Goal: Task Accomplishment & Management: Manage account settings

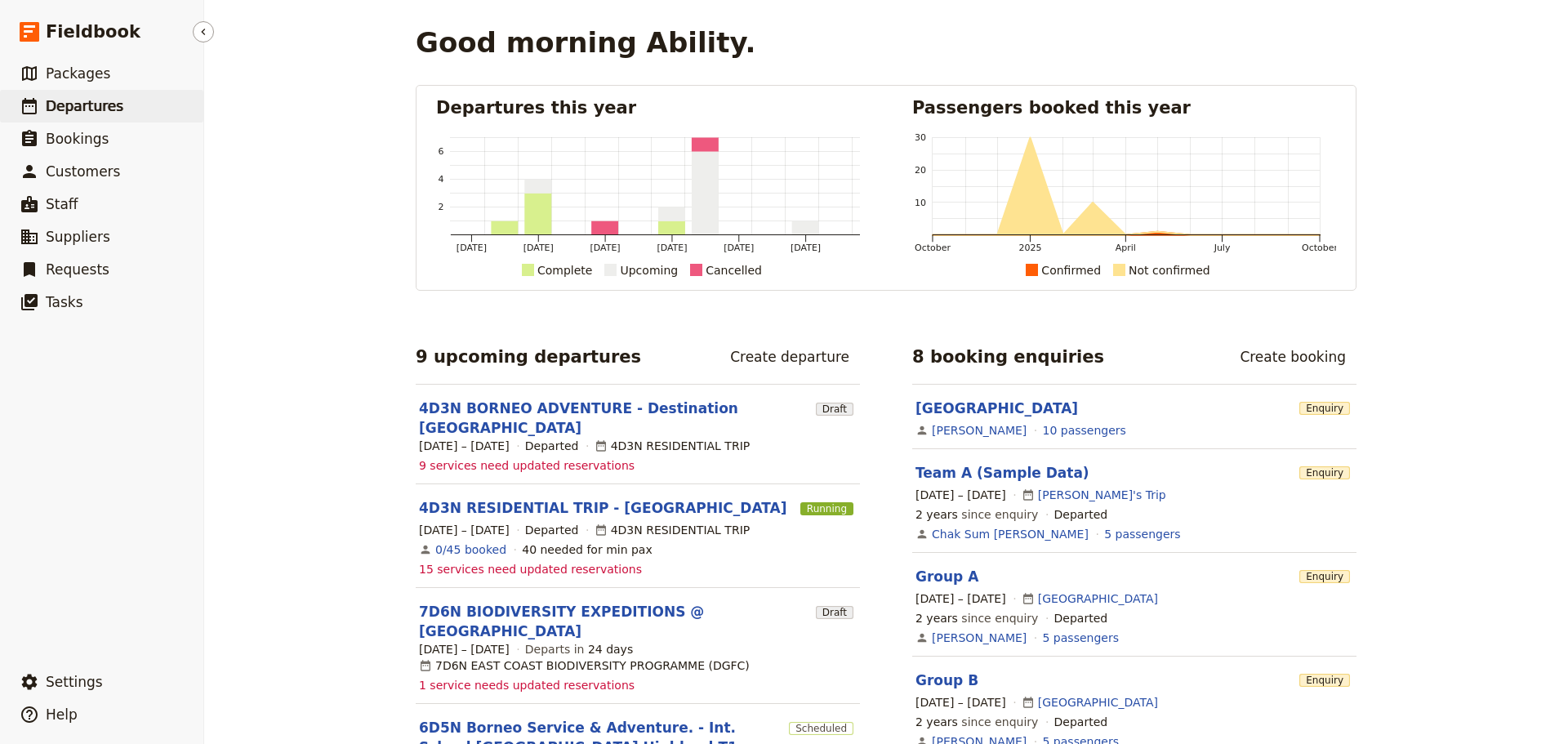
click at [91, 112] on span "Departures" at bounding box center [84, 106] width 78 height 17
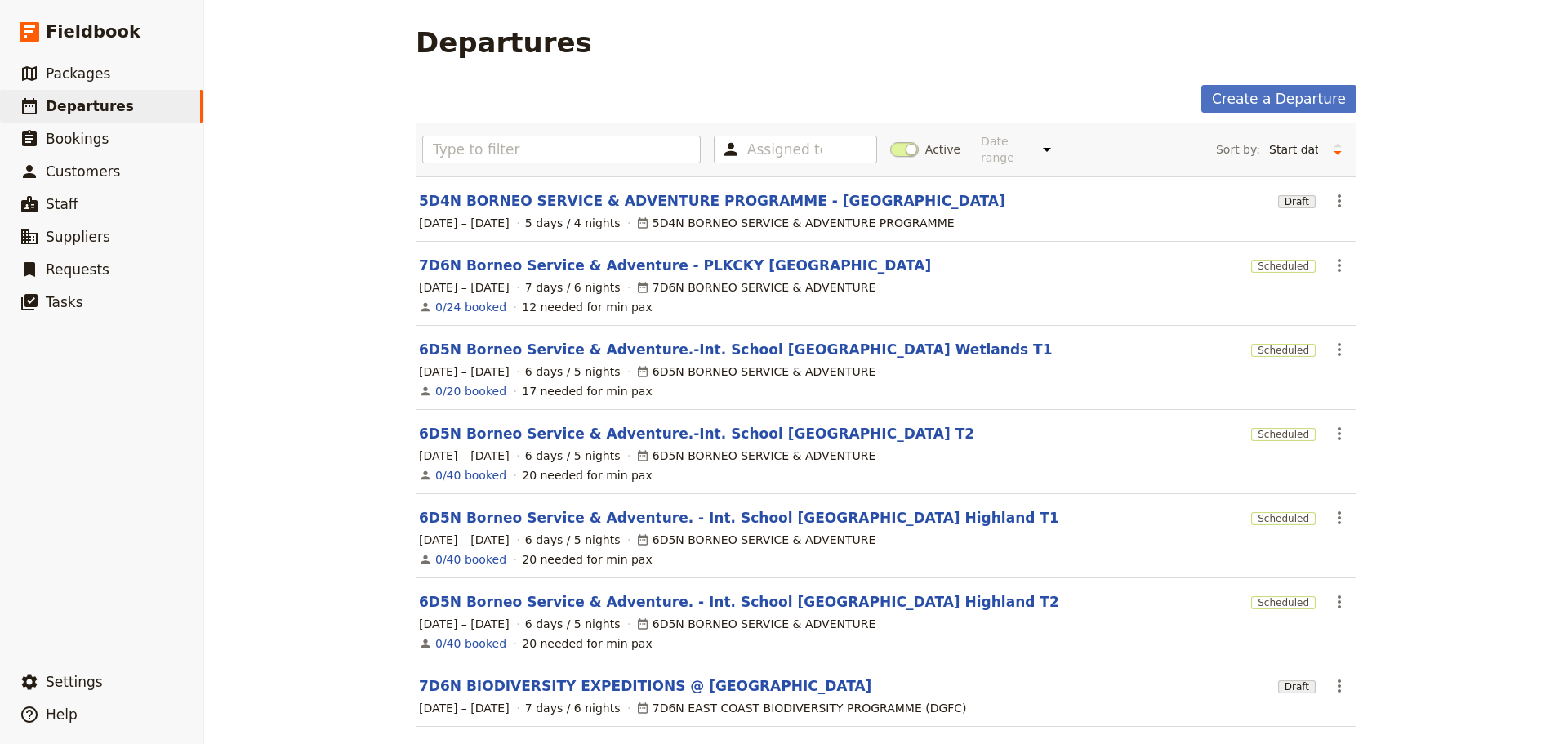
click at [899, 142] on span at bounding box center [904, 149] width 29 height 15
click at [890, 141] on input "Active" at bounding box center [890, 141] width 0 height 0
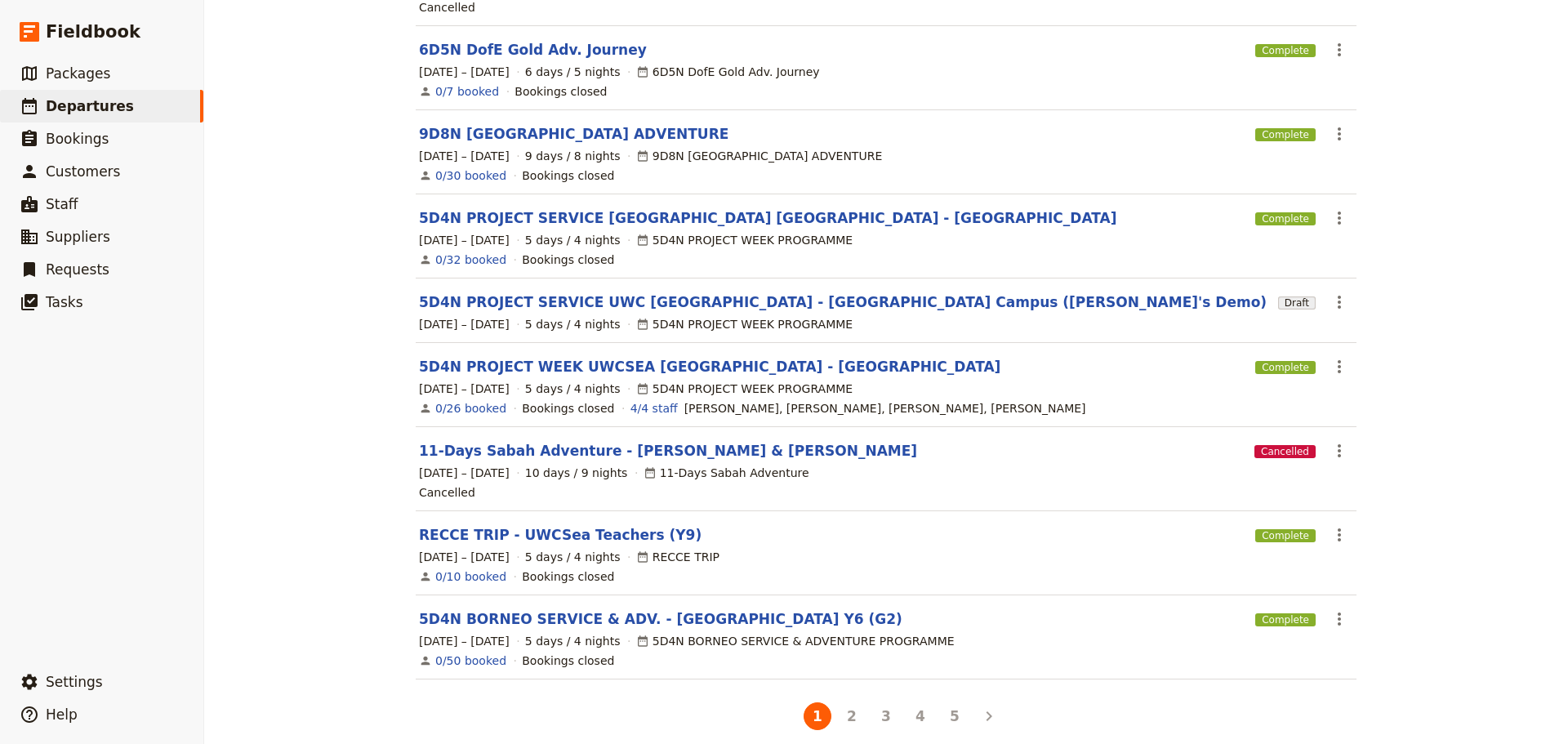
scroll to position [322, 0]
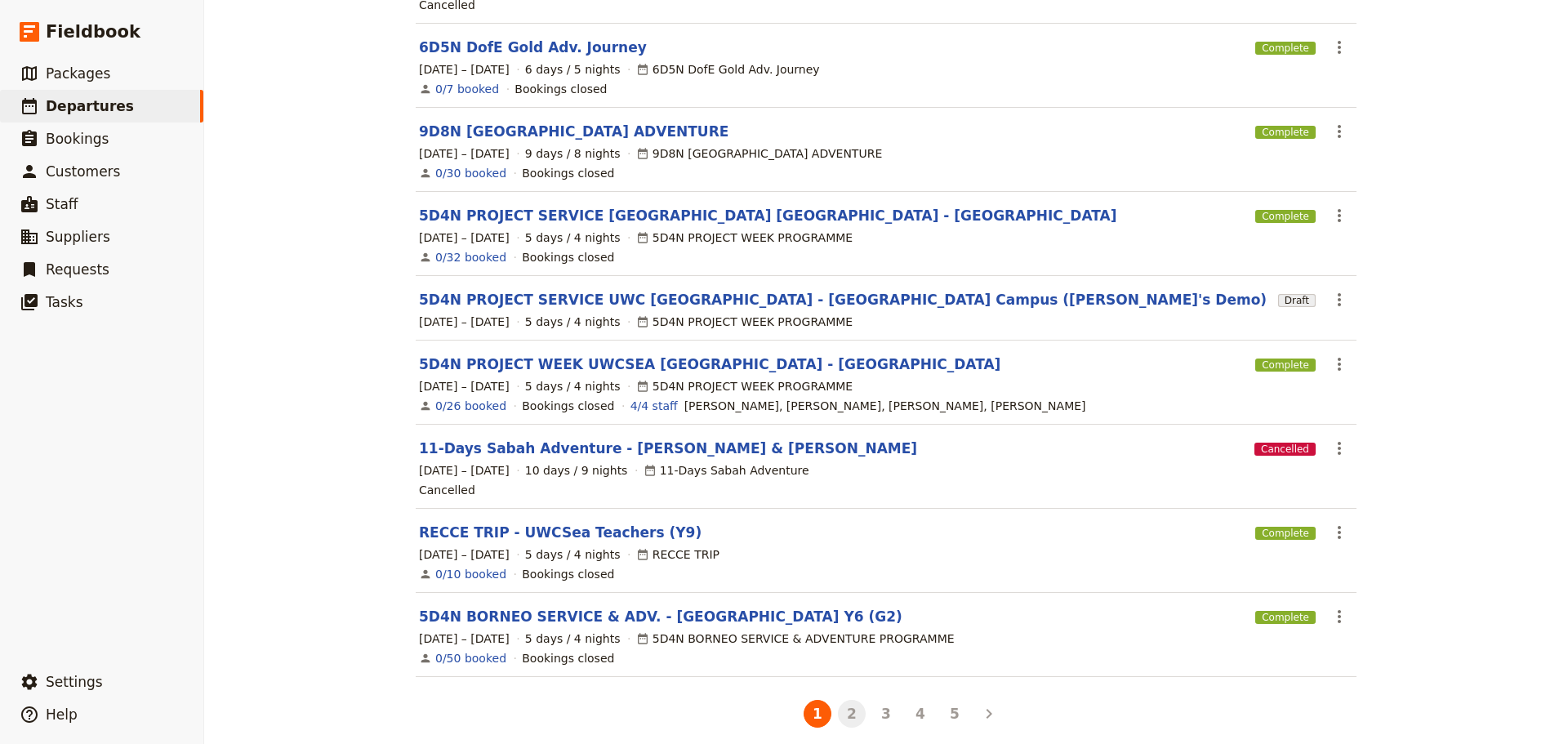
click at [849, 703] on button "2" at bounding box center [851, 714] width 28 height 28
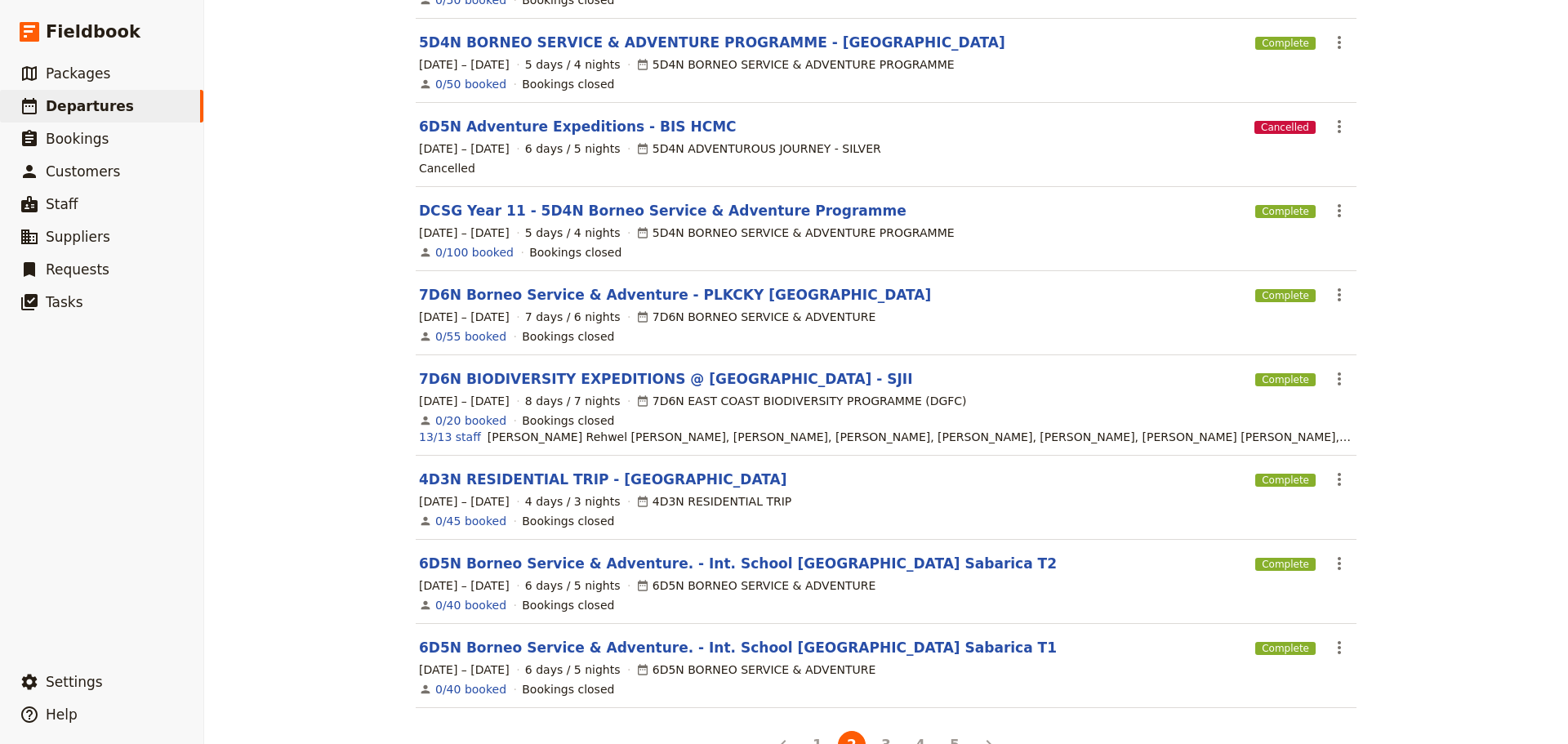
scroll to position [358, 0]
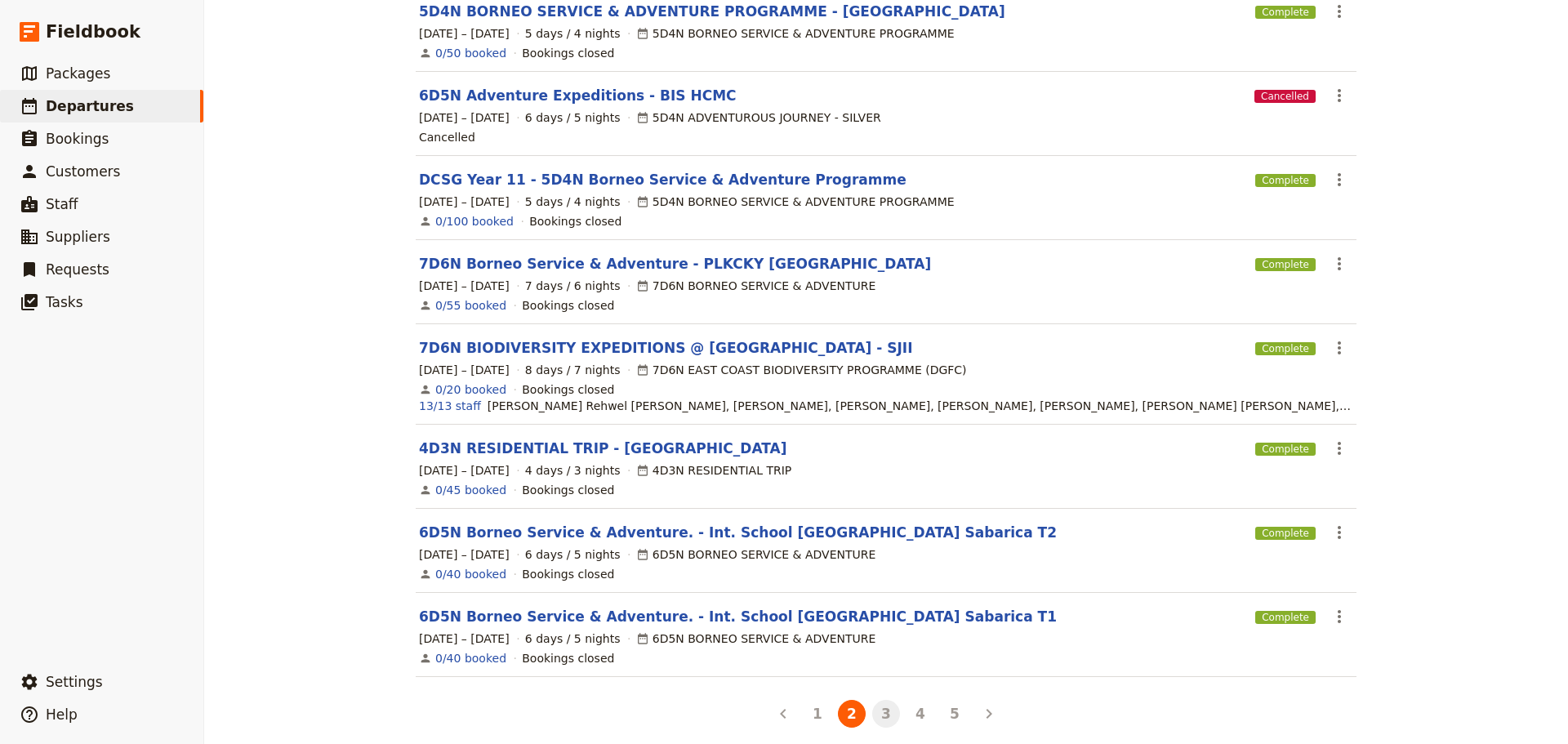
click at [880, 704] on button "3" at bounding box center [886, 714] width 28 height 28
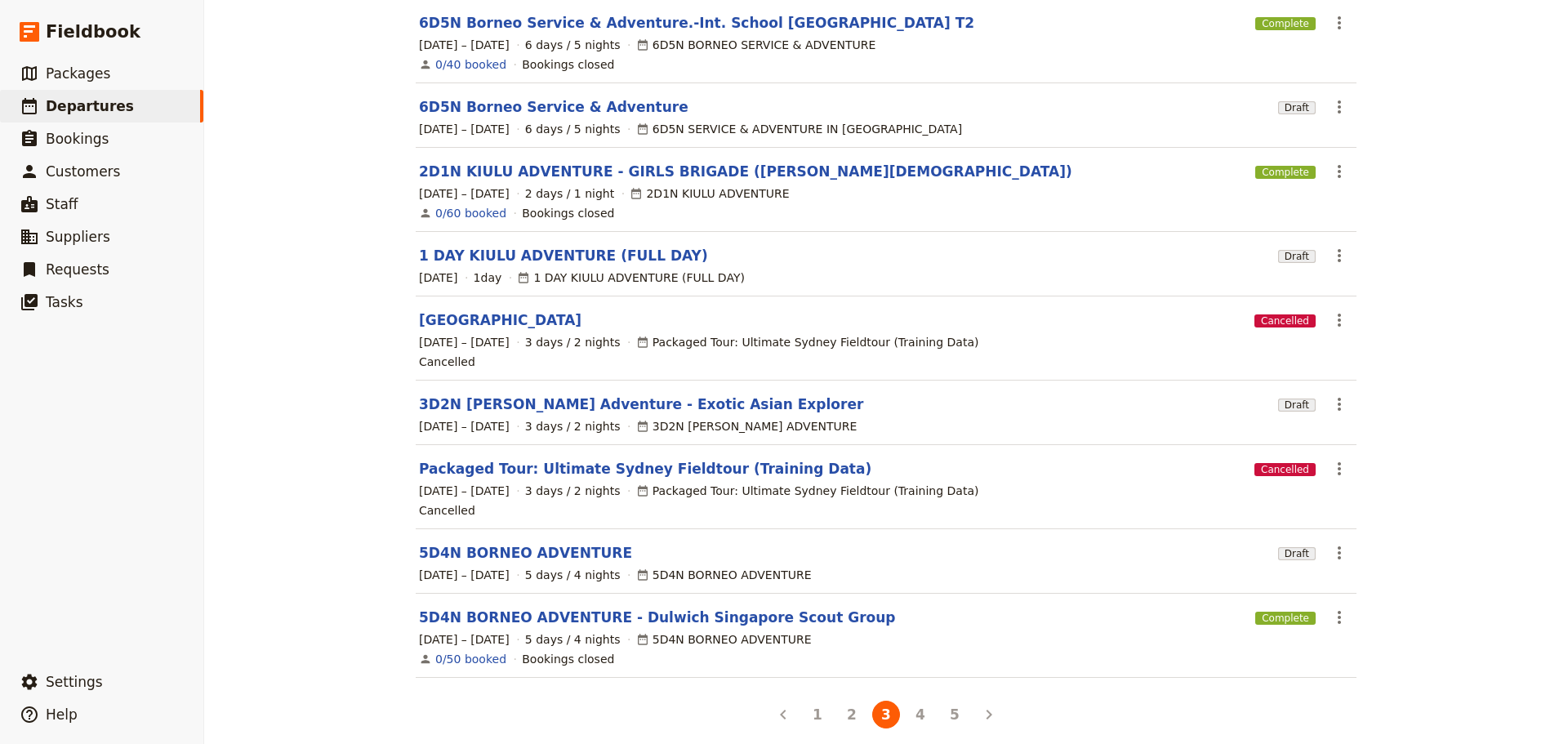
scroll to position [263, 0]
click at [919, 700] on button "4" at bounding box center [920, 714] width 28 height 28
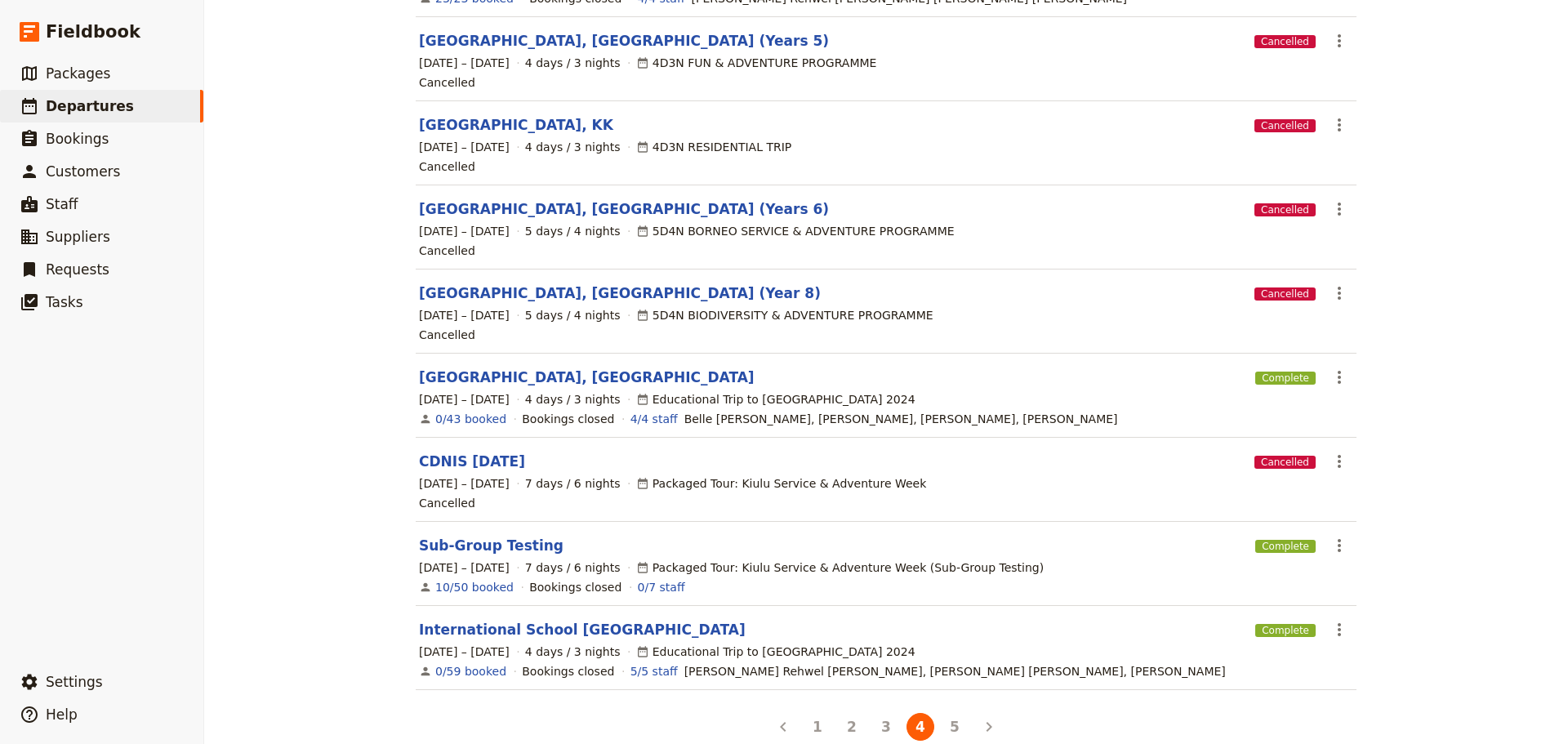
scroll to position [351, 0]
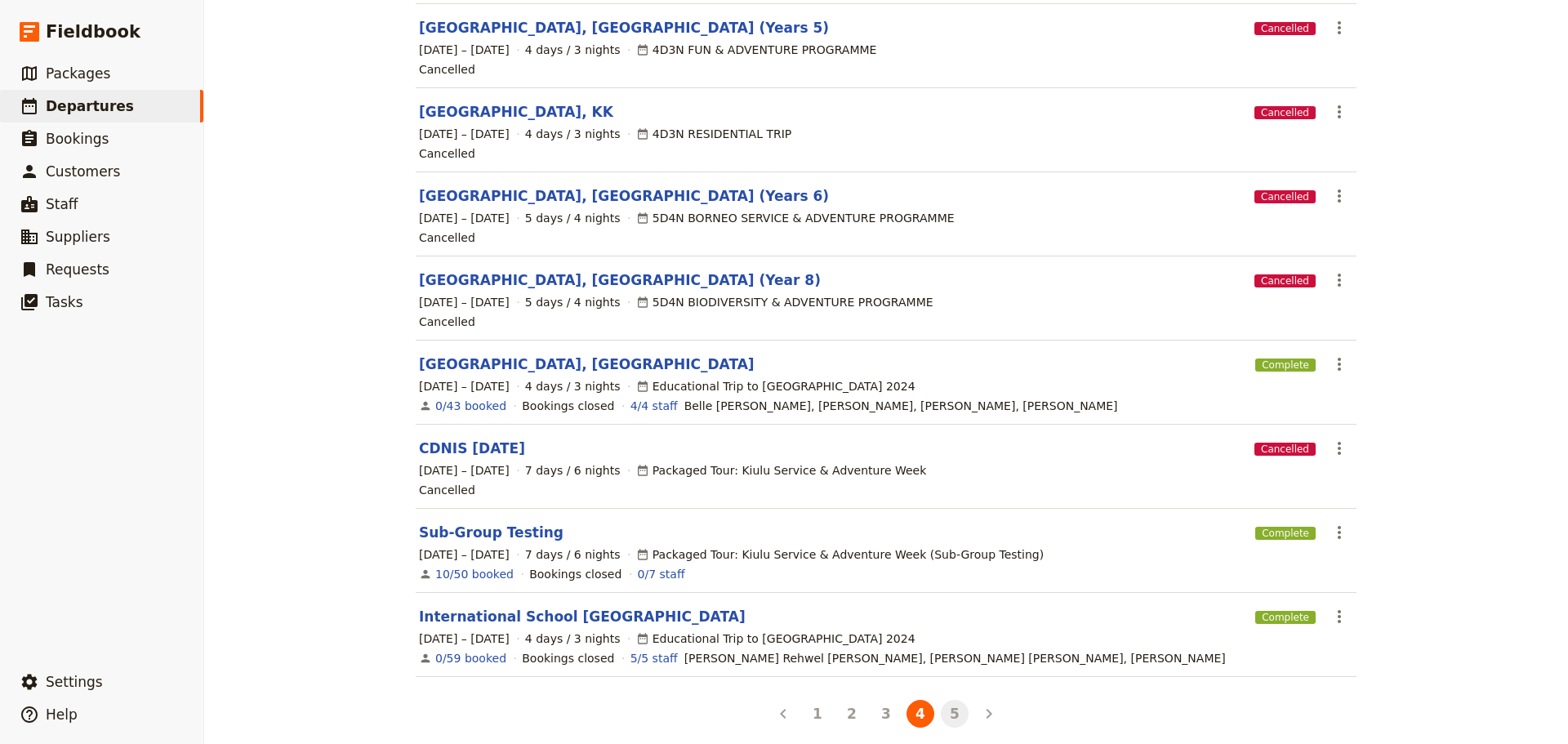
click at [948, 704] on button "5" at bounding box center [955, 714] width 28 height 28
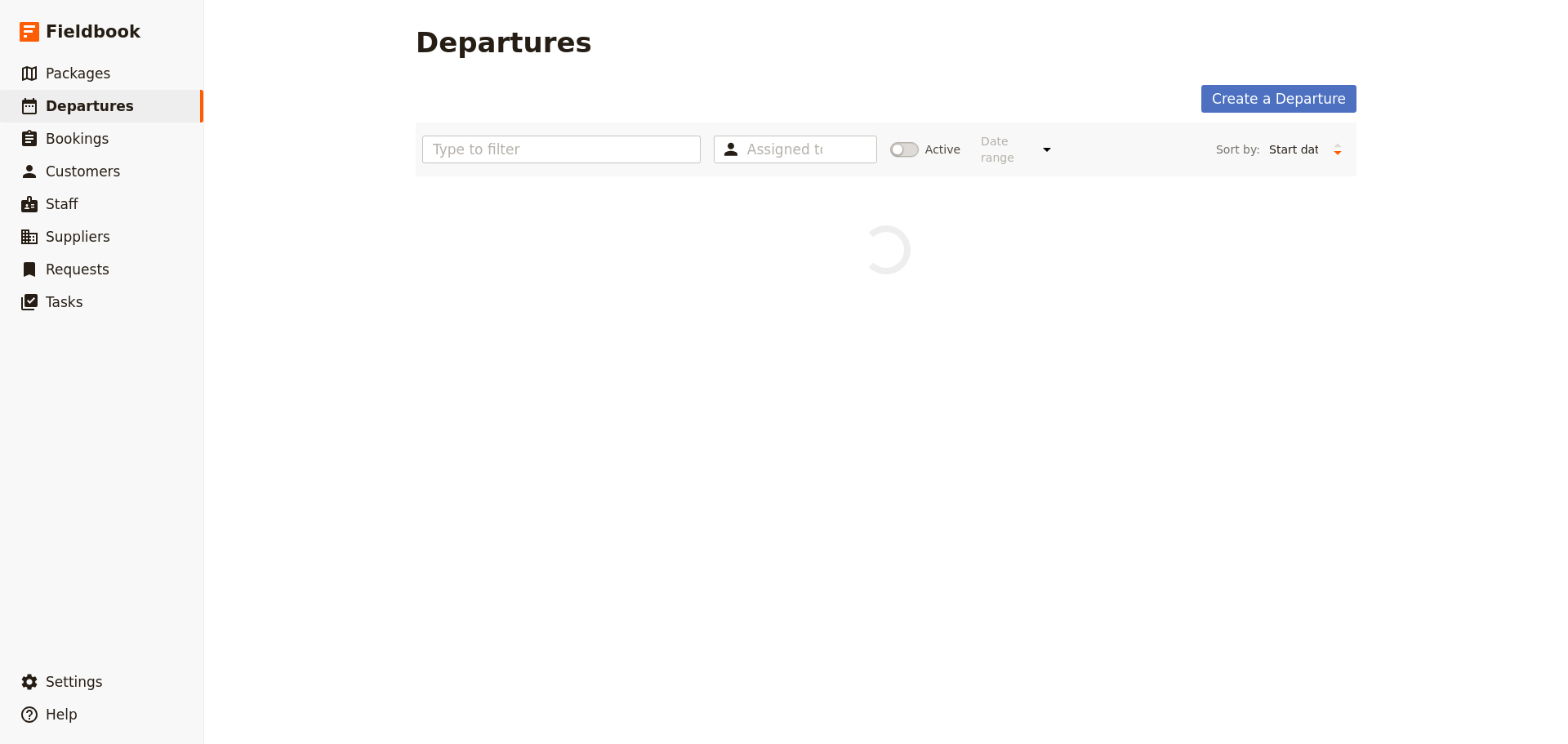
scroll to position [0, 0]
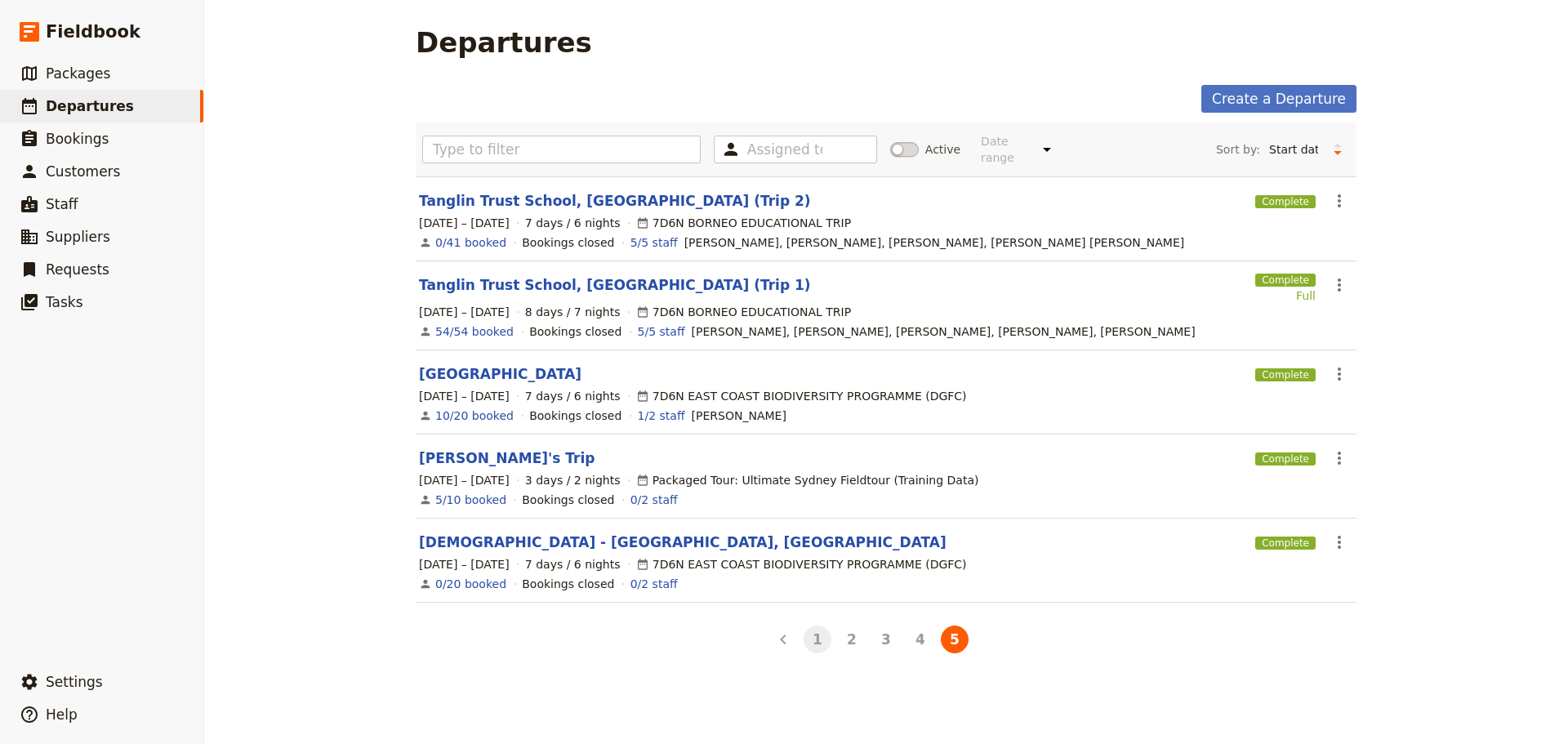
click at [814, 626] on button "1" at bounding box center [817, 640] width 28 height 28
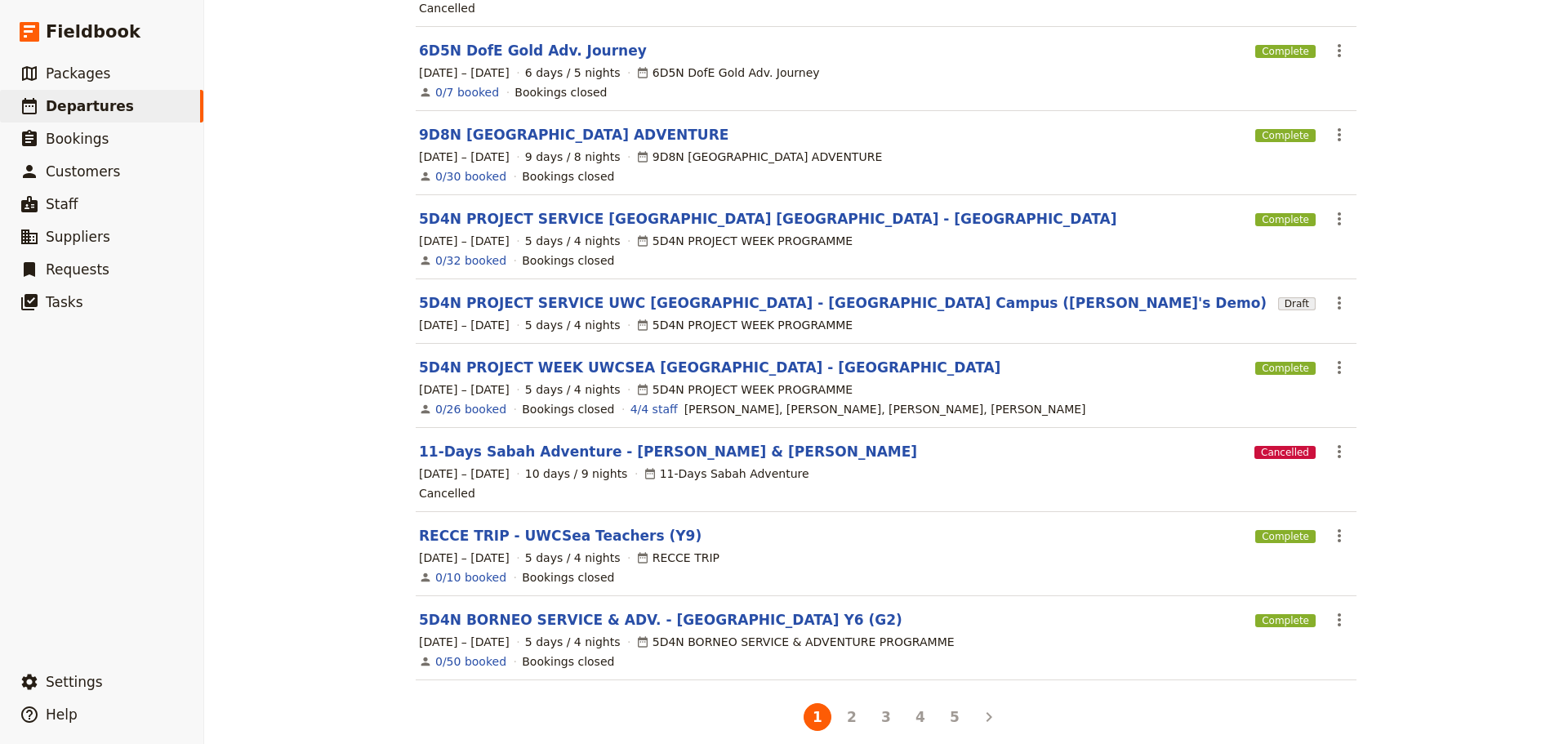
scroll to position [322, 0]
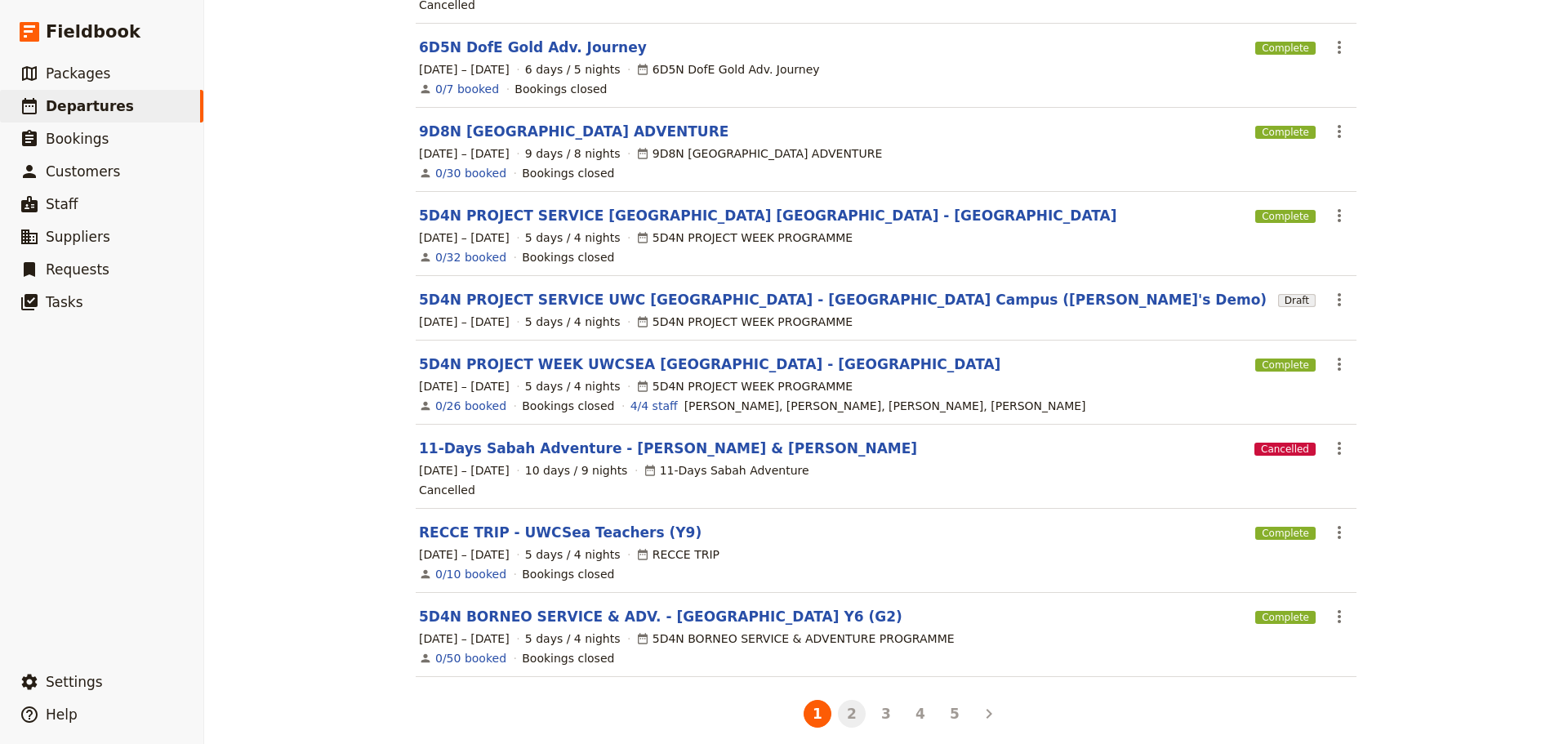
click at [842, 704] on button "2" at bounding box center [851, 714] width 28 height 28
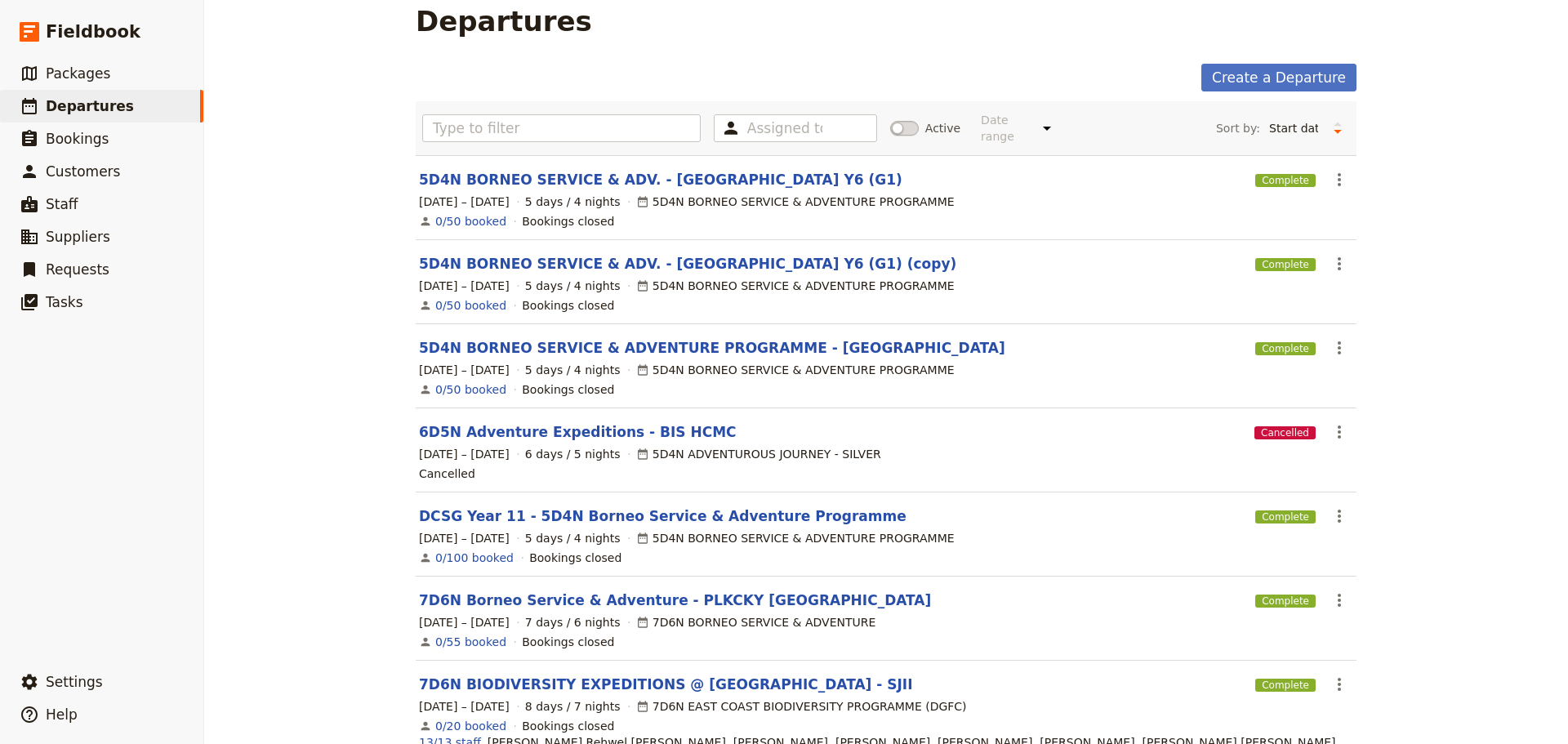
scroll to position [0, 0]
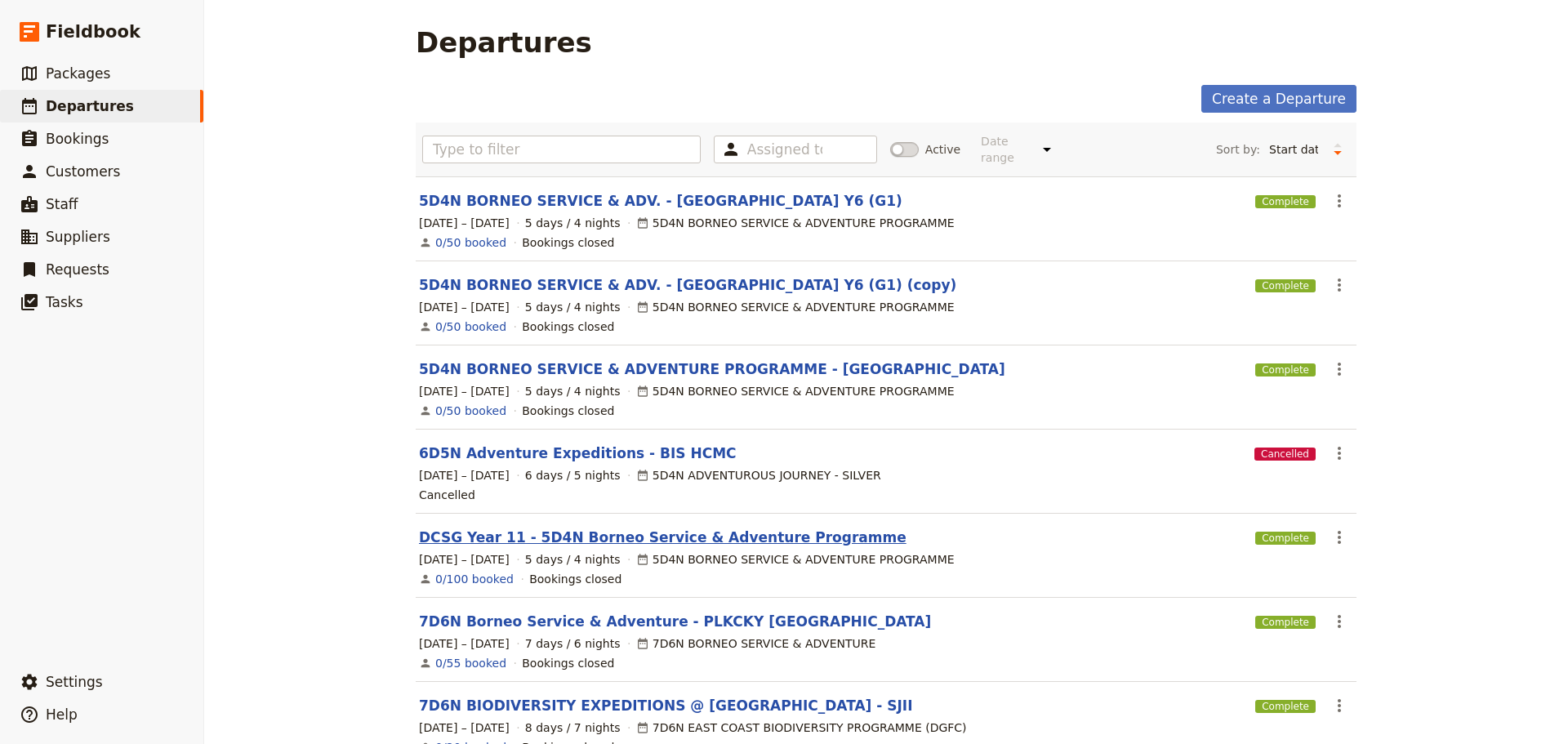
click at [624, 528] on link "DCSG Year 11 - 5D4N Borneo Service & Adventure Programme" at bounding box center [662, 537] width 487 height 19
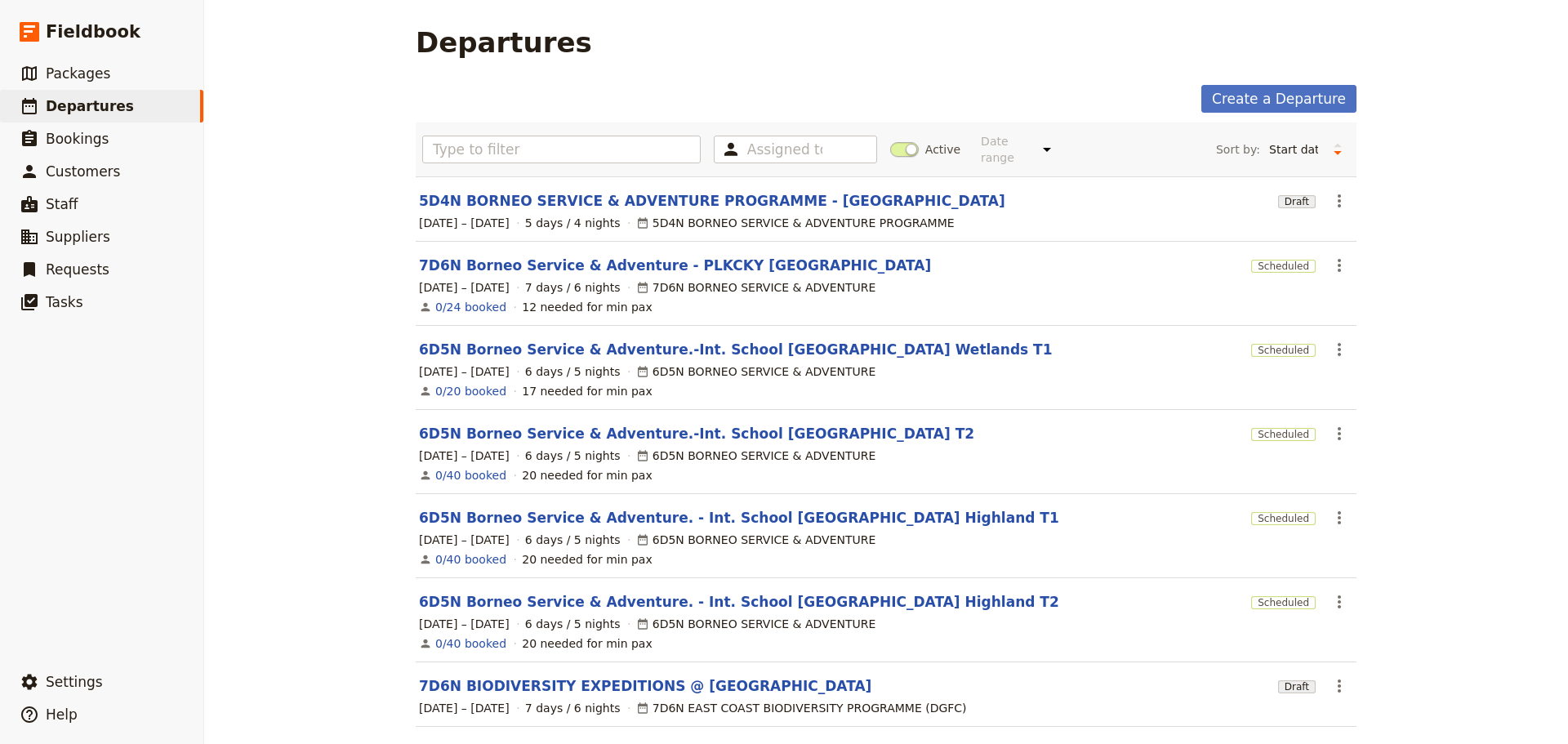
click at [892, 142] on span at bounding box center [904, 149] width 29 height 15
click at [890, 141] on input "Active" at bounding box center [890, 141] width 0 height 0
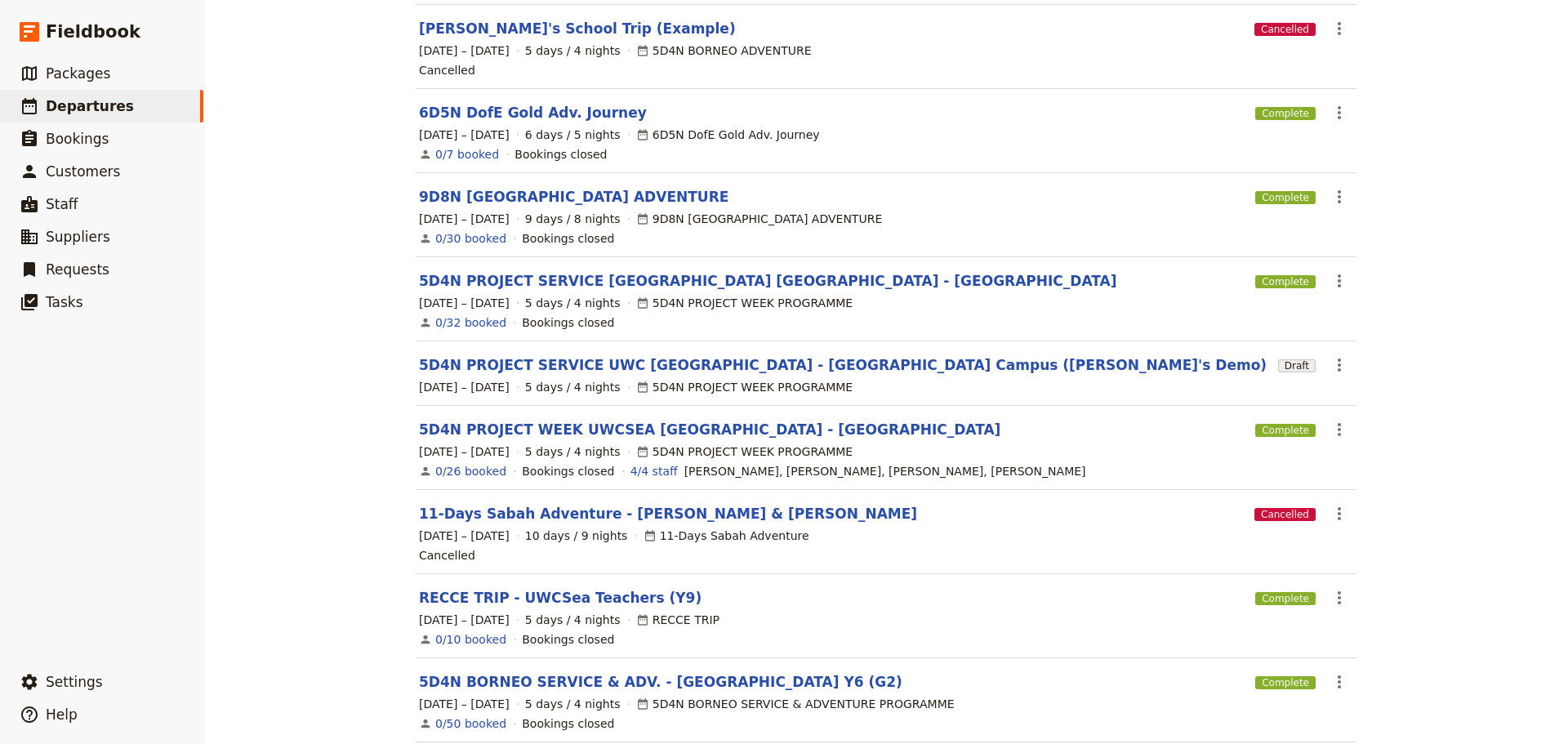
scroll to position [322, 0]
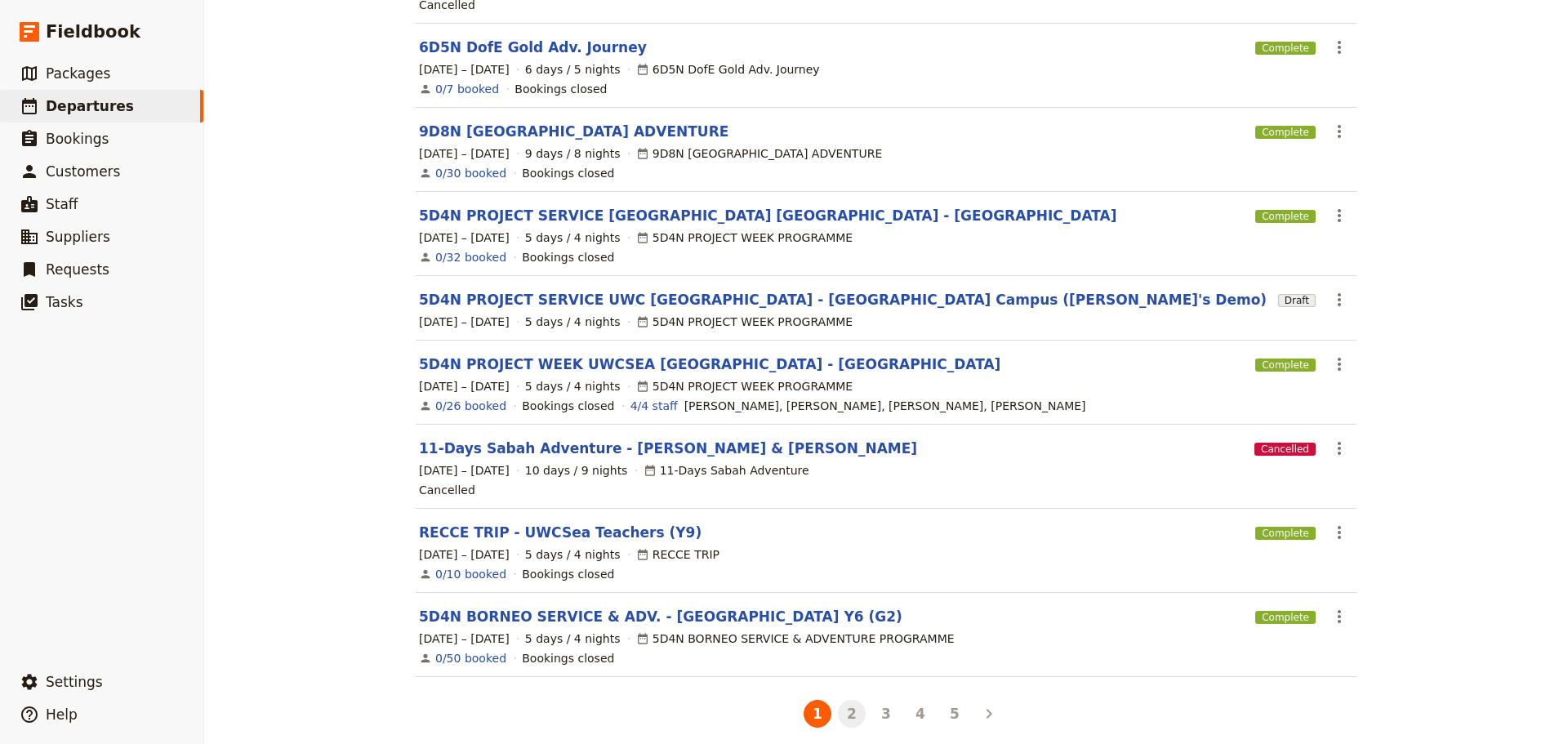
click at [849, 700] on button "2" at bounding box center [851, 714] width 28 height 28
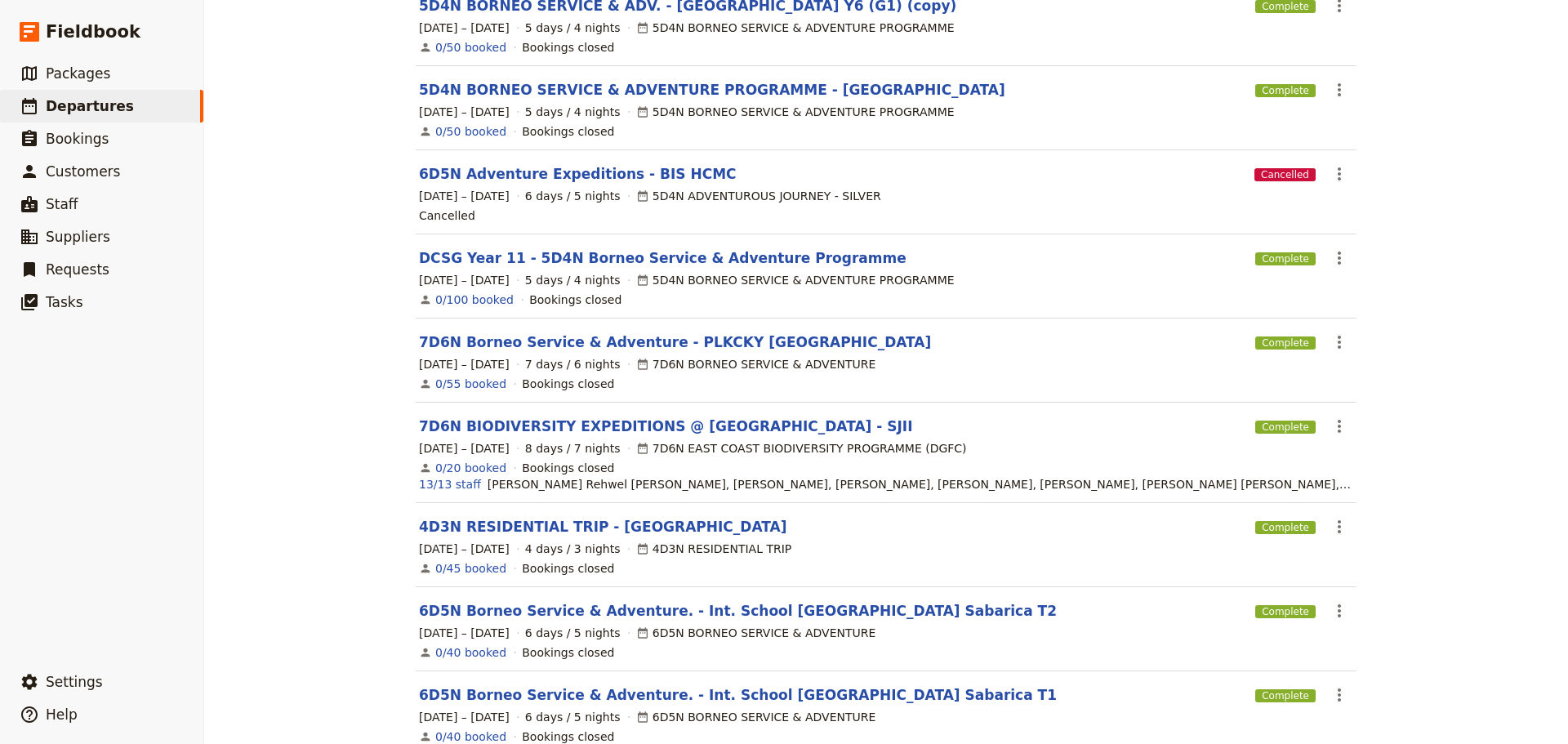
scroll to position [276, 0]
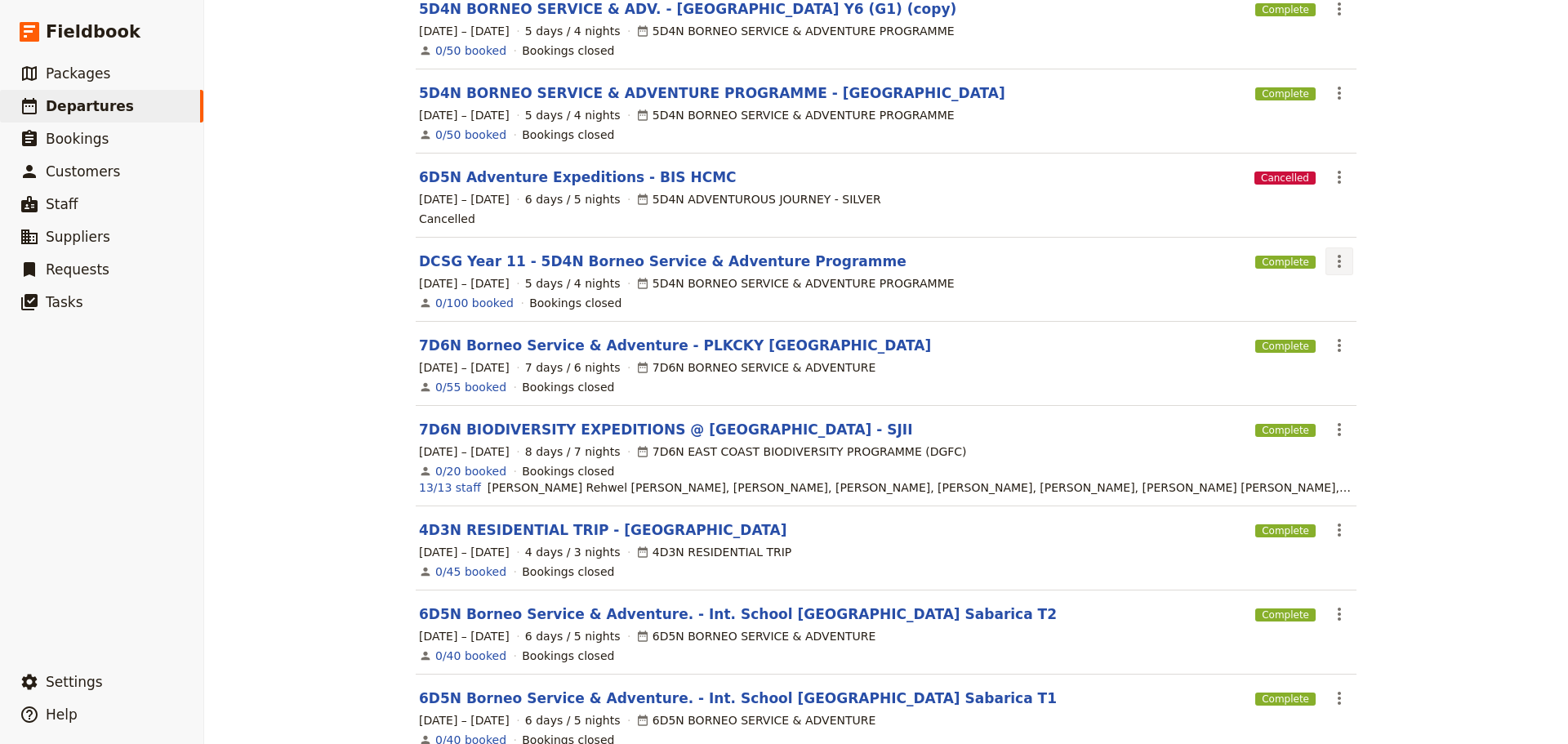
click at [1330, 251] on icon "Actions" at bounding box center [1339, 261] width 19 height 19
click at [1377, 307] on span "Clone this departure" at bounding box center [1388, 307] width 116 height 17
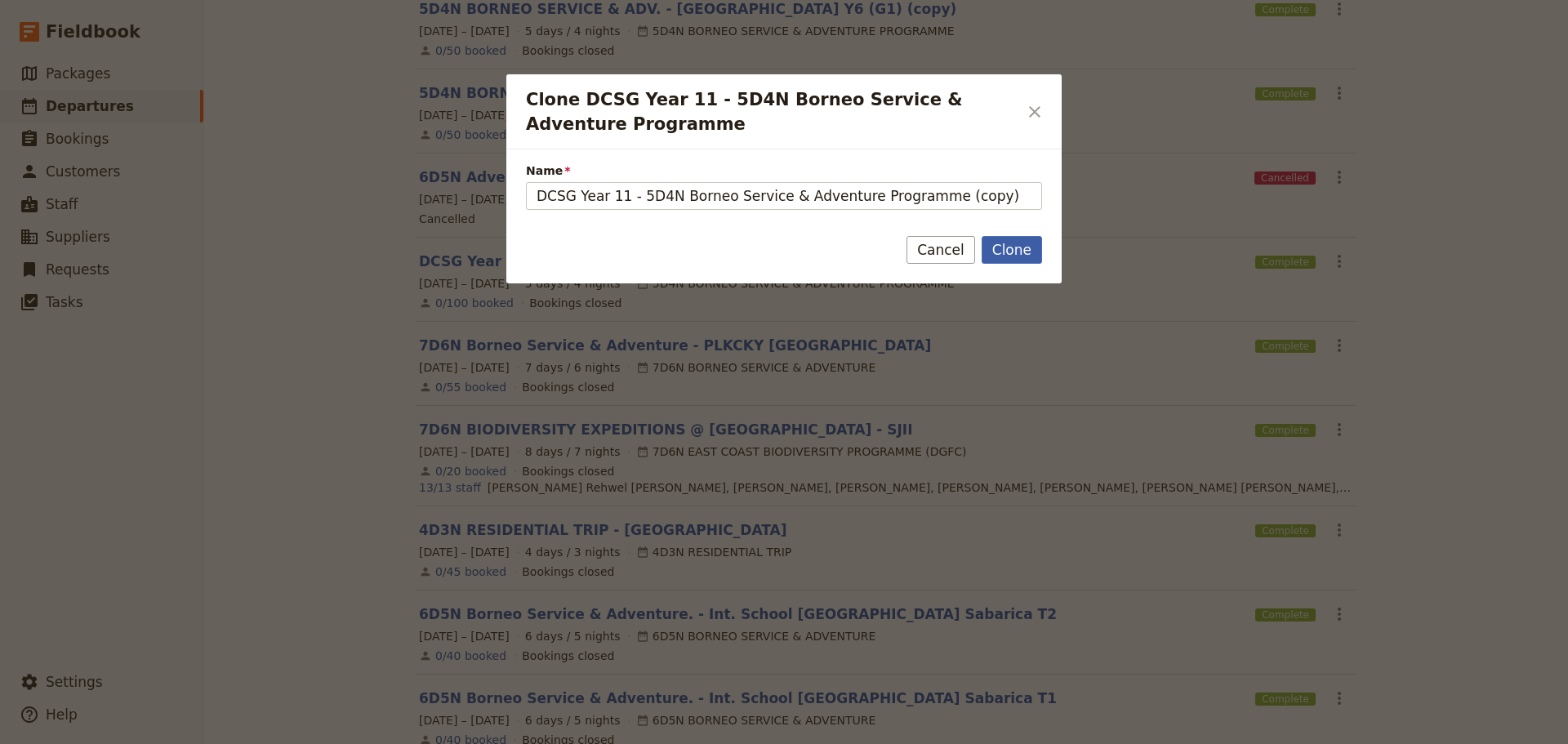
click at [1023, 256] on button "Clone" at bounding box center [1012, 250] width 60 height 28
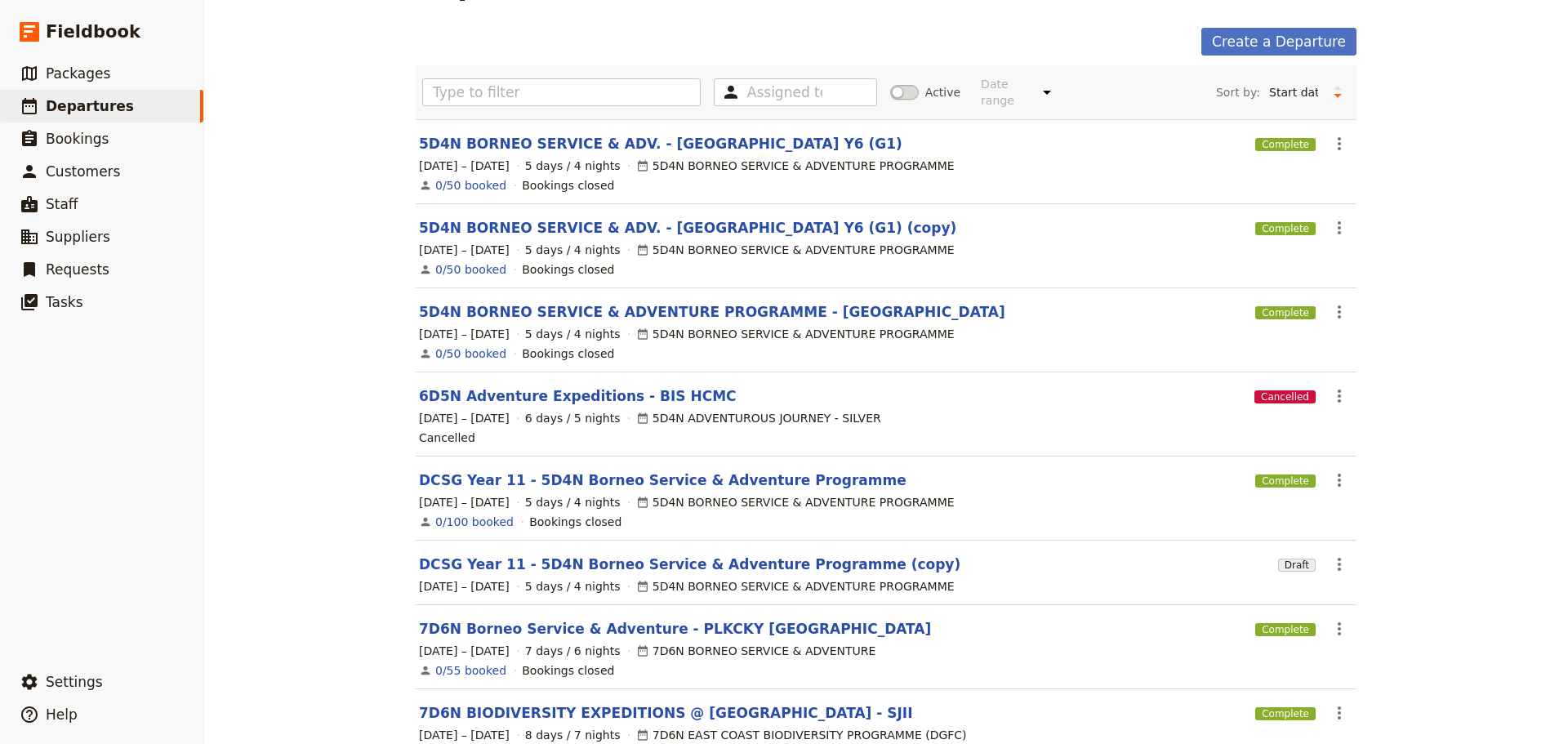
scroll to position [0, 0]
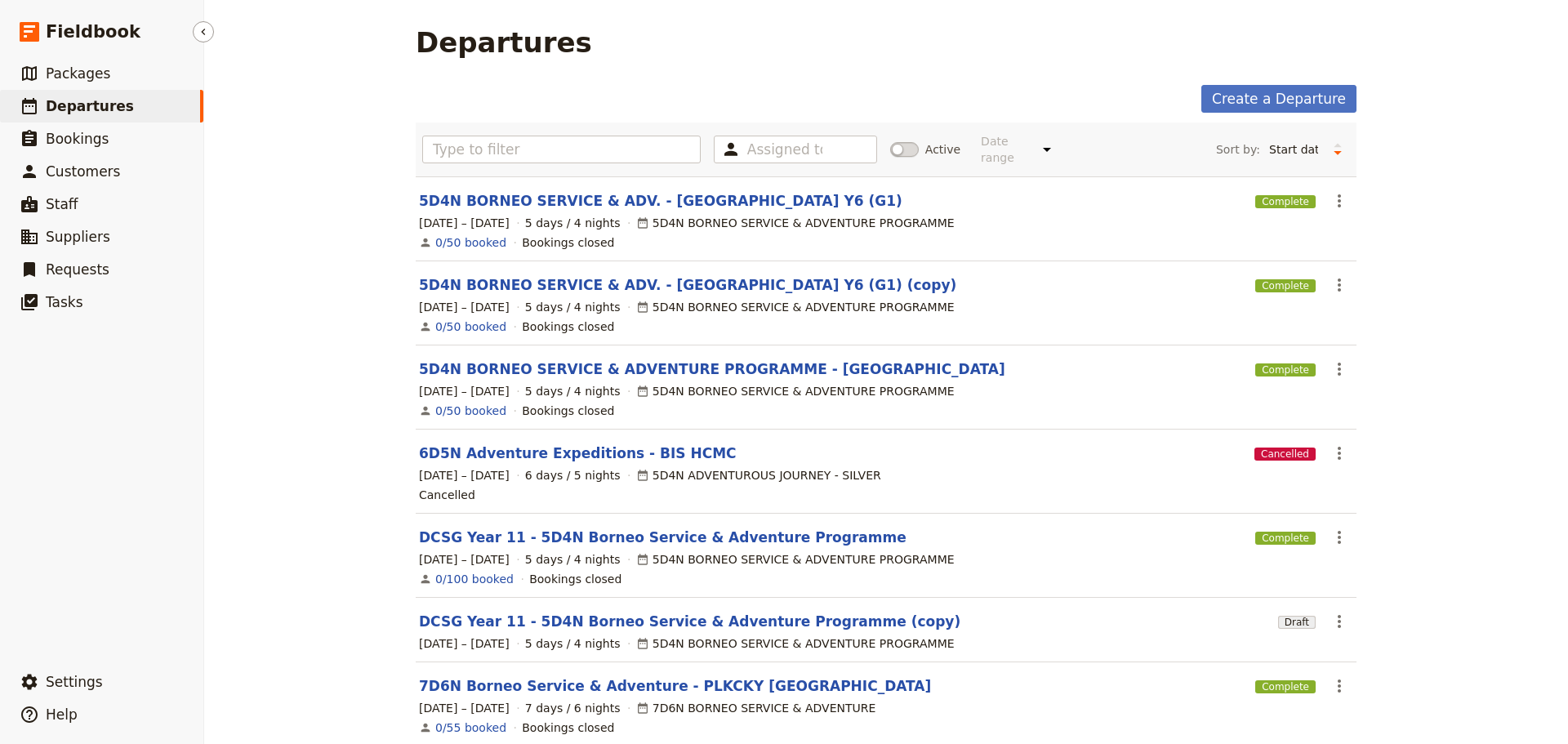
click at [81, 109] on span "Departures" at bounding box center [89, 106] width 88 height 17
click at [896, 146] on span at bounding box center [904, 149] width 29 height 15
click at [890, 141] on input "Active" at bounding box center [890, 141] width 0 height 0
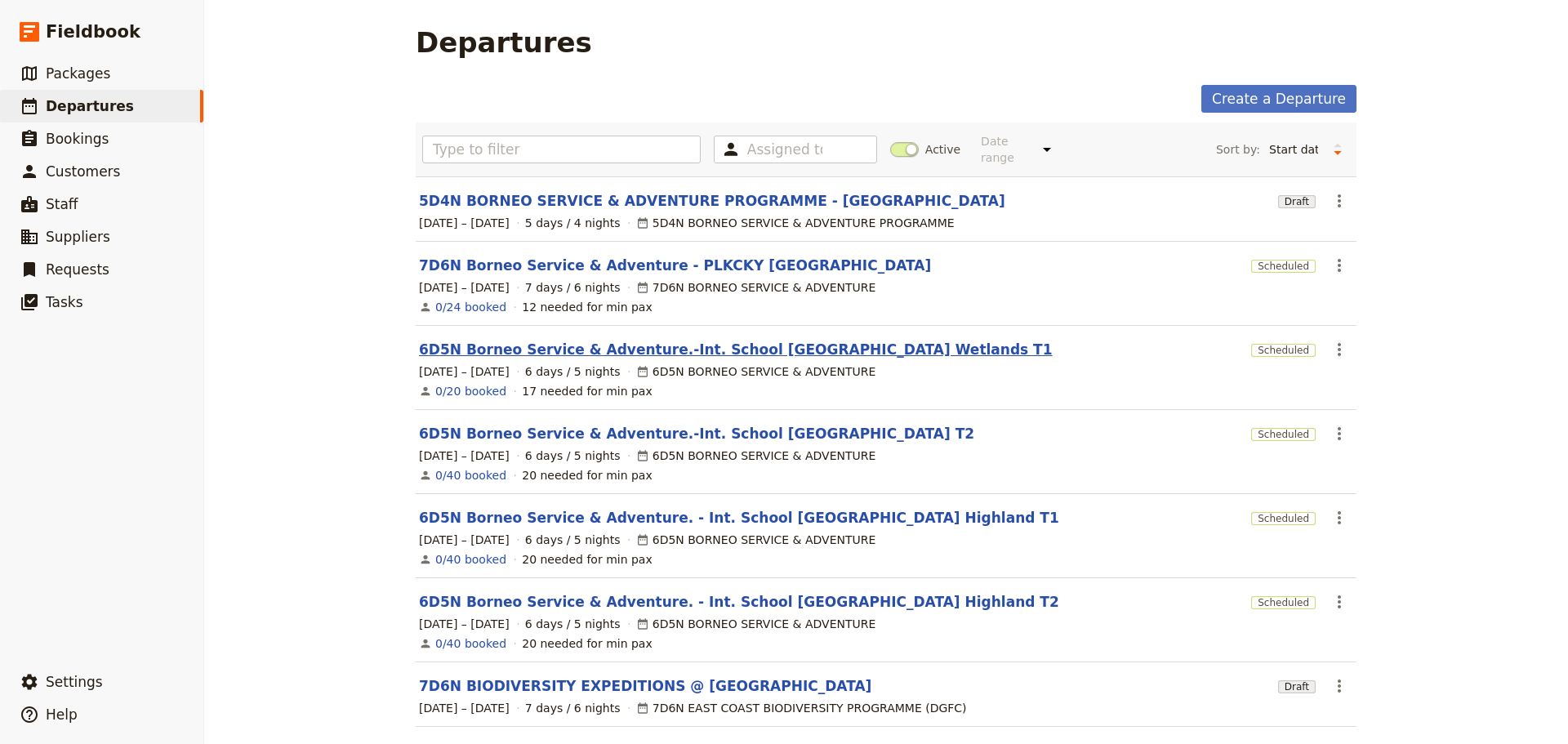
click at [744, 340] on link "6D5N Borneo Service & Adventure.-Int. School [GEOGRAPHIC_DATA] Wetlands T1" at bounding box center [736, 349] width 634 height 19
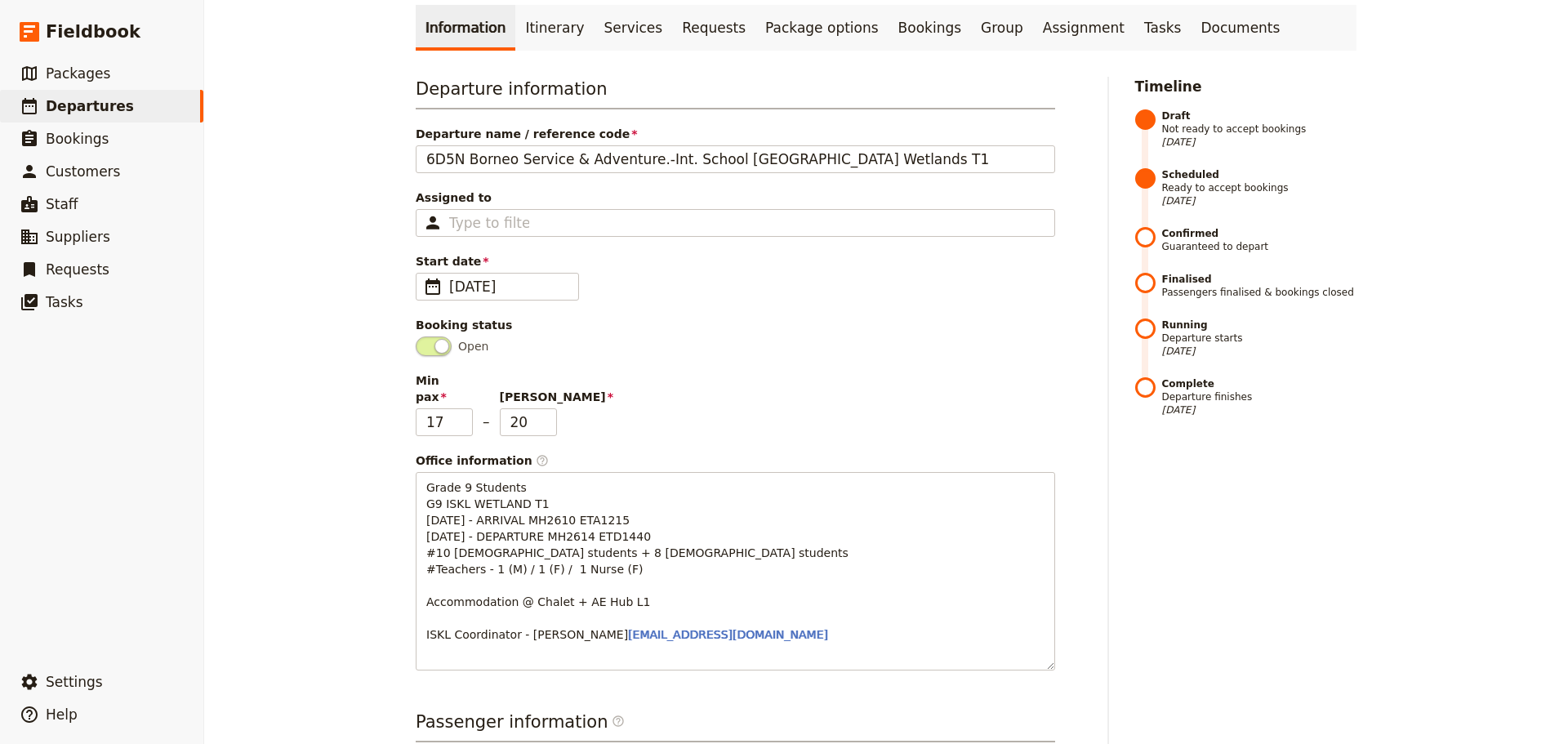
scroll to position [164, 0]
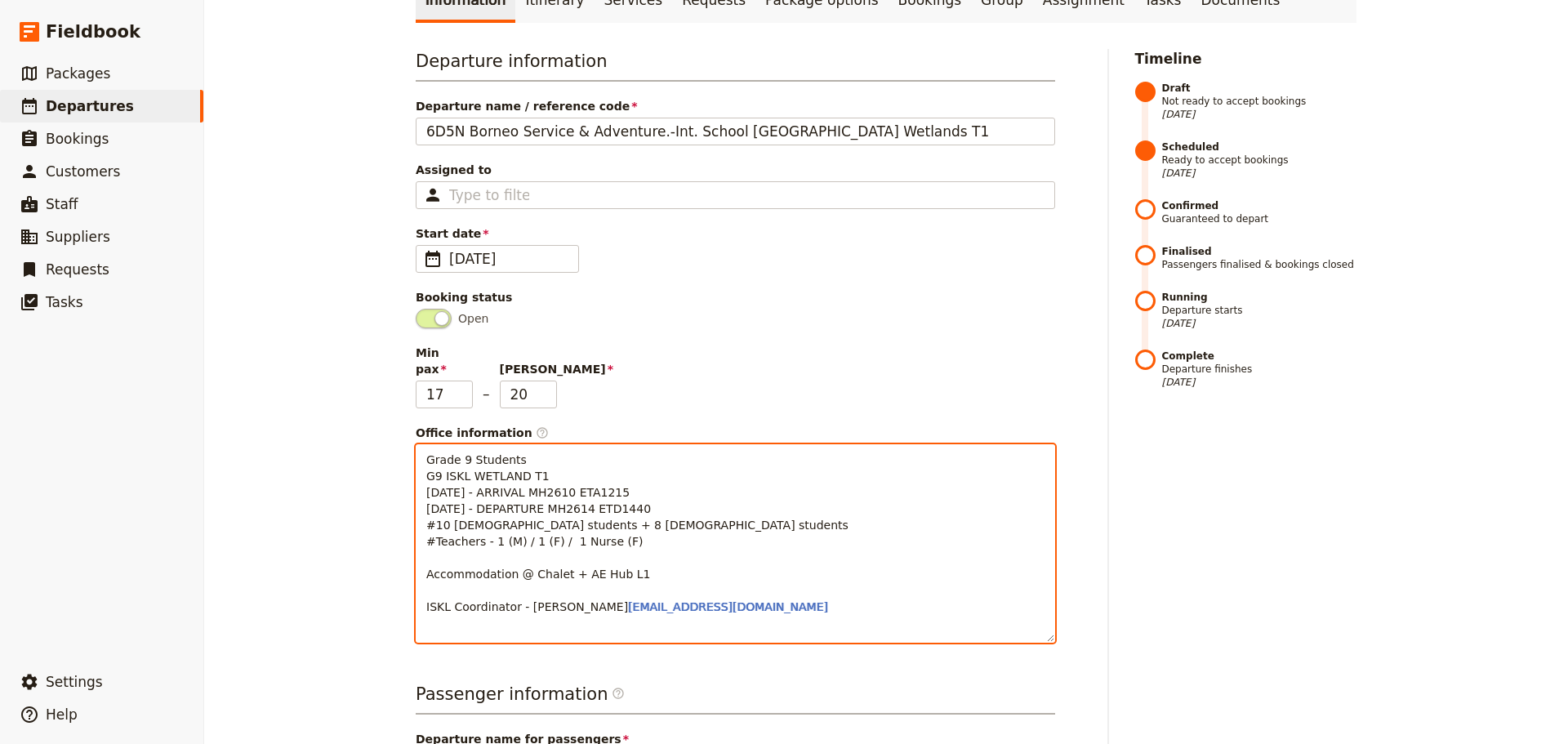
click at [555, 482] on span "Grade 9 Students G9 ISKL WETLAND T1 10 Nov 2025 - ARRIVAL MH2610 ETA1215 15 Nov…" at bounding box center [637, 533] width 422 height 160
click at [456, 453] on span "Grade 9 Students G9 ISKL WETLAND T1 10 Nov 2025 - ARRIVAL MH2610 ETA1215 15 Nov…" at bounding box center [637, 533] width 422 height 160
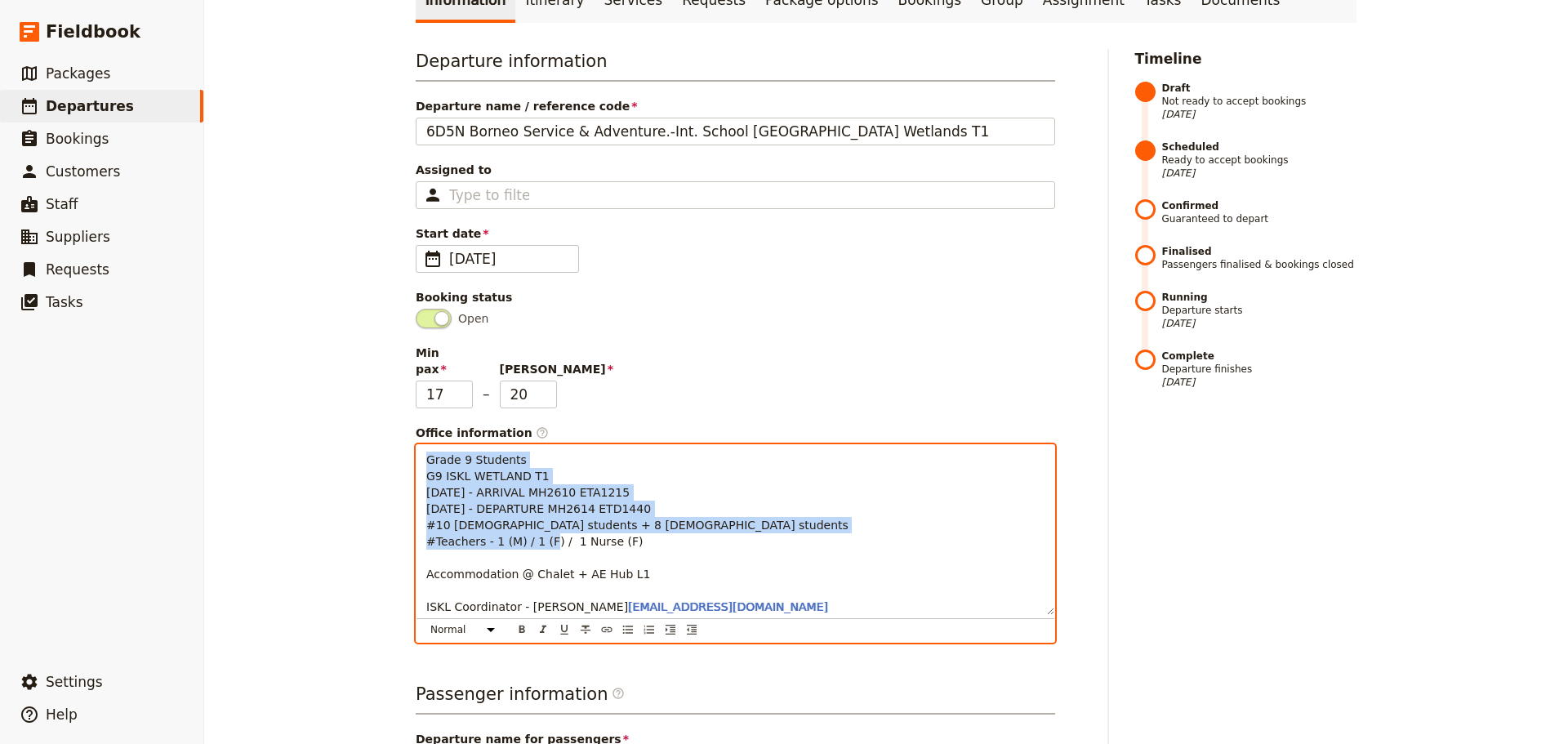
drag, startPoint x: 421, startPoint y: 446, endPoint x: 626, endPoint y: 524, distance: 219.3
click at [626, 524] on p "Grade 9 Students G9 ISKL WETLAND T1 10 Nov 2025 - ARRIVAL MH2610 ETA1215 15 Nov…" at bounding box center [735, 533] width 618 height 164
copy span "Grade 9 Students G9 ISKL WETLAND T1 [DATE] - ARRIVAL MH2610 ETA1215 [DATE] - DE…"
click at [820, 572] on p "Grade 9 Students G9 ISKL WETLAND T1 10 Nov 2025 - ARRIVAL MH2610 ETA1215 15 Nov…" at bounding box center [735, 533] width 618 height 164
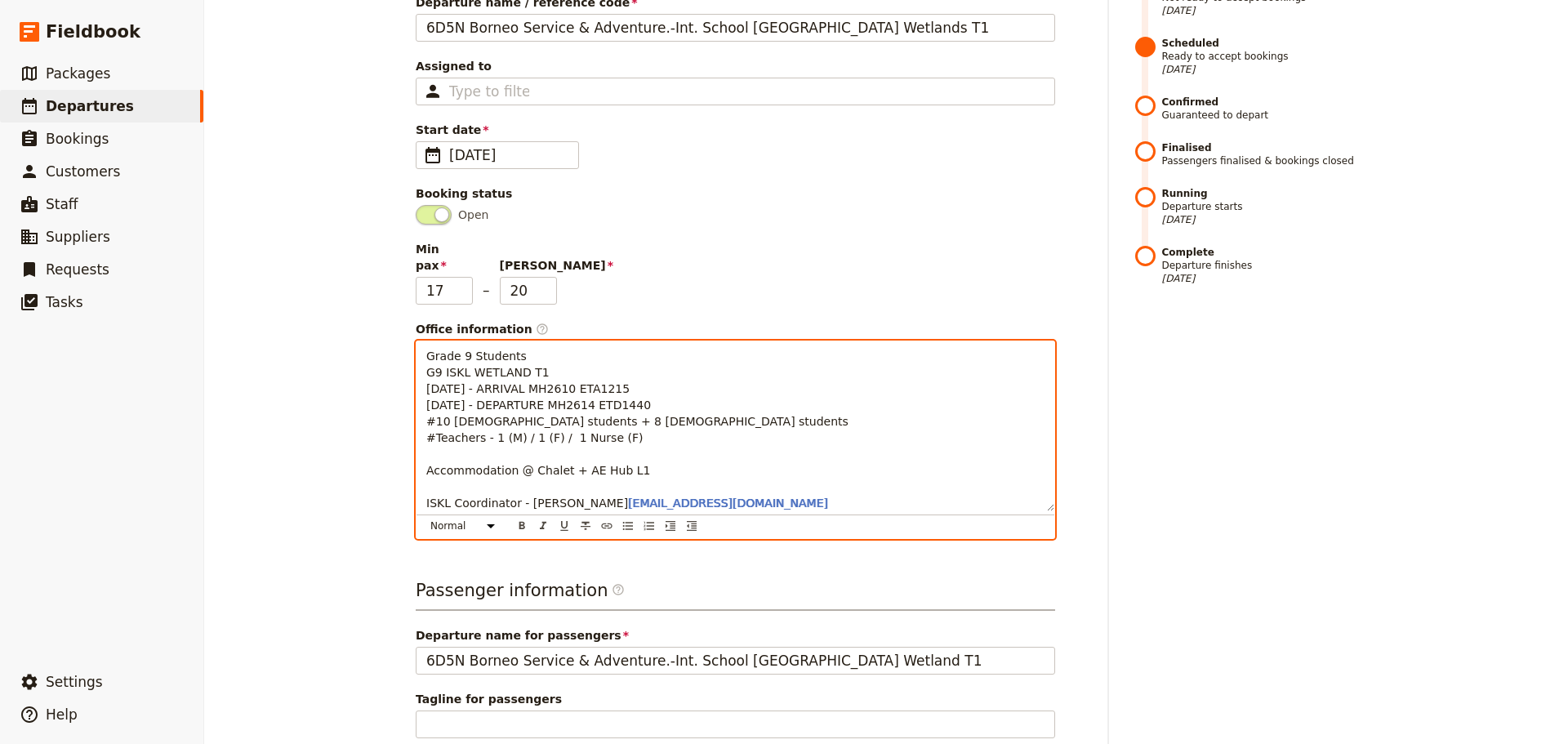
scroll to position [326, 0]
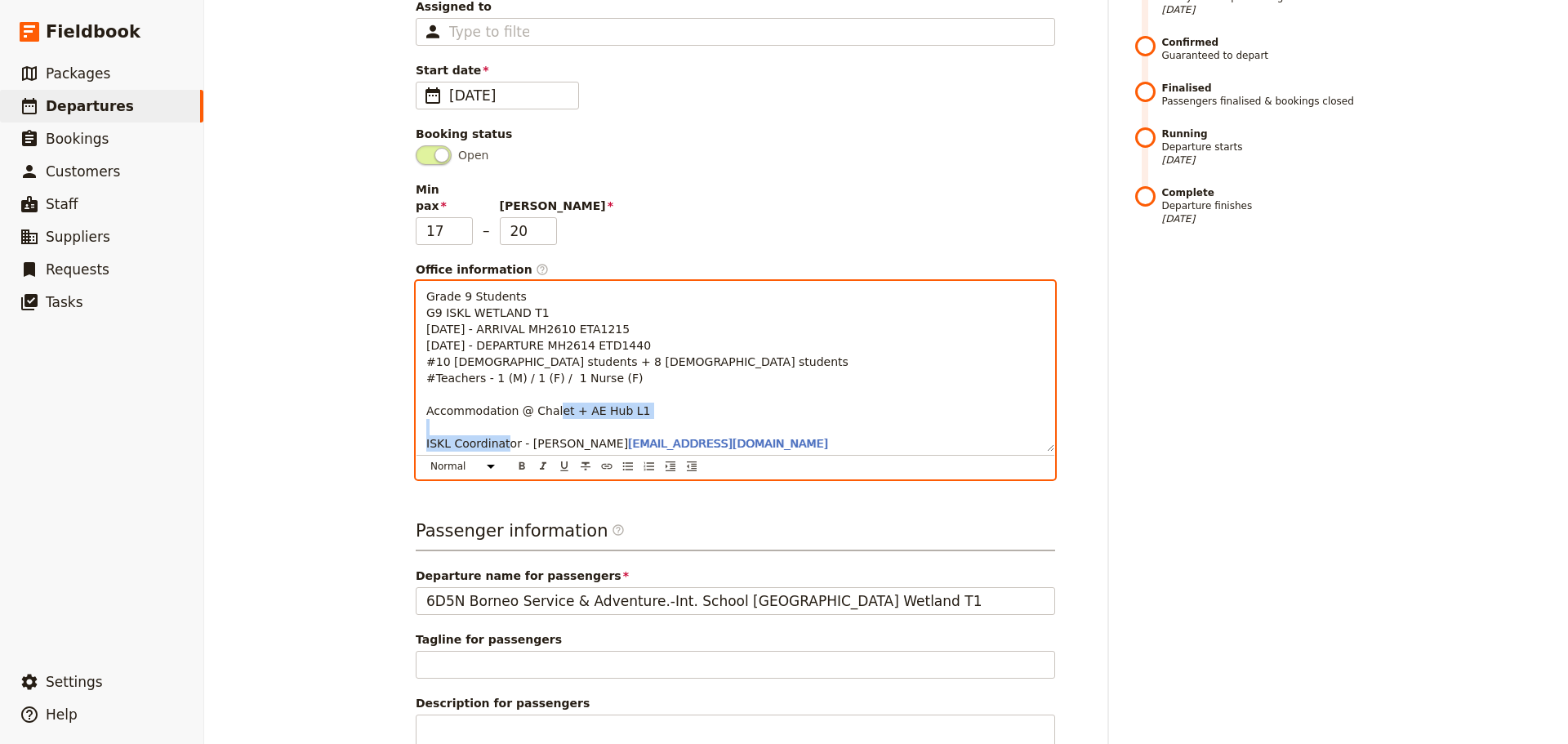
drag, startPoint x: 419, startPoint y: 424, endPoint x: 580, endPoint y: 423, distance: 161.0
click at [580, 423] on div "Grade 9 Students G9 ISKL WETLAND T1 10 Nov 2025 - ARRIVAL MH2610 ETA1215 15 Nov…" at bounding box center [735, 367] width 638 height 170
click at [519, 462] on icon "Format bold" at bounding box center [522, 466] width 6 height 7
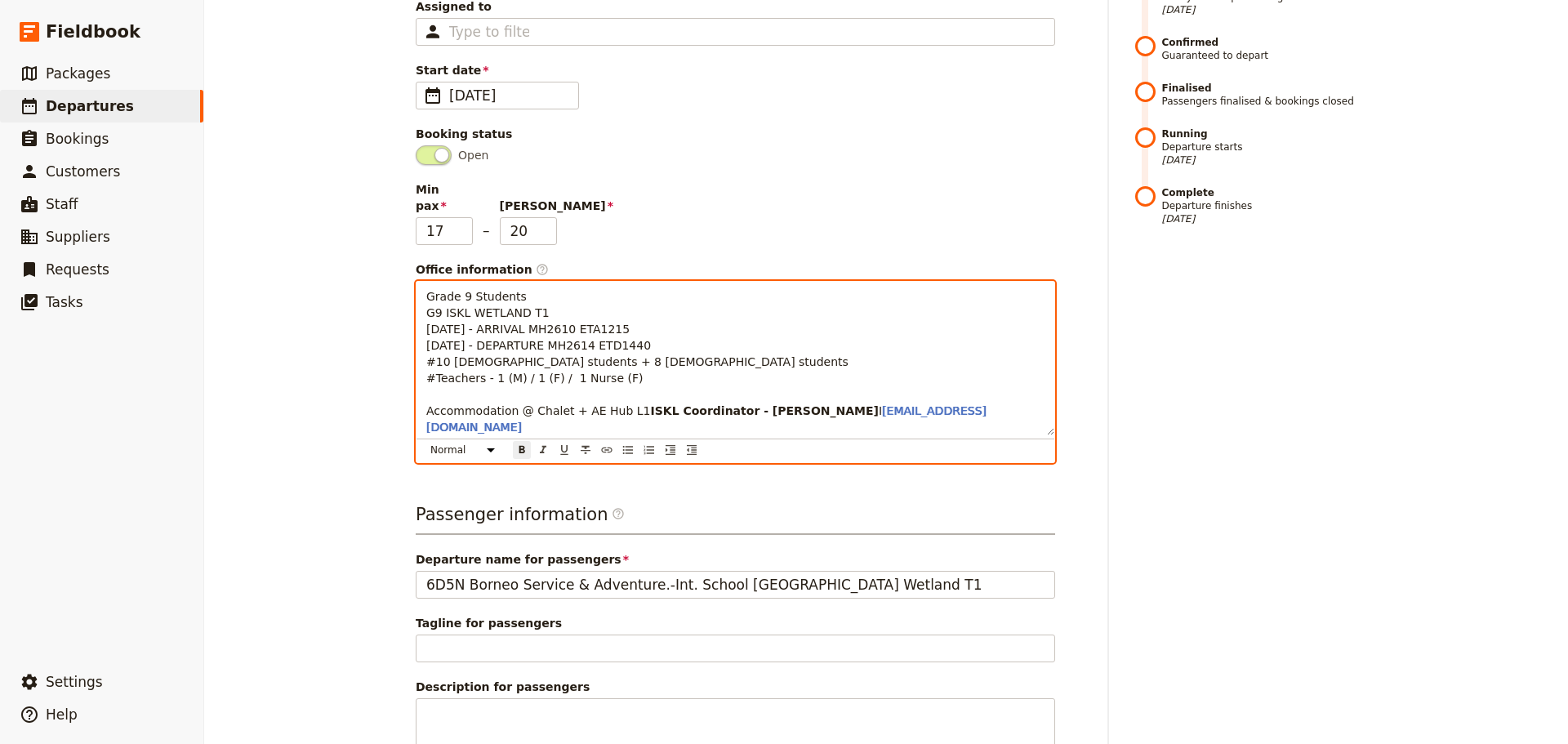
click at [828, 388] on p "Grade 9 Students G9 ISKL WETLAND T1 10 Nov 2025 - ARRIVAL MH2610 ETA1215 15 Nov…" at bounding box center [735, 361] width 618 height 147
click at [762, 428] on p "Grade 9 Students G9 ISKL WETLAND T1 10 Nov 2025 - ARRIVAL MH2610 ETA1215 15 Nov…" at bounding box center [735, 361] width 618 height 147
click at [788, 414] on p "Grade 9 Students G9 ISKL WETLAND T1 10 Nov 2025 - ARRIVAL MH2610 ETA1215 15 Nov…" at bounding box center [735, 361] width 618 height 147
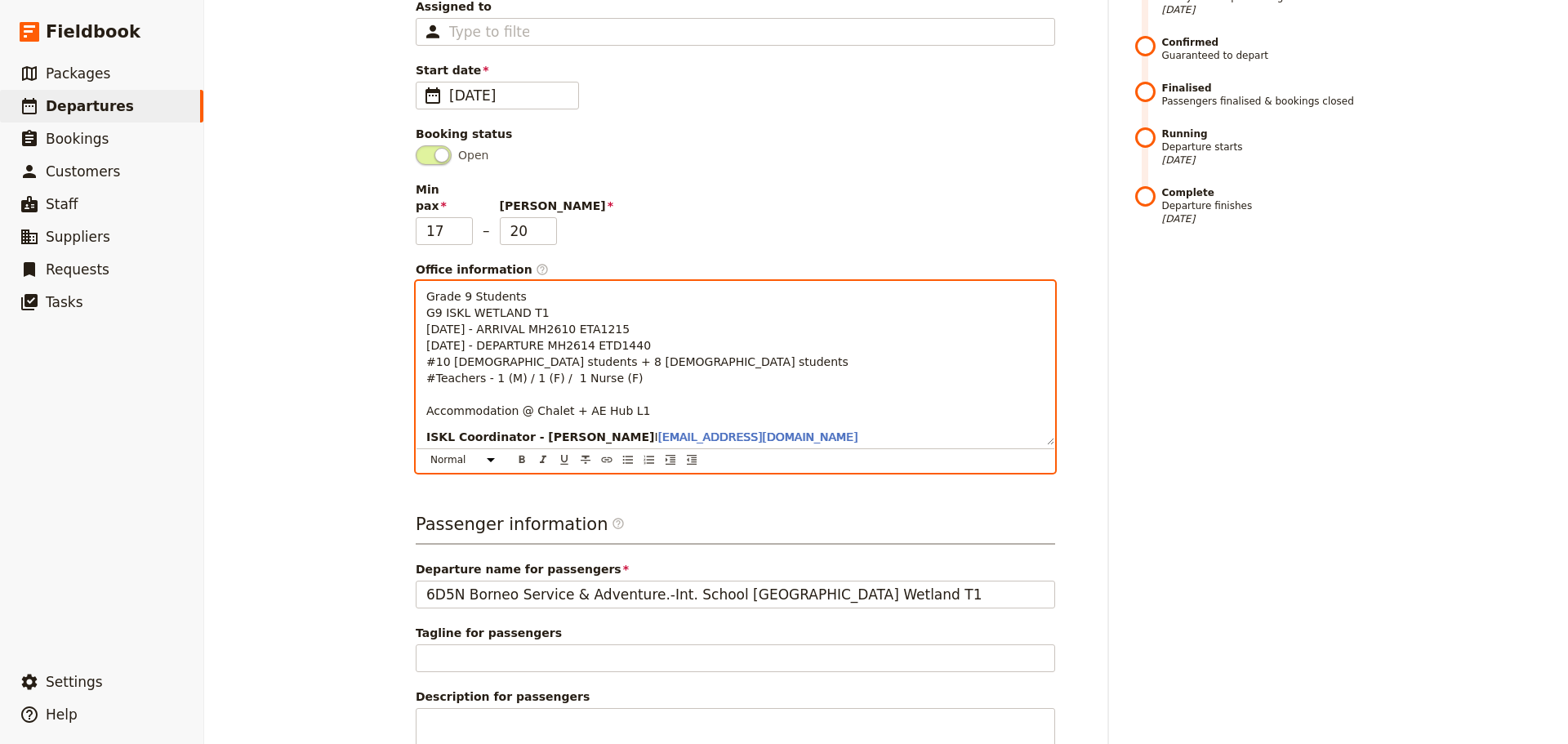
click at [788, 429] on p "ISKL Coordinator - Shaun Gopal I sgopal@iskl.edu.my" at bounding box center [735, 437] width 618 height 17
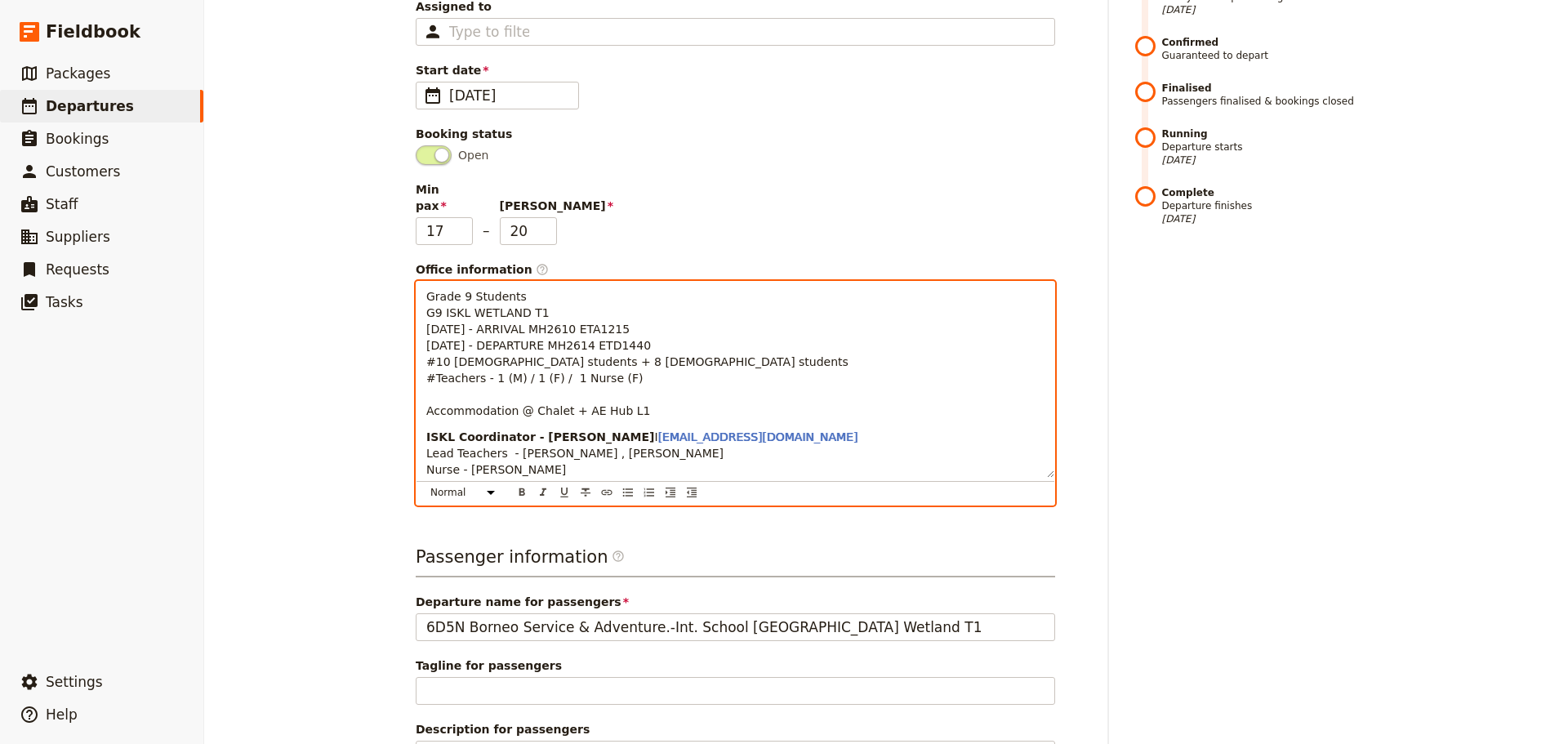
drag, startPoint x: 425, startPoint y: 441, endPoint x: 564, endPoint y: 453, distance: 139.5
click at [564, 453] on p "ISKL Coordinator - Shaun Gopal I sgopal@iskl.edu.my Lead Teachers - Mary Davenp…" at bounding box center [735, 453] width 618 height 49
click at [519, 488] on icon "Format bold" at bounding box center [522, 492] width 6 height 7
click at [426, 446] on span "L" at bounding box center [429, 453] width 6 height 13
click at [426, 444] on p "ISKL Coordinator - Shaun Gopal I sgopal@iskl.edu.my L ead Teachers - Mary Daven…" at bounding box center [735, 453] width 618 height 49
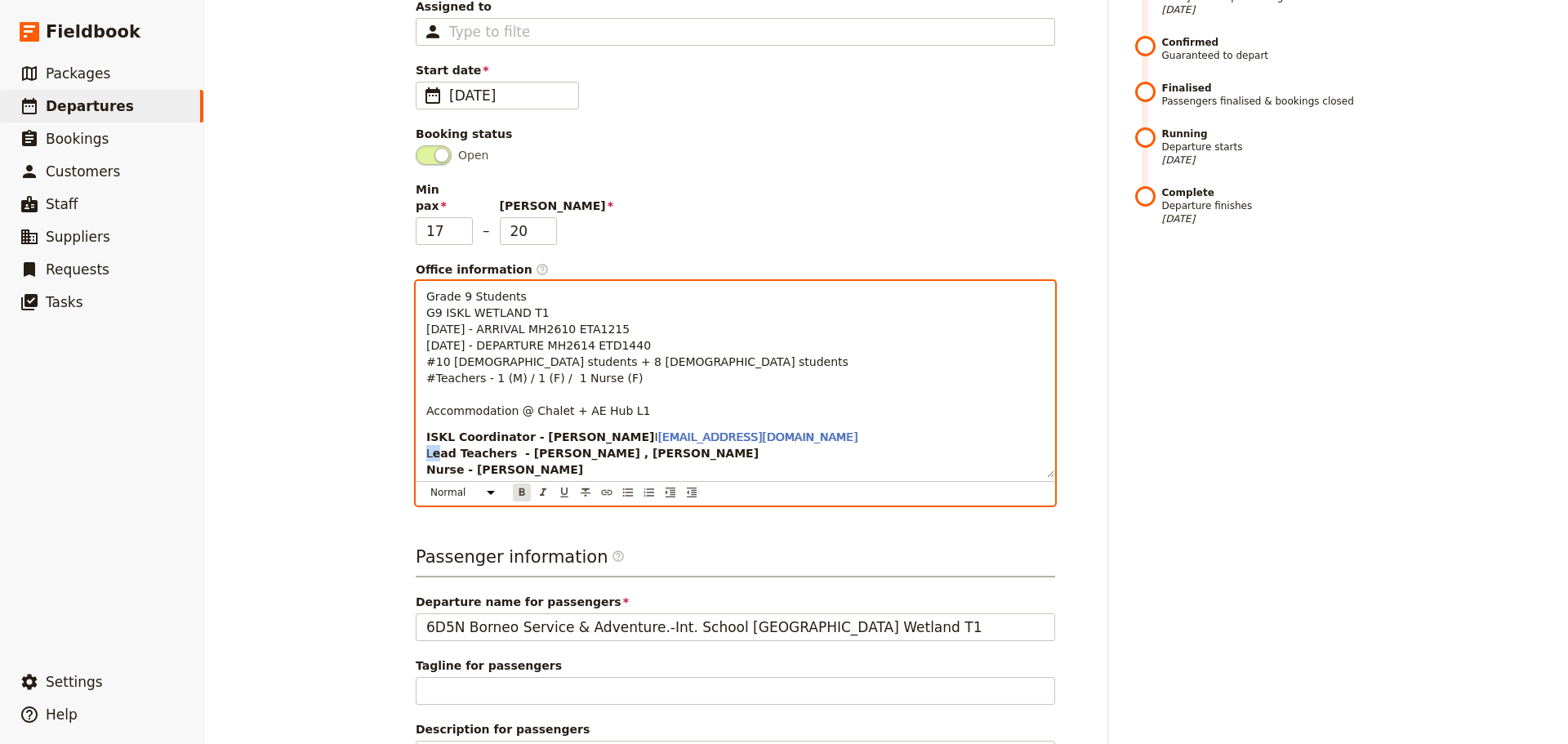
click at [519, 488] on icon "Format bold" at bounding box center [522, 492] width 6 height 7
click at [686, 431] on span "sgopal@iskl.edu.my" at bounding box center [758, 437] width 200 height 13
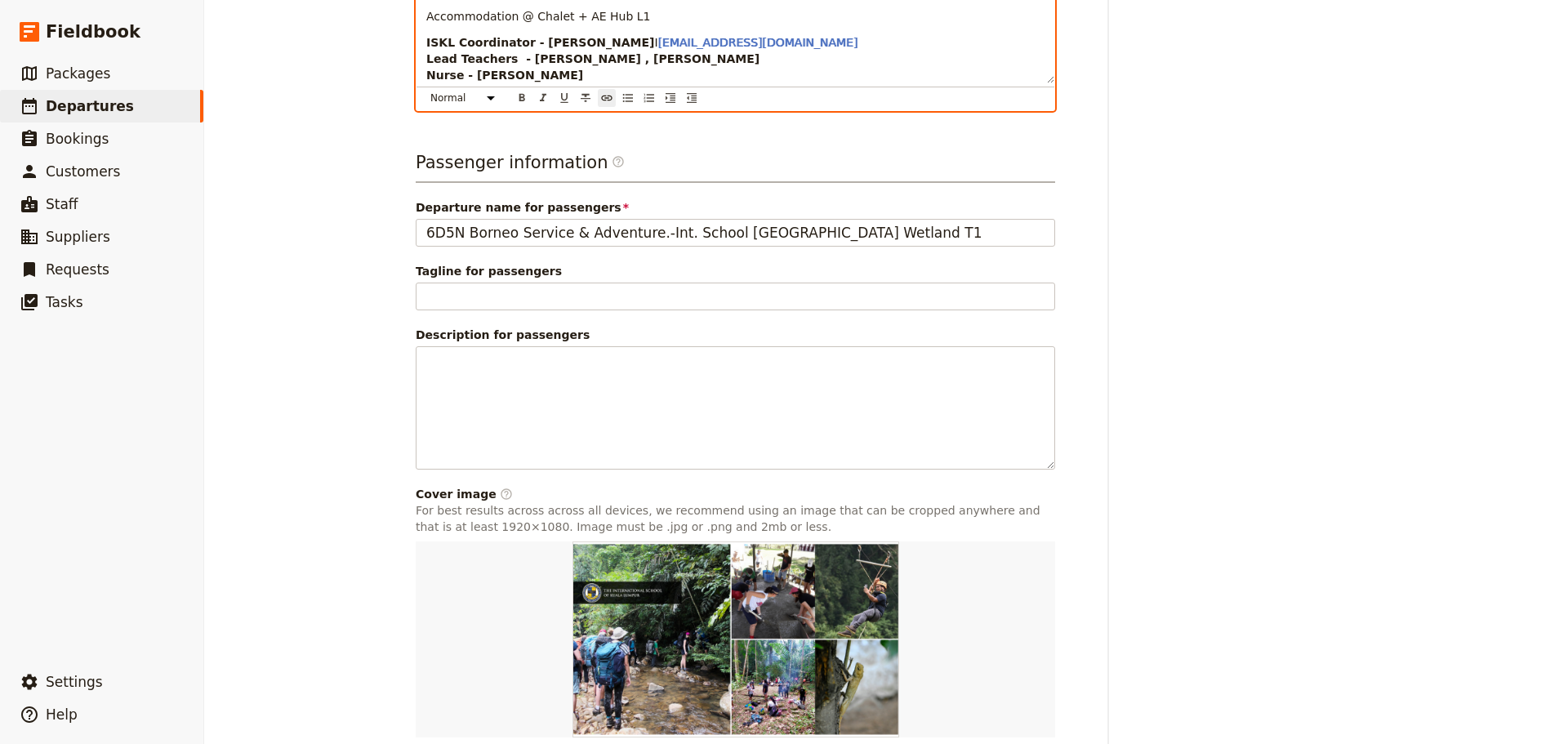
scroll to position [812, 0]
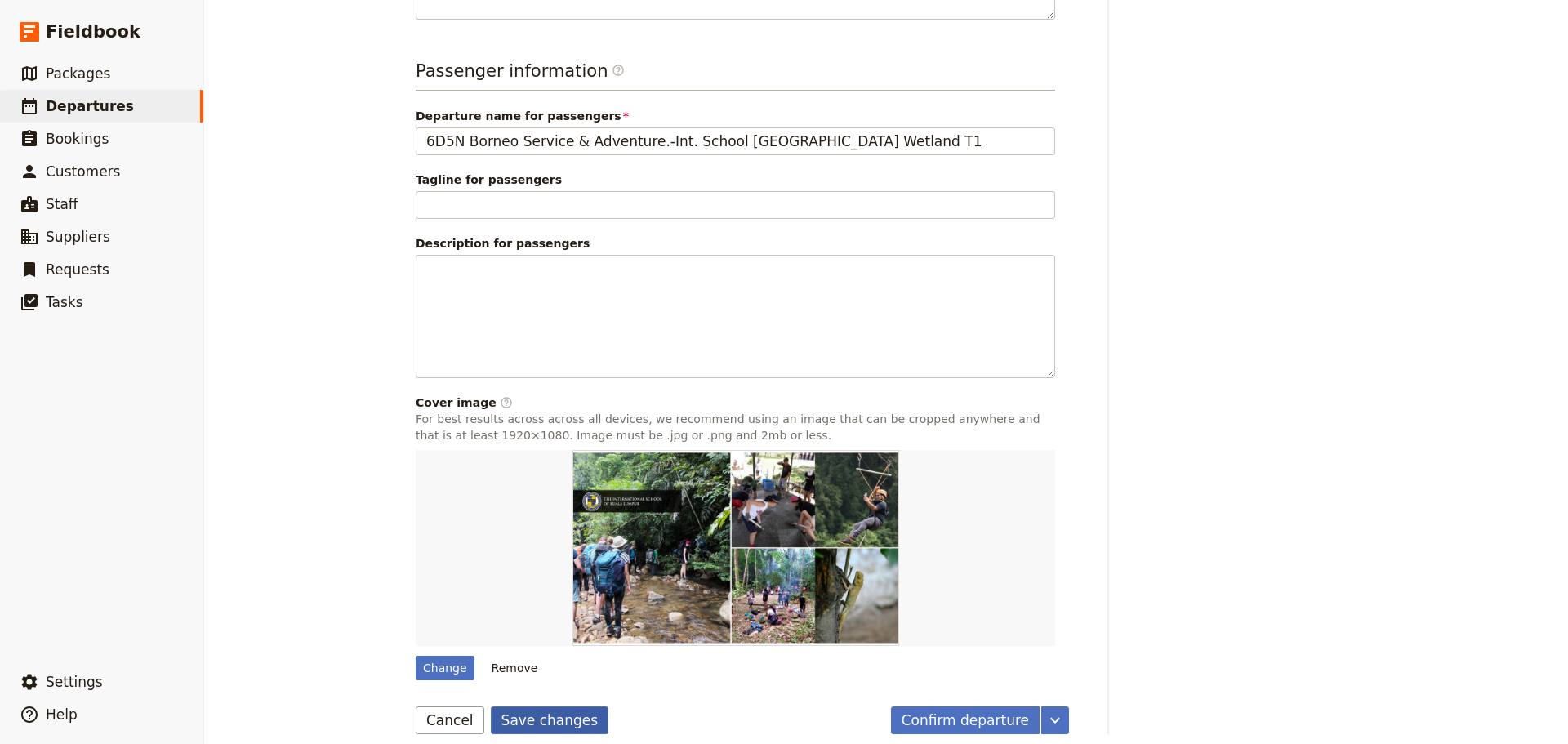
click at [568, 706] on button "Save changes" at bounding box center [550, 720] width 118 height 28
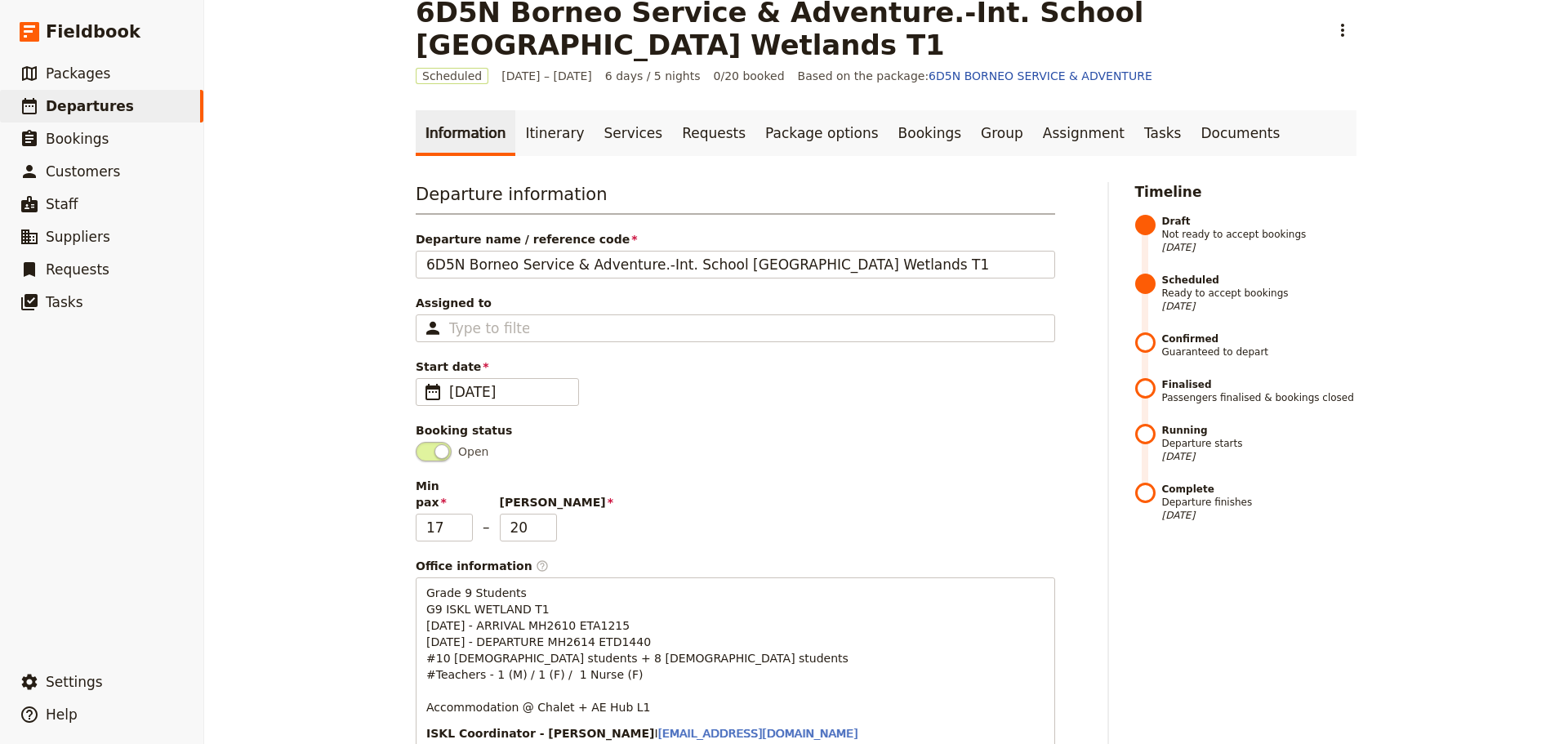
scroll to position [0, 0]
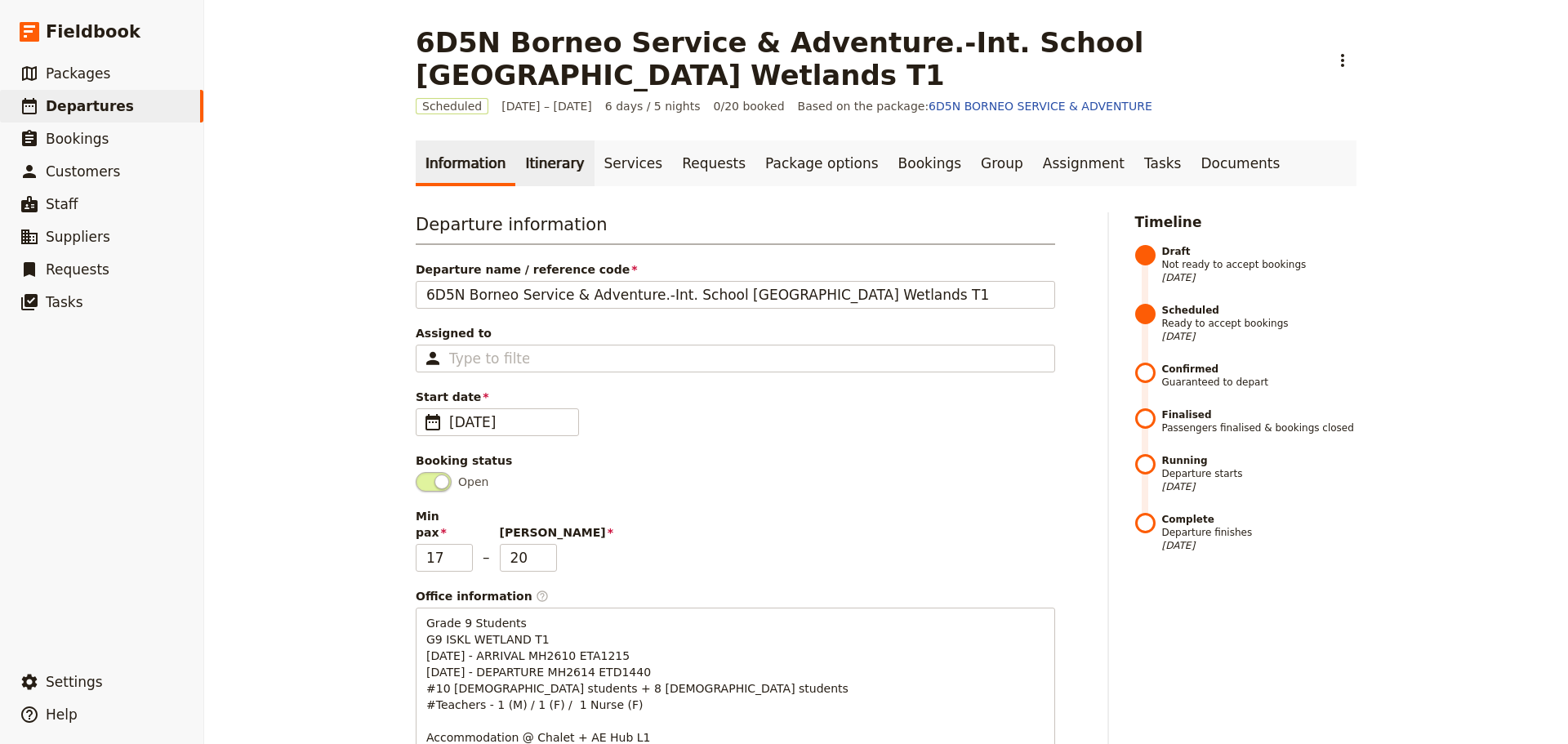
click at [541, 165] on link "Itinerary" at bounding box center [555, 164] width 79 height 46
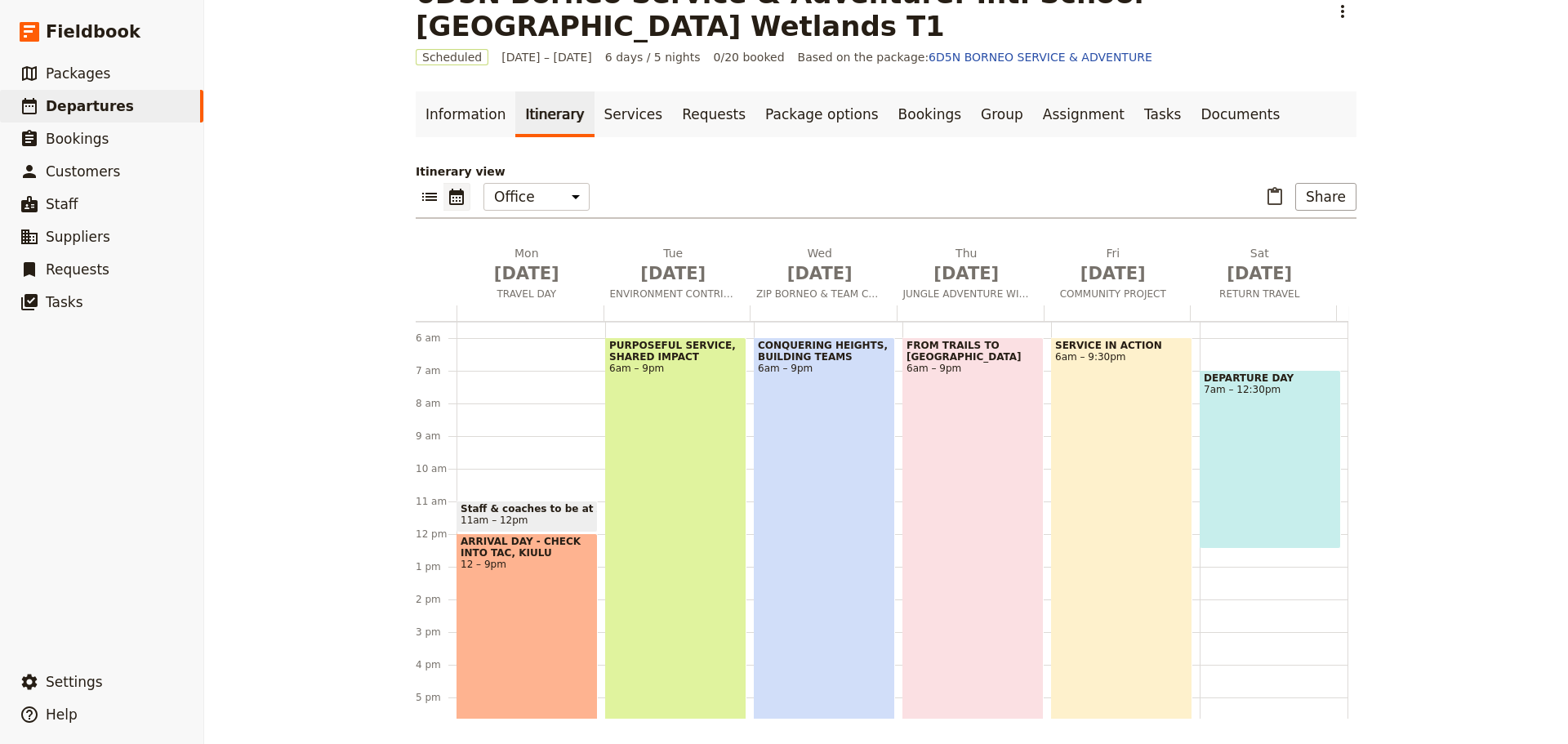
scroll to position [50, 0]
click at [517, 628] on div "ARRIVAL DAY - CHECK INTO TAC, KIULU 12 – 9pm" at bounding box center [527, 678] width 141 height 293
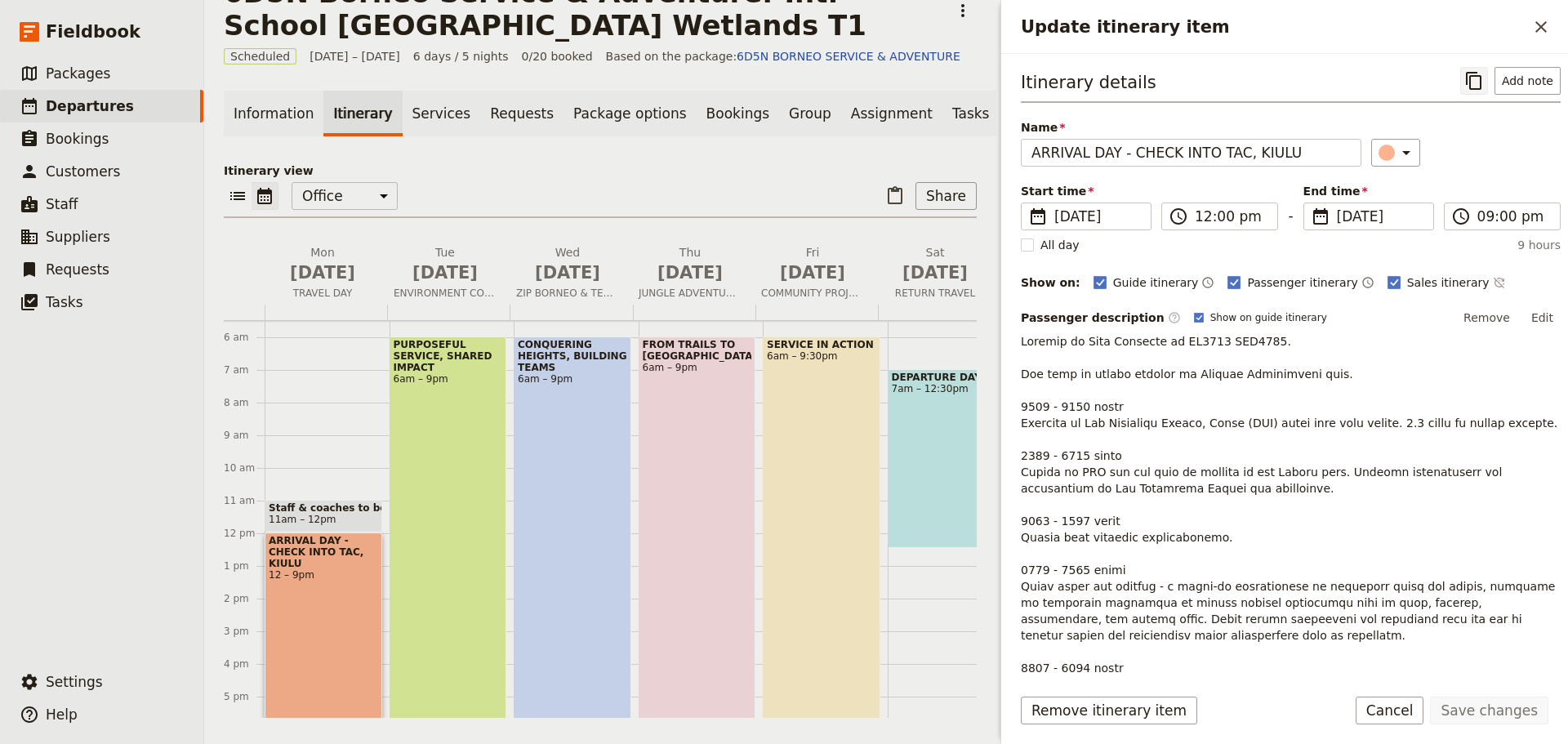
click at [1466, 81] on icon "Copy itinerary item" at bounding box center [1474, 81] width 19 height 19
click at [452, 447] on div "PURPOSEFUL SERVICE, SHARED IMPACT 6am – 9pm" at bounding box center [448, 580] width 117 height 489
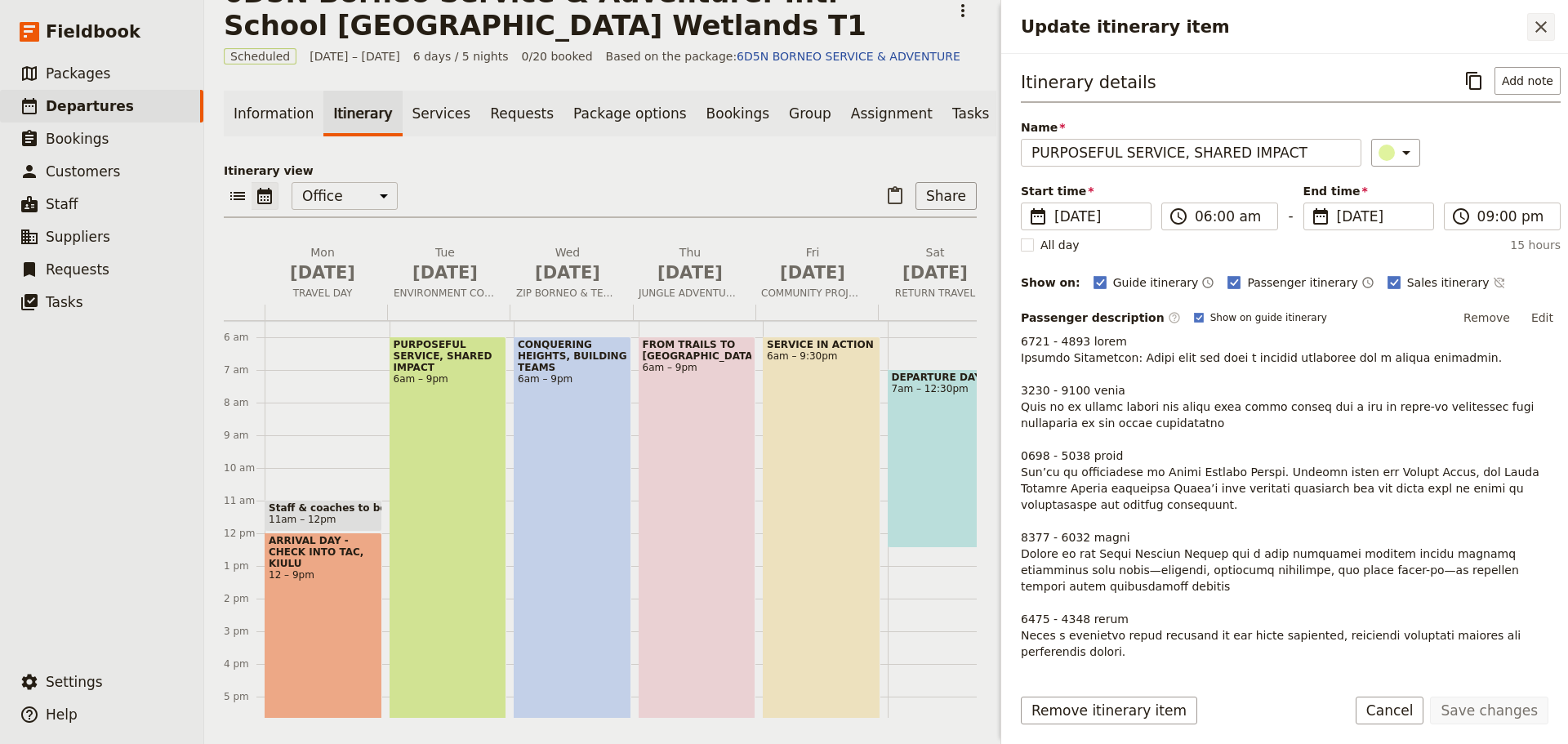
click at [1541, 26] on icon "Close drawer" at bounding box center [1540, 26] width 11 height 11
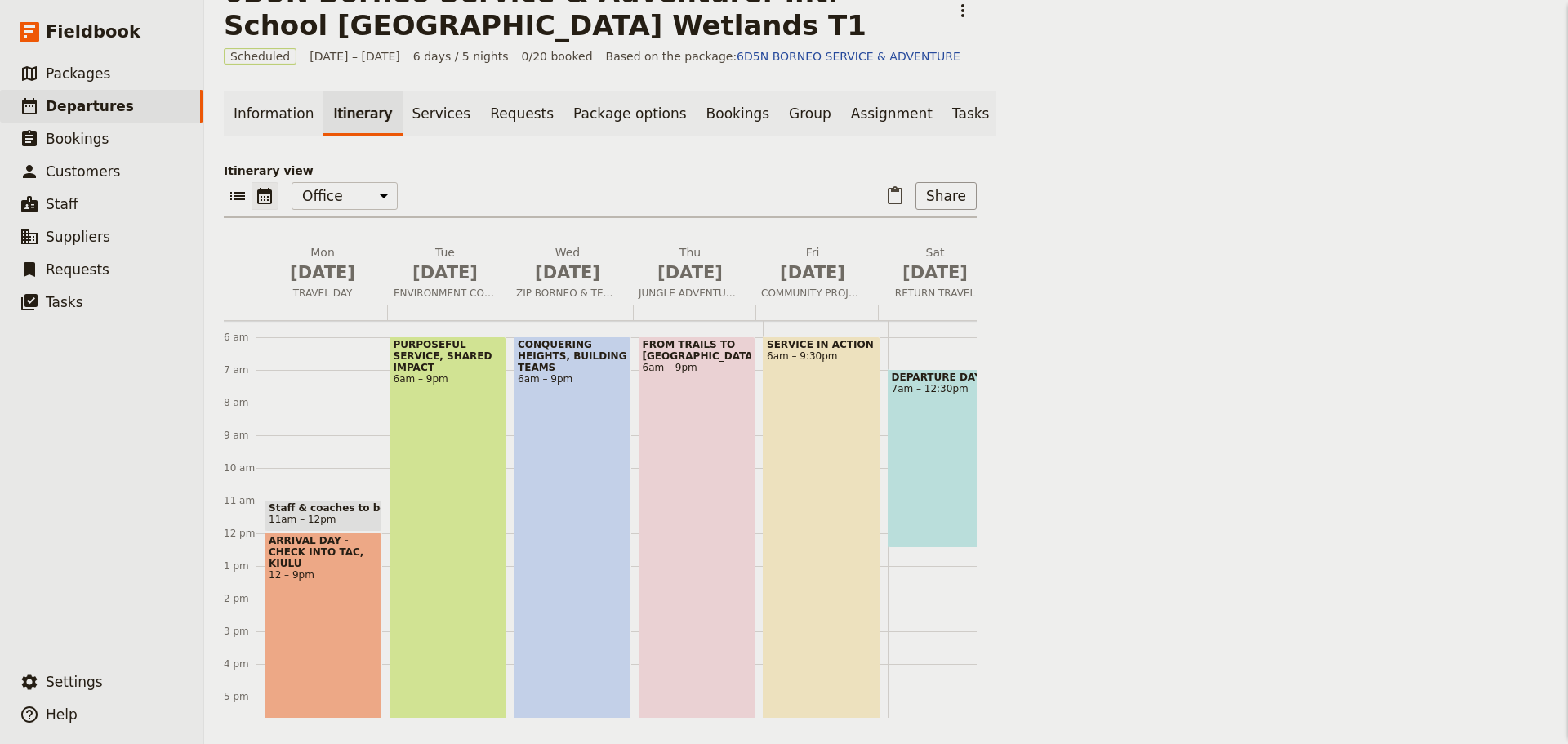
scroll to position [46, 0]
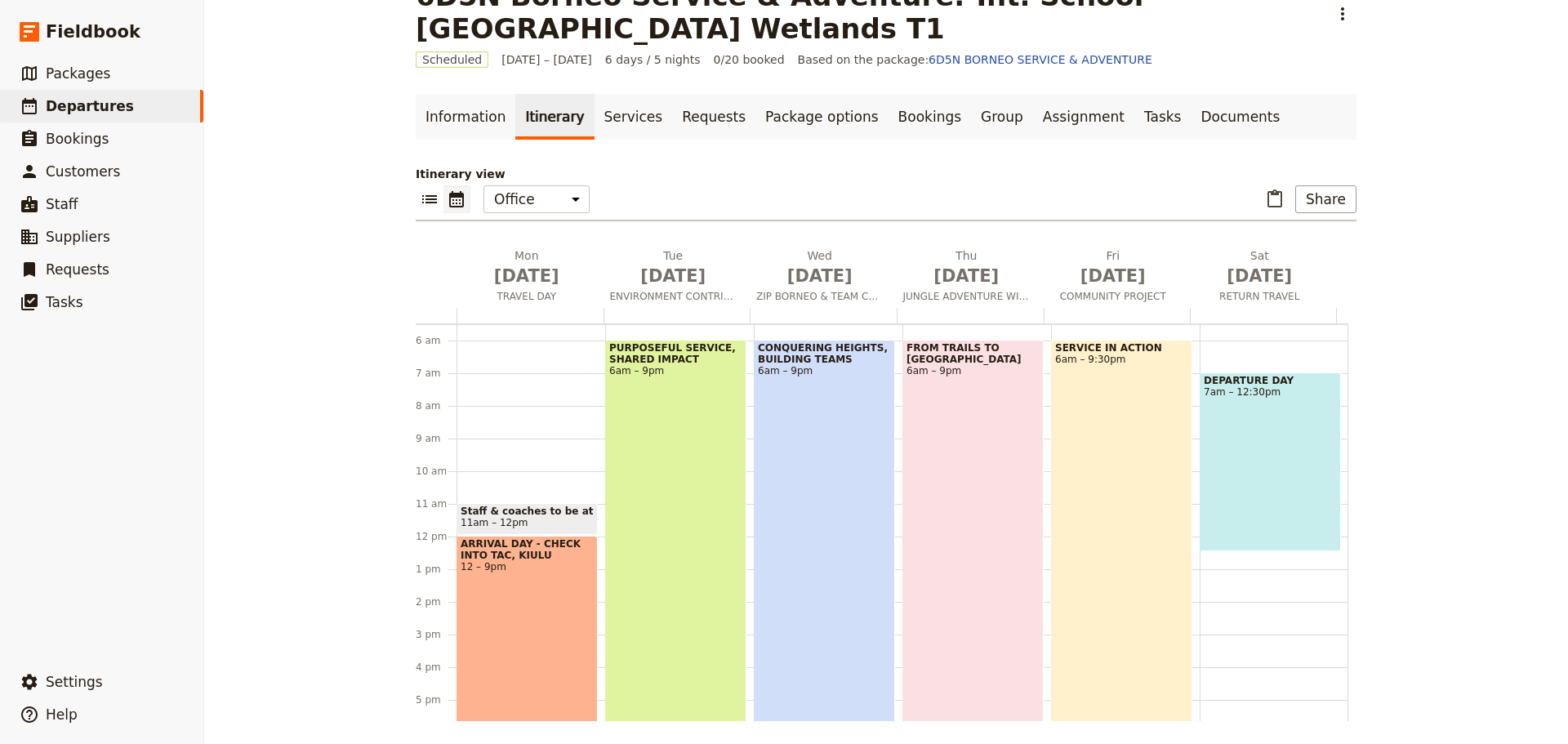
click at [679, 429] on div "PURPOSEFUL SERVICE, SHARED IMPACT 6am – 9pm" at bounding box center [675, 584] width 141 height 489
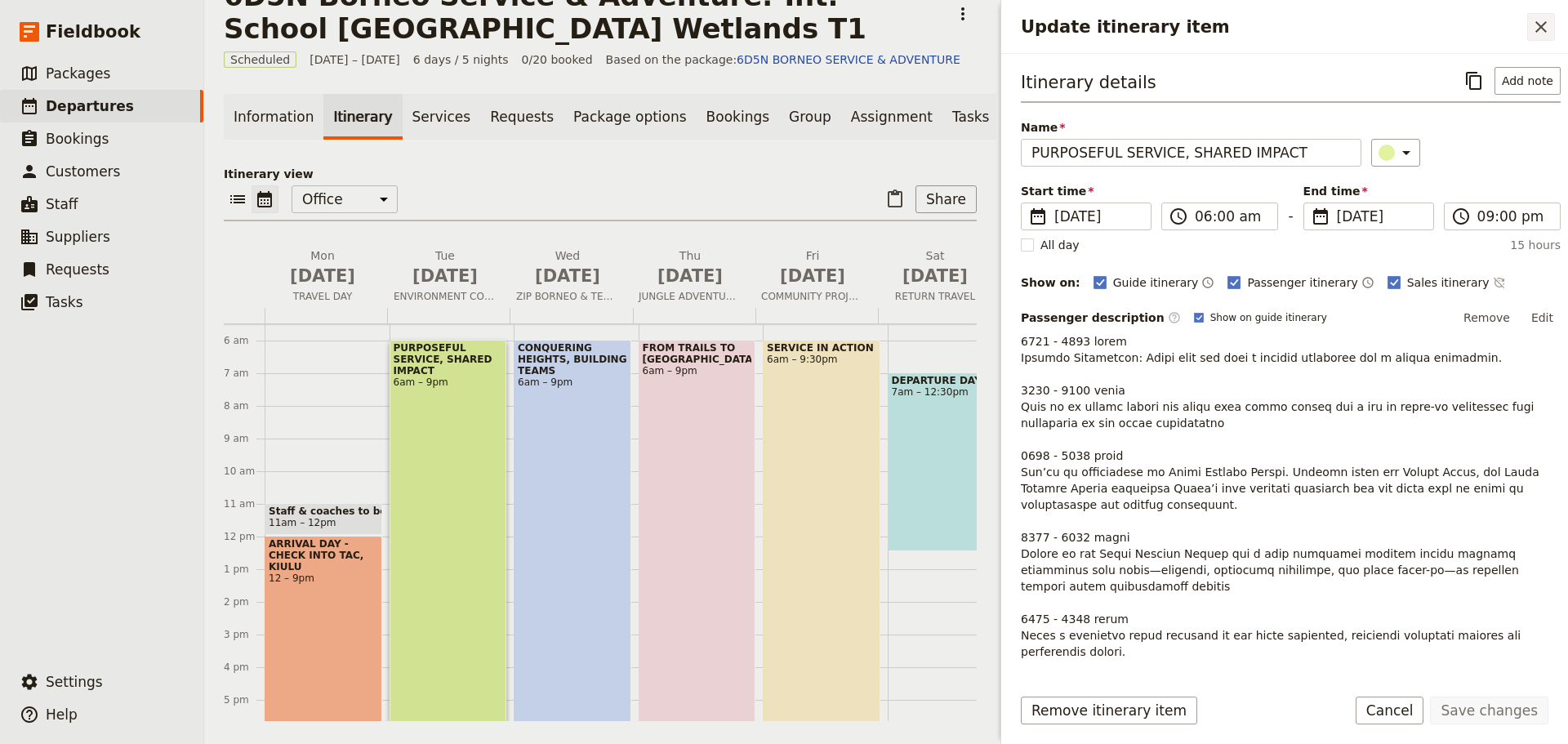
click at [1540, 27] on icon "Close drawer" at bounding box center [1540, 26] width 11 height 11
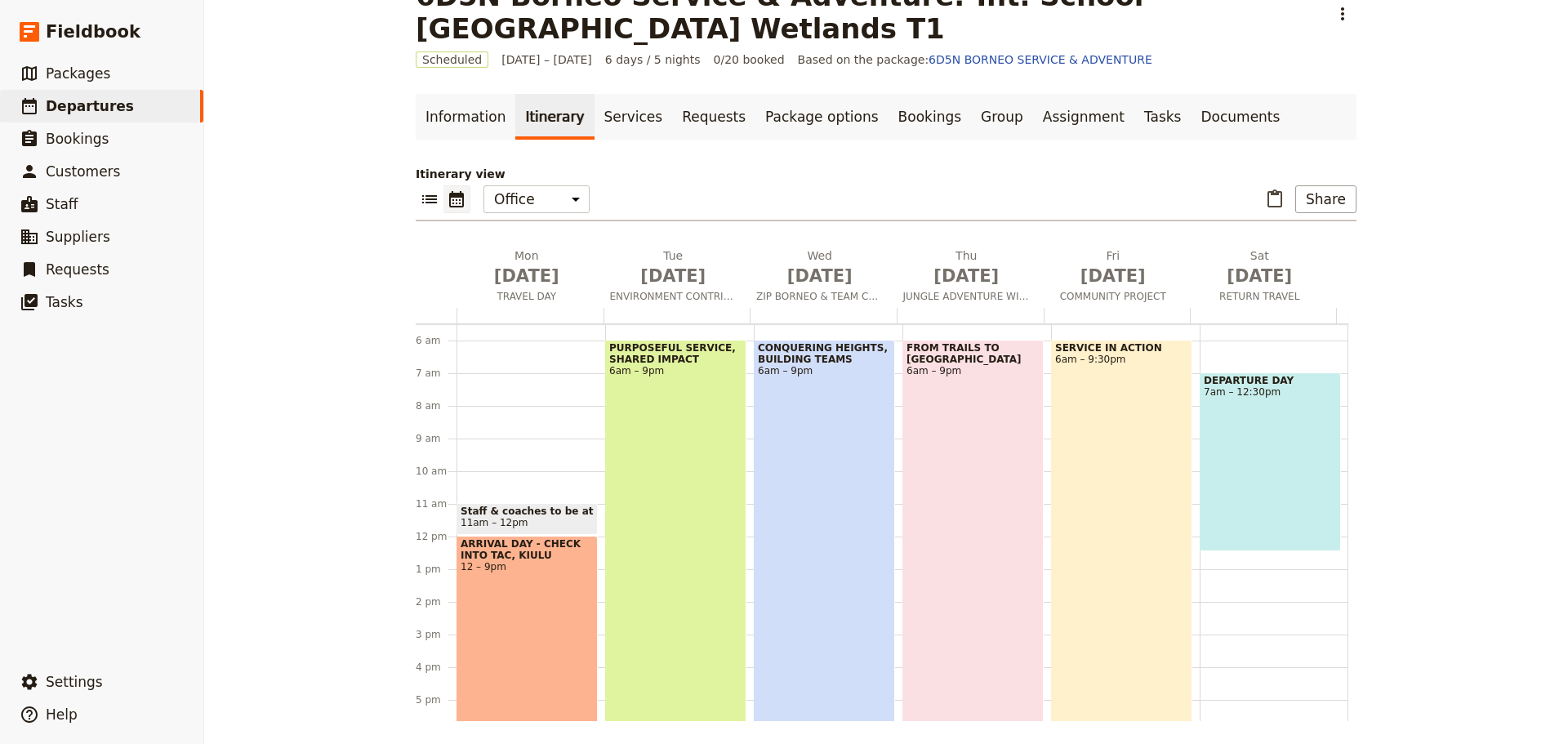
scroll to position [196, 0]
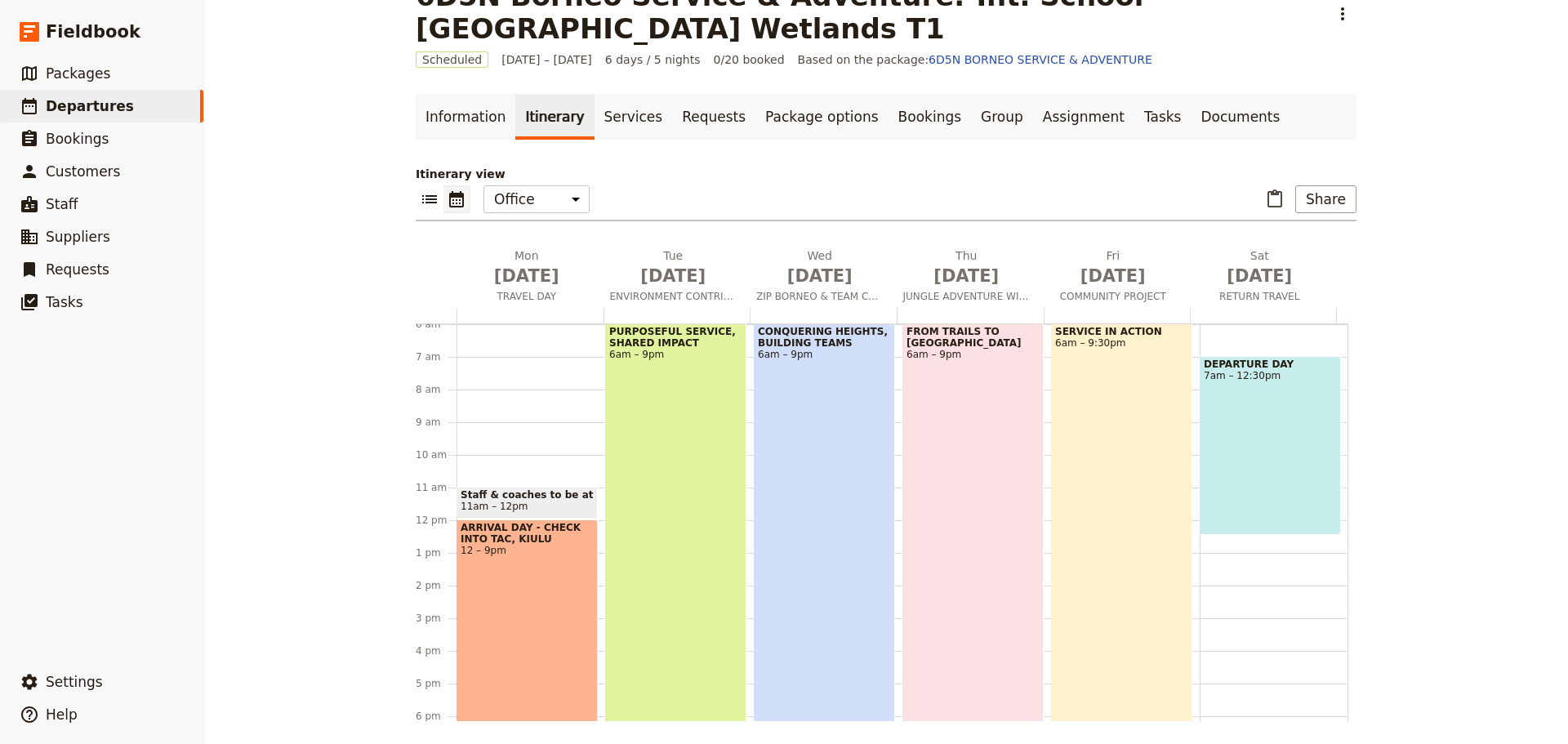
click at [703, 439] on div "PURPOSEFUL SERVICE, SHARED IMPACT 6am – 9pm" at bounding box center [675, 568] width 141 height 489
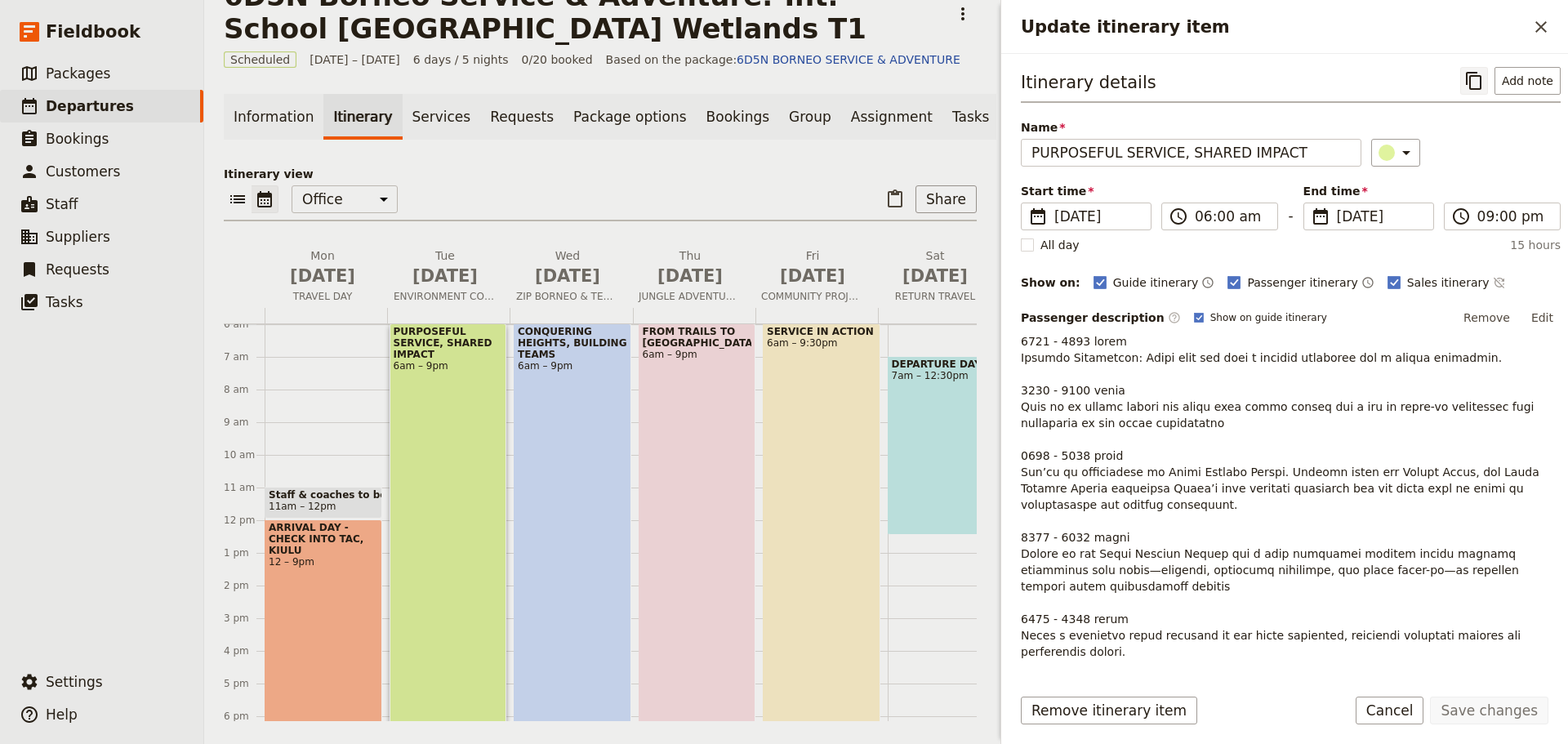
click at [1464, 80] on icon "Copy itinerary item" at bounding box center [1474, 81] width 19 height 19
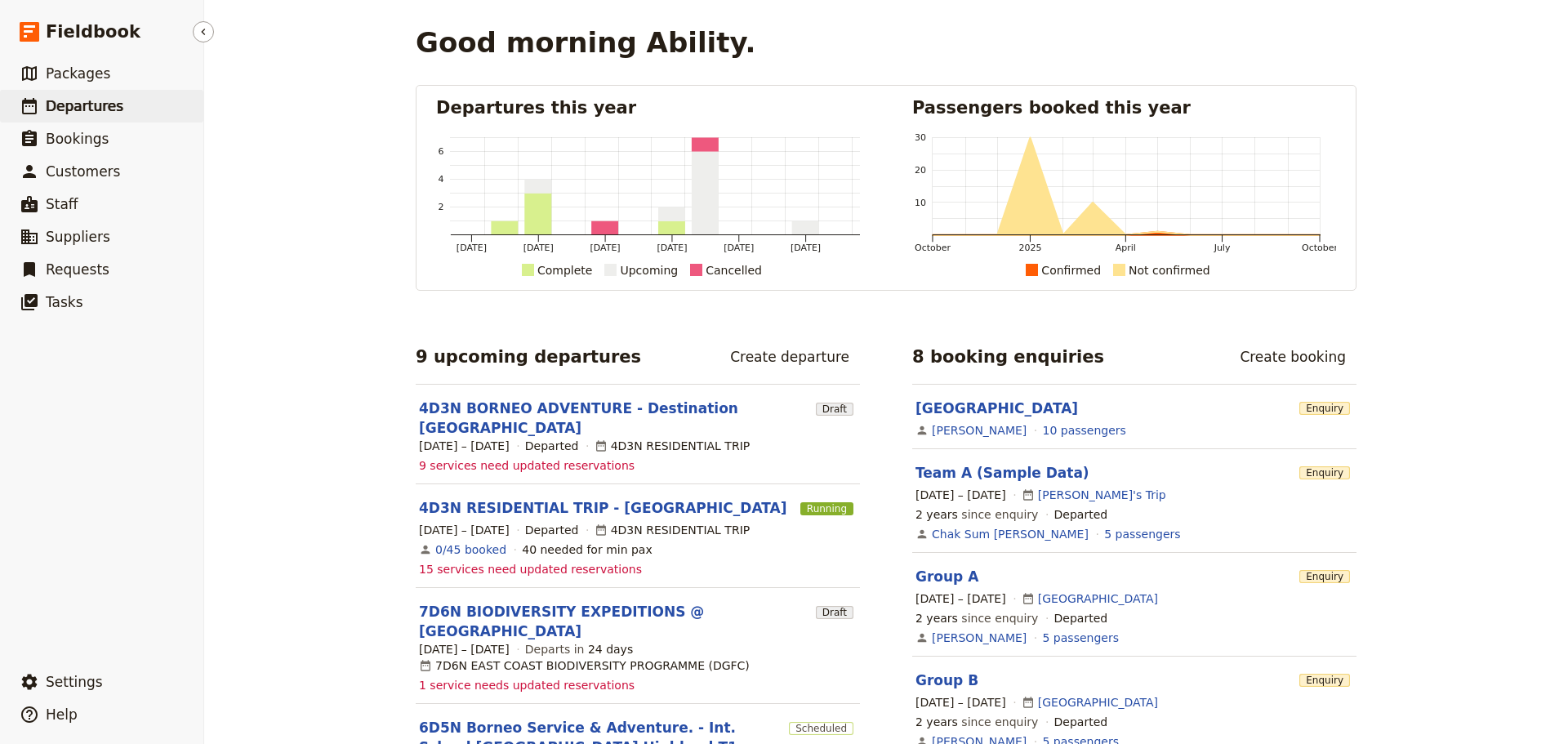
click at [62, 107] on span "Departures" at bounding box center [84, 106] width 78 height 17
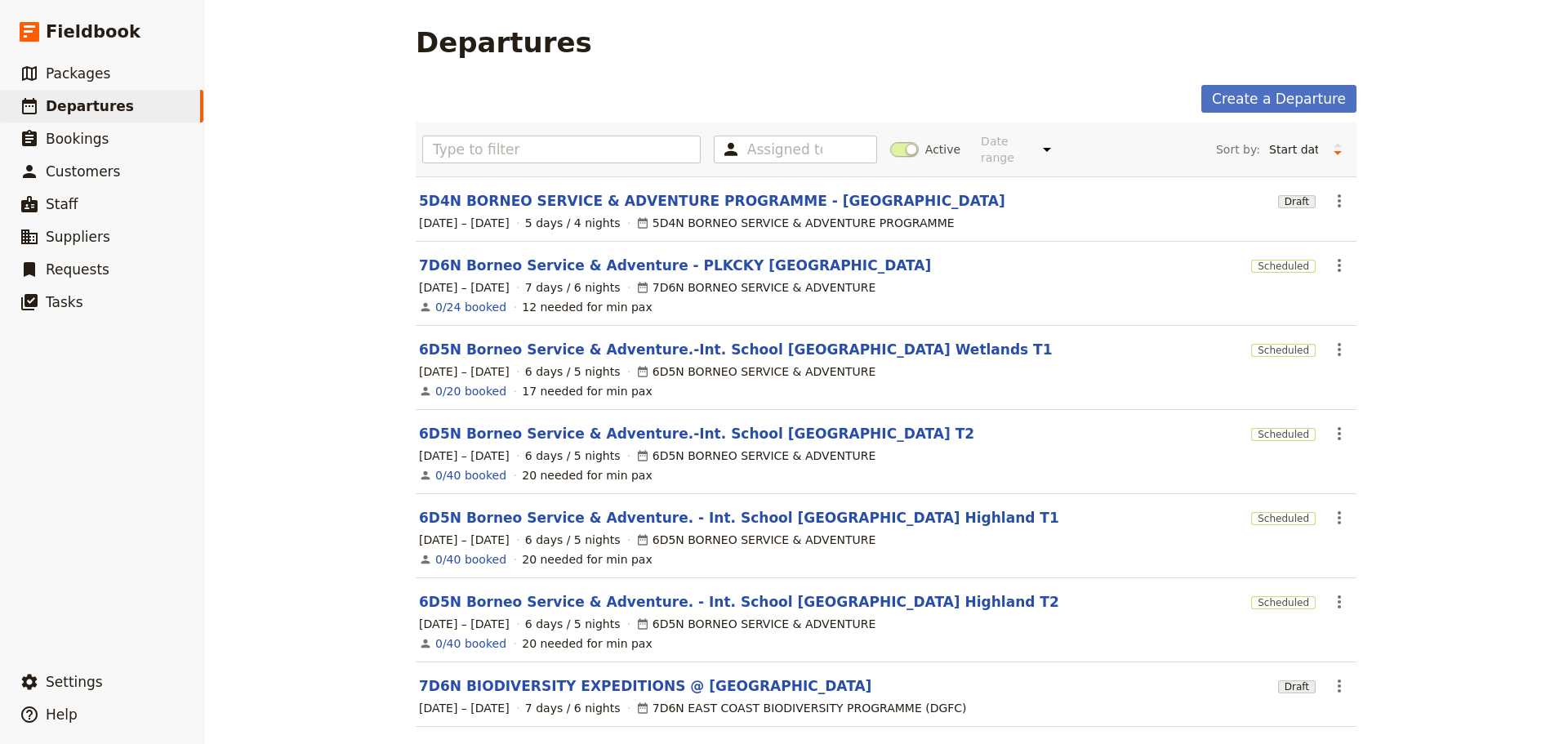
click at [895, 144] on span at bounding box center [904, 149] width 29 height 15
click at [890, 141] on input "Active" at bounding box center [890, 141] width 0 height 0
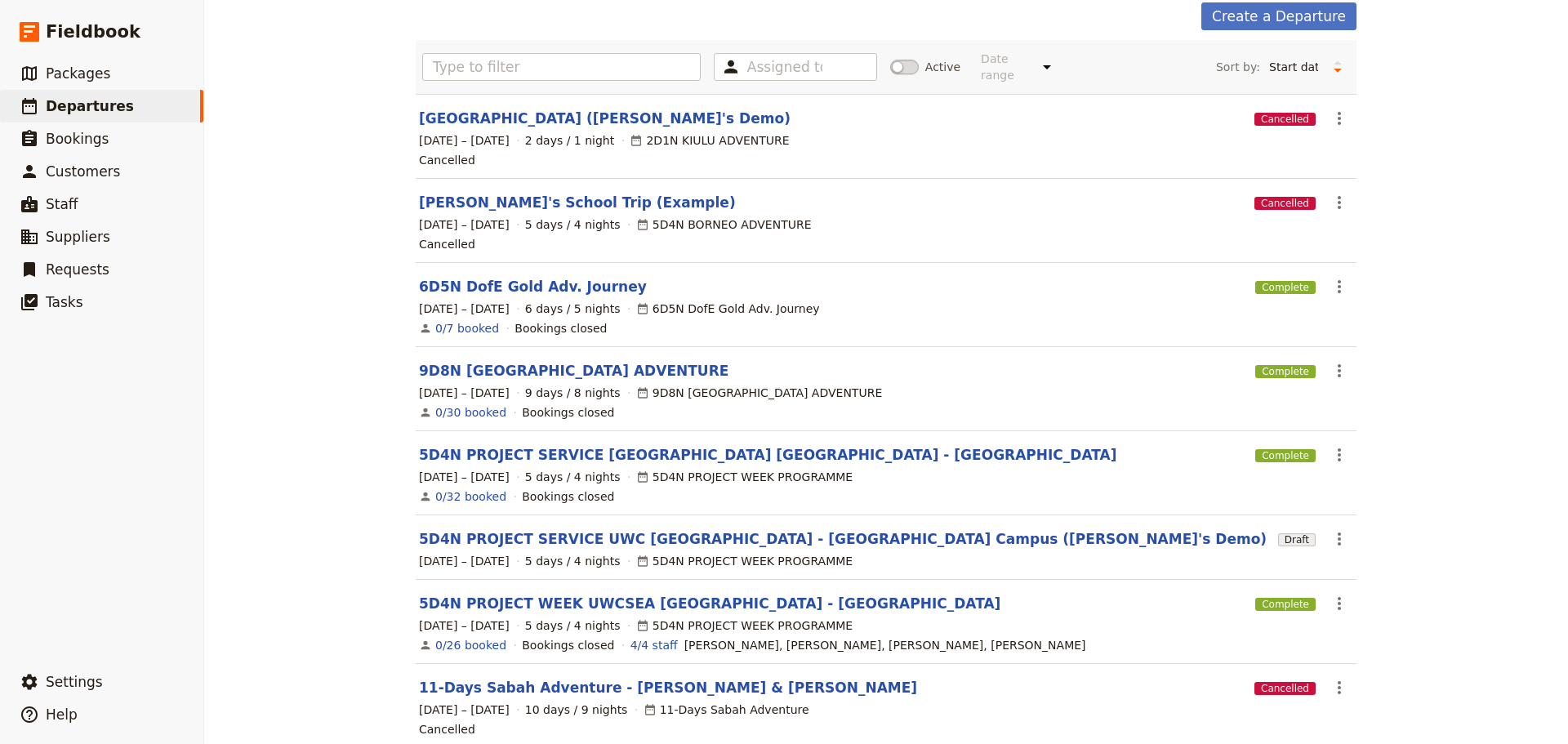
scroll to position [322, 0]
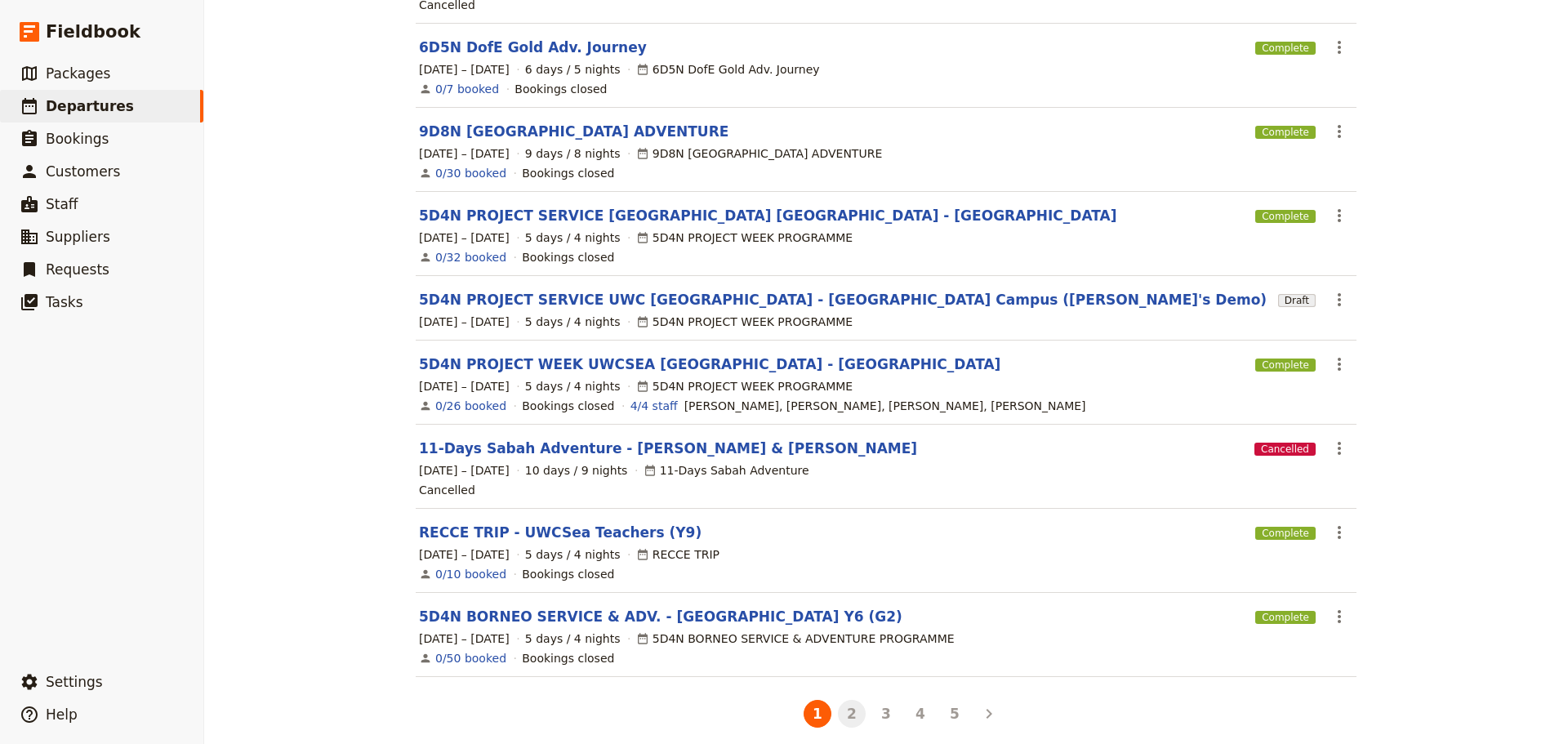
click at [845, 700] on button "2" at bounding box center [851, 714] width 28 height 28
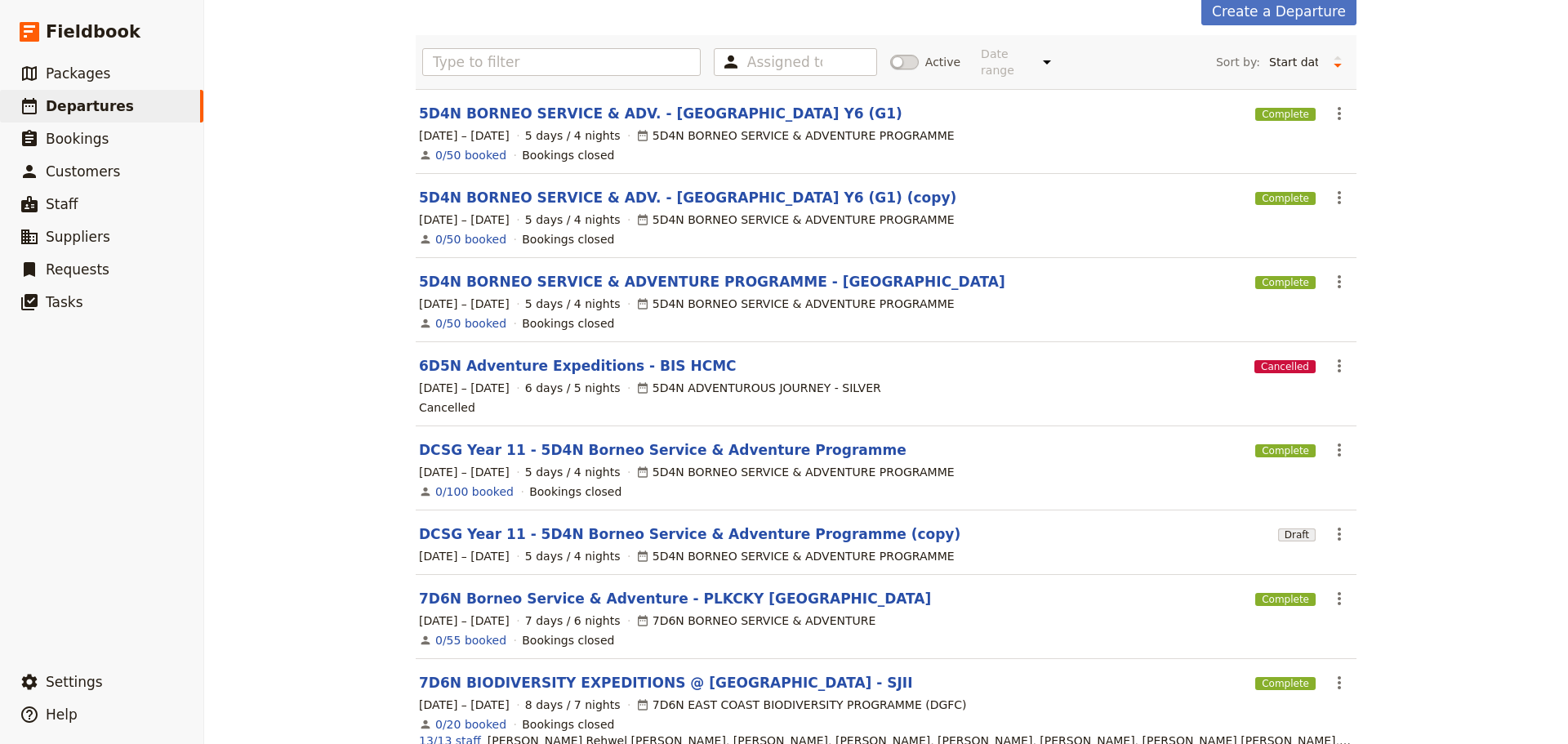
scroll to position [164, 0]
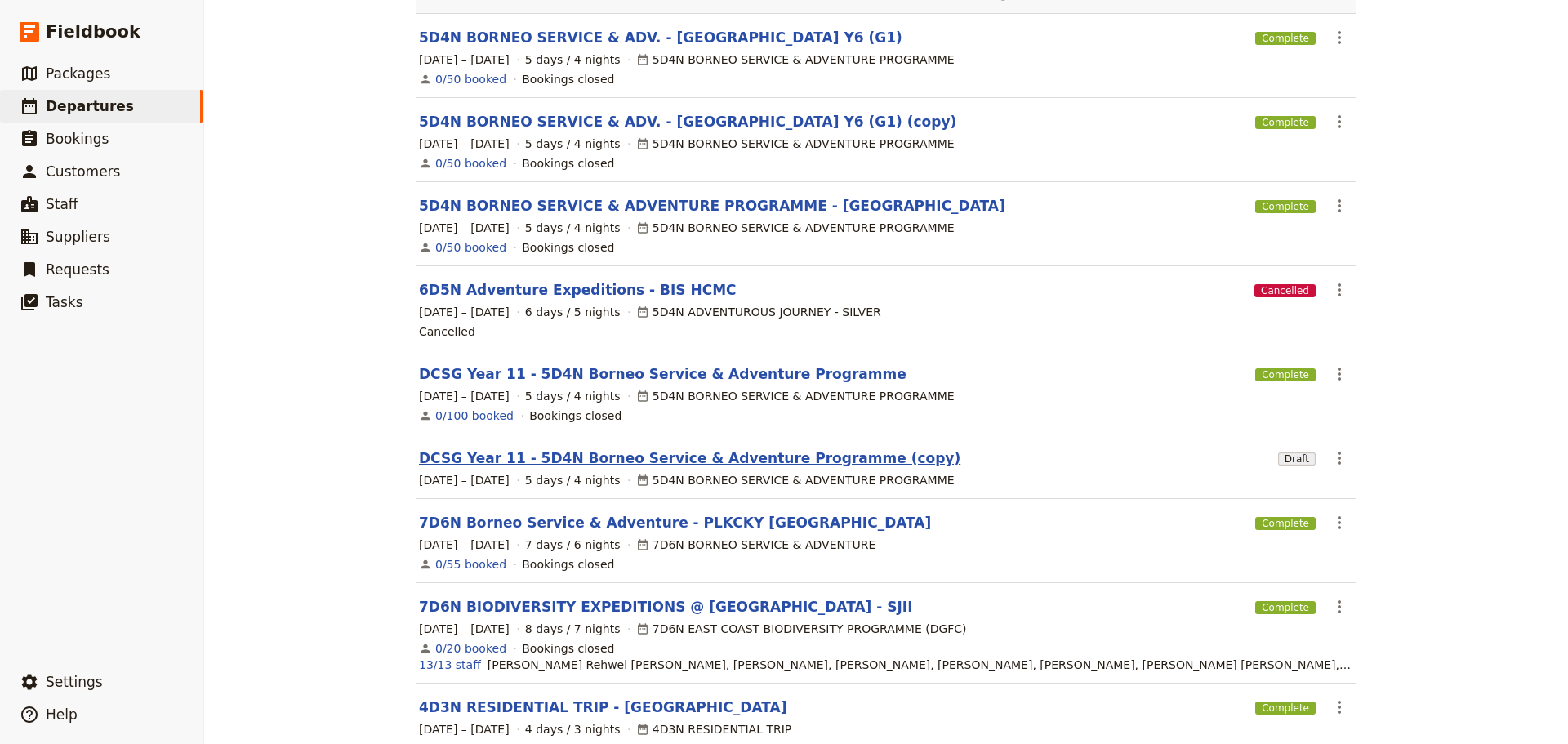
click at [763, 448] on link "DCSG Year 11 - 5D4N Borneo Service & Adventure Programme (copy)" at bounding box center [690, 458] width 542 height 19
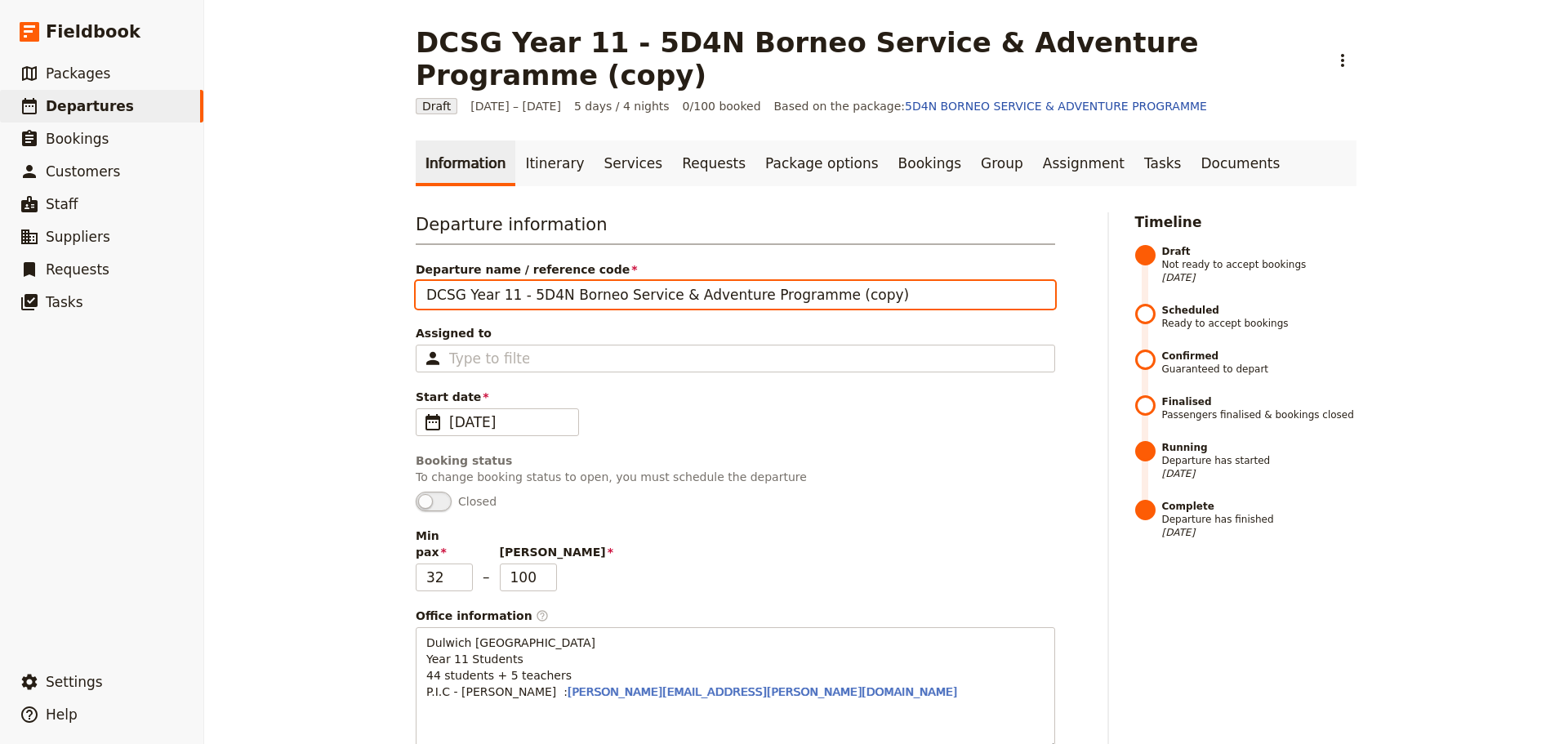
click at [861, 281] on input "DCSG Year 11 - 5D4N Borneo Service & Adventure Programme (copy)" at bounding box center [735, 295] width 640 height 28
drag, startPoint x: 861, startPoint y: 262, endPoint x: 385, endPoint y: 249, distance: 476.2
click at [385, 249] on div "DCSG Year 11 - 5D4N Borneo Service & Adventure Programme (copy) ​ Draft [DATE] …" at bounding box center [886, 372] width 1363 height 744
click at [466, 281] on input "5D4N" at bounding box center [735, 295] width 640 height 28
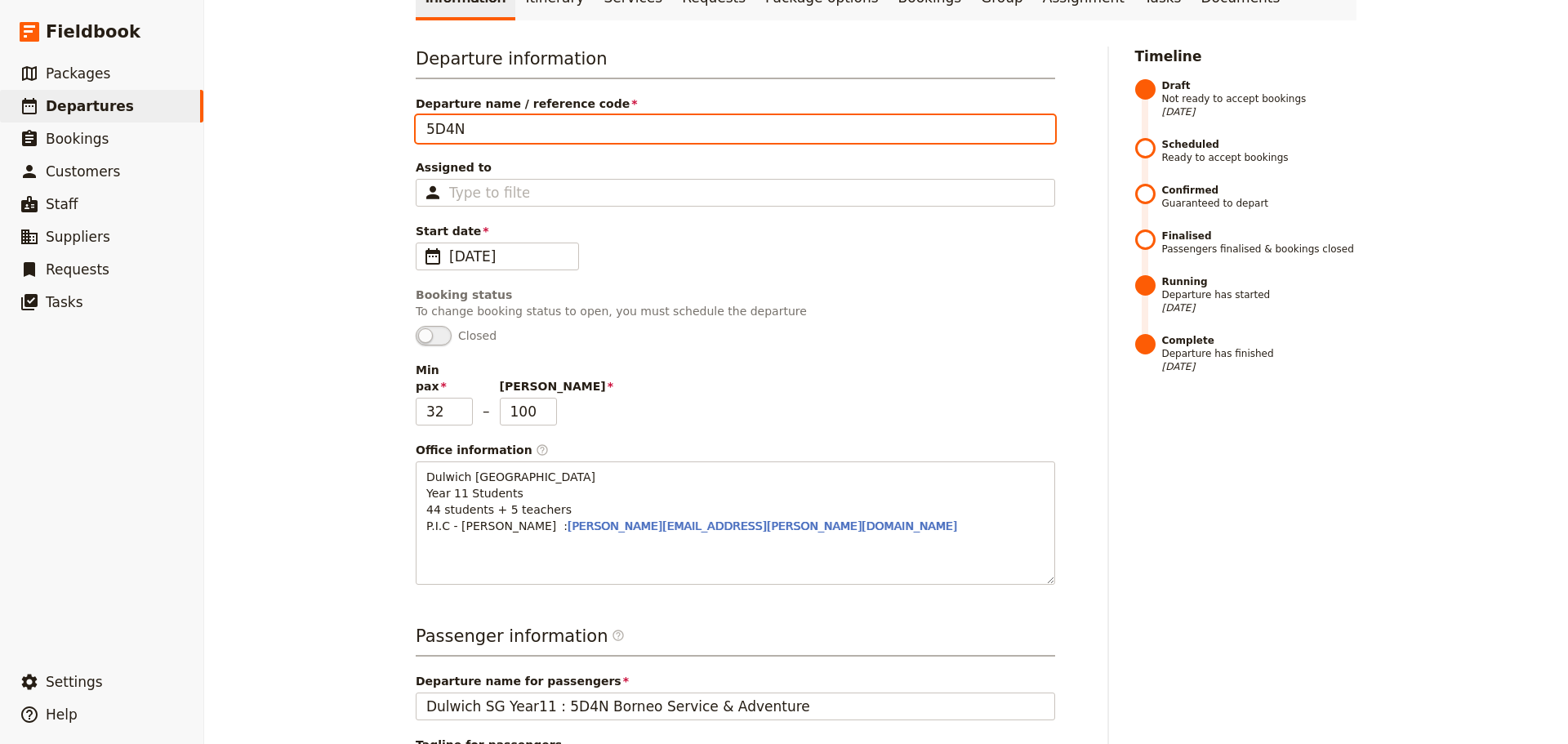
scroll to position [164, 0]
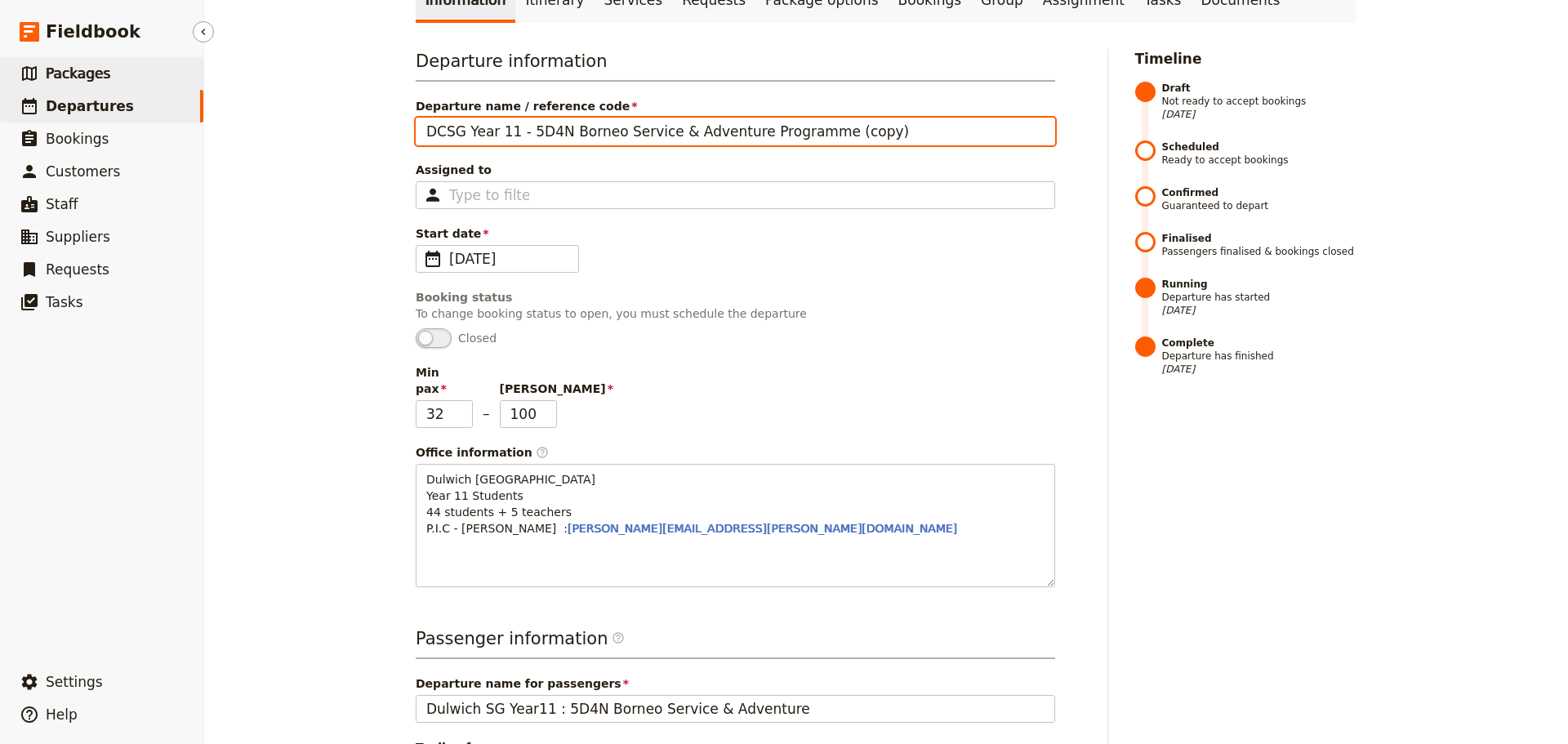
type input "DCSG Year 11 - 5D4N Borneo Service & Adventure Programme (copy)"
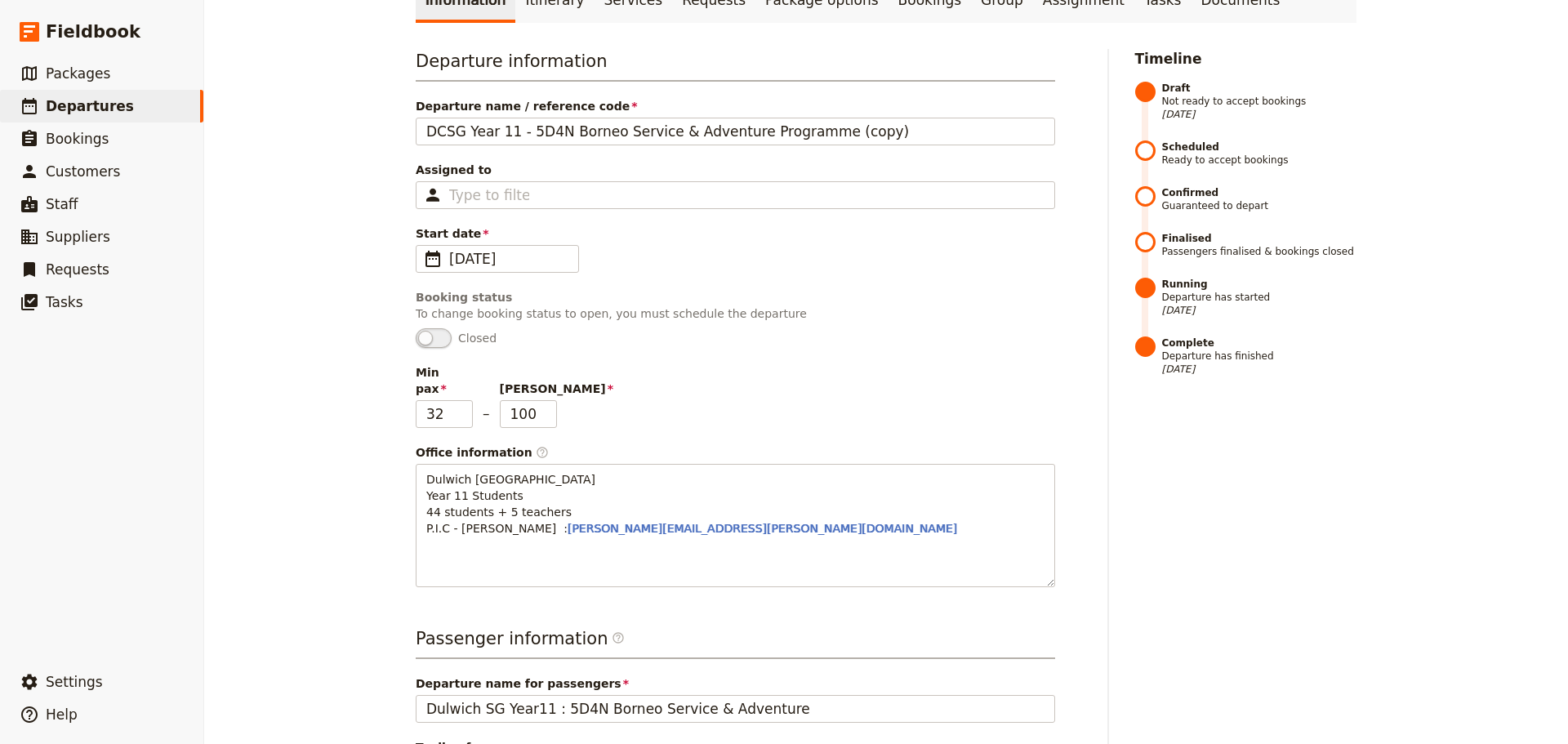
drag, startPoint x: 79, startPoint y: 75, endPoint x: 837, endPoint y: 60, distance: 758.1
click at [79, 75] on span "Packages" at bounding box center [78, 74] width 65 height 17
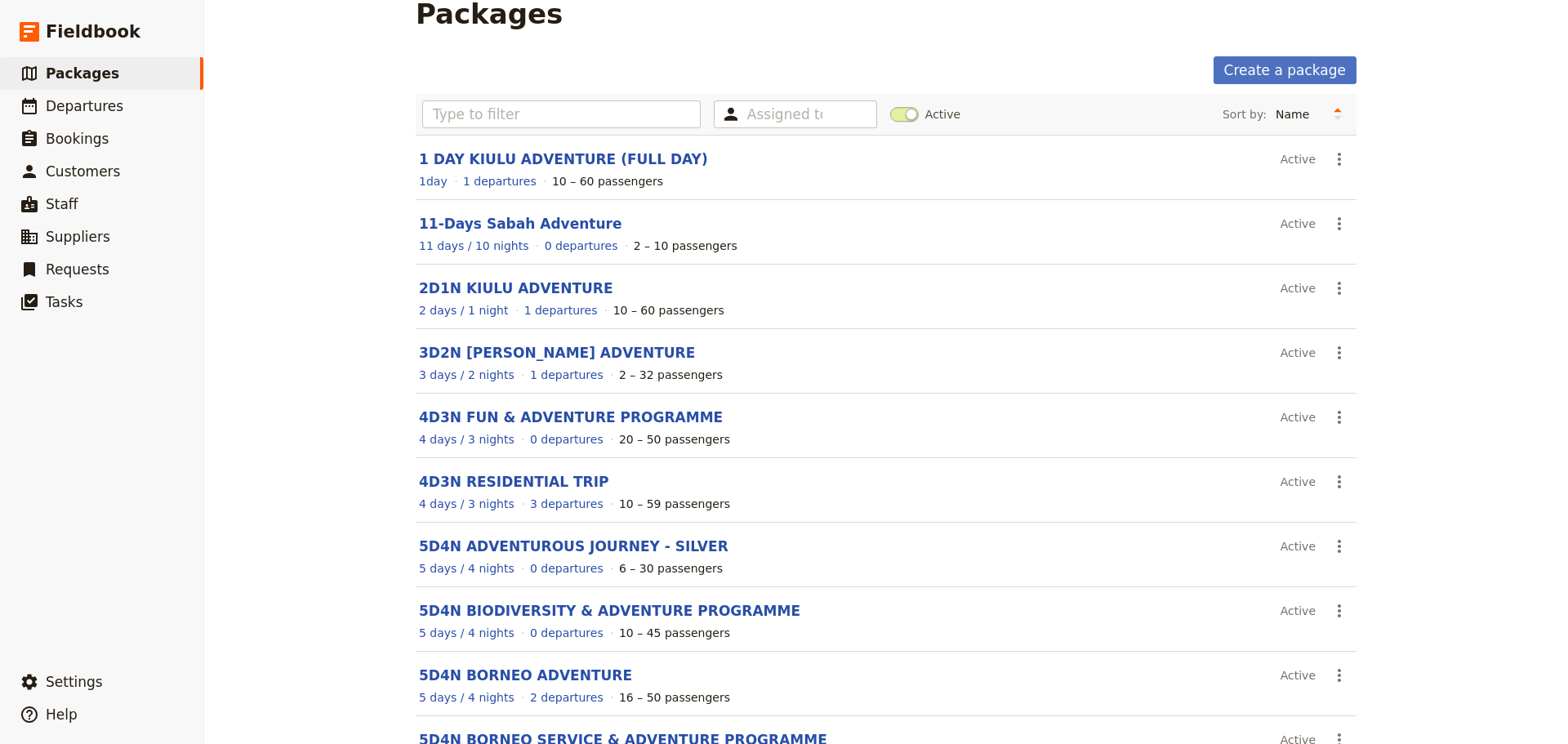
scroll to position [145, 0]
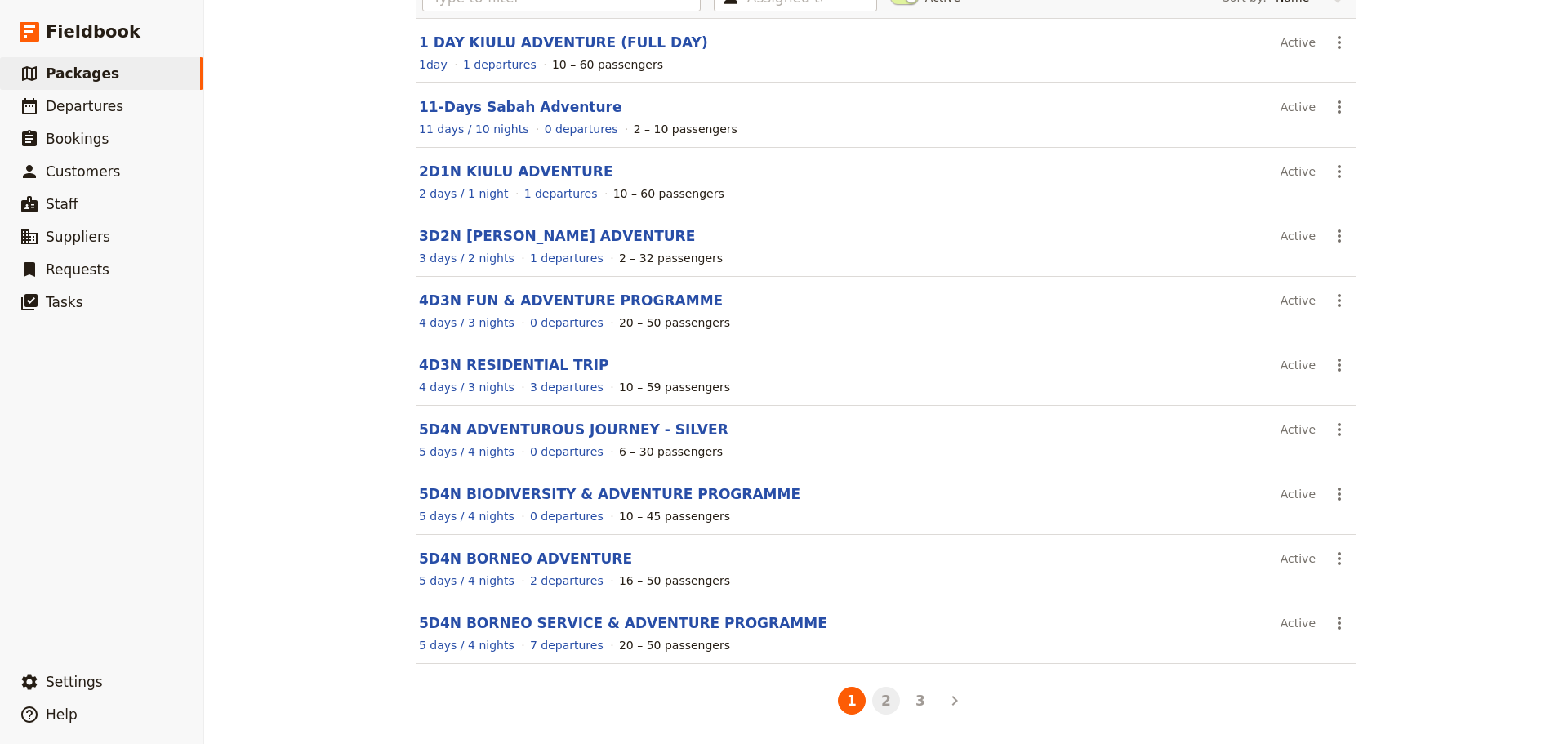
click at [877, 698] on button "2" at bounding box center [886, 701] width 28 height 28
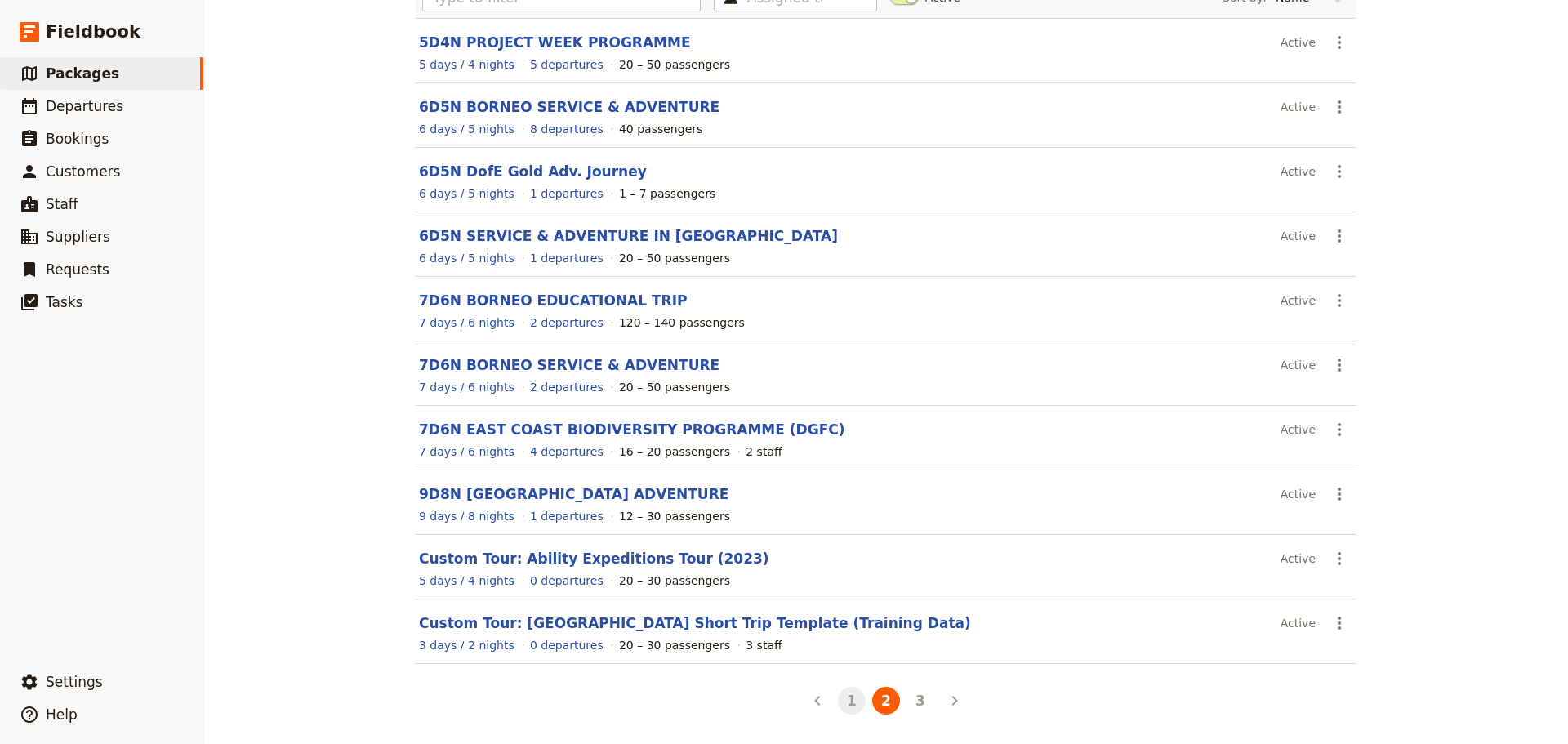
click at [845, 703] on button "1" at bounding box center [851, 701] width 28 height 28
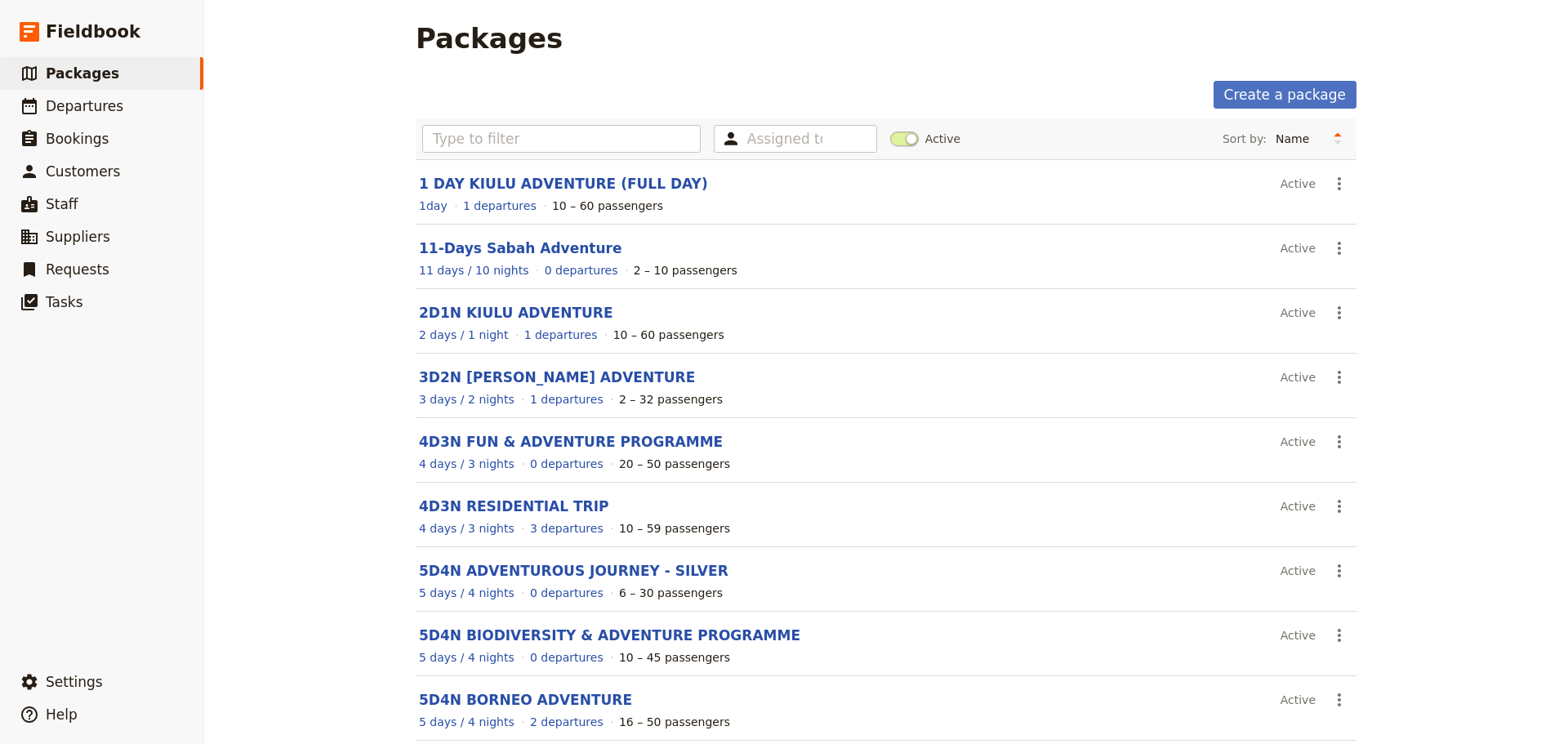
scroll to position [0, 0]
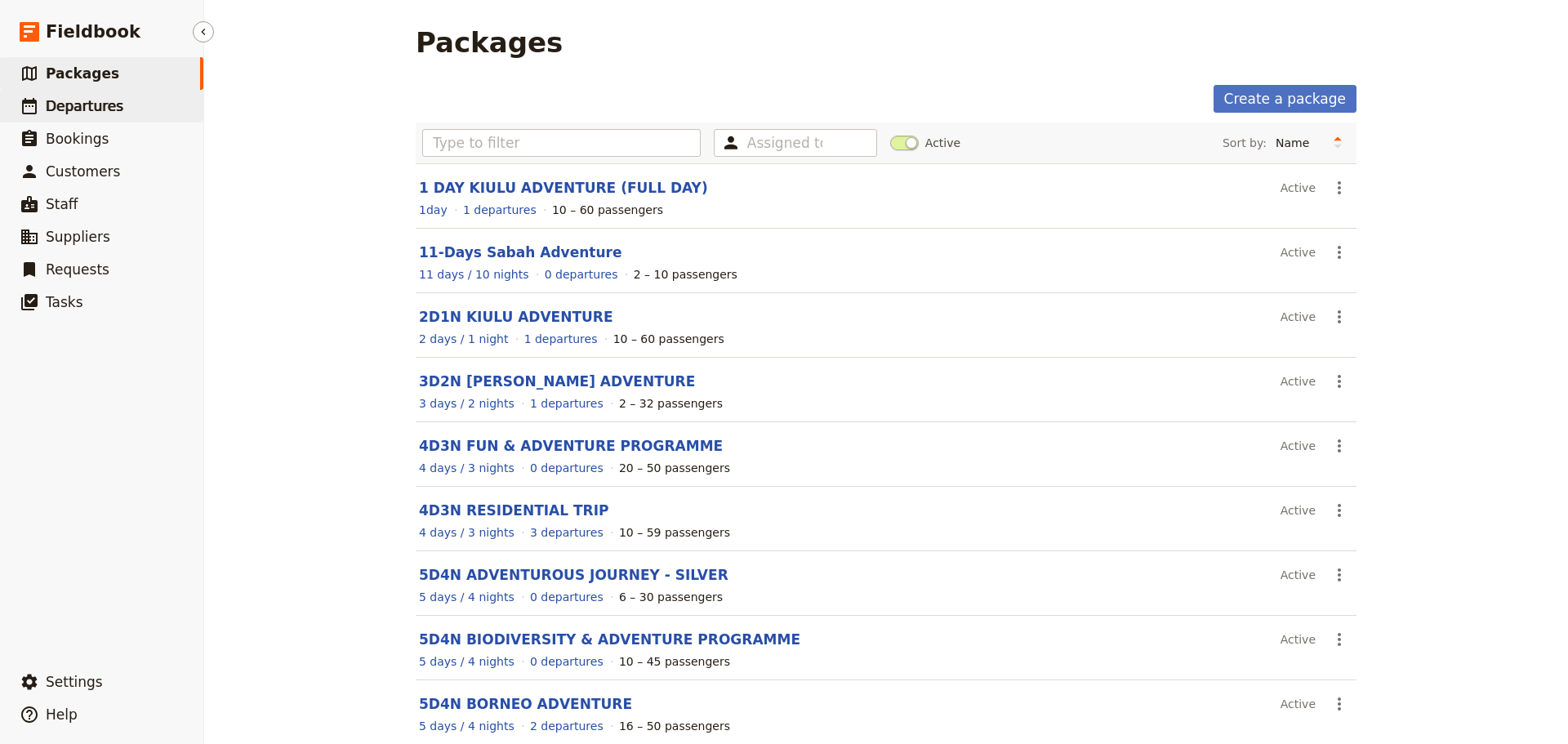
click at [94, 104] on span "Departures" at bounding box center [84, 106] width 78 height 17
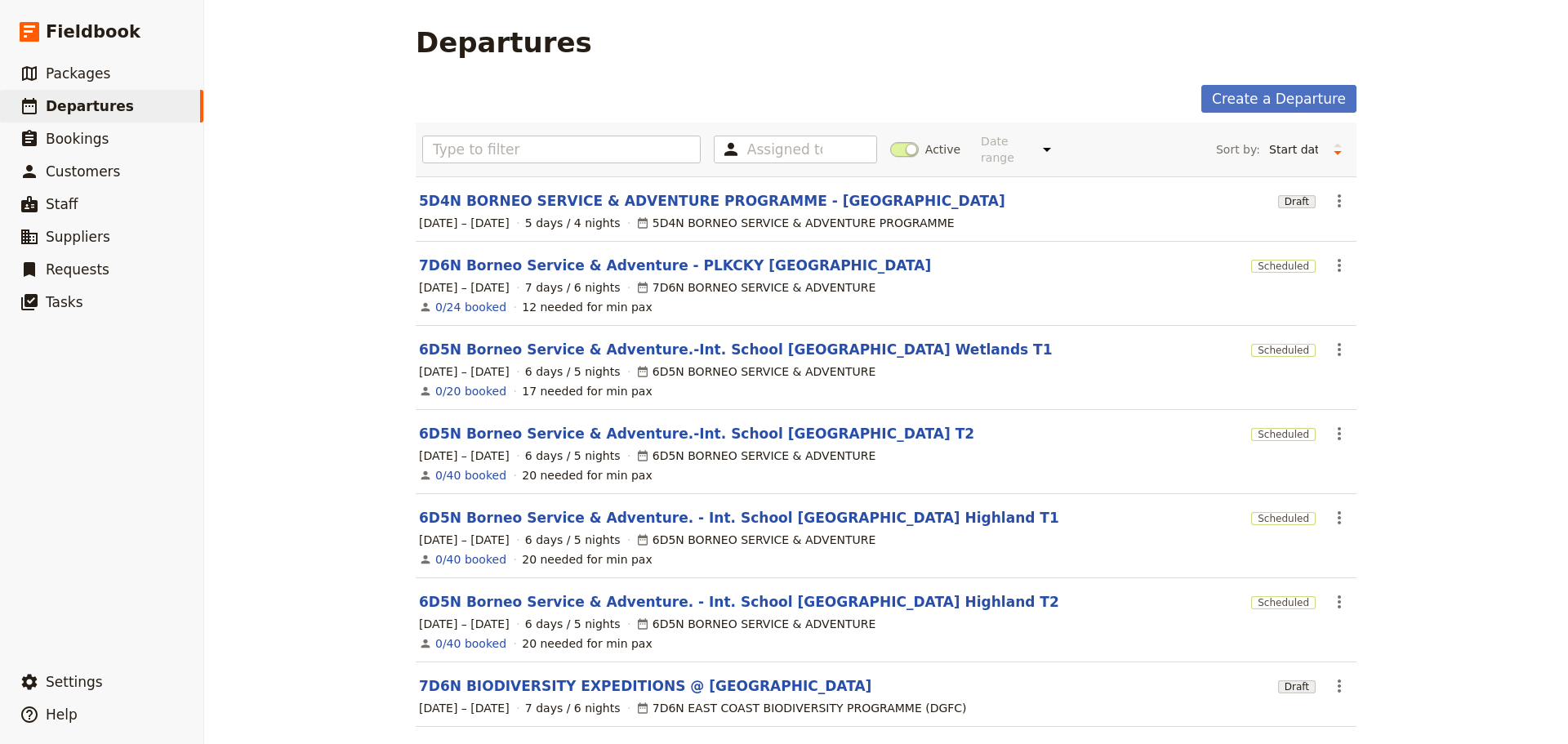
click at [900, 142] on span at bounding box center [904, 149] width 29 height 15
click at [890, 141] on input "Active" at bounding box center [890, 141] width 0 height 0
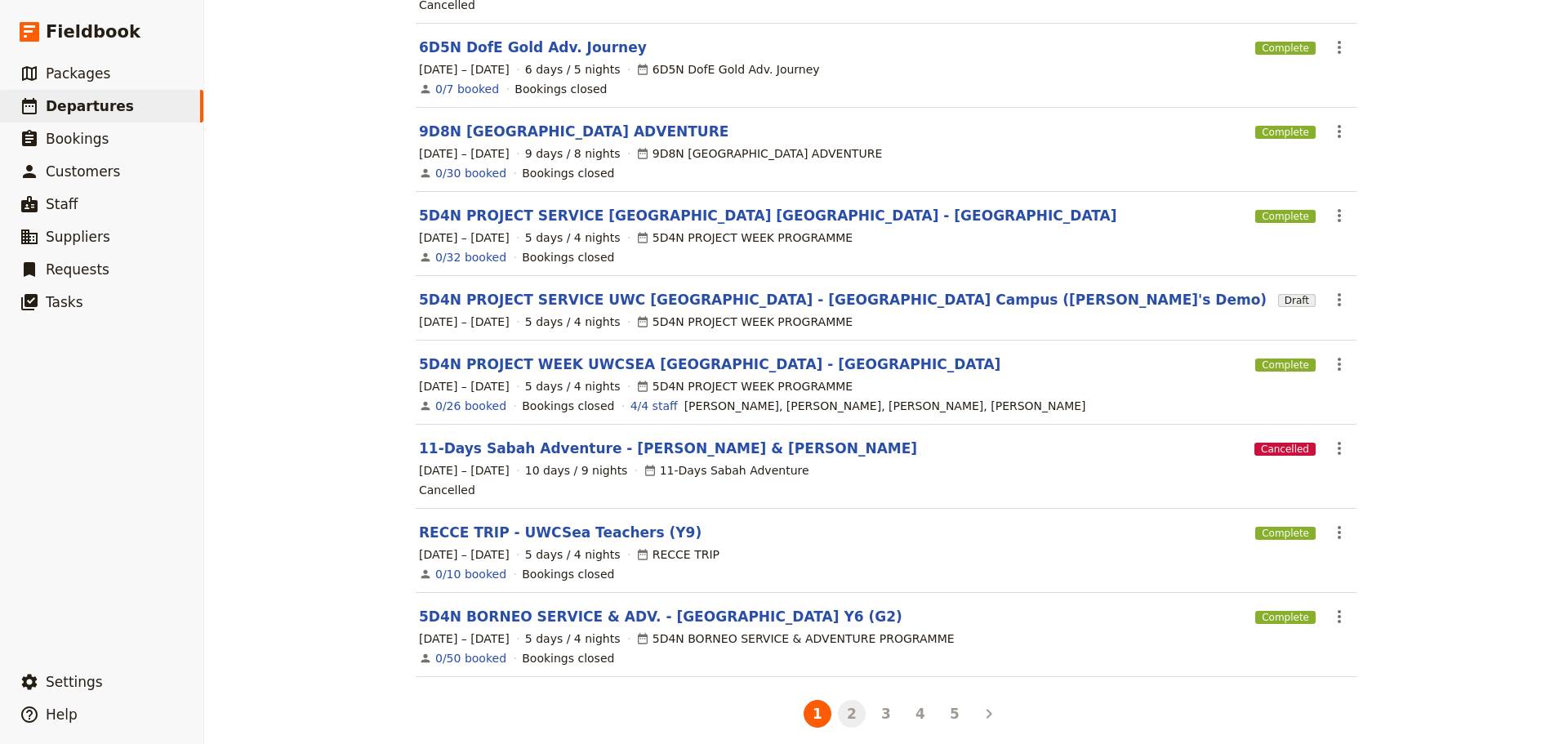
click at [840, 701] on button "2" at bounding box center [851, 714] width 28 height 28
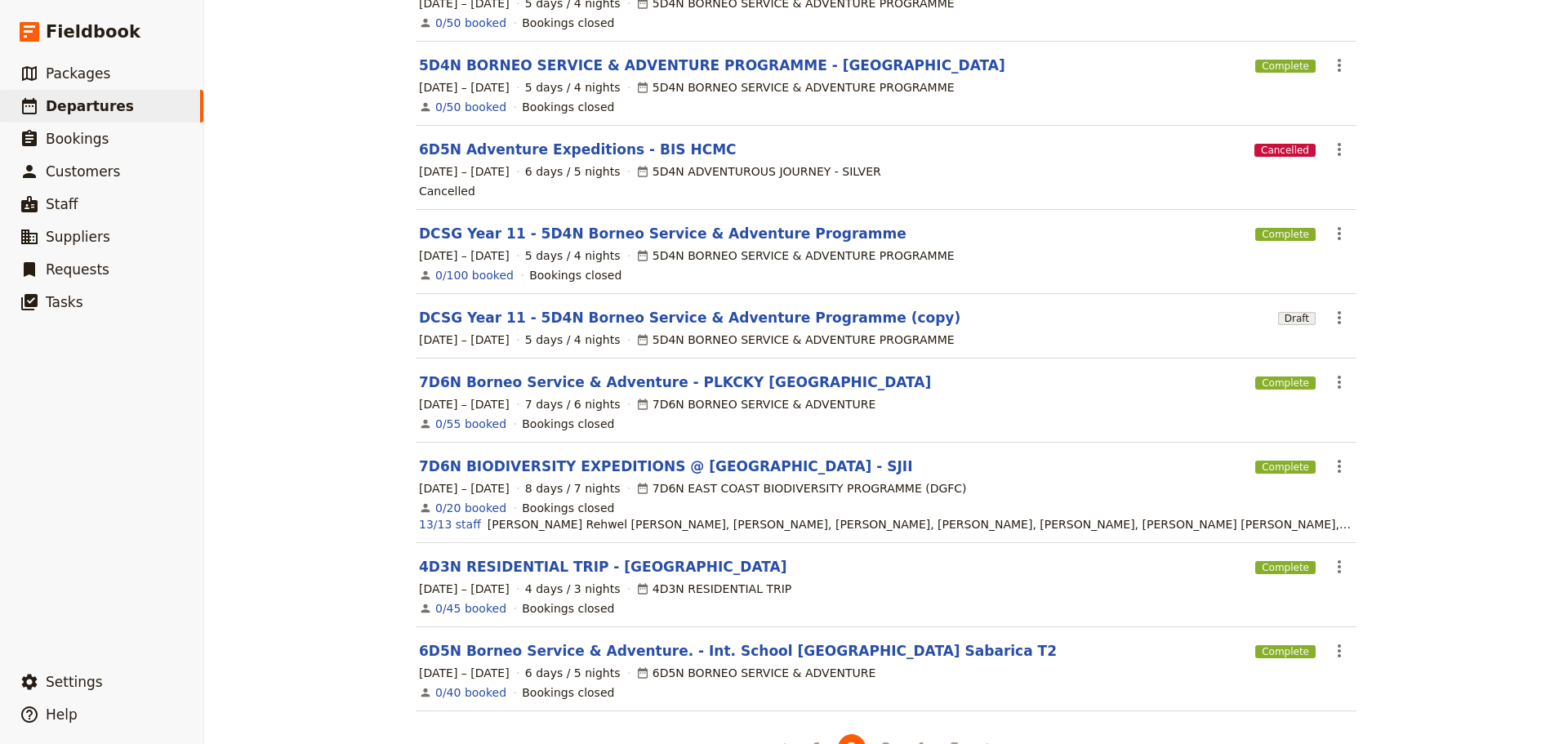
scroll to position [256, 0]
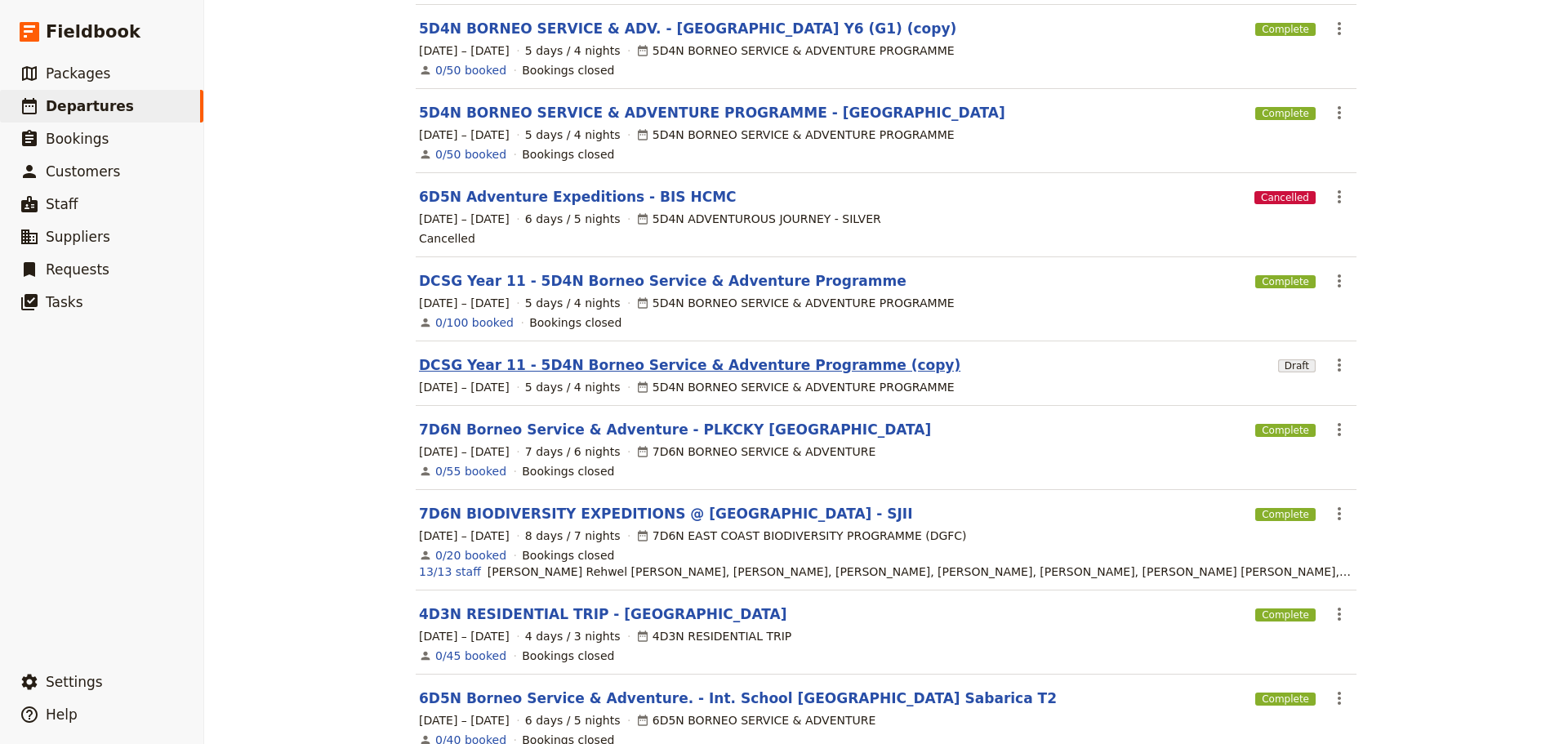
click at [695, 358] on link "DCSG Year 11 - 5D4N Borneo Service & Adventure Programme (copy)" at bounding box center [690, 365] width 542 height 19
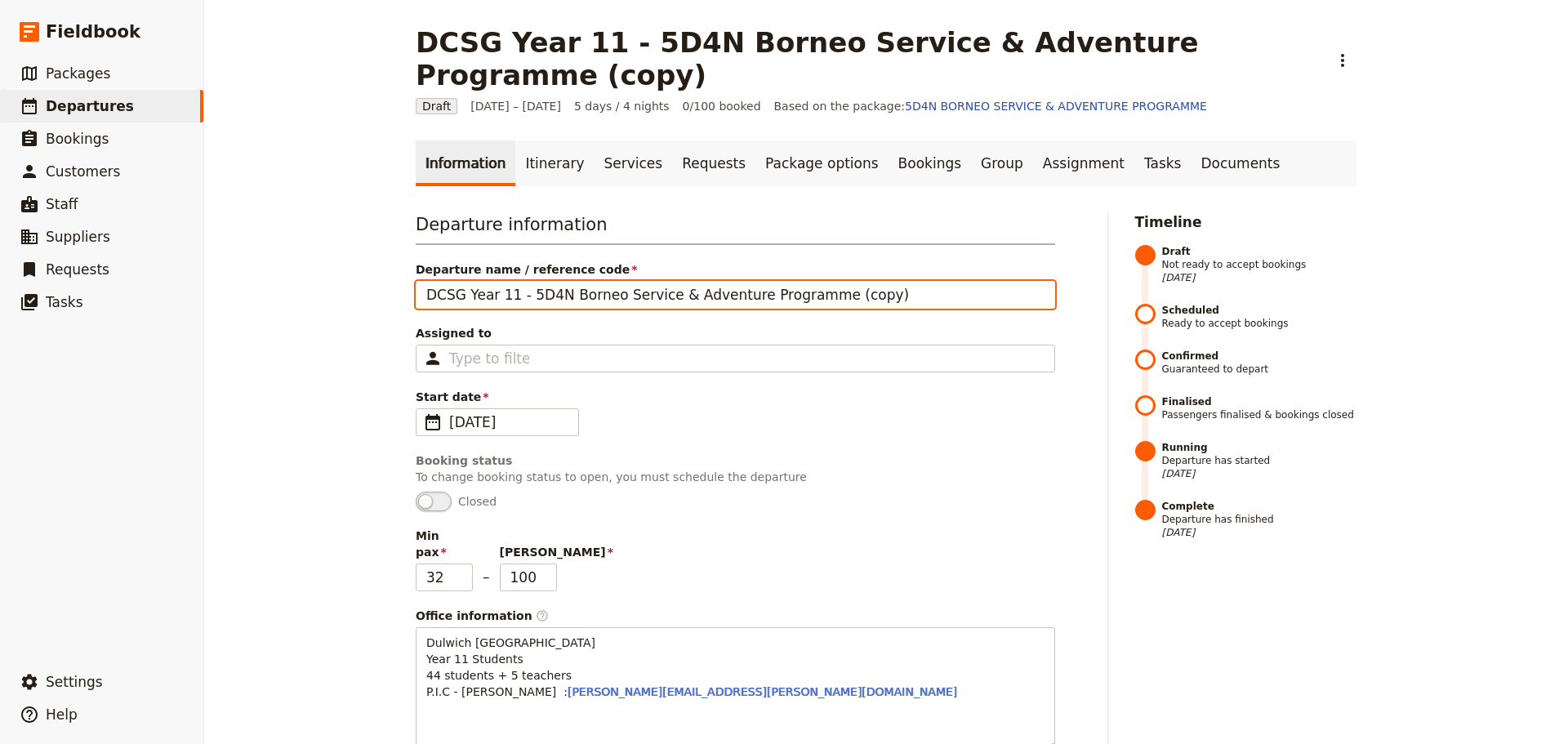
drag, startPoint x: 891, startPoint y: 263, endPoint x: 376, endPoint y: 275, distance: 515.1
click at [376, 275] on div "DCSG Year 11 - 5D4N Borneo Service & Adventure Programme (copy) ​ Draft [DATE] …" at bounding box center [886, 372] width 1363 height 744
type input "4"
type input "5D4N BORNEO SERVICE & ADVENTURE - [GEOGRAPHIC_DATA] ([GEOGRAPHIC_DATA]) Y11"
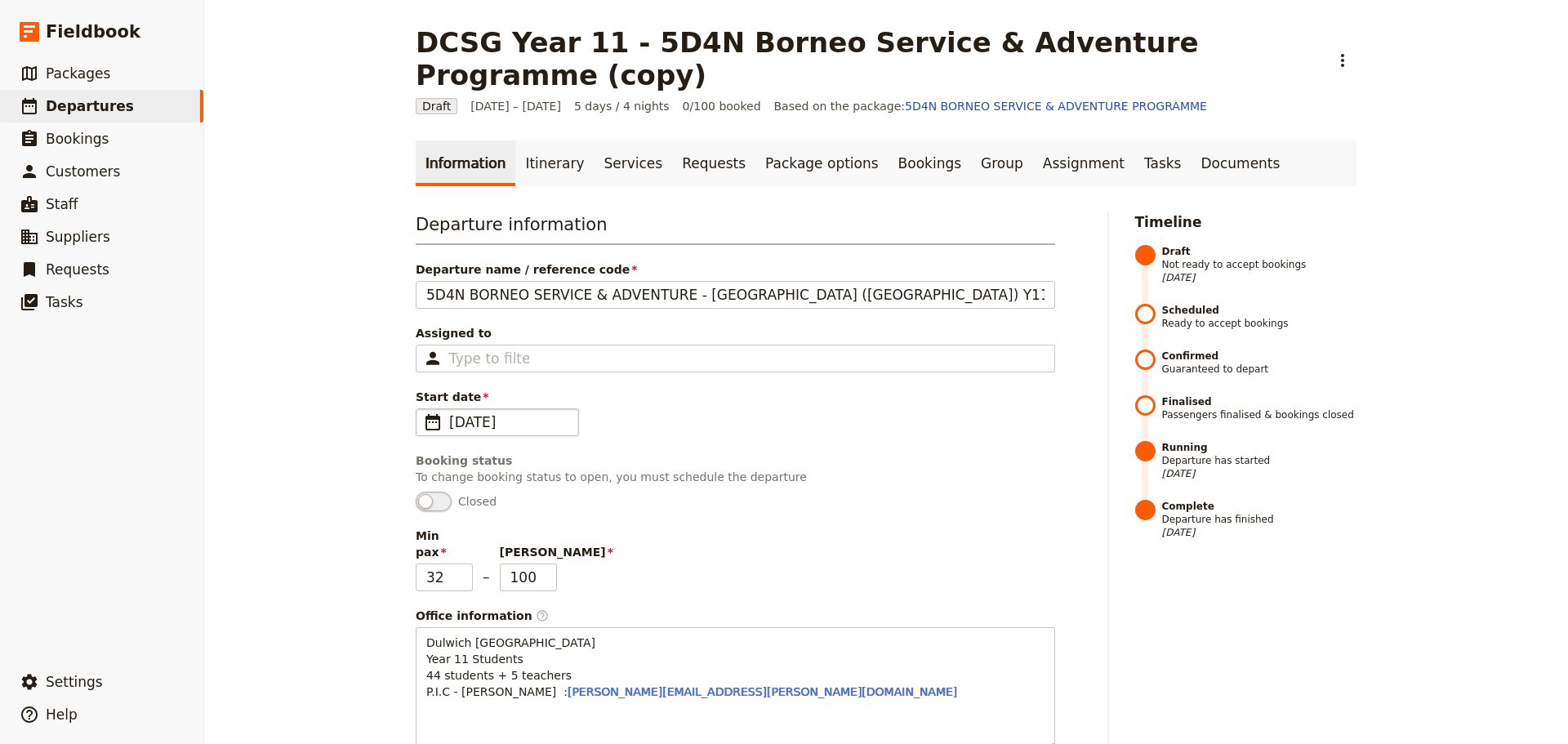
click at [514, 412] on span "[DATE]" at bounding box center [508, 422] width 119 height 19
click at [423, 409] on input "[DATE]" at bounding box center [422, 409] width 1 height 1
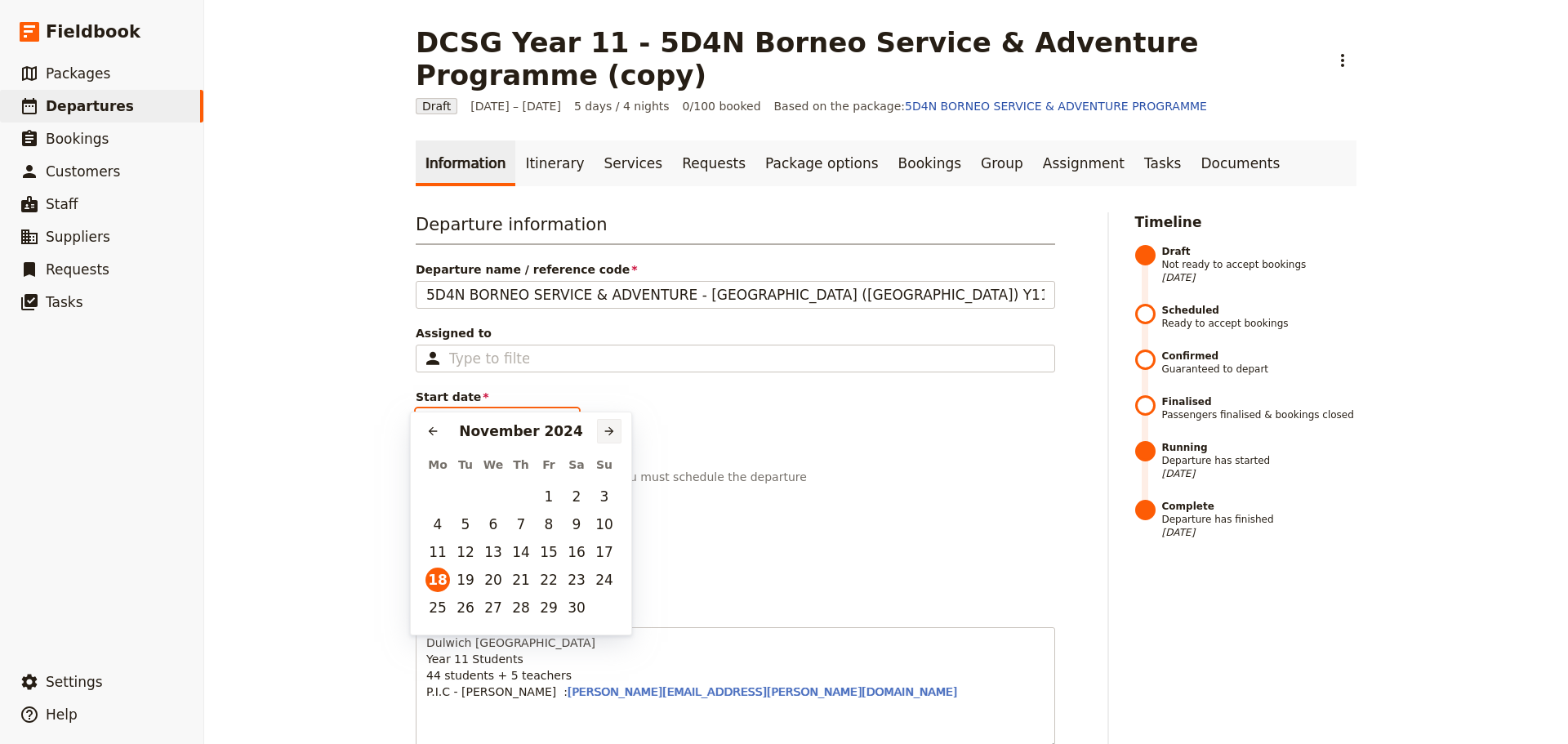
click at [606, 431] on icon "Next month" at bounding box center [609, 431] width 13 height 13
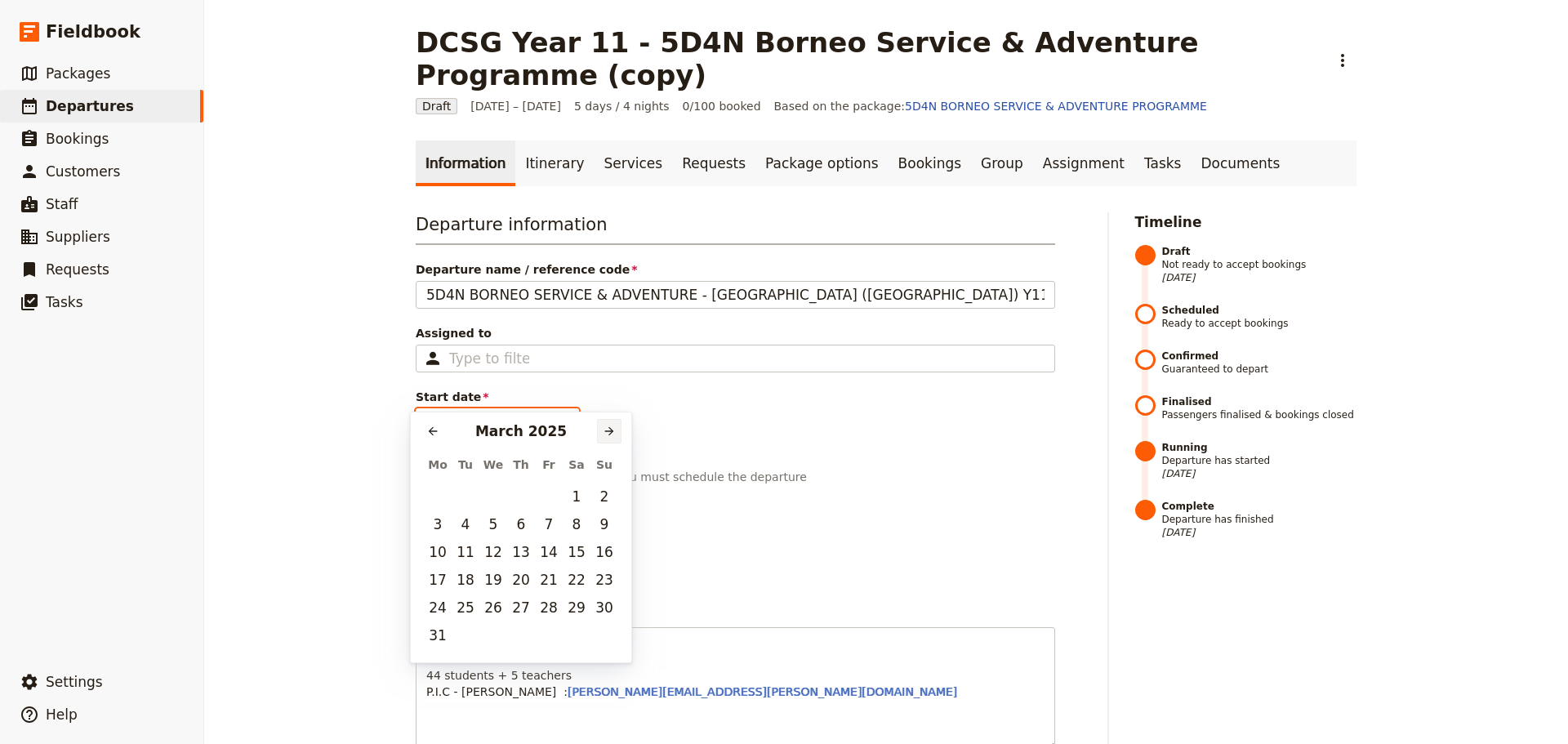
click at [606, 431] on icon "Next month" at bounding box center [609, 431] width 13 height 13
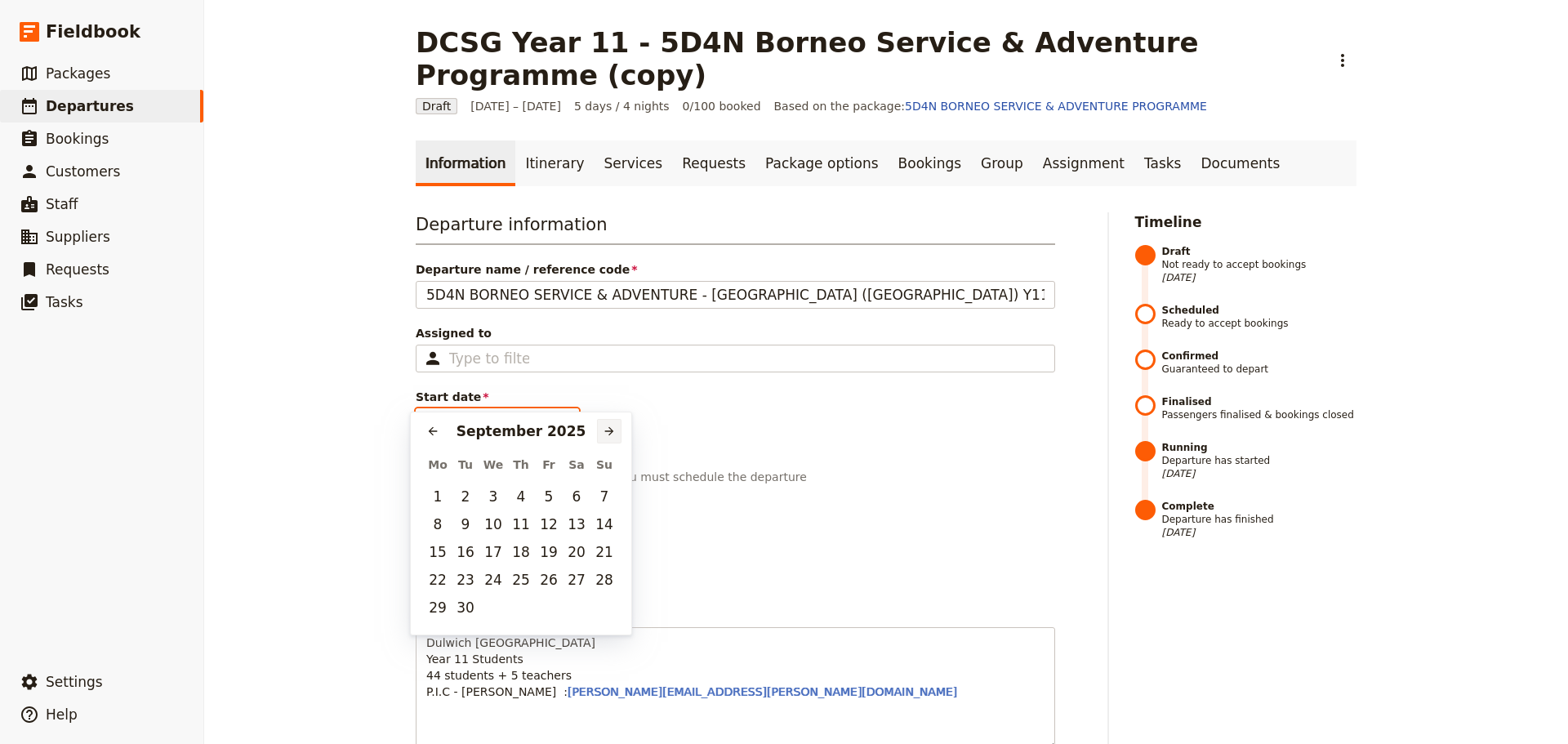
click at [606, 431] on icon "Next month" at bounding box center [609, 431] width 13 height 13
click at [430, 433] on icon "Previous month" at bounding box center [433, 432] width 9 height 9
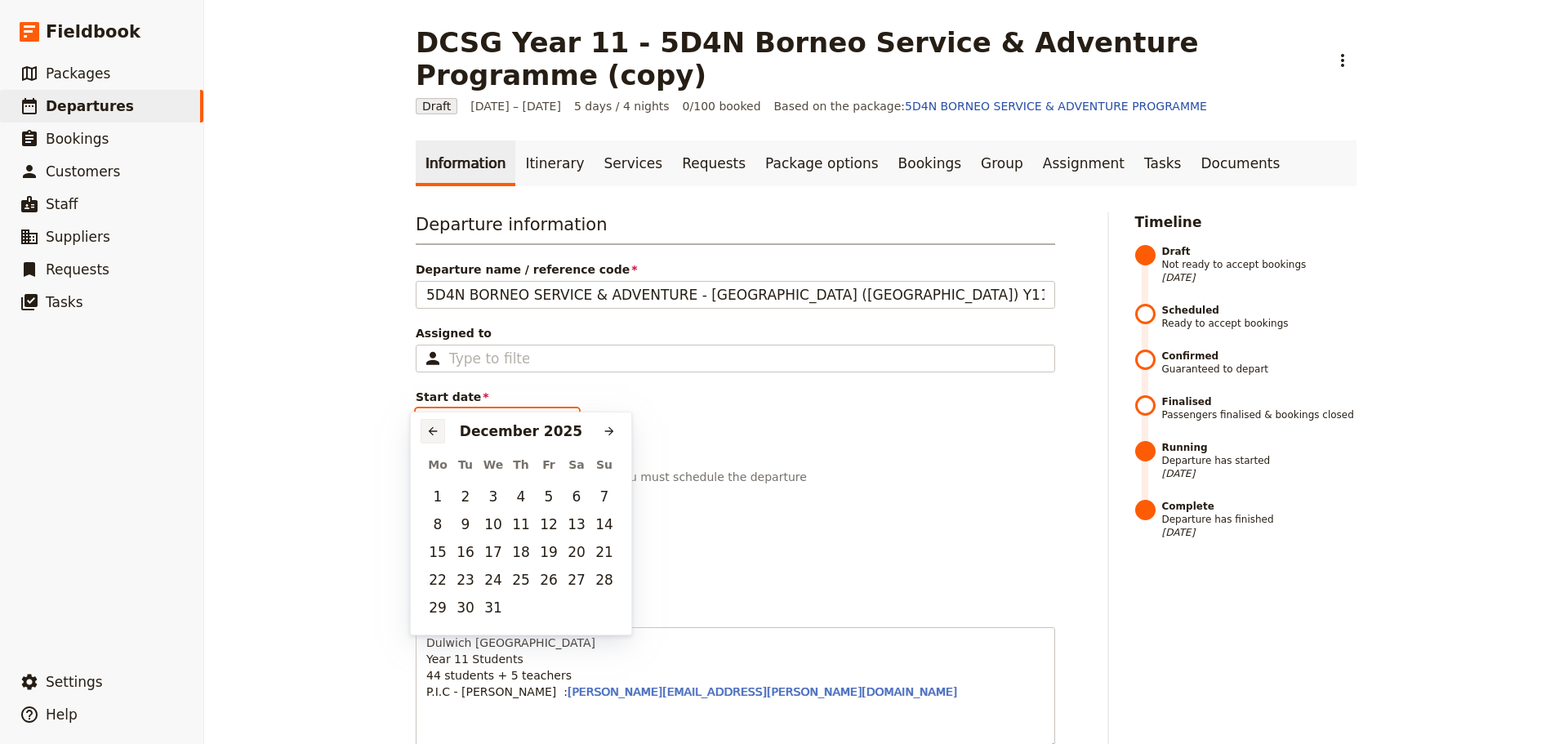
click at [430, 433] on icon "Previous month" at bounding box center [433, 432] width 9 height 9
click at [436, 614] on button "24" at bounding box center [438, 607] width 24 height 25
type input "[DATE]"
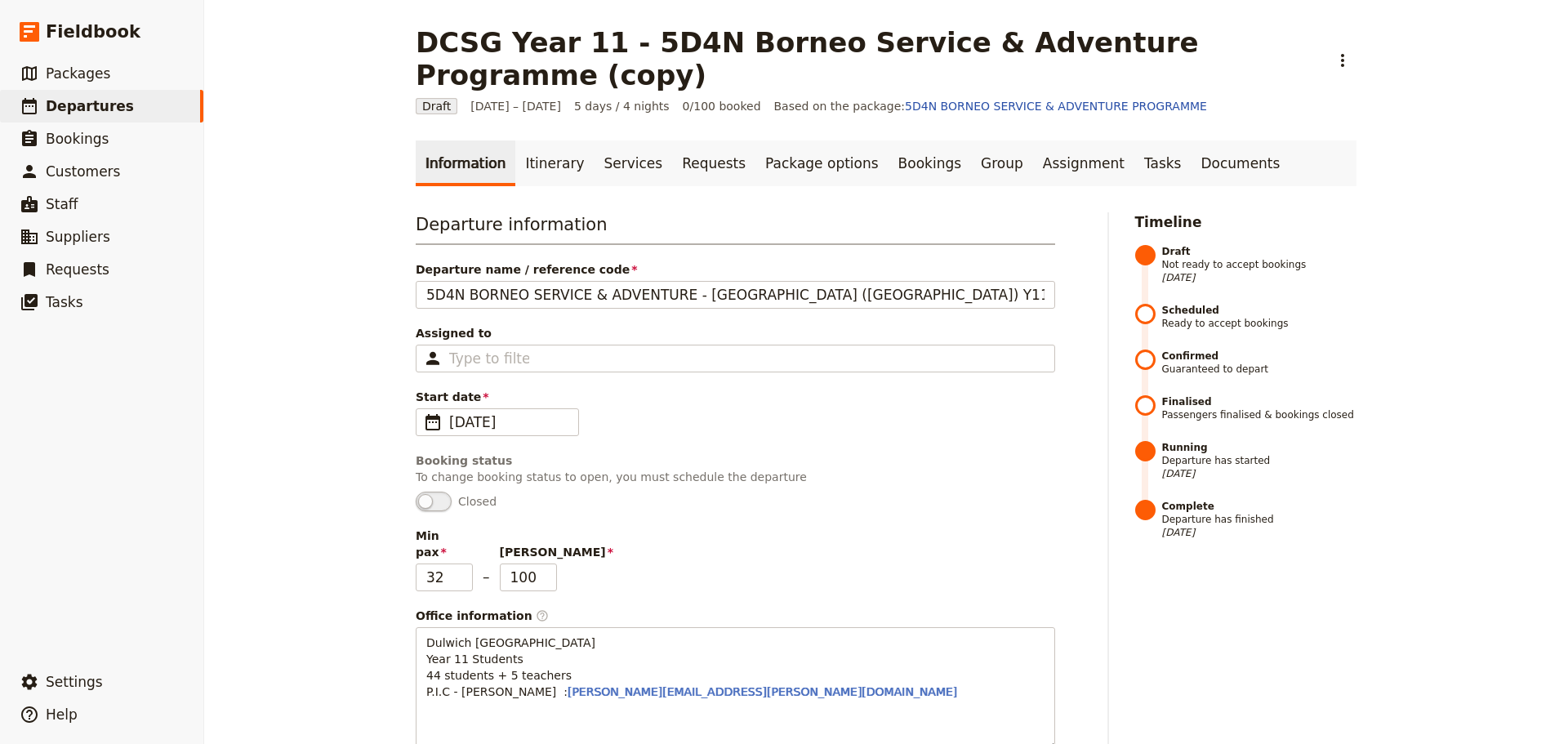
click at [690, 528] on div "Min pax 32 – Max pax 100" at bounding box center [735, 559] width 640 height 64
click at [426, 636] on span "Dulwich [GEOGRAPHIC_DATA] Year 11 Students 44 students + 5 teachers P.I.C - [PE…" at bounding box center [510, 667] width 169 height 62
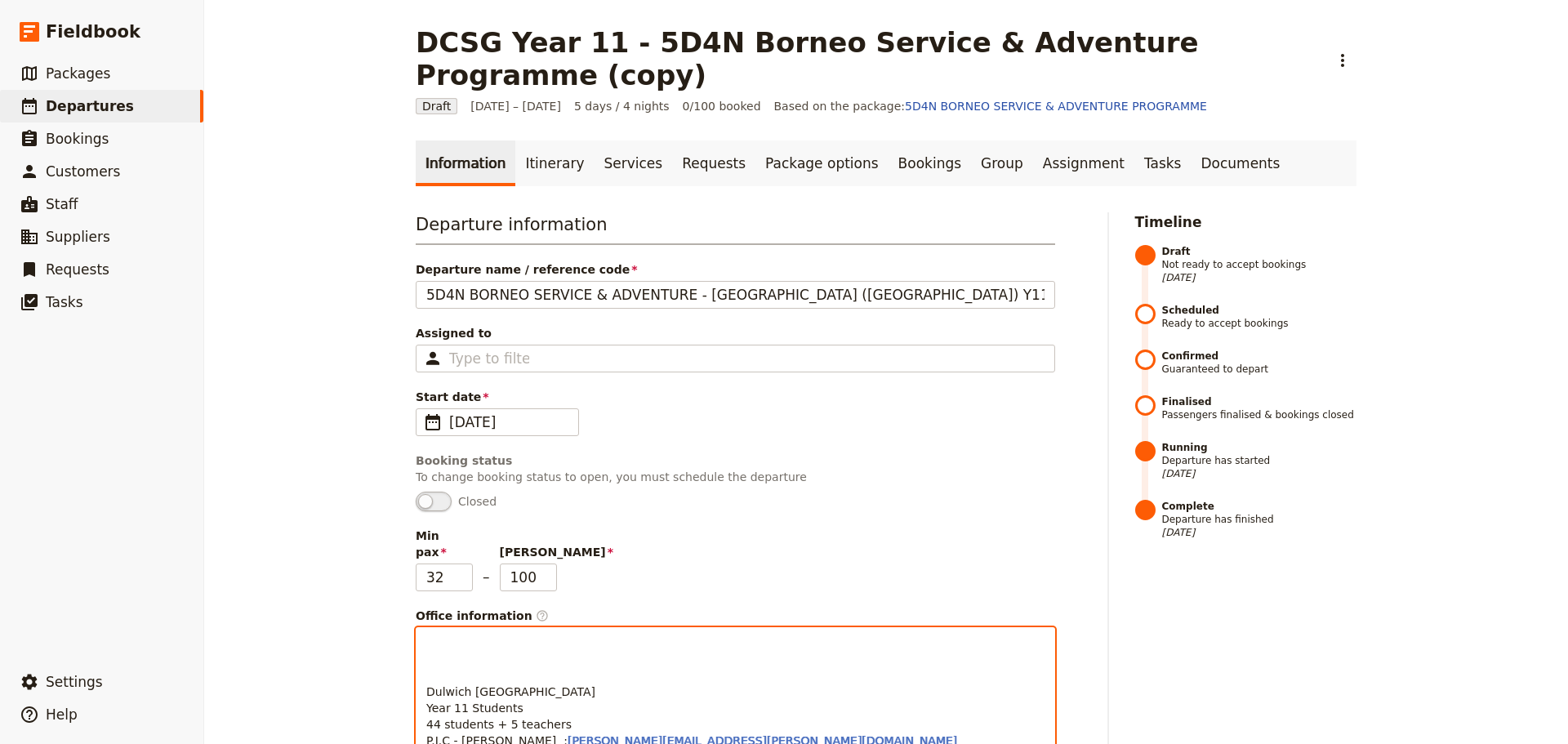
click at [439, 635] on p "Dulwich [GEOGRAPHIC_DATA] Year 11 Students 44 students + 5 teachers P.I.C - [PE…" at bounding box center [735, 691] width 618 height 115
paste div
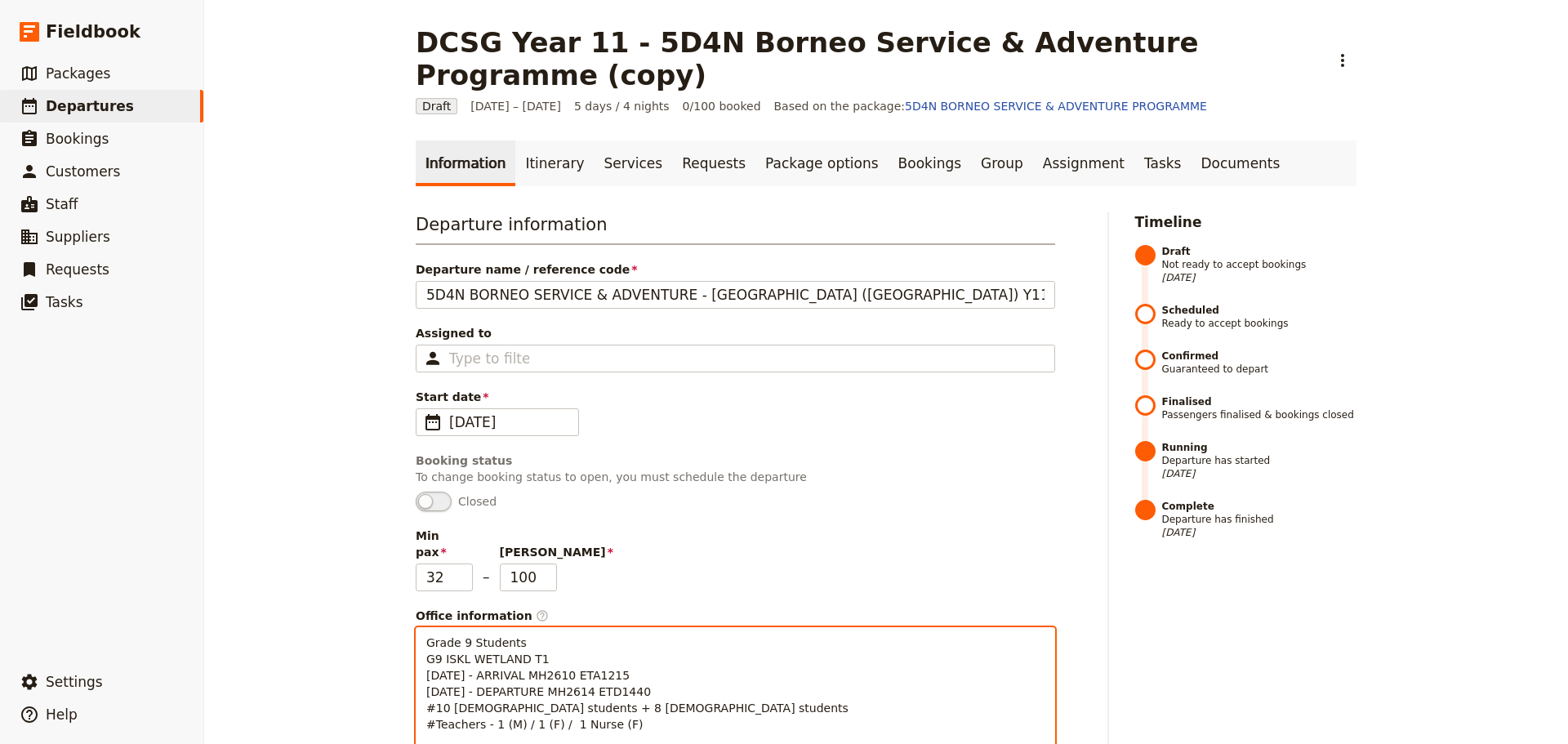
click at [460, 636] on span "Grade 9 Students G9 ISKL WETLAND T1 [DATE] - ARRIVAL MH2610 ETA1215 [DATE] - DE…" at bounding box center [637, 684] width 422 height 95
click at [540, 635] on p "Year 11 Students G9 ISKL WETLAND T1 [DATE] - ARRIVAL MH2610 ETA1215 [DATE] - DE…" at bounding box center [735, 733] width 618 height 196
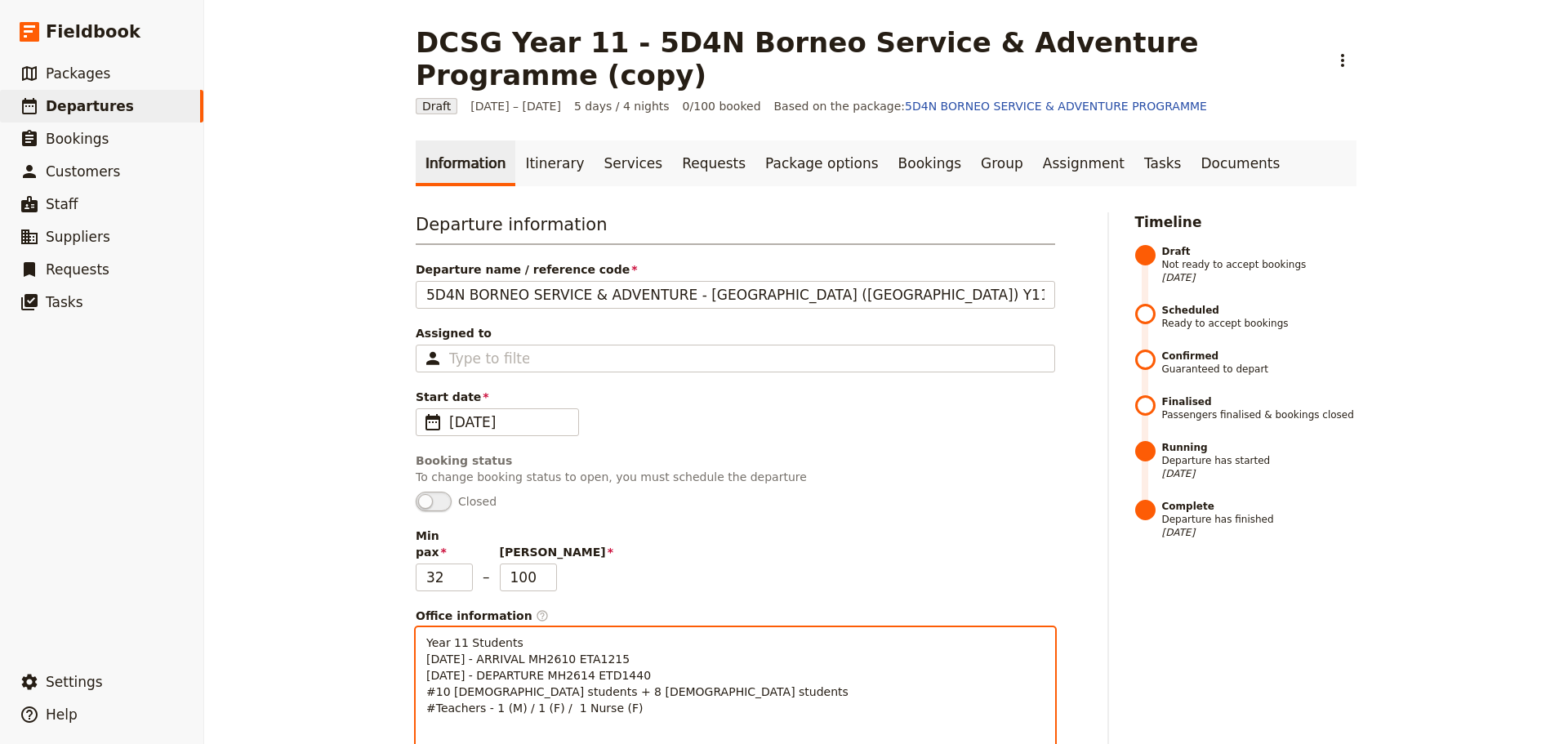
click at [430, 636] on span "Year 11 Students [DATE] - ARRIVAL MH2610 ETA1215 [DATE] - DEPARTURE MH2614 ETD1…" at bounding box center [637, 676] width 422 height 79
drag, startPoint x: 641, startPoint y: 612, endPoint x: 543, endPoint y: 614, distance: 98.0
click at [543, 635] on p "Year 11 Students [DATE] - ARRIVAL MH2610 ETA1215 [DATE] - DEPARTURE MH2614 ETD1…" at bounding box center [735, 724] width 618 height 179
drag, startPoint x: 431, startPoint y: 624, endPoint x: 483, endPoint y: 626, distance: 52.0
click at [483, 636] on span "Year 11 Students [DATE] - ARRIVAL AK1794 ETA1405 [DATE] - DEPARTURE MH2614 ETD1…" at bounding box center [637, 676] width 422 height 79
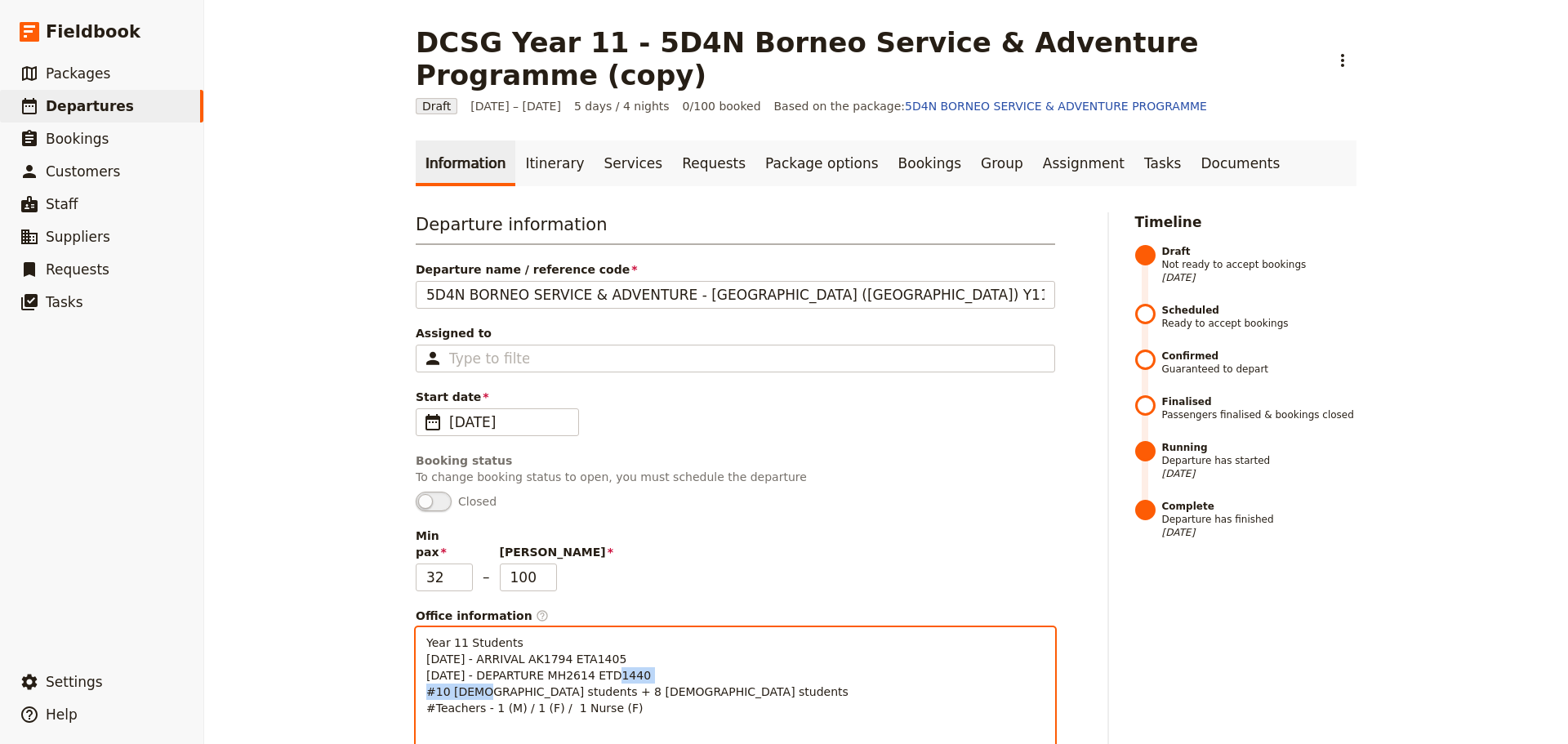
drag, startPoint x: 694, startPoint y: 625, endPoint x: 558, endPoint y: 626, distance: 136.0
click at [558, 635] on p "Year 11 Students [DATE] - ARRIVAL AK1794 ETA1405 [DATE] - DEPARTURE MH2614 ETD1…" at bounding box center [735, 724] width 618 height 179
click at [598, 635] on p "Year 11 Students [DATE] - ARRIVAL AK1794 ETA1405 [DATE] - DEPARTURE AK1793 #10 …" at bounding box center [735, 724] width 618 height 179
click at [438, 645] on span "Year 11 Students [DATE] - ARRIVAL AK1794 ETA1405 [DATE] - DEPARTURE AK1793 ETD0…" at bounding box center [637, 676] width 422 height 79
click at [544, 642] on span "Year 11 Students [DATE] - ARRIVAL AK1794 ETA1405 [DATE] - DEPARTURE AK1793 ETD0…" at bounding box center [637, 676] width 423 height 79
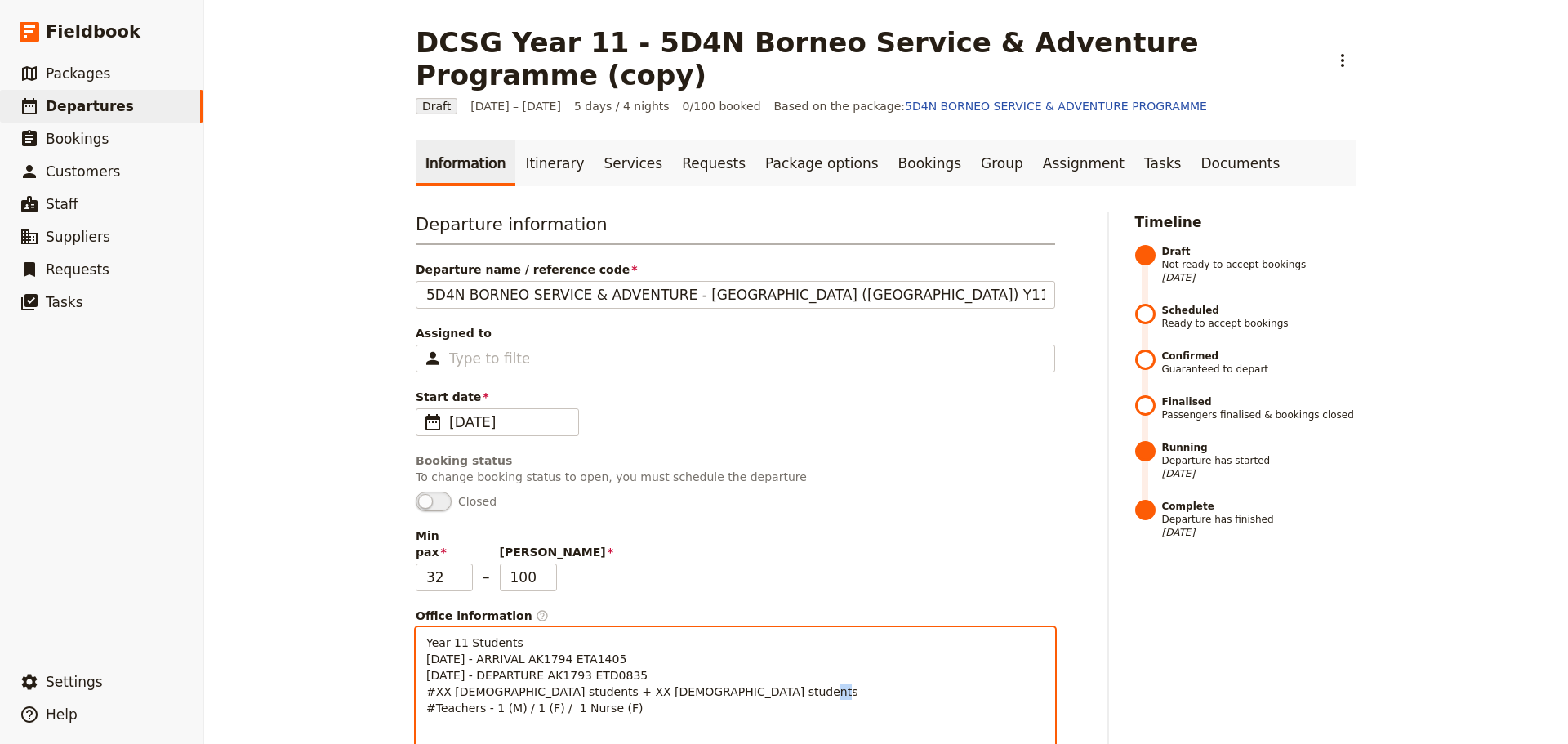
click at [491, 663] on span "Year 11 Students [DATE] - ARRIVAL AK1794 ETA1405 [DATE] - DEPARTURE AK1793 ETD0…" at bounding box center [642, 676] width 432 height 79
click at [522, 661] on span "Year 11 Students [DATE] - ARRIVAL AK1794 ETA1405 [DATE] - DEPARTURE AK1793 ETD0…" at bounding box center [642, 676] width 432 height 79
click at [486, 663] on span "Year 11 Students [DATE] - ARRIVAL AK1794 ETA1405 [DATE] - DEPARTURE AK1793 ETD0…" at bounding box center [642, 676] width 432 height 79
click at [519, 660] on span "Year 11 Students [DATE] - ARRIVAL AK1794 ETA1405 [DATE] - DEPARTURE AK1793 ETD0…" at bounding box center [642, 676] width 432 height 79
drag, startPoint x: 441, startPoint y: 644, endPoint x: 429, endPoint y: 645, distance: 12.0
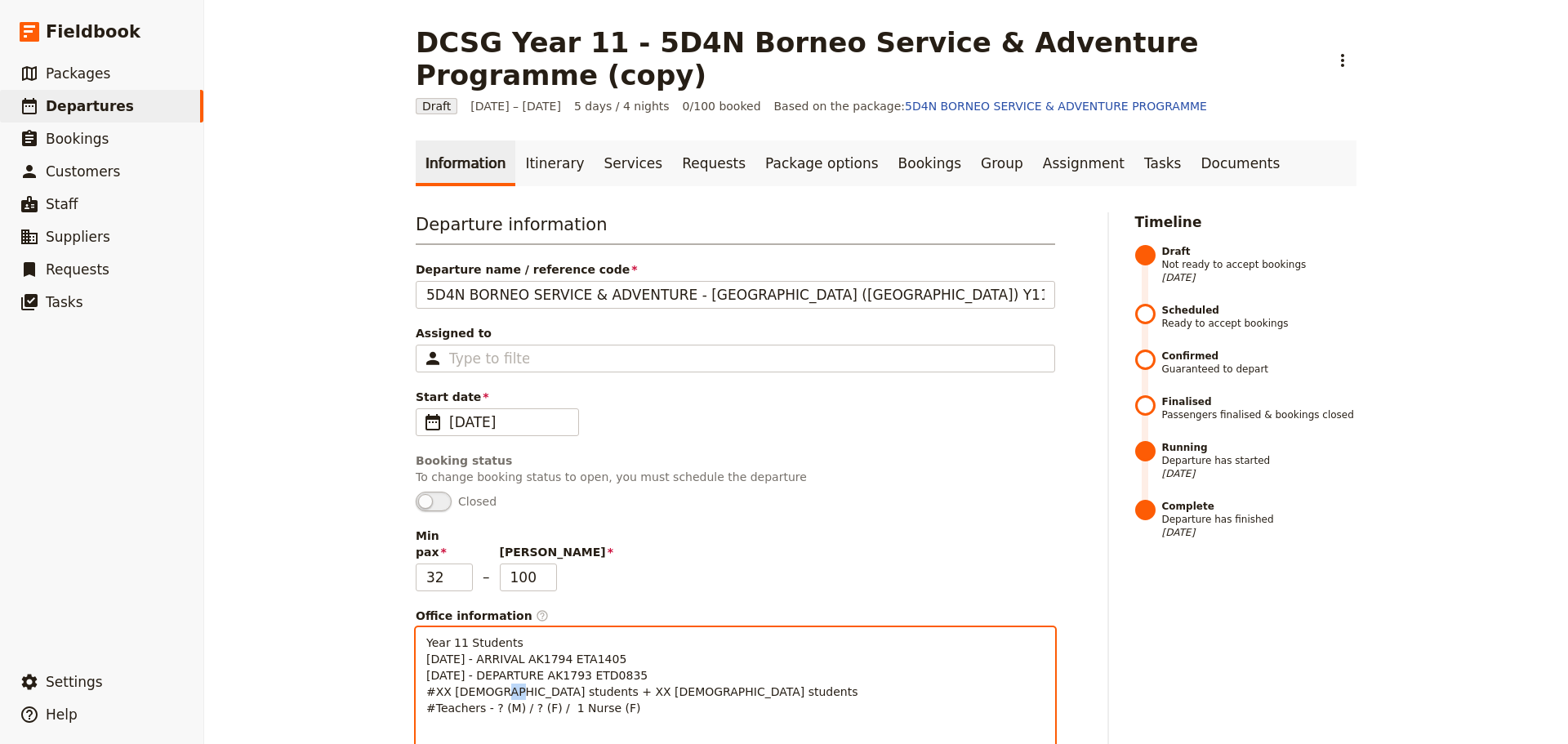
click at [429, 645] on span "Year 11 Students [DATE] - ARRIVAL AK1794 ETA1405 [DATE] - DEPARTURE AK1793 ETD0…" at bounding box center [642, 676] width 432 height 79
drag, startPoint x: 543, startPoint y: 645, endPoint x: 532, endPoint y: 645, distance: 11.0
click at [532, 645] on span "Year 11 Students [DATE] - ARRIVAL AK1794 ETA1405 [DATE] - DEPARTURE AK1793 ETD0…" at bounding box center [637, 676] width 422 height 79
drag, startPoint x: 610, startPoint y: 660, endPoint x: 553, endPoint y: 665, distance: 57.2
click at [553, 665] on p "Year 11 Students [DATE] - ARRIVAL AK1794 ETA1405 [DATE] - DEPARTURE AK1793 ETD0…" at bounding box center [735, 724] width 618 height 179
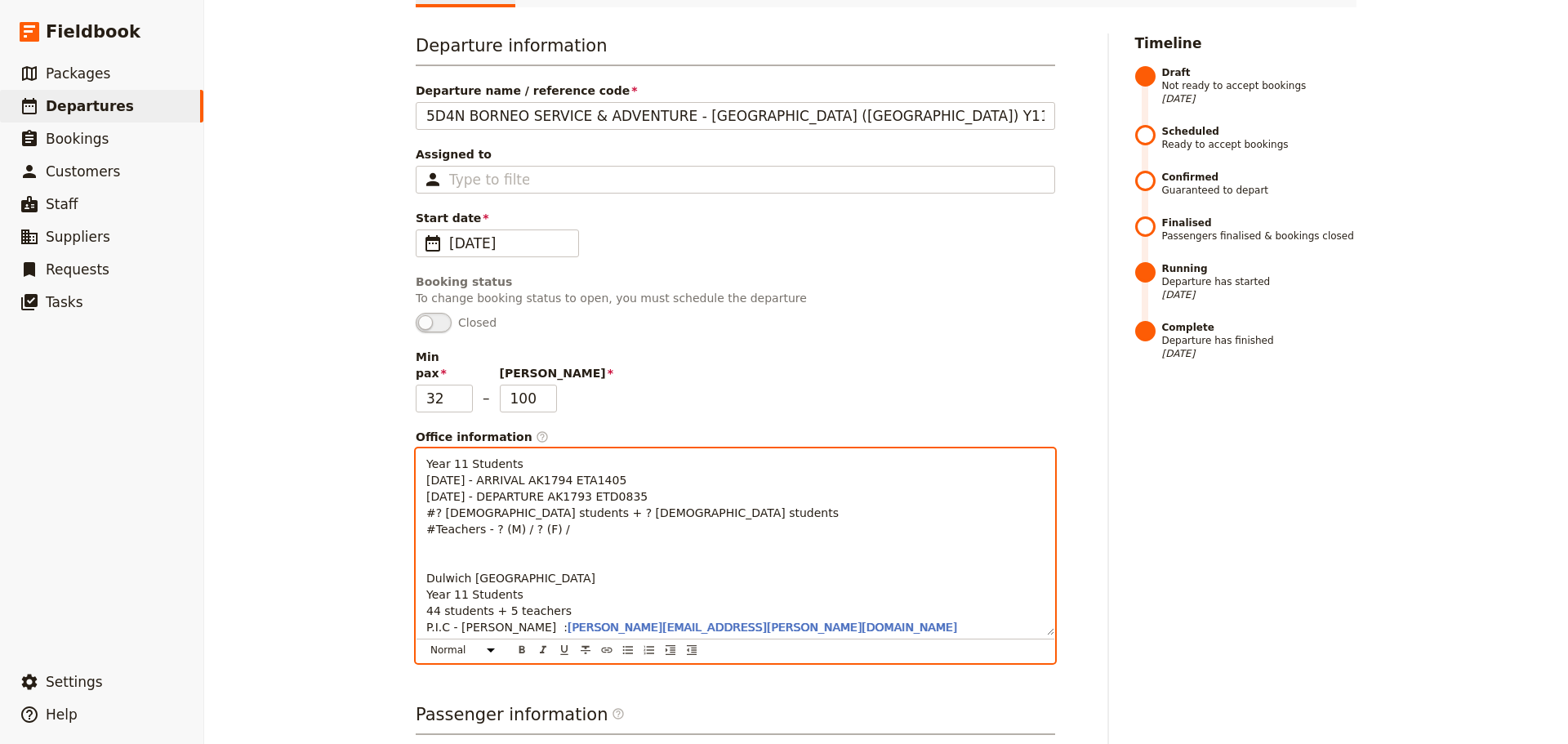
scroll to position [245, 0]
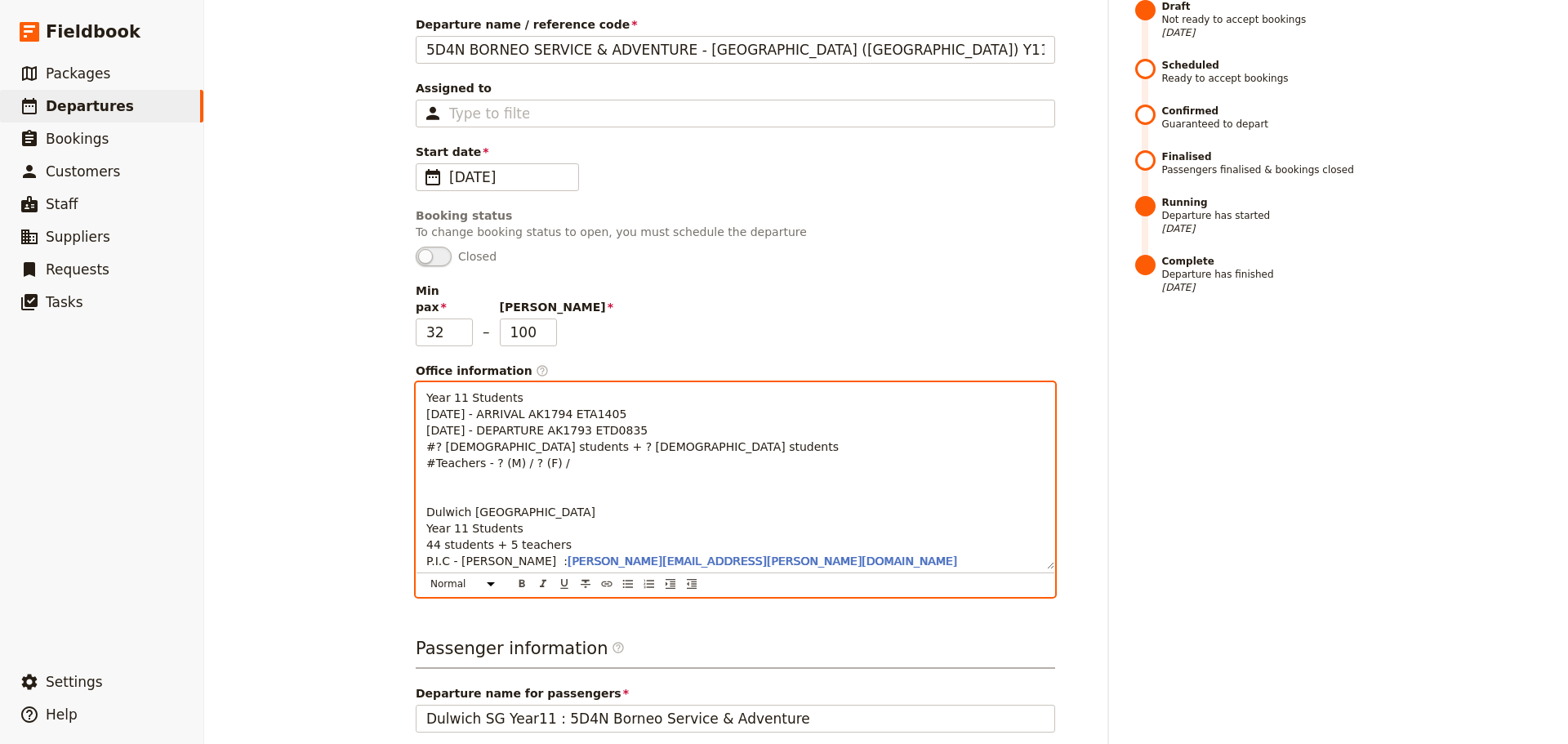
click at [441, 438] on p "Year 11 Students [DATE] - ARRIVAL AK1794 ETA1405 [DATE] - DEPARTURE AK1793 ETD0…" at bounding box center [735, 479] width 618 height 179
drag, startPoint x: 421, startPoint y: 464, endPoint x: 541, endPoint y: 495, distance: 123.9
click at [541, 506] on span "Dulwich [GEOGRAPHIC_DATA] Year 11 Students 44 students + 5 teachers P.I.C - [PE…" at bounding box center [510, 537] width 169 height 62
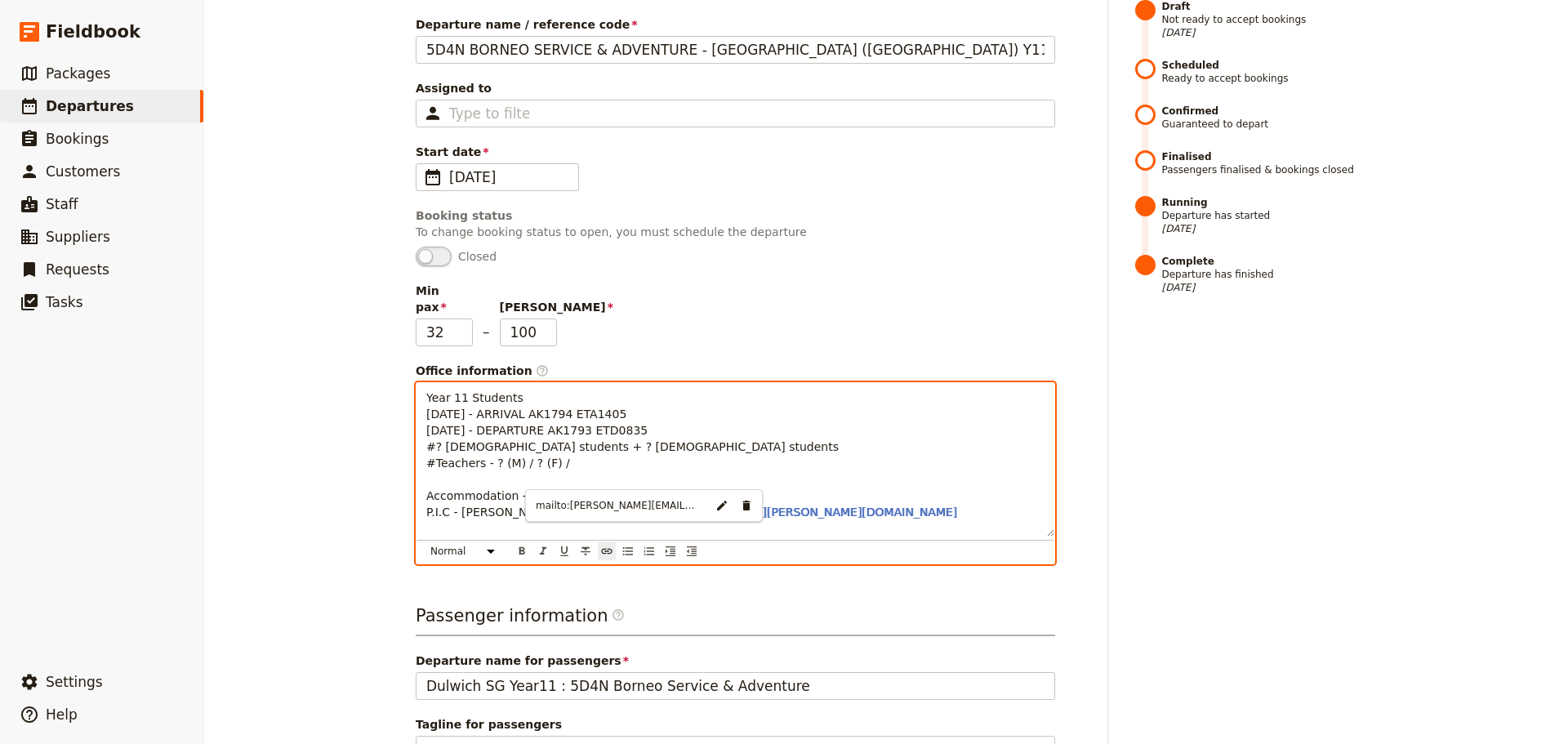
click at [682, 481] on p "Year 11 Students [DATE] - ARRIVAL AK1794 ETA1405 [DATE] - DEPARTURE AK1793 ETD0…" at bounding box center [735, 454] width 618 height 130
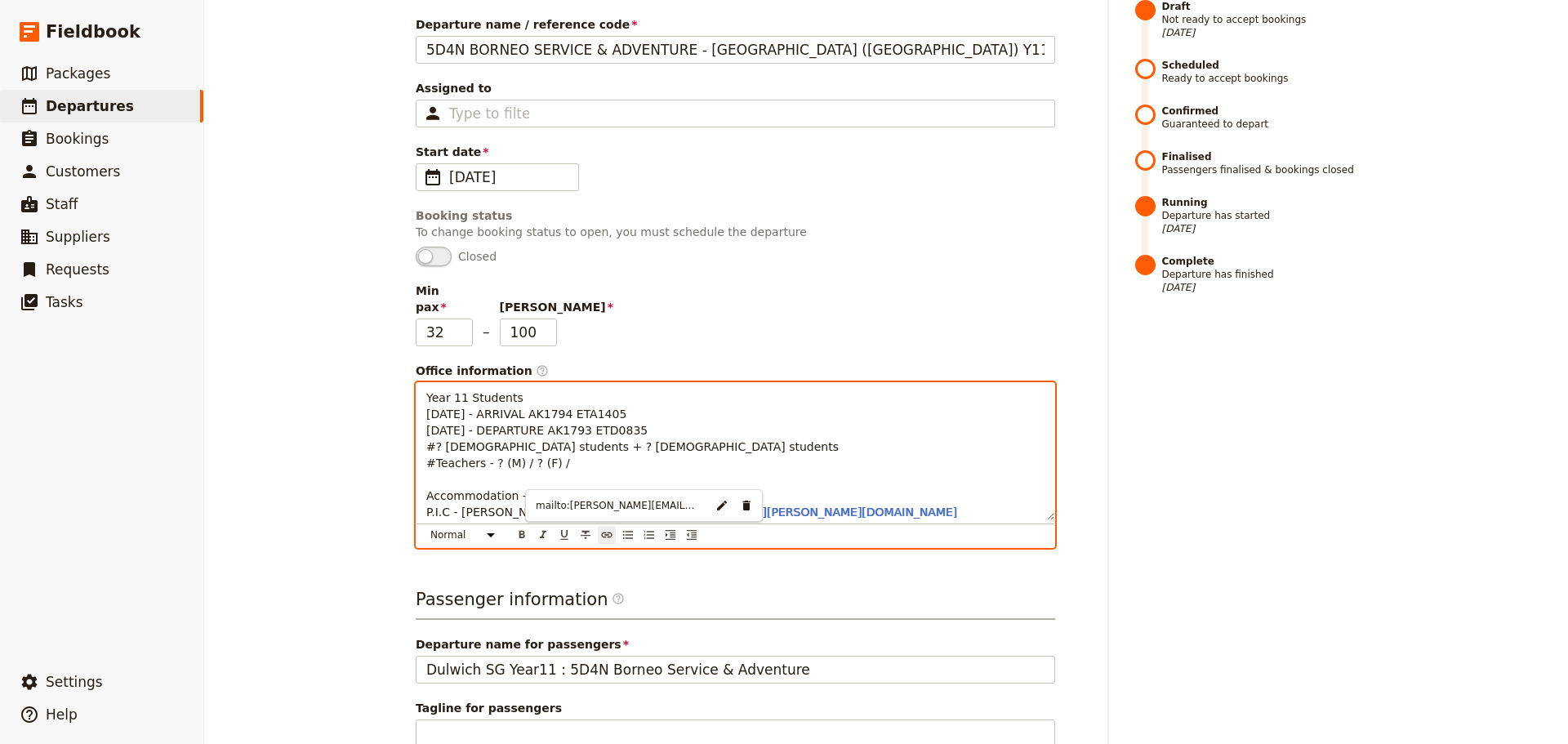
click at [446, 506] on span "P.I.C - [PERSON_NAME] :" at bounding box center [496, 512] width 141 height 13
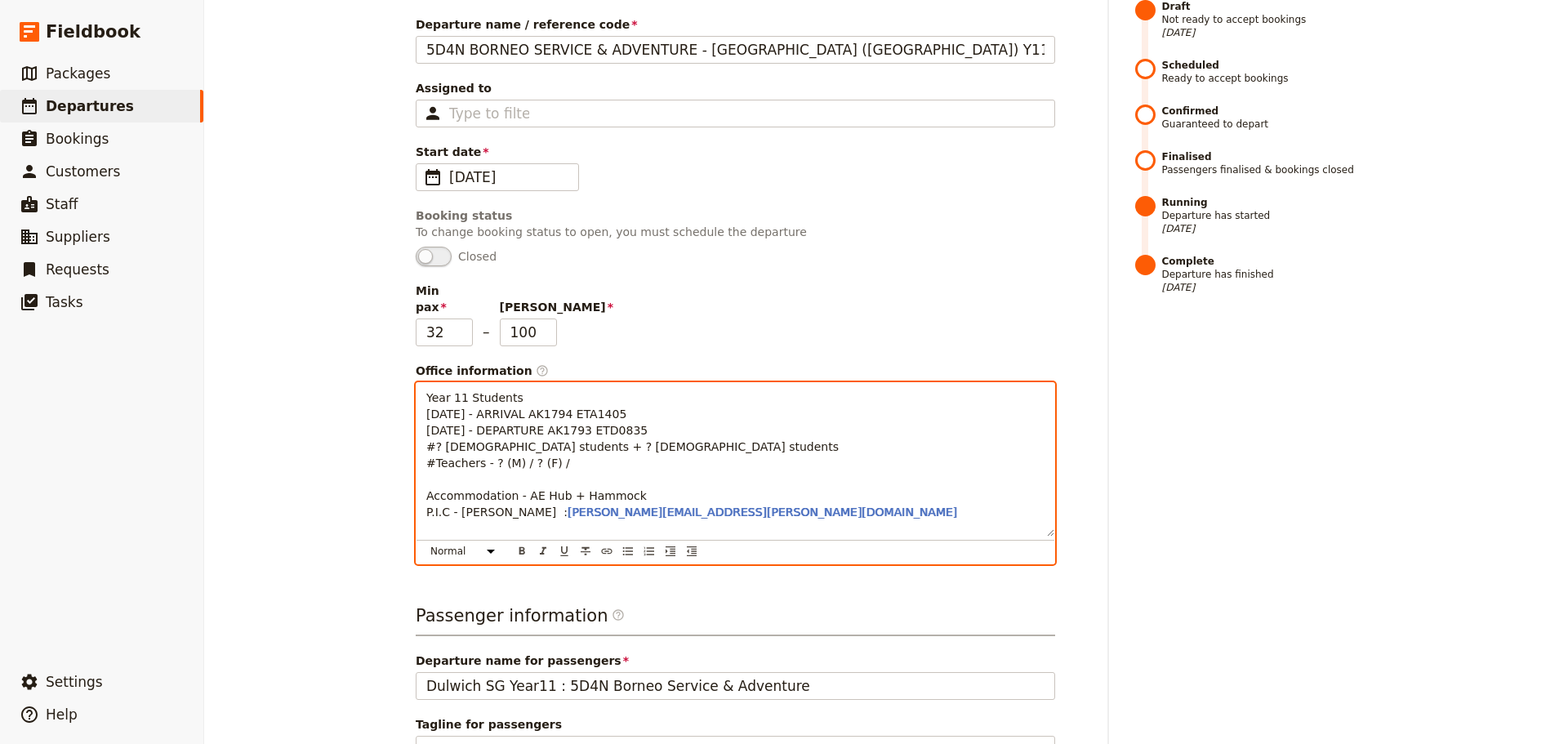
click at [521, 506] on span "P.I.C - [PERSON_NAME] :" at bounding box center [496, 512] width 141 height 13
drag, startPoint x: 443, startPoint y: 482, endPoint x: 415, endPoint y: 481, distance: 28.0
click at [416, 481] on div "Year 11 Students [DATE] - ARRIVAL AK1794 ETA1405 [DATE] - DEPARTURE AK1793 ETD0…" at bounding box center [735, 460] width 638 height 153
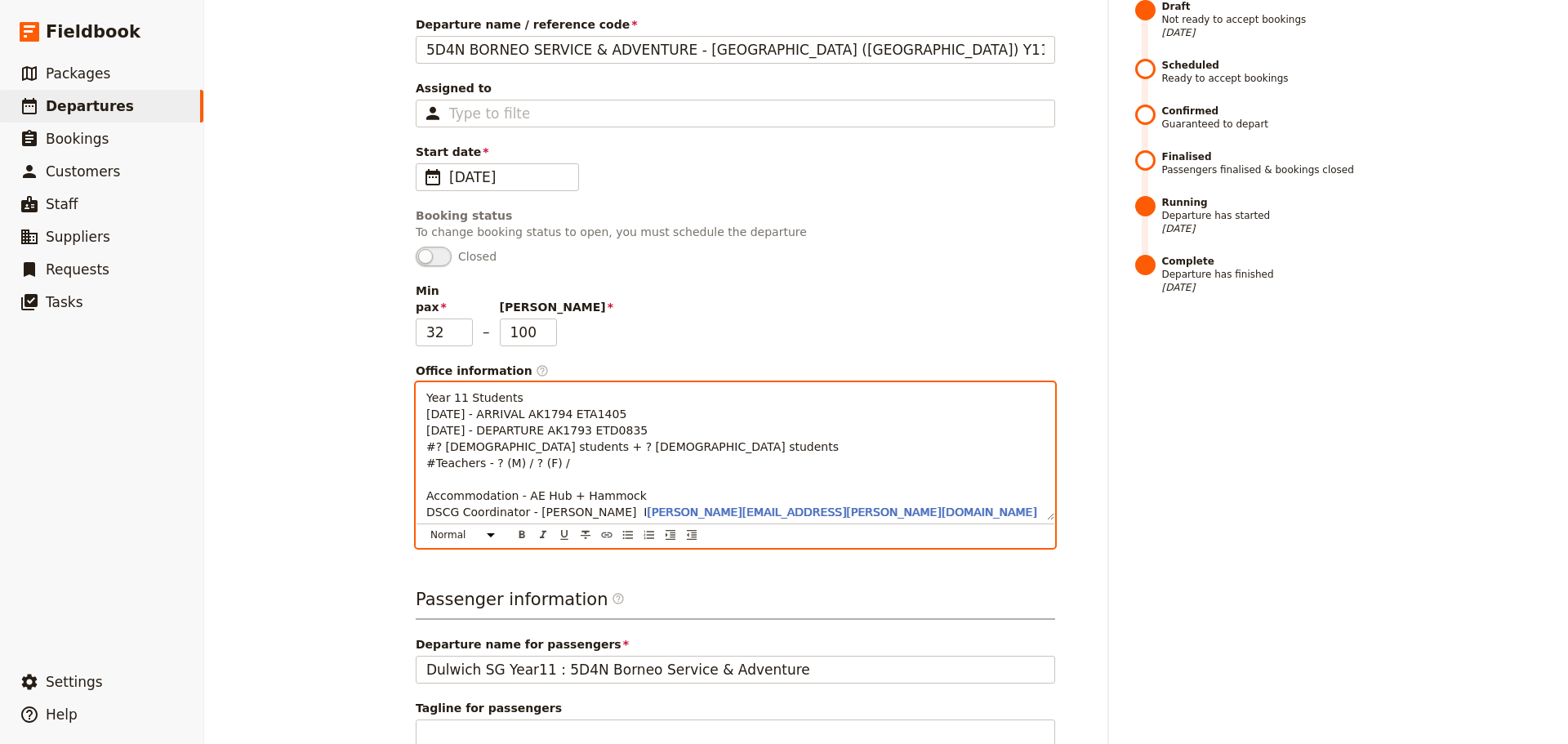
click at [747, 476] on p "Year 11 Students [DATE] - ARRIVAL AK1794 ETA1405 [DATE] - DEPARTURE AK1793 ETD0…" at bounding box center [735, 454] width 618 height 130
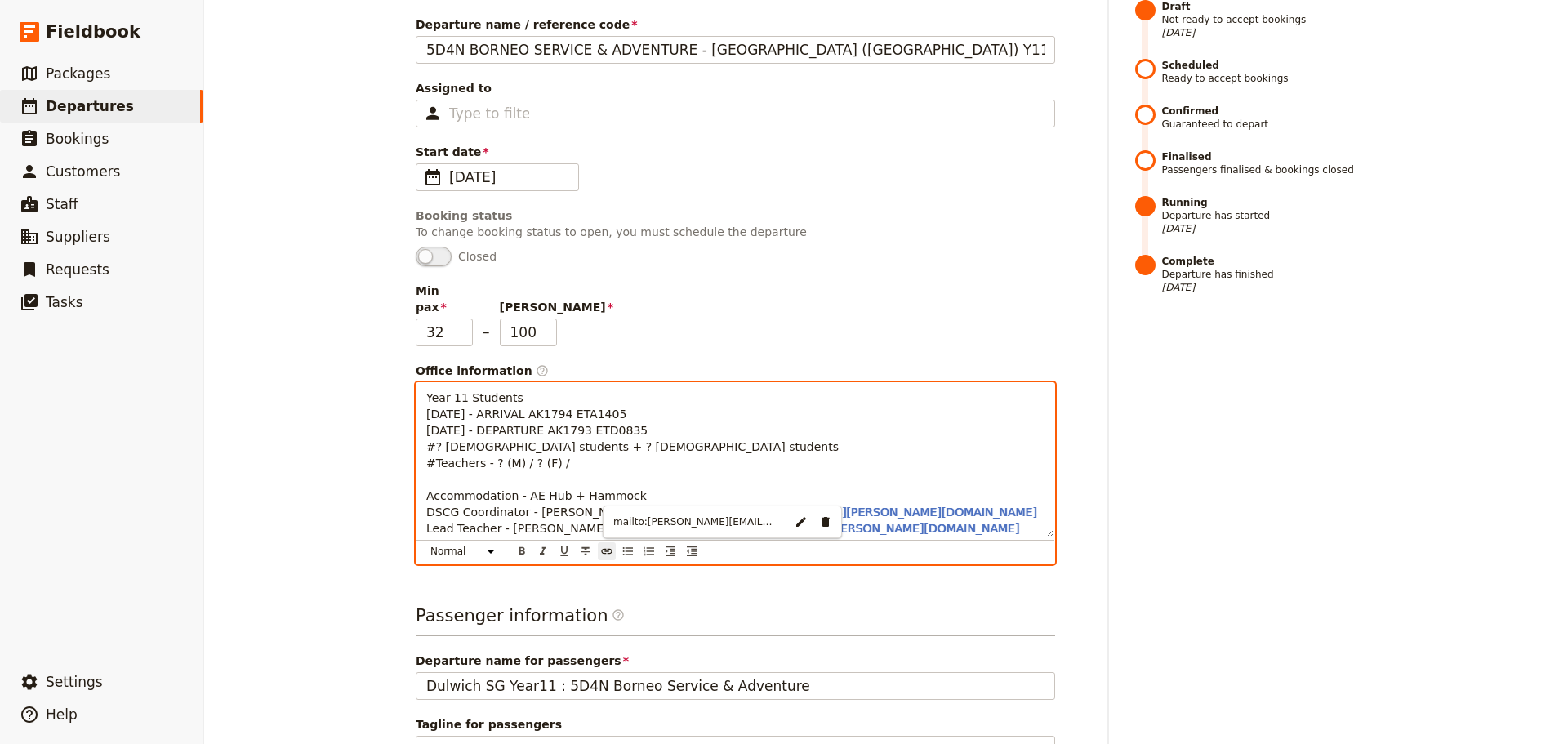
click at [874, 463] on p "Year 11 Students [DATE] - ARRIVAL AK1794 ETA1405 [DATE] - DEPARTURE AK1793 ETD0…" at bounding box center [735, 463] width 618 height 147
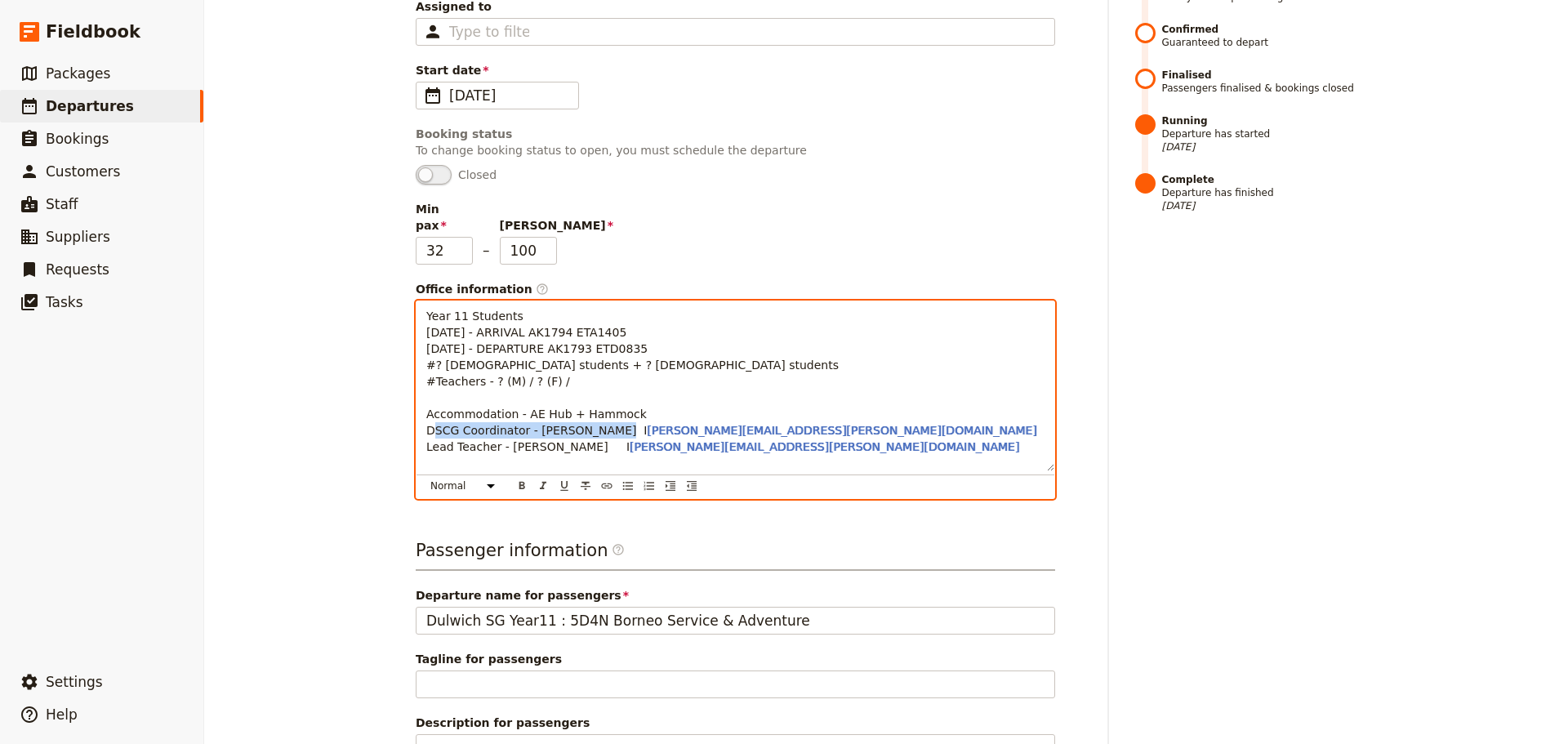
drag, startPoint x: 422, startPoint y: 396, endPoint x: 584, endPoint y: 397, distance: 162.0
click at [584, 424] on span "DSCG Coordinator - [PERSON_NAME] I" at bounding box center [536, 430] width 220 height 13
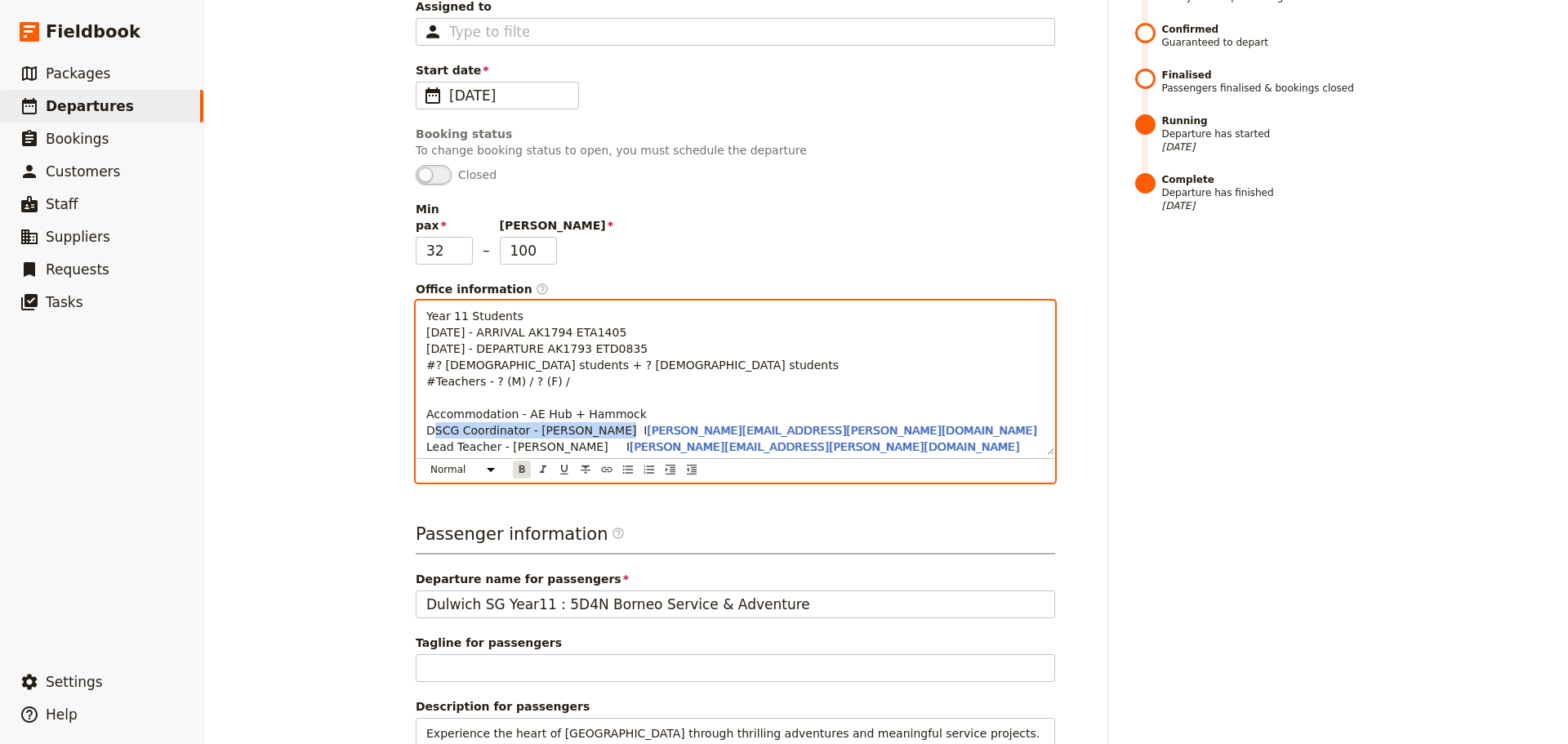
click at [519, 466] on icon "Format bold" at bounding box center [522, 469] width 6 height 7
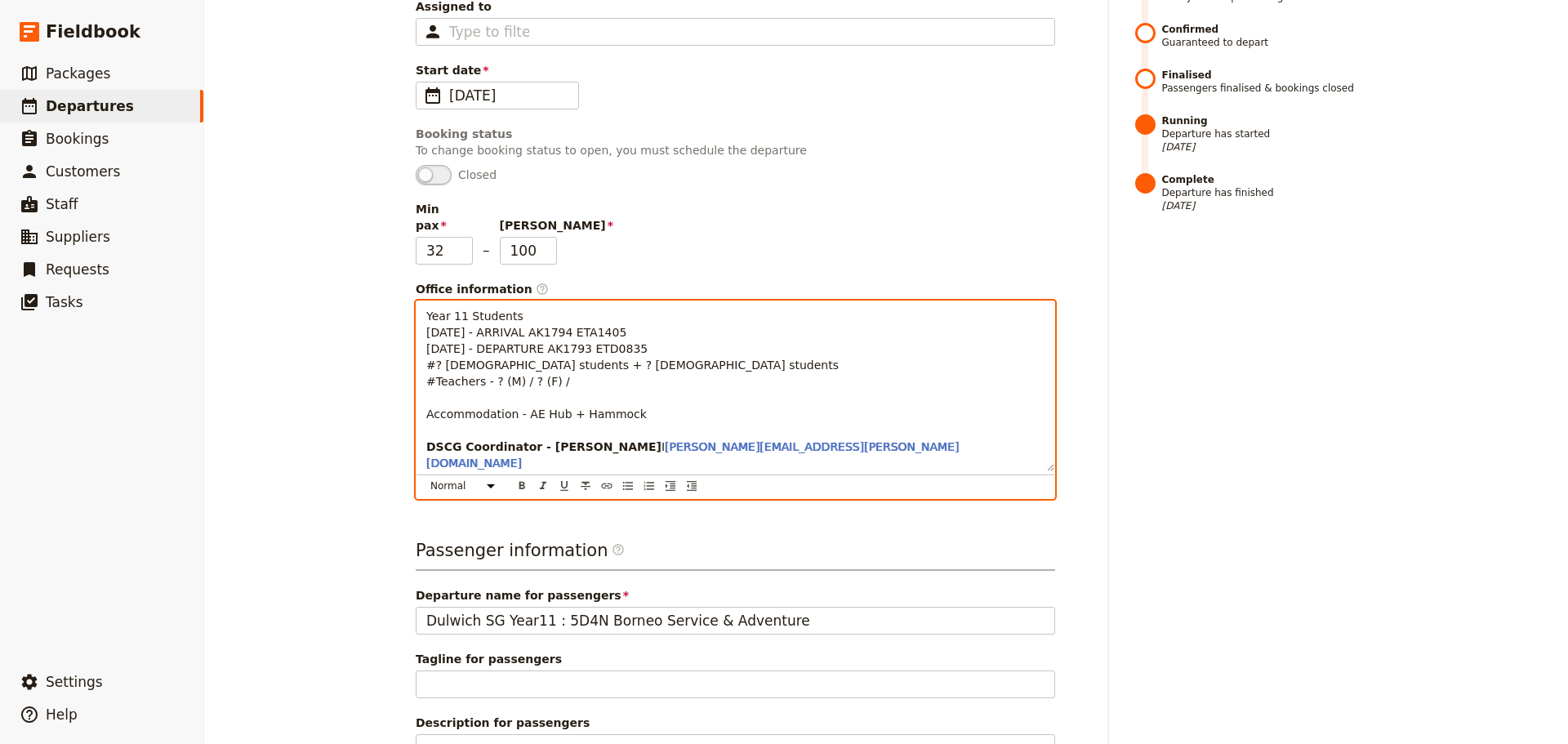
drag, startPoint x: 419, startPoint y: 412, endPoint x: 576, endPoint y: 414, distance: 157.0
click at [576, 414] on div "Year 11 Students [DATE] - ARRIVAL AK1794 ETA1405 [DATE] - DEPARTURE AK1793 ETD0…" at bounding box center [735, 386] width 638 height 170
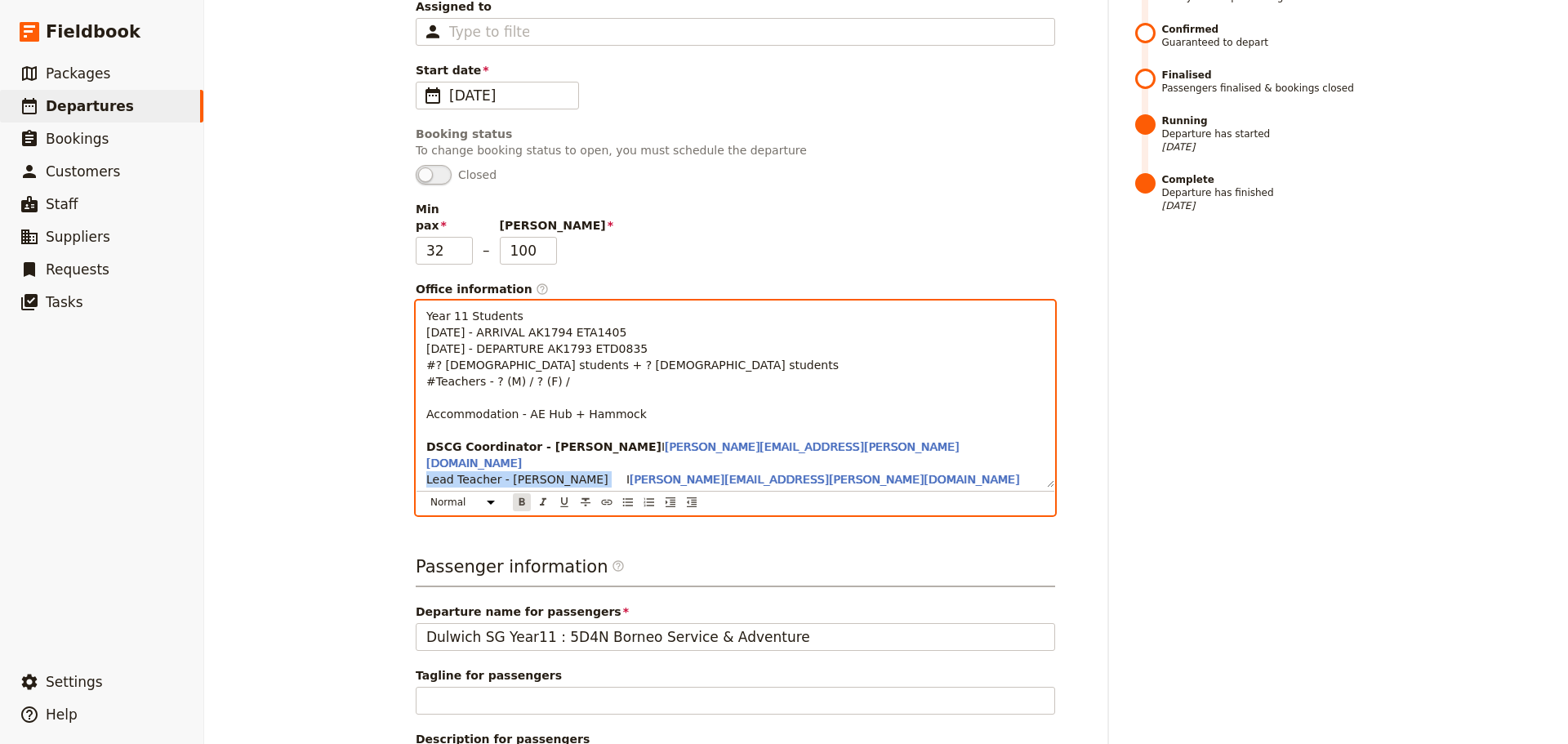
click at [519, 495] on icon "Format bold" at bounding box center [522, 502] width 13 height 13
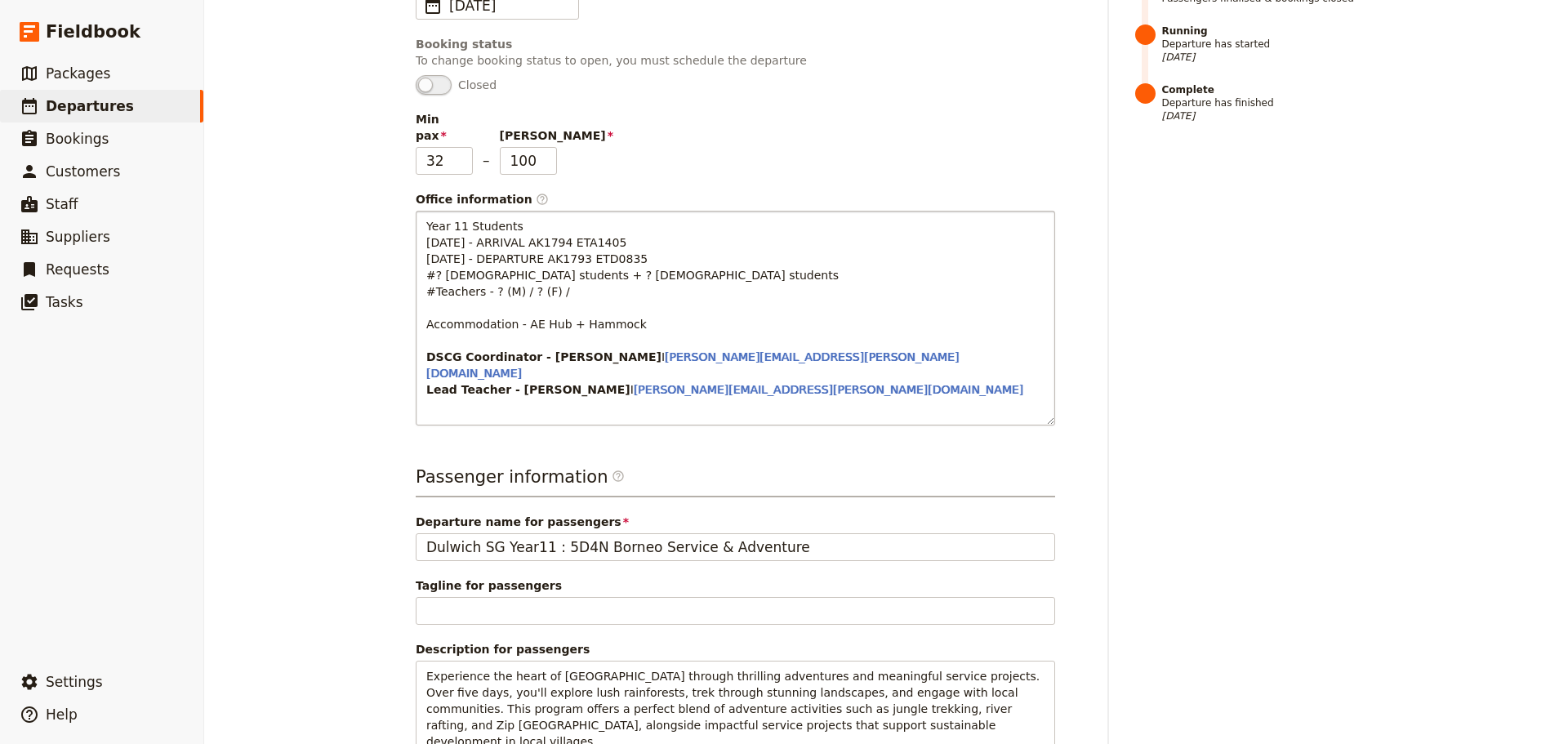
scroll to position [490, 0]
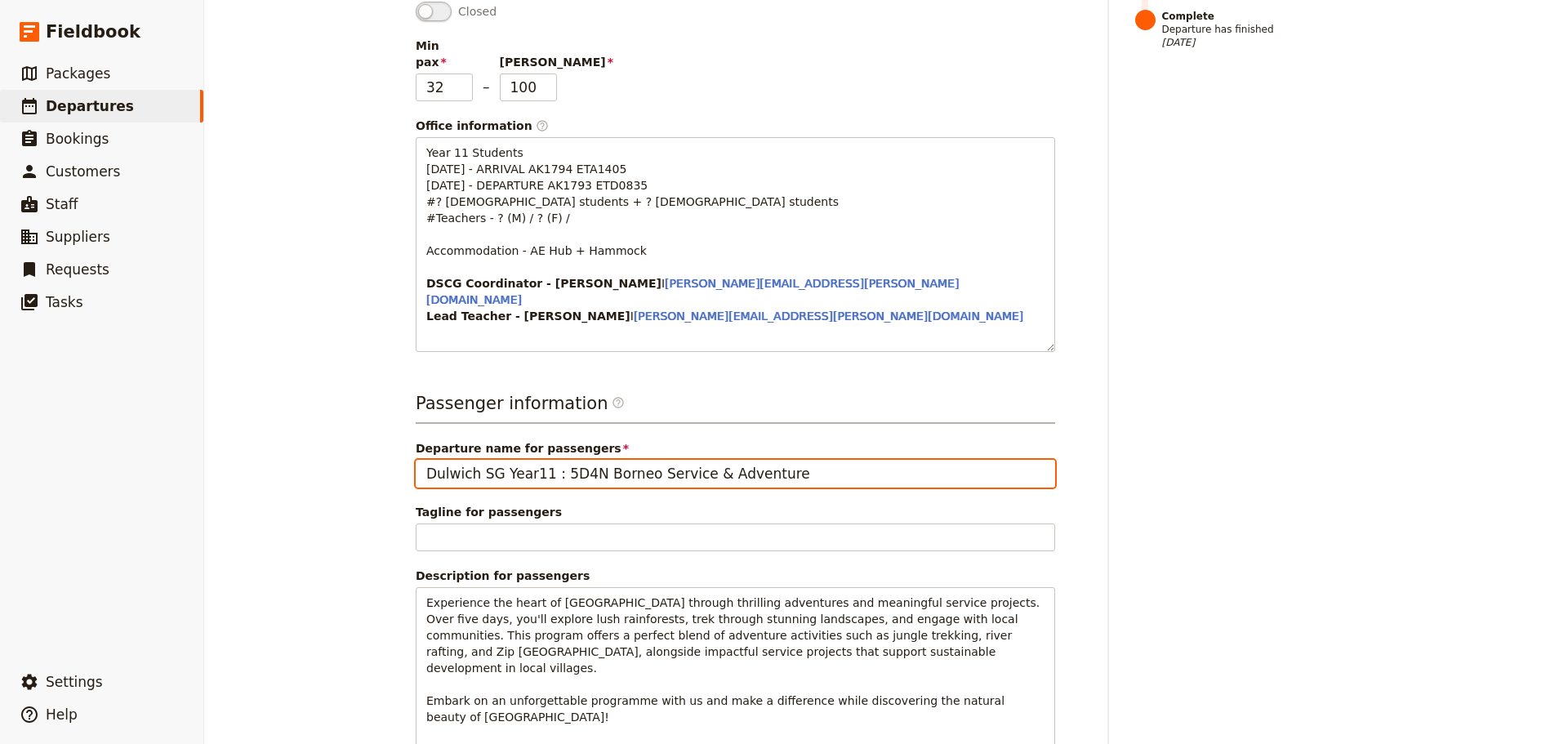
drag, startPoint x: 788, startPoint y: 411, endPoint x: 472, endPoint y: 414, distance: 316.0
click at [472, 460] on input "Dulwich SG Year11 : 5D4N Borneo Service & Adventure" at bounding box center [735, 474] width 640 height 28
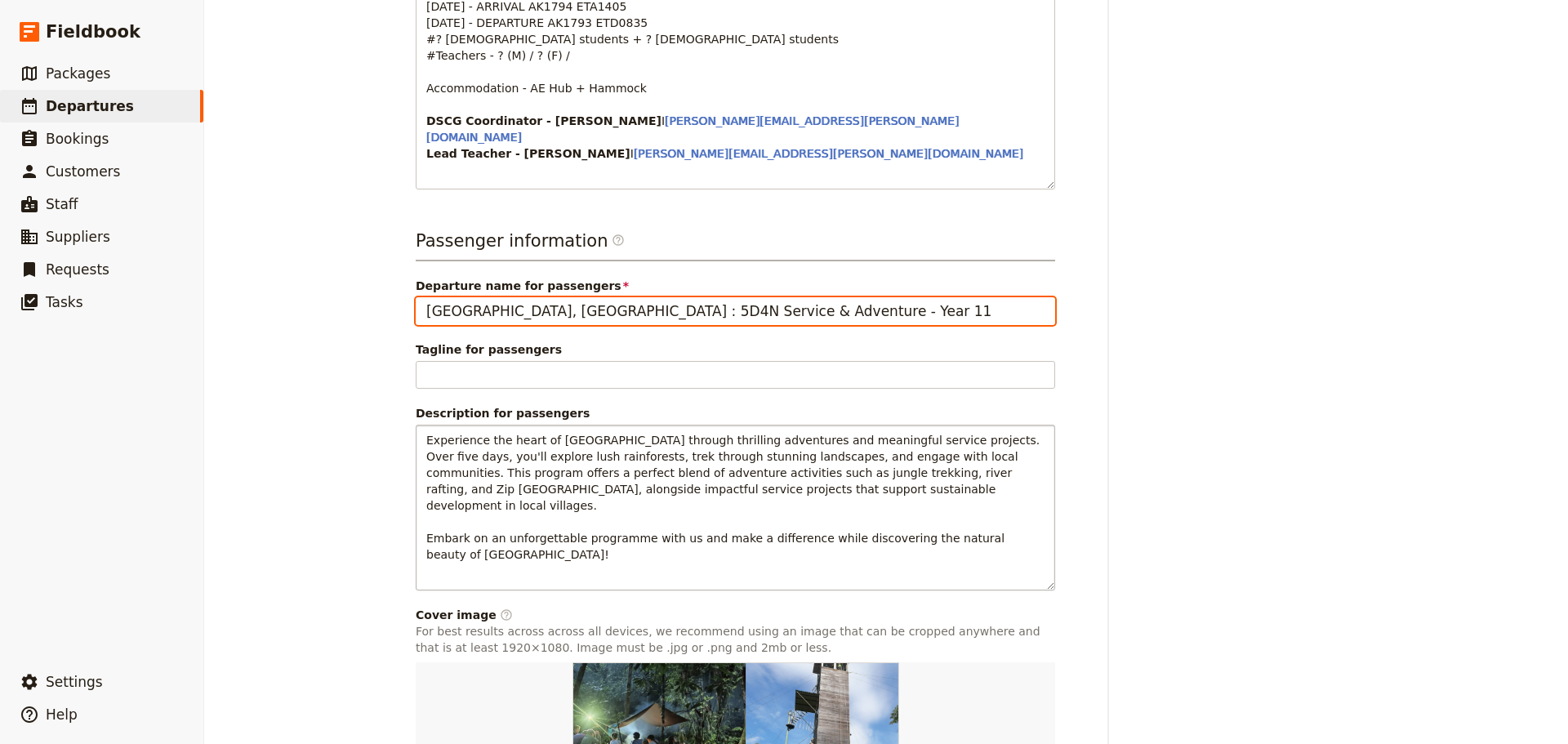
scroll to position [654, 0]
type input "[GEOGRAPHIC_DATA], [GEOGRAPHIC_DATA] : 5D4N Service & Adventure - Year 11"
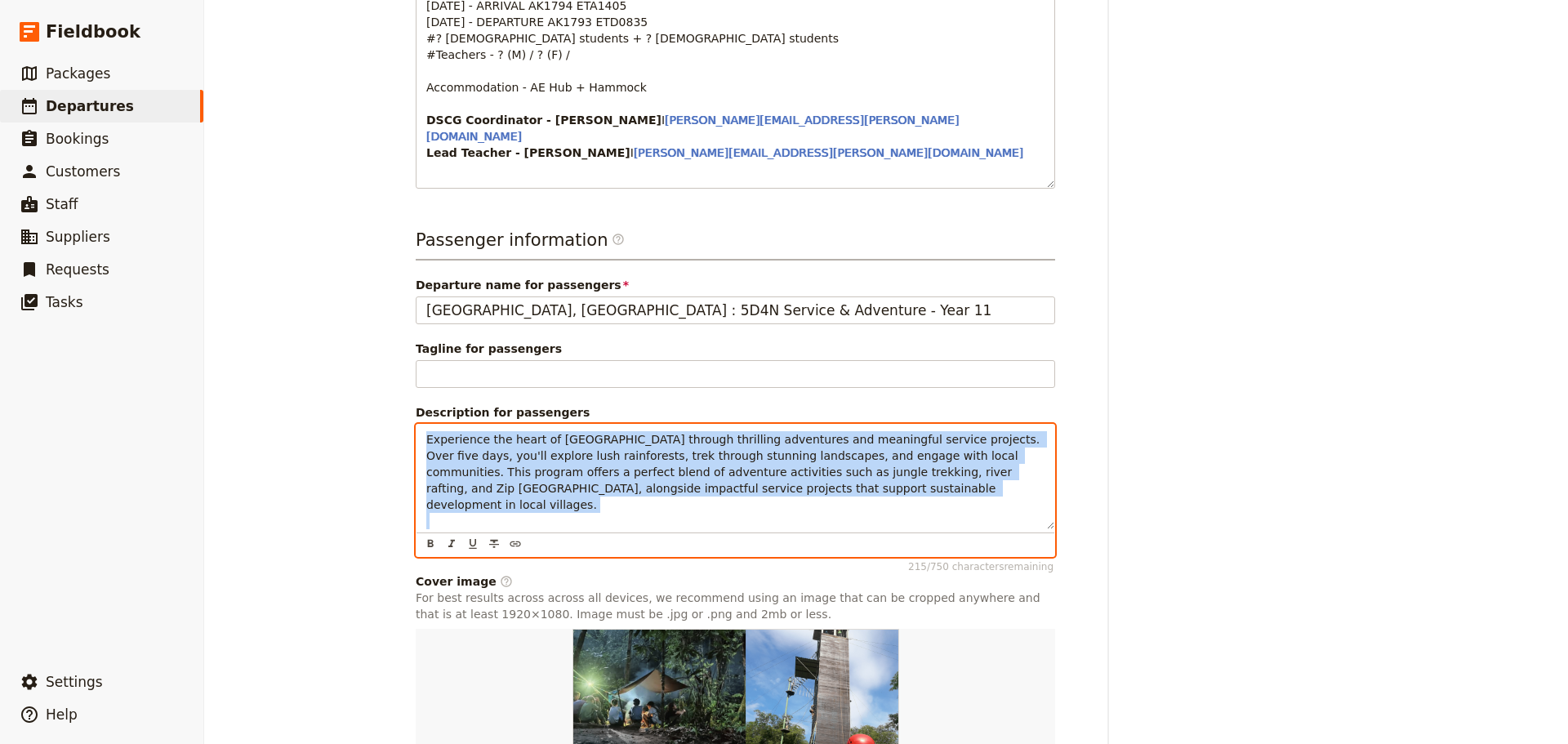
drag, startPoint x: 422, startPoint y: 374, endPoint x: 1038, endPoint y: 467, distance: 623.0
click at [1038, 467] on div "Experience the heart of [GEOGRAPHIC_DATA] through thrilling adventures and mean…" at bounding box center [735, 490] width 640 height 133
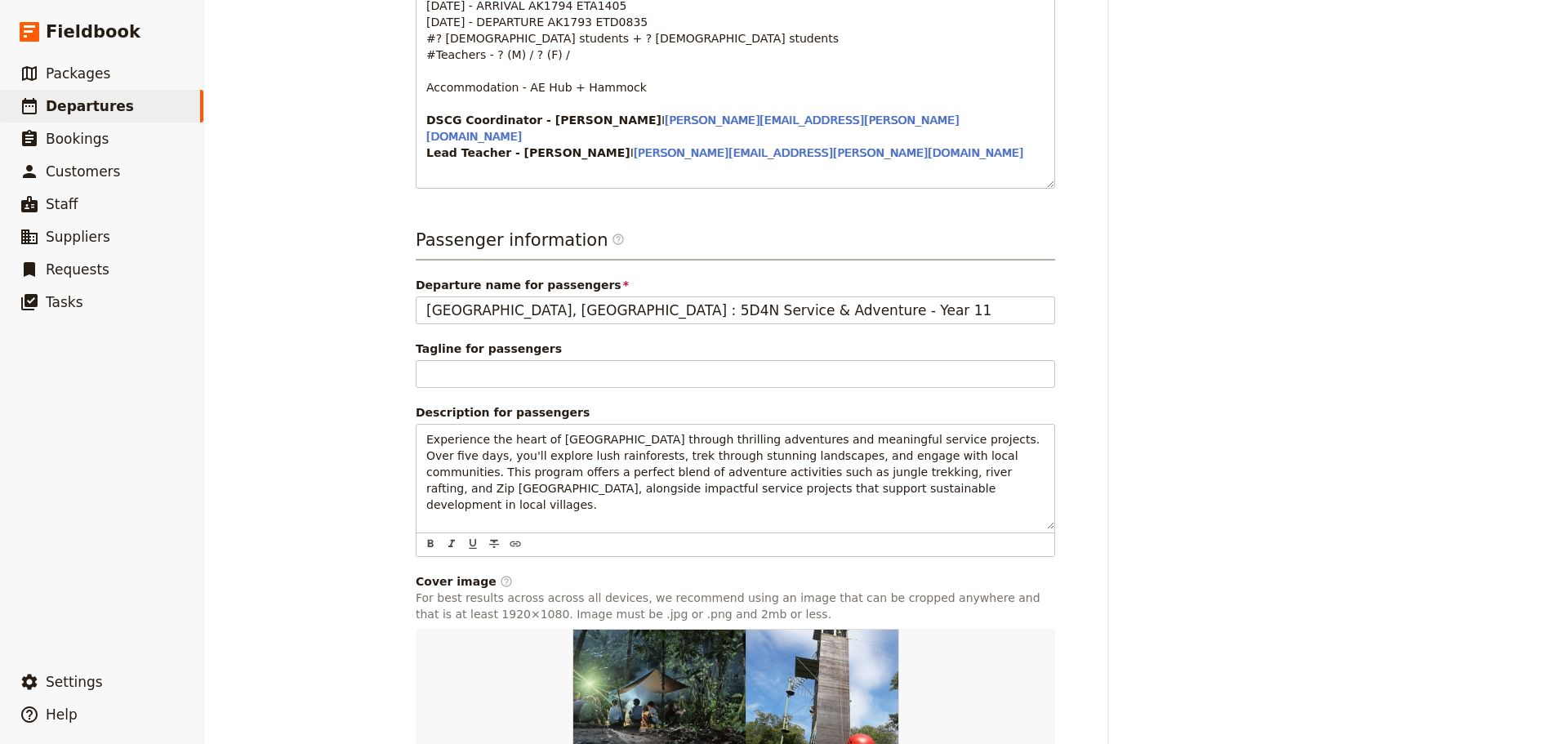
click at [1208, 390] on div "Timeline Draft Not ready to accept bookings [DATE] Scheduled Ready to accept bo…" at bounding box center [1246, 235] width 222 height 1354
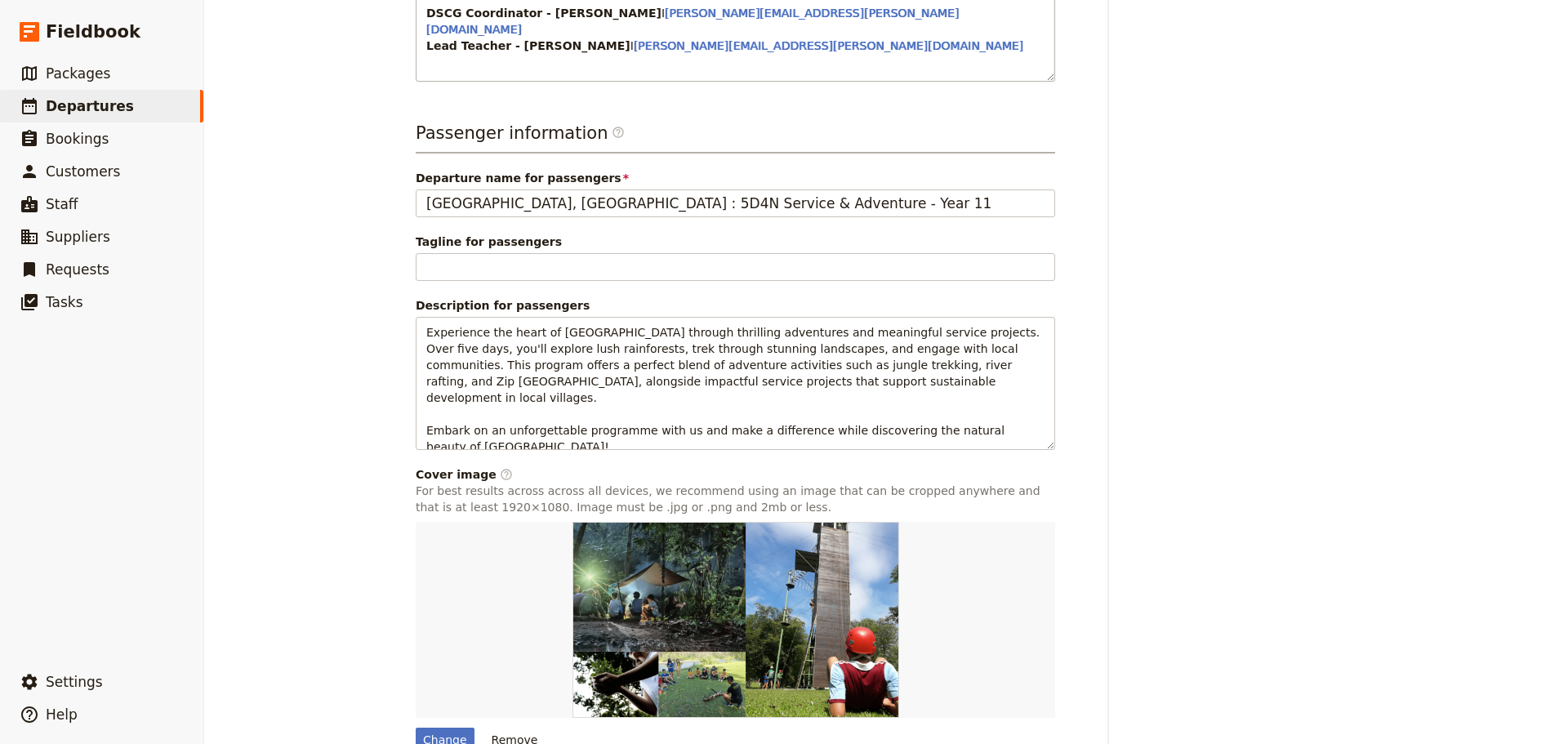
scroll to position [783, 0]
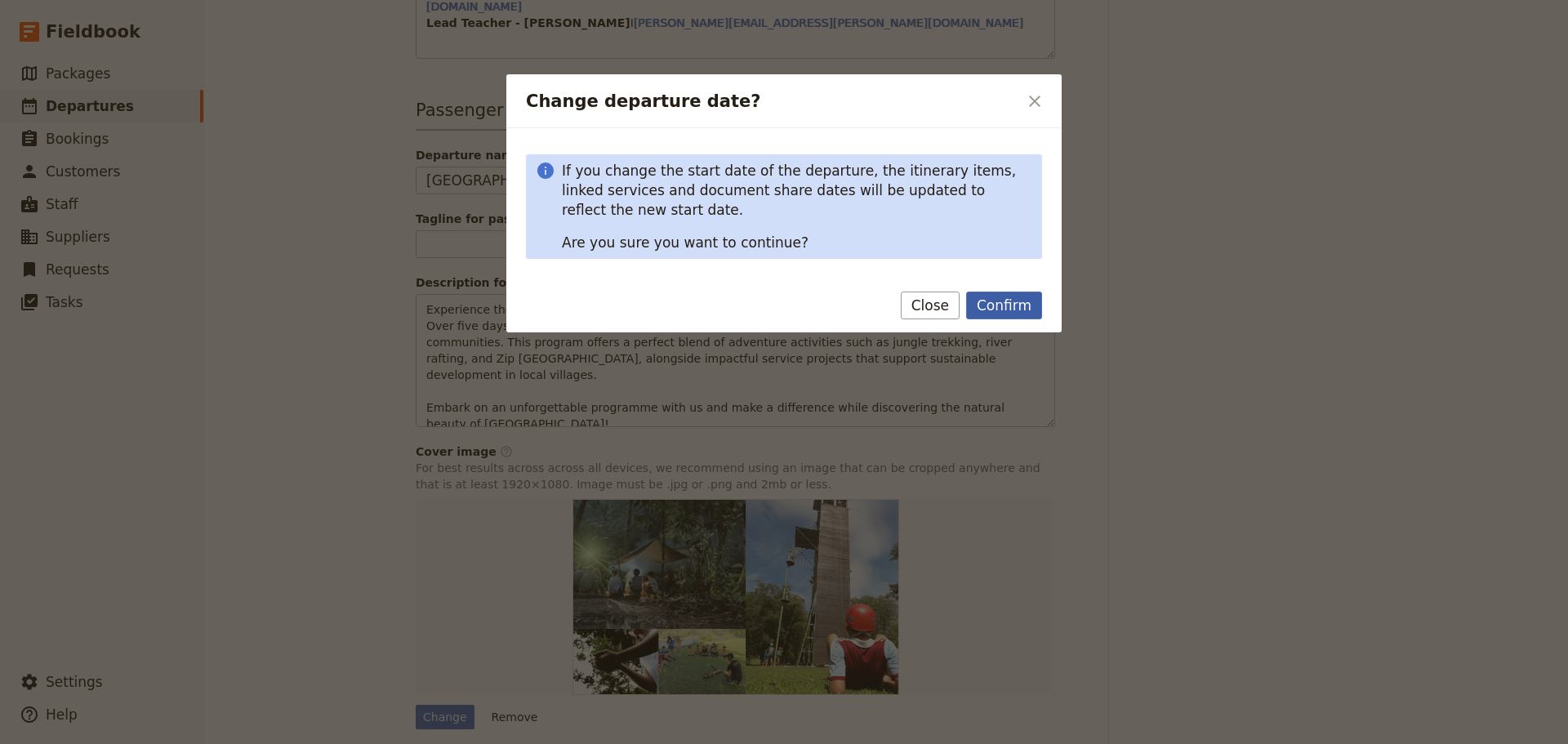
click at [1018, 305] on button "Confirm" at bounding box center [1004, 305] width 76 height 28
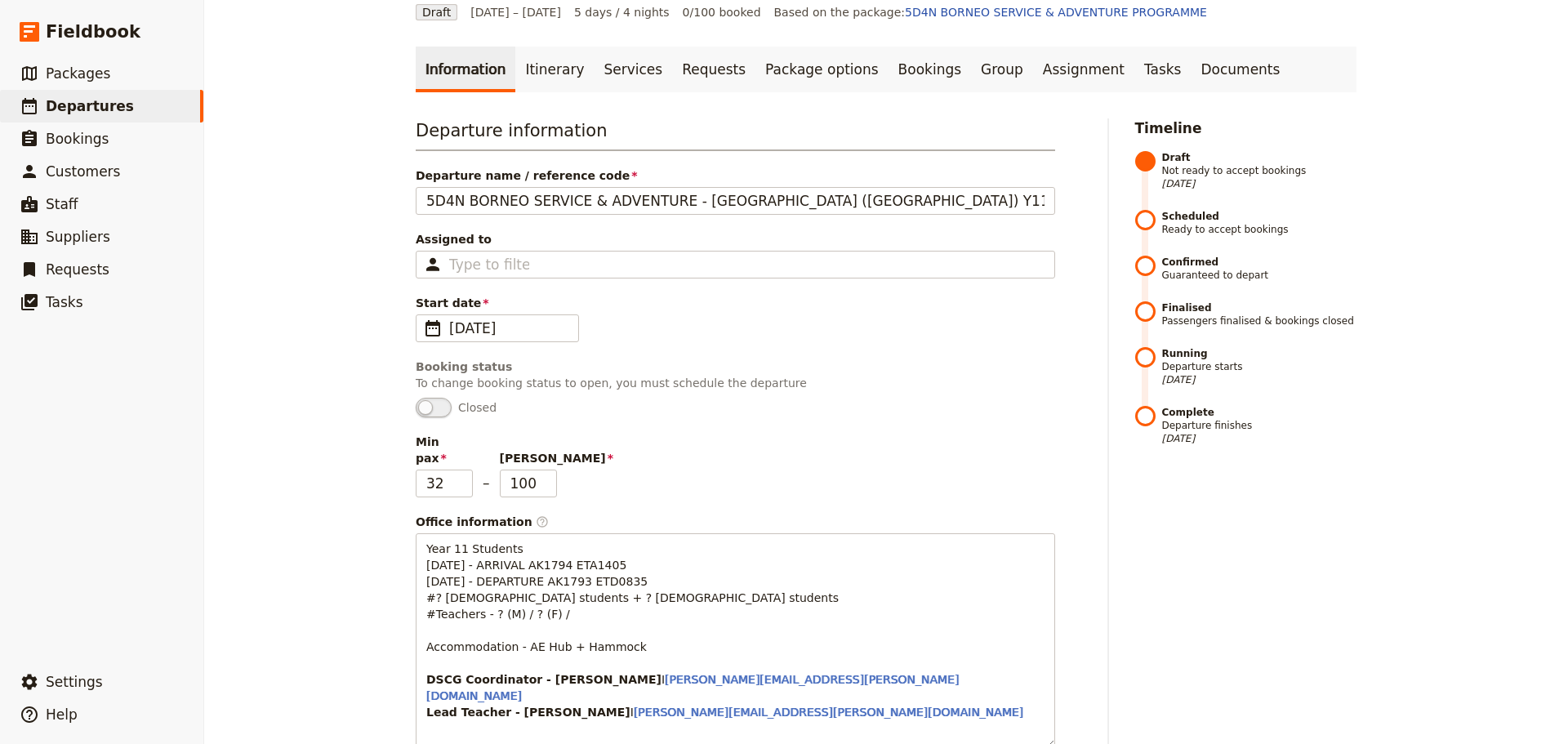
scroll to position [0, 0]
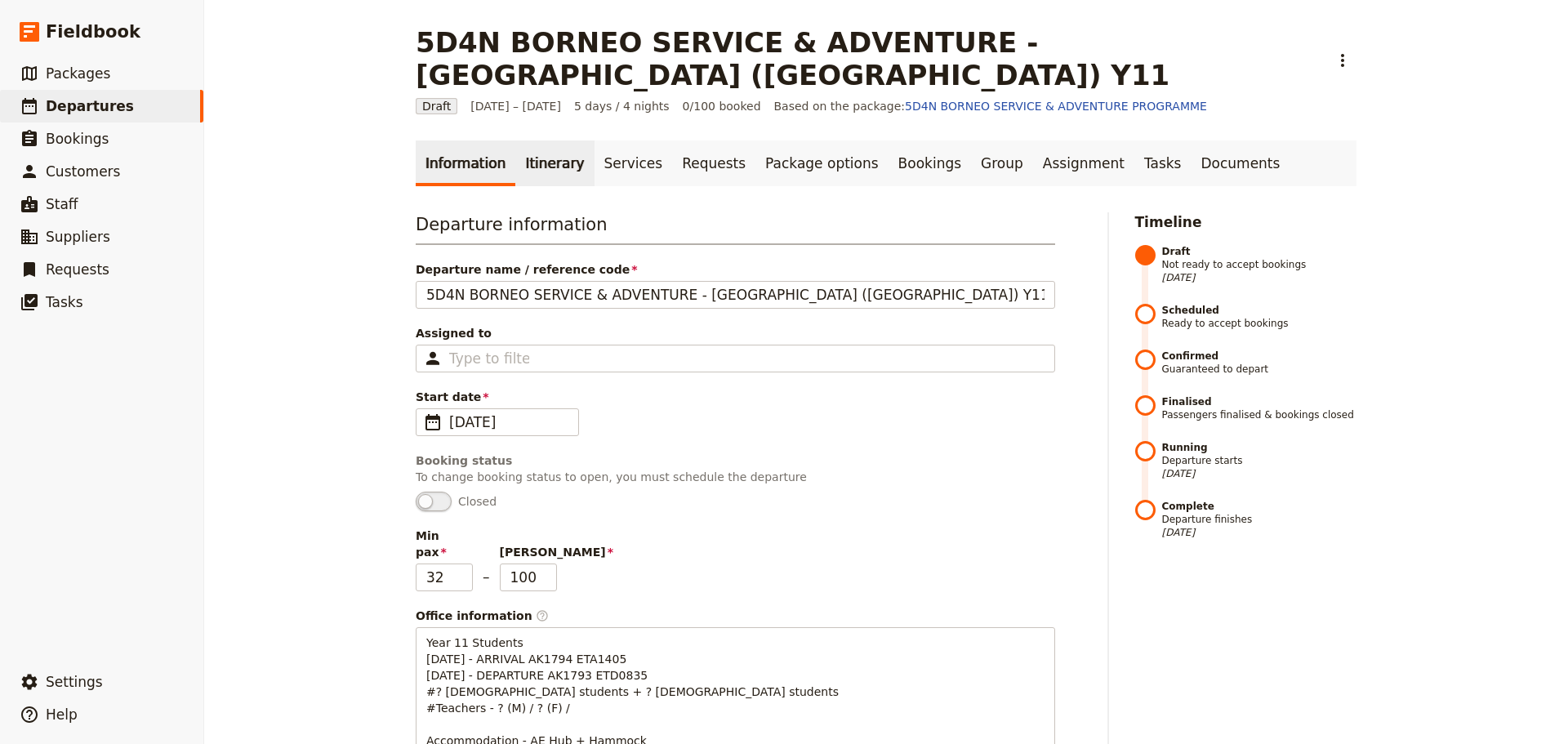
click at [528, 141] on link "Itinerary" at bounding box center [555, 164] width 79 height 46
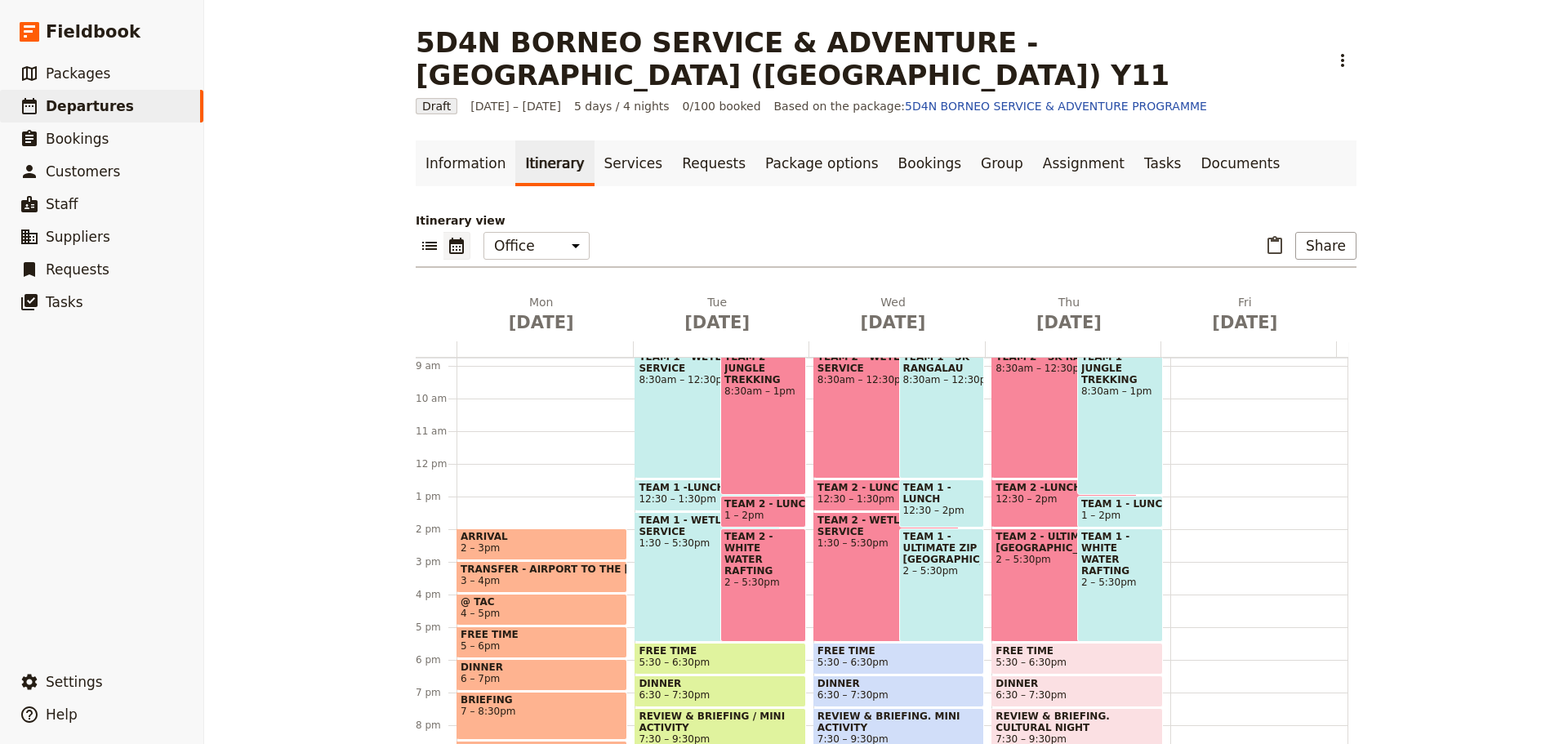
scroll to position [292, 0]
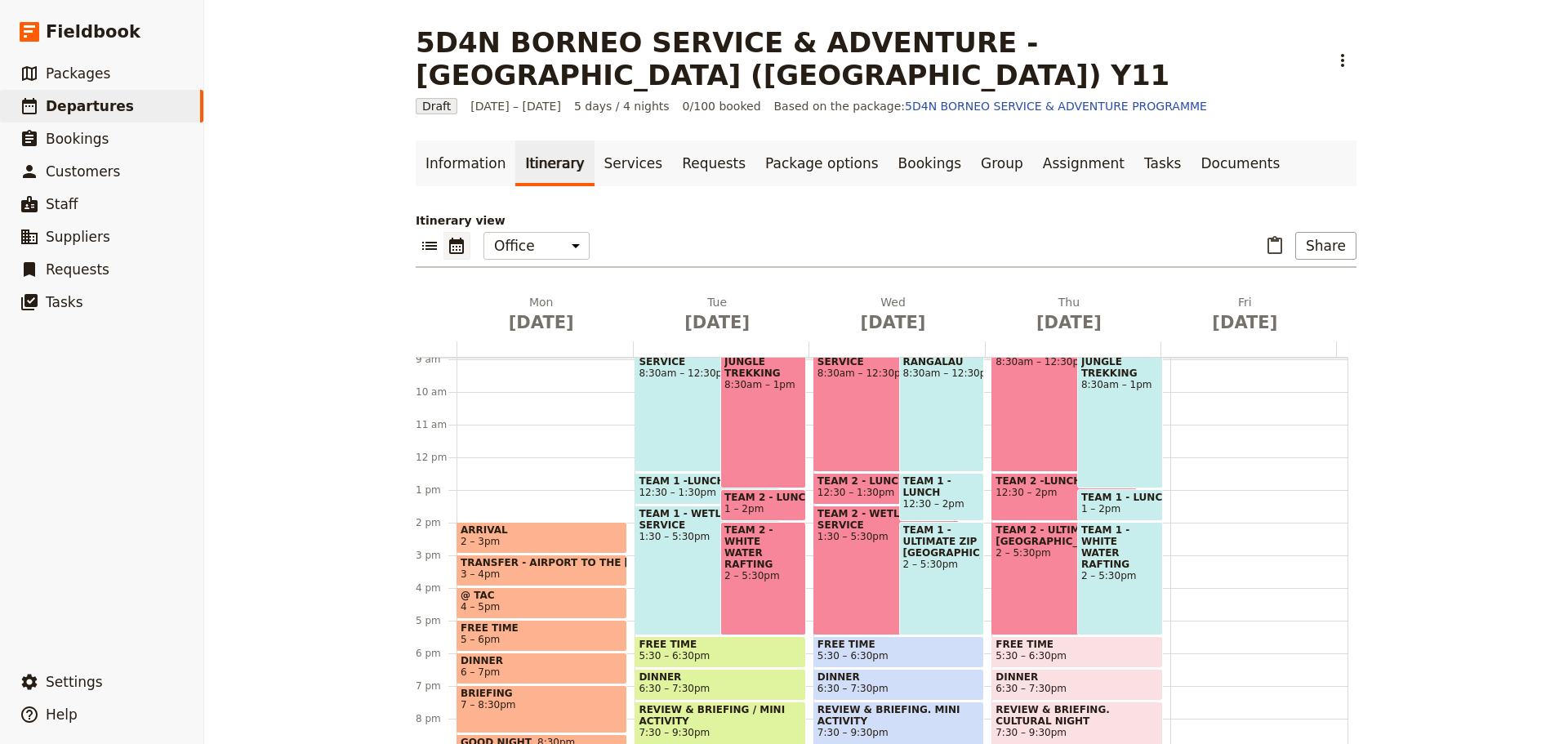
click at [570, 568] on span "3 – 4pm" at bounding box center [542, 573] width 163 height 11
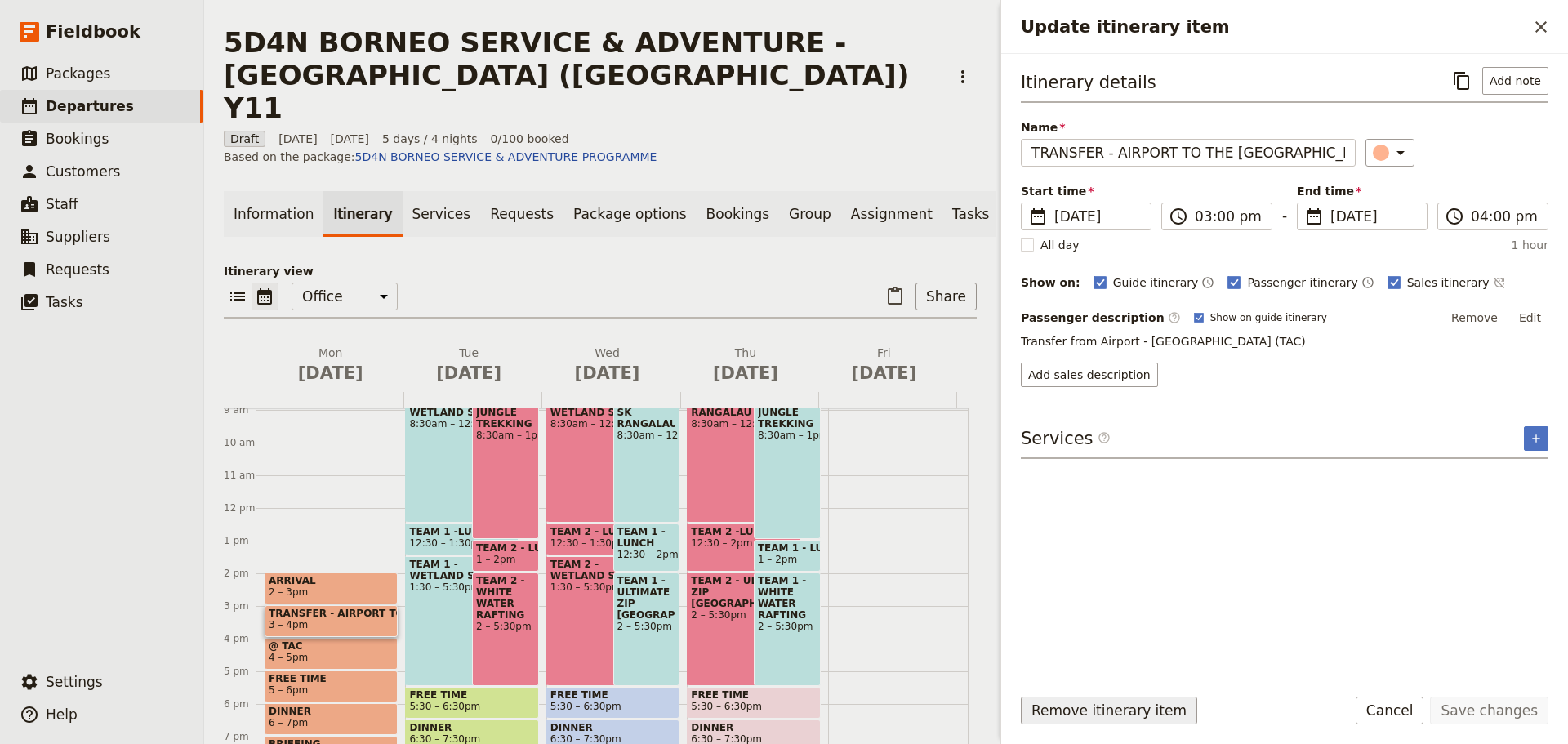
click at [1061, 712] on button "Remove itinerary item" at bounding box center [1109, 711] width 177 height 28
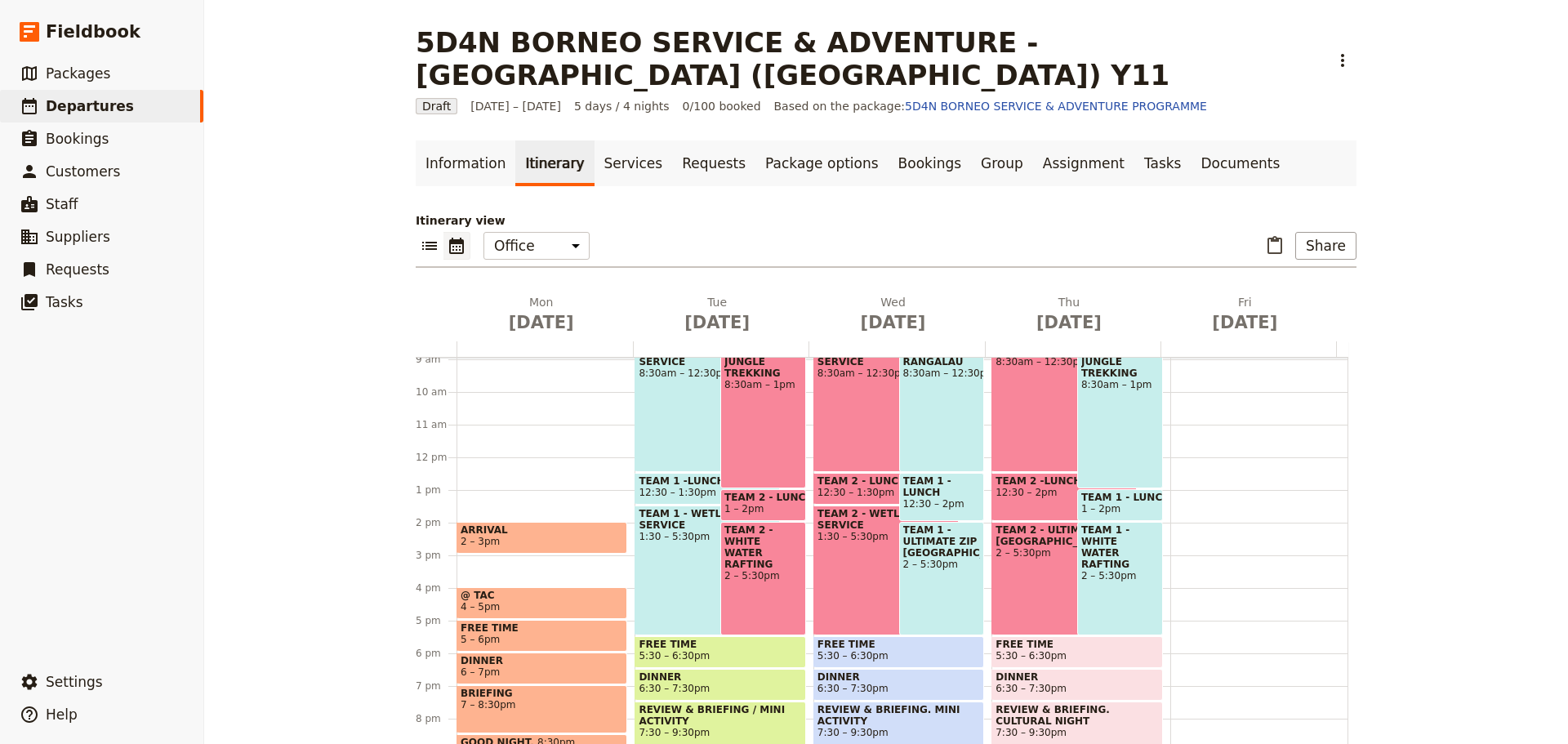
click at [583, 590] on span "@ TAC" at bounding box center [542, 595] width 163 height 11
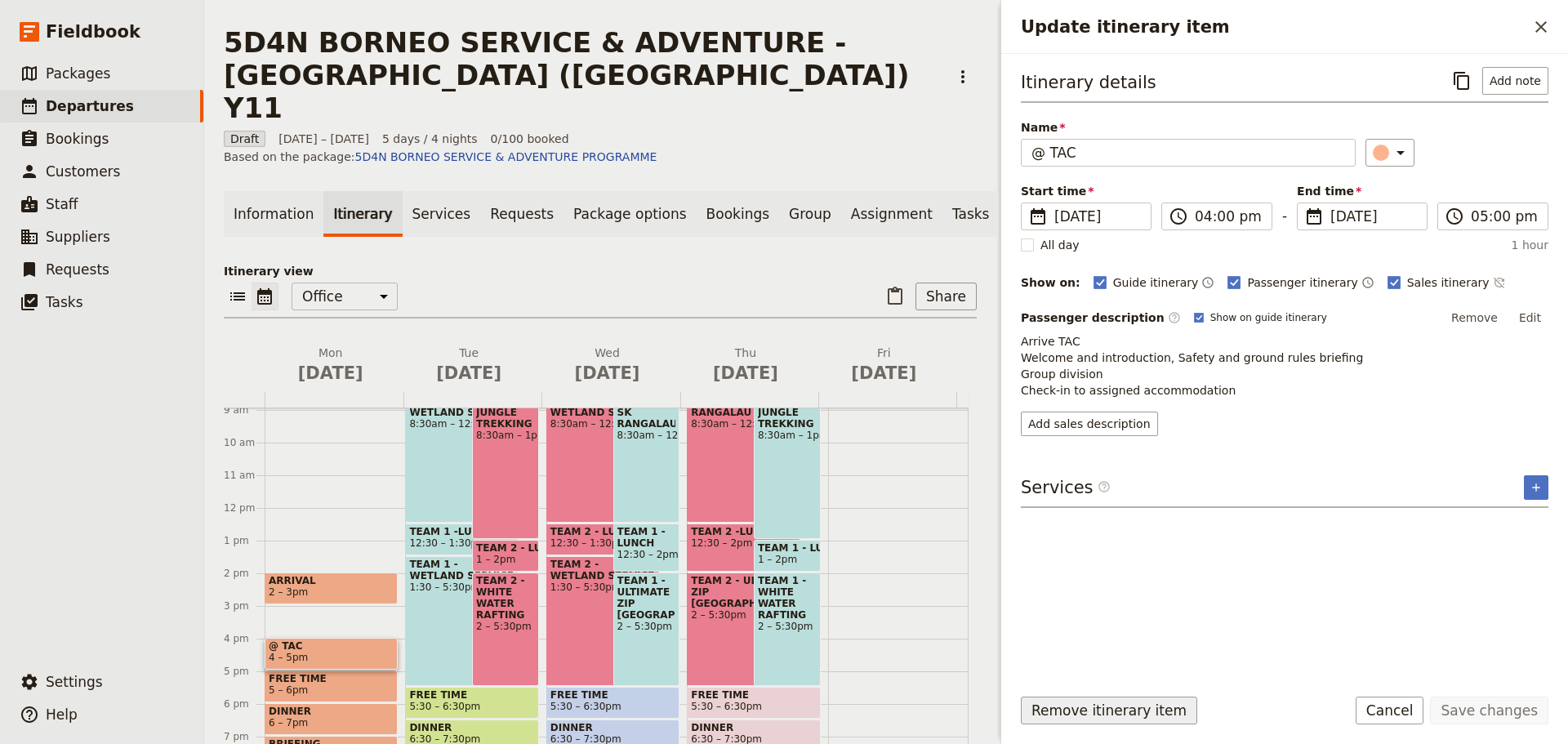
click at [1074, 703] on button "Remove itinerary item" at bounding box center [1109, 711] width 177 height 28
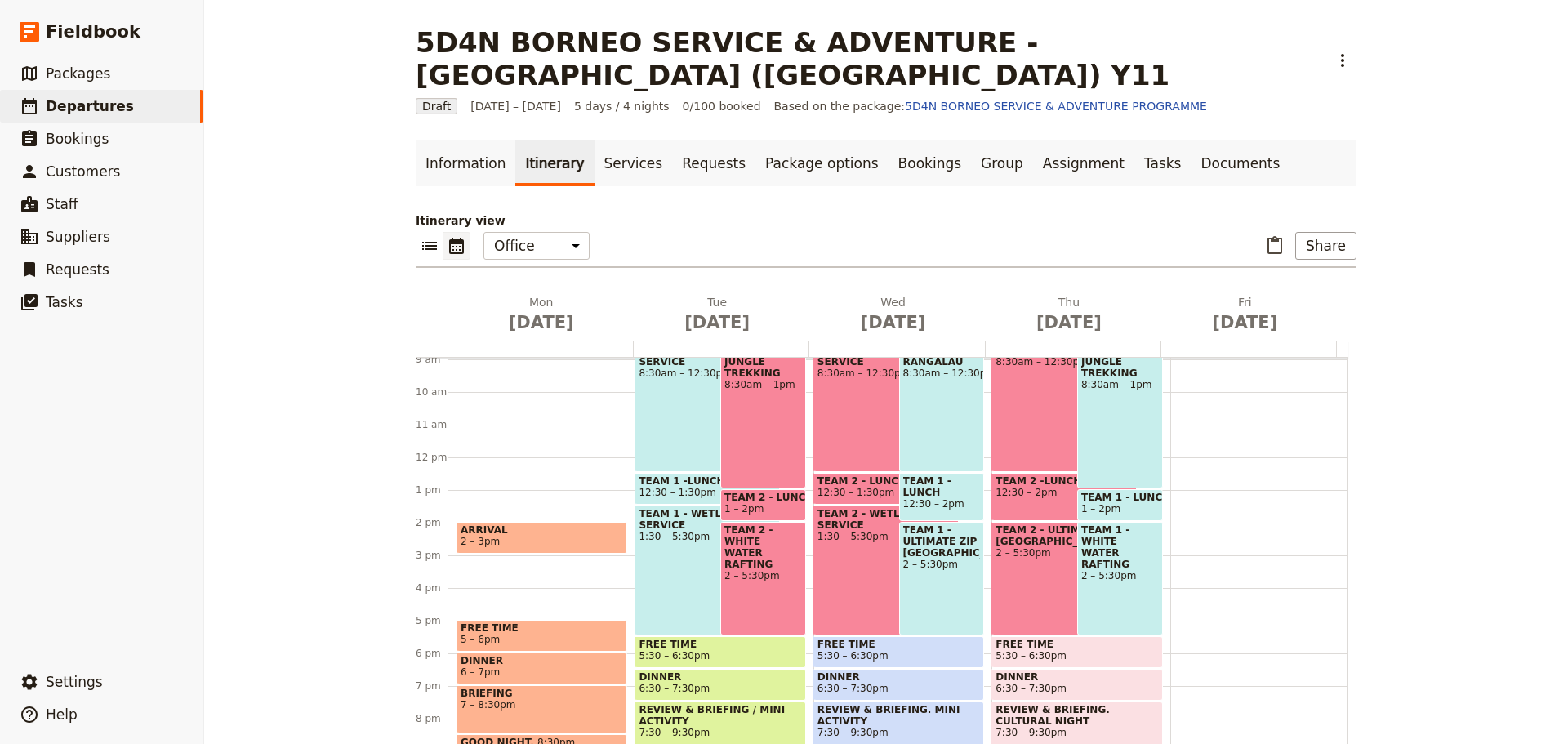
click at [587, 634] on span "5 – 6pm" at bounding box center [542, 639] width 163 height 11
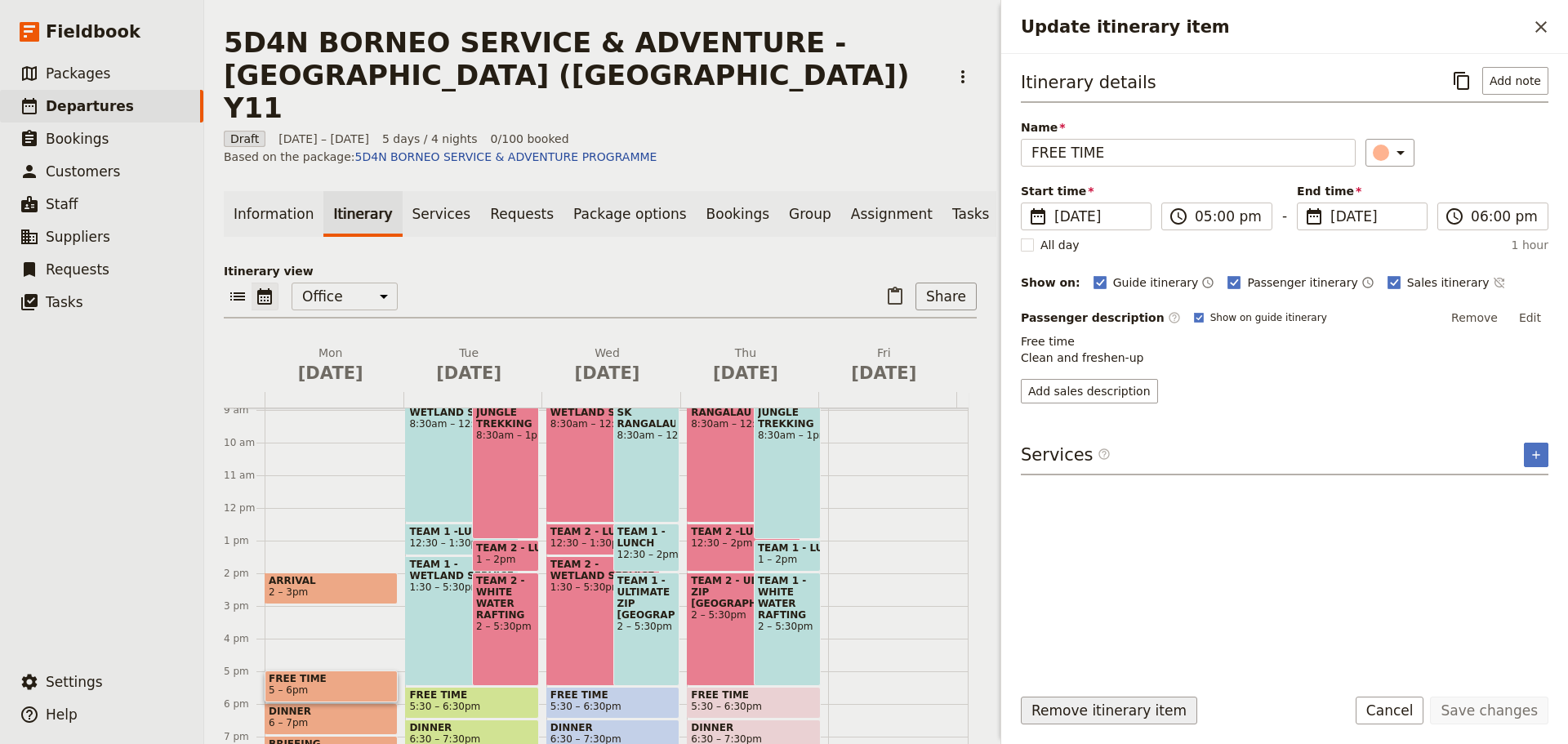
click at [1060, 706] on button "Remove itinerary item" at bounding box center [1109, 711] width 177 height 28
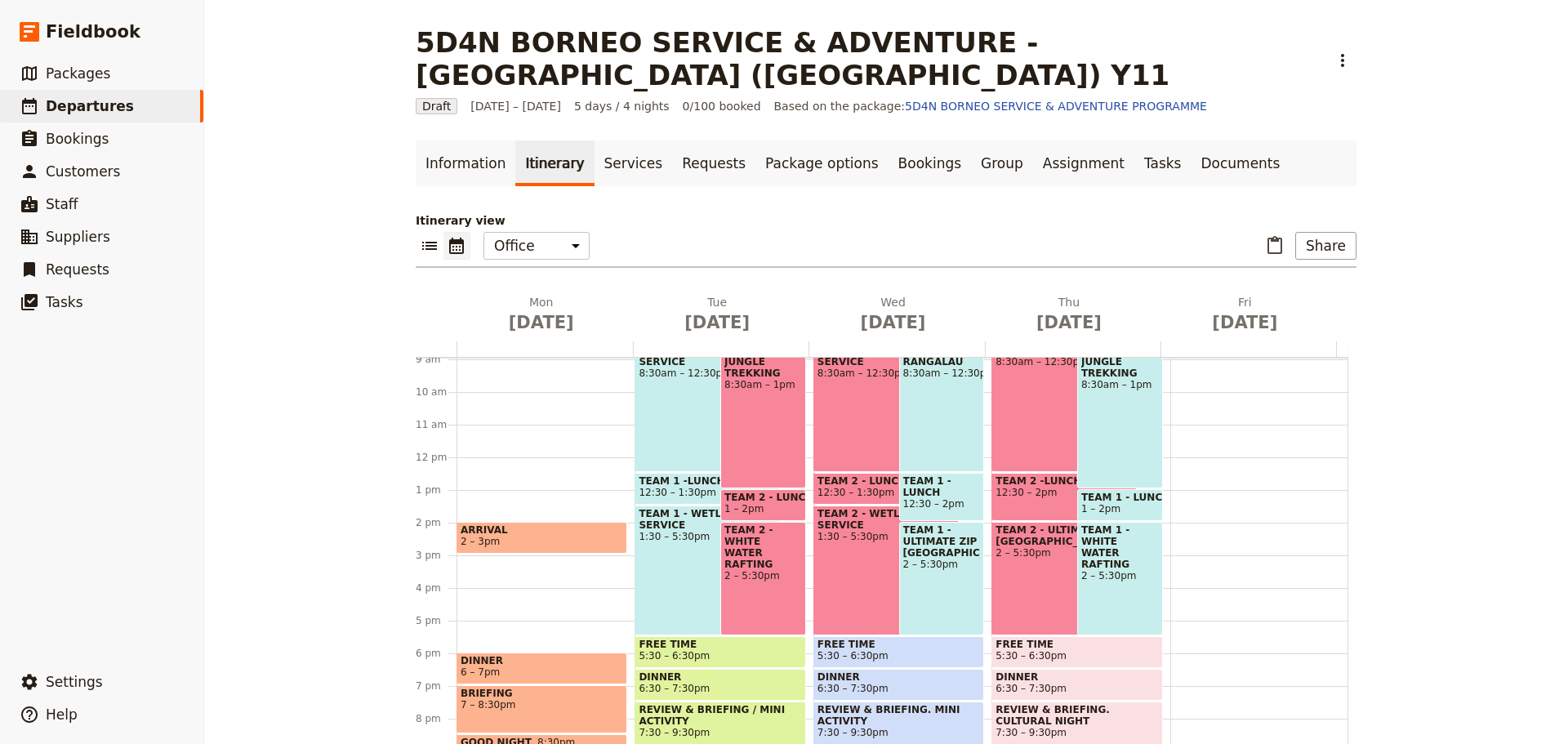
click at [563, 655] on span "DINNER" at bounding box center [542, 660] width 163 height 11
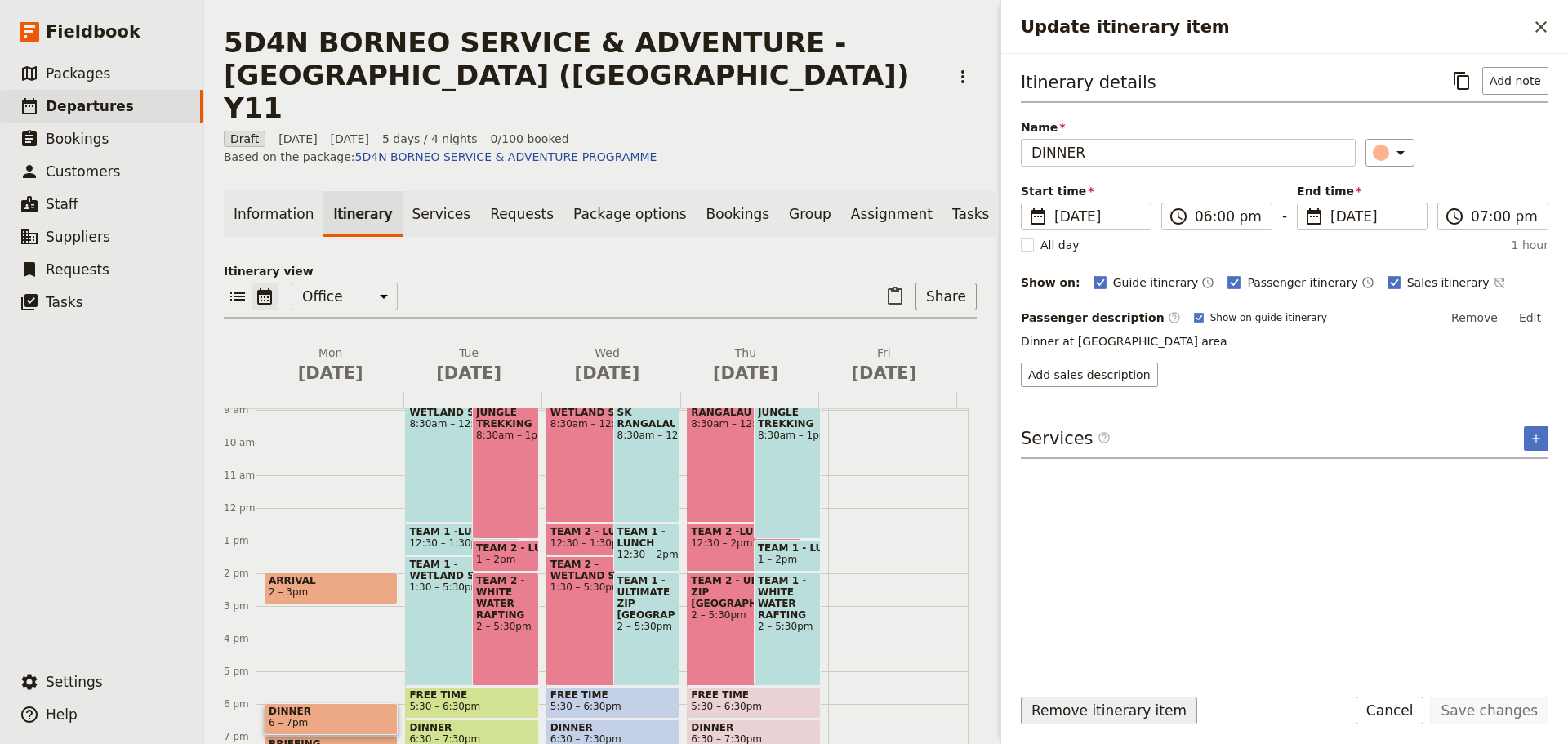
click at [1062, 703] on button "Remove itinerary item" at bounding box center [1109, 711] width 177 height 28
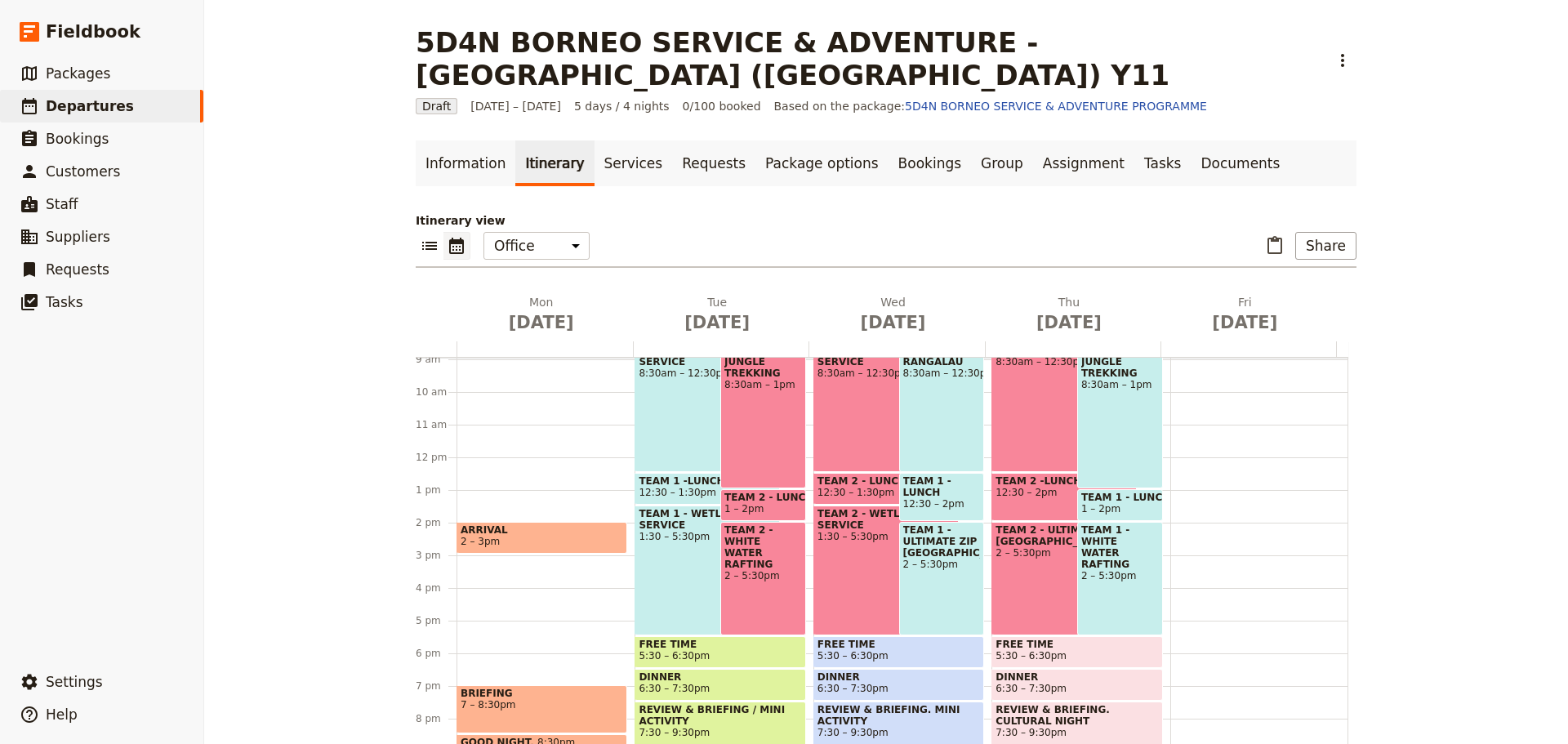
click at [580, 699] on span "7 – 8:30pm" at bounding box center [542, 705] width 163 height 11
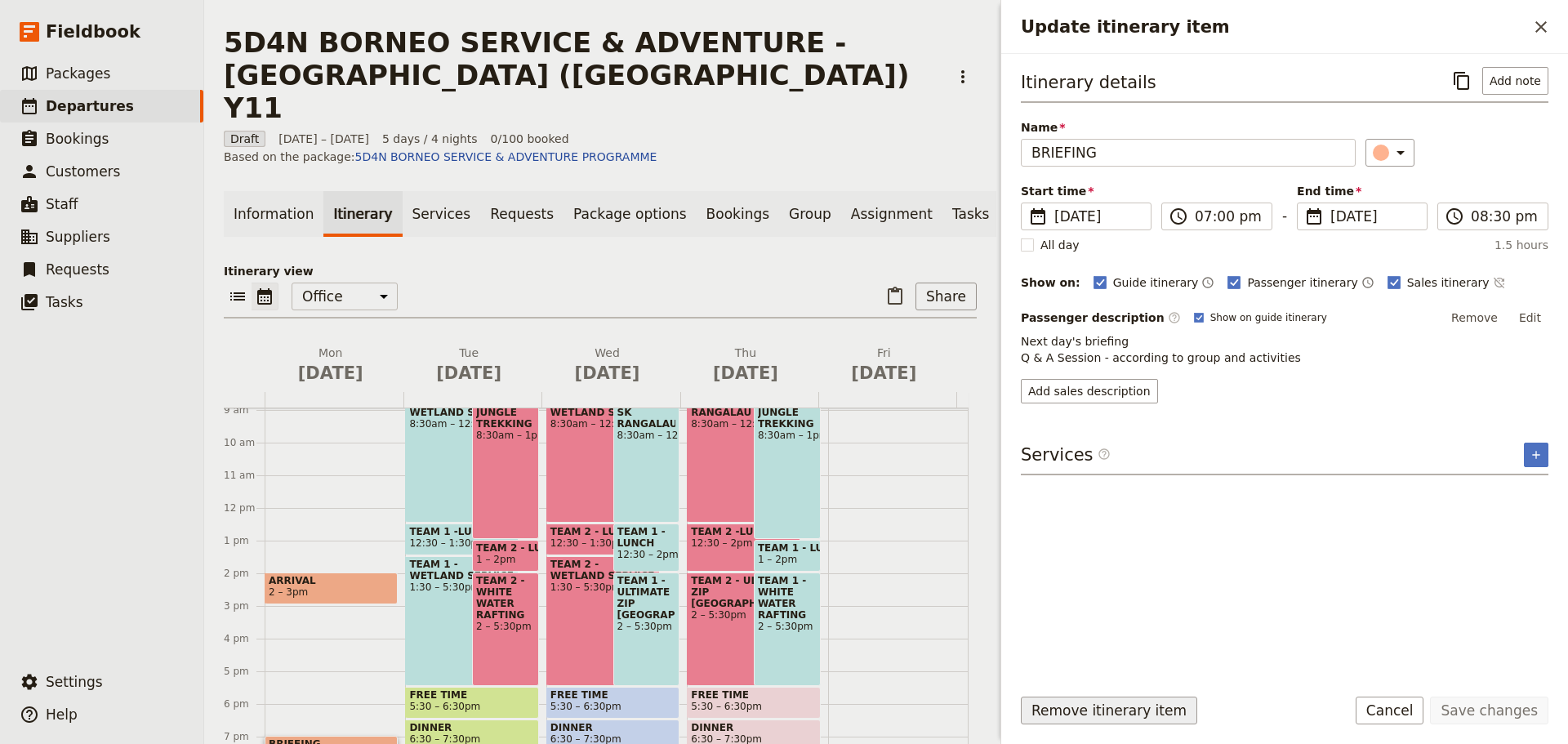
click at [1086, 705] on button "Remove itinerary item" at bounding box center [1109, 711] width 177 height 28
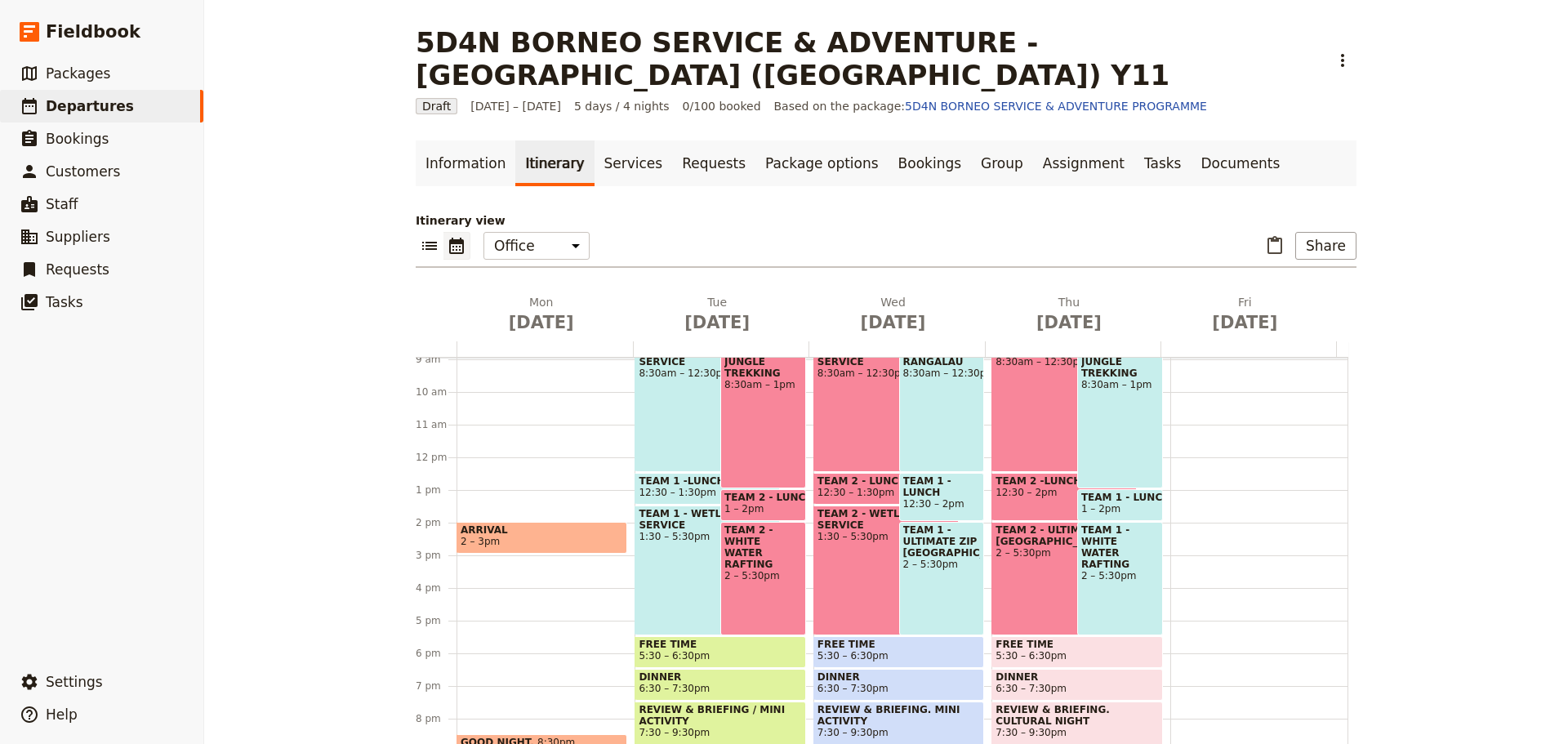
click at [517, 737] on span "GOOD NIGHT" at bounding box center [499, 742] width 77 height 11
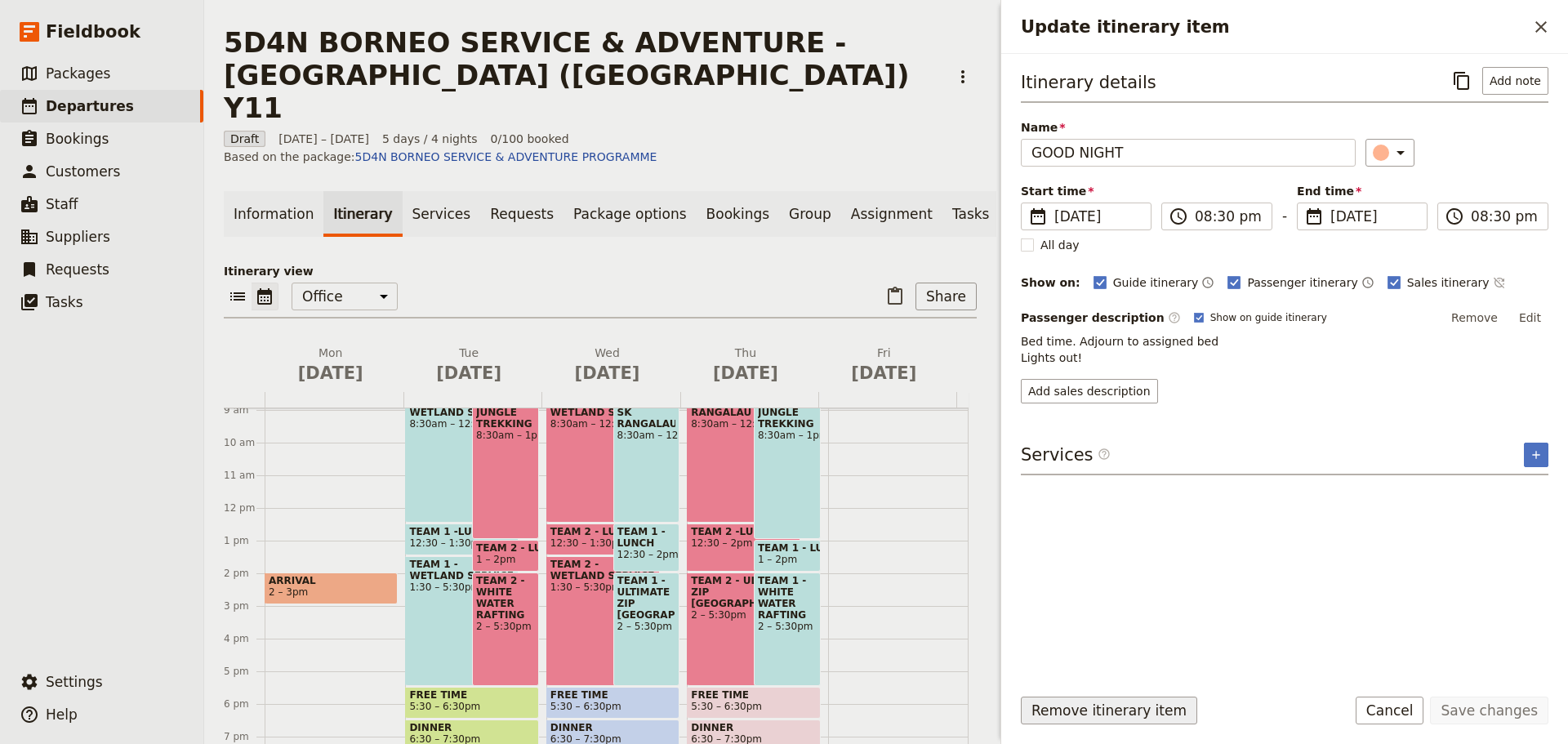
click at [1065, 707] on button "Remove itinerary item" at bounding box center [1109, 711] width 177 height 28
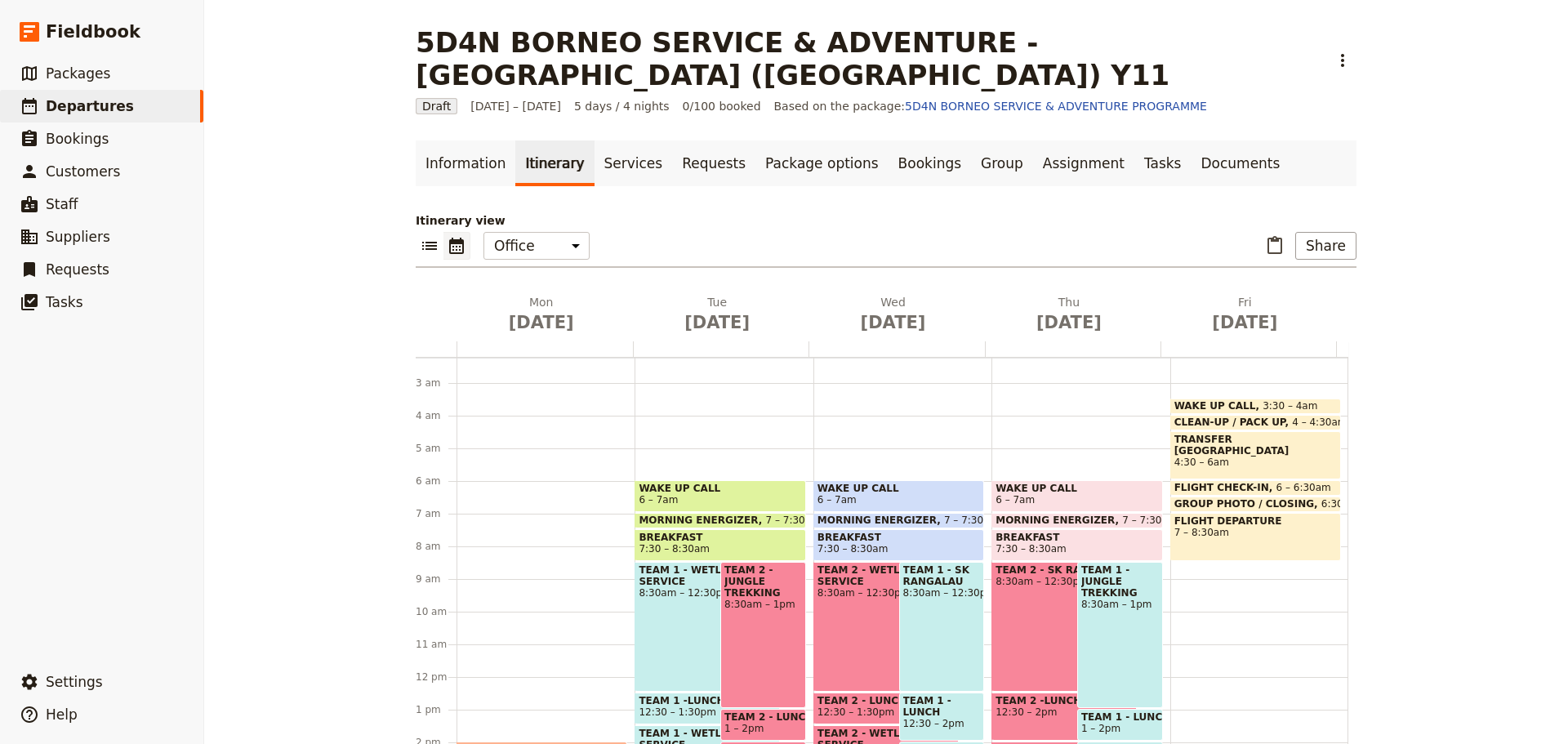
scroll to position [47, 0]
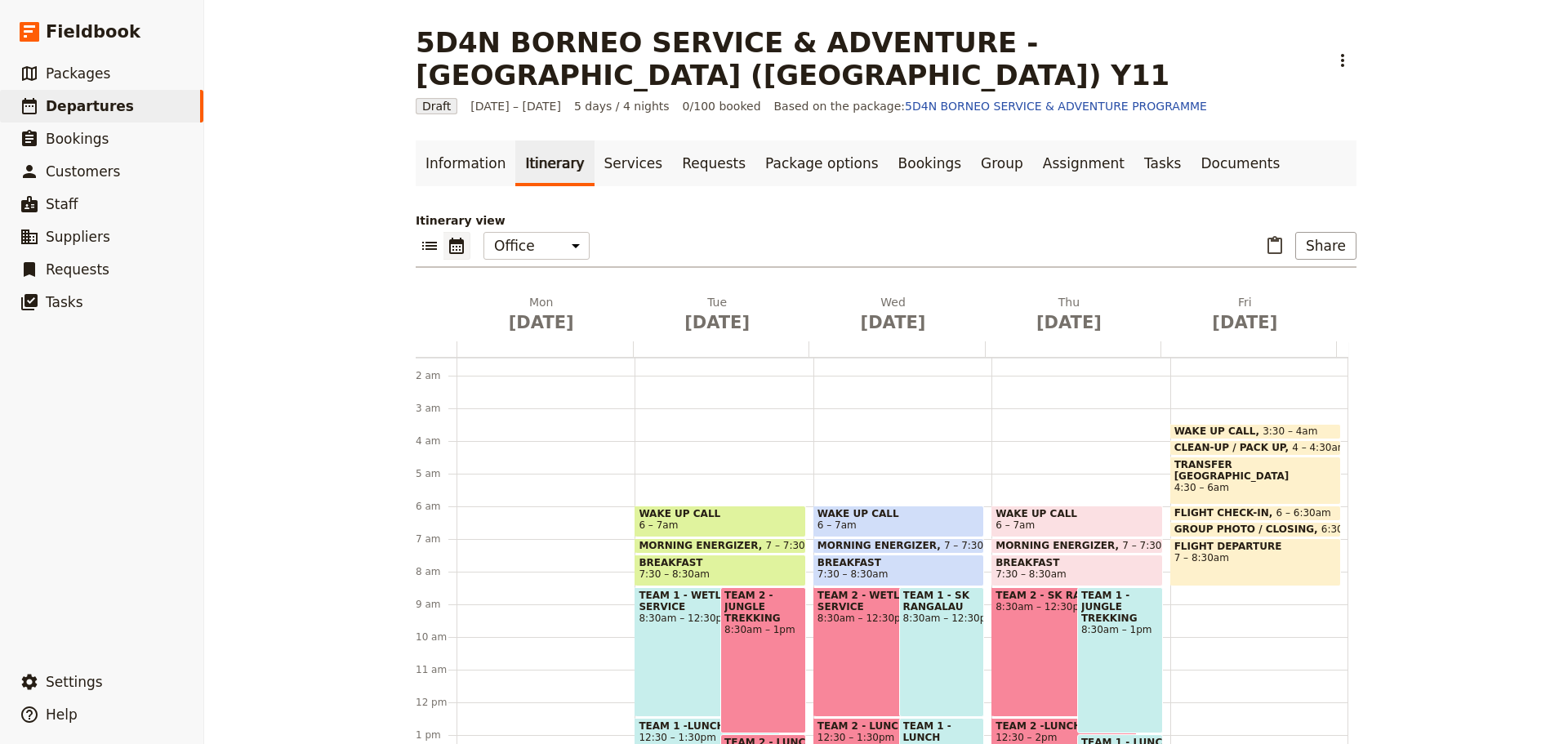
click at [718, 519] on span "6 – 7am" at bounding box center [720, 524] width 163 height 11
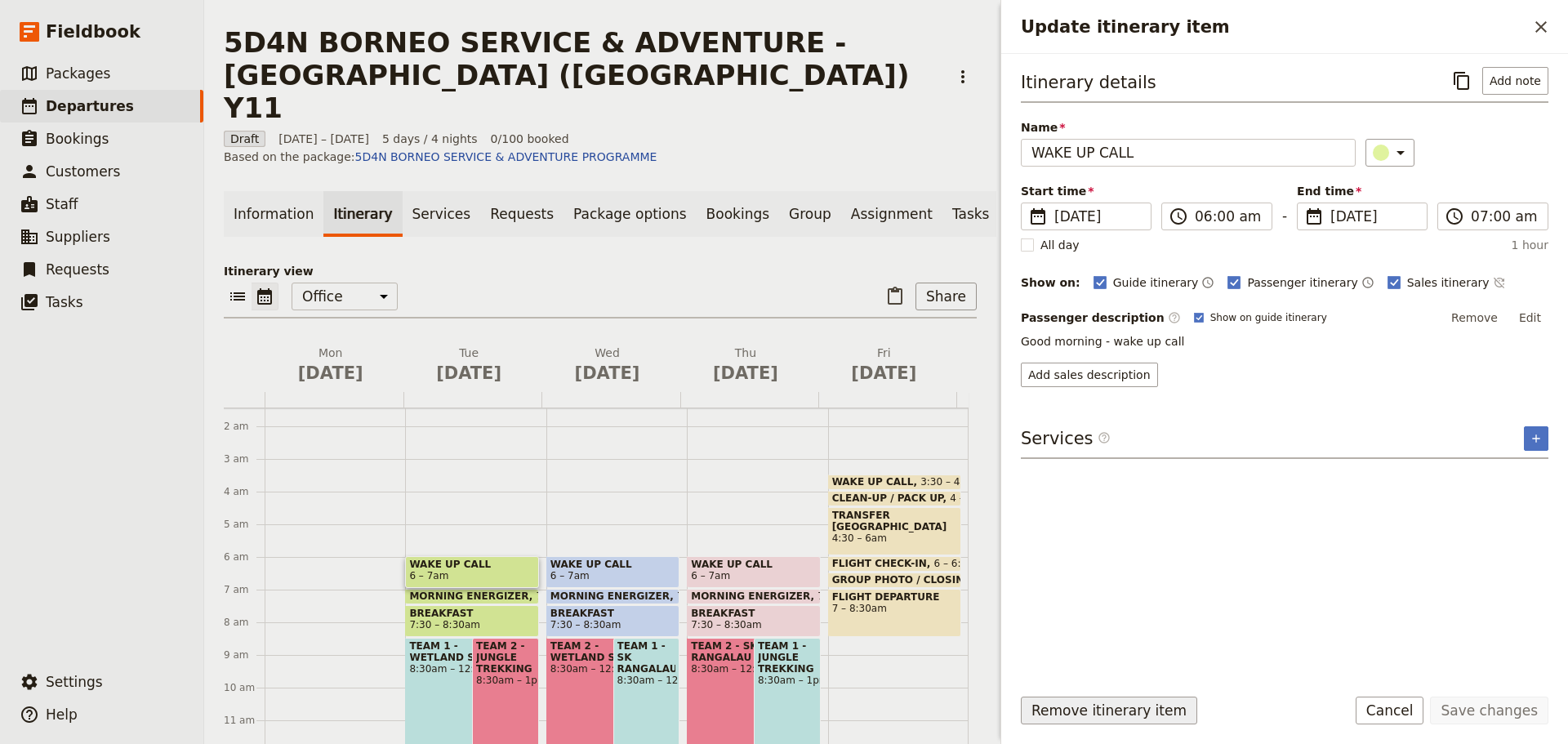
click at [1062, 705] on button "Remove itinerary item" at bounding box center [1109, 711] width 177 height 28
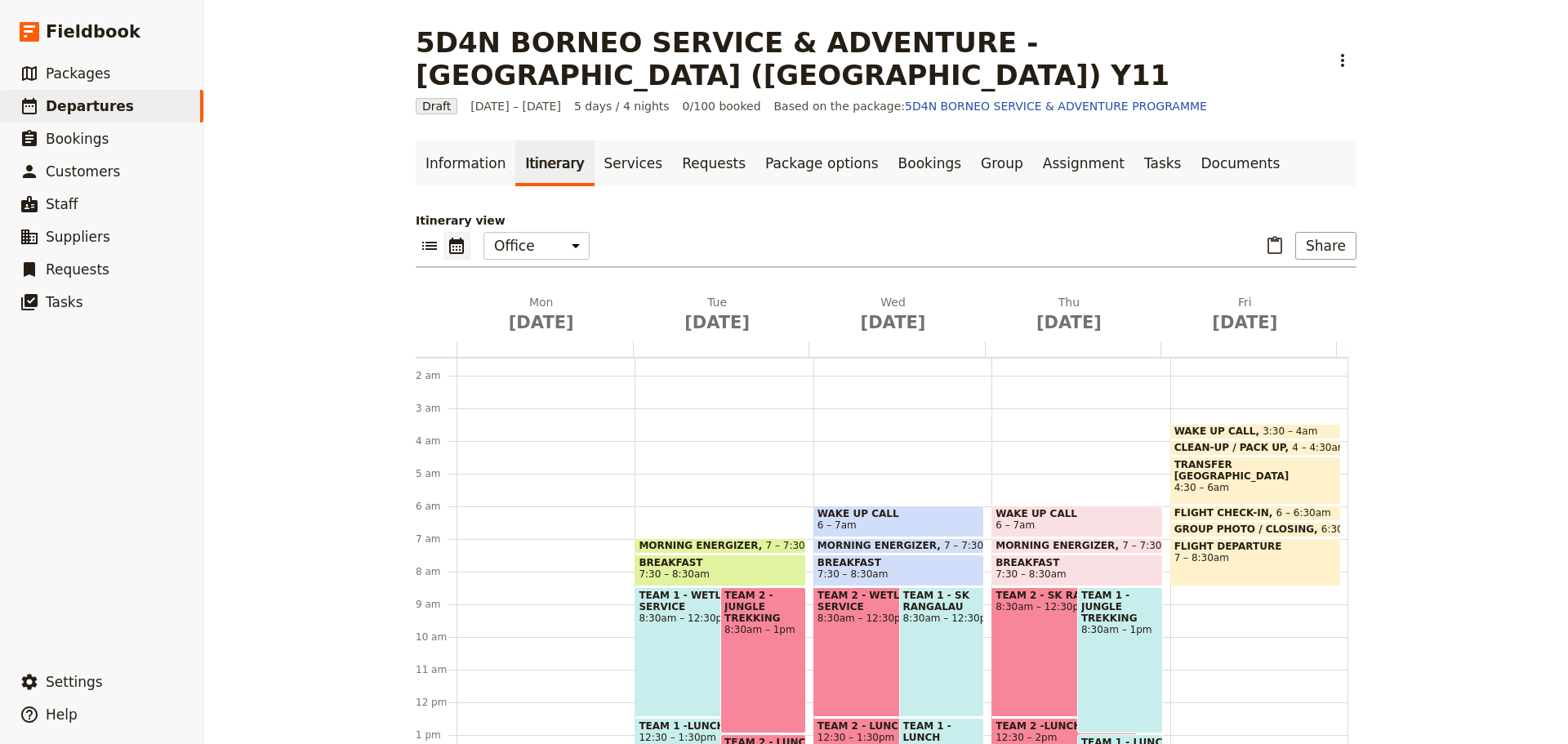
click at [721, 540] on span "MORNING ENERGIZER" at bounding box center [702, 545] width 127 height 11
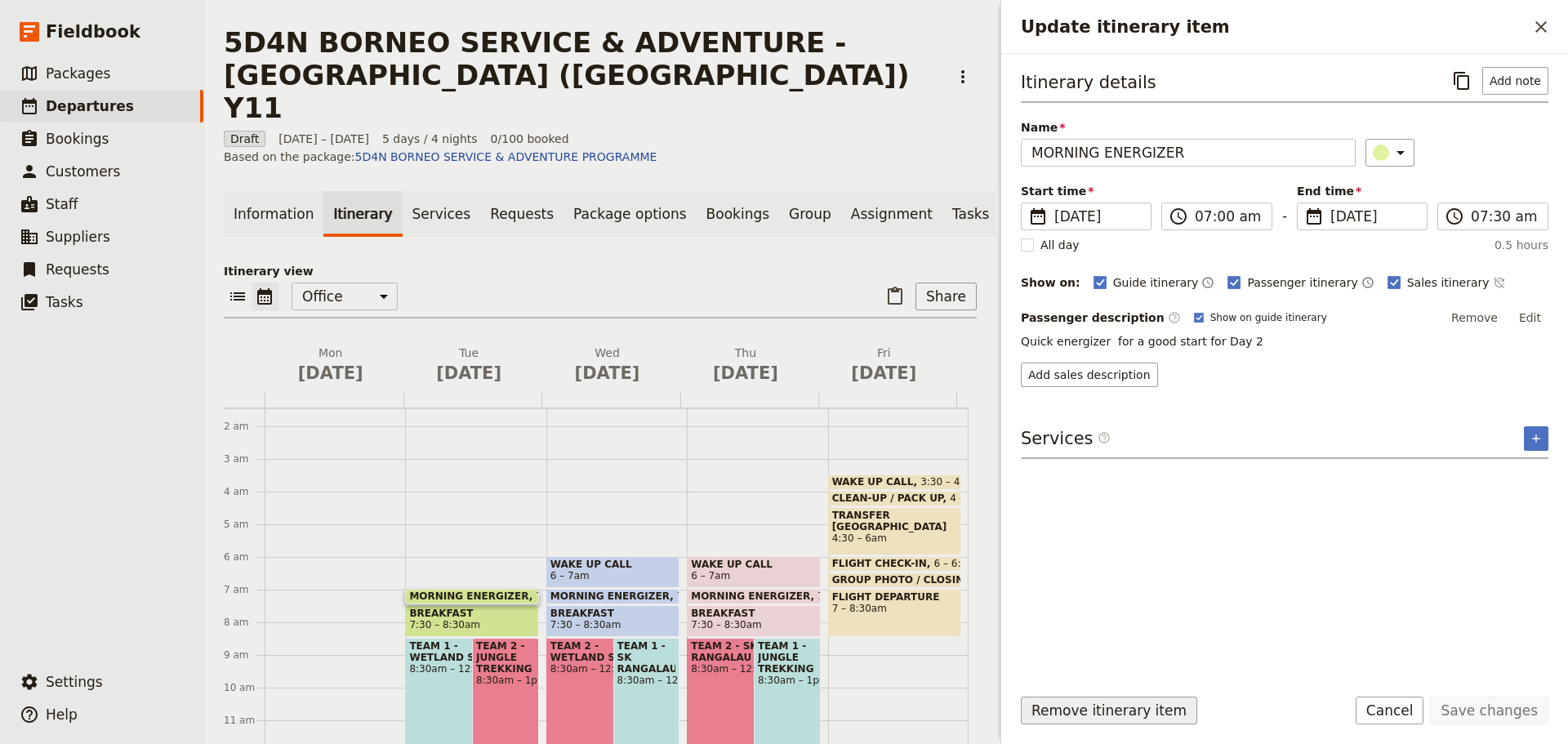
click at [1056, 709] on button "Remove itinerary item" at bounding box center [1109, 711] width 177 height 28
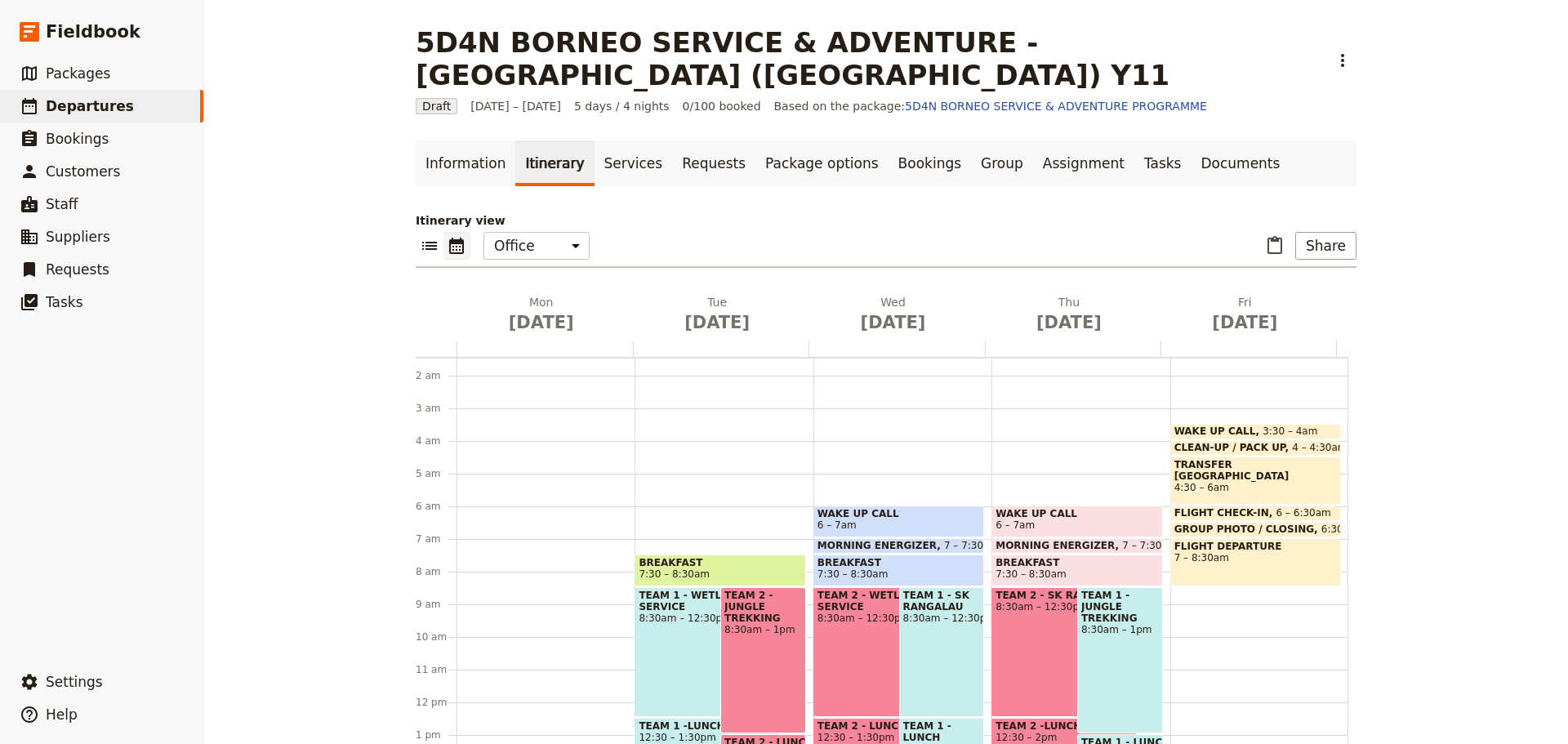
drag, startPoint x: 735, startPoint y: 540, endPoint x: 741, endPoint y: 555, distance: 16.2
click at [735, 568] on span "7:30 – 8:30am" at bounding box center [720, 573] width 163 height 11
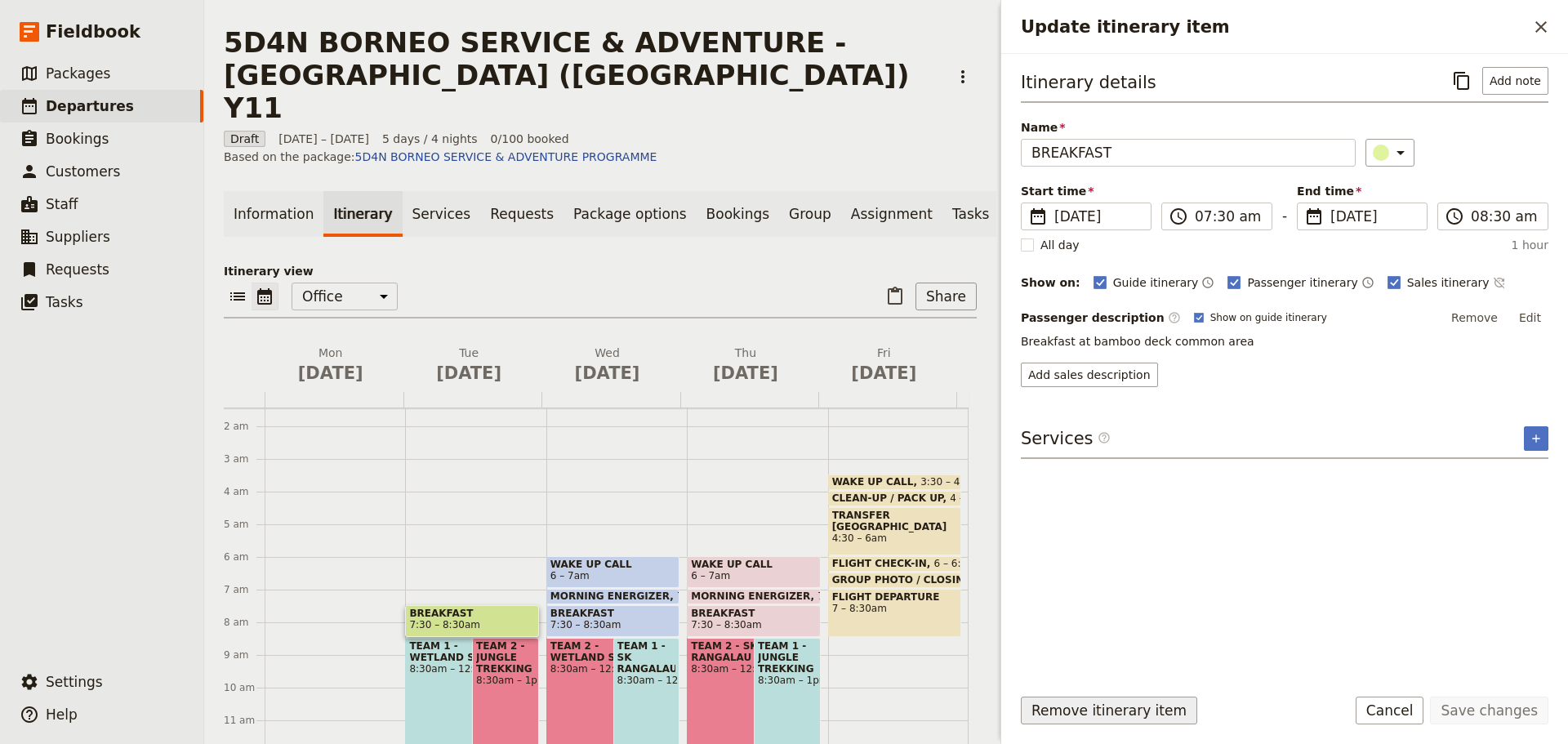
click at [1045, 704] on button "Remove itinerary item" at bounding box center [1109, 711] width 177 height 28
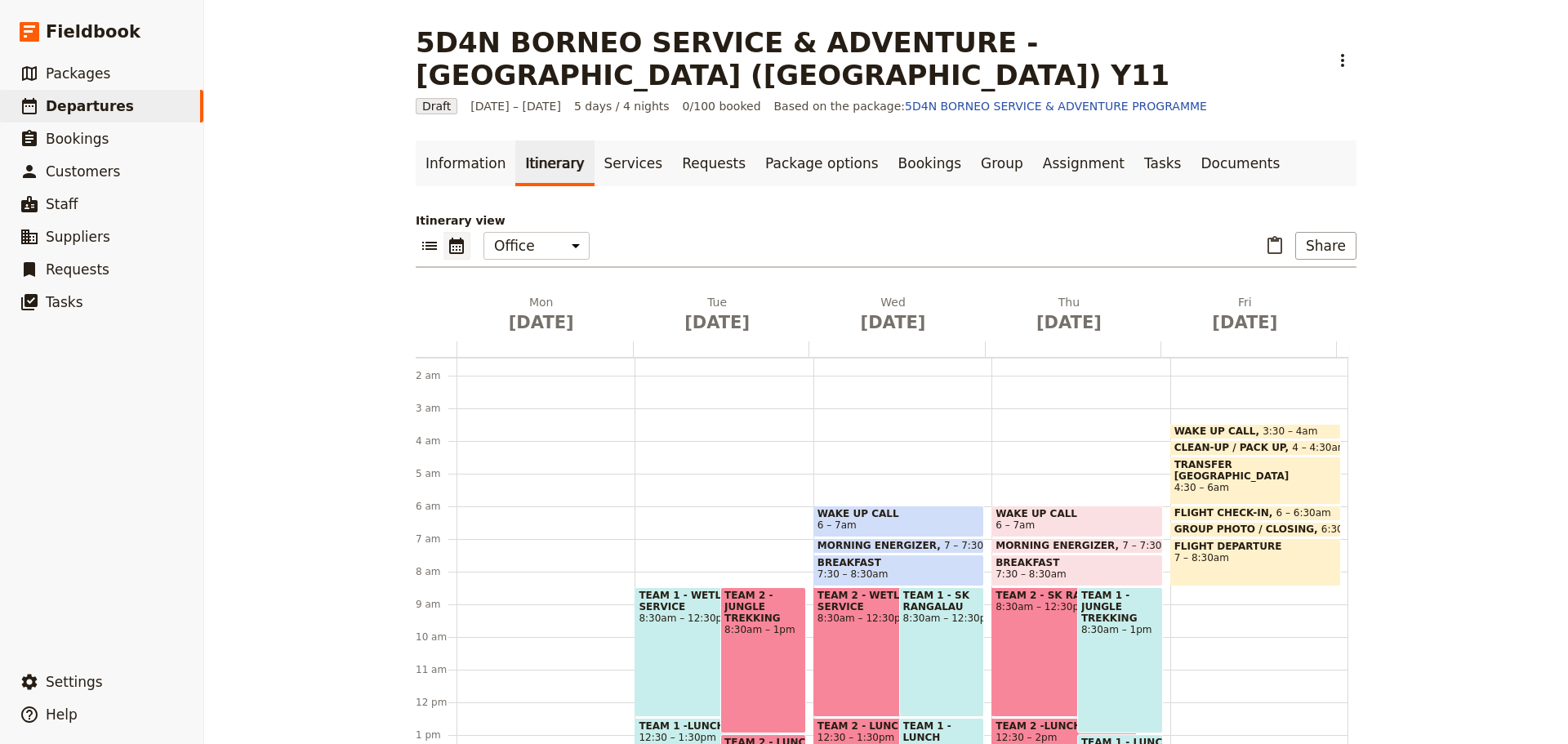
click at [699, 628] on div "TEAM 1 - WETLAND SERVICE 8:30am – 12:30pm" at bounding box center [707, 652] width 145 height 130
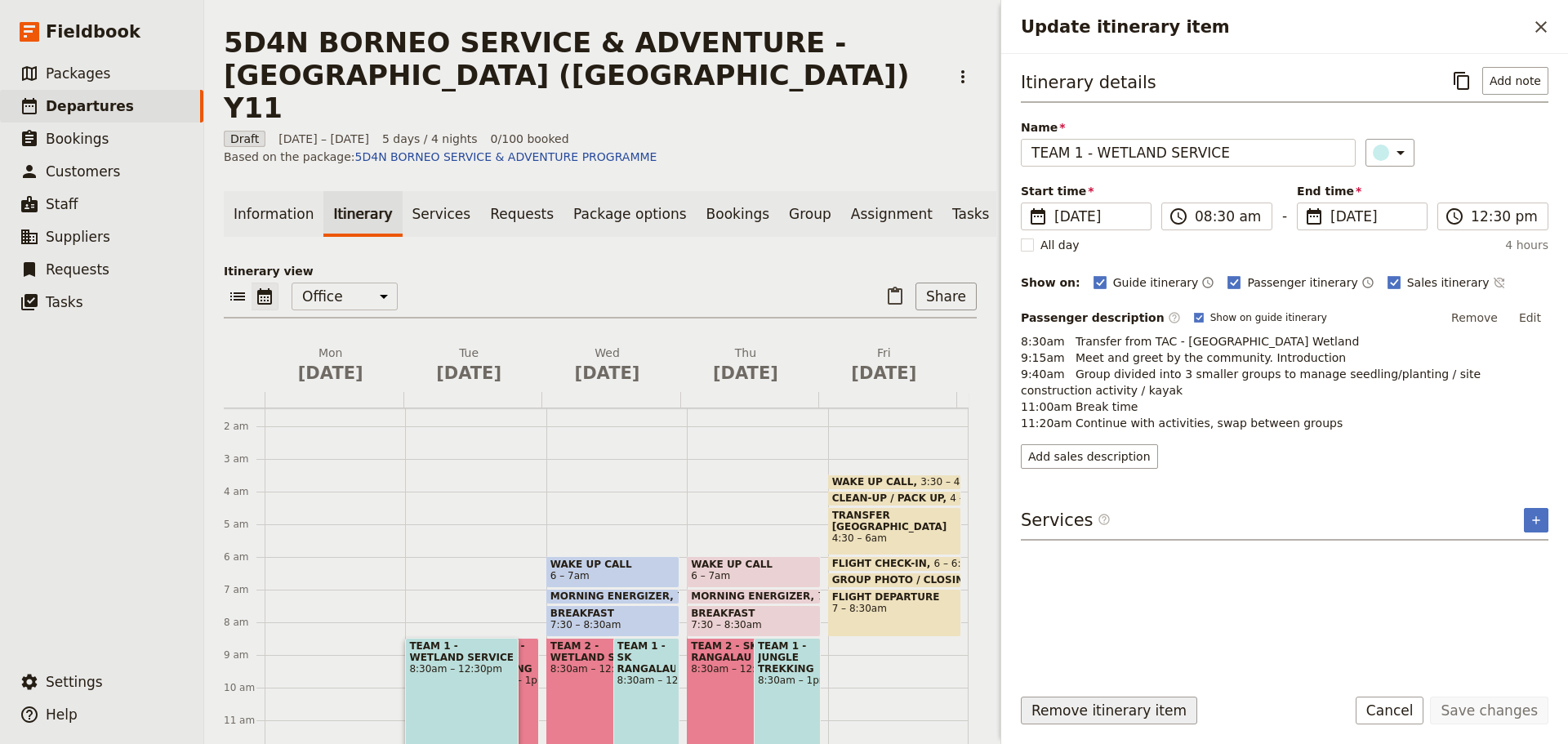
click at [1061, 698] on button "Remove itinerary item" at bounding box center [1109, 711] width 177 height 28
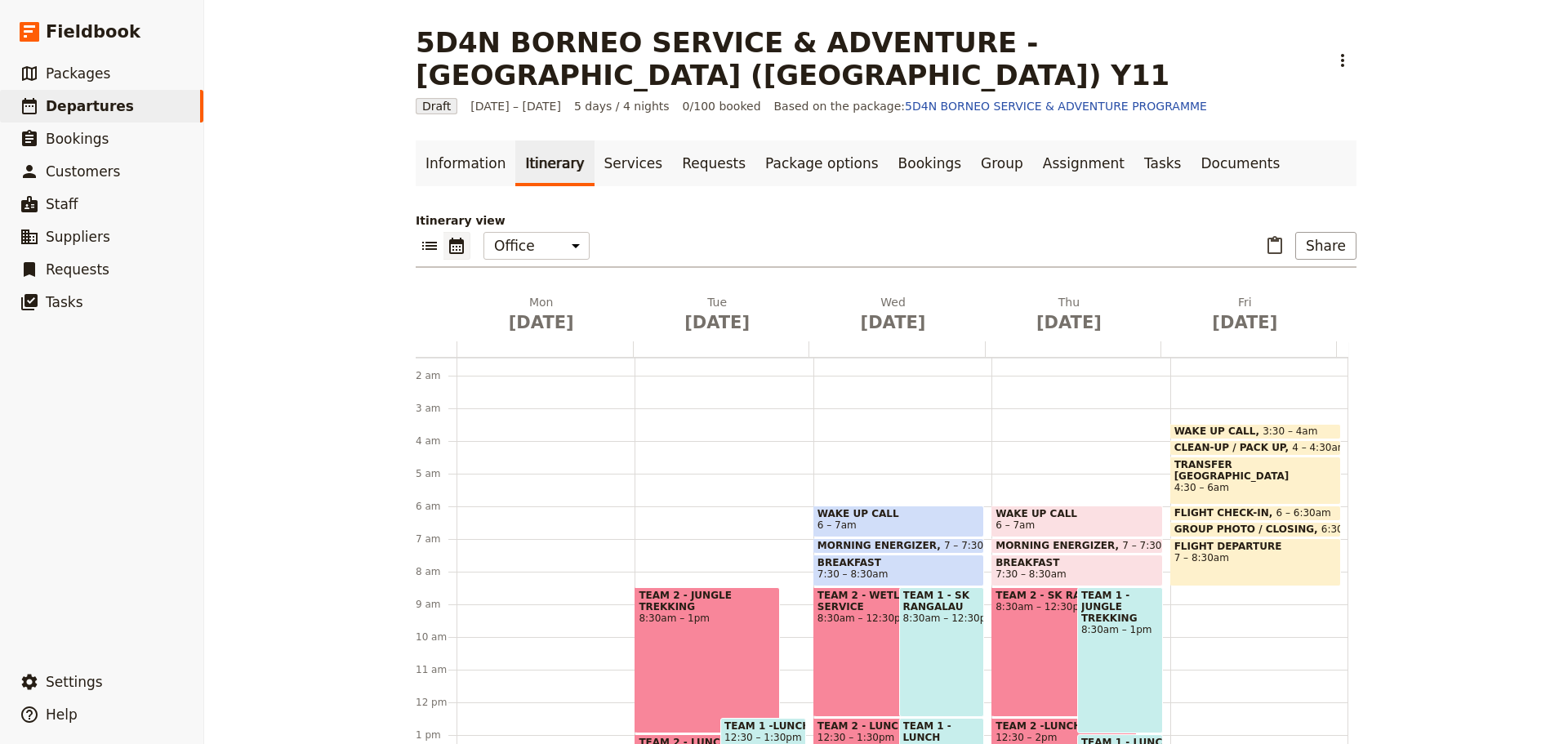
click at [644, 616] on div "TEAM 2 - JUNGLE TREKKING 8:30am – 1pm" at bounding box center [707, 660] width 145 height 146
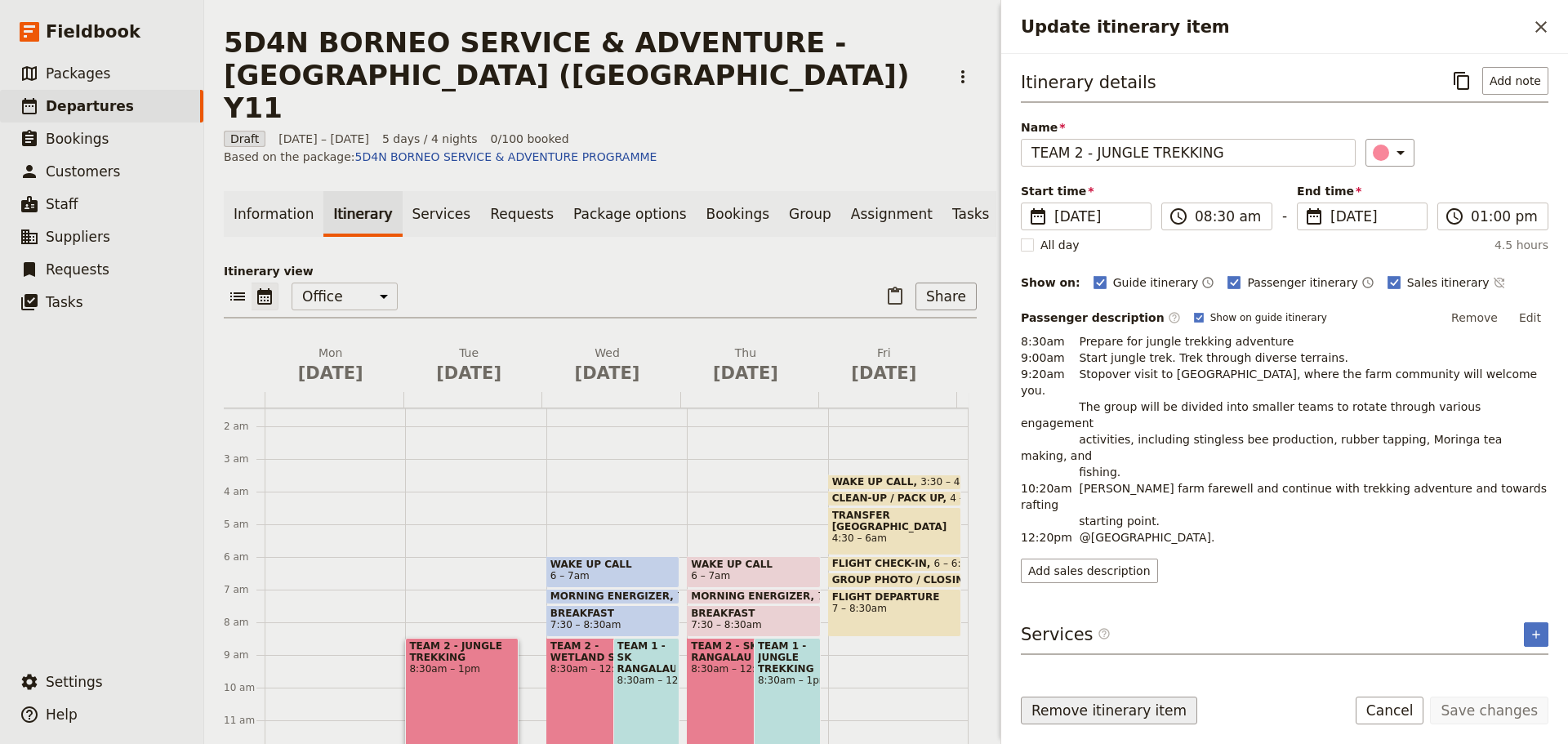
click at [1041, 707] on button "Remove itinerary item" at bounding box center [1109, 711] width 177 height 28
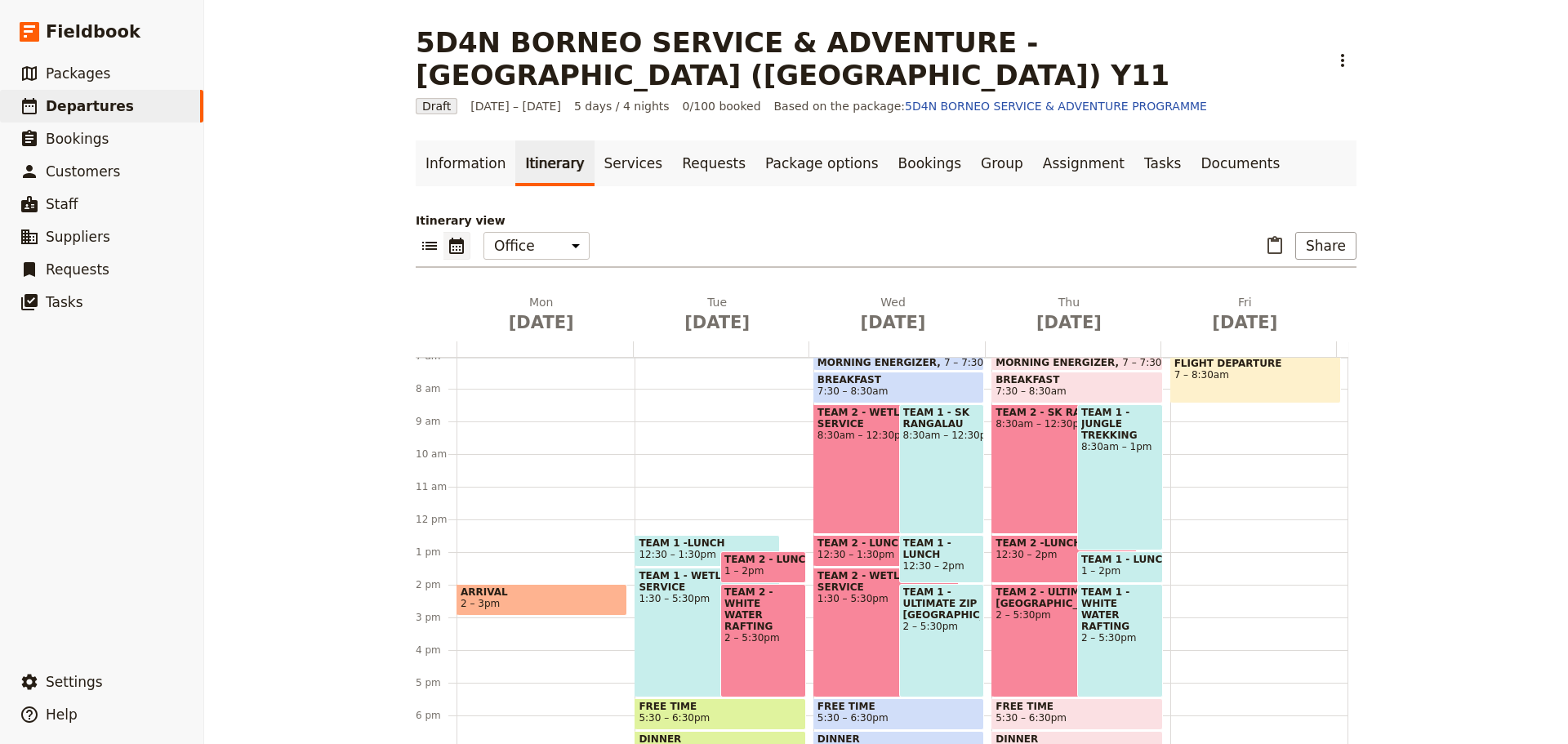
scroll to position [292, 0]
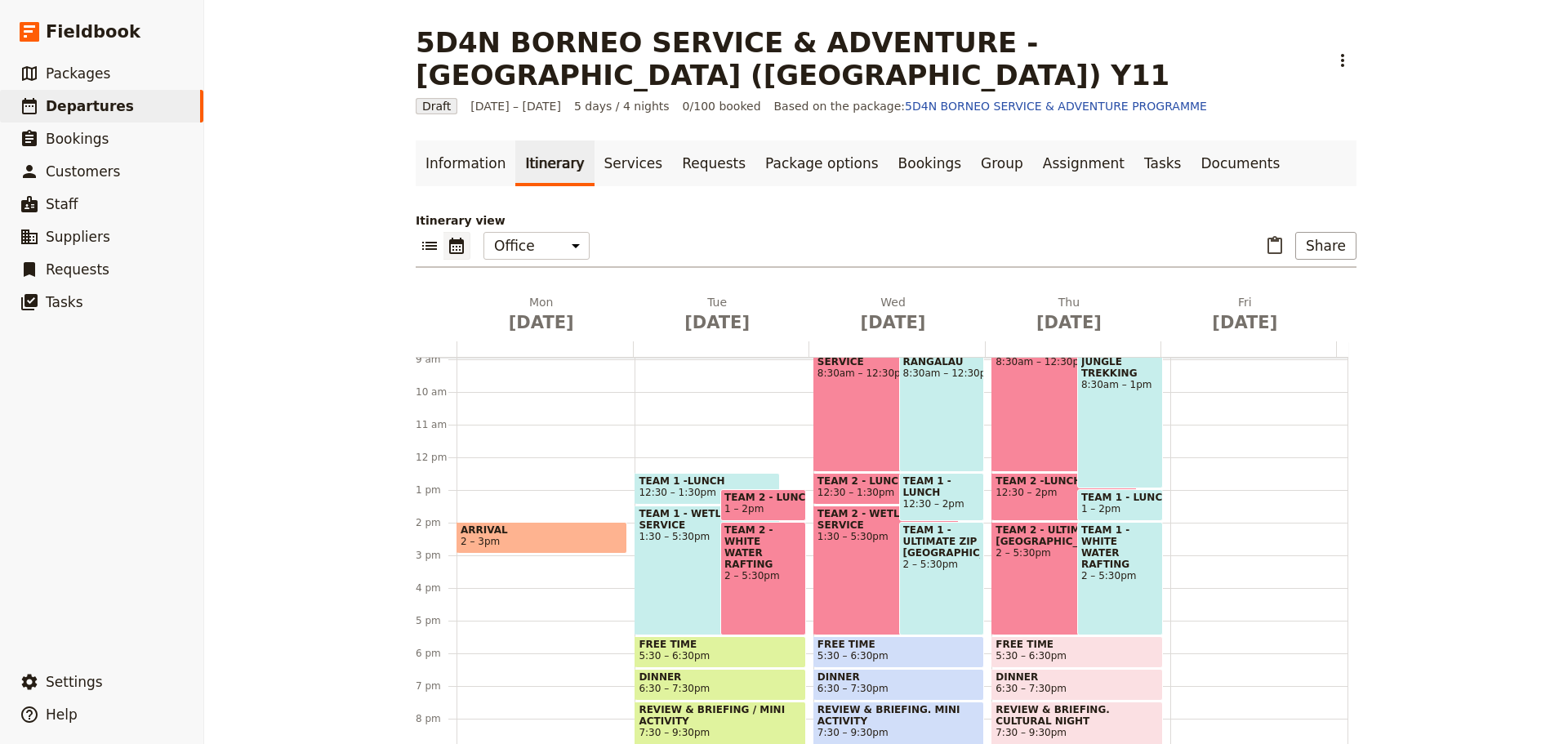
click at [670, 475] on span "TEAM 1 -LUNCH" at bounding box center [707, 481] width 137 height 11
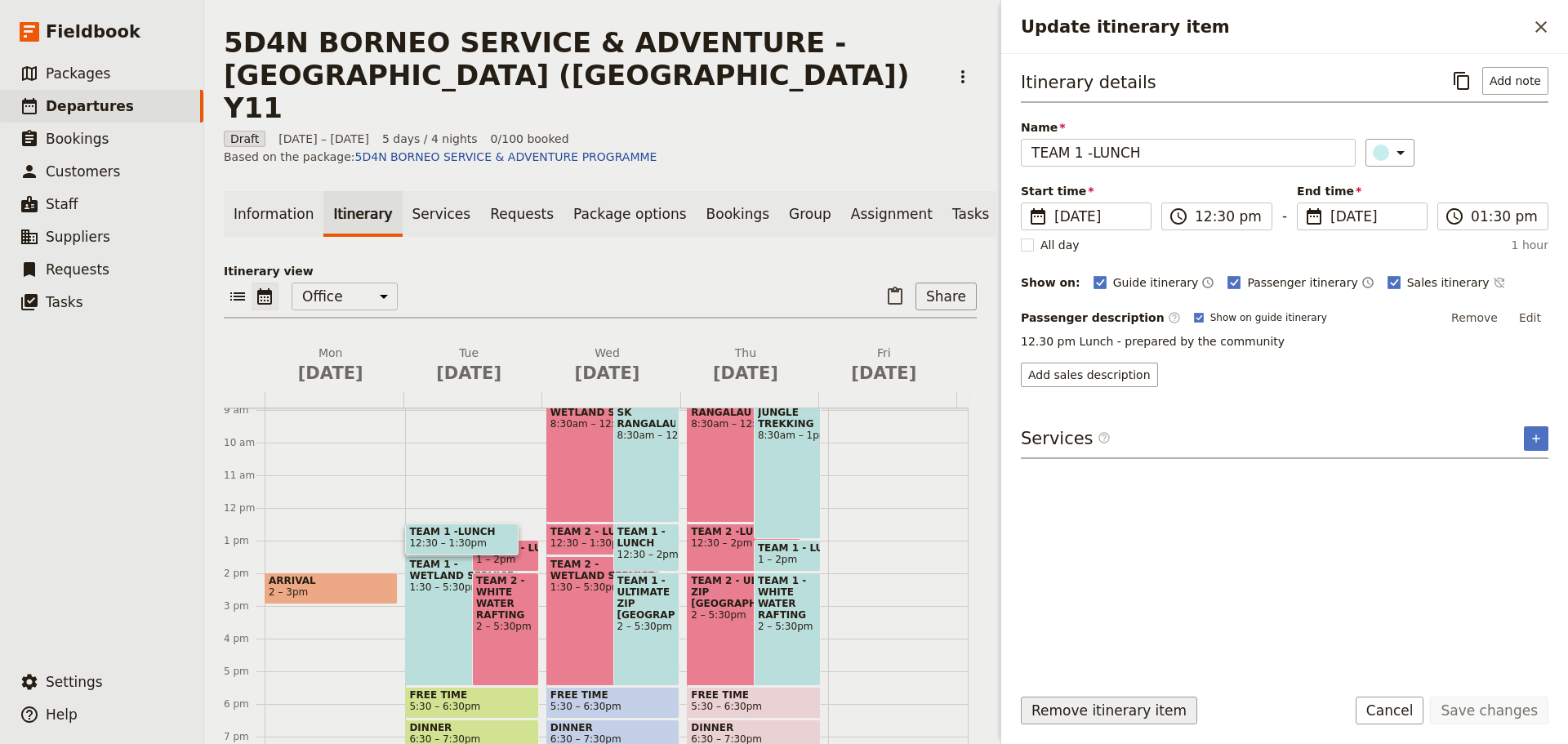
click at [1051, 706] on button "Remove itinerary item" at bounding box center [1109, 711] width 177 height 28
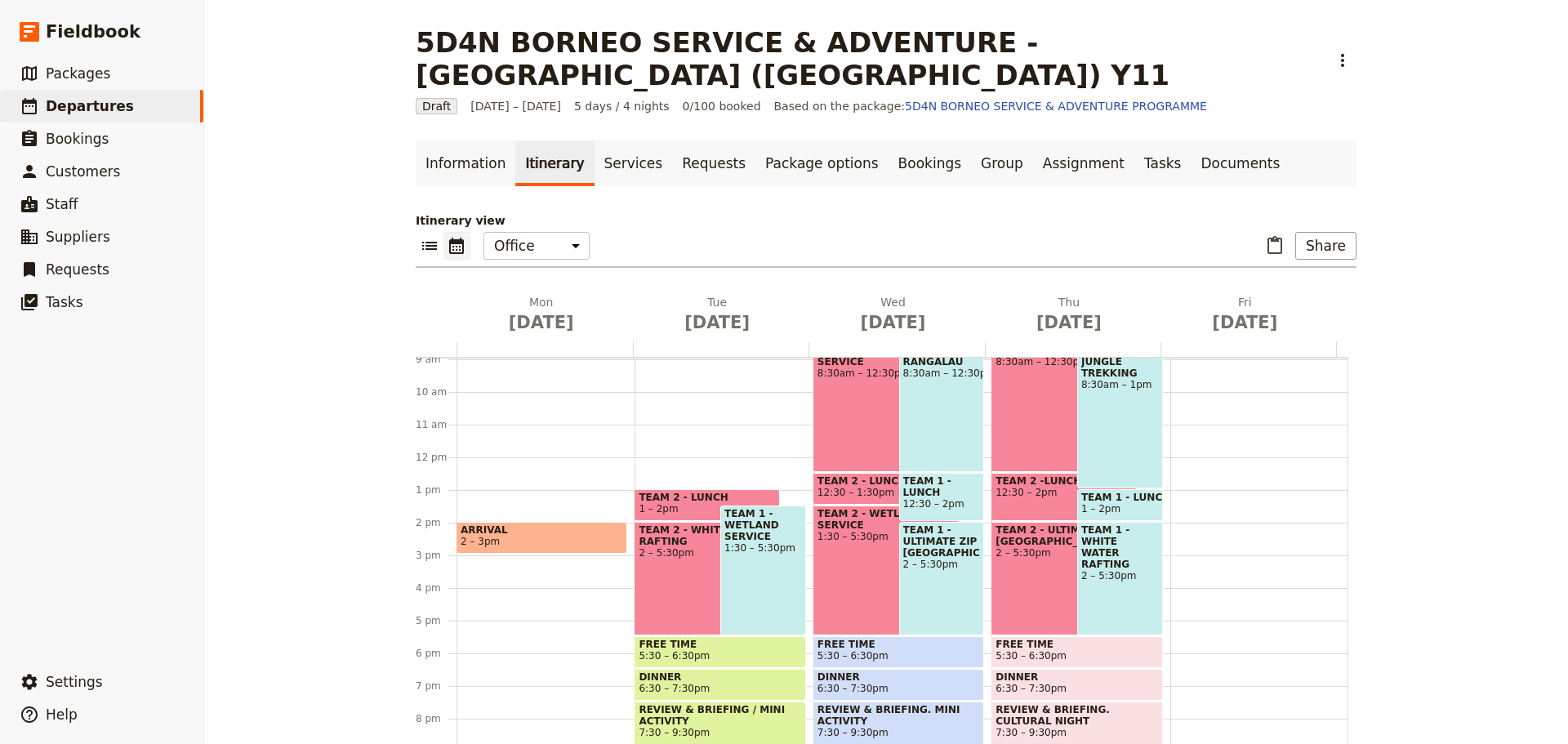
click at [654, 503] on span "1 – 2pm" at bounding box center [658, 509] width 39 height 11
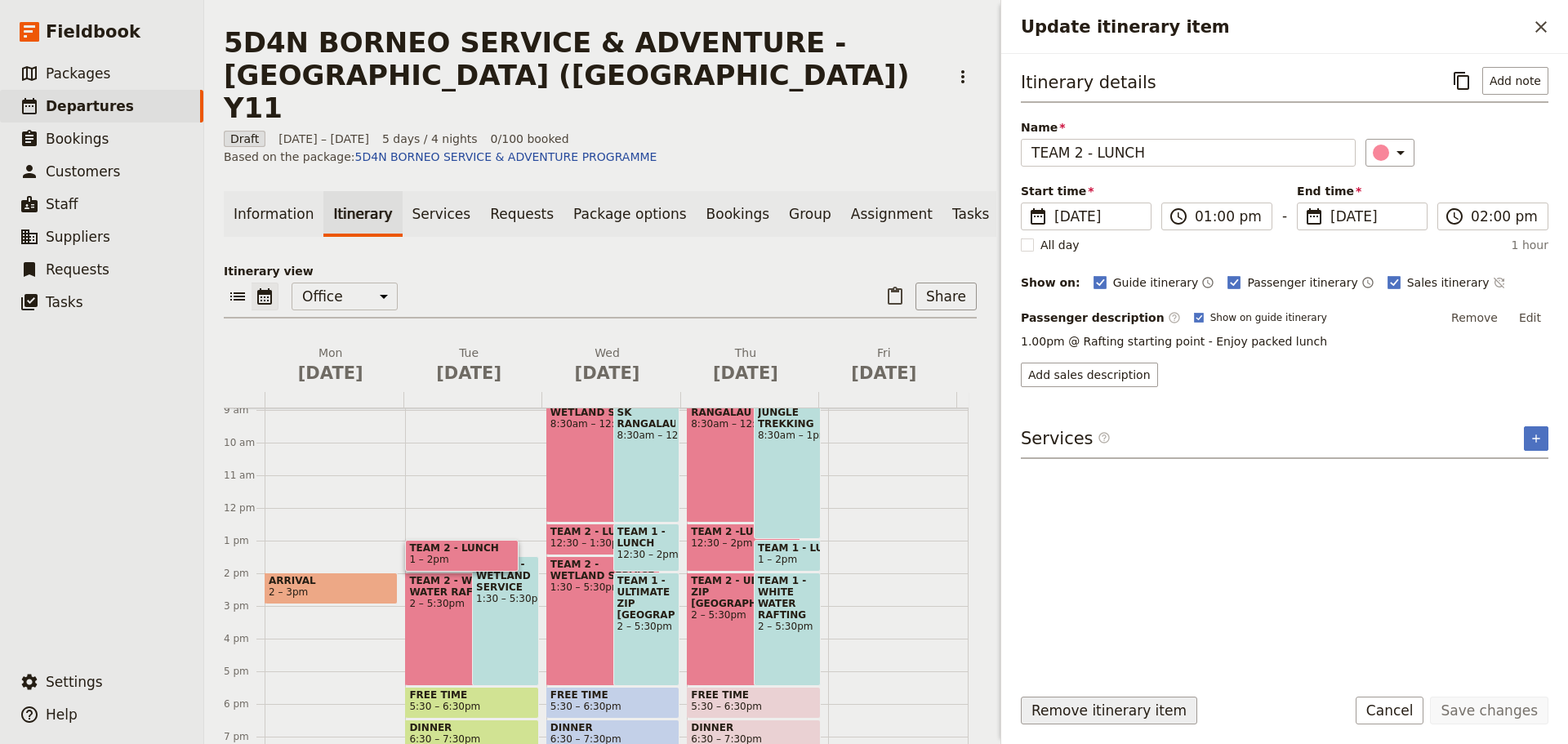
click at [1057, 706] on button "Remove itinerary item" at bounding box center [1109, 711] width 177 height 28
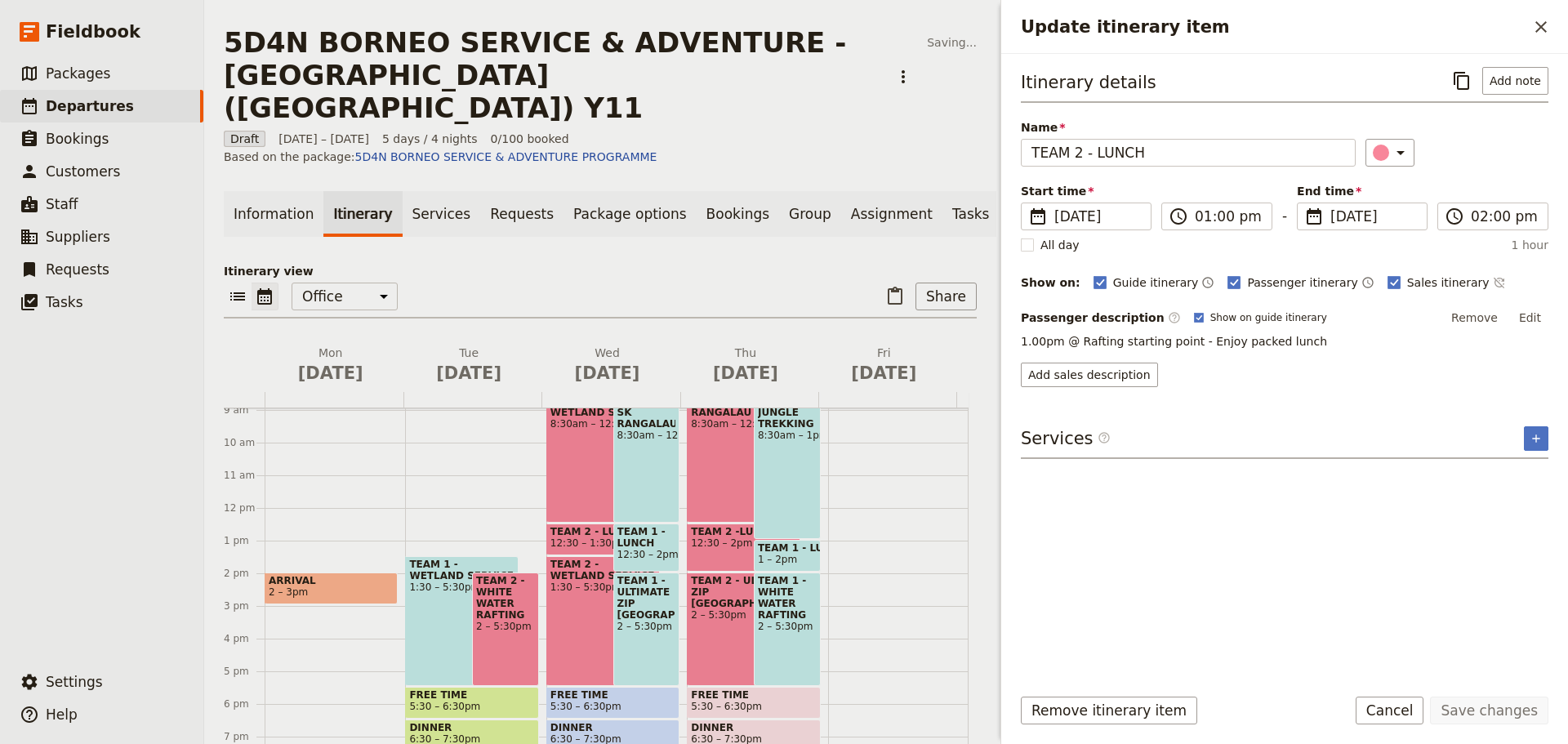
click at [434, 581] on span "1:30 – 5:30pm" at bounding box center [462, 586] width 105 height 11
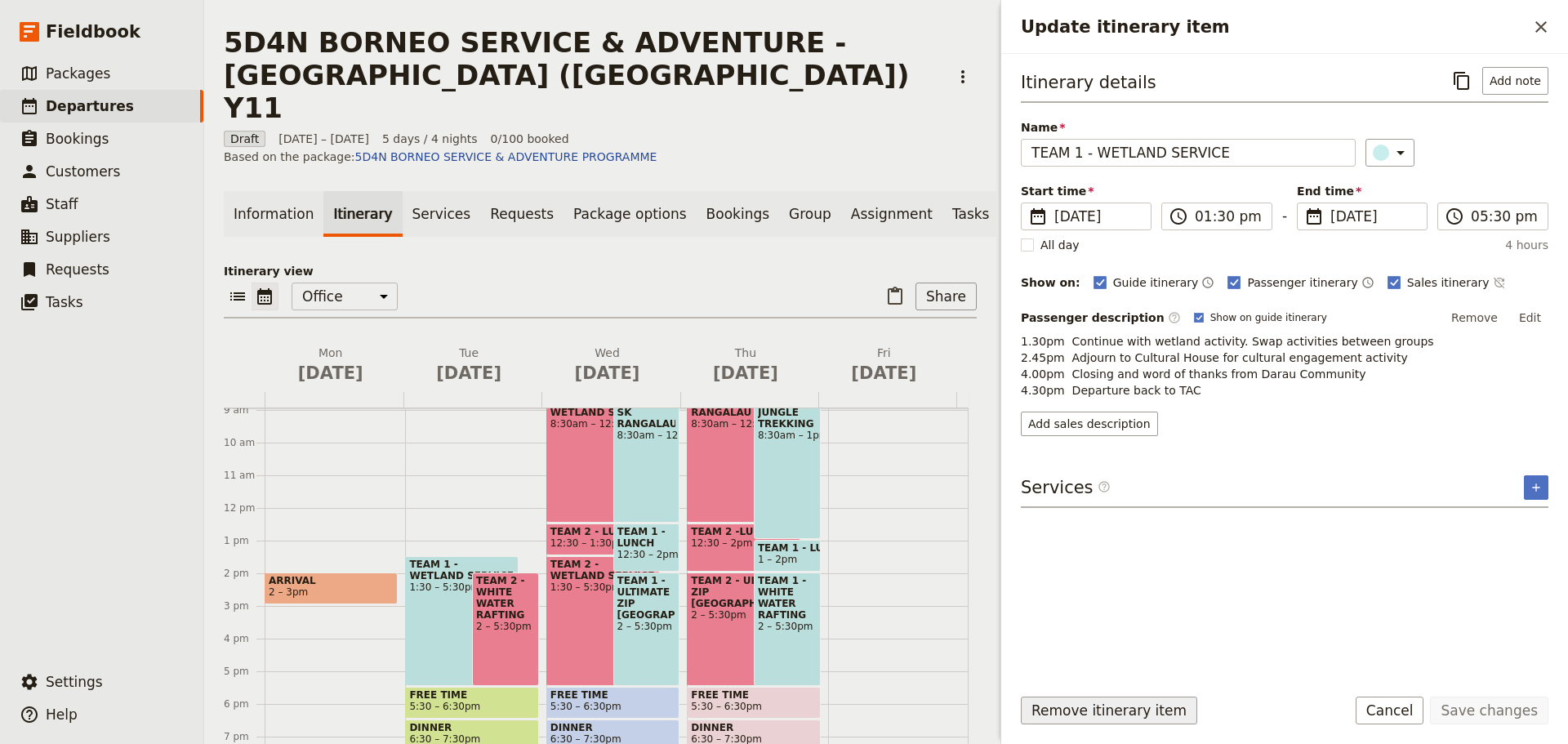
click at [1069, 711] on button "Remove itinerary item" at bounding box center [1109, 711] width 177 height 28
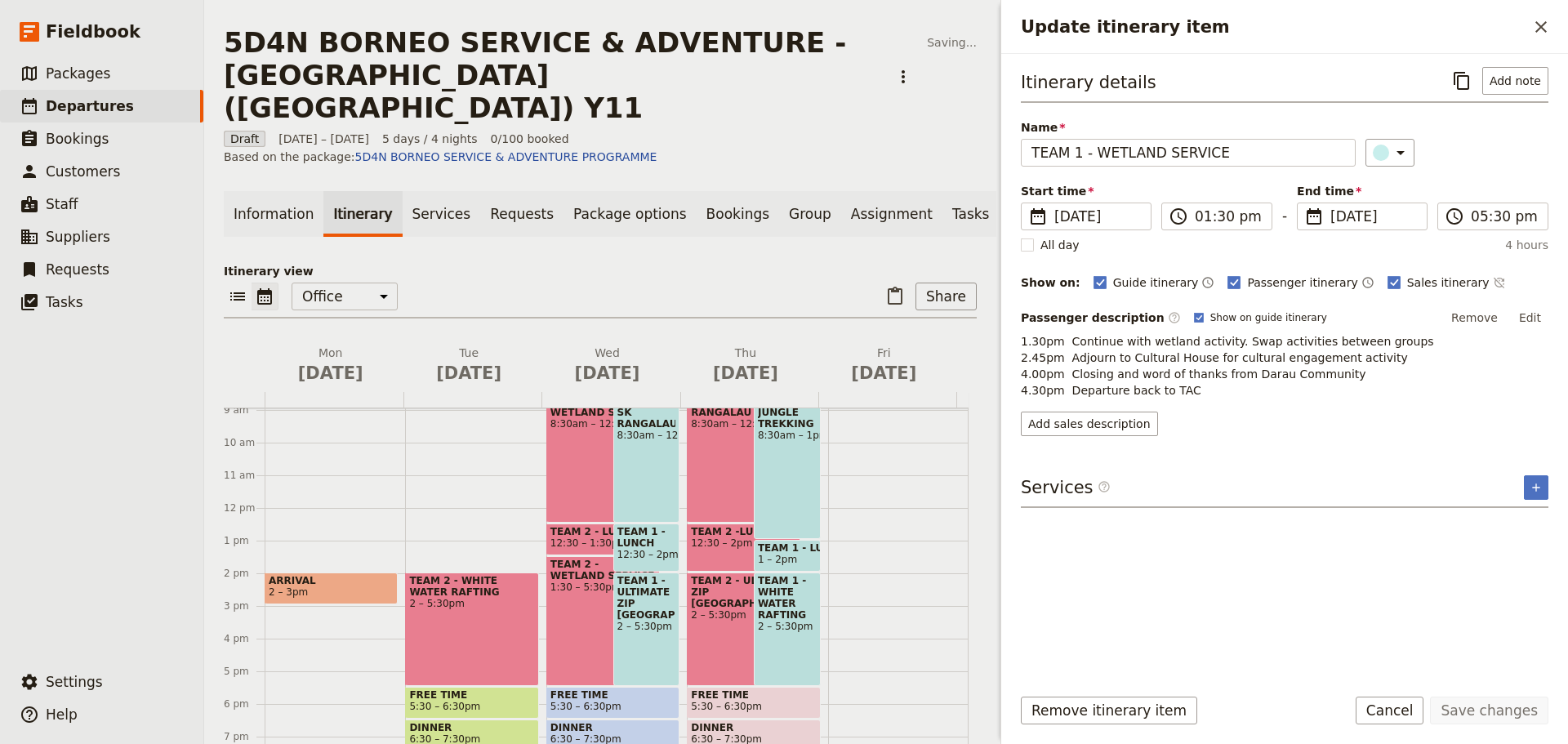
click at [494, 589] on div "1 am 2 am 3 am 4 am 5 am 6 am 7 am 8 am 9 am 10 am 11 am 12 pm 1 pm 2 pm 3 pm 4…" at bounding box center [596, 509] width 745 height 784
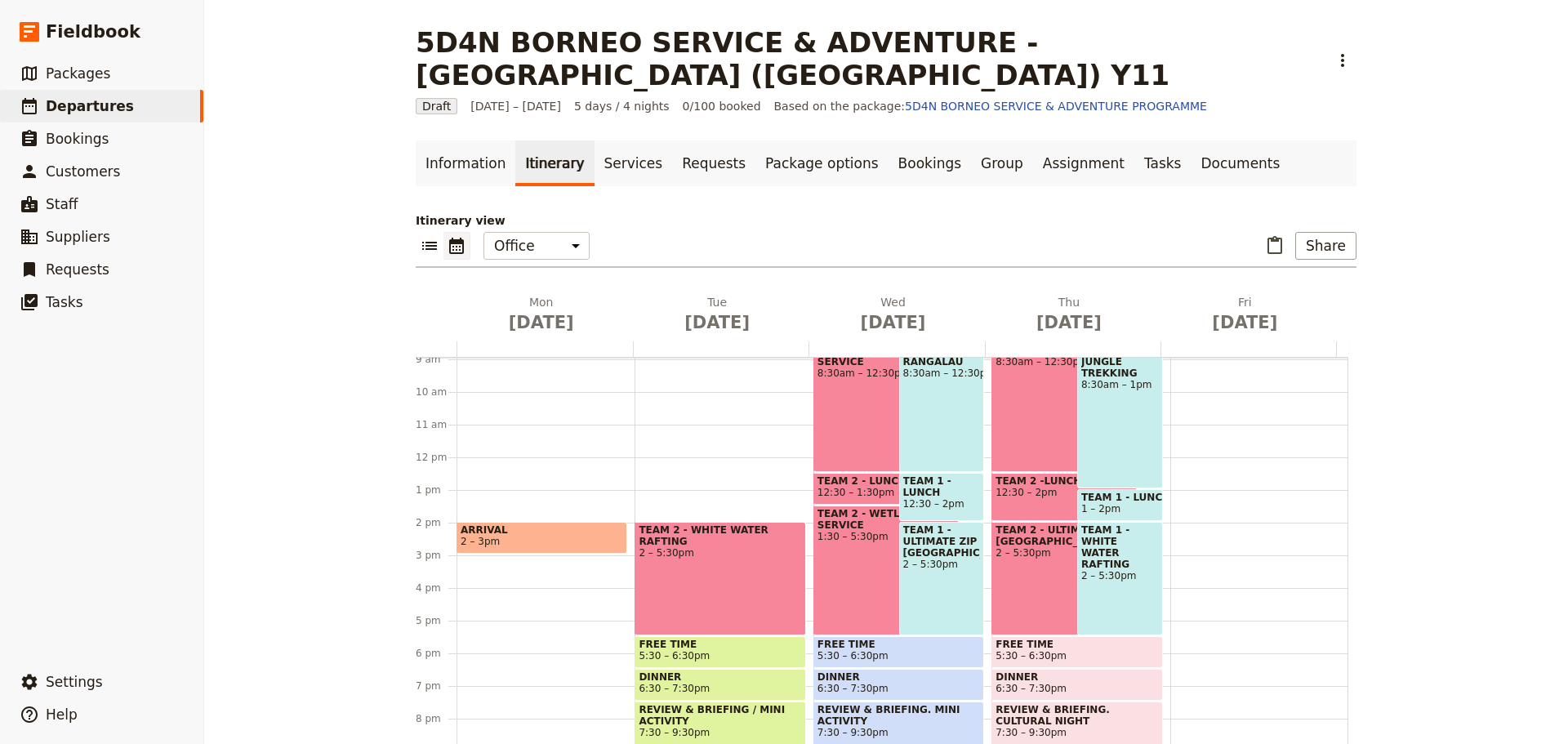
click at [681, 551] on div "TEAM 2 - WHITE WATER RAFTING 2 – 5:30pm" at bounding box center [719, 579] width 171 height 114
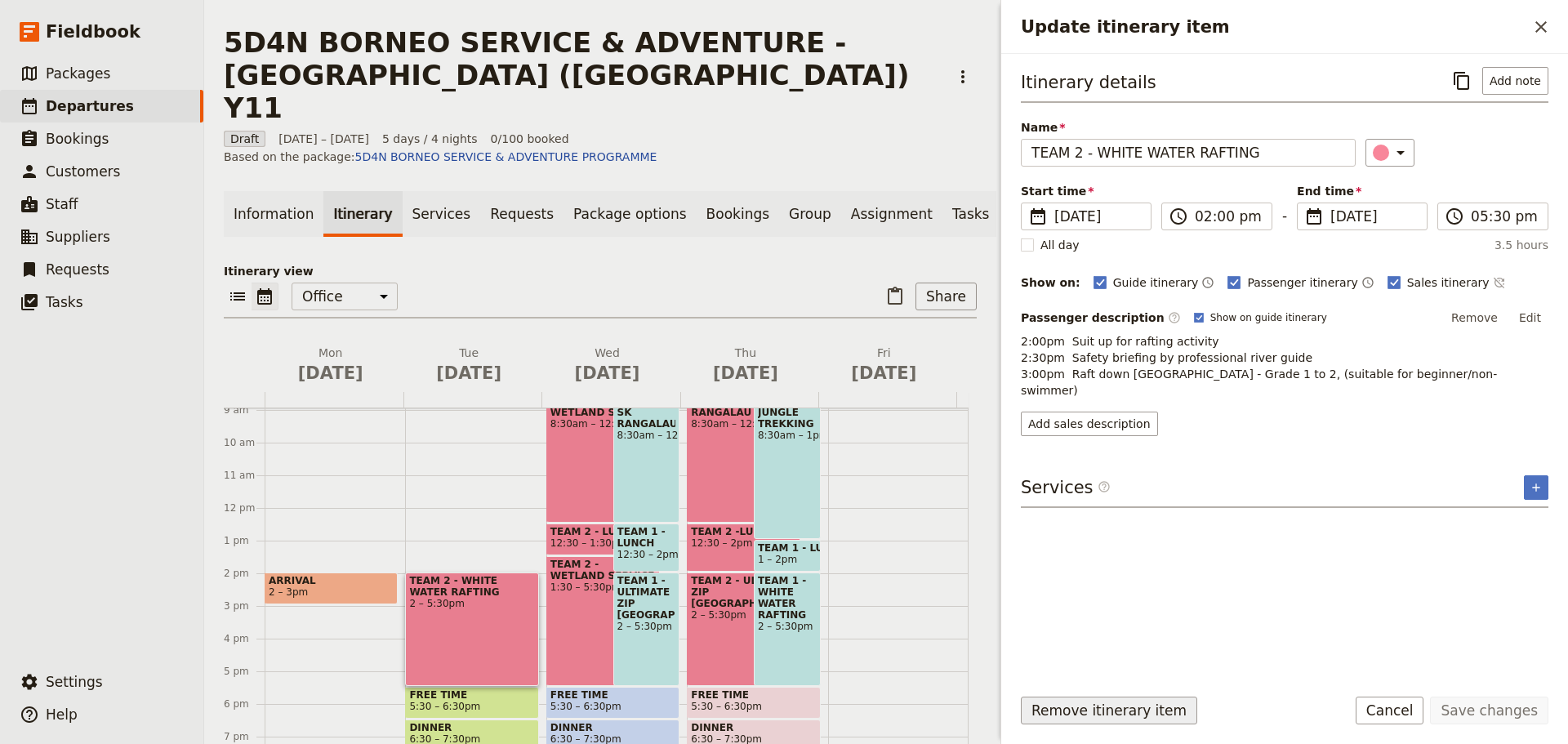
click at [1045, 719] on button "Remove itinerary item" at bounding box center [1109, 711] width 177 height 28
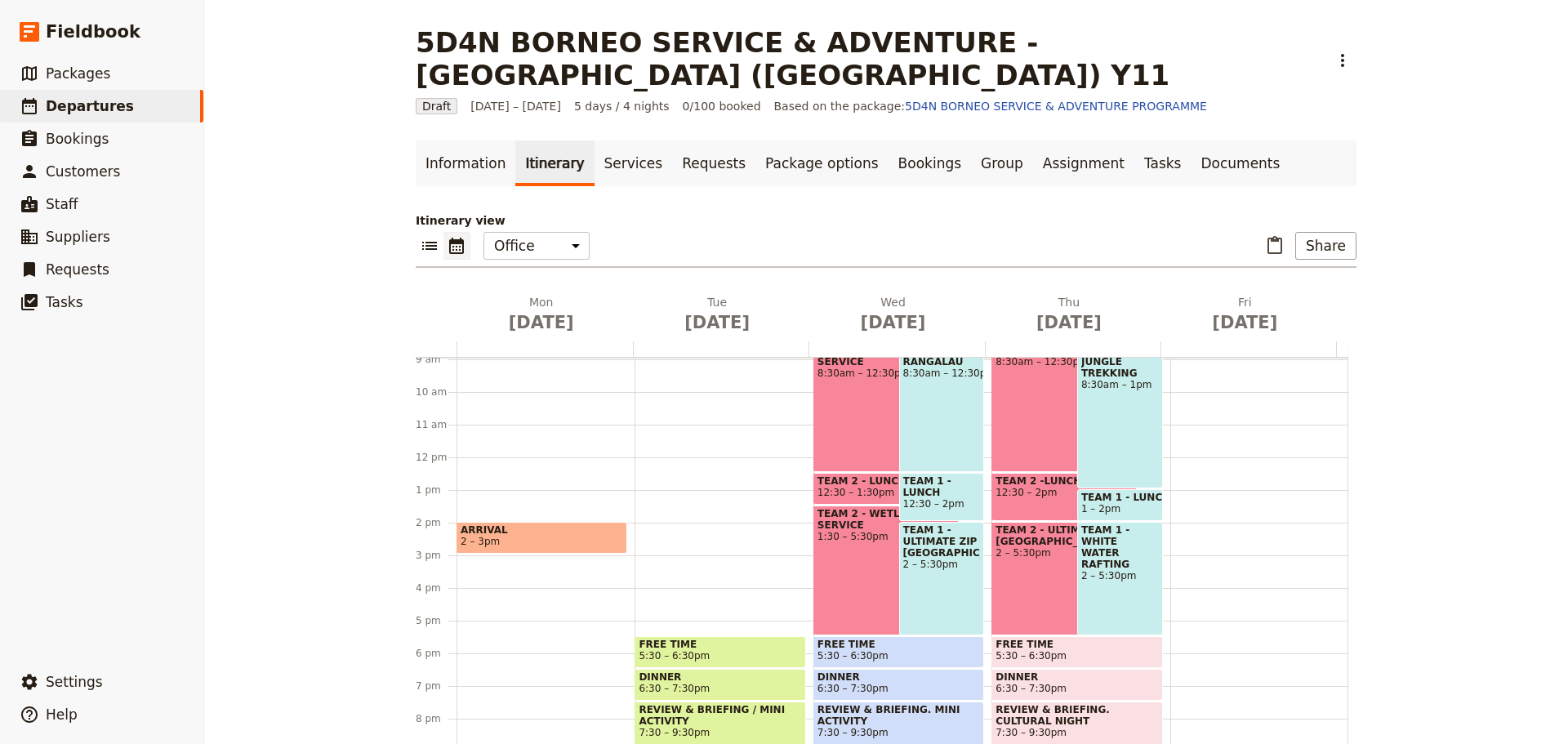
scroll to position [374, 0]
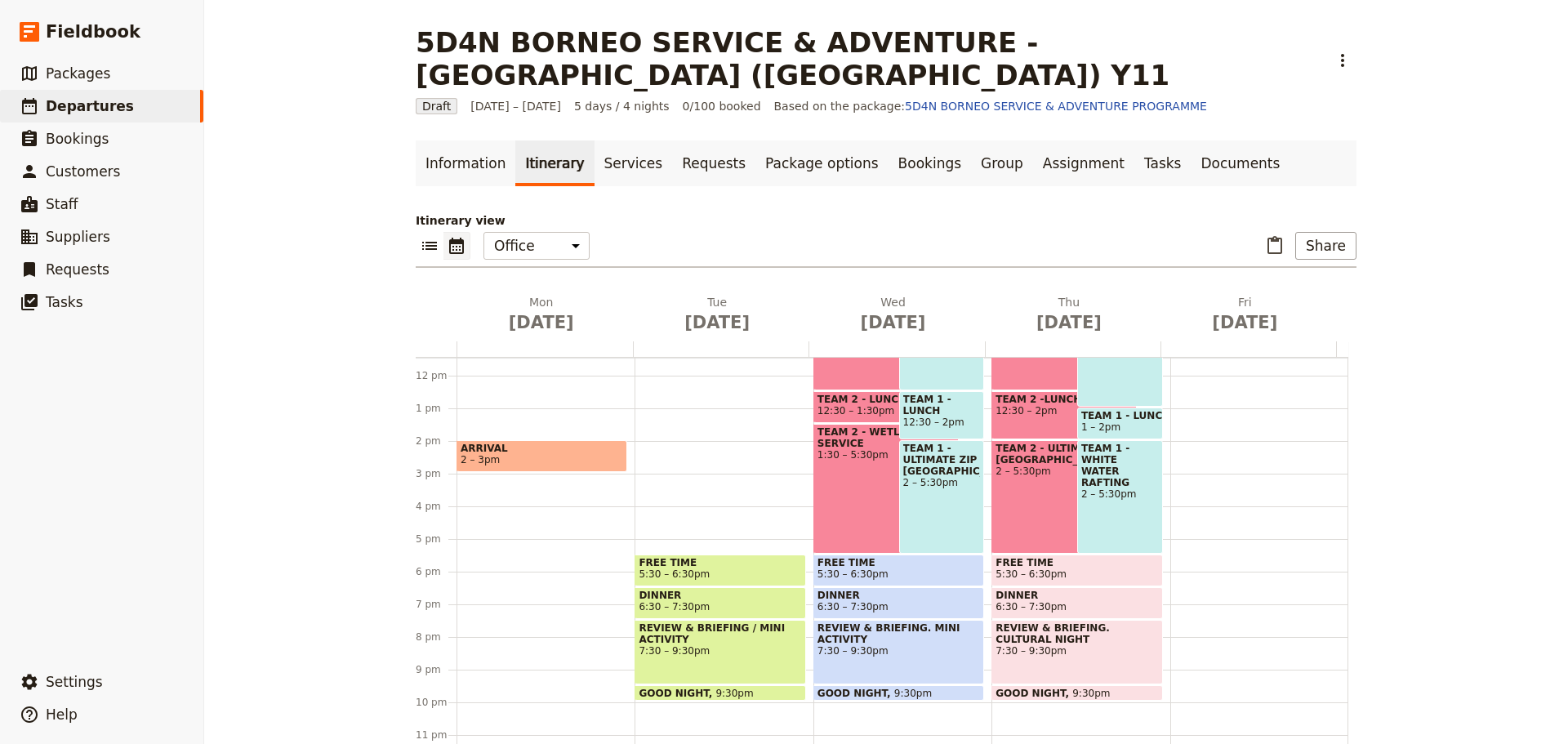
click at [744, 579] on span at bounding box center [719, 582] width 169 height 6
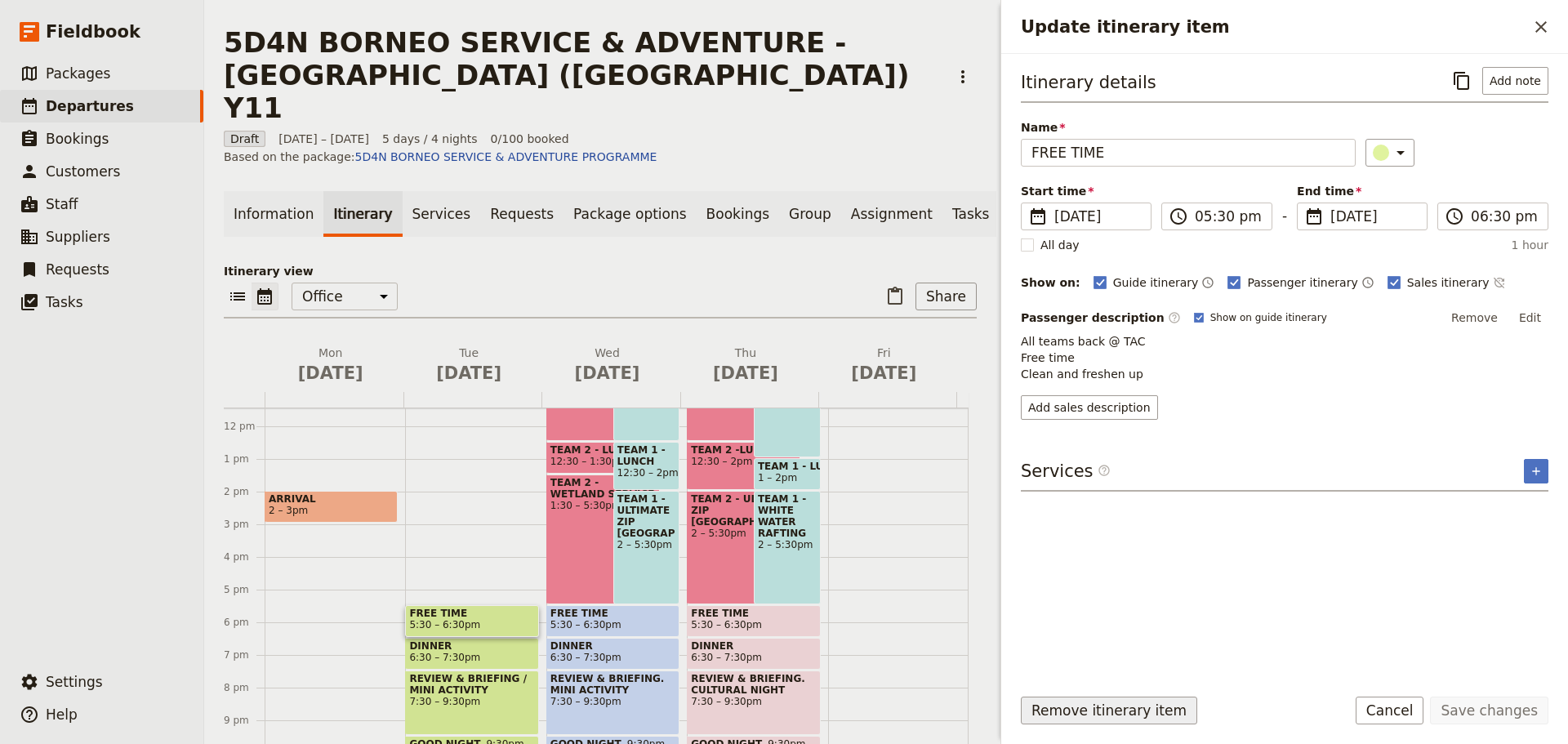
click at [1093, 705] on button "Remove itinerary item" at bounding box center [1109, 711] width 177 height 28
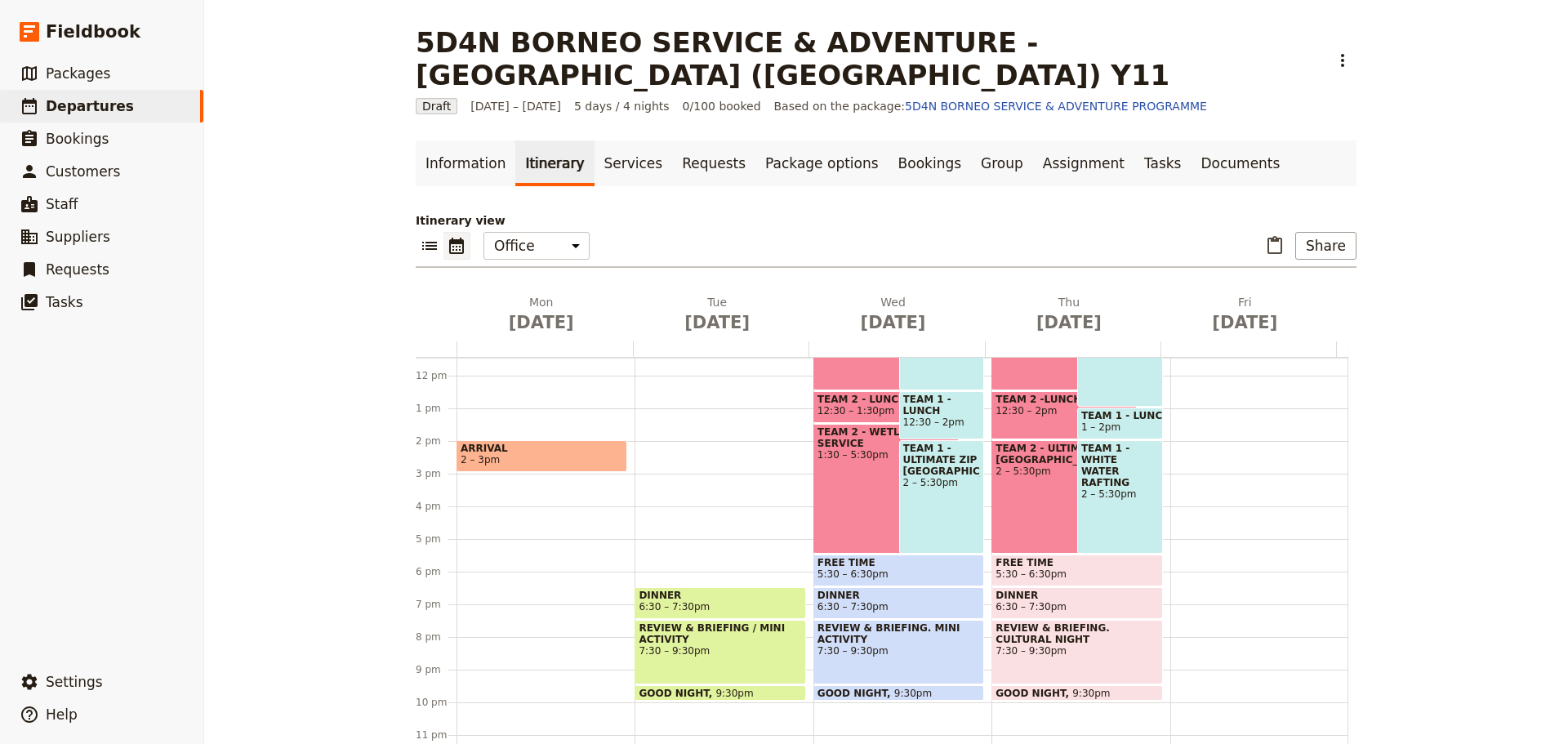
click at [771, 601] on span "6:30 – 7:30pm" at bounding box center [720, 607] width 163 height 11
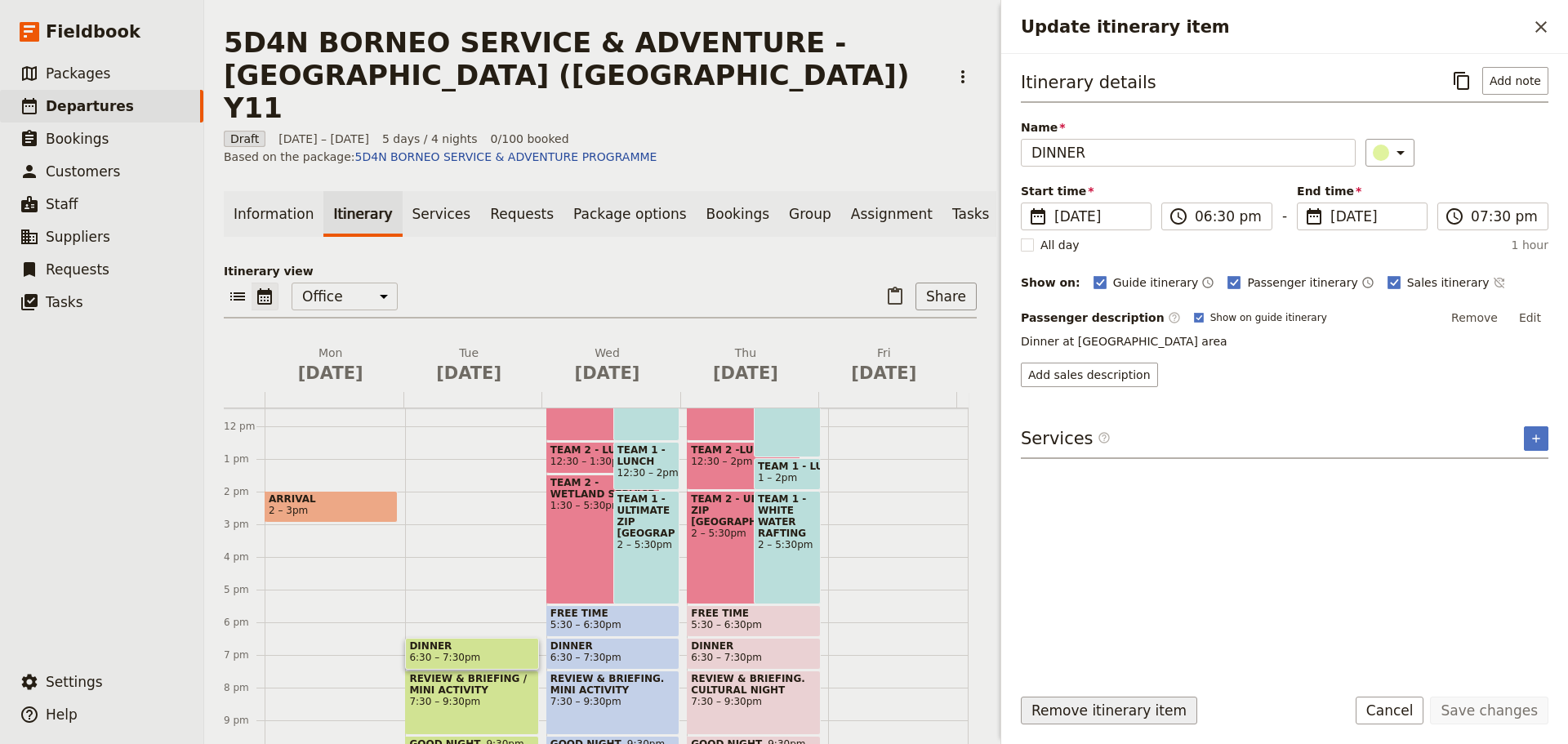
click at [1081, 716] on button "Remove itinerary item" at bounding box center [1109, 711] width 177 height 28
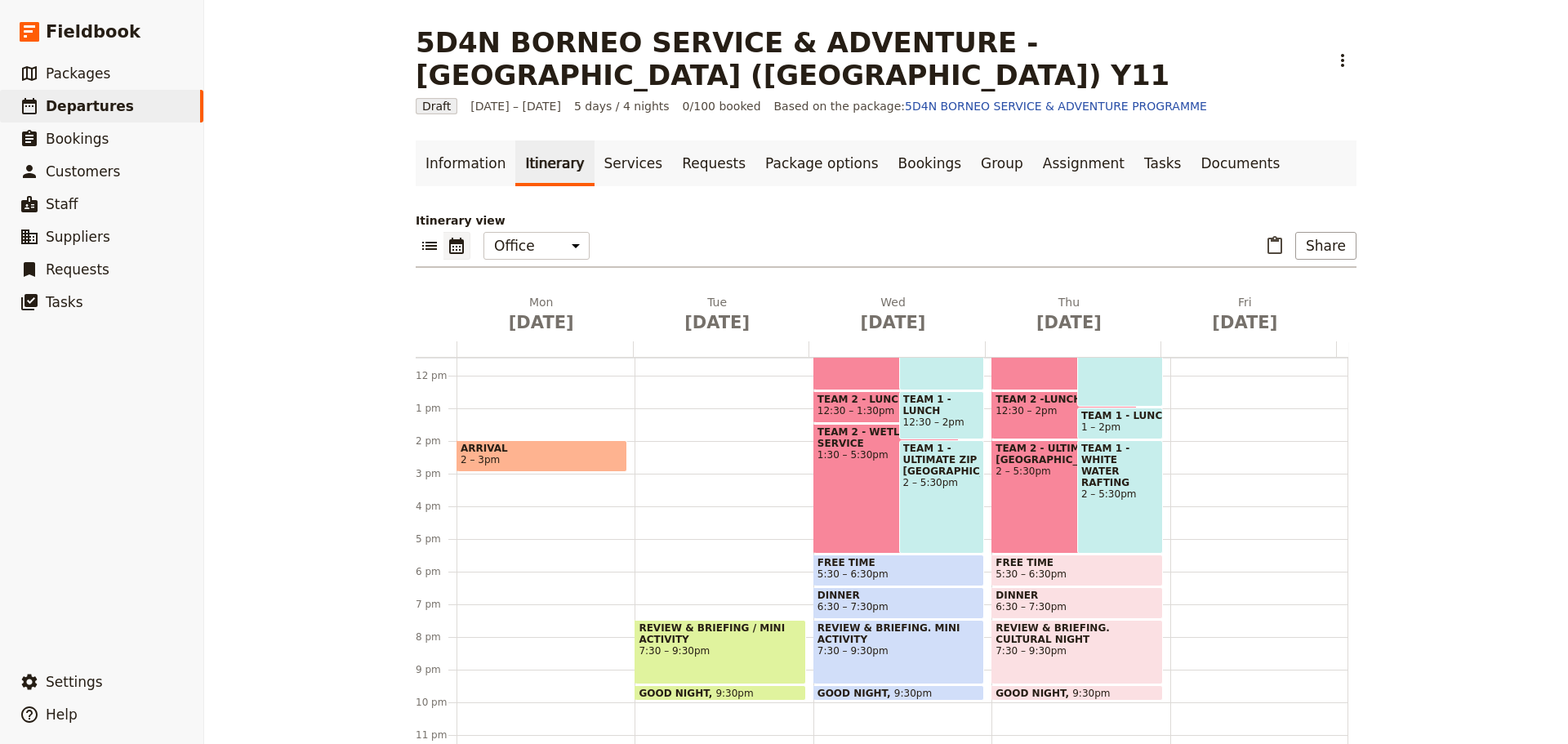
click at [732, 629] on div "REVIEW & BRIEFING / MINI ACTIVITY 7:30 – 9:30pm" at bounding box center [719, 652] width 171 height 65
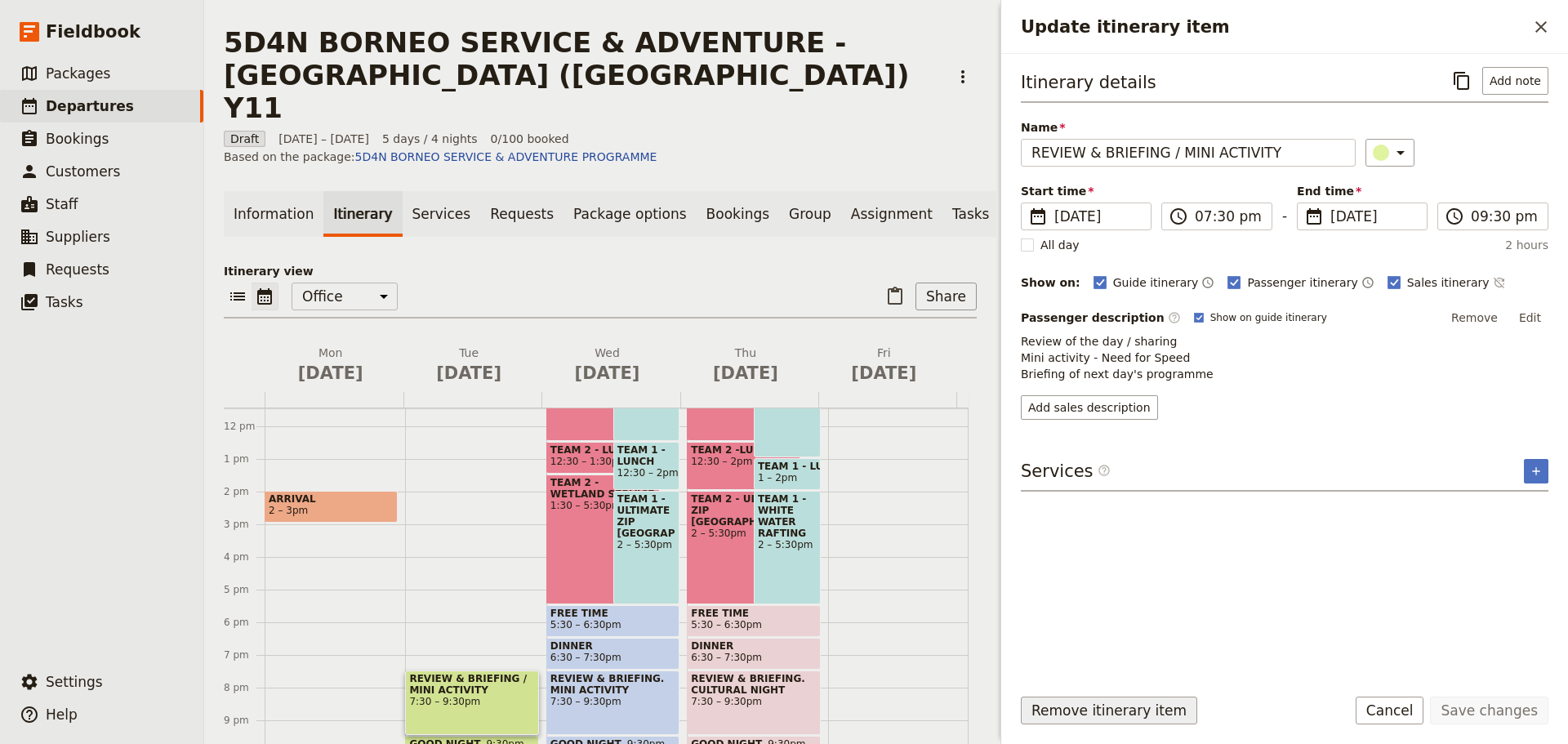
click at [1089, 713] on button "Remove itinerary item" at bounding box center [1109, 711] width 177 height 28
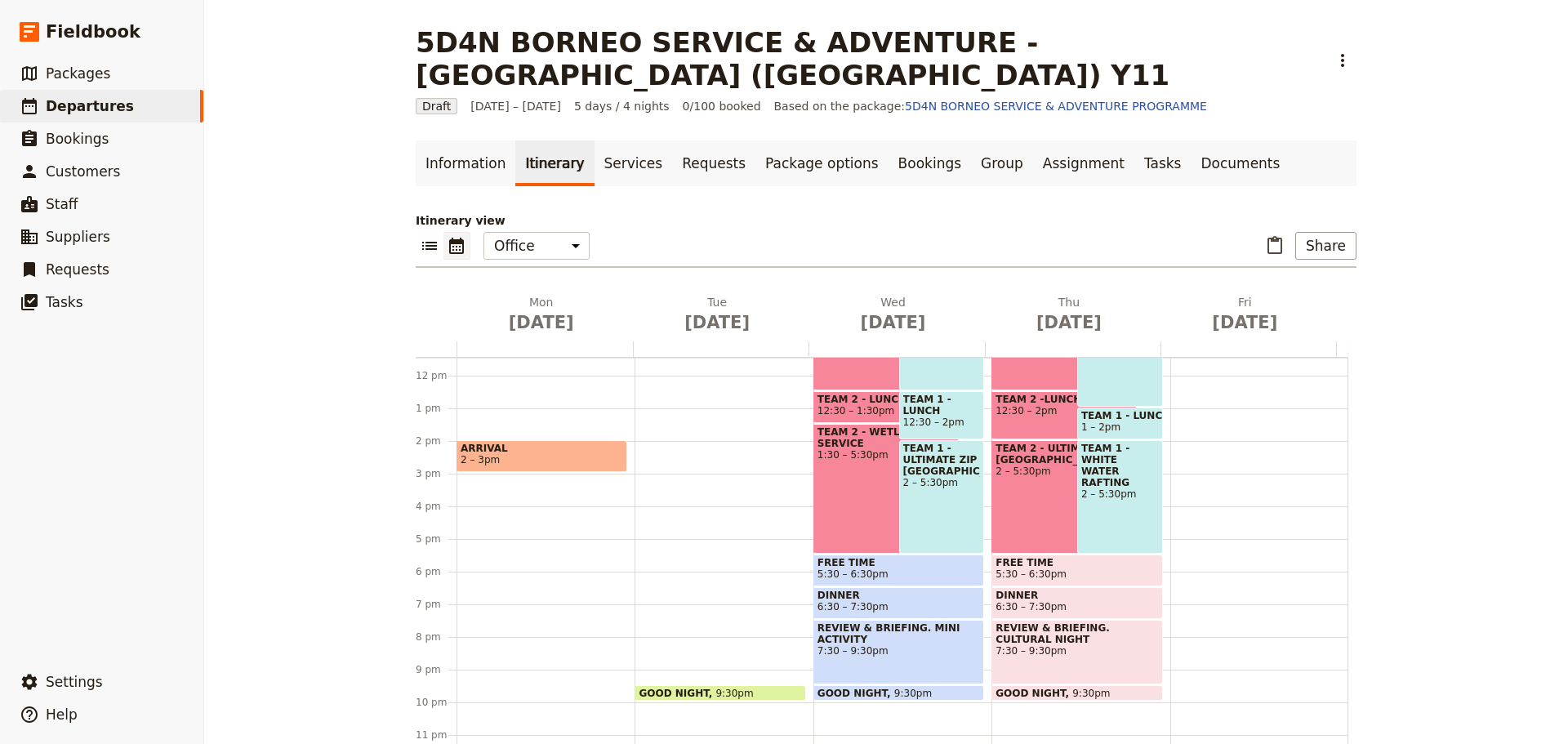
click at [715, 688] on span "9:30pm" at bounding box center [733, 693] width 38 height 11
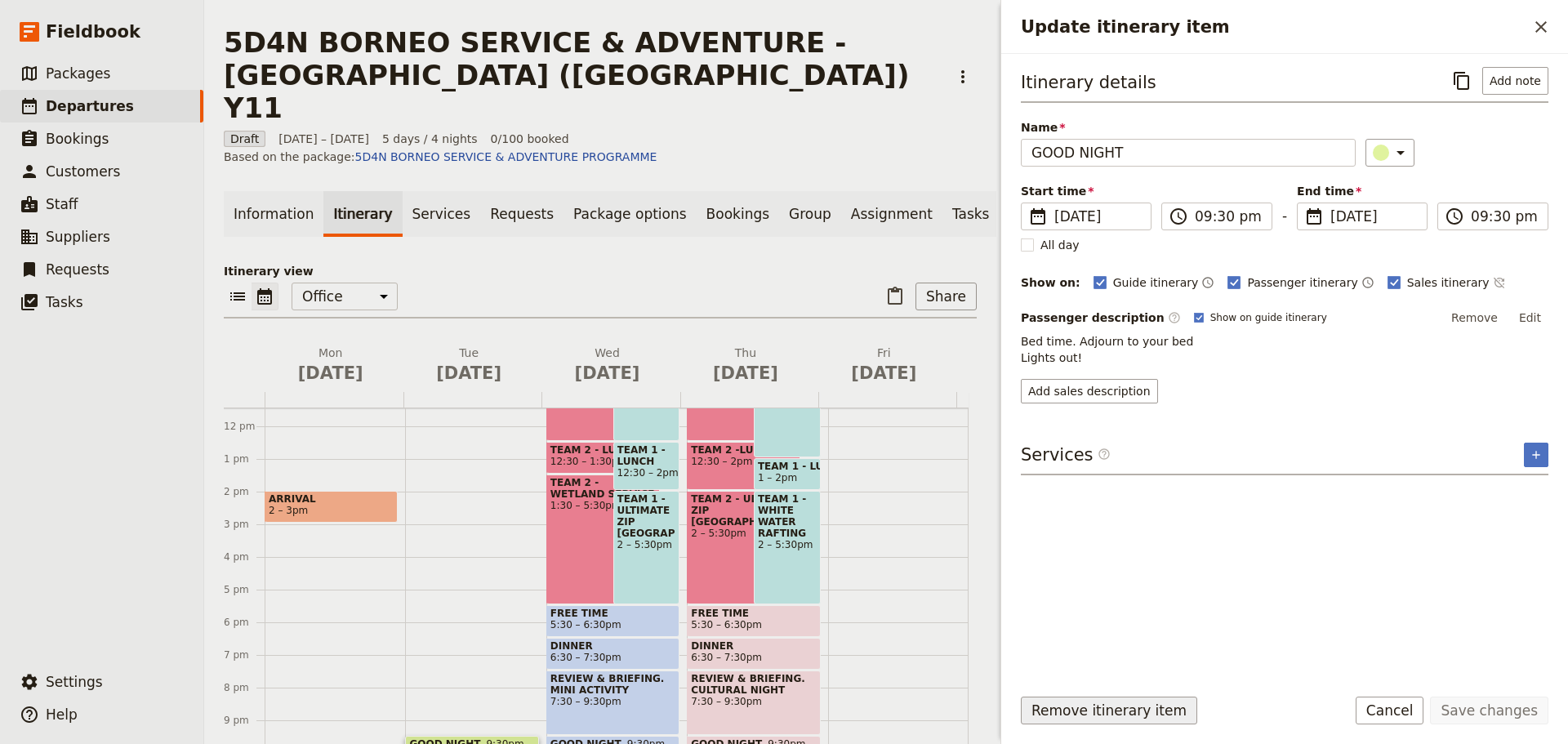
click at [1071, 712] on button "Remove itinerary item" at bounding box center [1109, 711] width 177 height 28
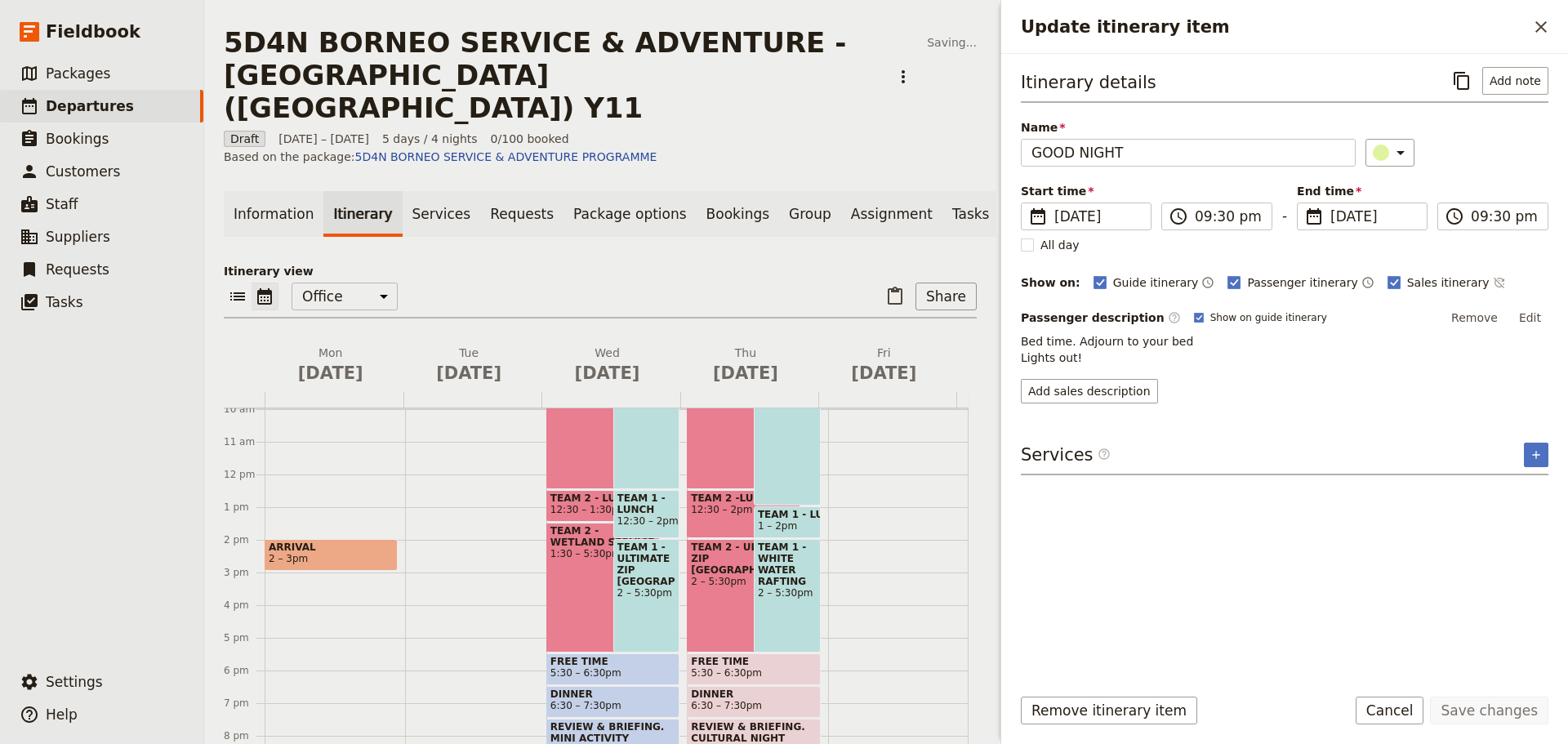
scroll to position [0, 0]
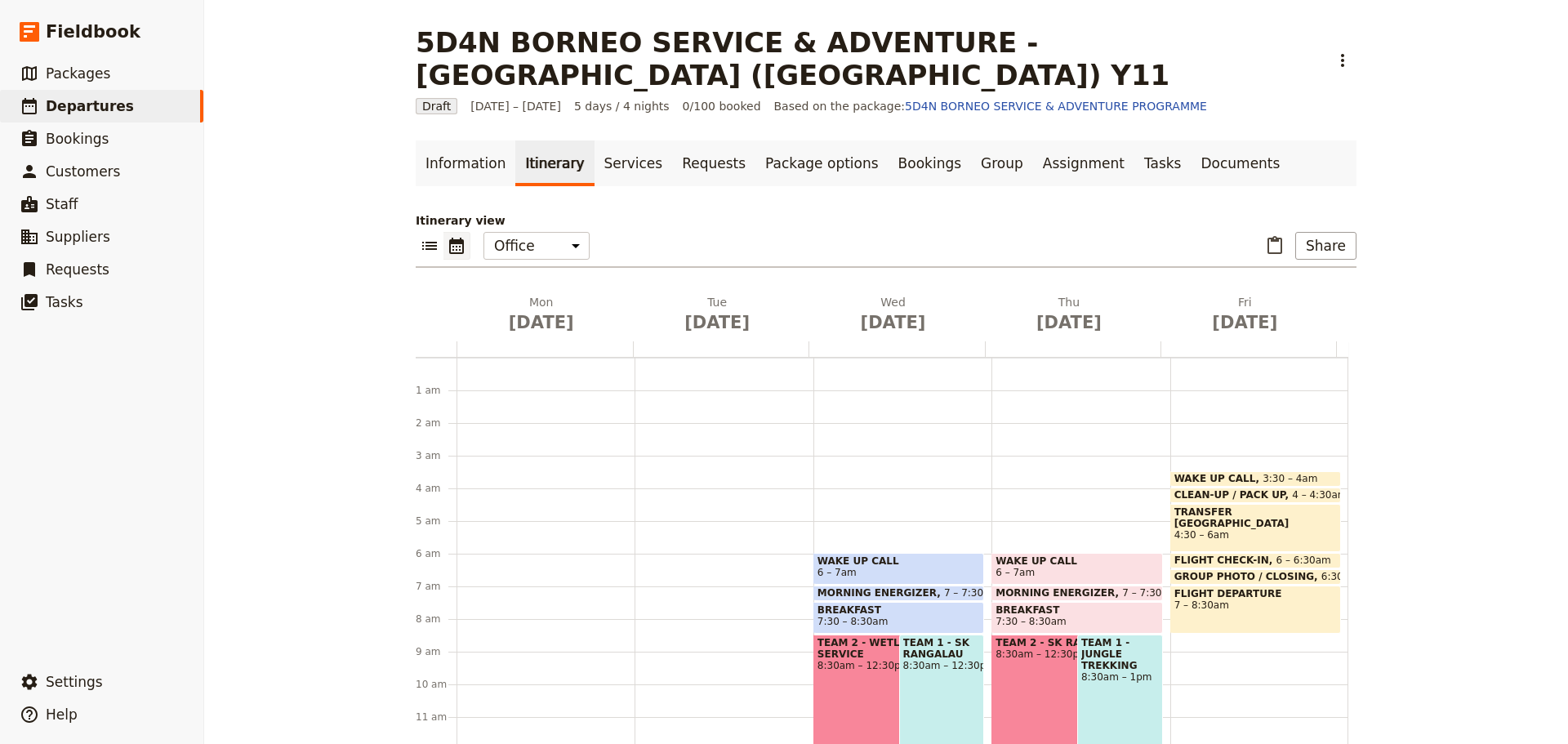
click at [873, 567] on span "6 – 7am" at bounding box center [899, 572] width 163 height 11
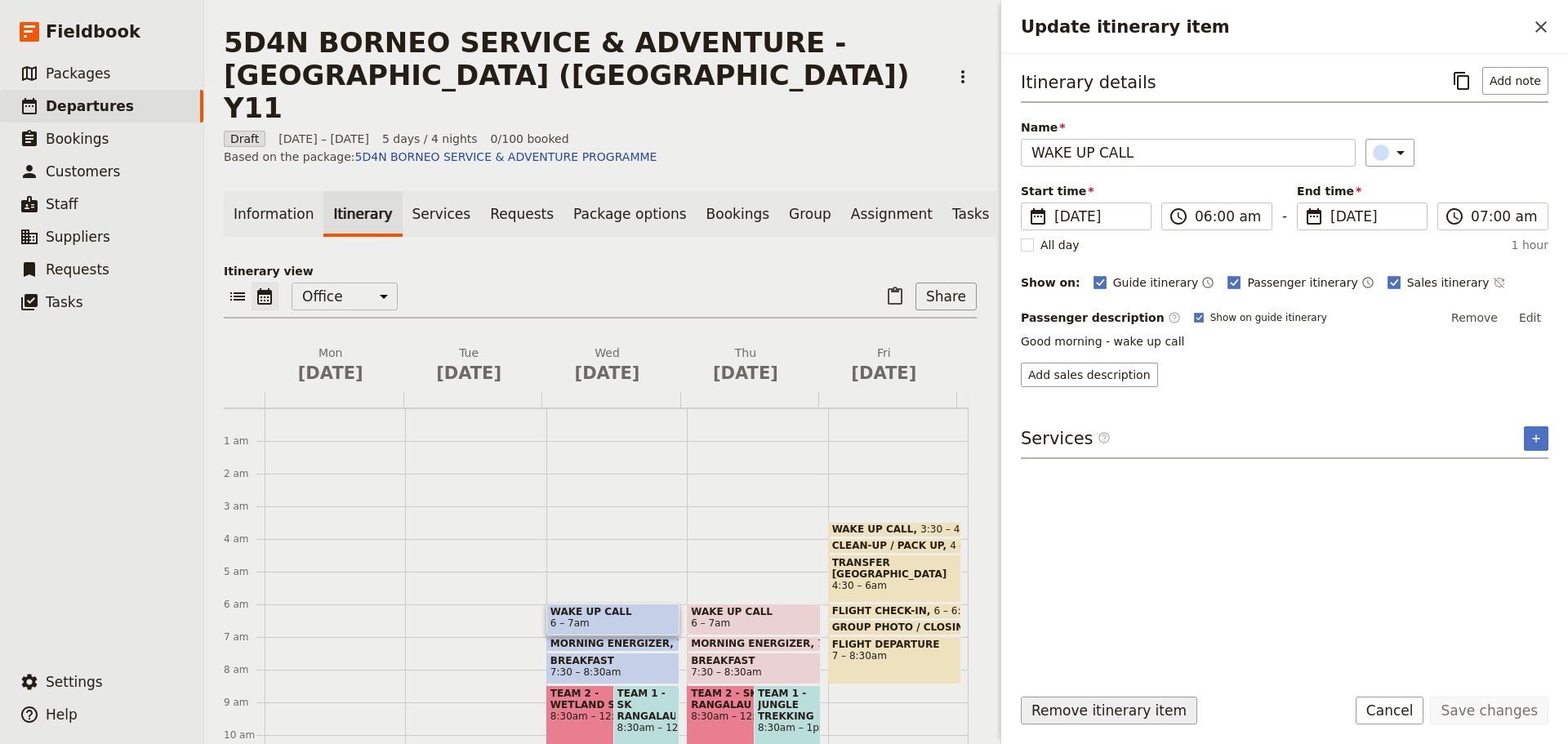
click at [1078, 708] on button "Remove itinerary item" at bounding box center [1109, 711] width 177 height 28
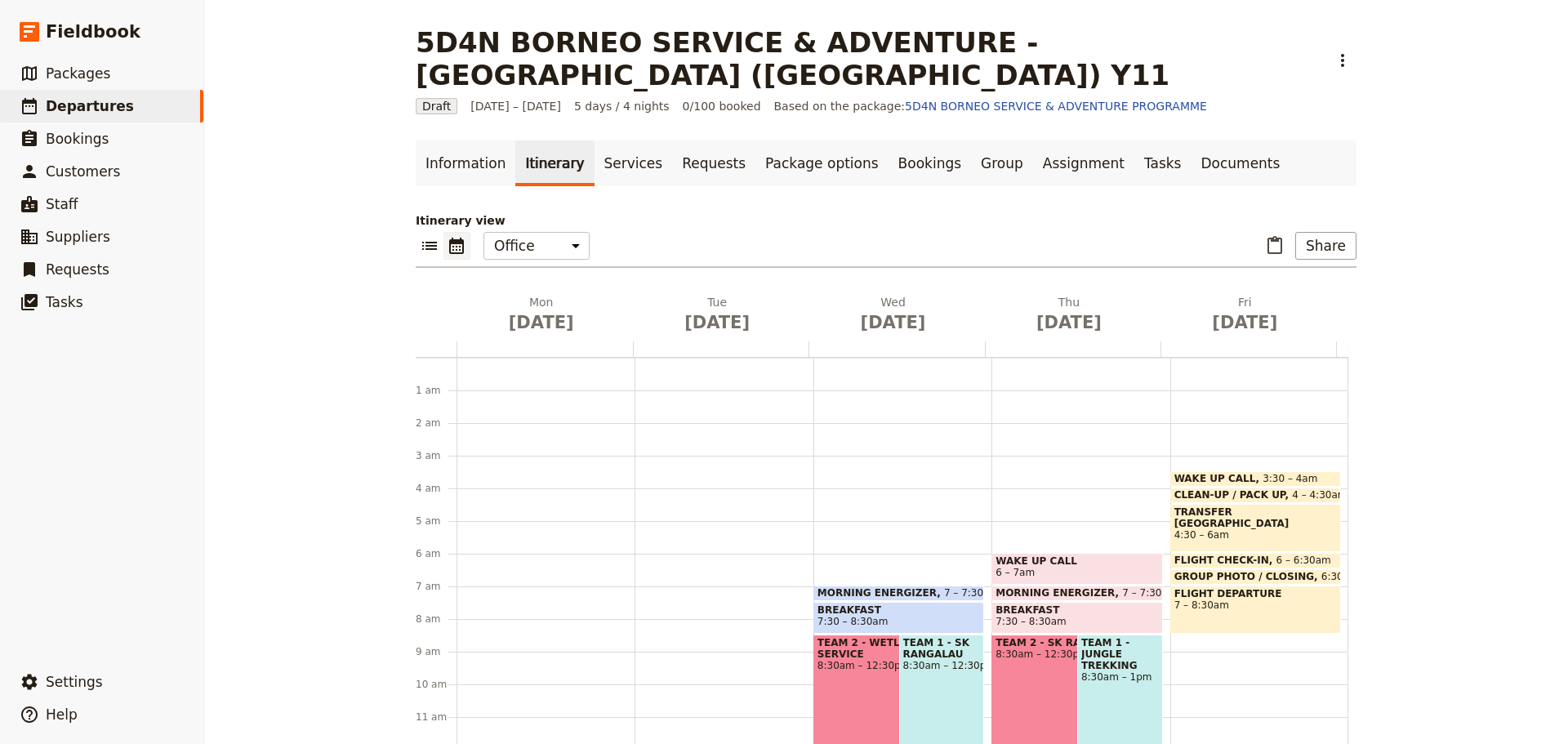
click at [869, 593] on span at bounding box center [898, 596] width 169 height 6
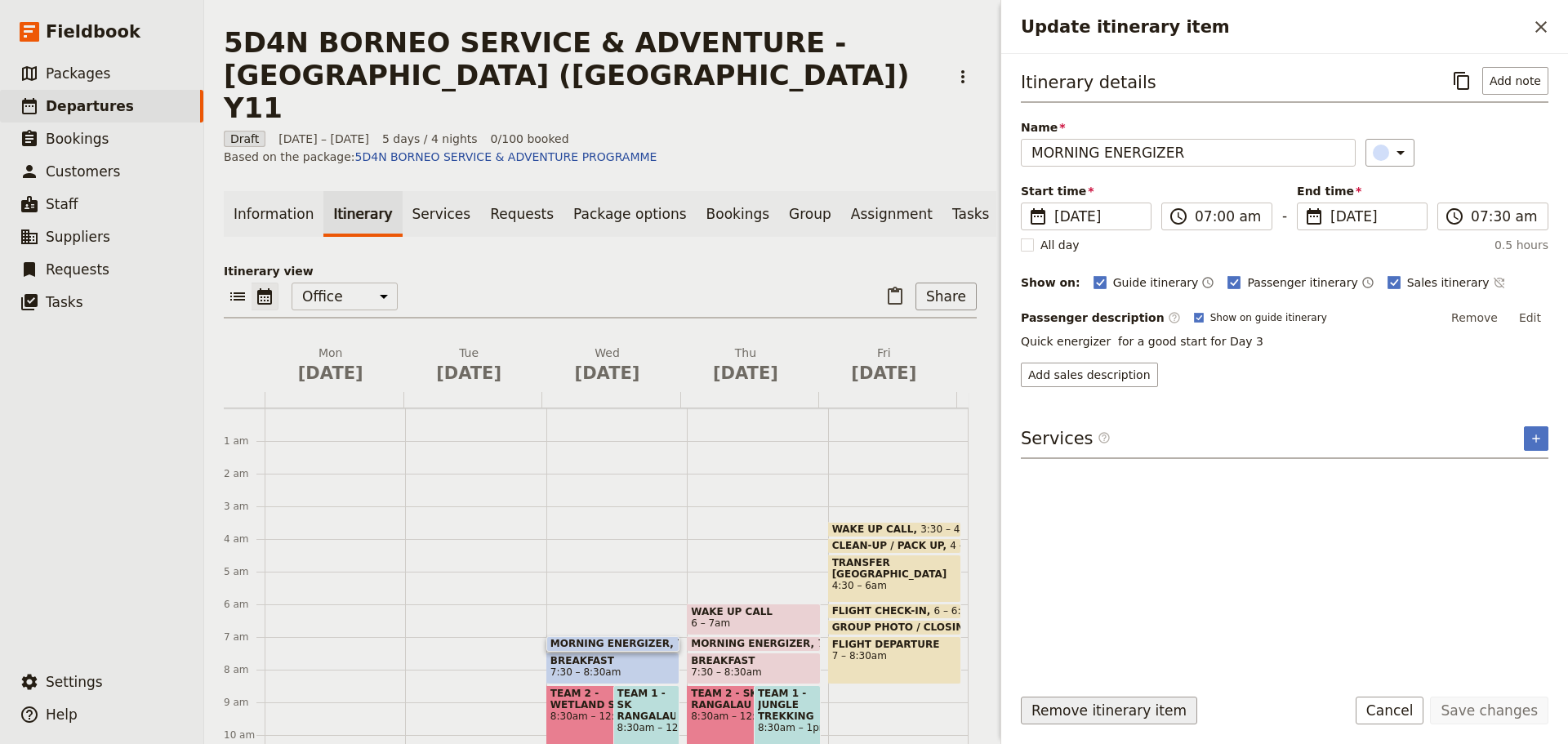
click at [1053, 710] on button "Remove itinerary item" at bounding box center [1109, 711] width 177 height 28
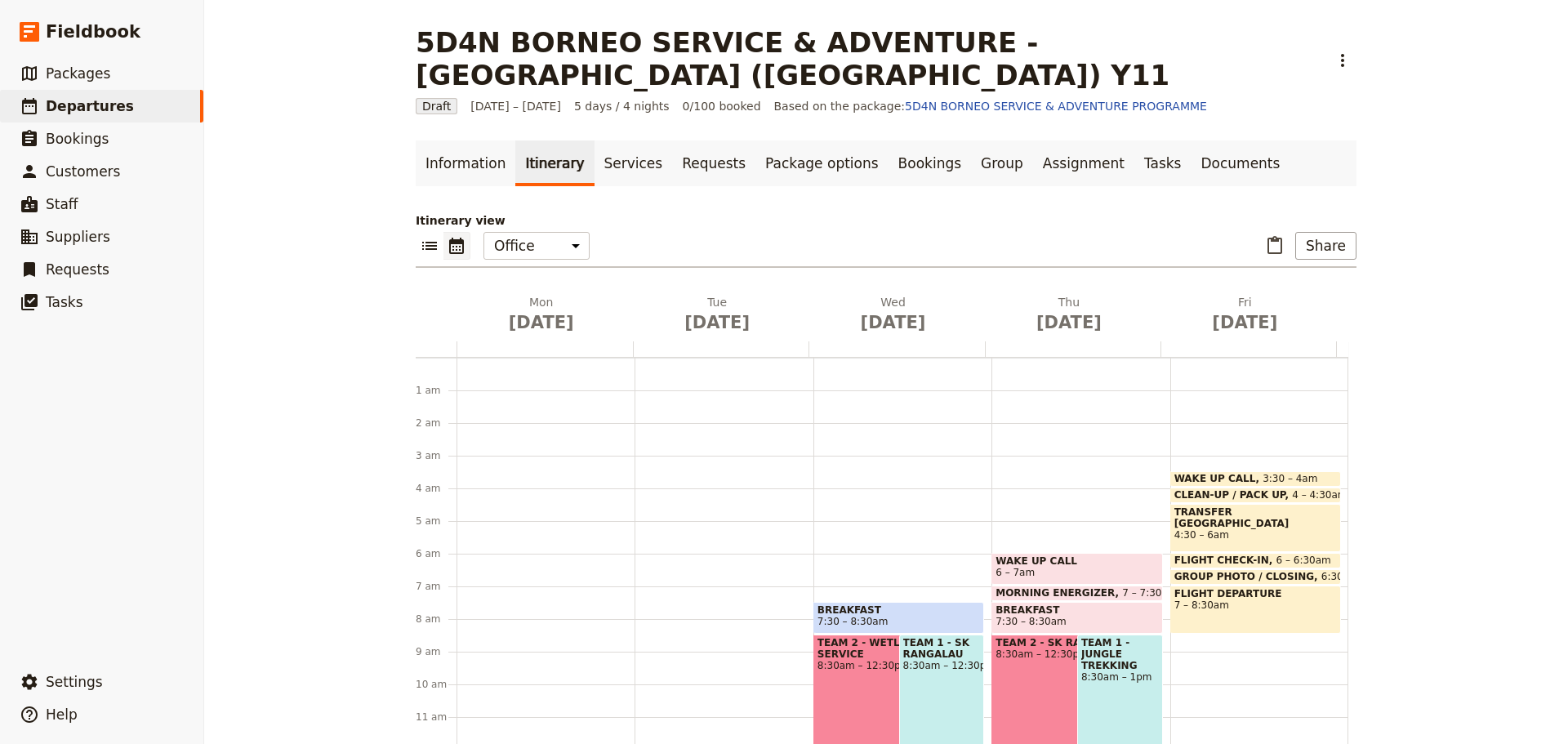
click at [925, 616] on span "7:30 – 8:30am" at bounding box center [899, 621] width 163 height 11
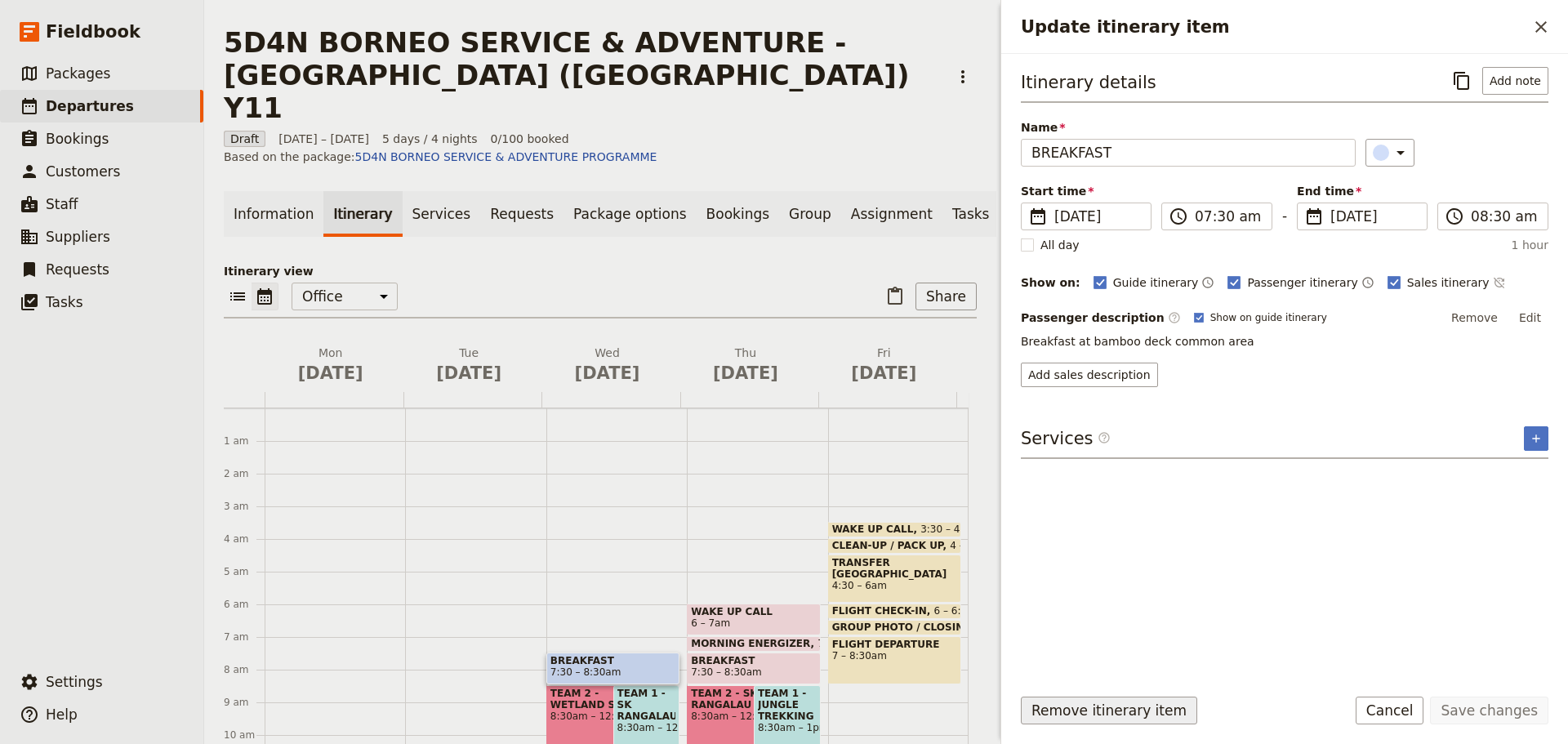
click at [1074, 707] on button "Remove itinerary item" at bounding box center [1109, 711] width 177 height 28
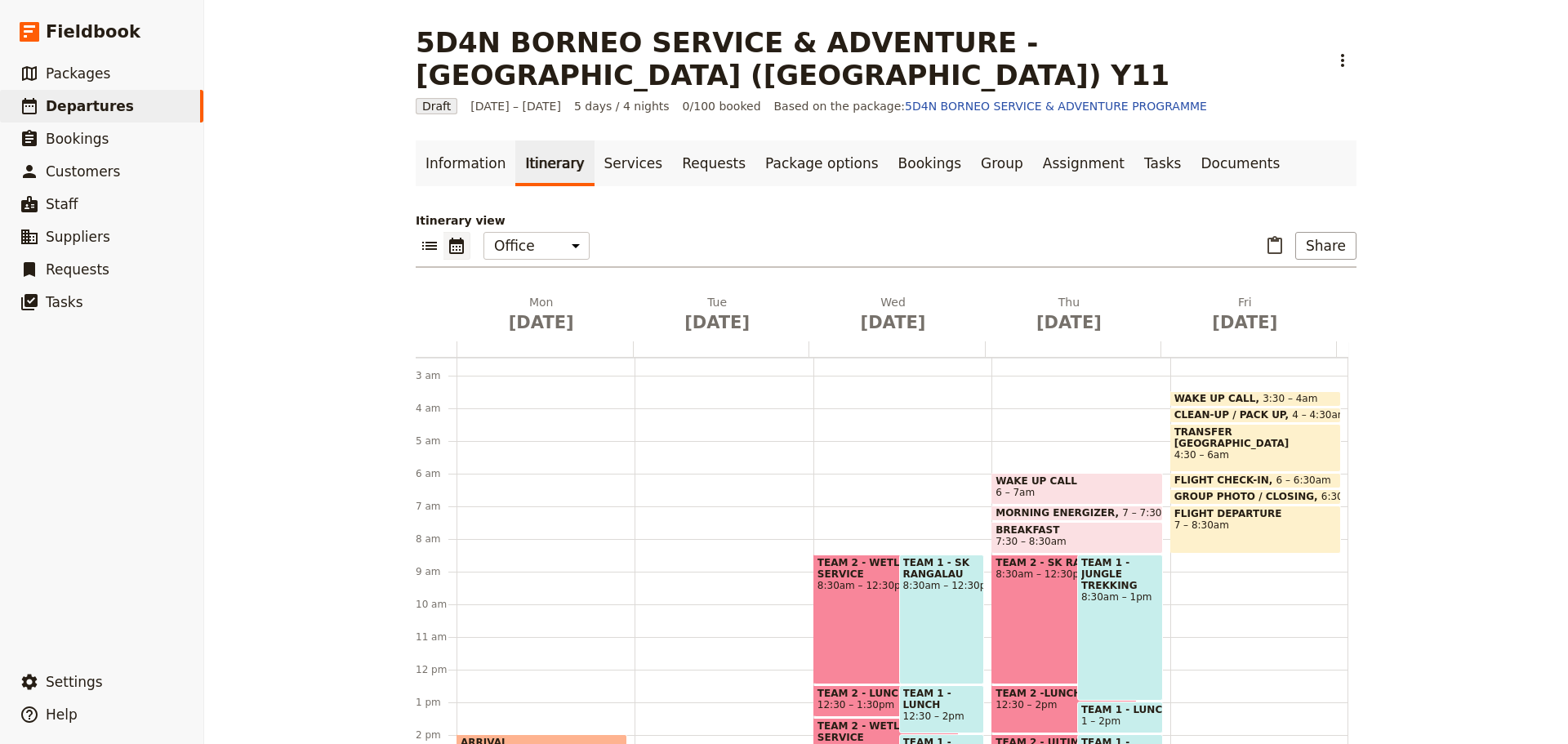
scroll to position [81, 0]
click at [838, 617] on div "TEAM 2 - WETLAND SERVICE 8:30am – 12:30pm" at bounding box center [886, 618] width 145 height 130
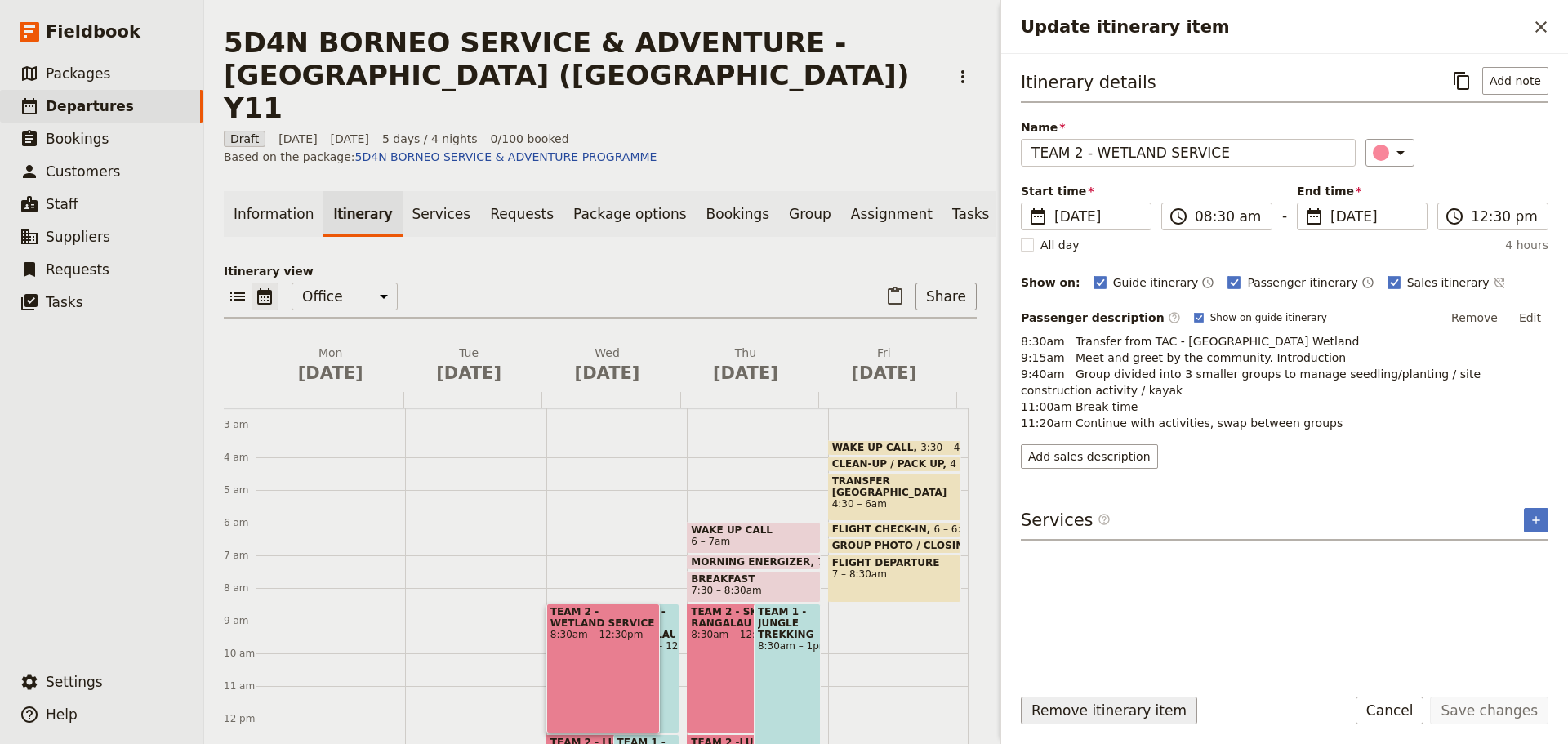
click at [1070, 714] on button "Remove itinerary item" at bounding box center [1109, 711] width 177 height 28
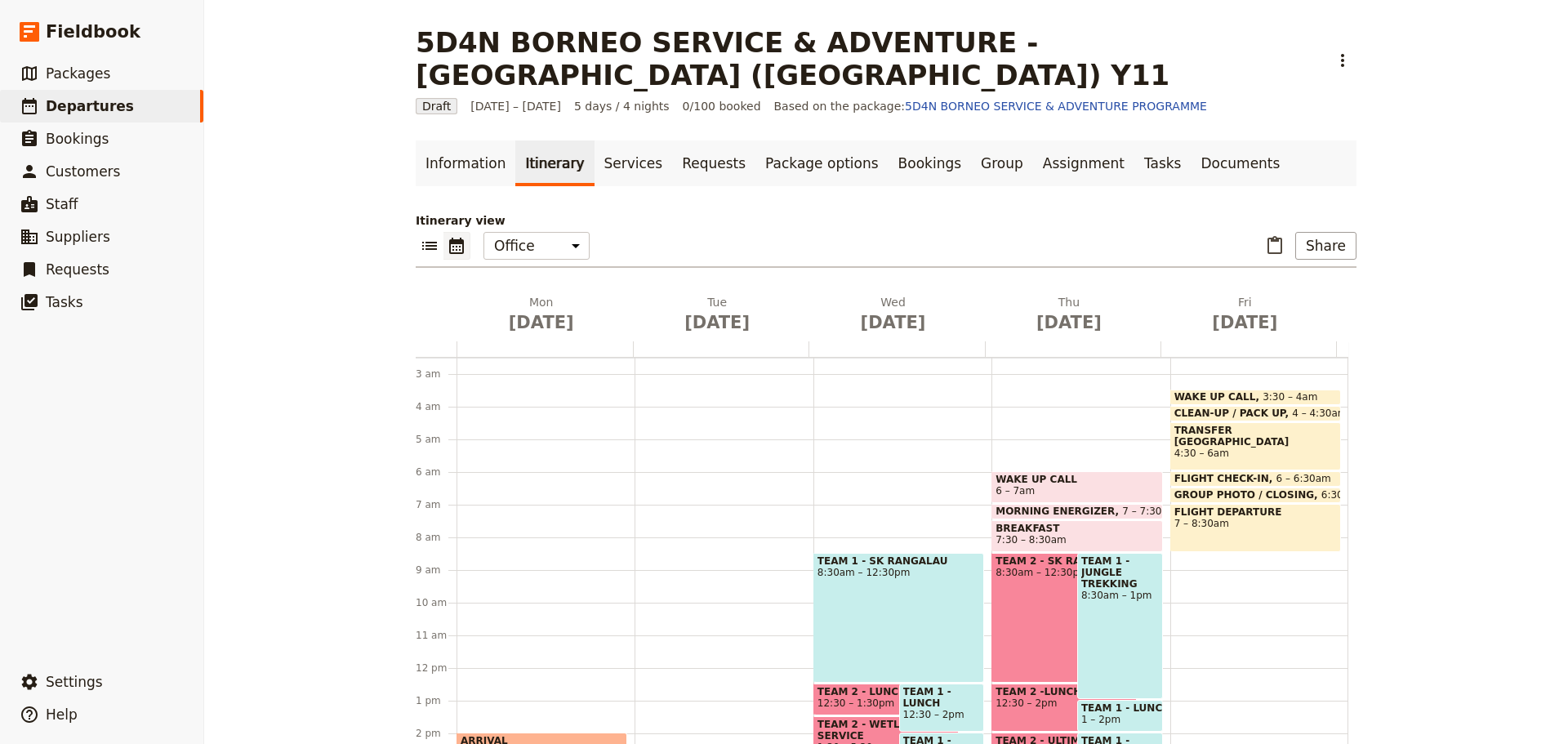
click at [892, 615] on div "TEAM 1 - SK RANGALAU 8:30am – 12:30pm" at bounding box center [898, 618] width 171 height 130
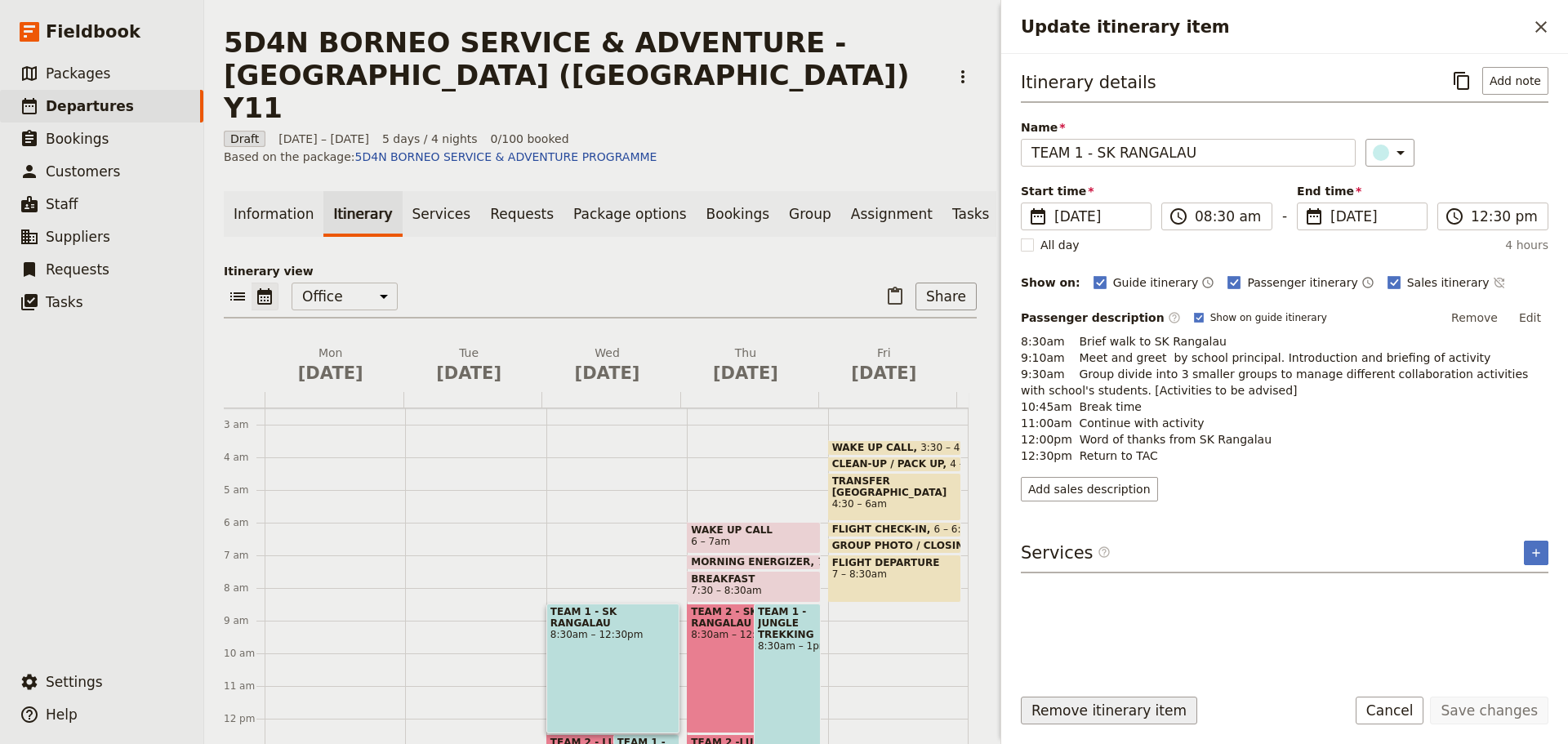
click at [1075, 712] on button "Remove itinerary item" at bounding box center [1109, 711] width 177 height 28
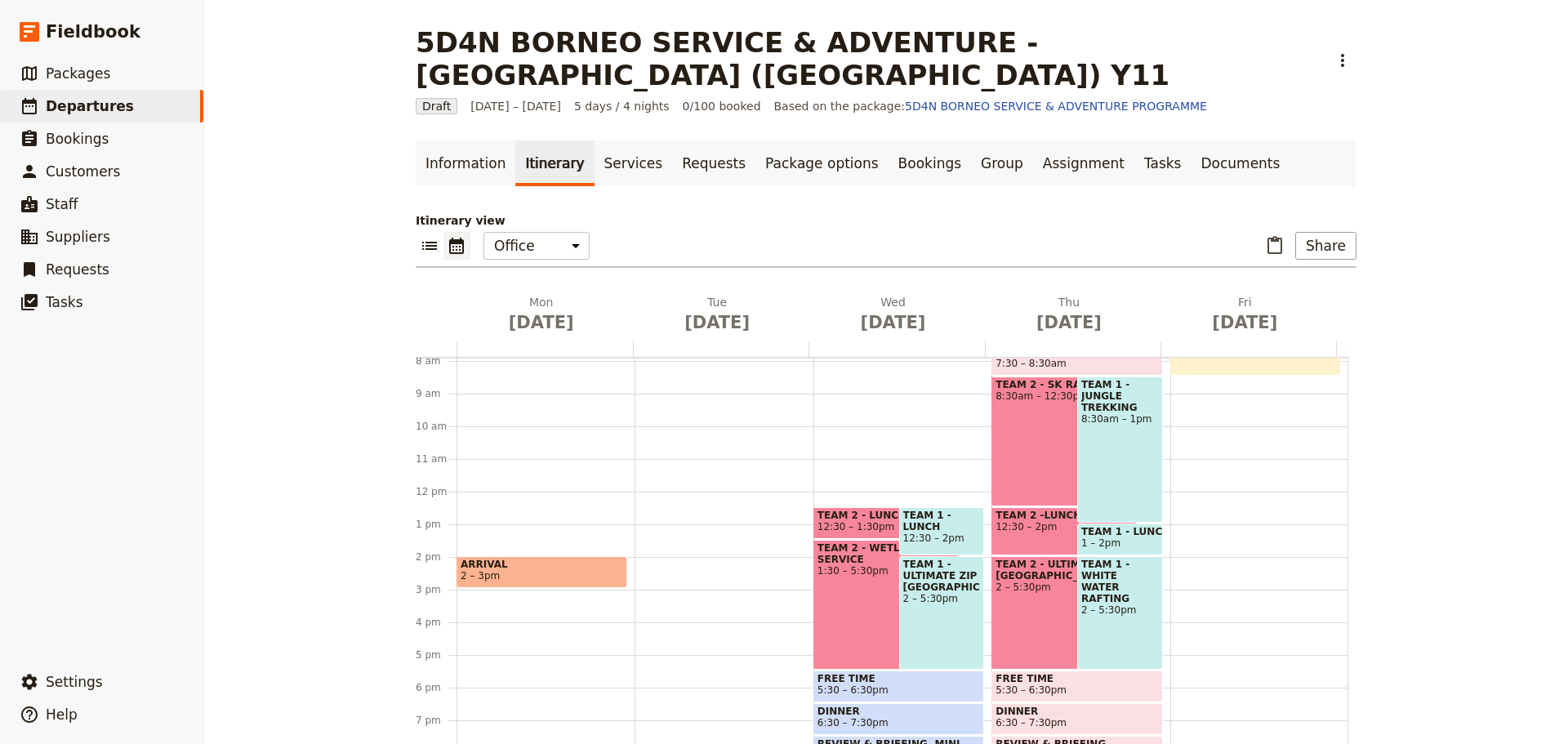
scroll to position [326, 0]
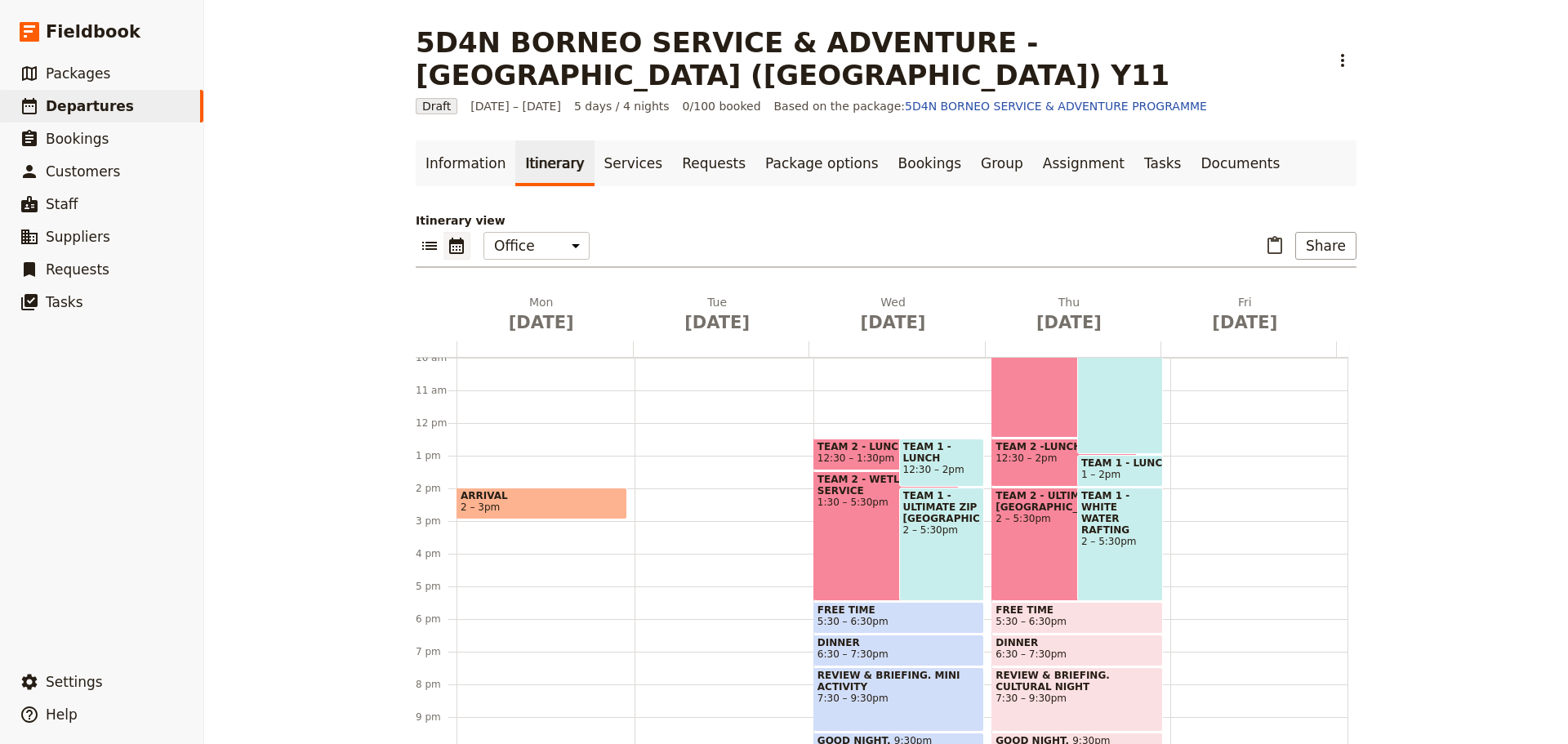
click at [849, 453] on span "12:30 – 1:30pm" at bounding box center [856, 458] width 77 height 11
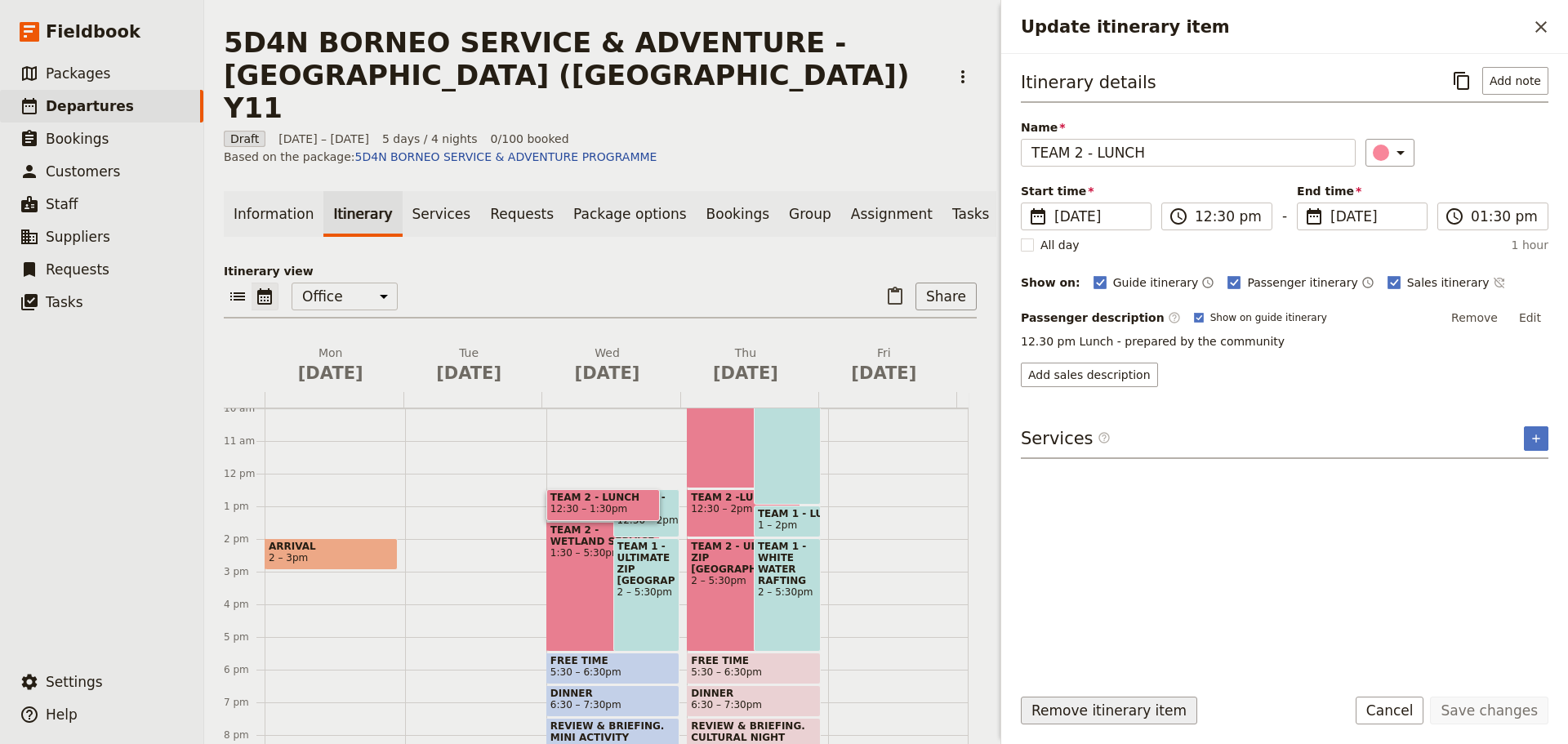
click at [1083, 713] on button "Remove itinerary item" at bounding box center [1109, 711] width 177 height 28
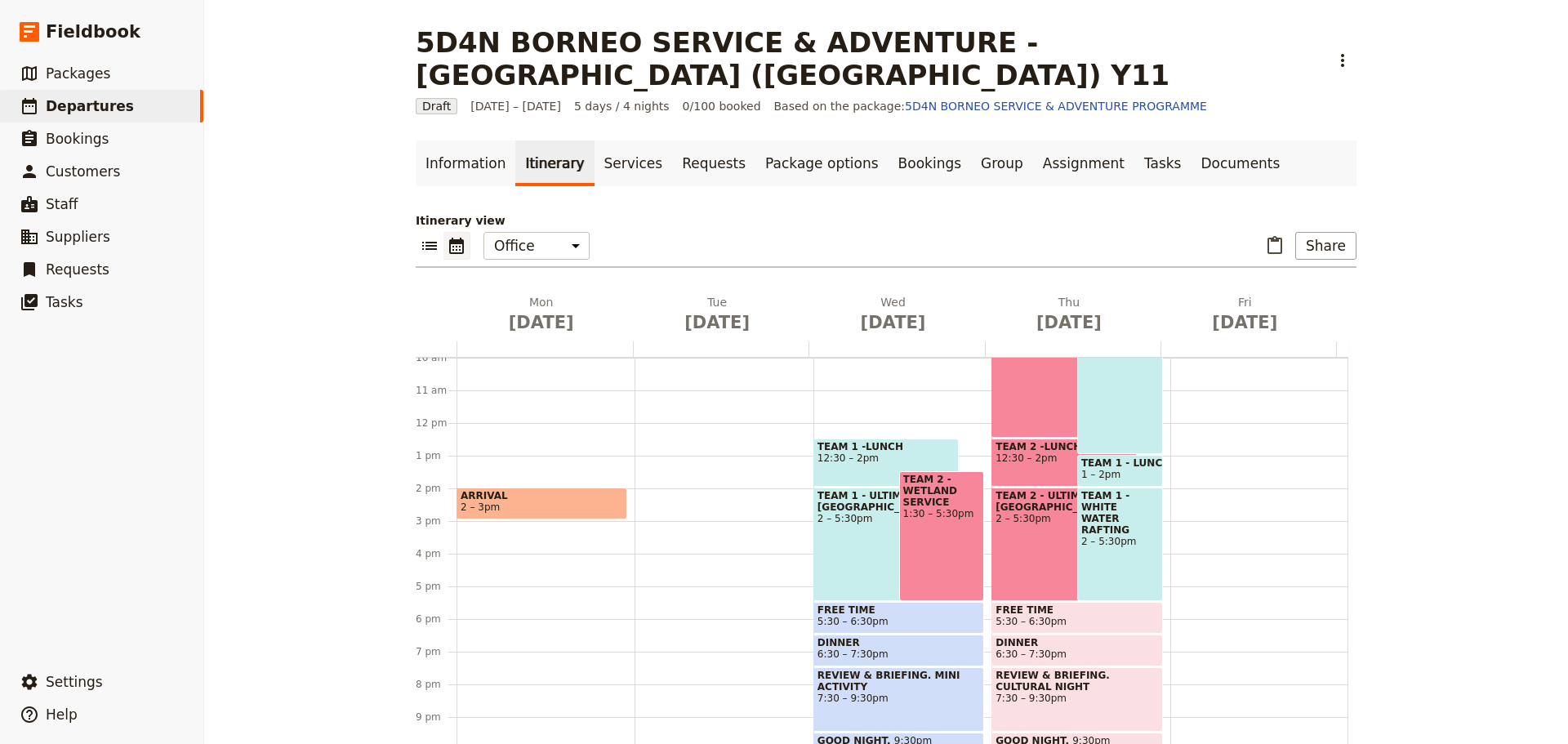
click at [877, 480] on span at bounding box center [886, 482] width 144 height 6
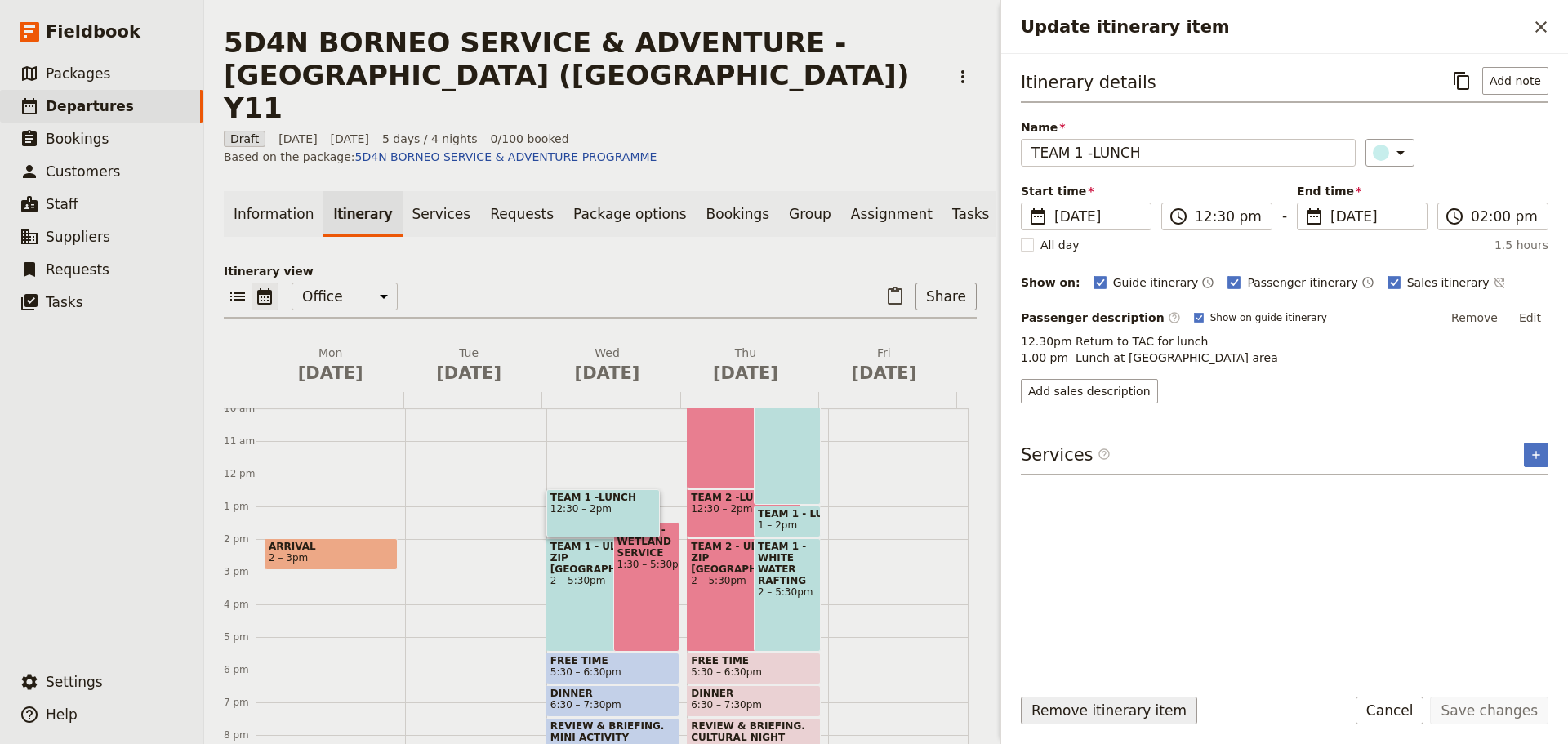
click at [1082, 712] on button "Remove itinerary item" at bounding box center [1109, 711] width 177 height 28
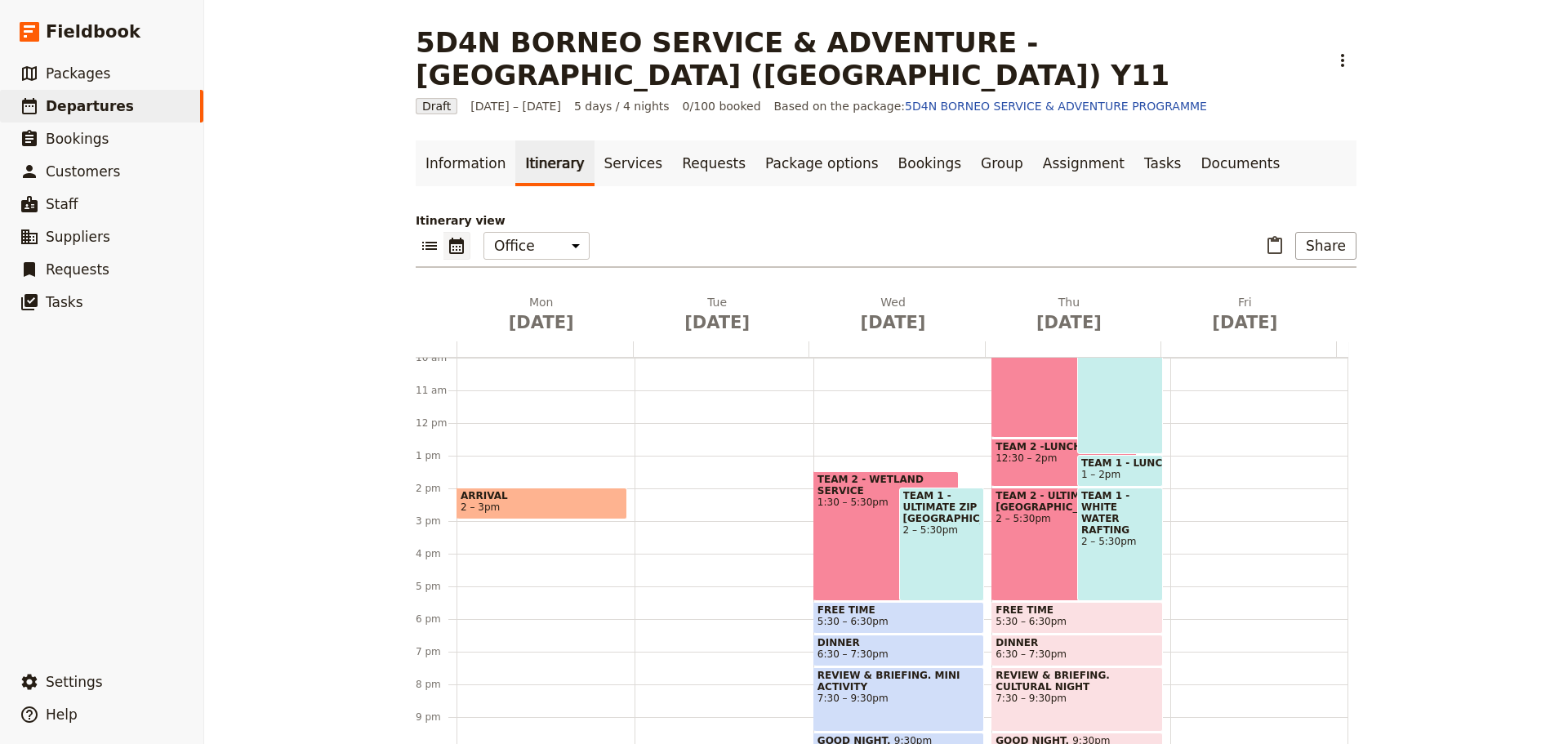
click at [556, 560] on div "ARRIVAL 2 – 3pm" at bounding box center [545, 423] width 178 height 784
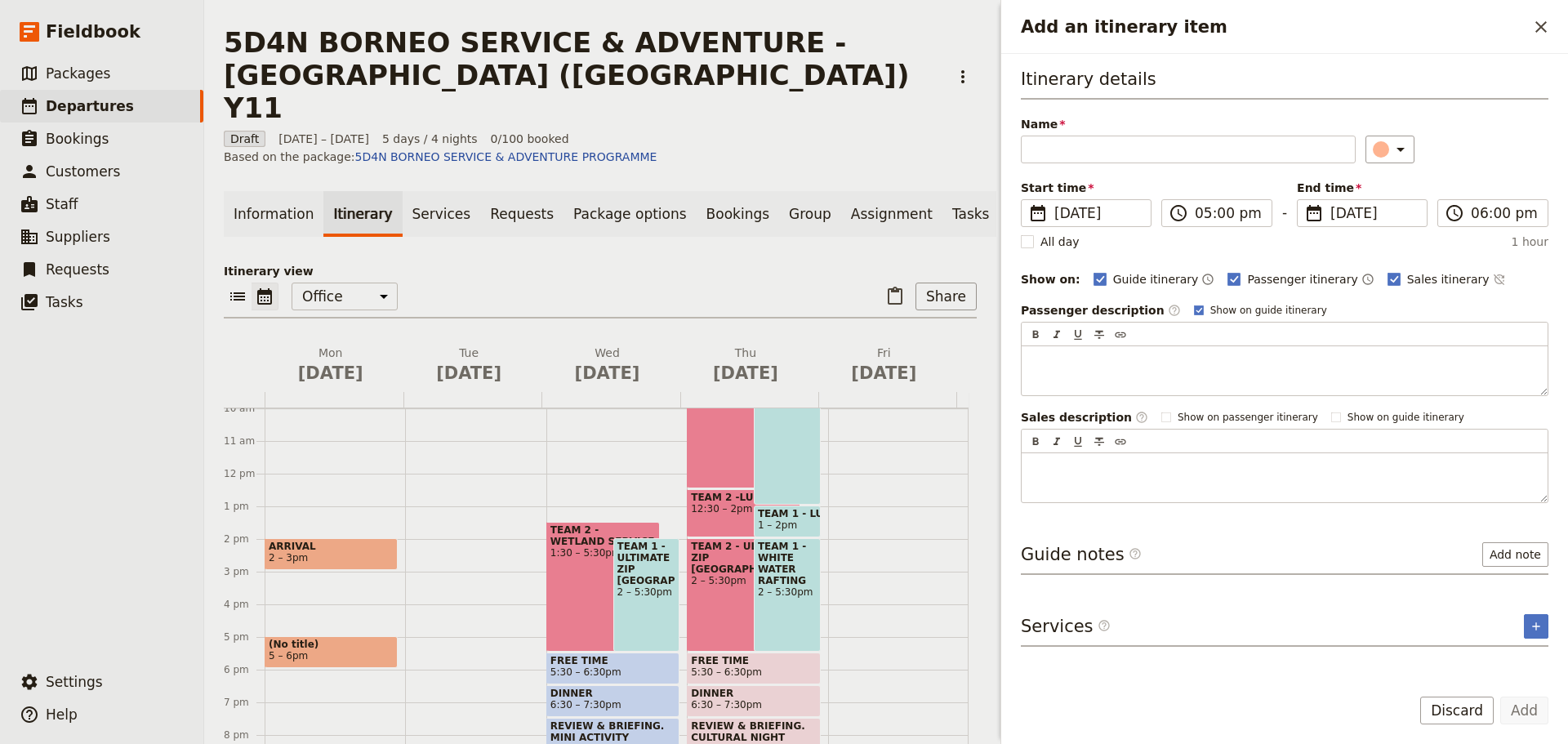
click at [598, 569] on div "TEAM 2 - WETLAND SERVICE 1:30 – 5:30pm" at bounding box center [603, 586] width 114 height 130
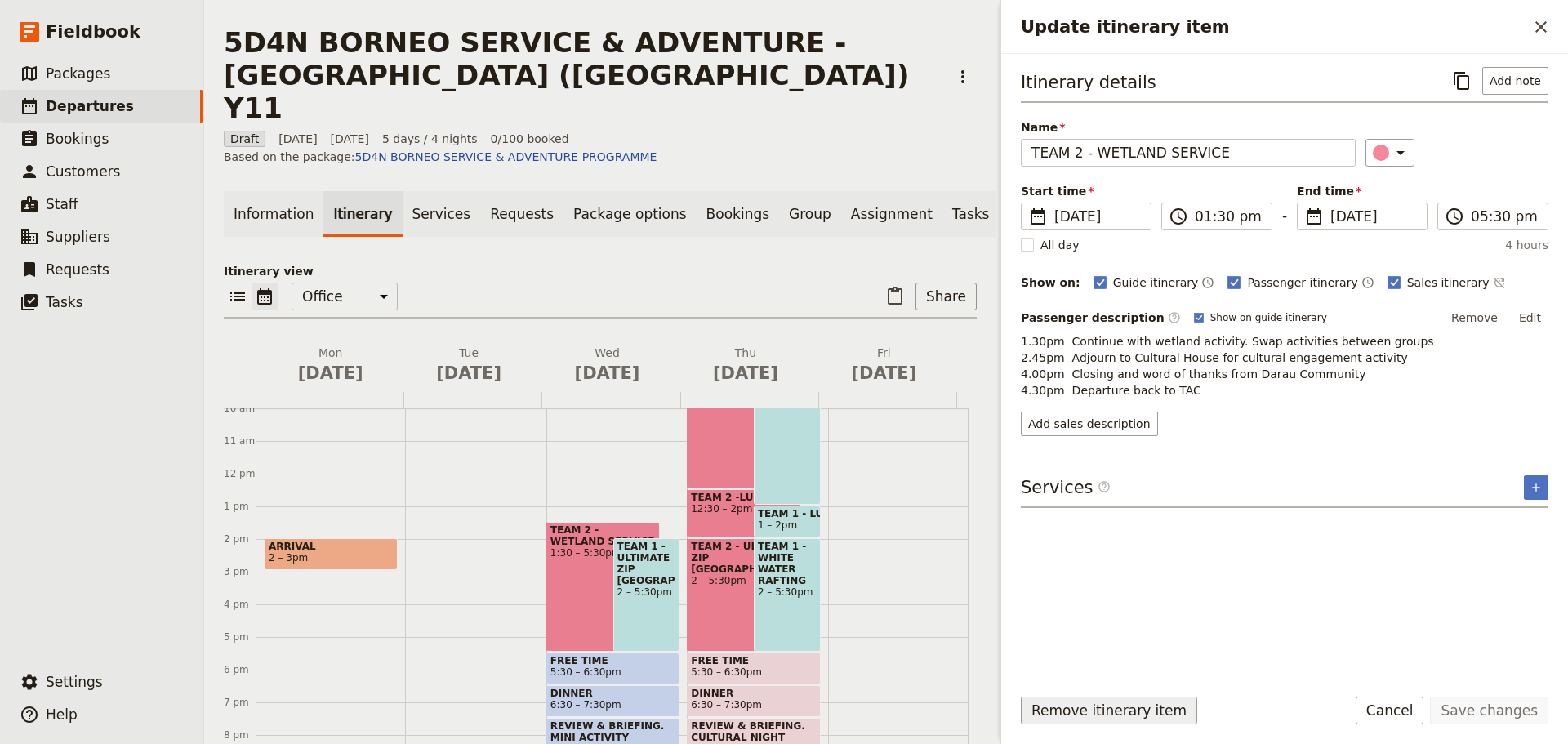
click at [1024, 702] on button "Remove itinerary item" at bounding box center [1109, 711] width 177 height 28
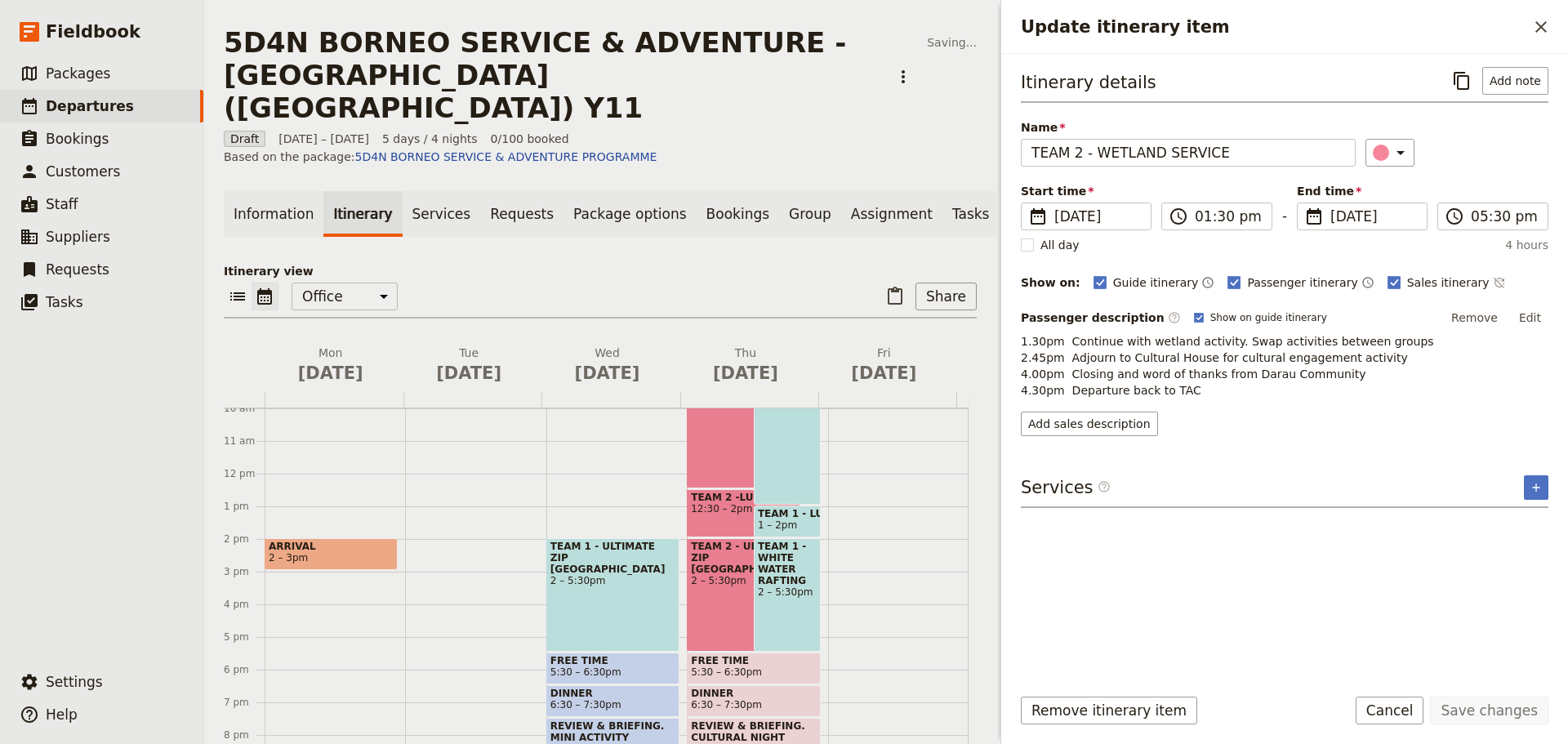
click at [405, 579] on div "ARRIVAL 2 – 3pm" at bounding box center [334, 474] width 141 height 784
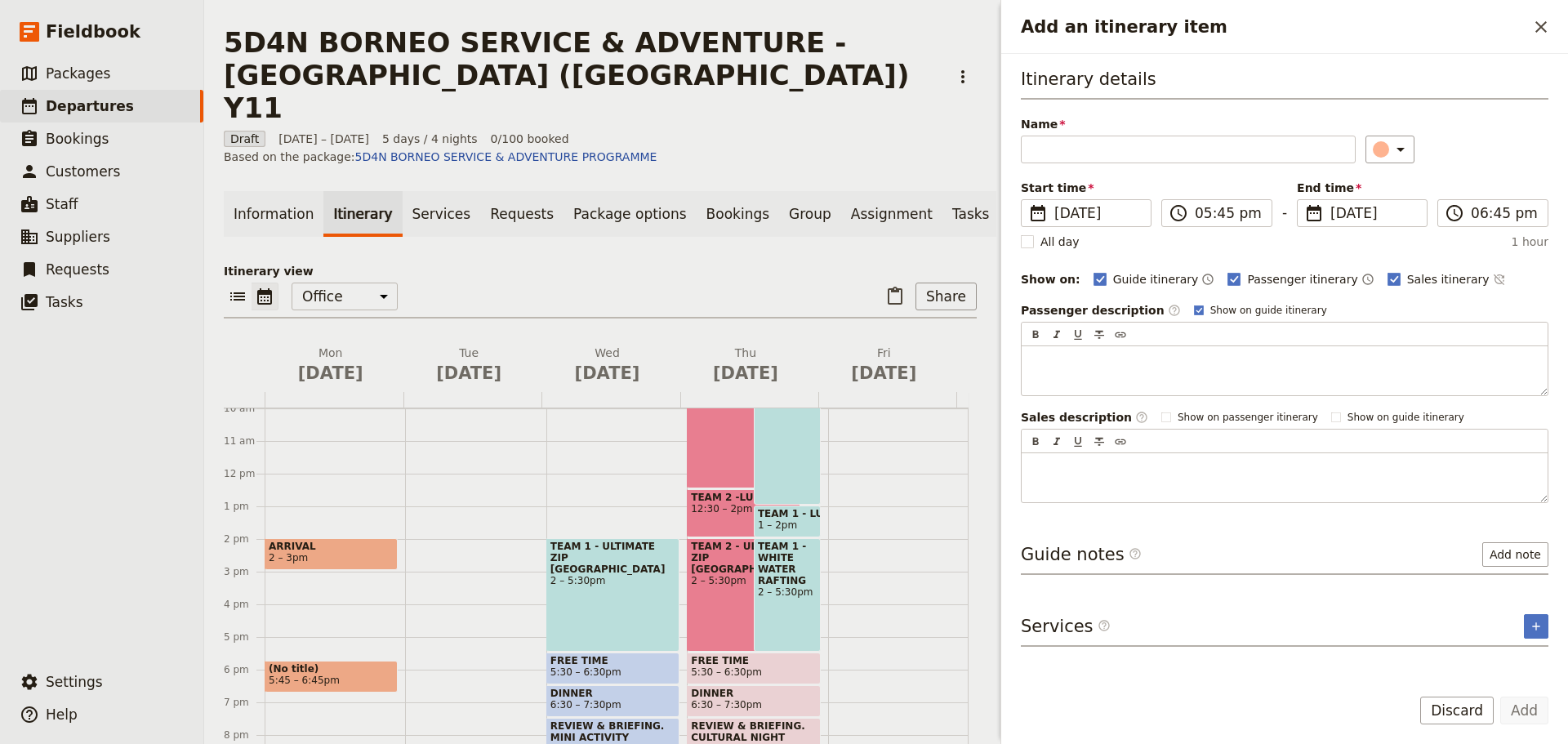
click at [571, 560] on div "TEAM 1 - ULTIMATE ZIP BORNEO 2 – 5:30pm" at bounding box center [612, 595] width 133 height 114
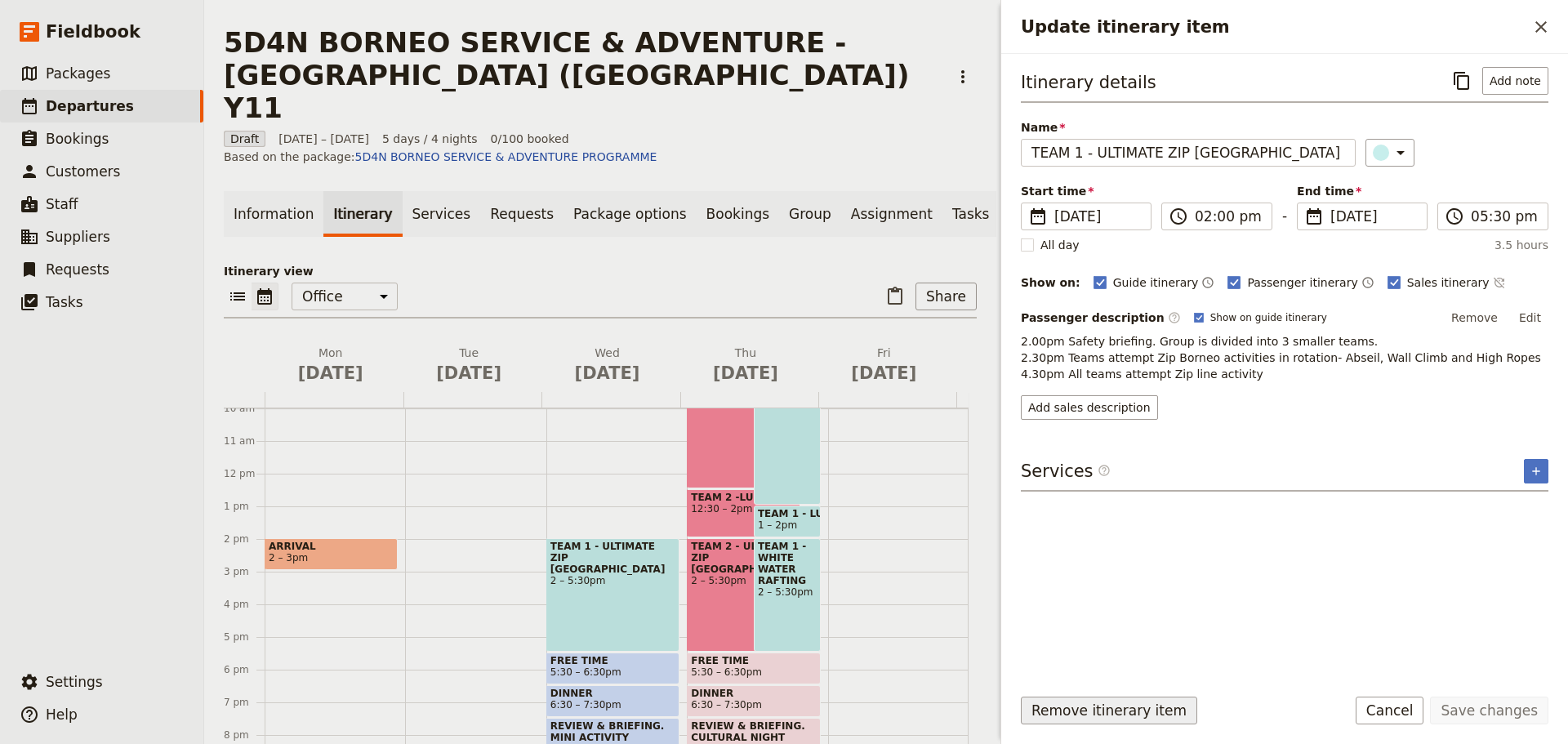
click at [1032, 708] on button "Remove itinerary item" at bounding box center [1109, 711] width 177 height 28
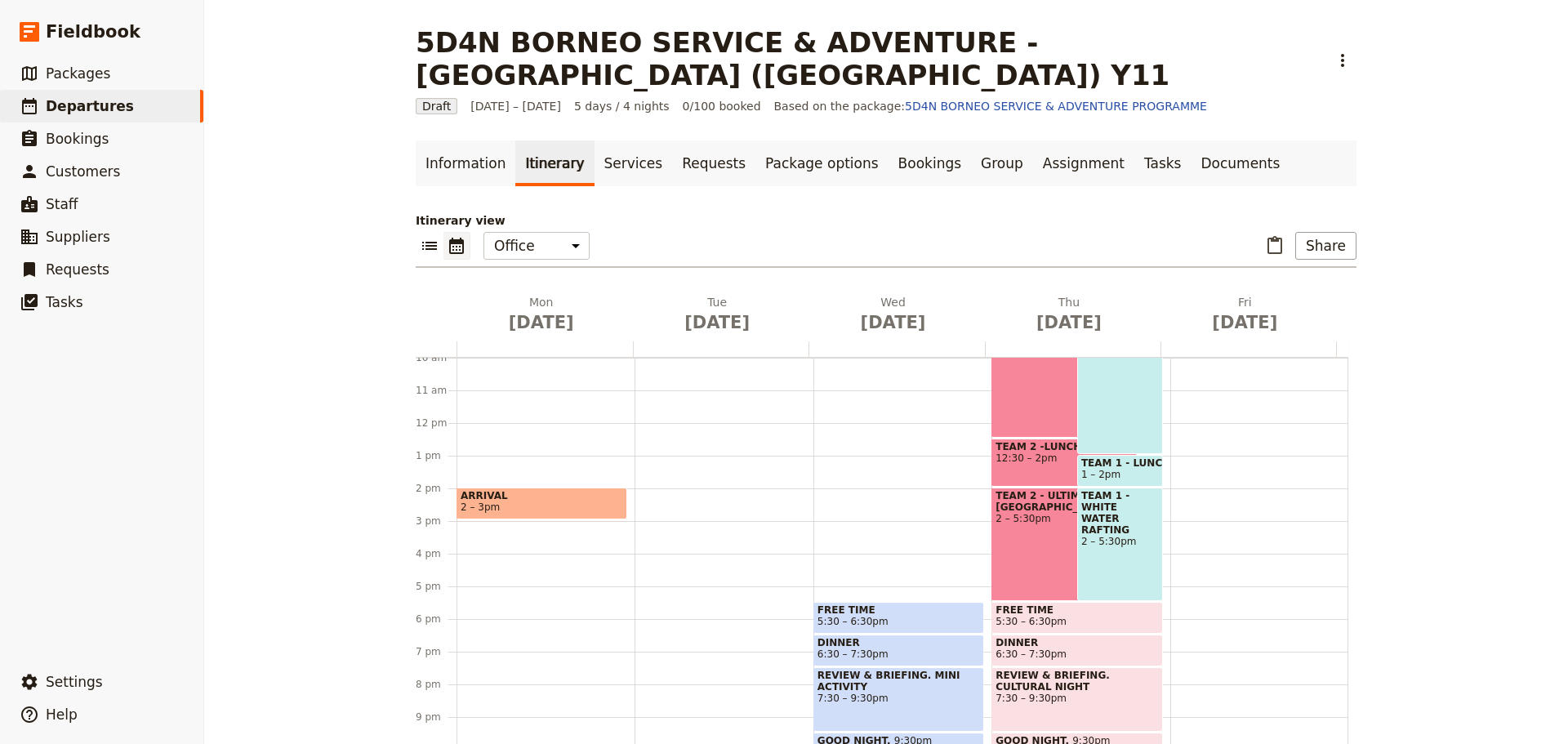
click at [906, 605] on span "FREE TIME" at bounding box center [899, 610] width 163 height 11
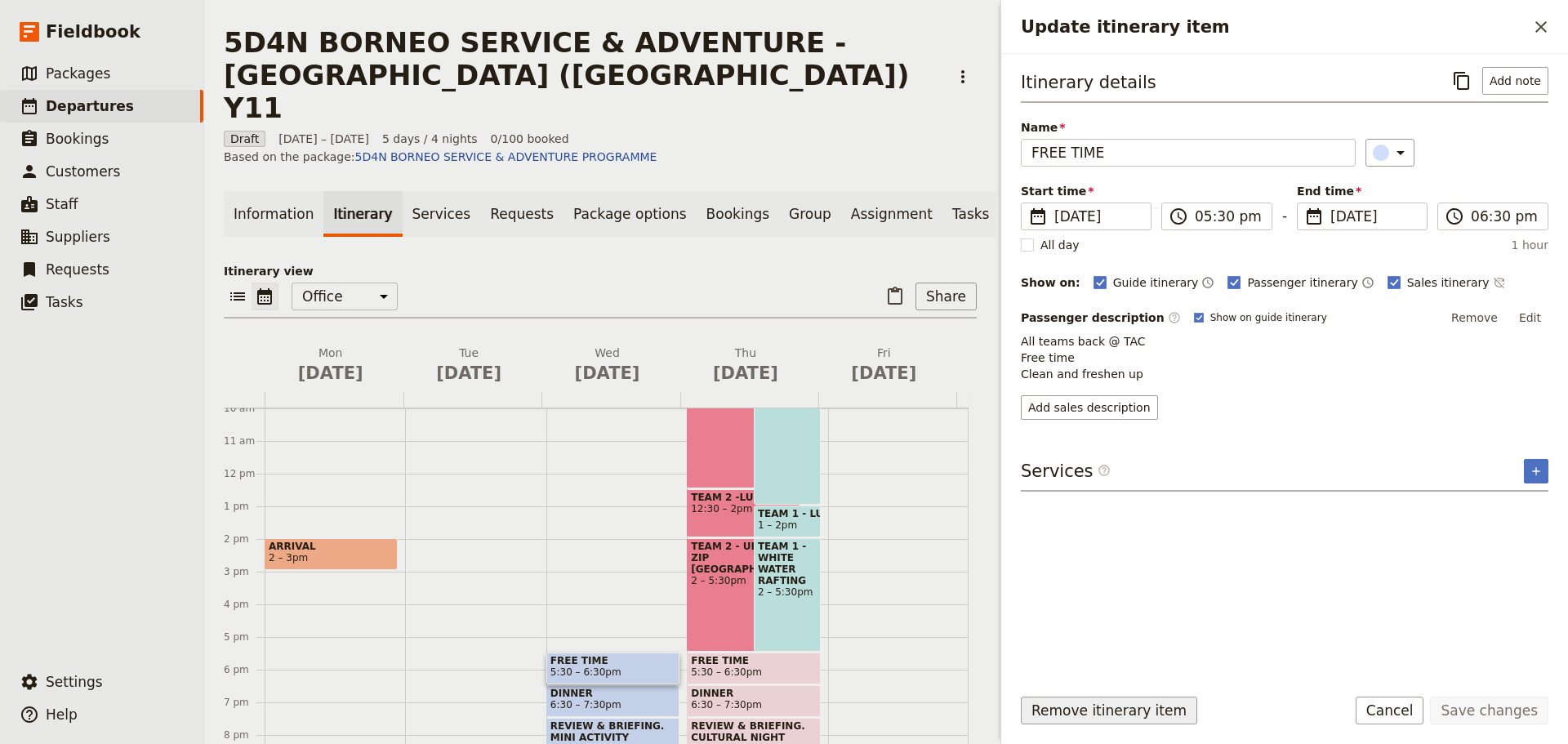
click at [1056, 708] on button "Remove itinerary item" at bounding box center [1109, 711] width 177 height 28
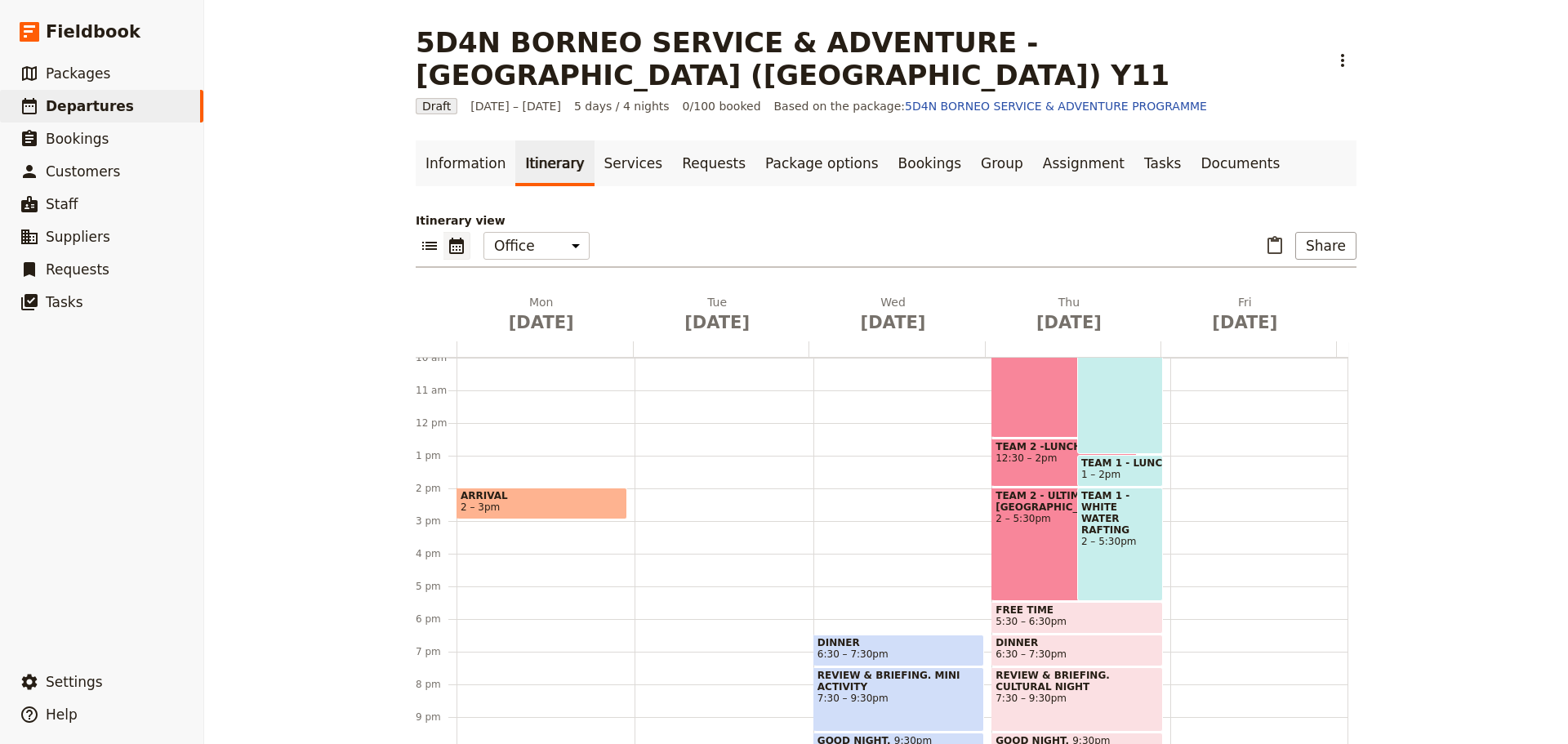
click at [920, 649] on span "6:30 – 7:30pm" at bounding box center [899, 654] width 163 height 11
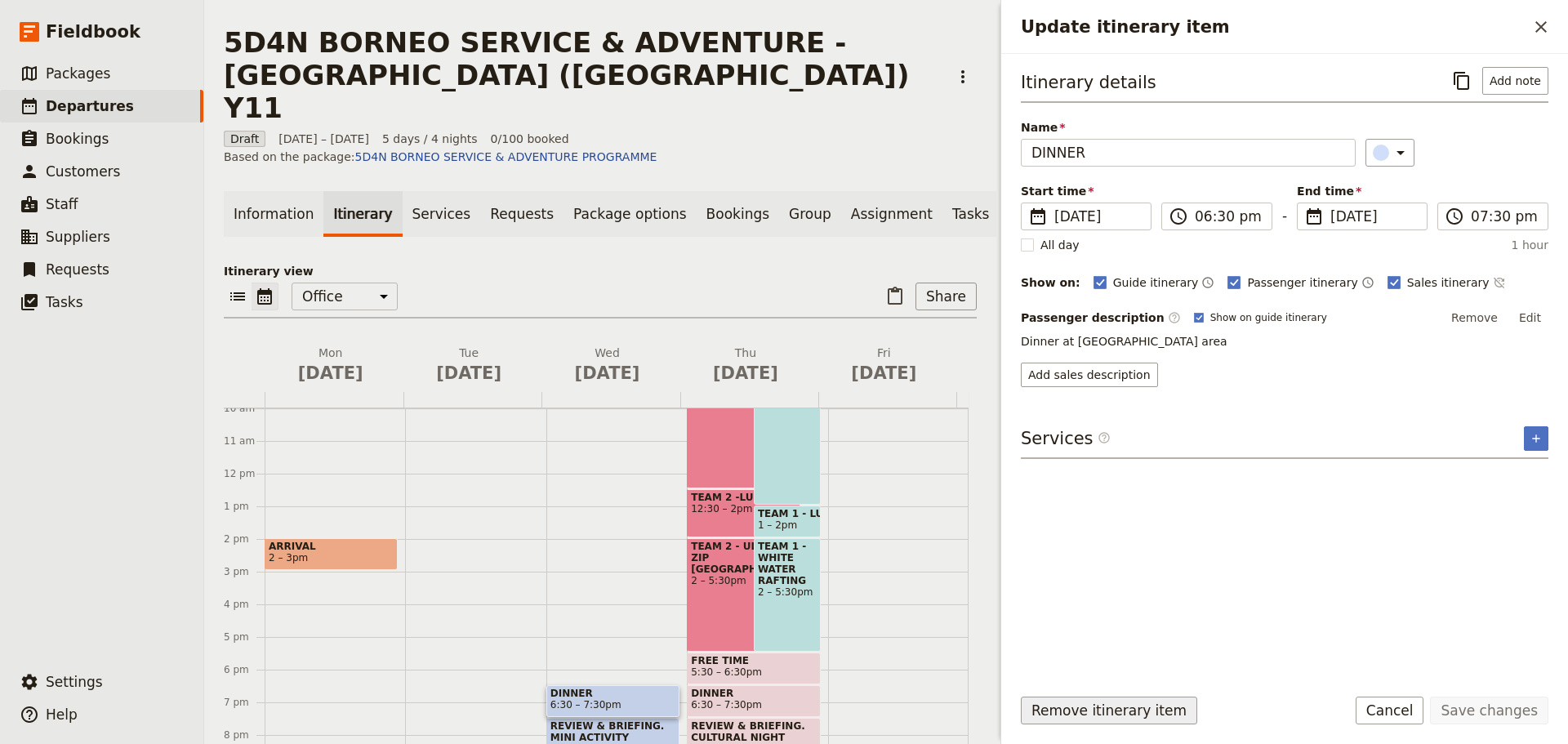
click at [1061, 713] on button "Remove itinerary item" at bounding box center [1109, 711] width 177 height 28
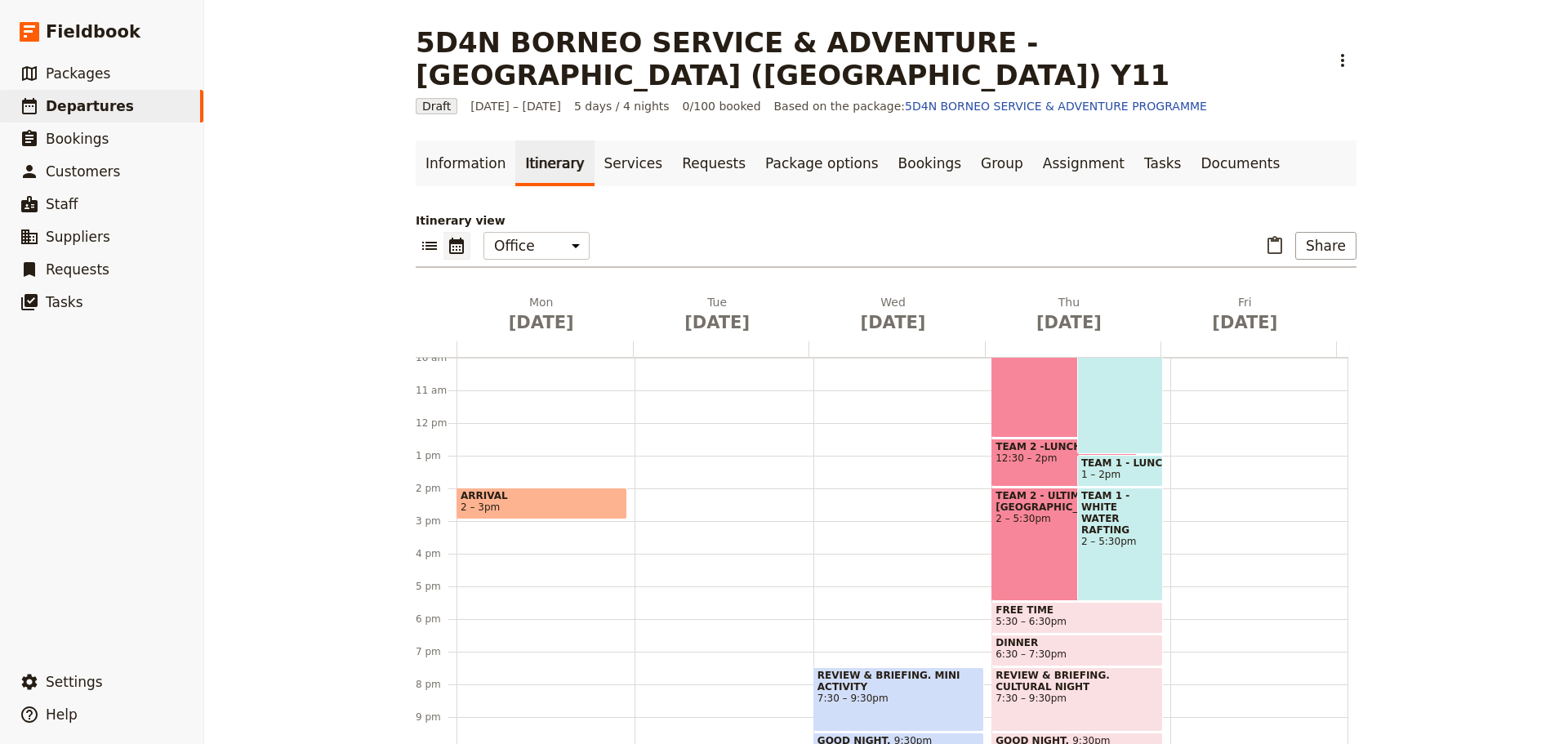
click at [913, 675] on div "REVIEW & BRIEFING. MINI ACTIVITY 7:30 – 9:30pm" at bounding box center [898, 699] width 171 height 65
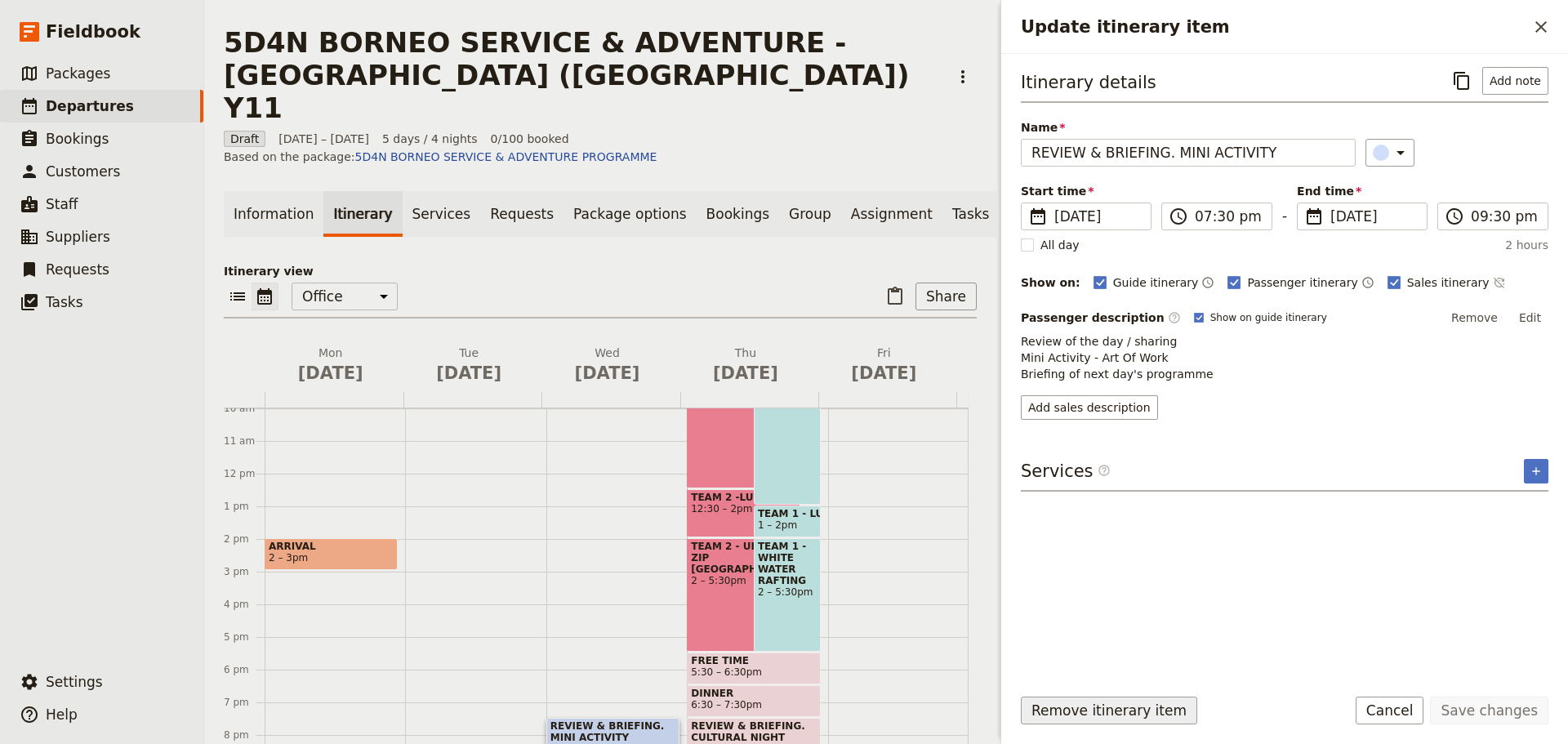
click at [1063, 712] on button "Remove itinerary item" at bounding box center [1109, 711] width 177 height 28
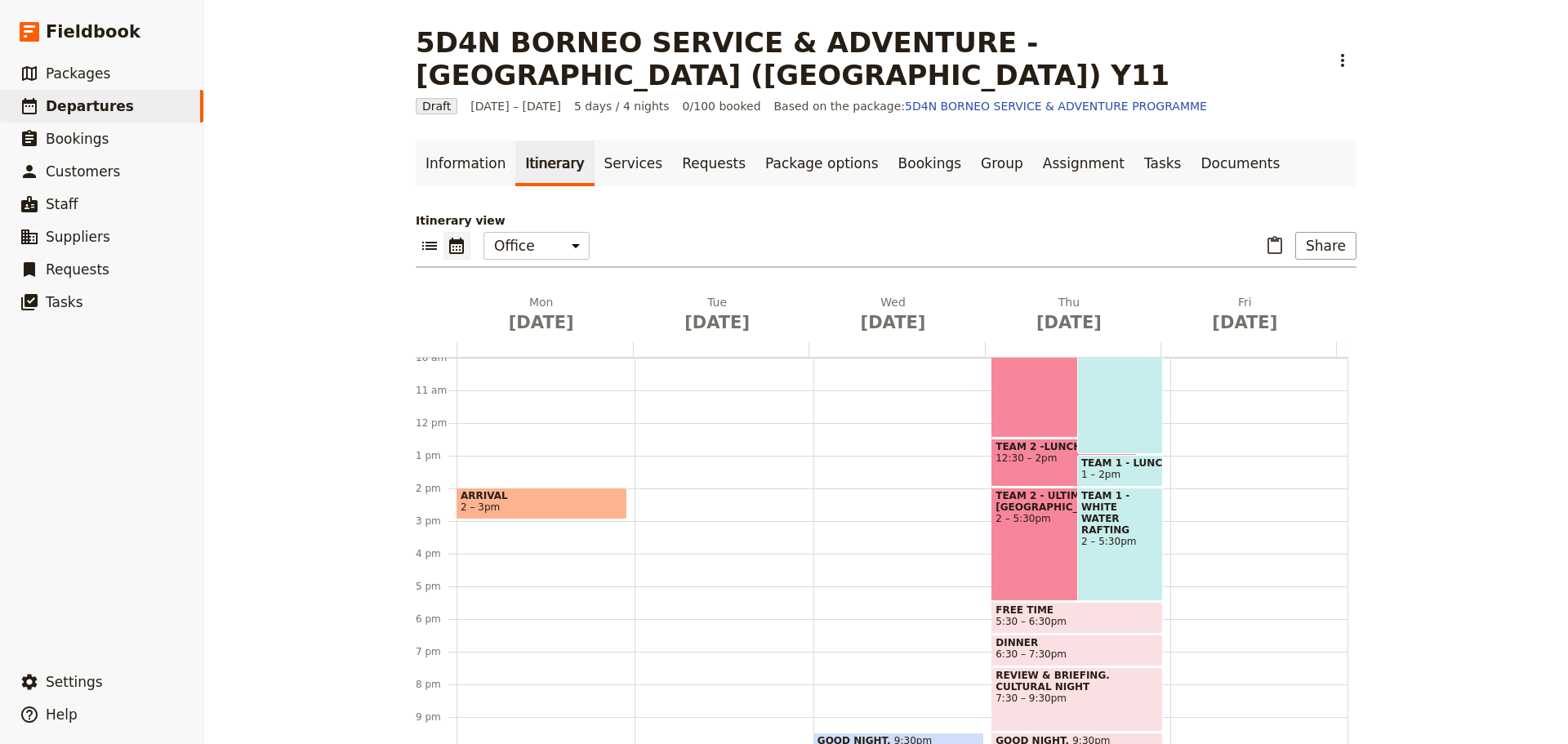
scroll to position [374, 0]
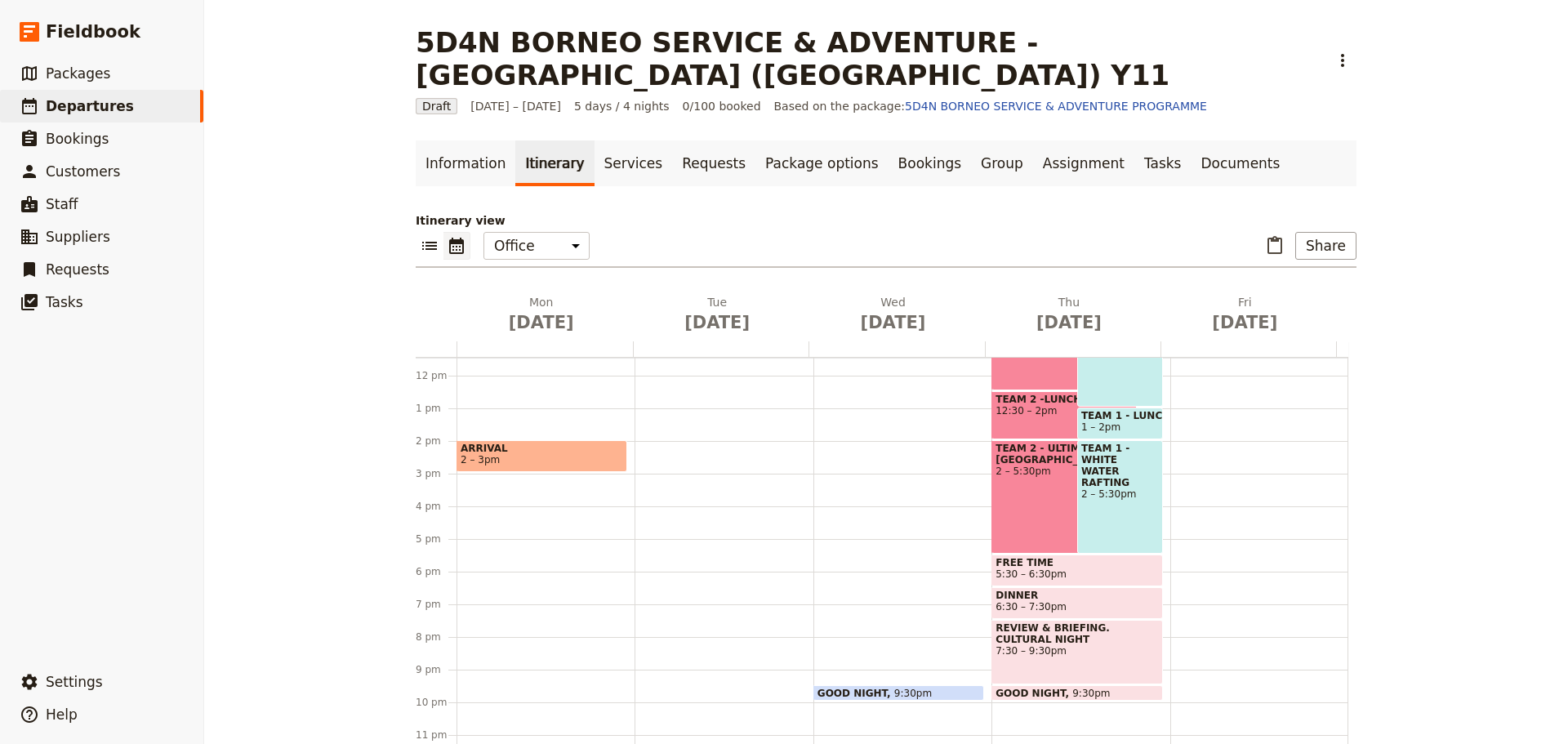
click at [881, 693] on span at bounding box center [898, 696] width 169 height 6
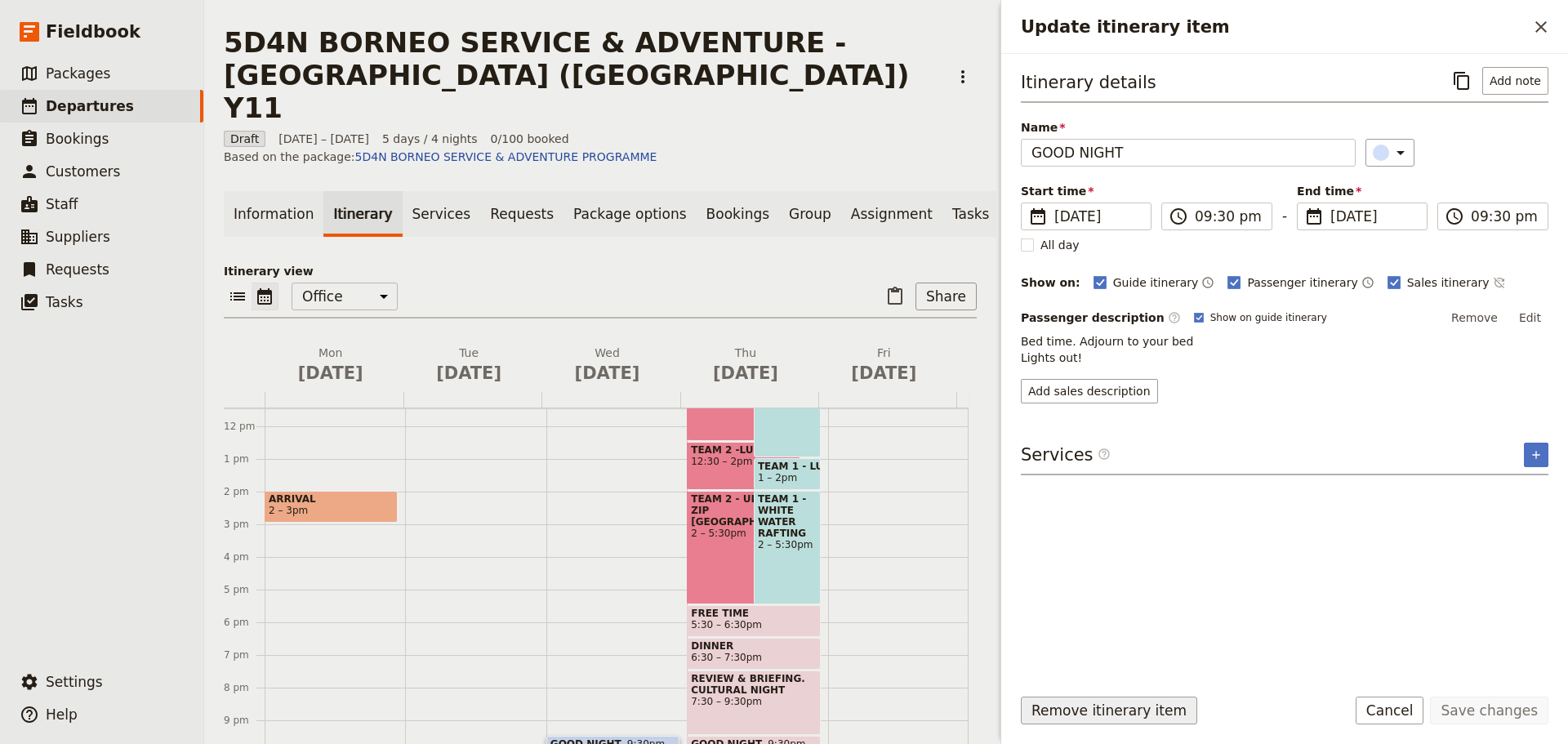
click at [1068, 716] on button "Remove itinerary item" at bounding box center [1109, 711] width 177 height 28
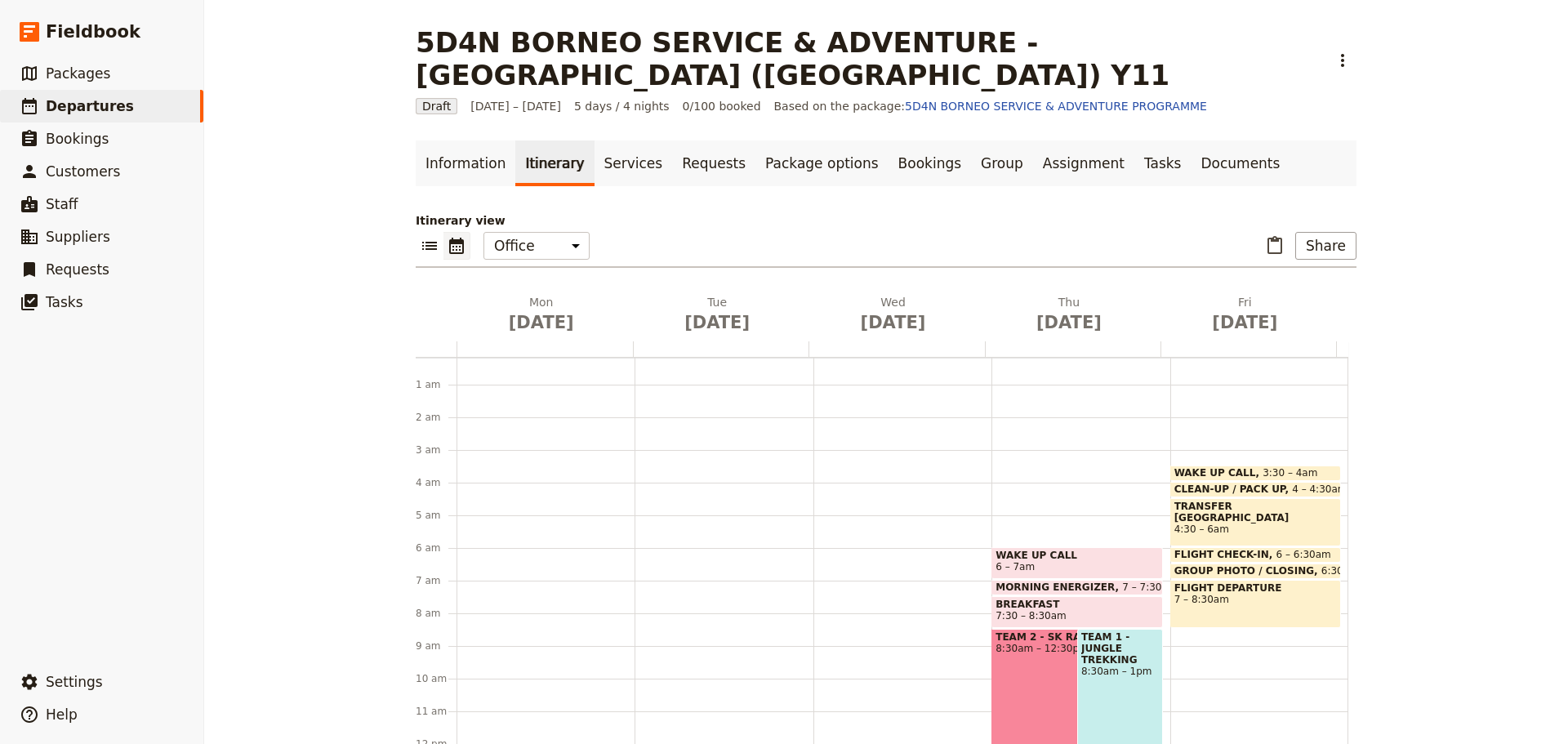
scroll to position [0, 0]
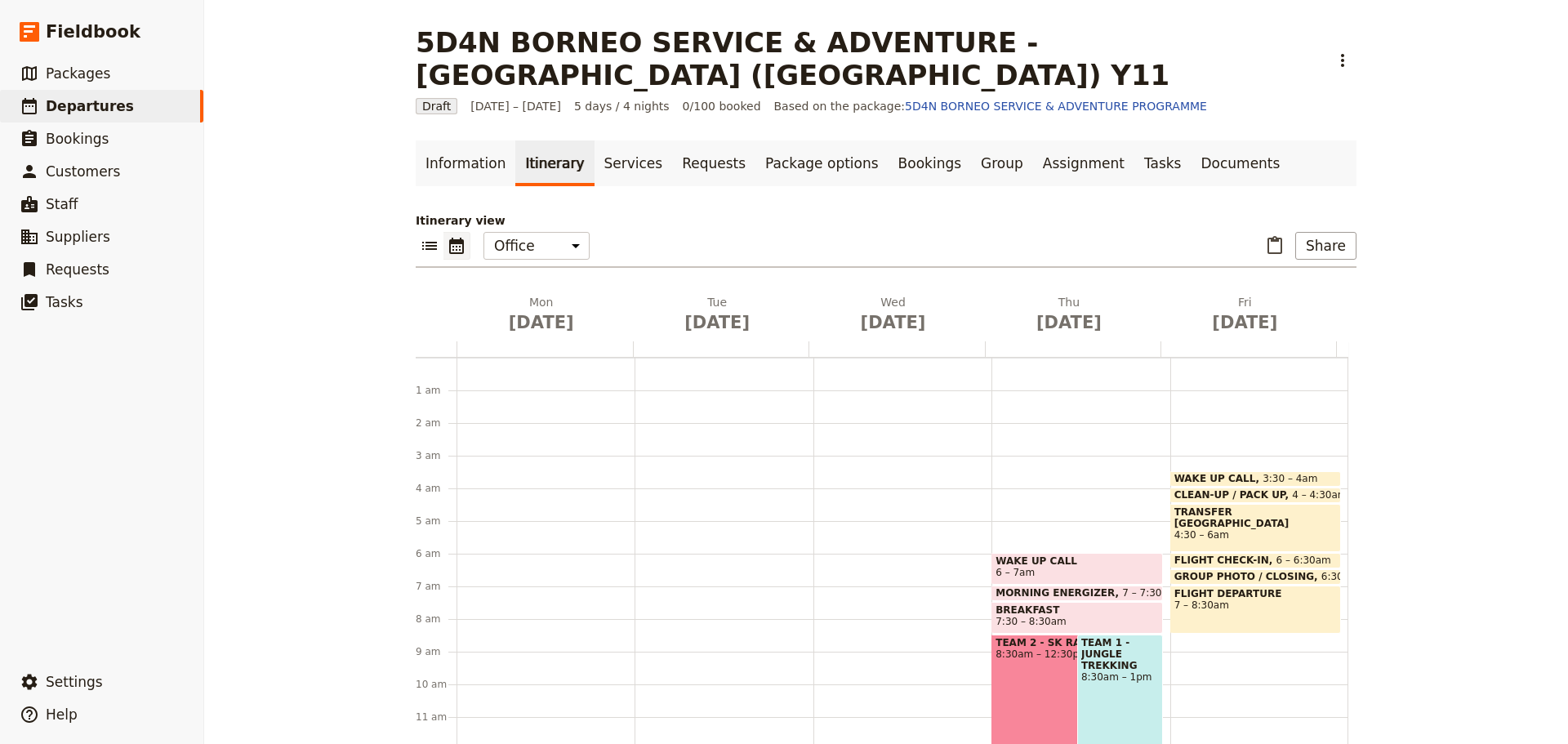
click at [1054, 567] on span "6 – 7am" at bounding box center [1077, 572] width 163 height 11
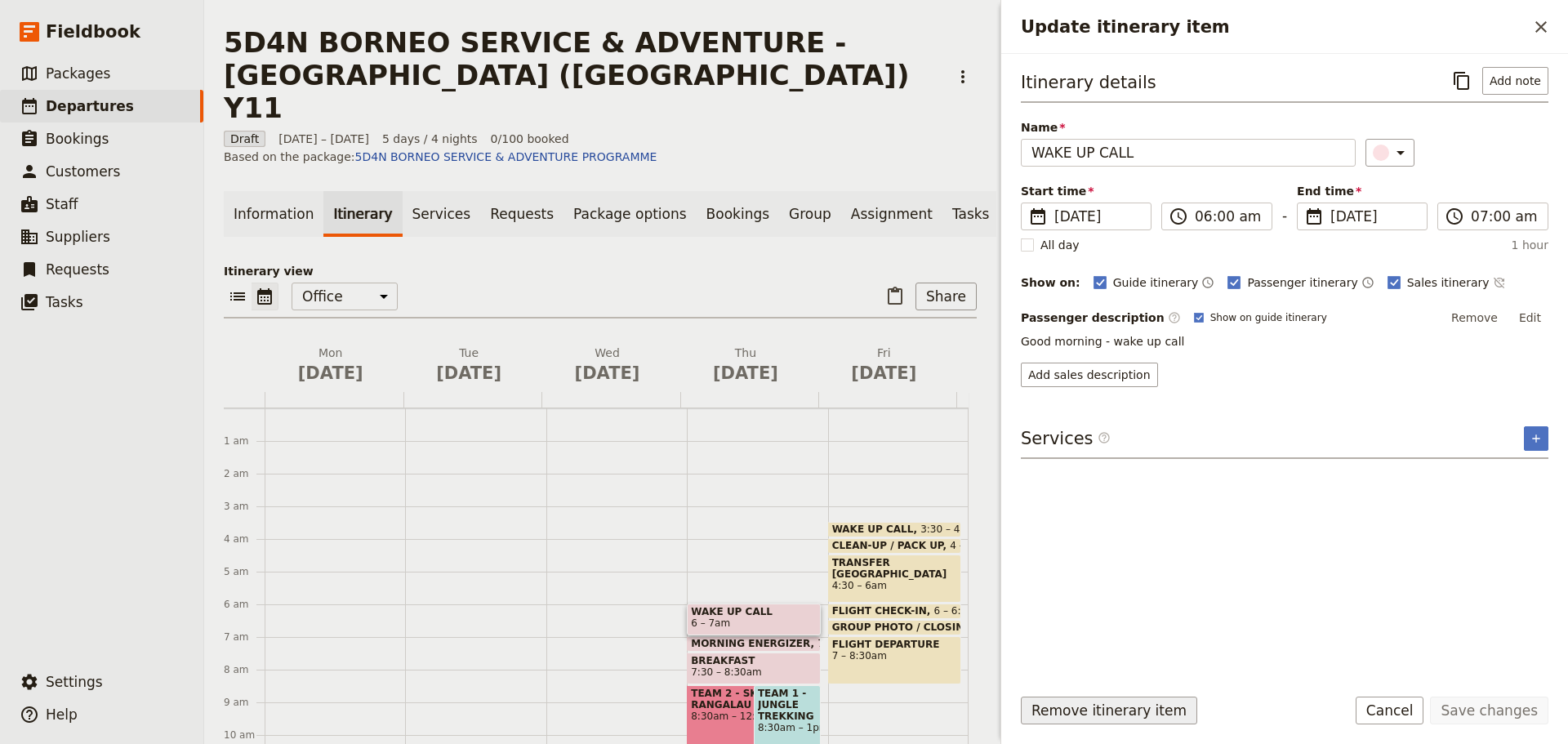
click at [1070, 711] on button "Remove itinerary item" at bounding box center [1109, 711] width 177 height 28
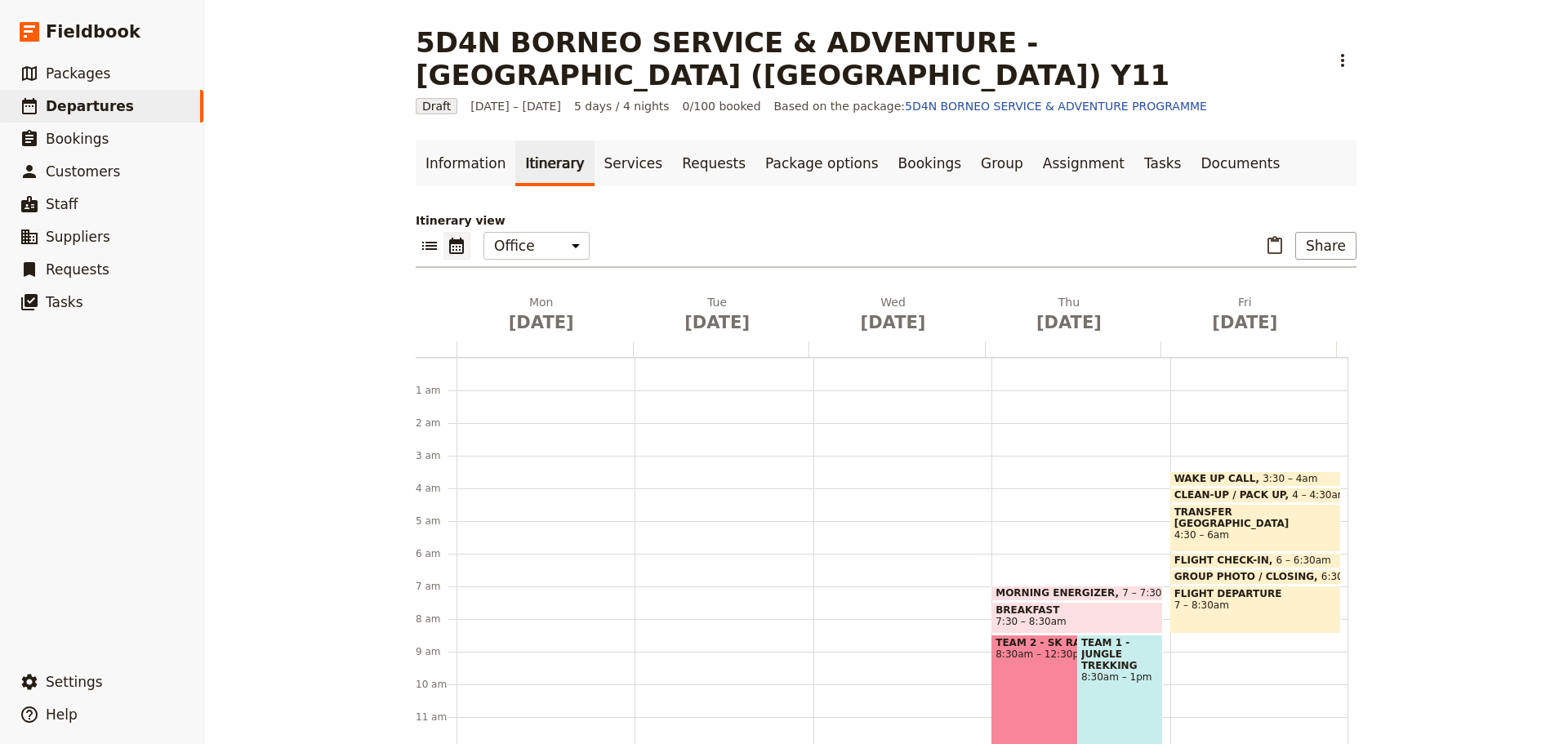
click at [1067, 587] on span "MORNING ENERGIZER" at bounding box center [1059, 593] width 127 height 11
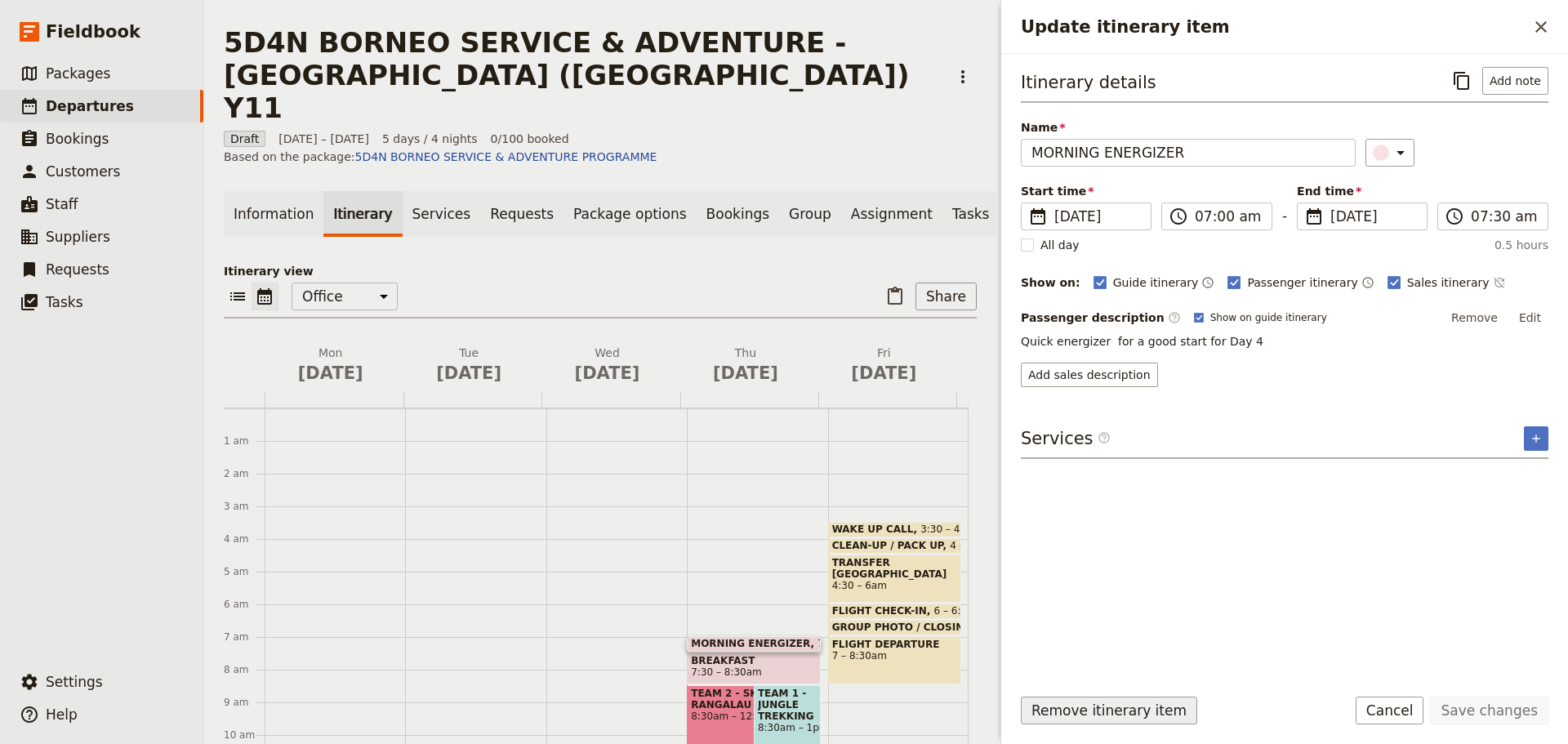
click at [1109, 719] on button "Remove itinerary item" at bounding box center [1109, 711] width 177 height 28
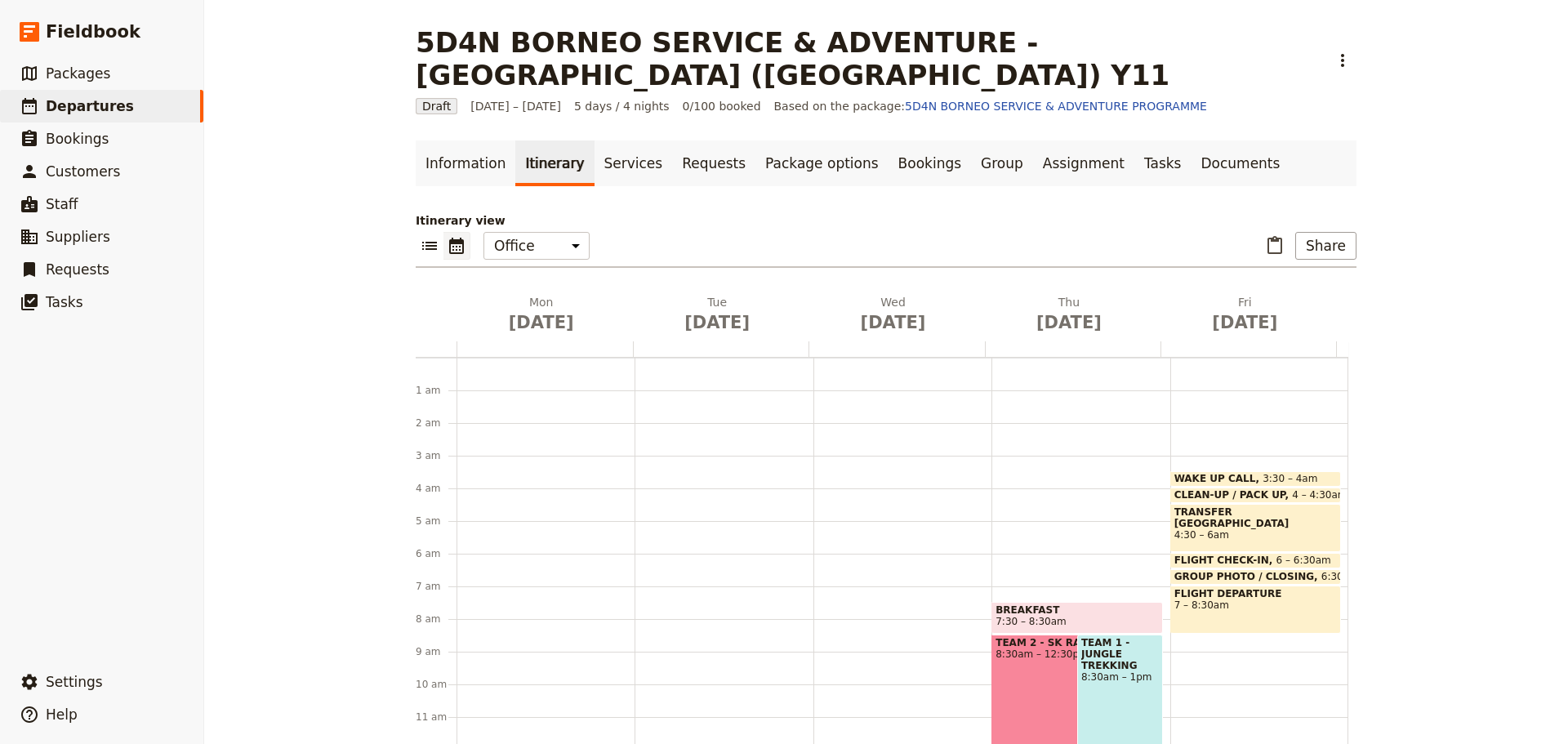
click at [1057, 616] on span "7:30 – 8:30am" at bounding box center [1077, 621] width 163 height 11
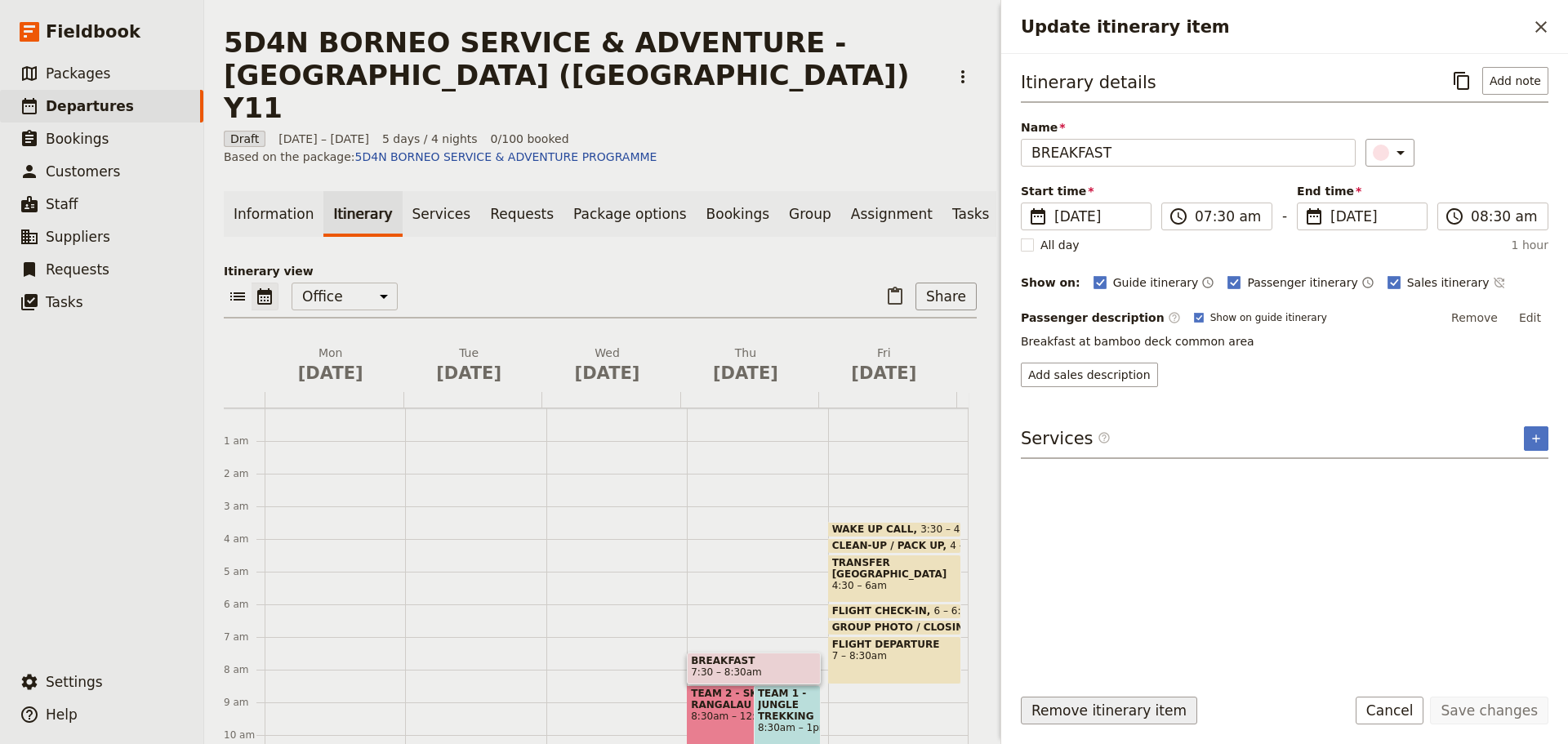
click at [1119, 719] on button "Remove itinerary item" at bounding box center [1109, 711] width 177 height 28
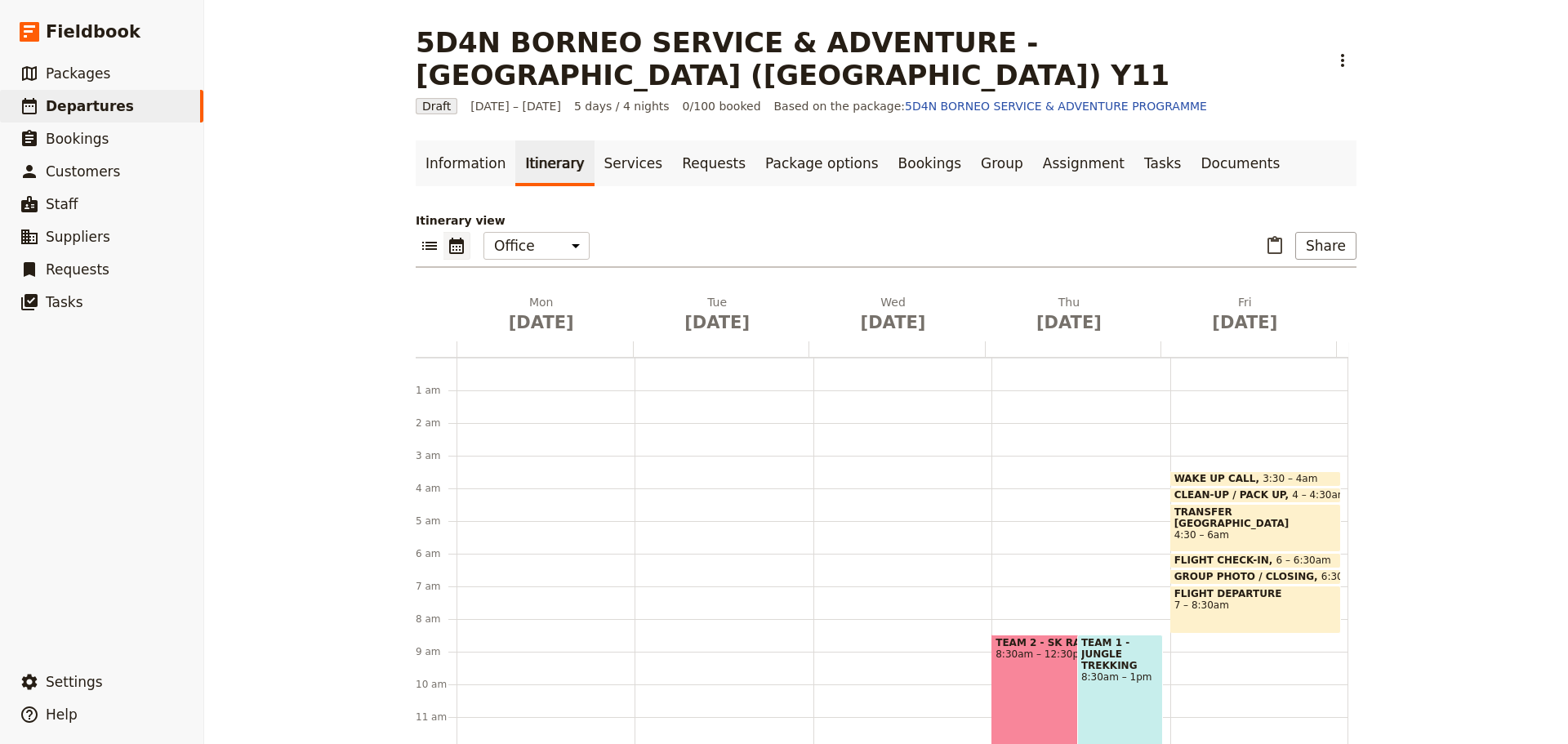
click at [1052, 675] on div "TEAM 2 - SK RANGALAU 8:30am – 12:30pm" at bounding box center [1064, 699] width 145 height 130
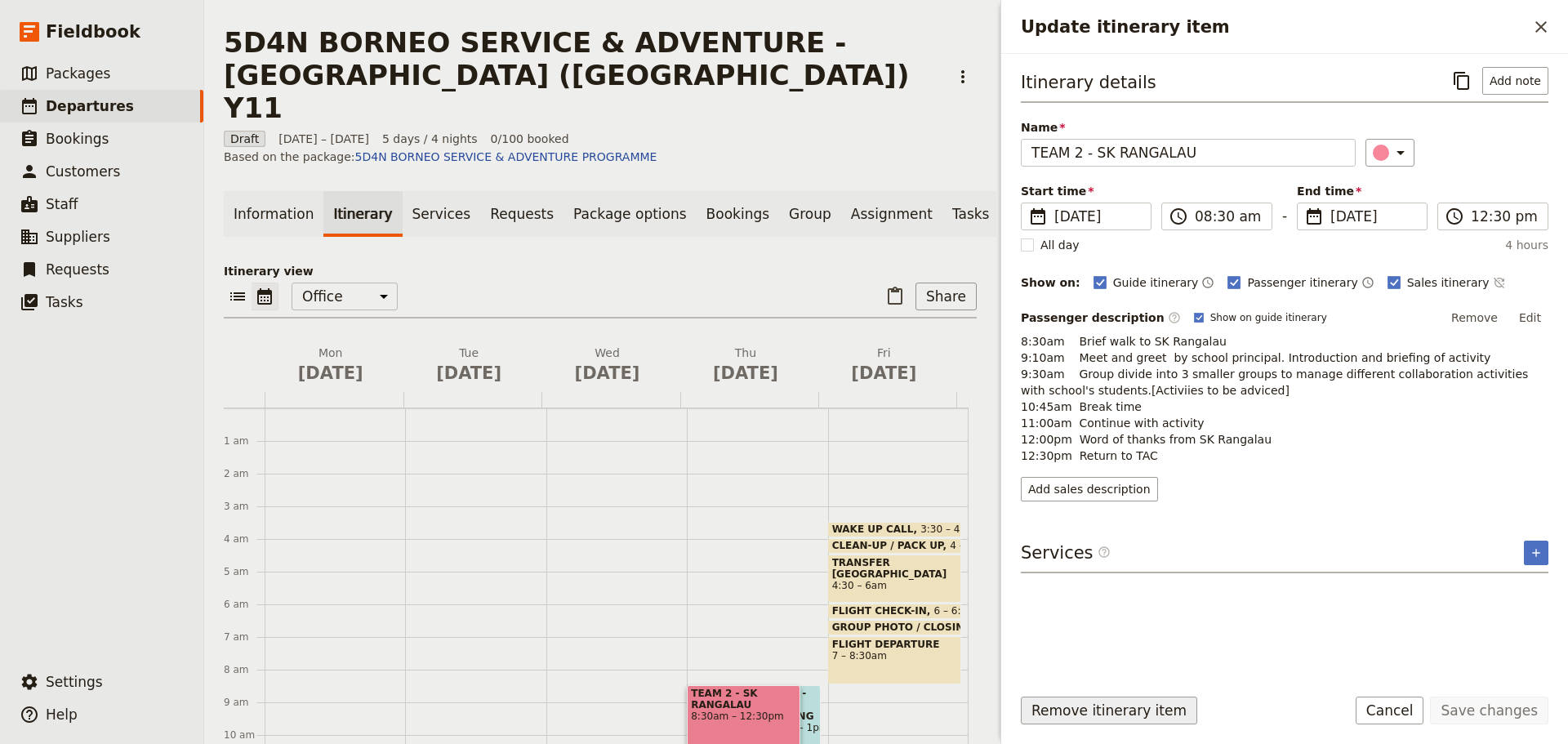
click at [1115, 712] on button "Remove itinerary item" at bounding box center [1109, 711] width 177 height 28
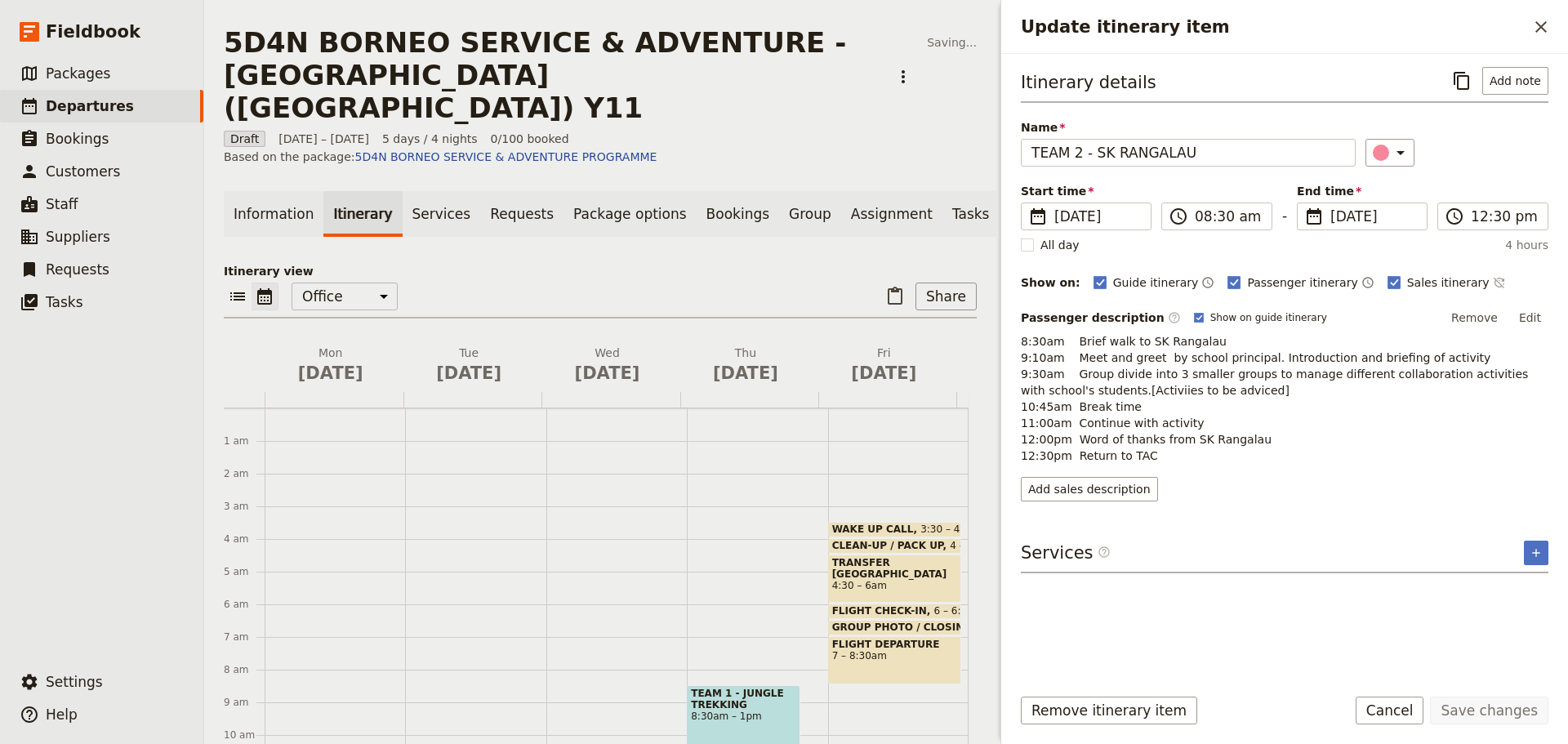
scroll to position [45, 0]
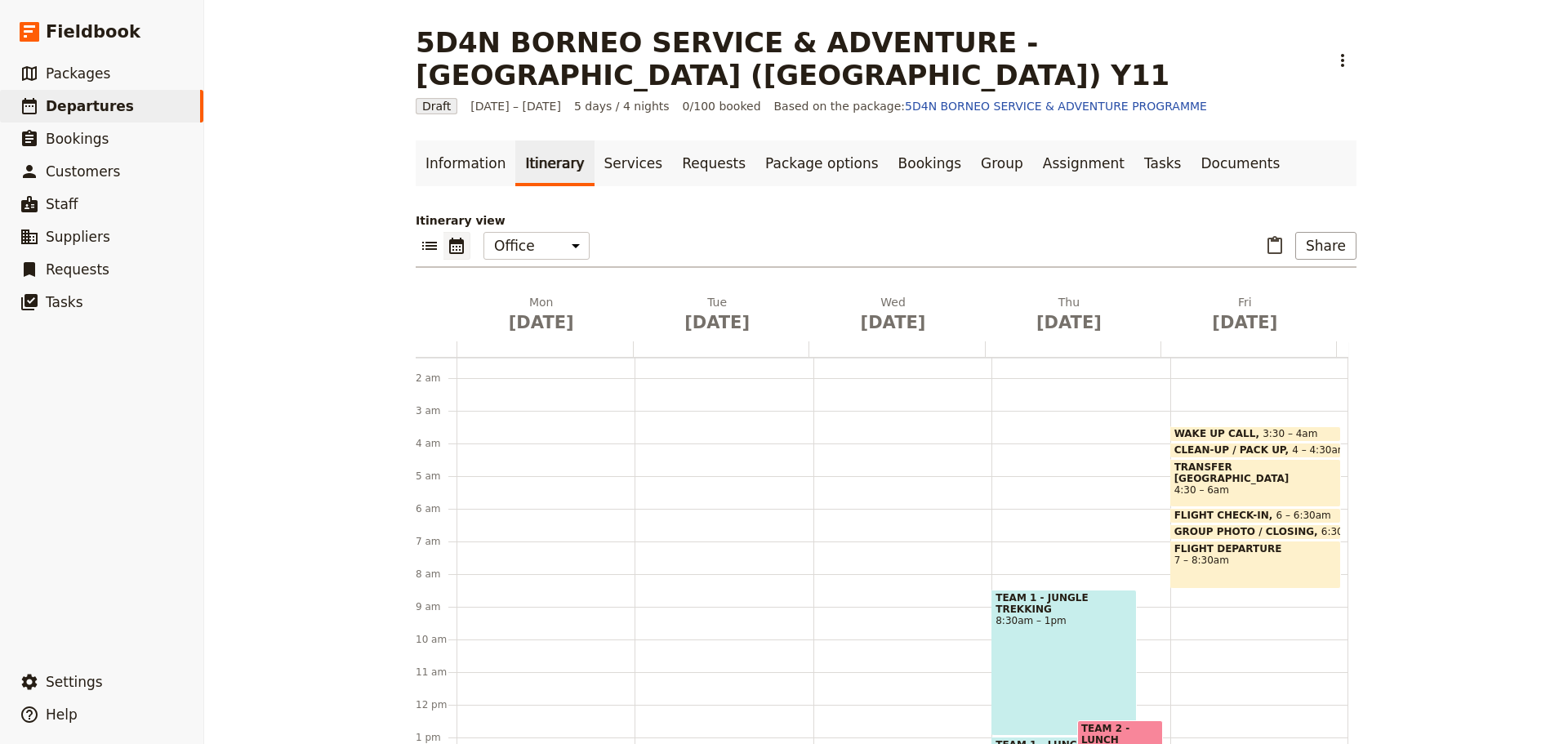
click at [1009, 660] on div "TEAM 1 - JUNGLE TREKKING 8:30am – 1pm" at bounding box center [1064, 663] width 145 height 146
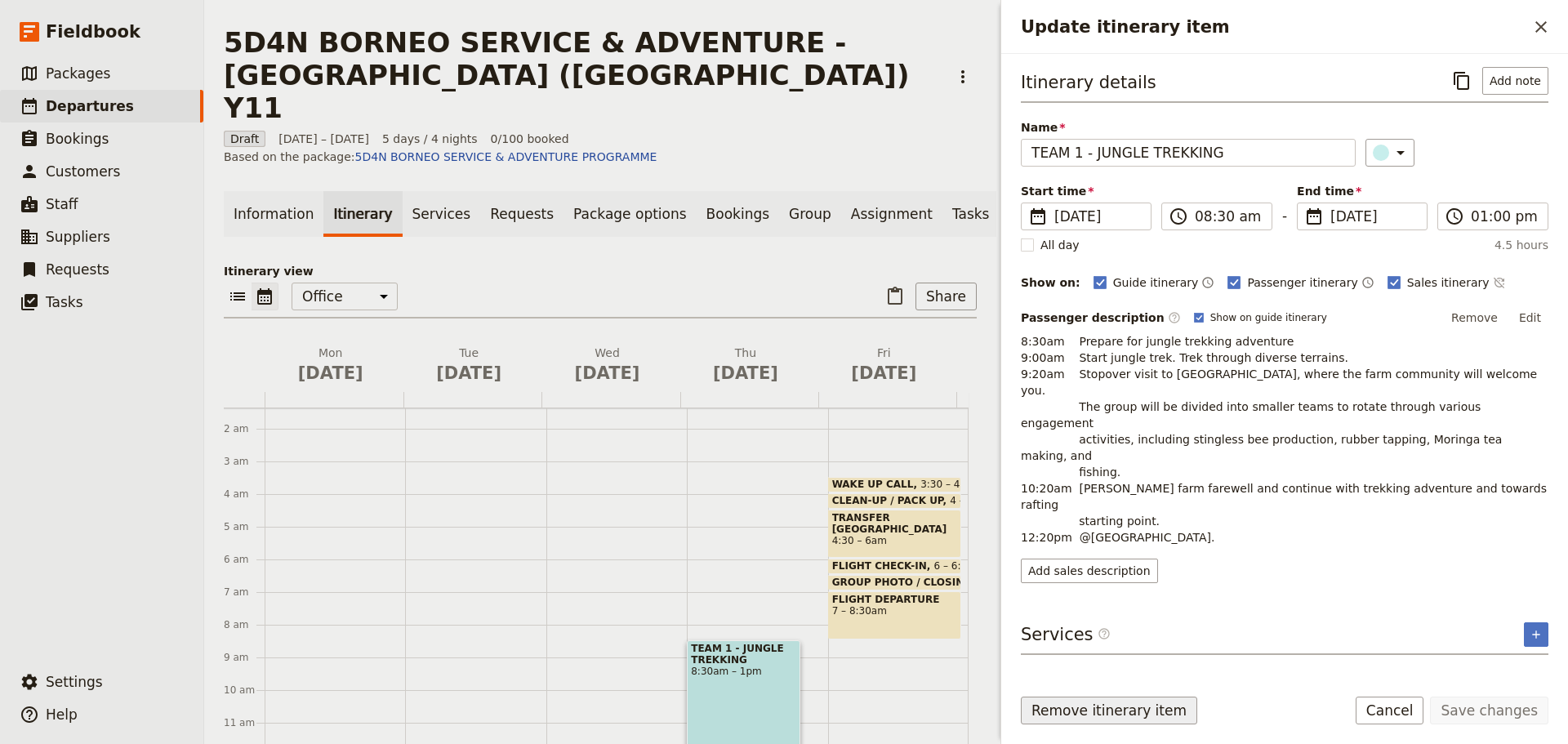
click at [1108, 719] on button "Remove itinerary item" at bounding box center [1109, 711] width 177 height 28
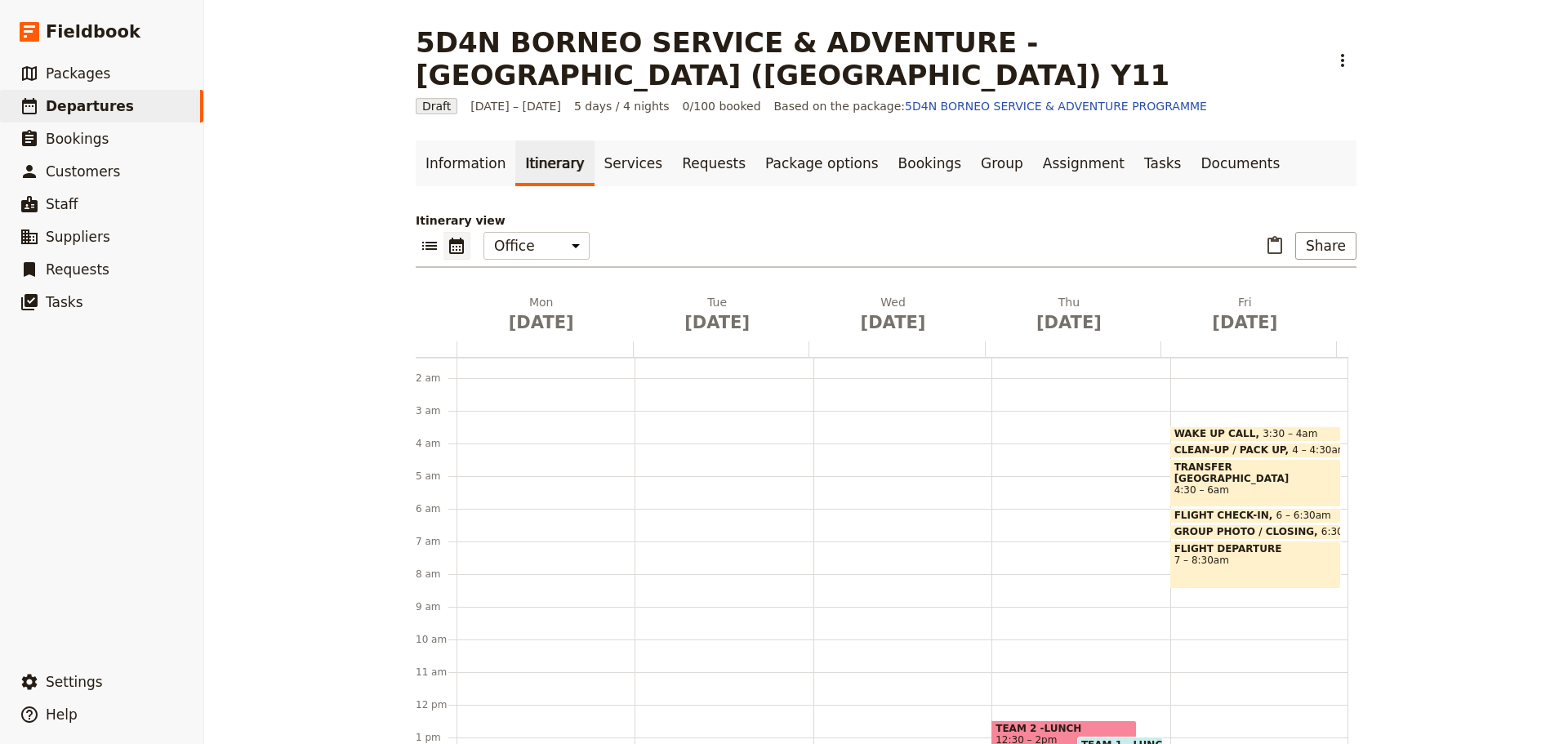
scroll to position [127, 0]
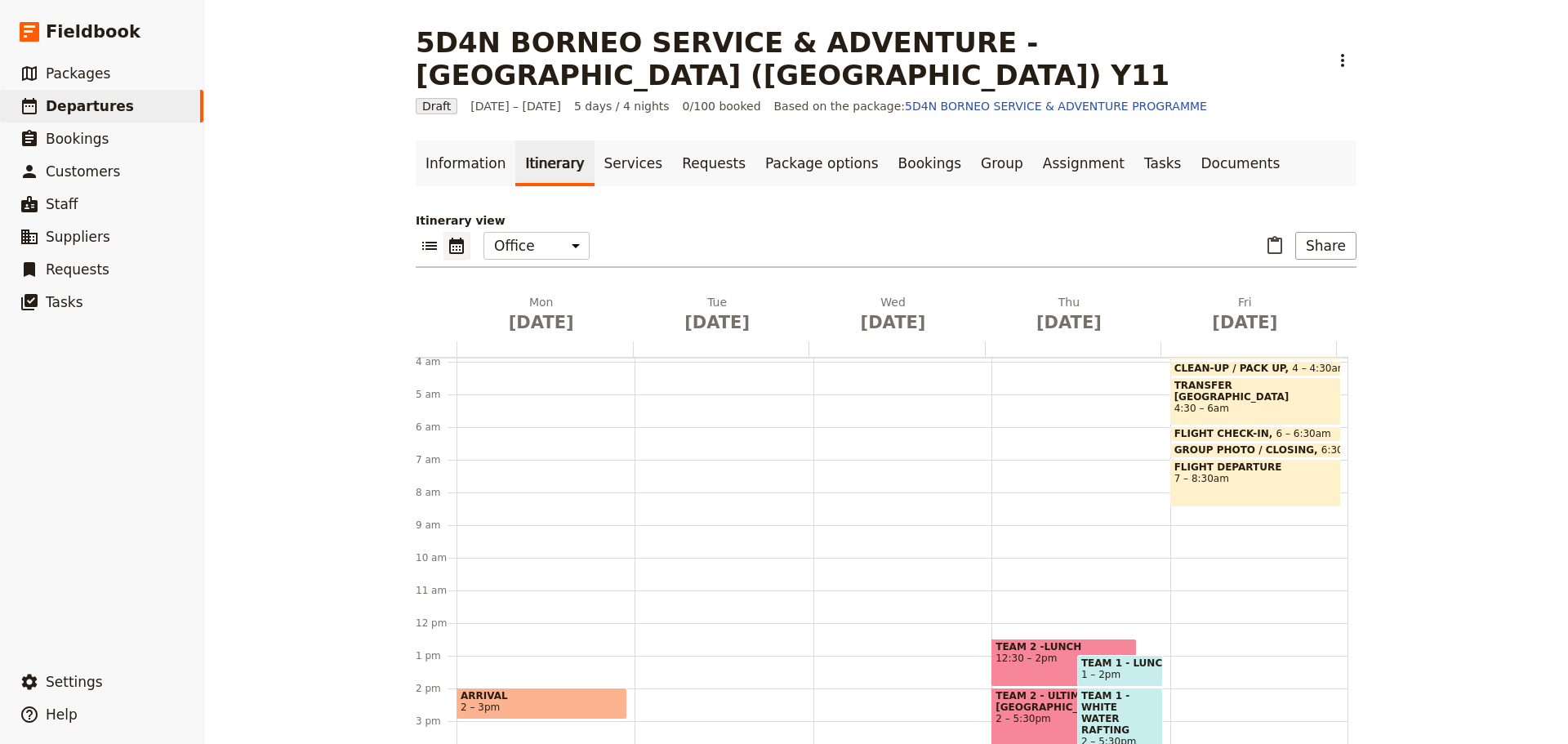
click at [1026, 653] on span "12:30 – 2pm" at bounding box center [1064, 658] width 137 height 11
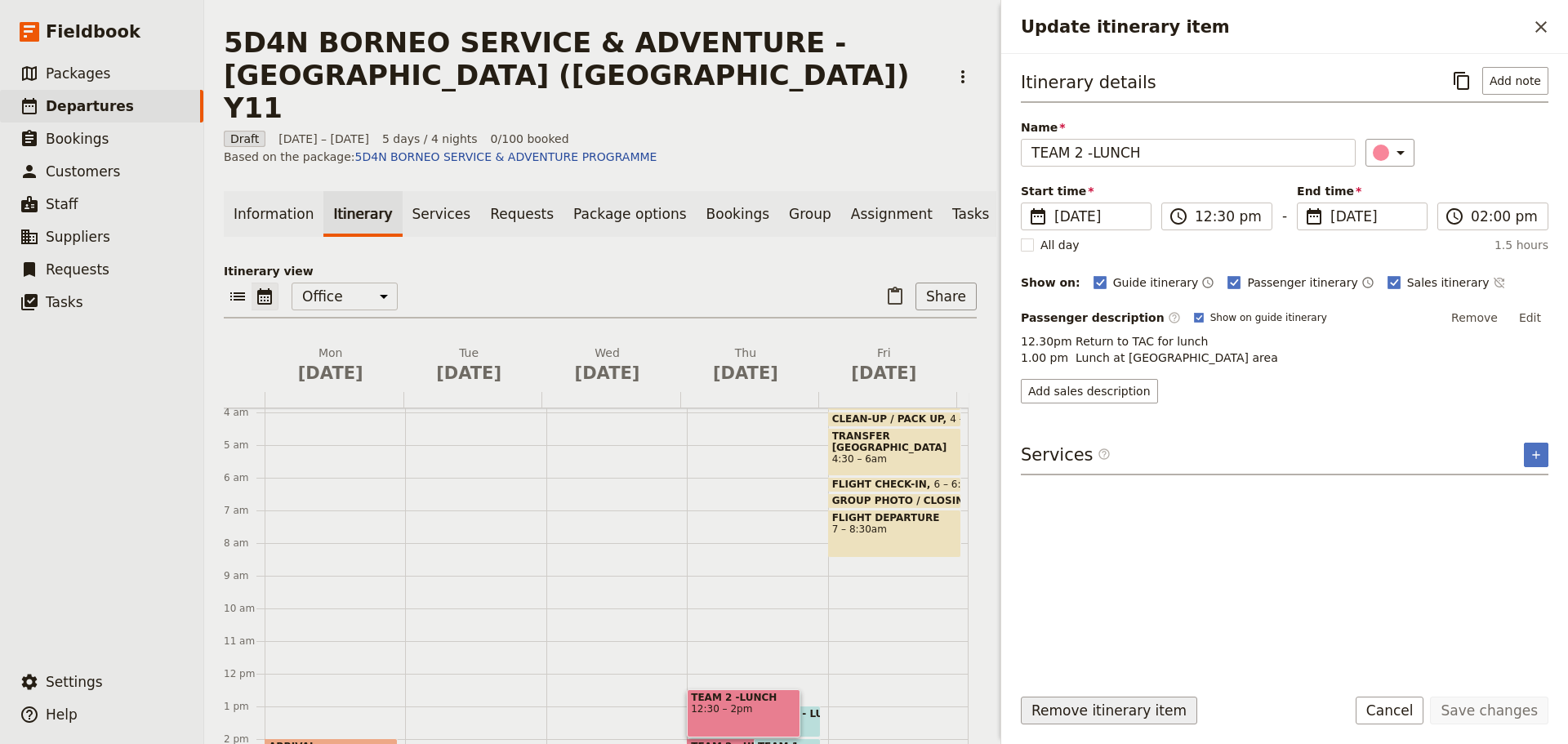
click at [1100, 712] on button "Remove itinerary item" at bounding box center [1109, 711] width 177 height 28
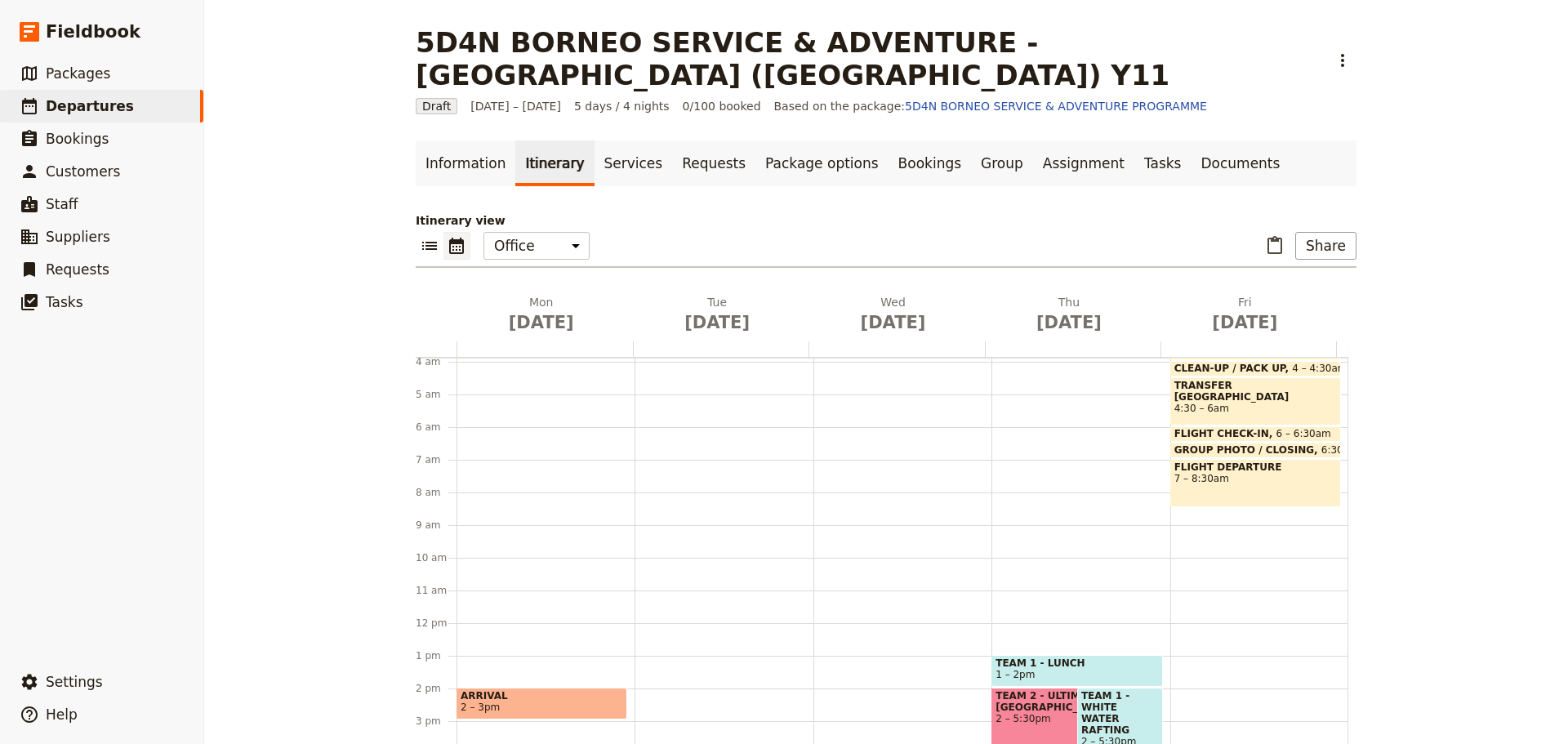
click at [1015, 669] on span "1 – 2pm" at bounding box center [1015, 674] width 39 height 11
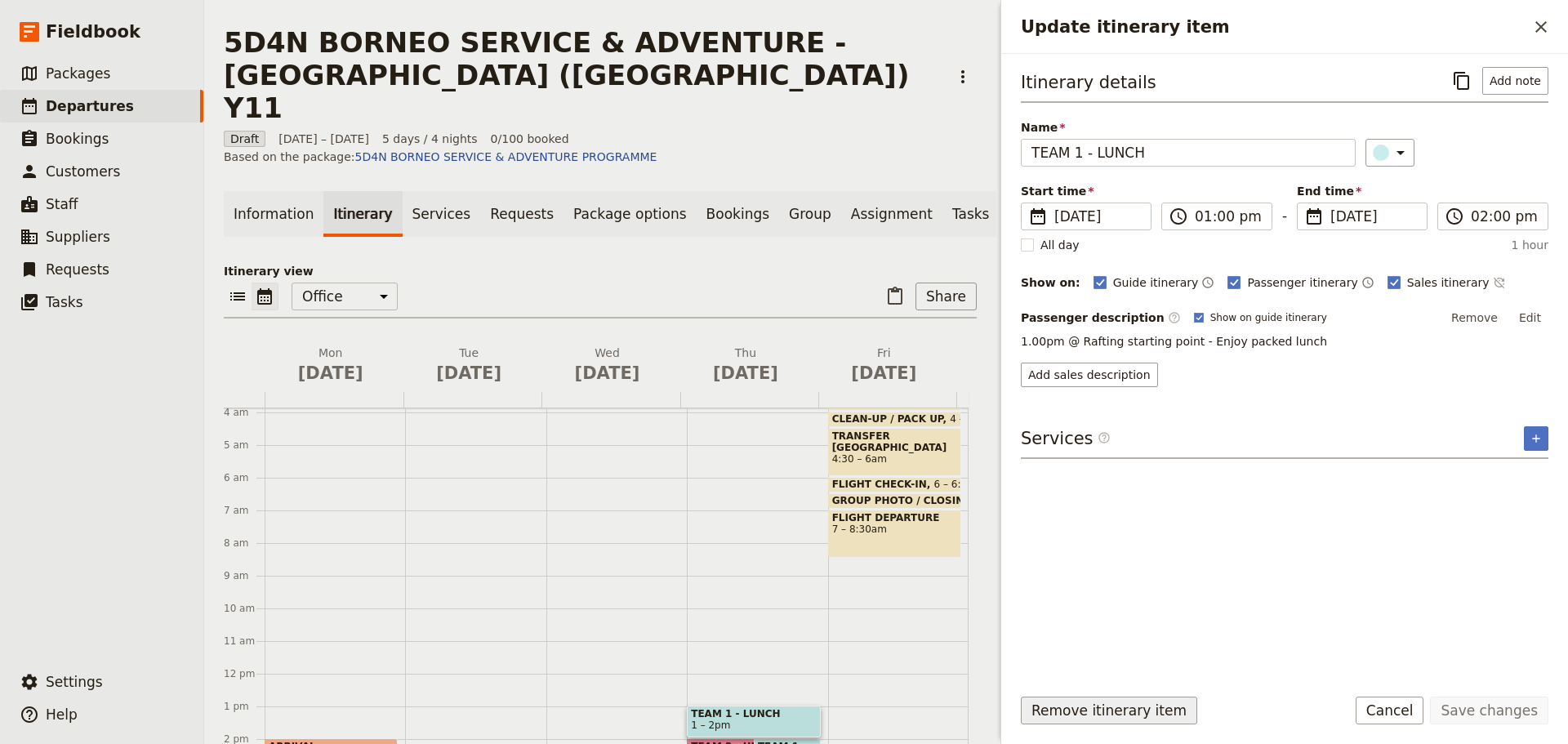
click at [1043, 704] on button "Remove itinerary item" at bounding box center [1109, 711] width 177 height 28
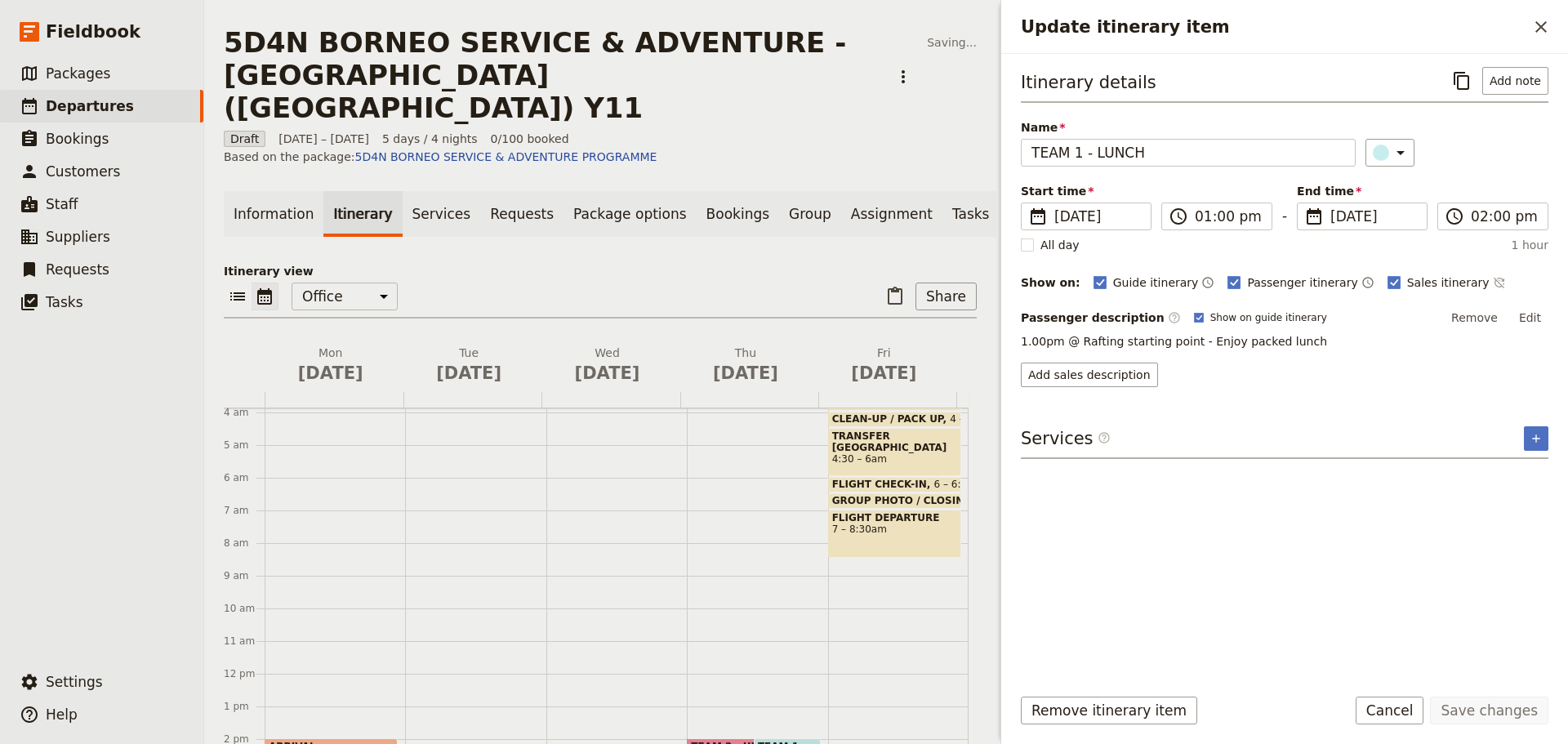
scroll to position [159, 0]
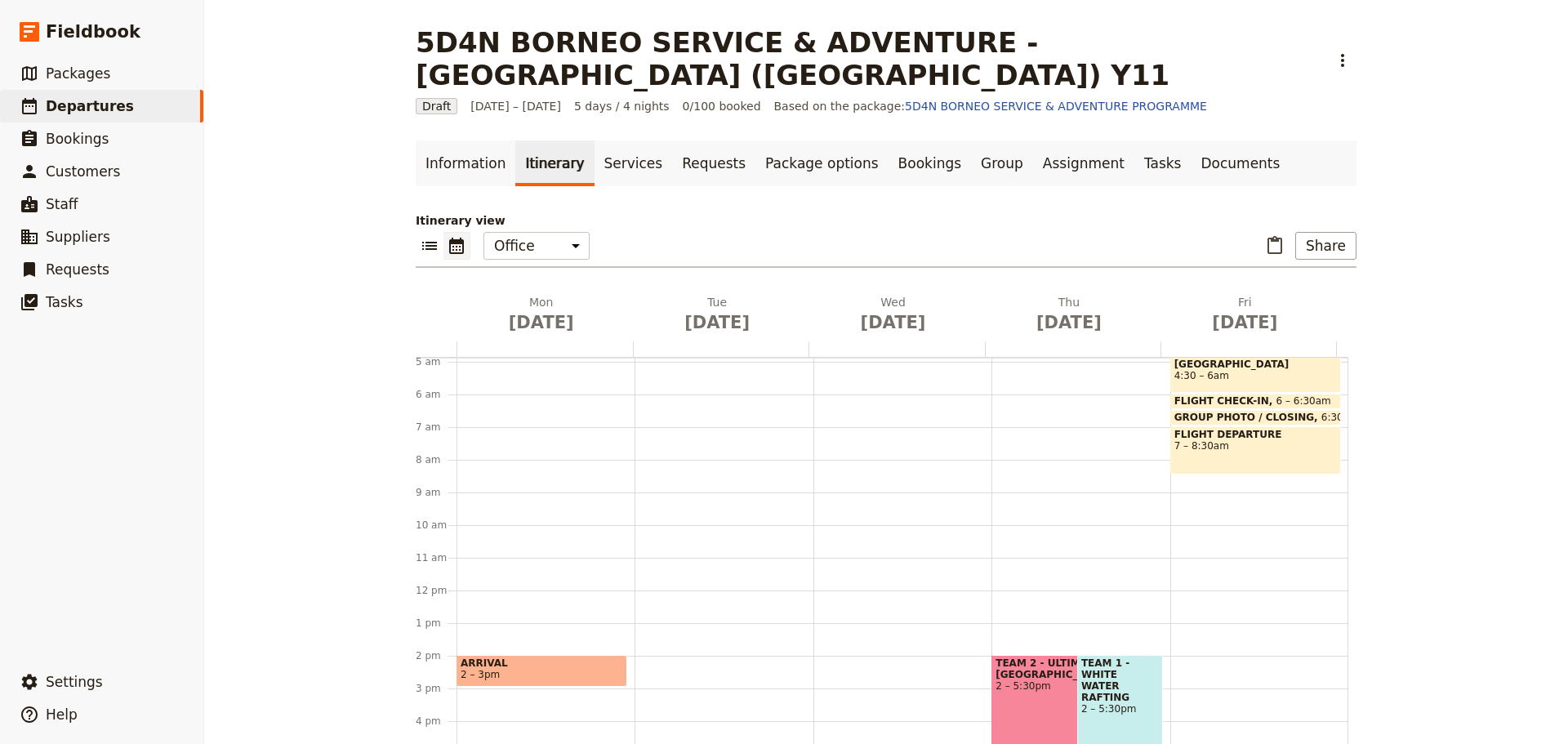
click at [1004, 670] on div "TEAM 2 - ULTIMATE ZIP BORNEO 2 – 5:30pm" at bounding box center [1064, 712] width 145 height 114
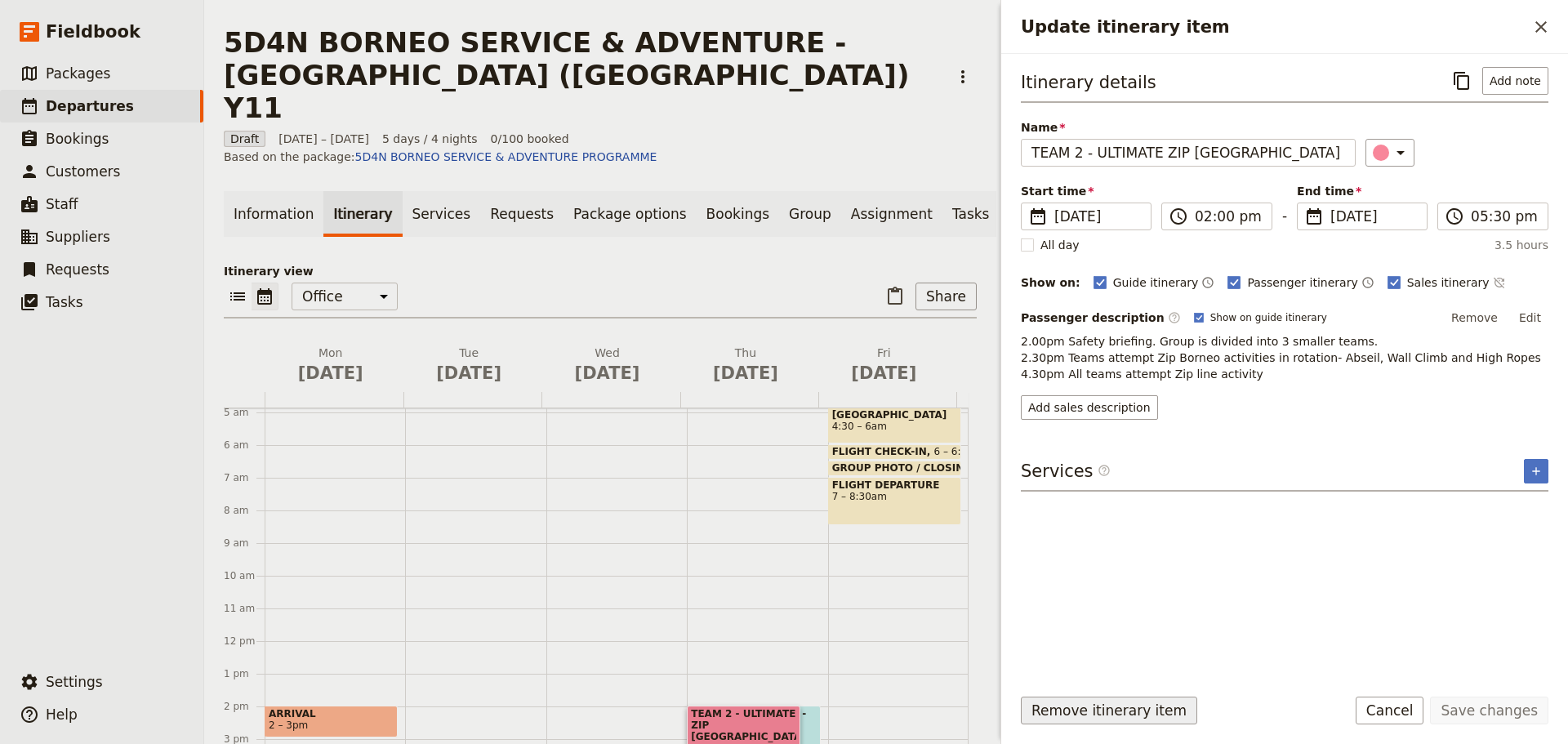
click at [1087, 715] on button "Remove itinerary item" at bounding box center [1109, 711] width 177 height 28
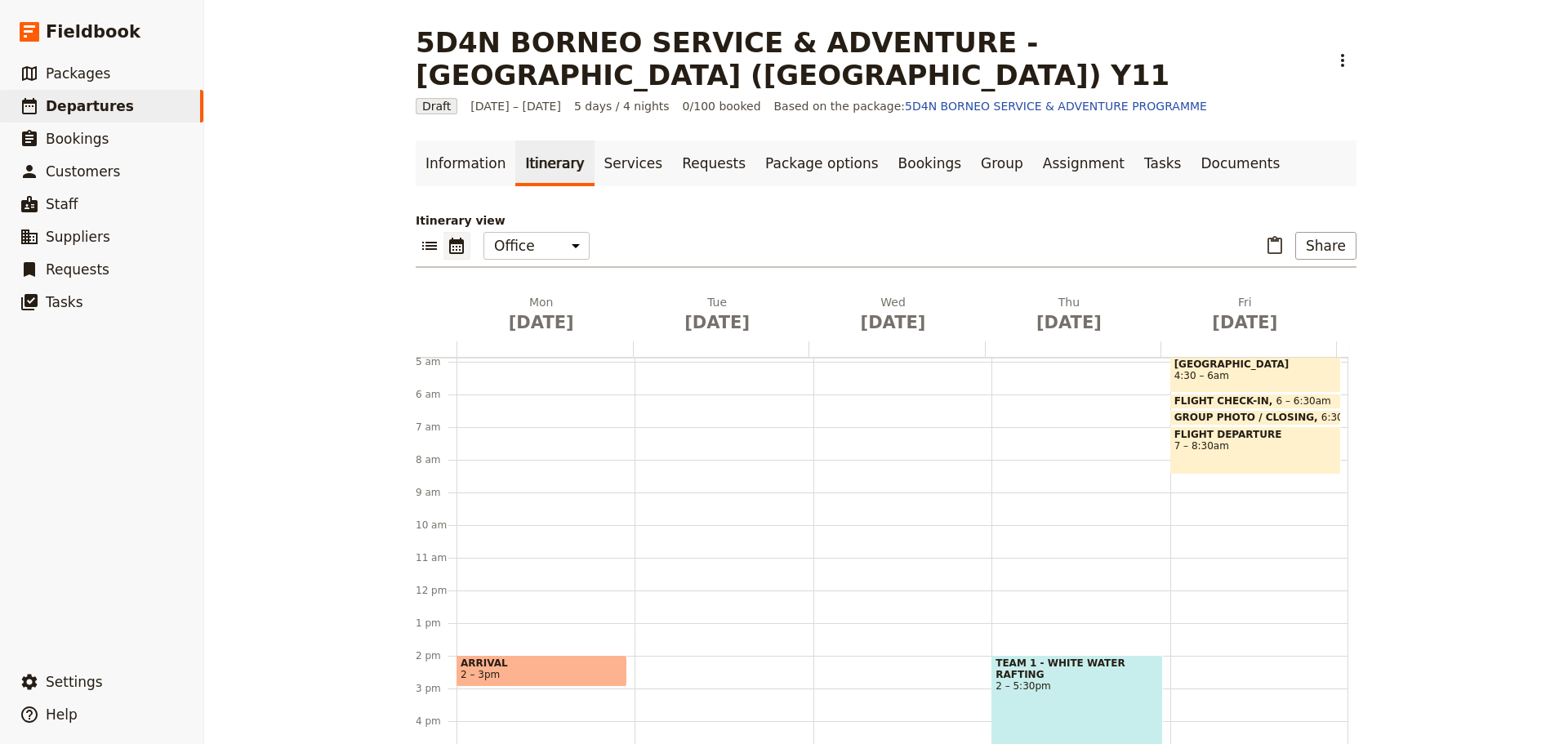
click at [1069, 691] on div "TEAM 1 - WHITE WATER RAFTING 2 – 5:30pm" at bounding box center [1076, 712] width 171 height 114
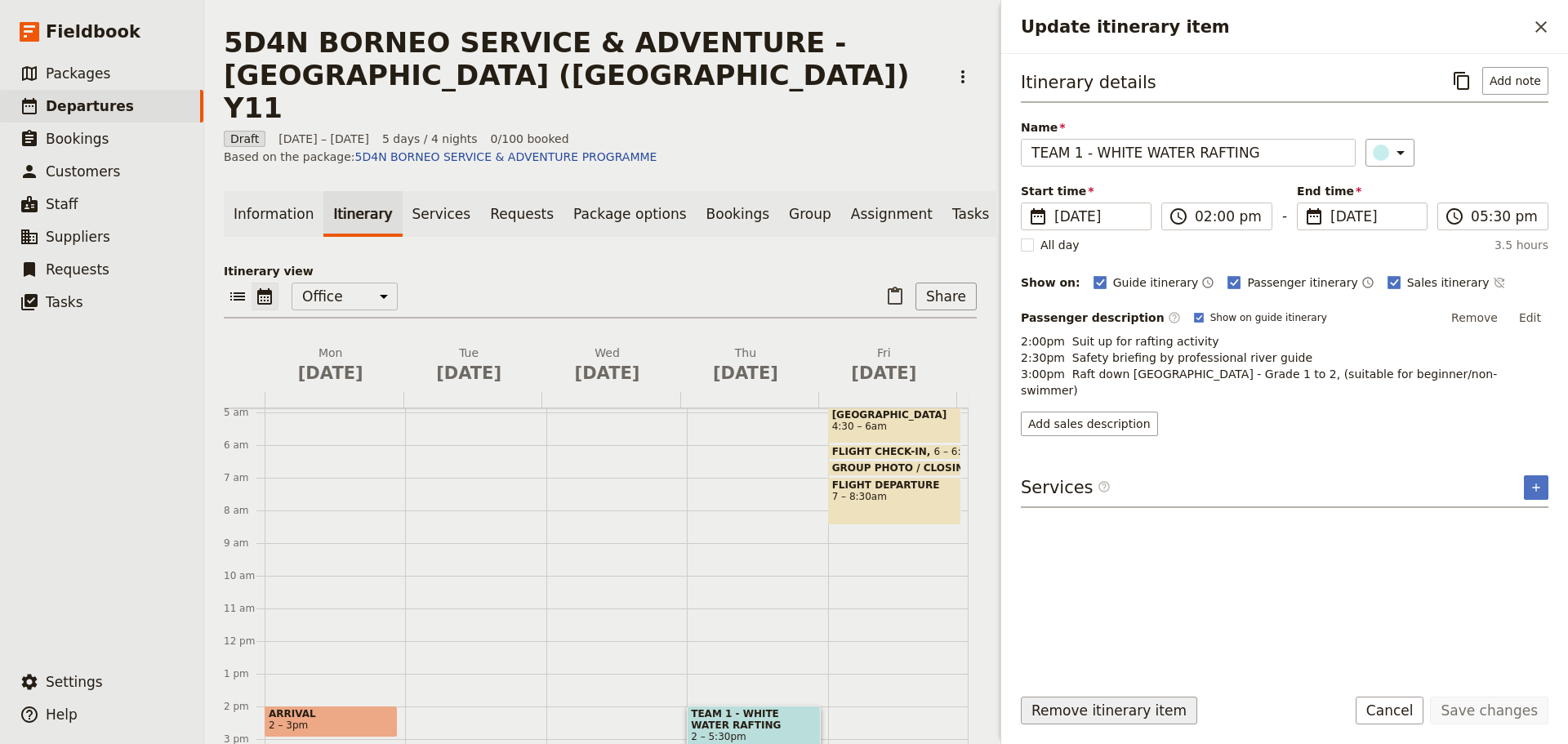
click at [1126, 709] on button "Remove itinerary item" at bounding box center [1109, 711] width 177 height 28
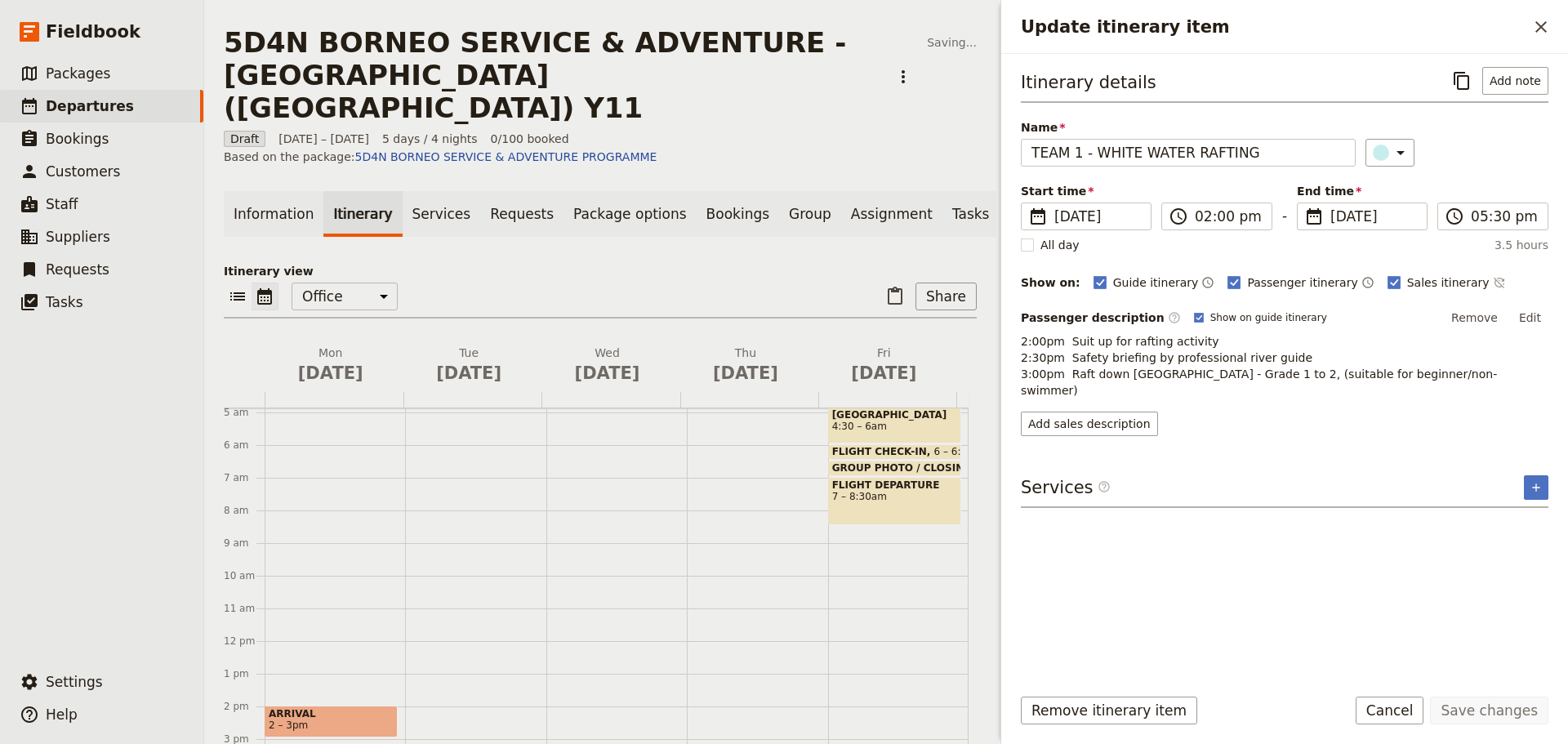
scroll to position [374, 0]
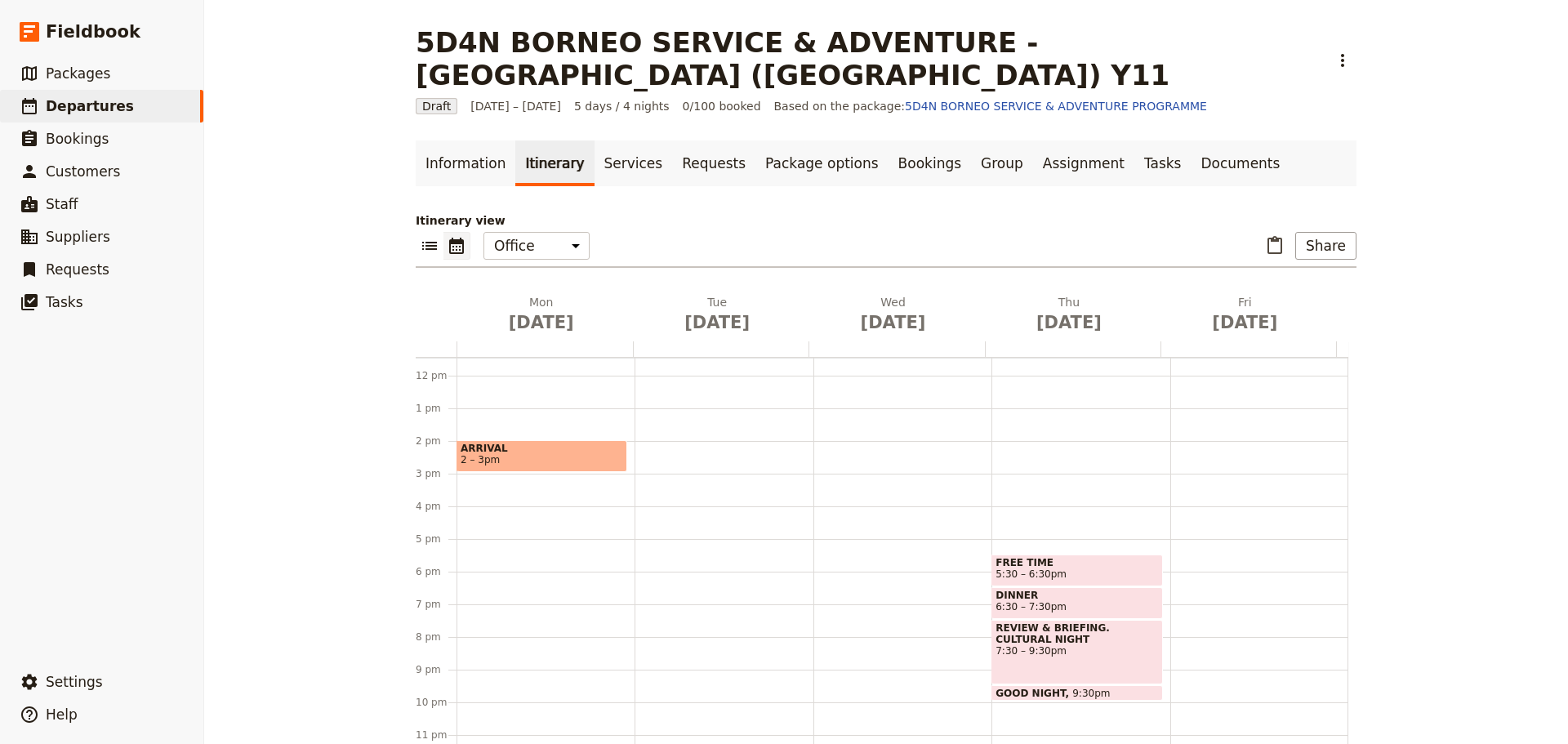
click at [1028, 568] on span "5:30 – 6:30pm" at bounding box center [1031, 573] width 71 height 11
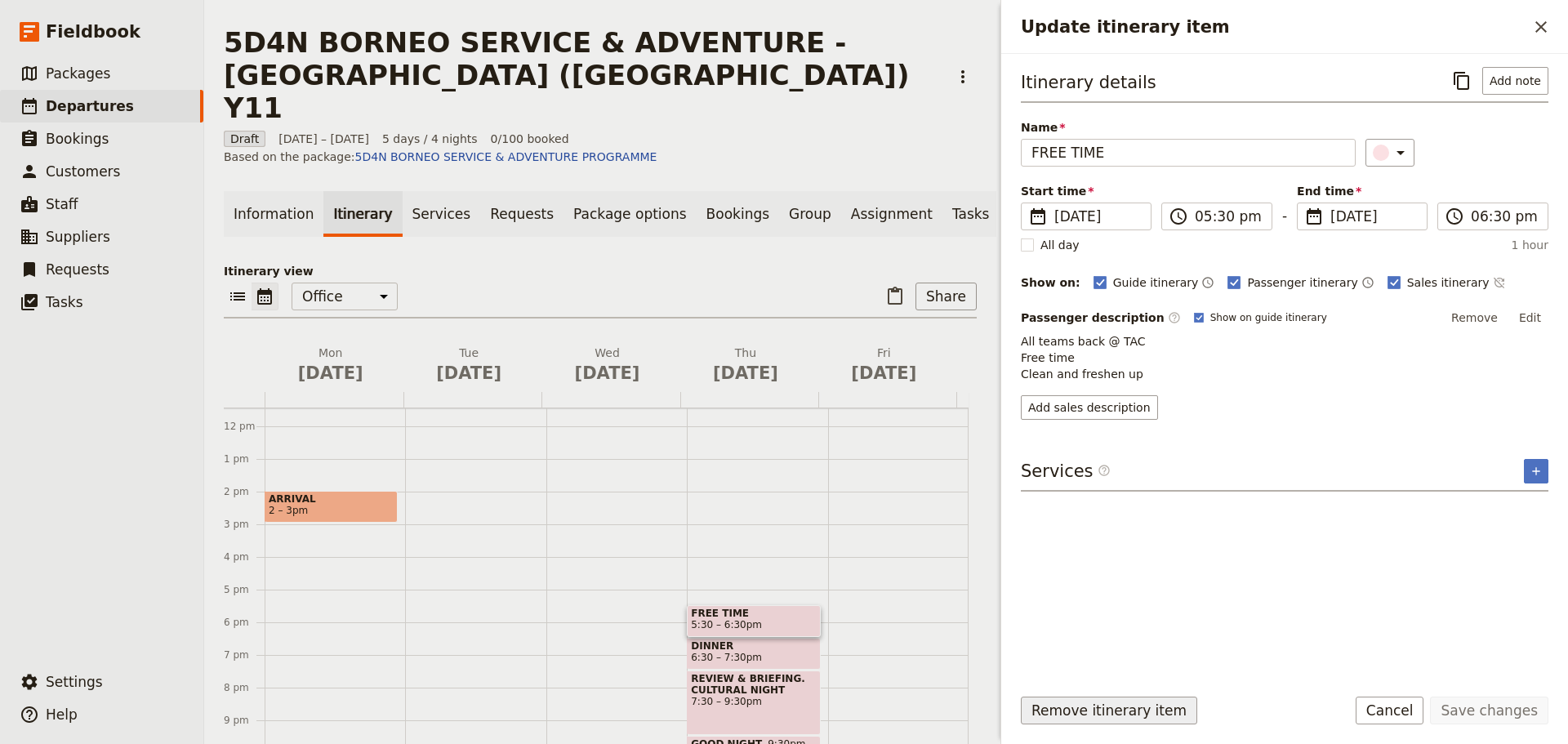
click at [1069, 702] on button "Remove itinerary item" at bounding box center [1109, 711] width 177 height 28
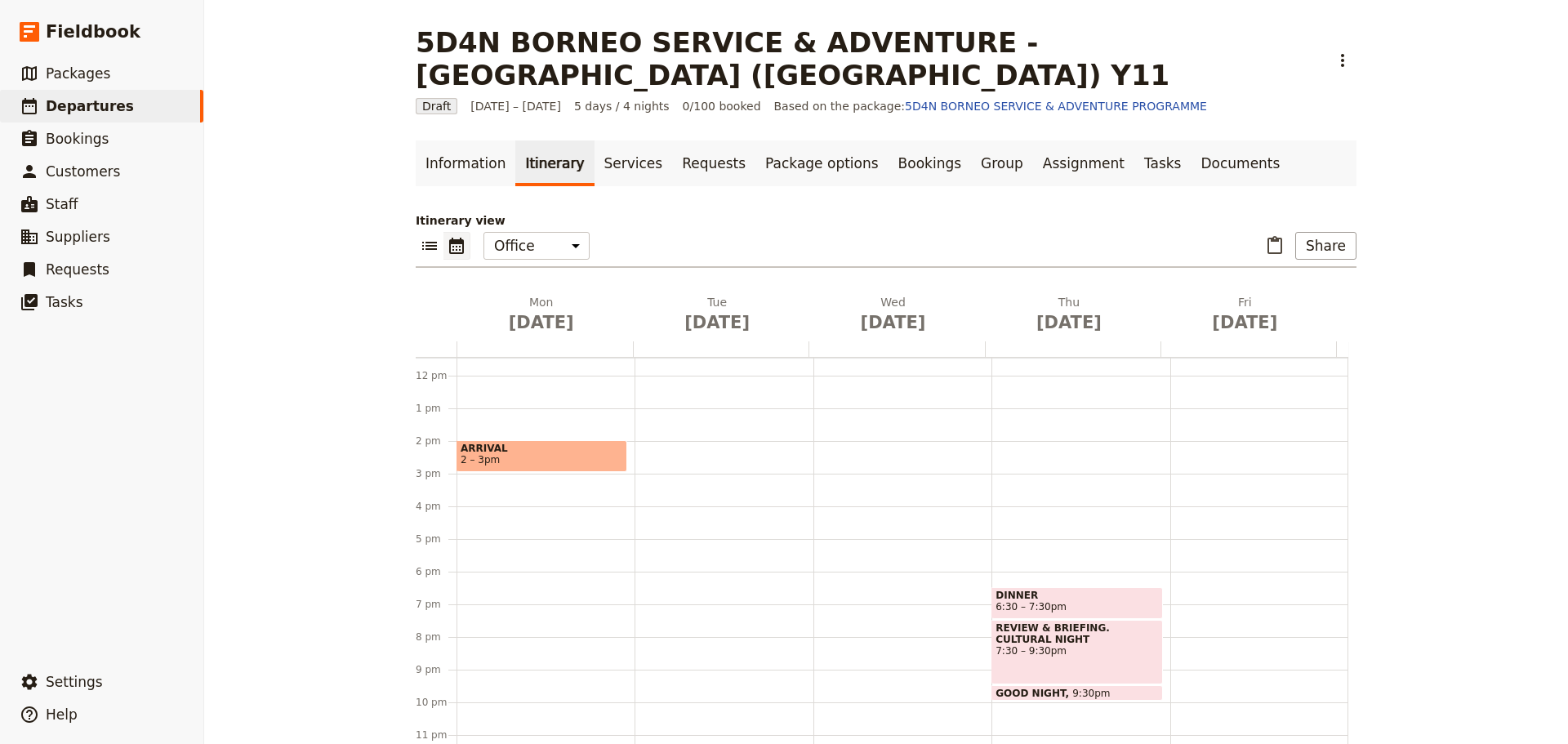
click at [1009, 601] on span "6:30 – 7:30pm" at bounding box center [1031, 607] width 71 height 11
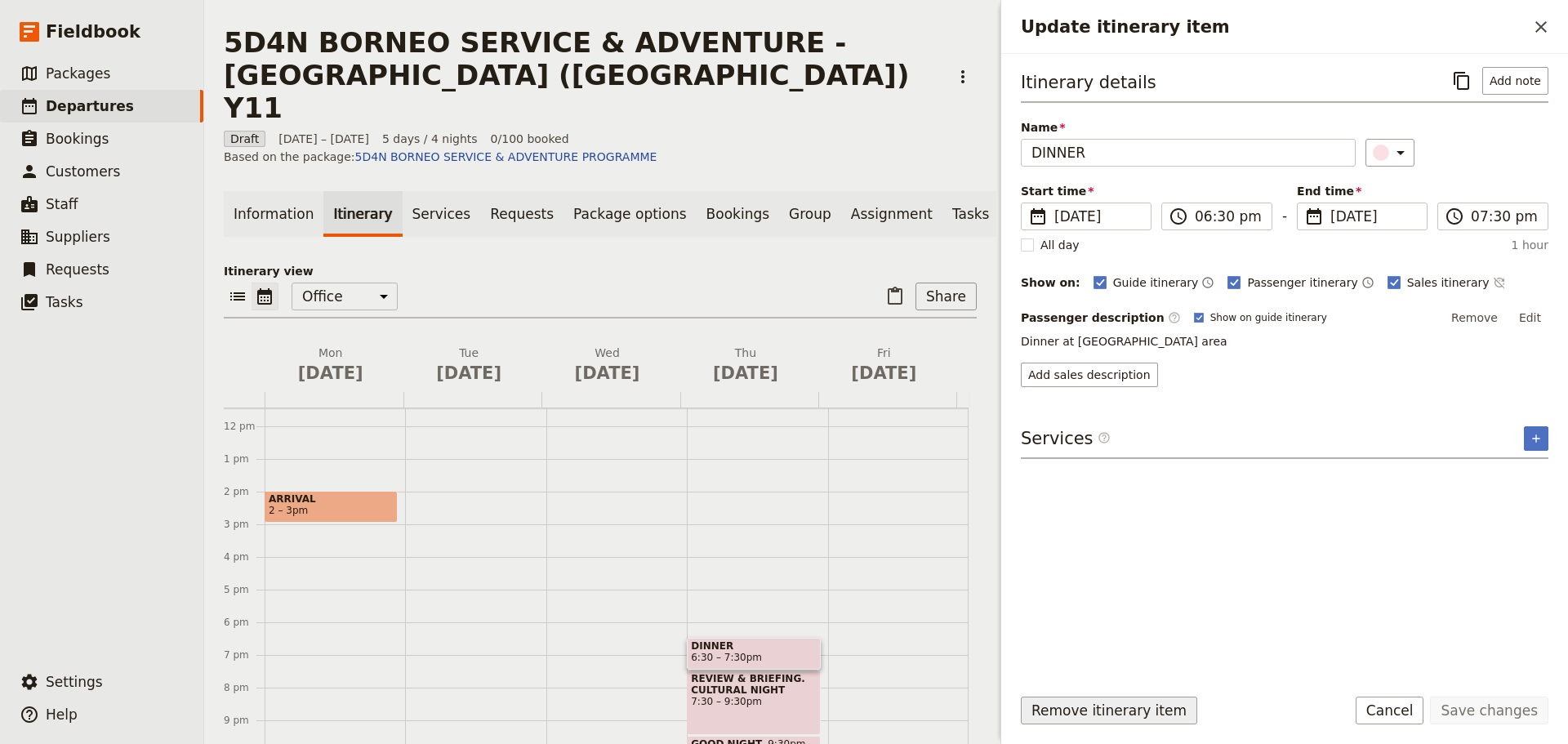
click at [1082, 706] on button "Remove itinerary item" at bounding box center [1109, 711] width 177 height 28
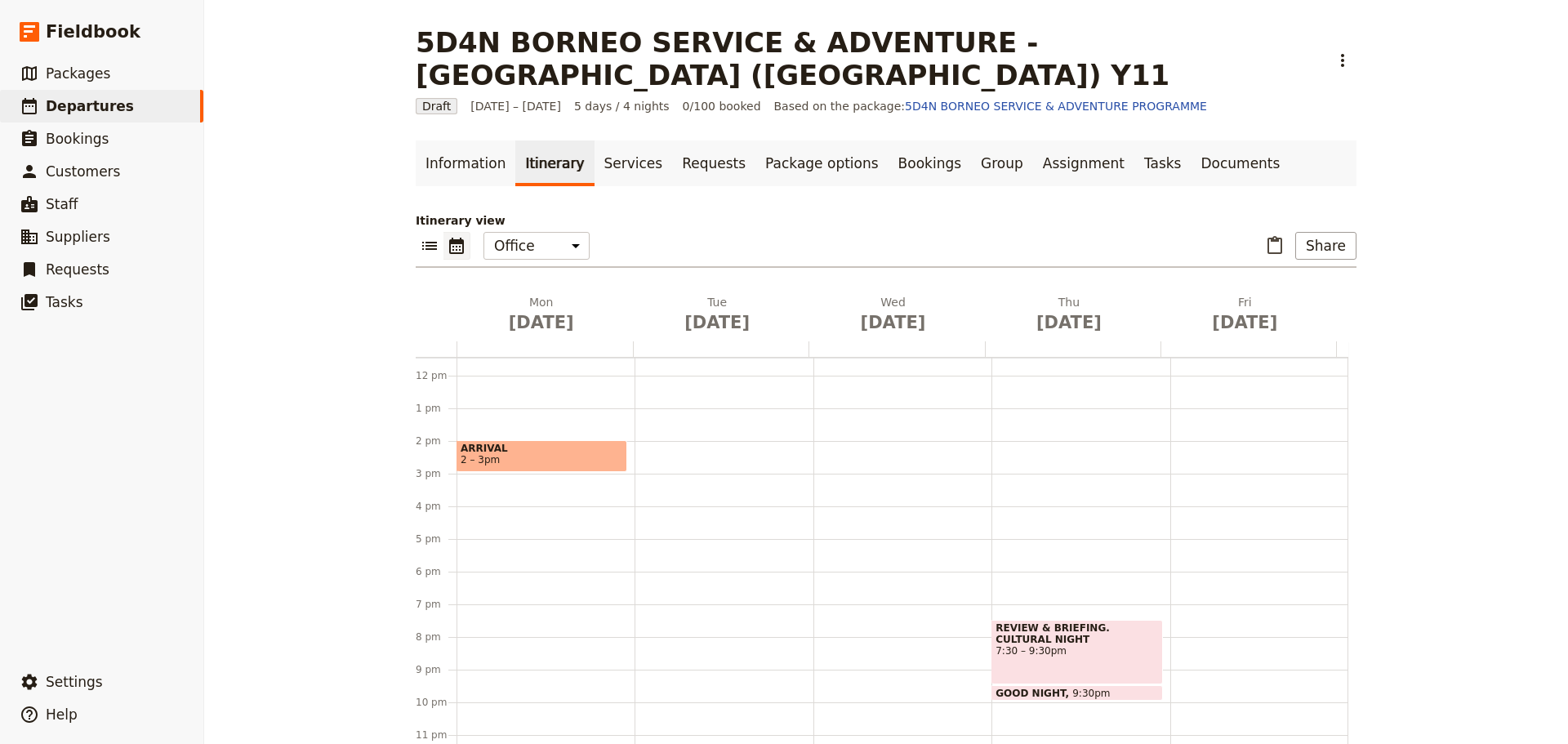
click at [1023, 628] on div "REVIEW & BRIEFING. CULTURAL NIGHT 7:30 – 9:30pm" at bounding box center [1076, 652] width 171 height 65
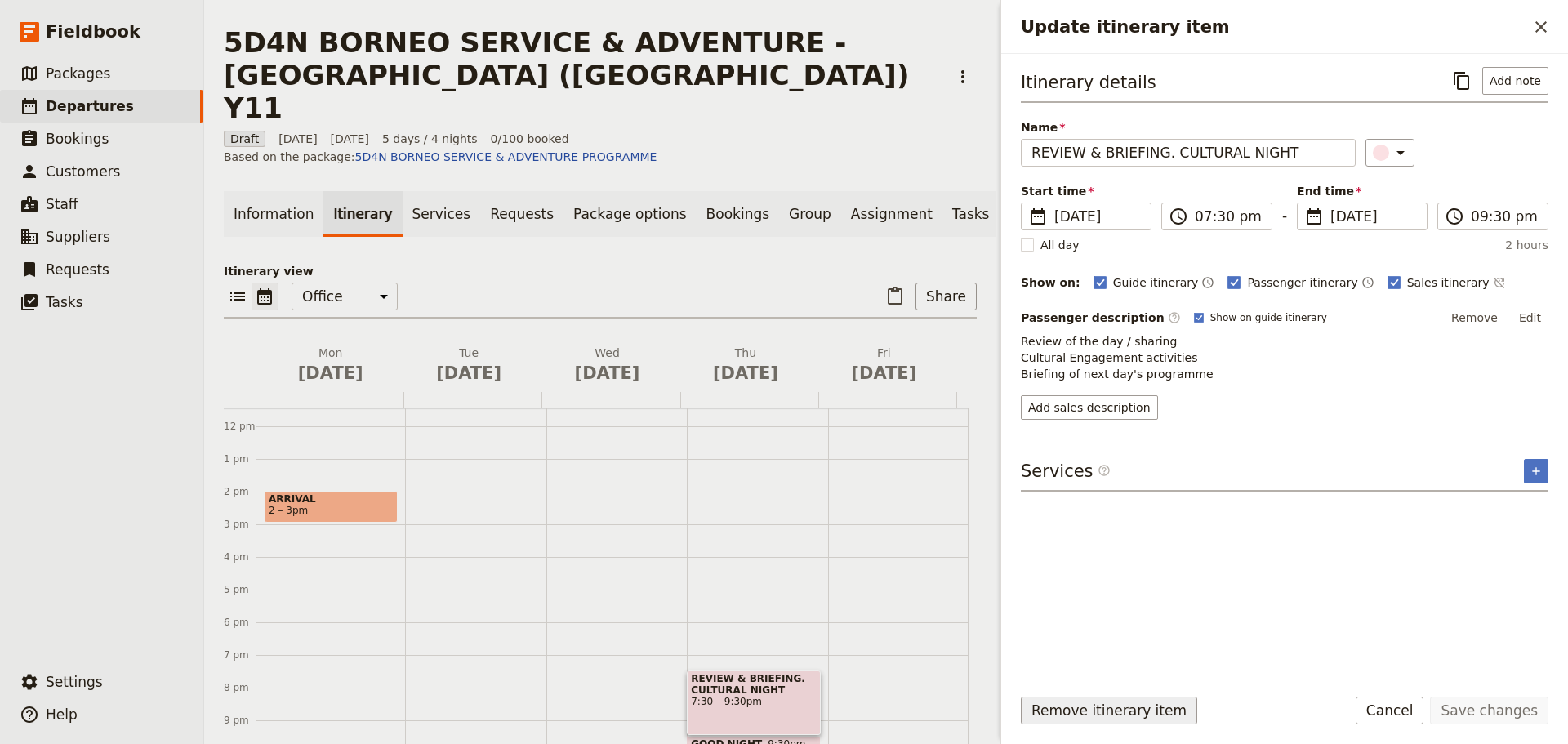
click at [1096, 712] on button "Remove itinerary item" at bounding box center [1109, 711] width 177 height 28
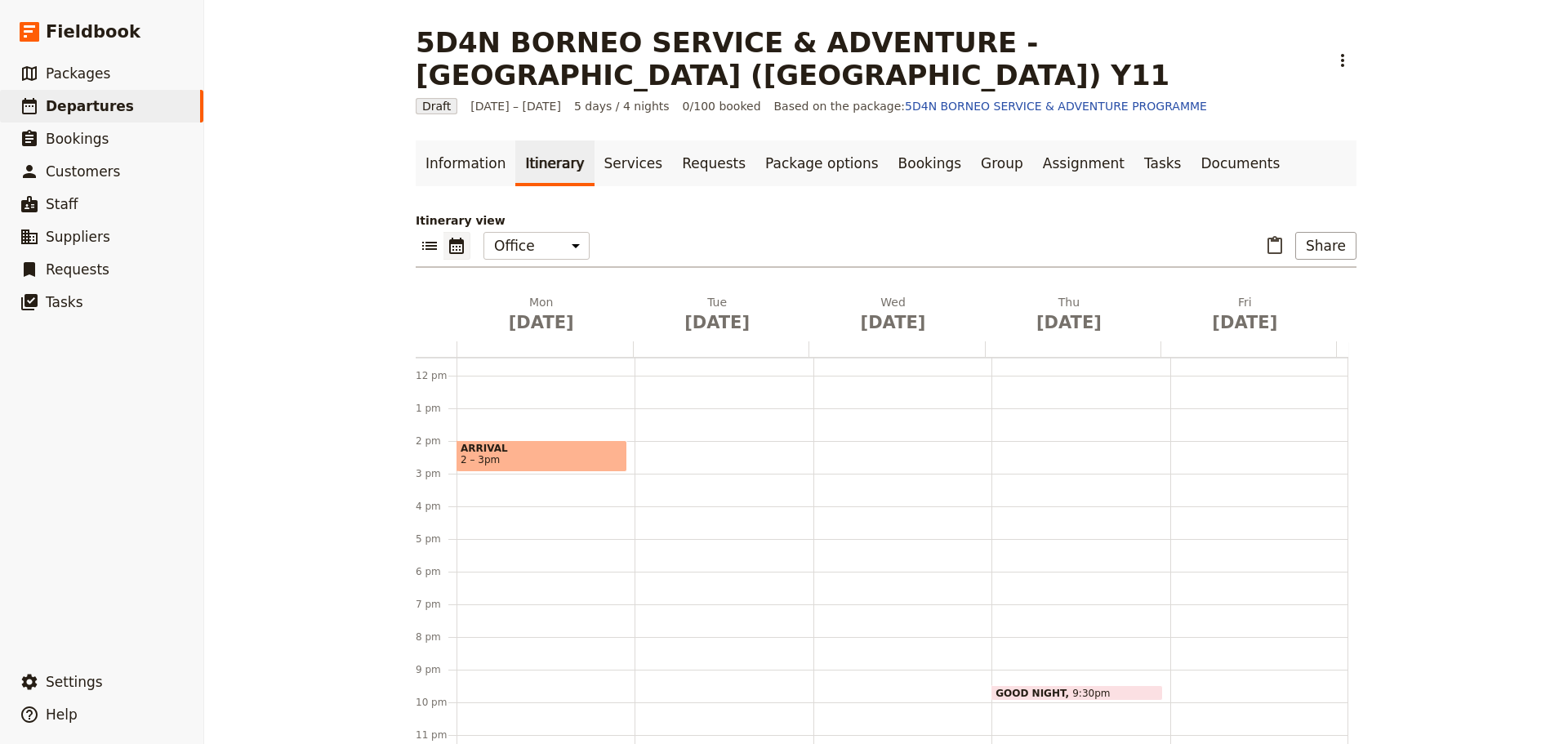
click at [1024, 693] on span at bounding box center [1076, 696] width 169 height 6
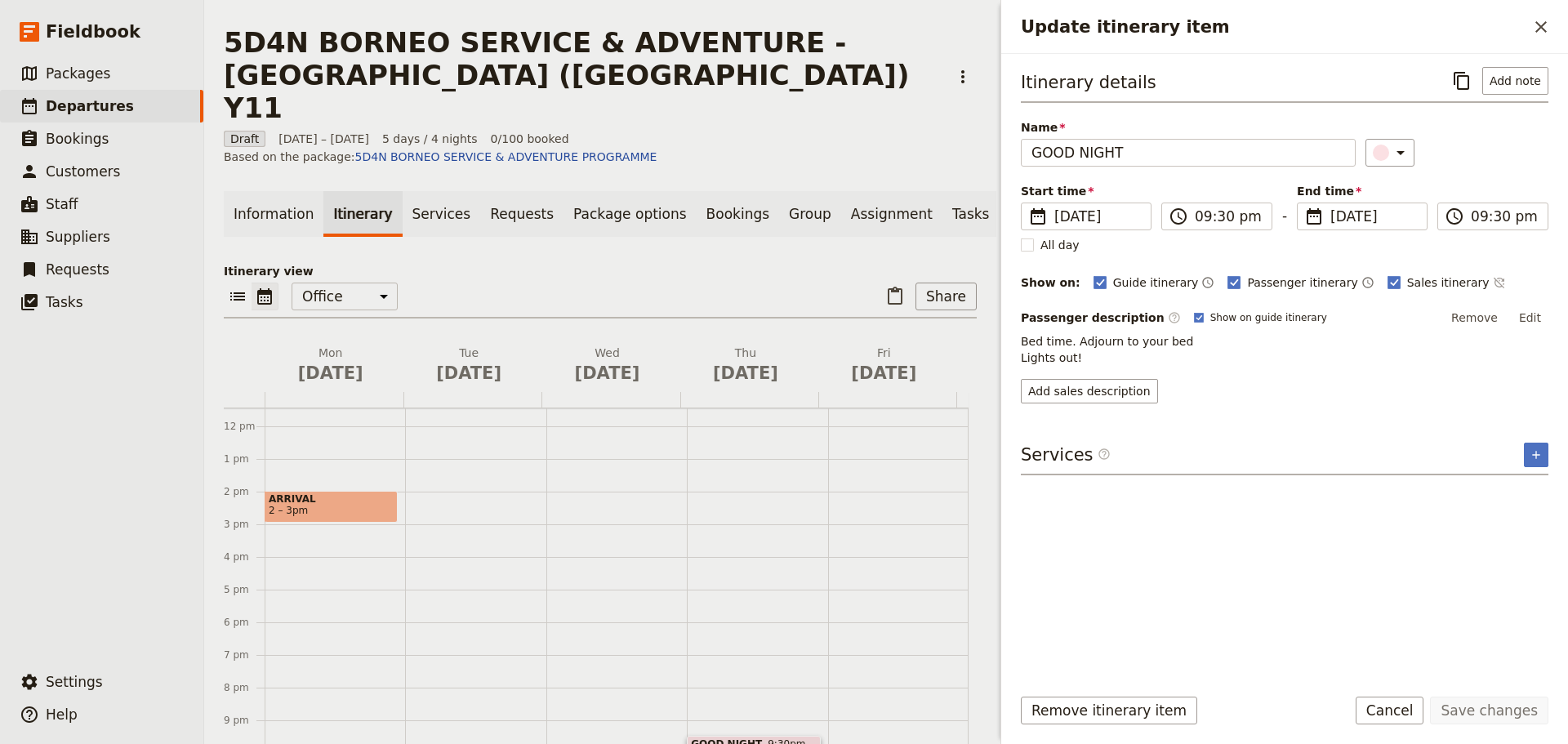
click at [1079, 725] on div "Remove itinerary item Save changes Cancel" at bounding box center [1284, 720] width 567 height 47
click at [1049, 707] on button "Remove itinerary item" at bounding box center [1109, 711] width 177 height 28
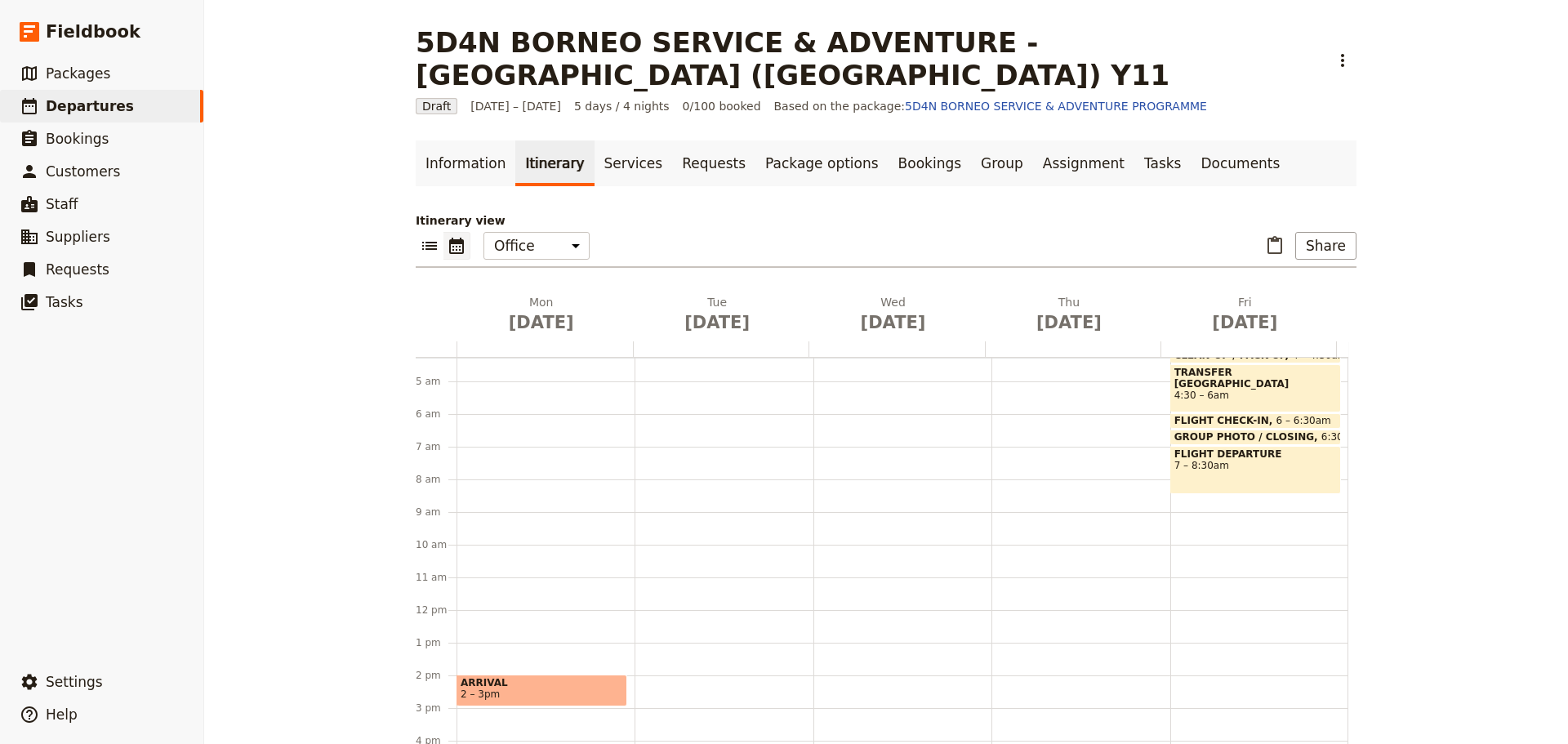
scroll to position [47, 0]
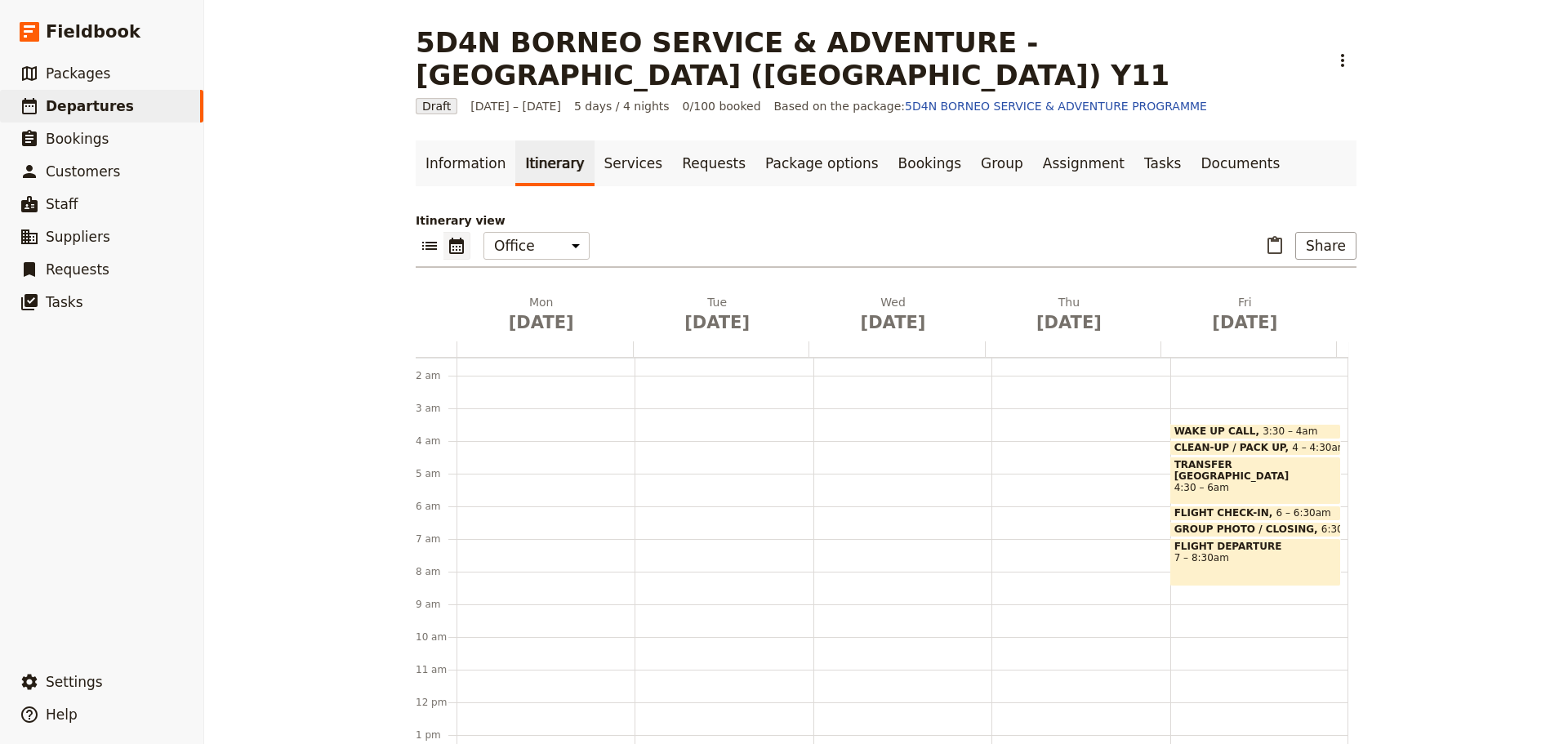
click at [1226, 425] on span "WAKE UP CALL" at bounding box center [1219, 431] width 89 height 11
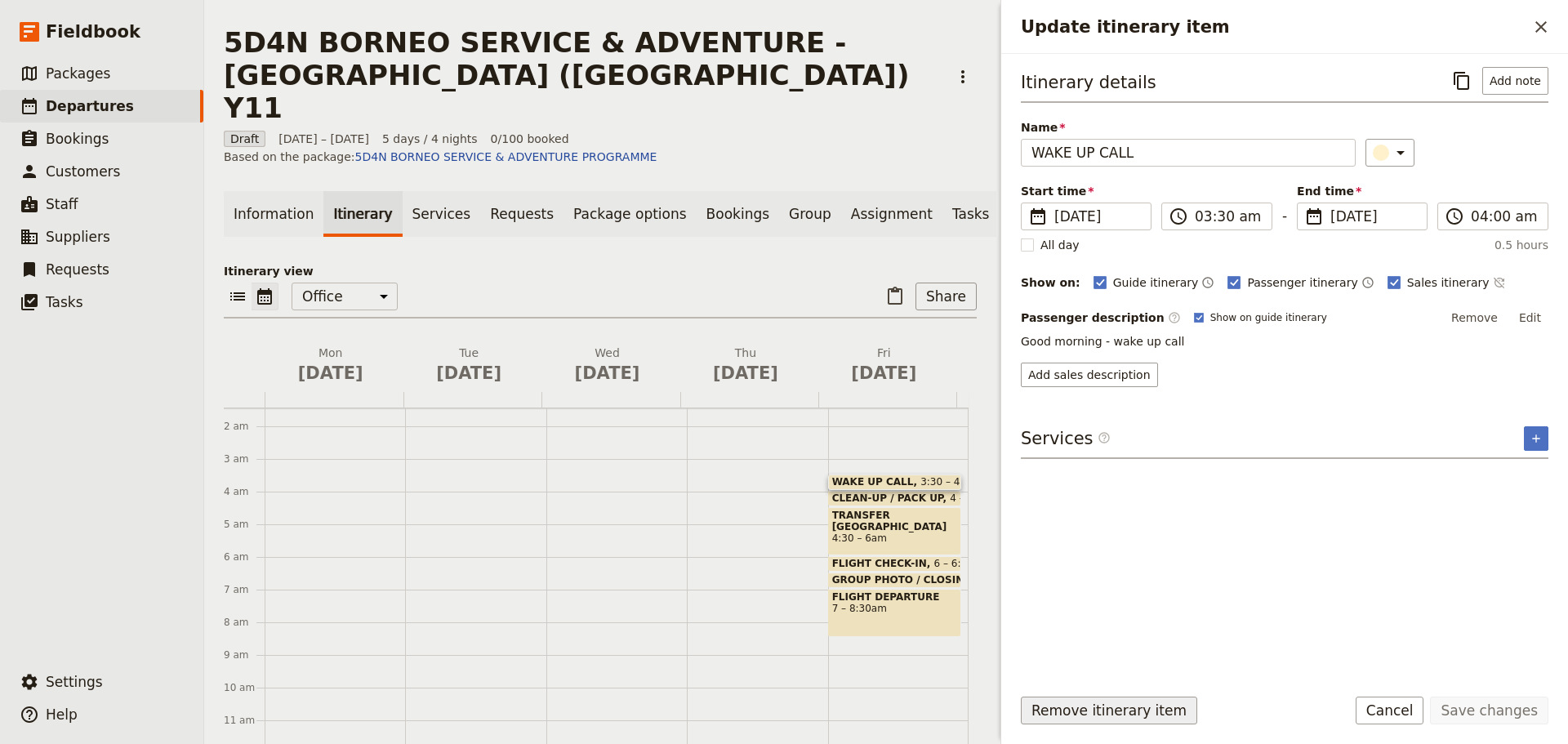
click at [1129, 704] on button "Remove itinerary item" at bounding box center [1109, 711] width 177 height 28
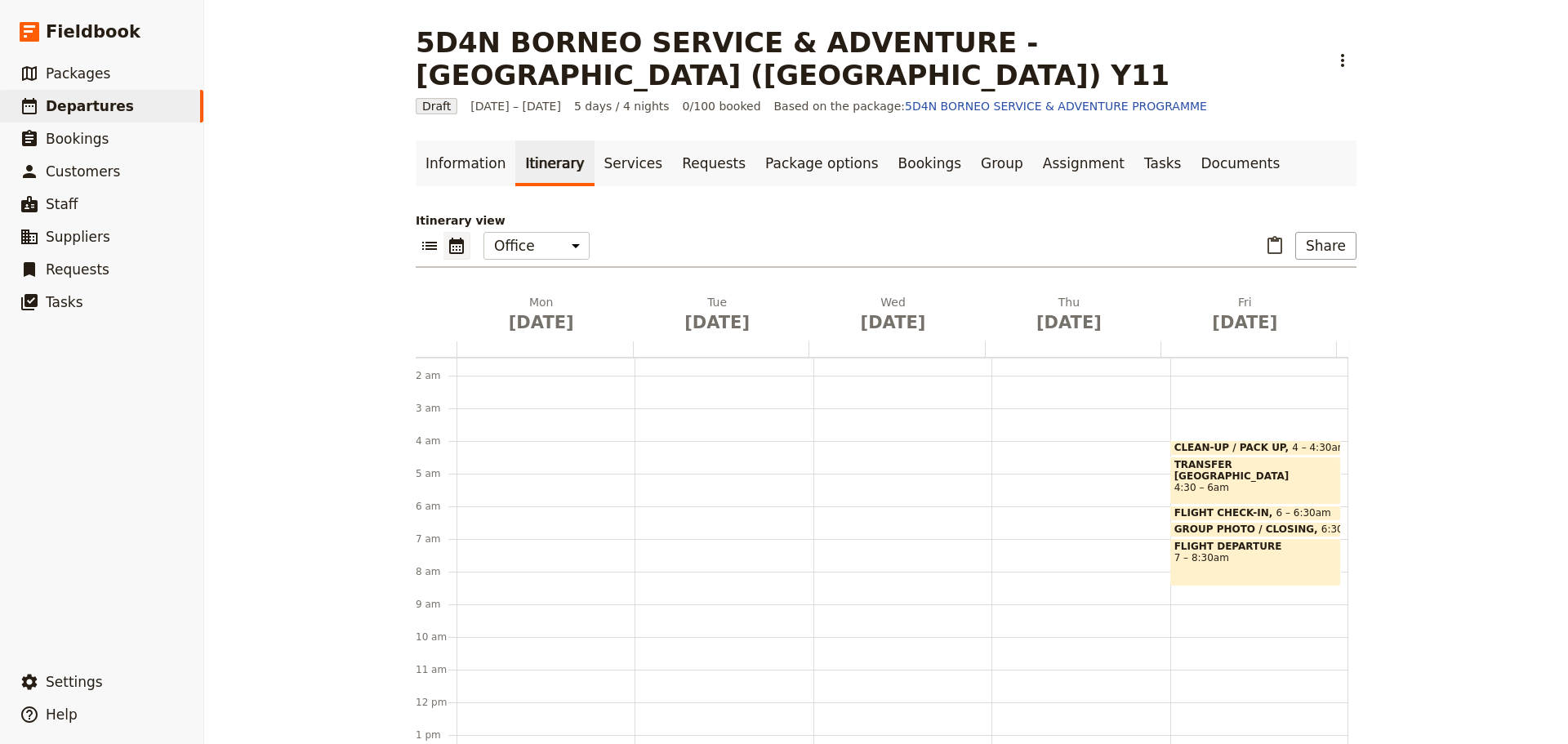
click at [1228, 448] on span at bounding box center [1255, 451] width 169 height 6
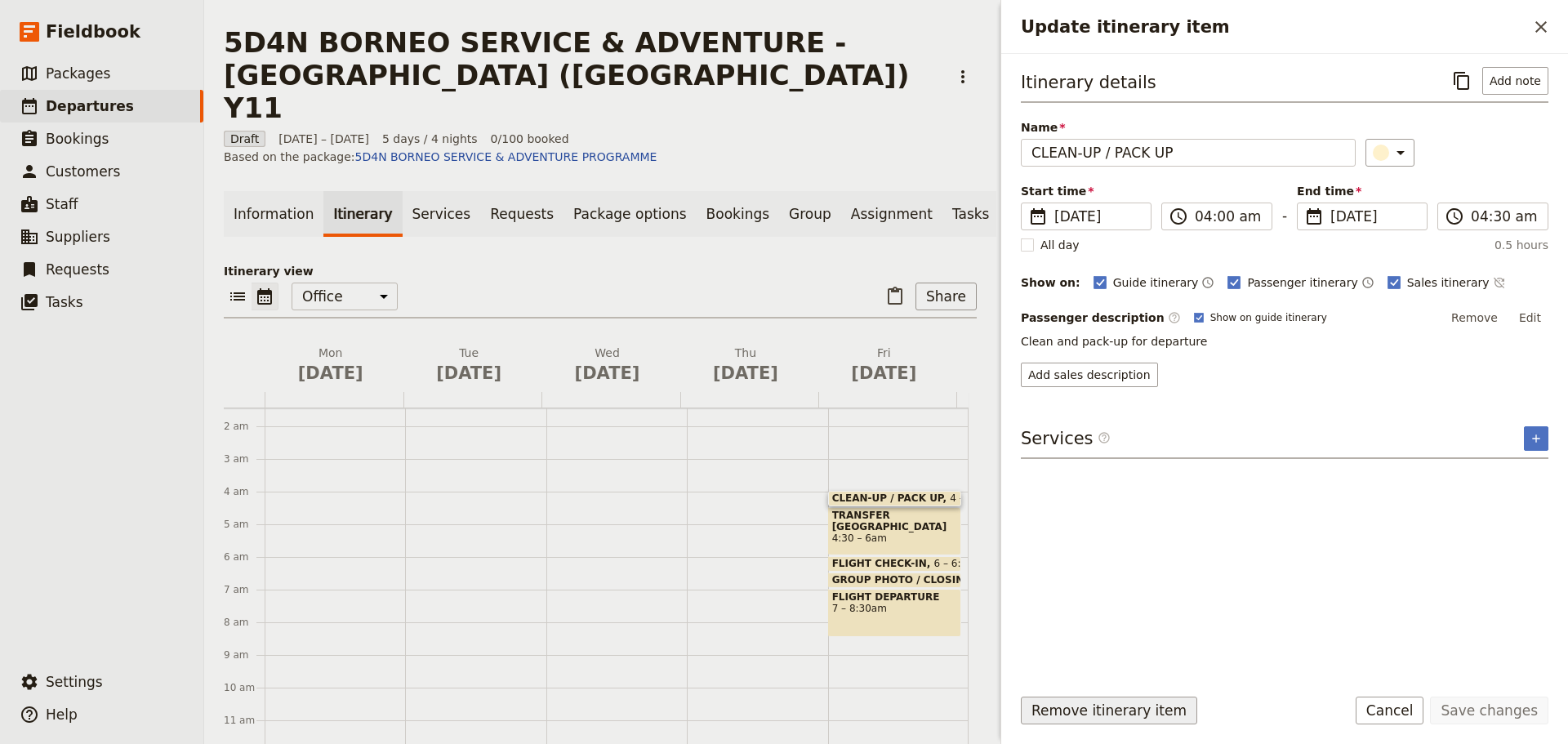
click at [1106, 709] on button "Remove itinerary item" at bounding box center [1109, 711] width 177 height 28
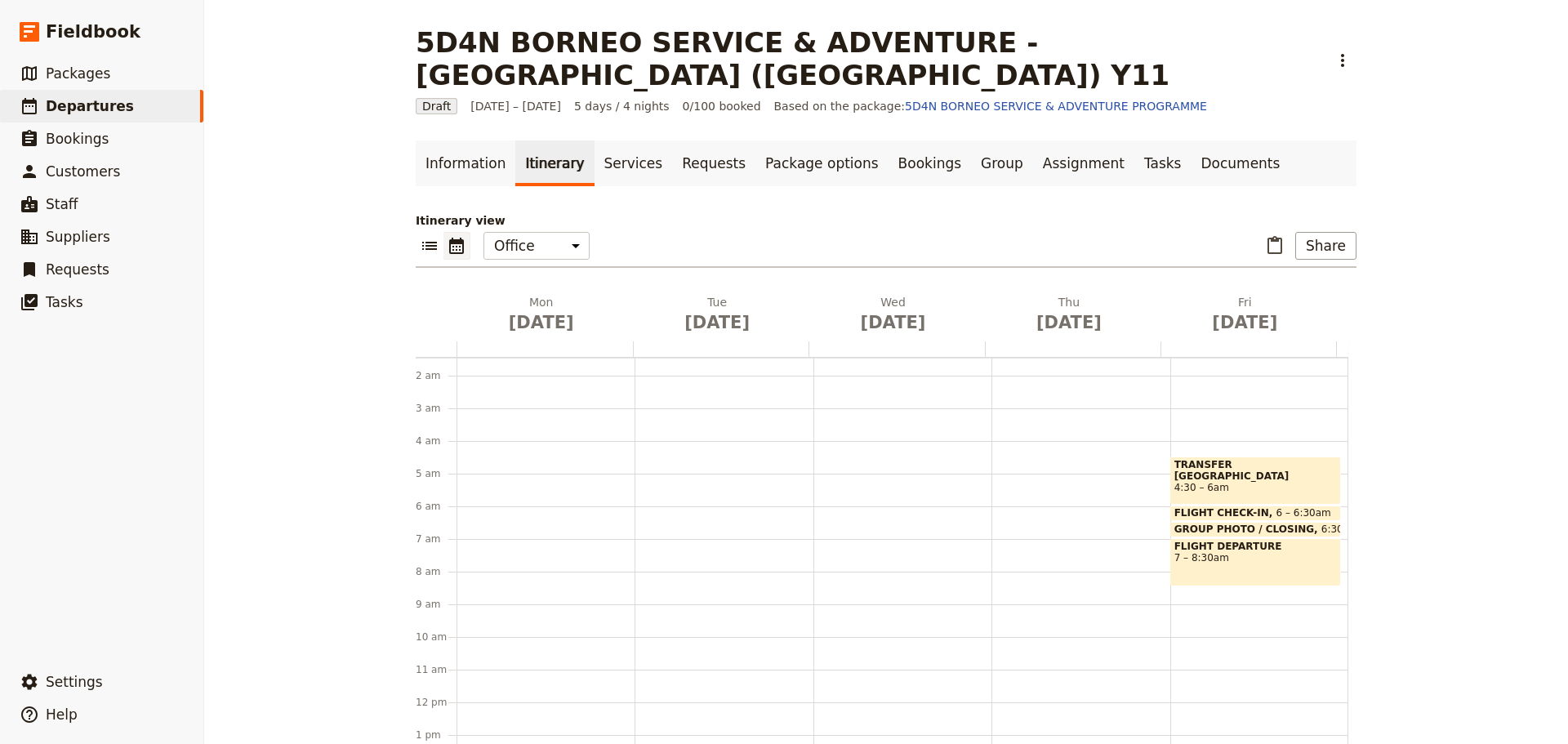
click at [1253, 459] on span "TRANSFER [GEOGRAPHIC_DATA]" at bounding box center [1256, 470] width 163 height 23
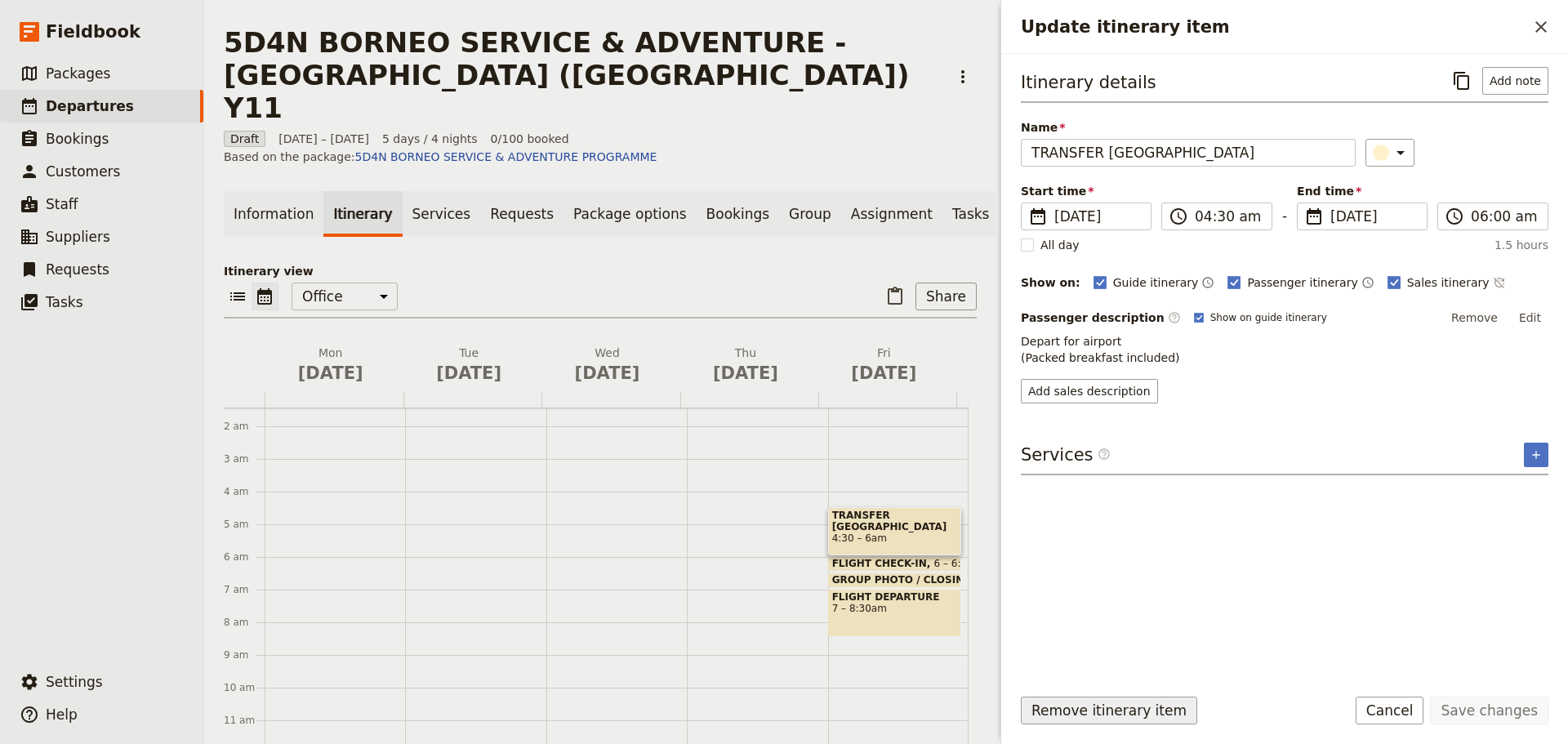
click at [1145, 716] on button "Remove itinerary item" at bounding box center [1109, 711] width 177 height 28
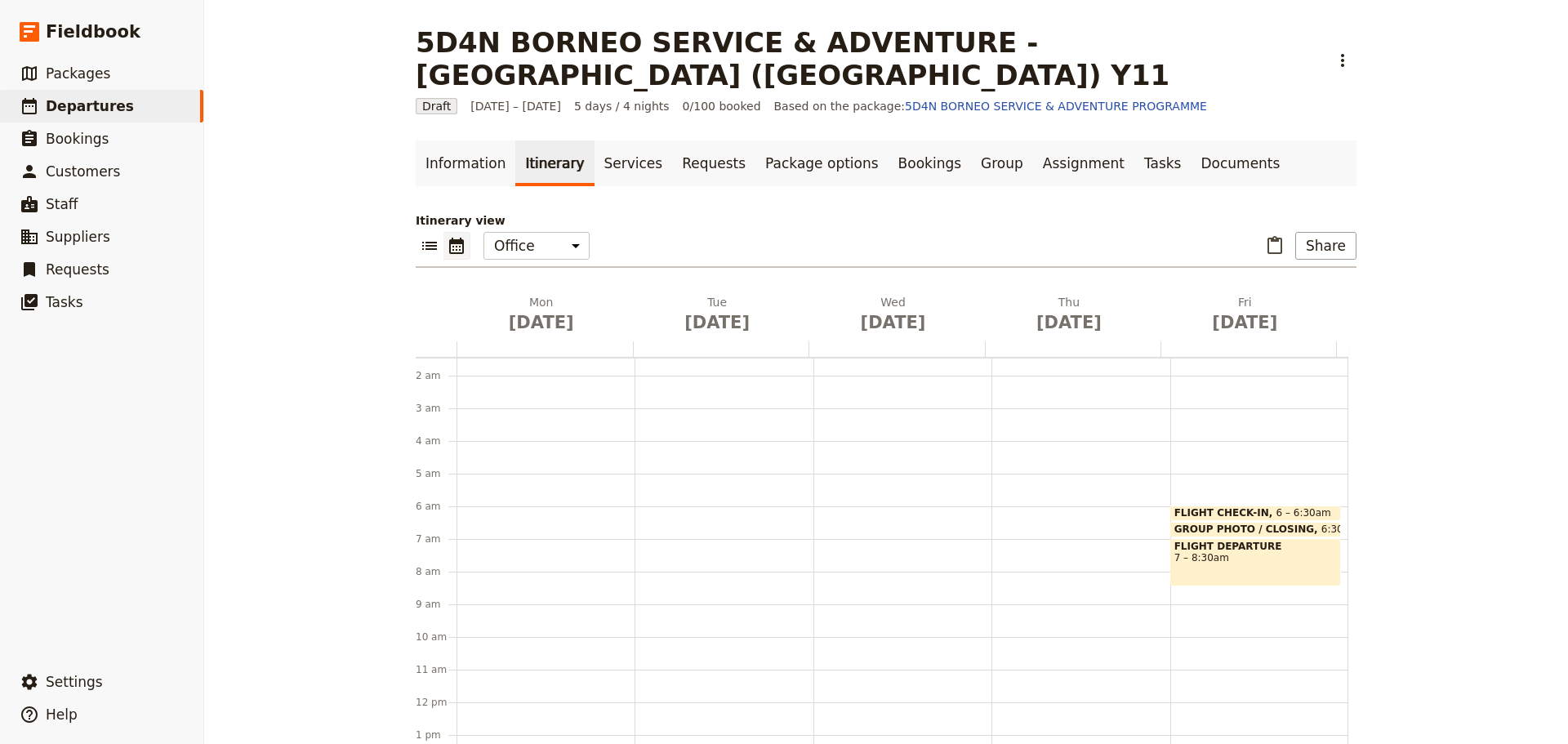
click at [1215, 514] on span at bounding box center [1255, 516] width 169 height 6
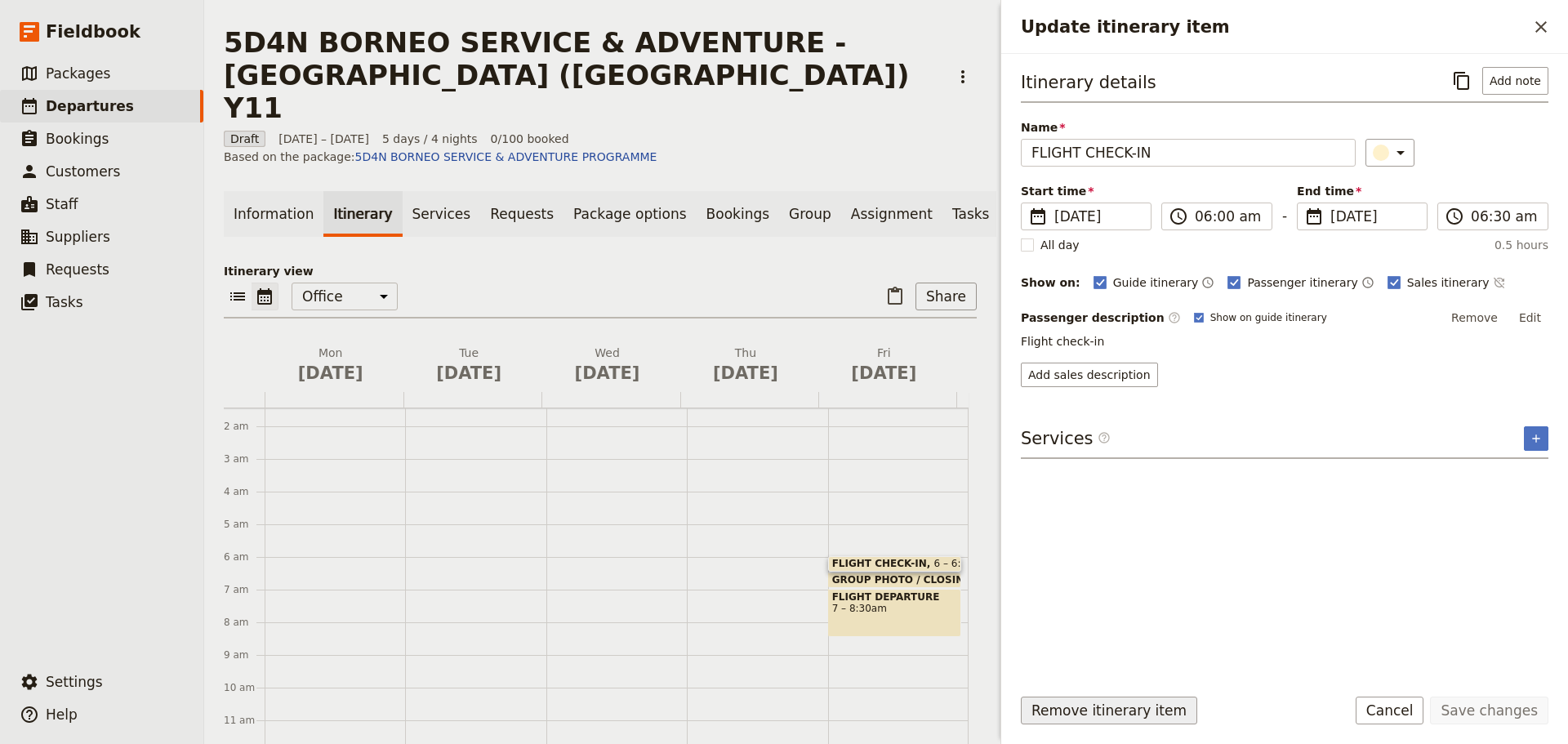
click at [1150, 709] on button "Remove itinerary item" at bounding box center [1109, 711] width 177 height 28
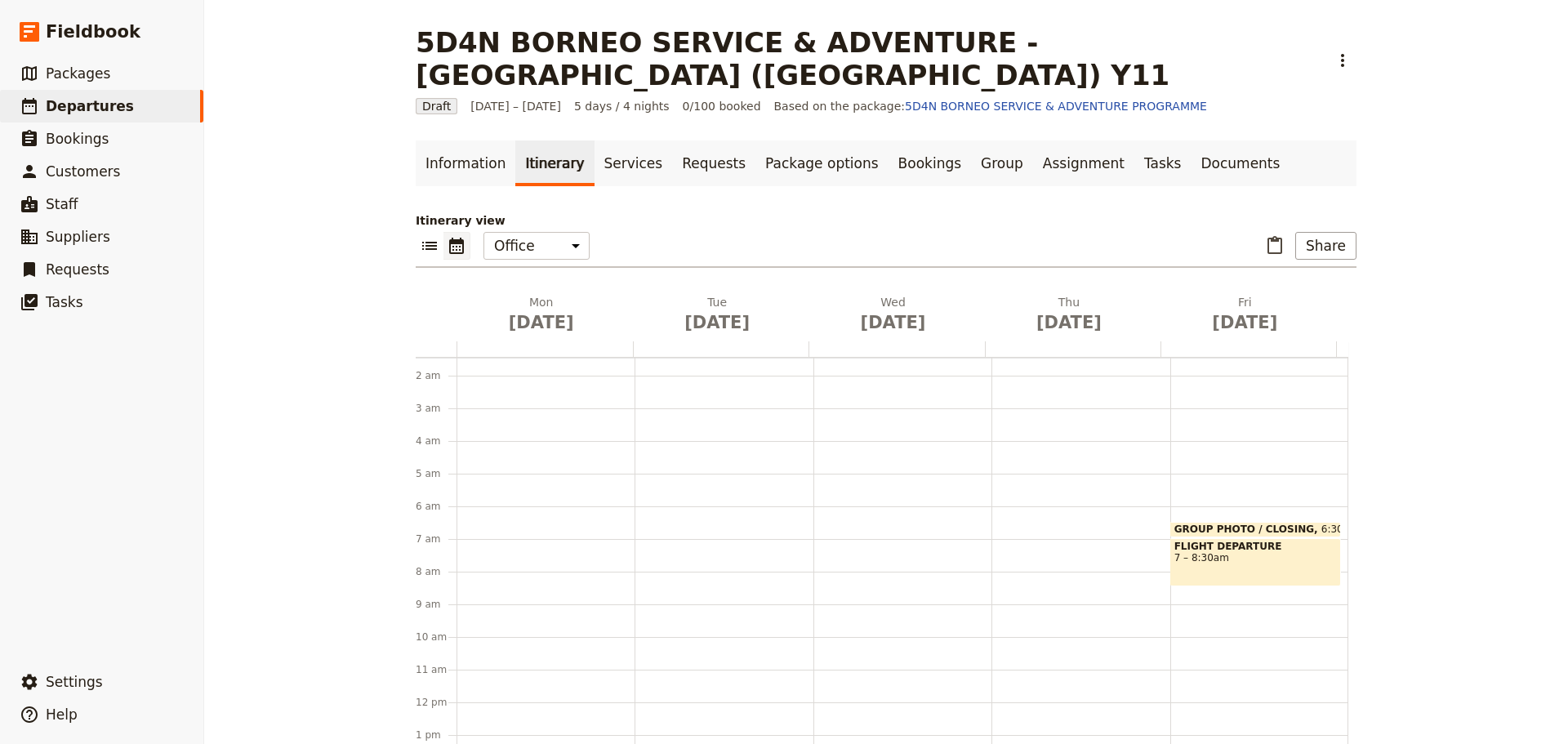
click at [1217, 523] on span "GROUP PHOTO / CLOSING" at bounding box center [1248, 529] width 147 height 11
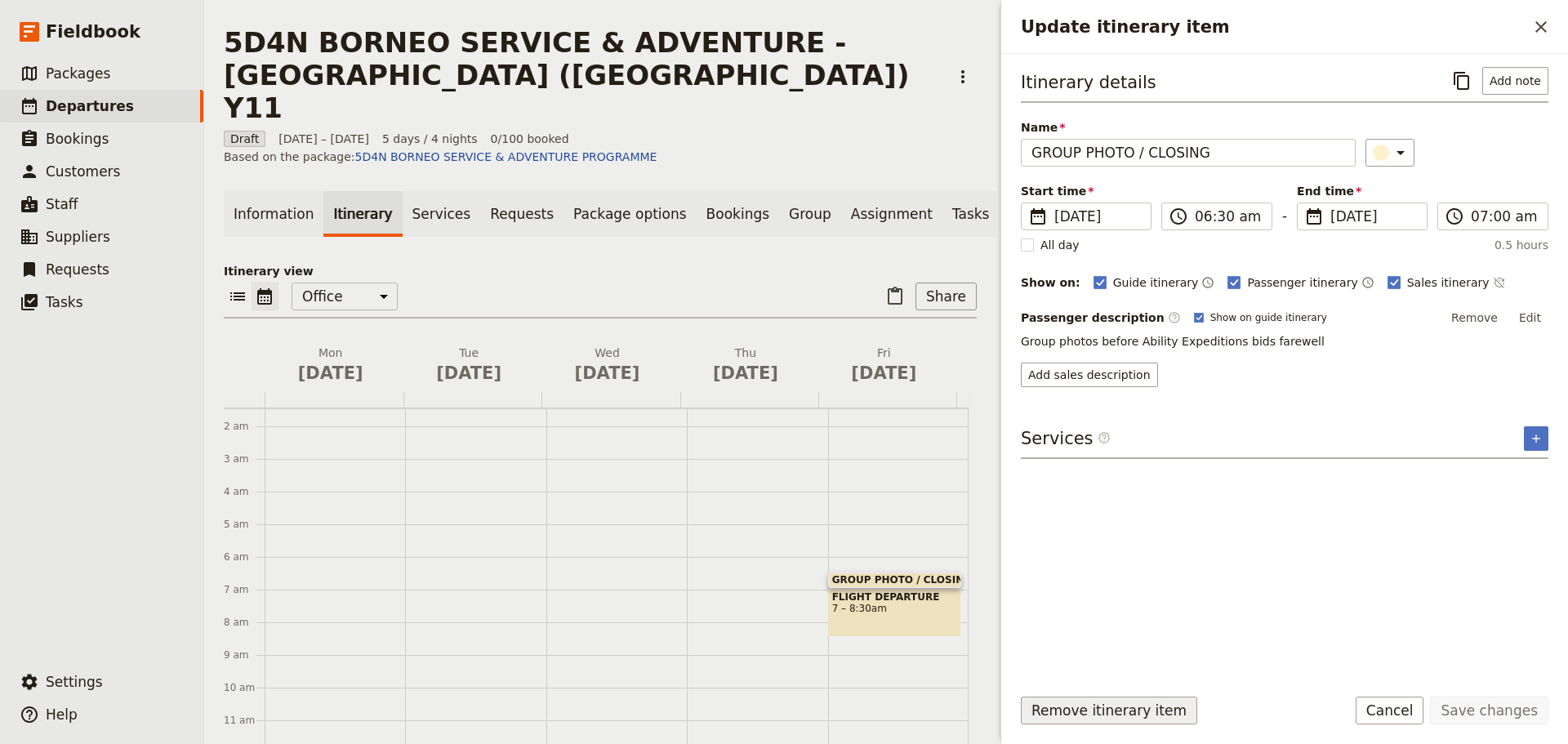
click at [1147, 721] on button "Remove itinerary item" at bounding box center [1109, 711] width 177 height 28
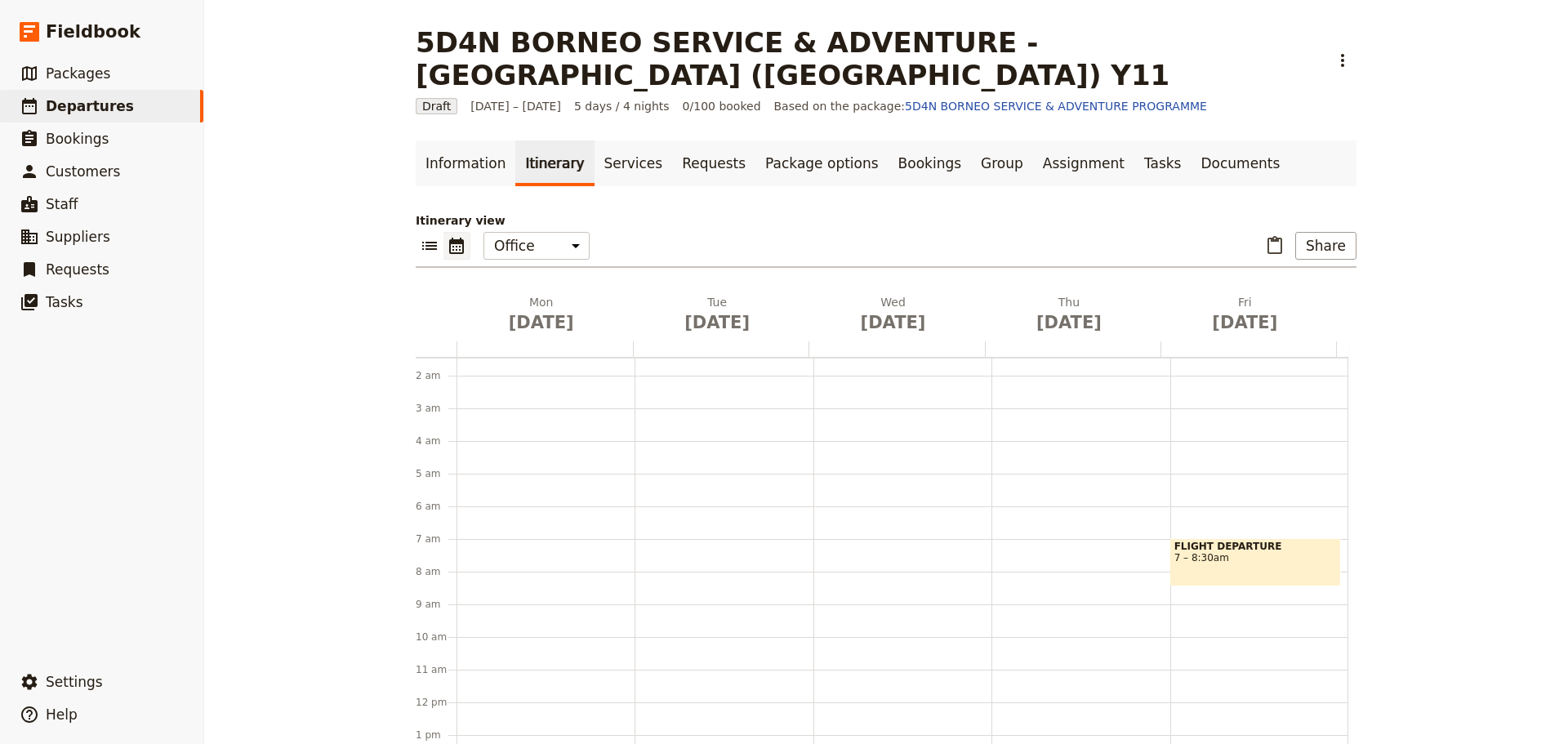
click at [1203, 538] on div "FLIGHT DEPARTURE 7 – 8:30am" at bounding box center [1255, 562] width 171 height 48
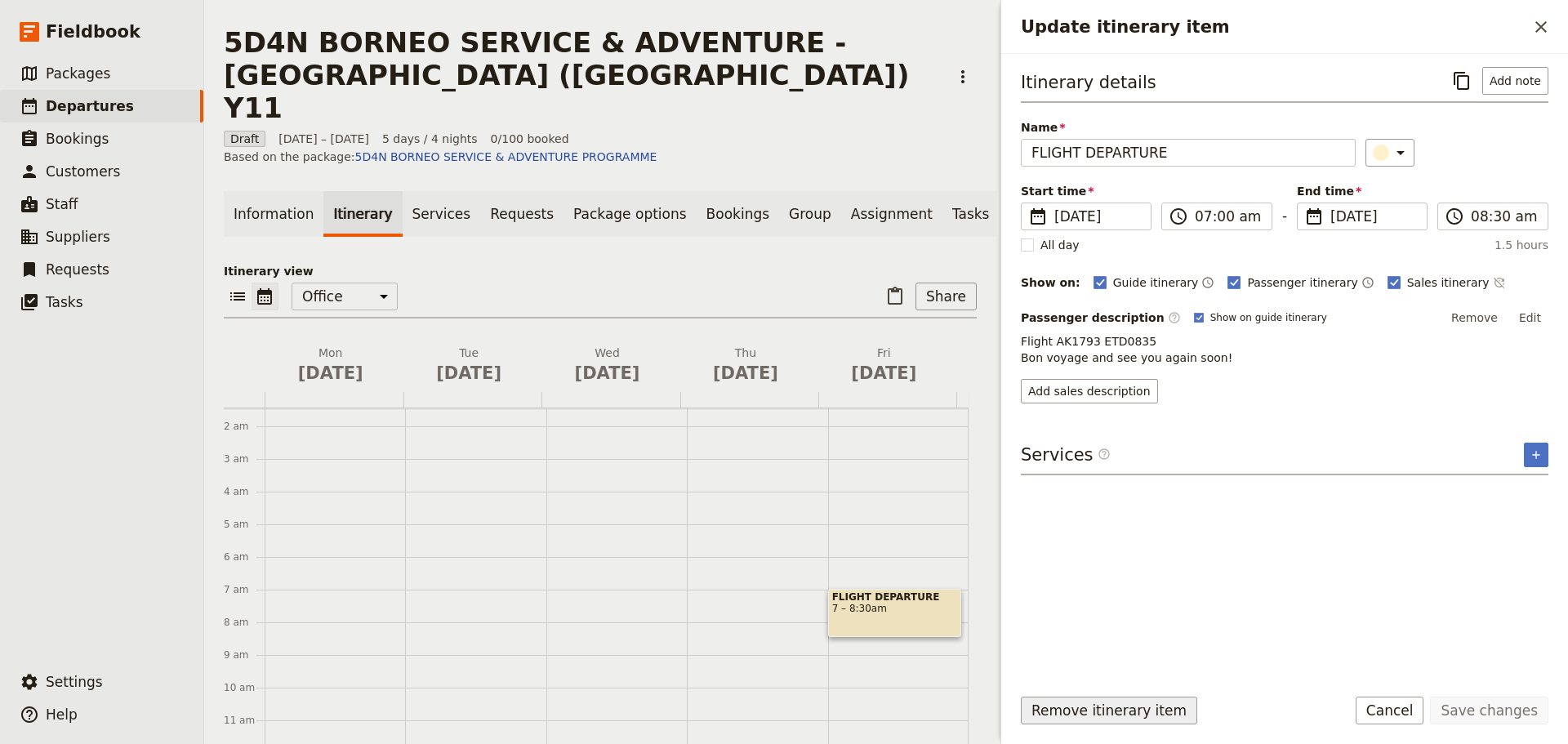
click at [1152, 714] on button "Remove itinerary item" at bounding box center [1109, 711] width 177 height 28
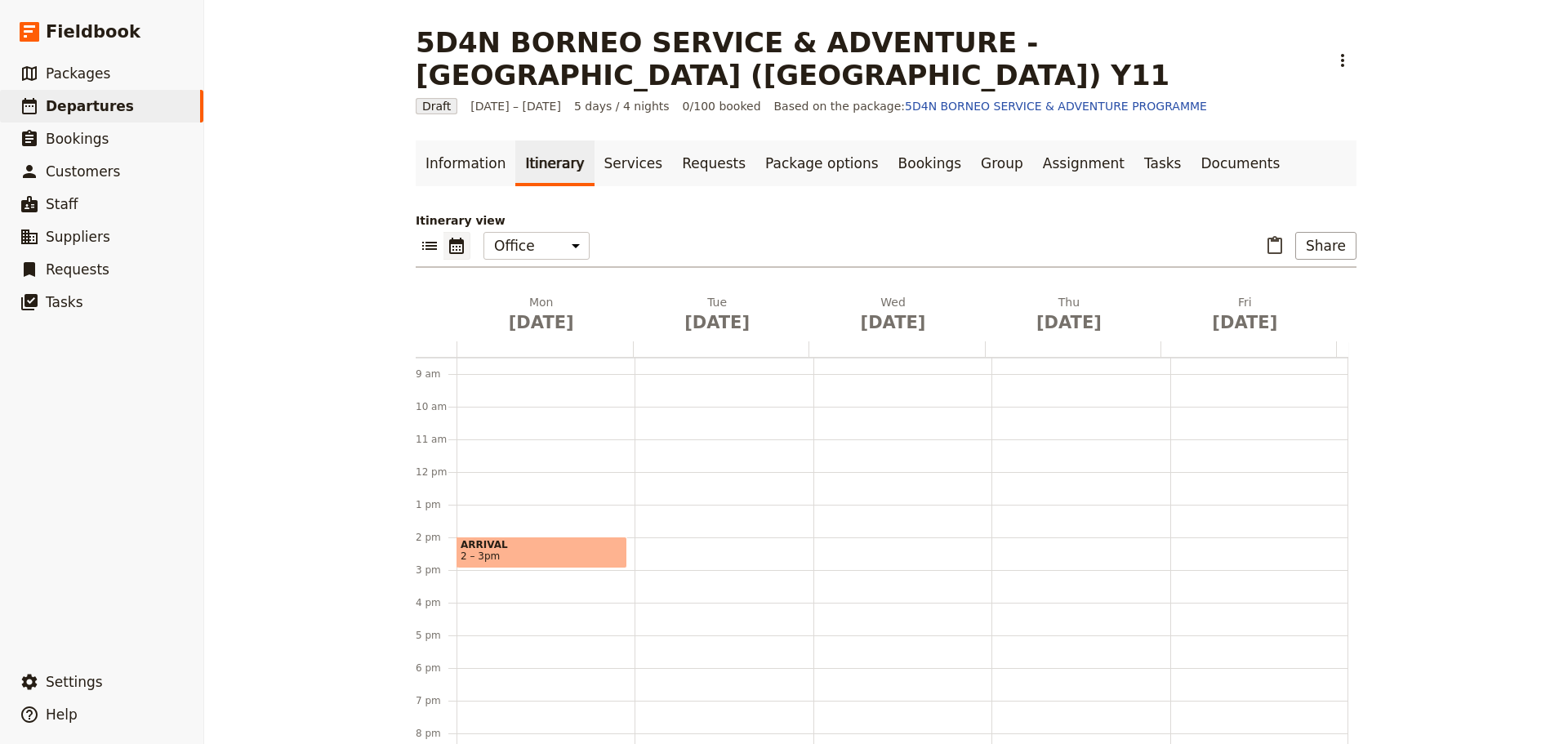
scroll to position [374, 0]
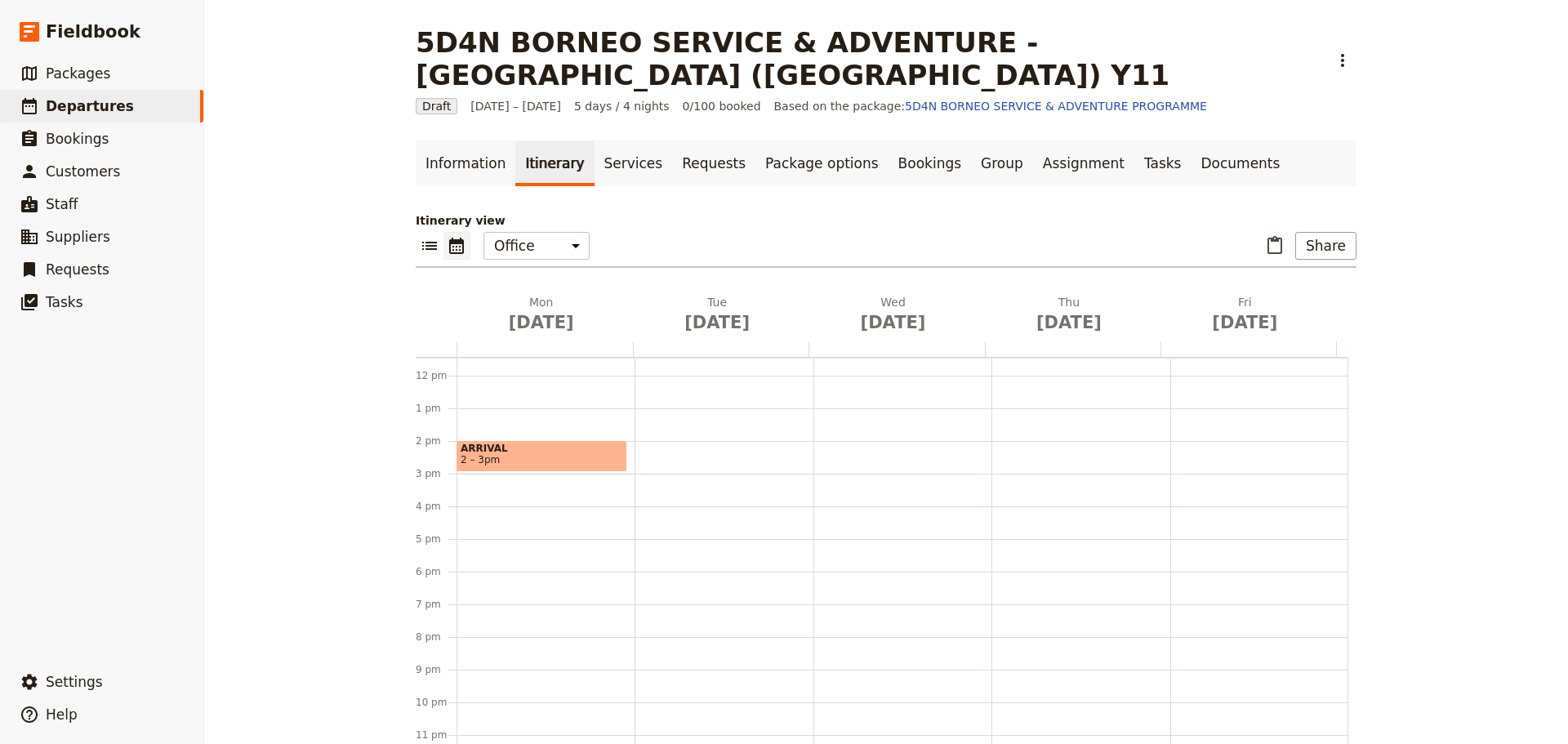
click at [580, 443] on span "ARRIVAL" at bounding box center [542, 448] width 163 height 11
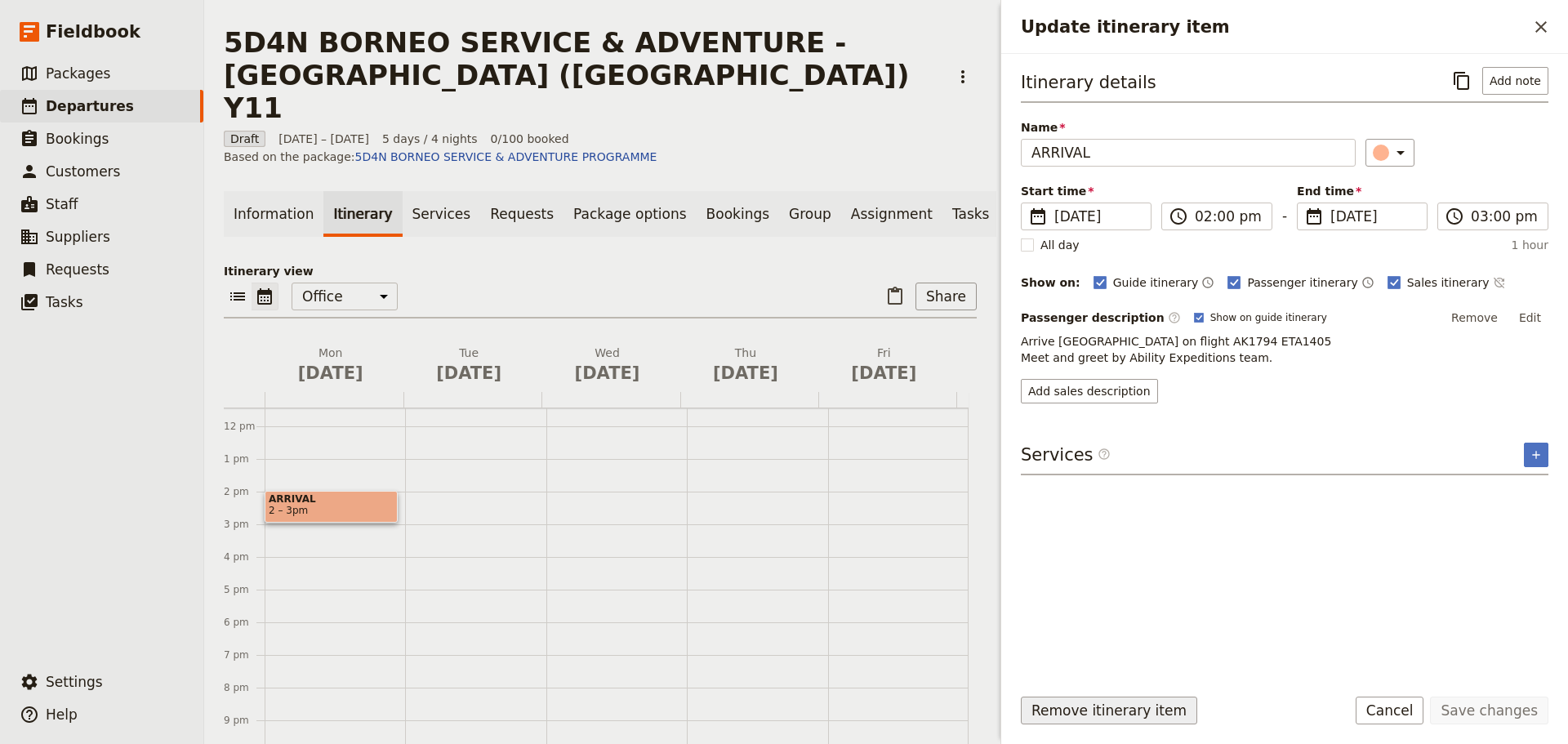
click at [1152, 715] on button "Remove itinerary item" at bounding box center [1109, 711] width 177 height 28
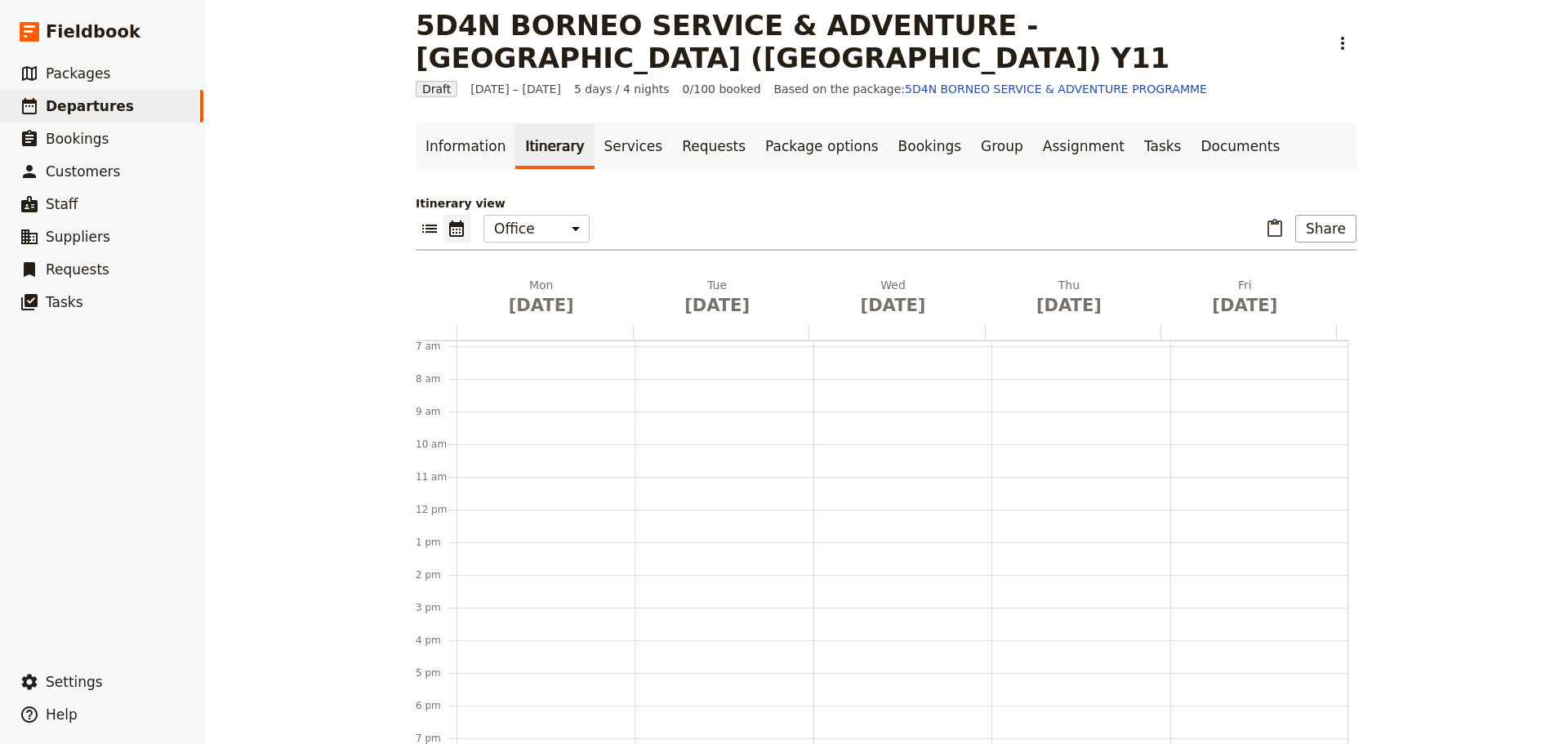
scroll to position [211, 0]
click at [507, 547] on div at bounding box center [545, 522] width 178 height 784
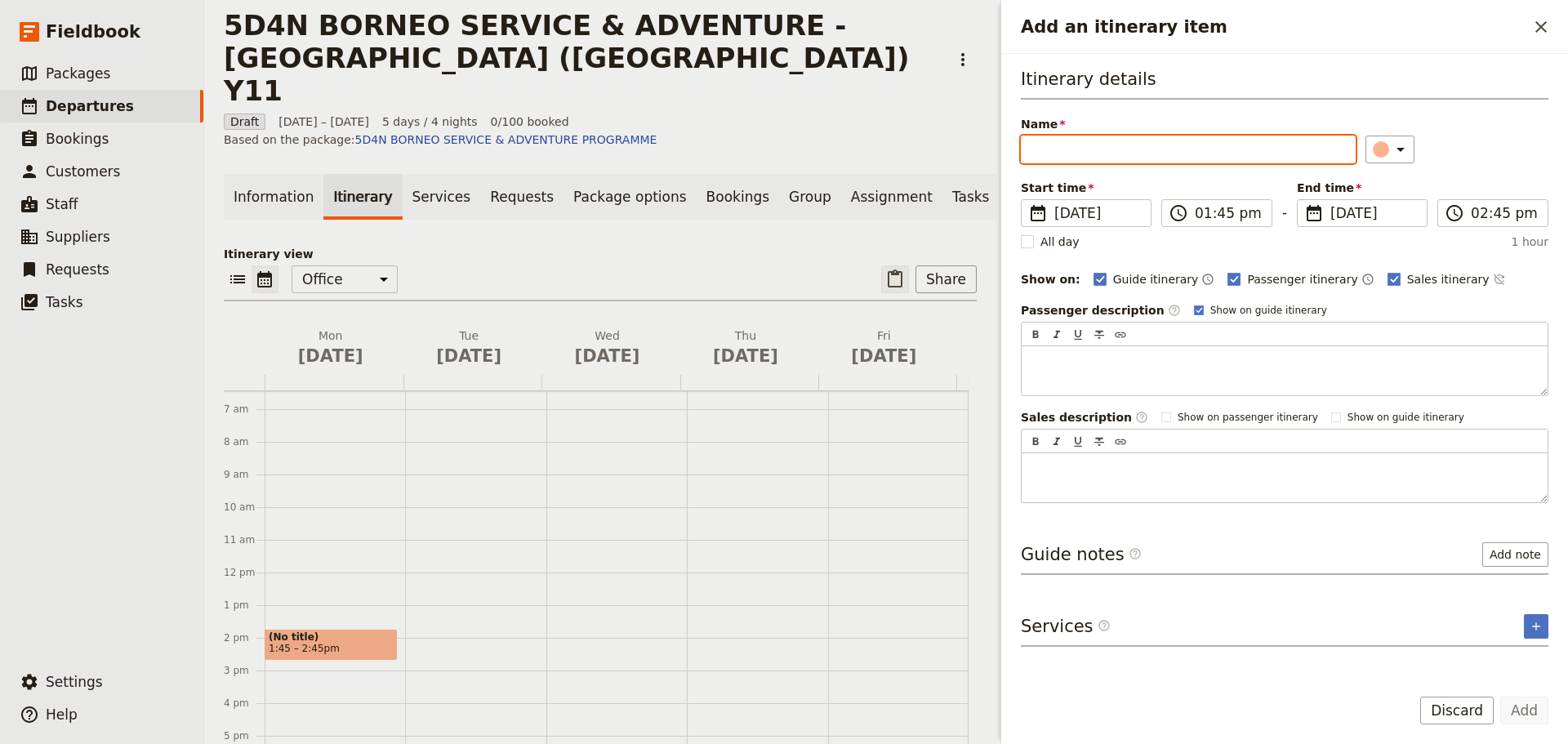
click at [886, 270] on icon "Paste itinerary item" at bounding box center [895, 279] width 19 height 19
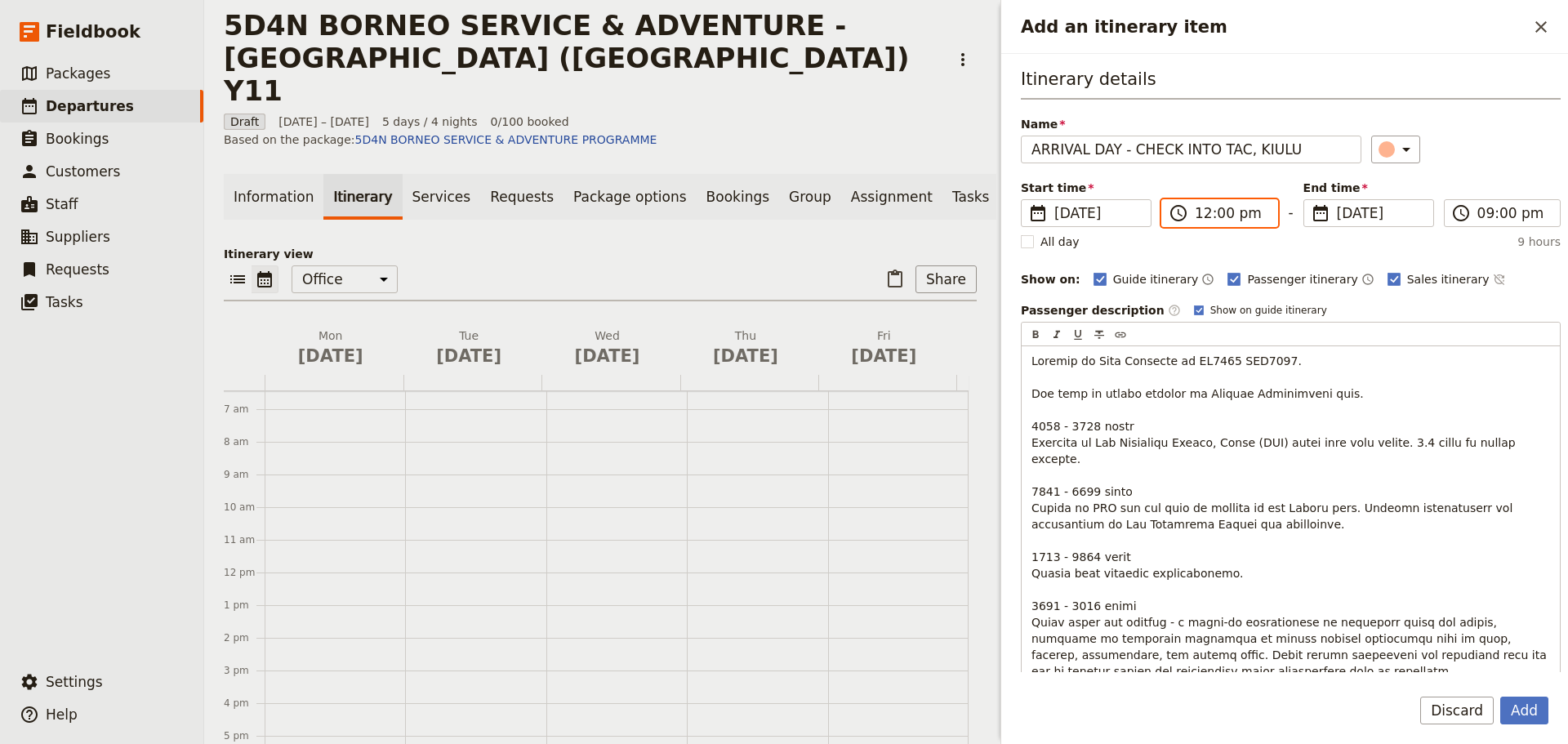
click at [1217, 216] on input "12:00 pm" at bounding box center [1230, 213] width 73 height 19
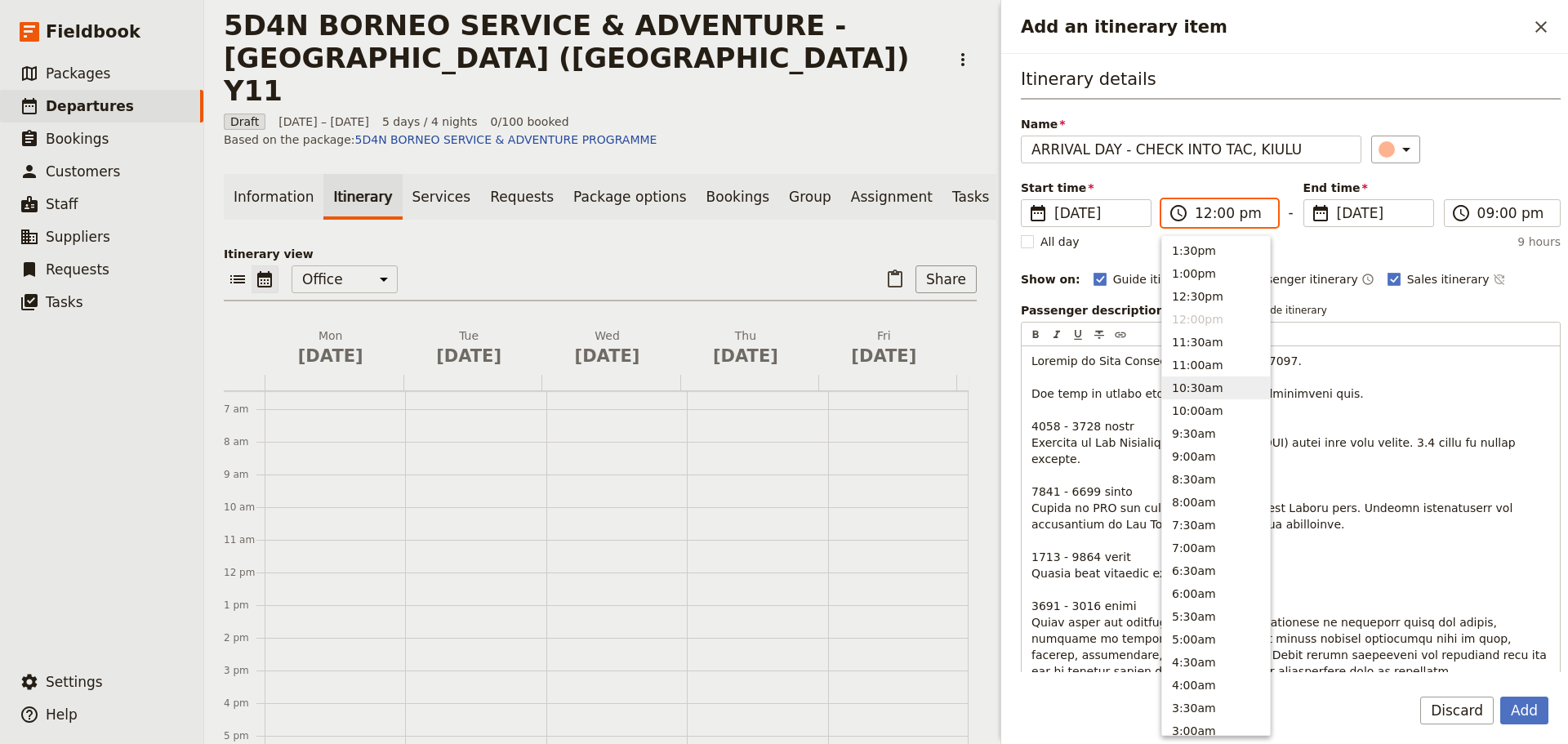
scroll to position [284, 0]
click at [1208, 383] on button "2:30pm" at bounding box center [1215, 378] width 108 height 23
type input "02:30 pm"
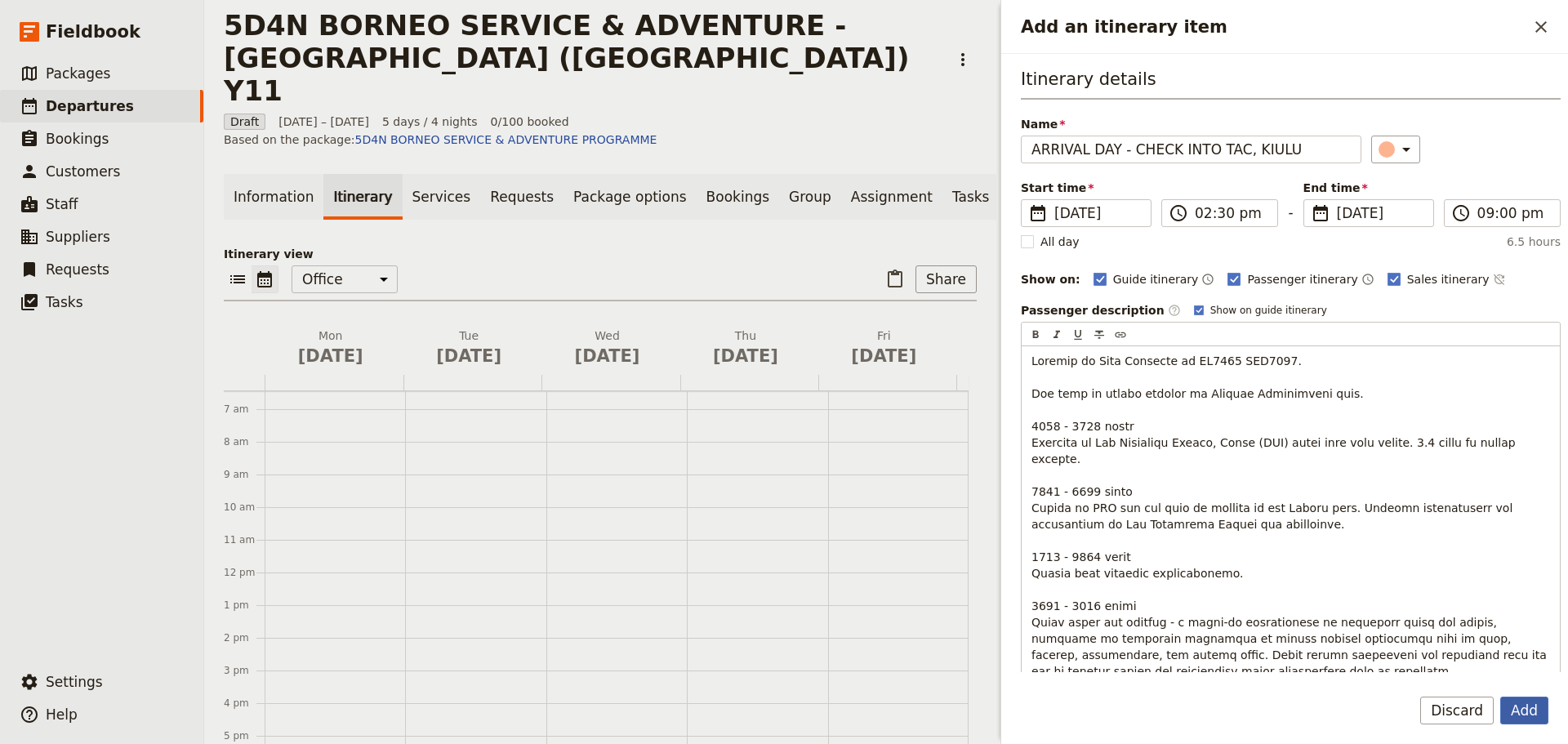
click at [1519, 707] on button "Add" at bounding box center [1523, 711] width 48 height 28
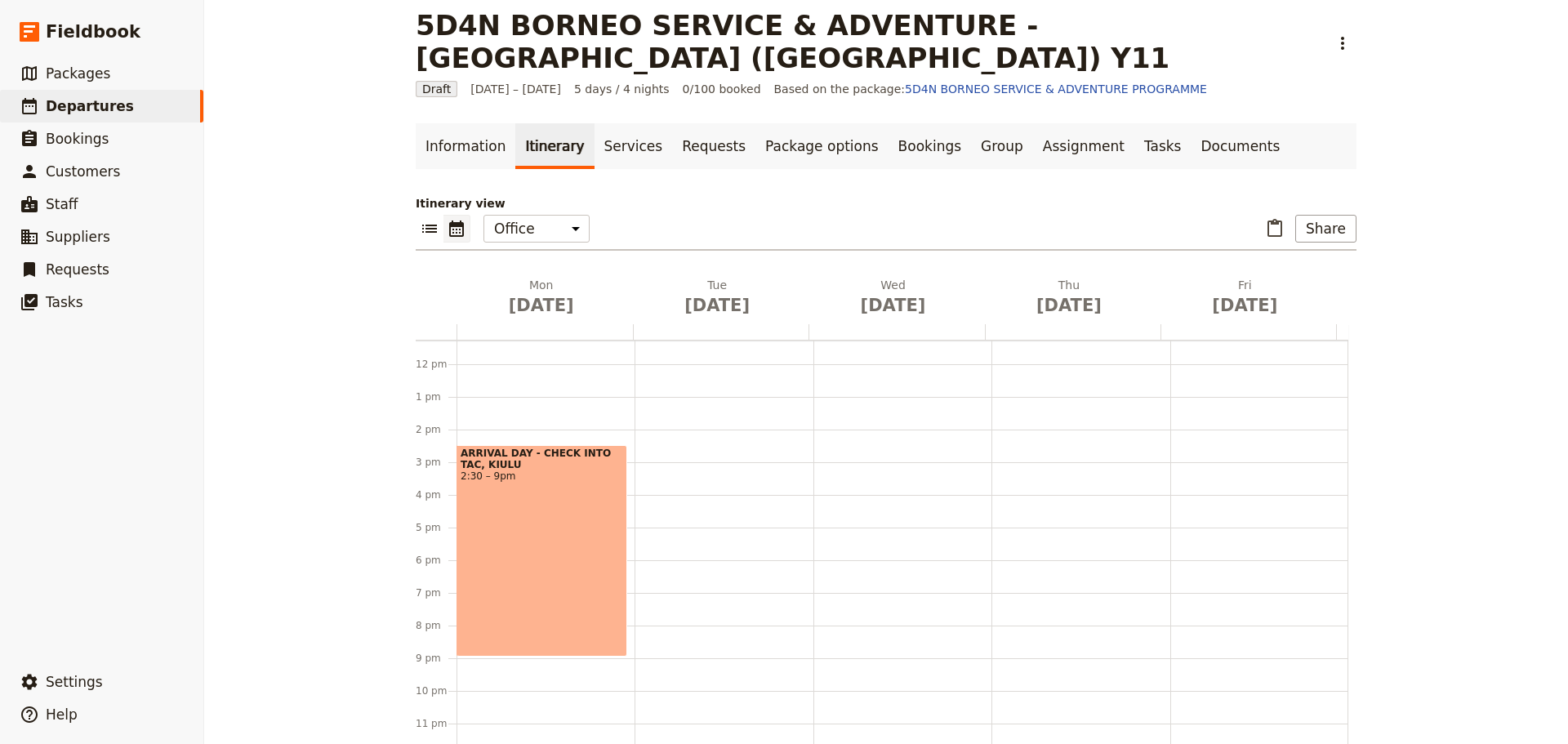
scroll to position [374, 0]
click at [556, 532] on div "ARRIVAL DAY - CHECK INTO TAC, KIULU 2:30 – 9pm" at bounding box center [542, 545] width 171 height 212
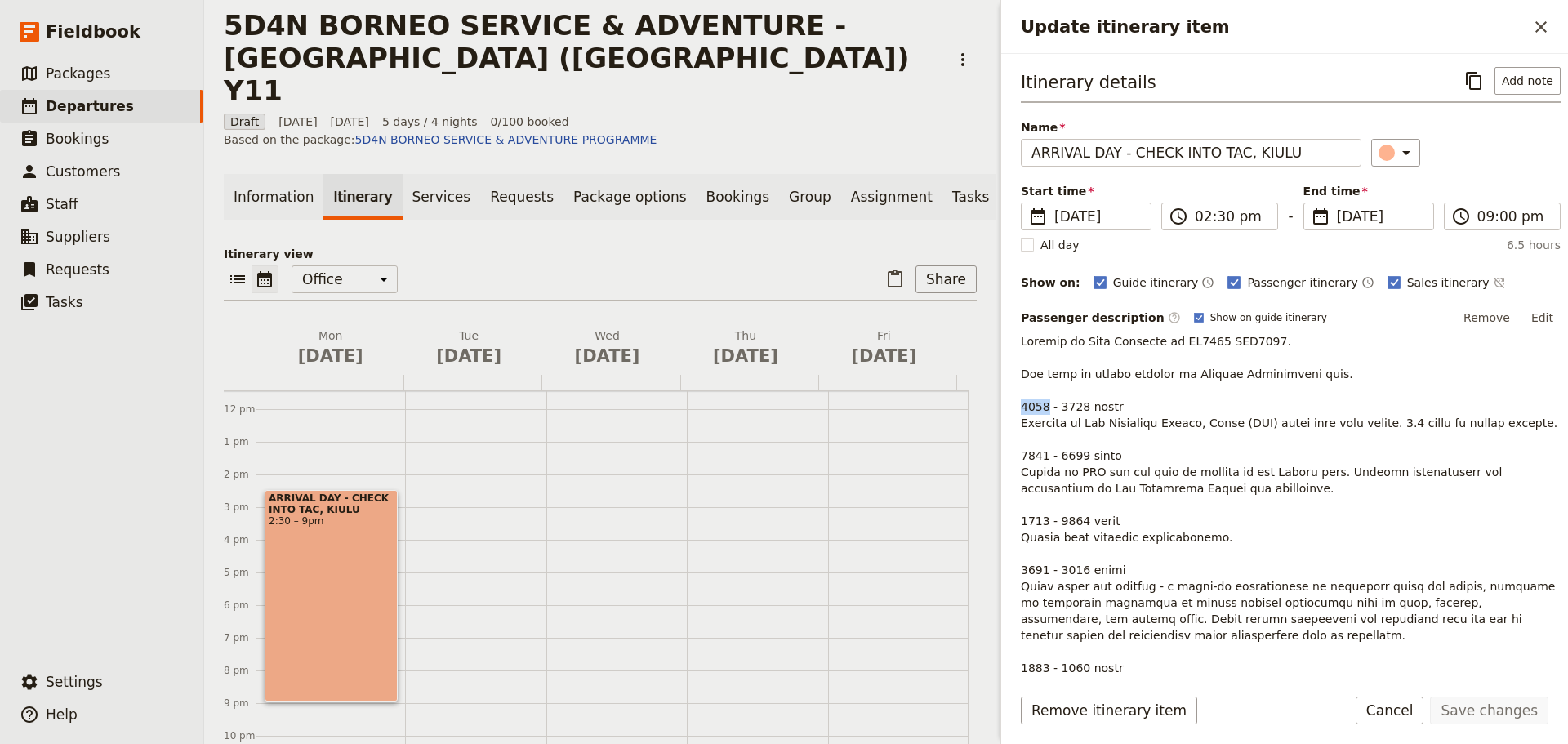
drag, startPoint x: 1045, startPoint y: 405, endPoint x: 1021, endPoint y: 408, distance: 24.2
click at [1021, 408] on span "Update itinerary item" at bounding box center [1290, 586] width 540 height 503
click at [1525, 313] on button "Edit" at bounding box center [1542, 318] width 37 height 25
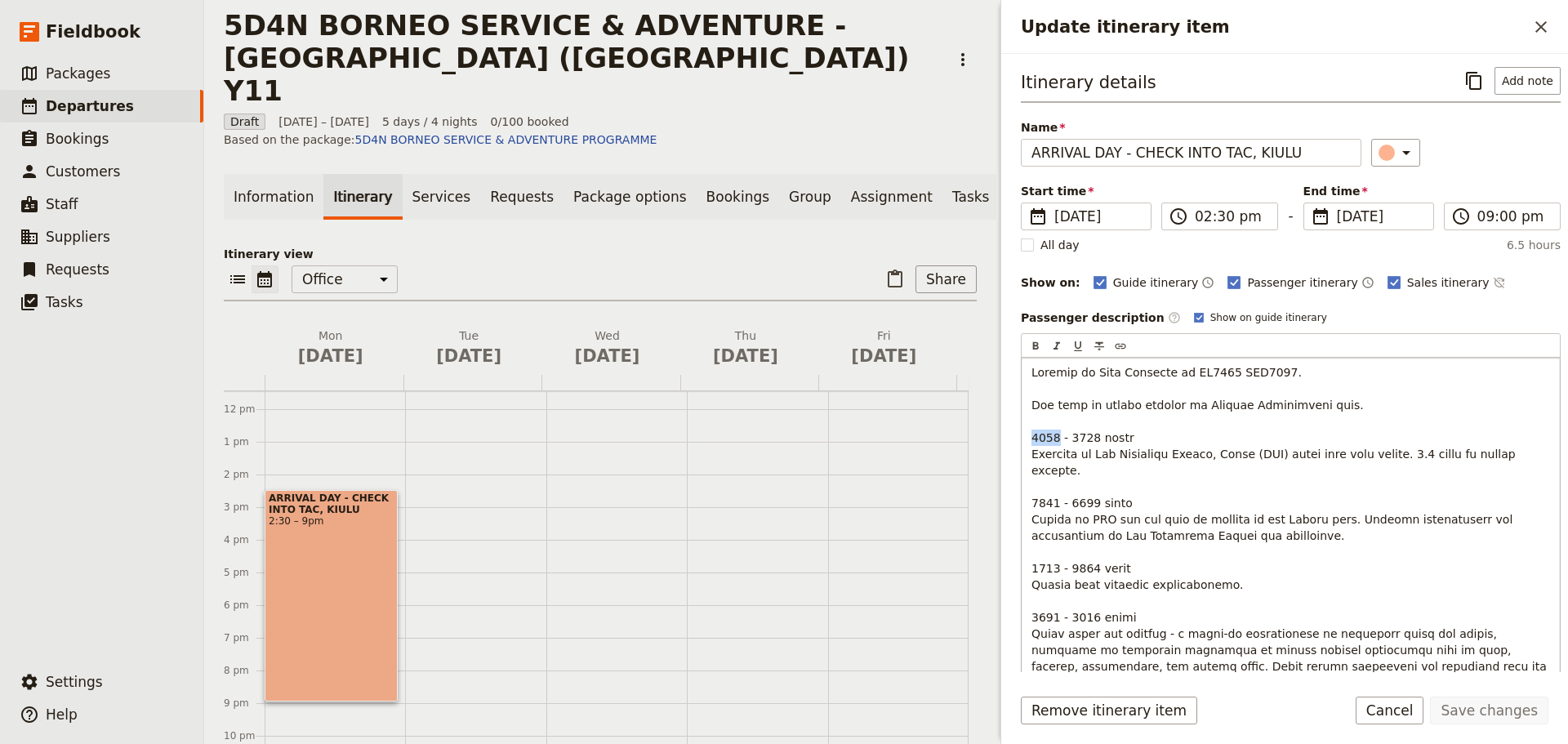
drag, startPoint x: 1055, startPoint y: 435, endPoint x: 1032, endPoint y: 435, distance: 23.0
click at [1032, 435] on span "Update itinerary item" at bounding box center [1291, 625] width 519 height 519
drag, startPoint x: 1093, startPoint y: 435, endPoint x: 1028, endPoint y: 438, distance: 65.1
click at [1028, 438] on div "Update itinerary item" at bounding box center [1290, 617] width 538 height 519
drag, startPoint x: 1088, startPoint y: 486, endPoint x: 1032, endPoint y: 489, distance: 56.1
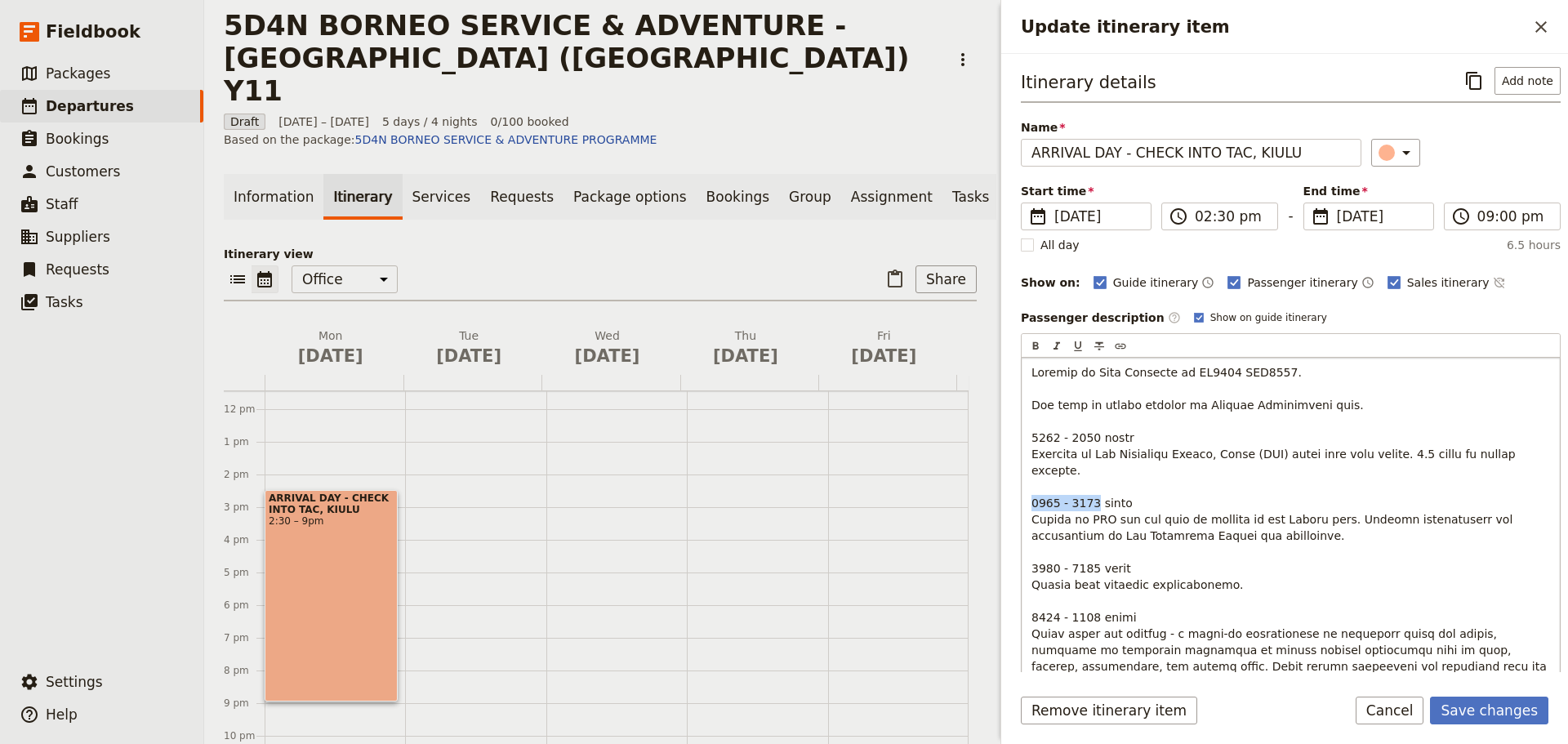
click at [1032, 489] on span "Update itinerary item" at bounding box center [1291, 625] width 519 height 519
click at [1218, 519] on p "Update itinerary item" at bounding box center [1291, 625] width 519 height 523
click at [1093, 485] on span "Update itinerary item" at bounding box center [1291, 625] width 519 height 519
click at [1033, 553] on span "Update itinerary item" at bounding box center [1291, 625] width 519 height 519
click at [1030, 552] on div "Update itinerary item" at bounding box center [1290, 626] width 538 height 536
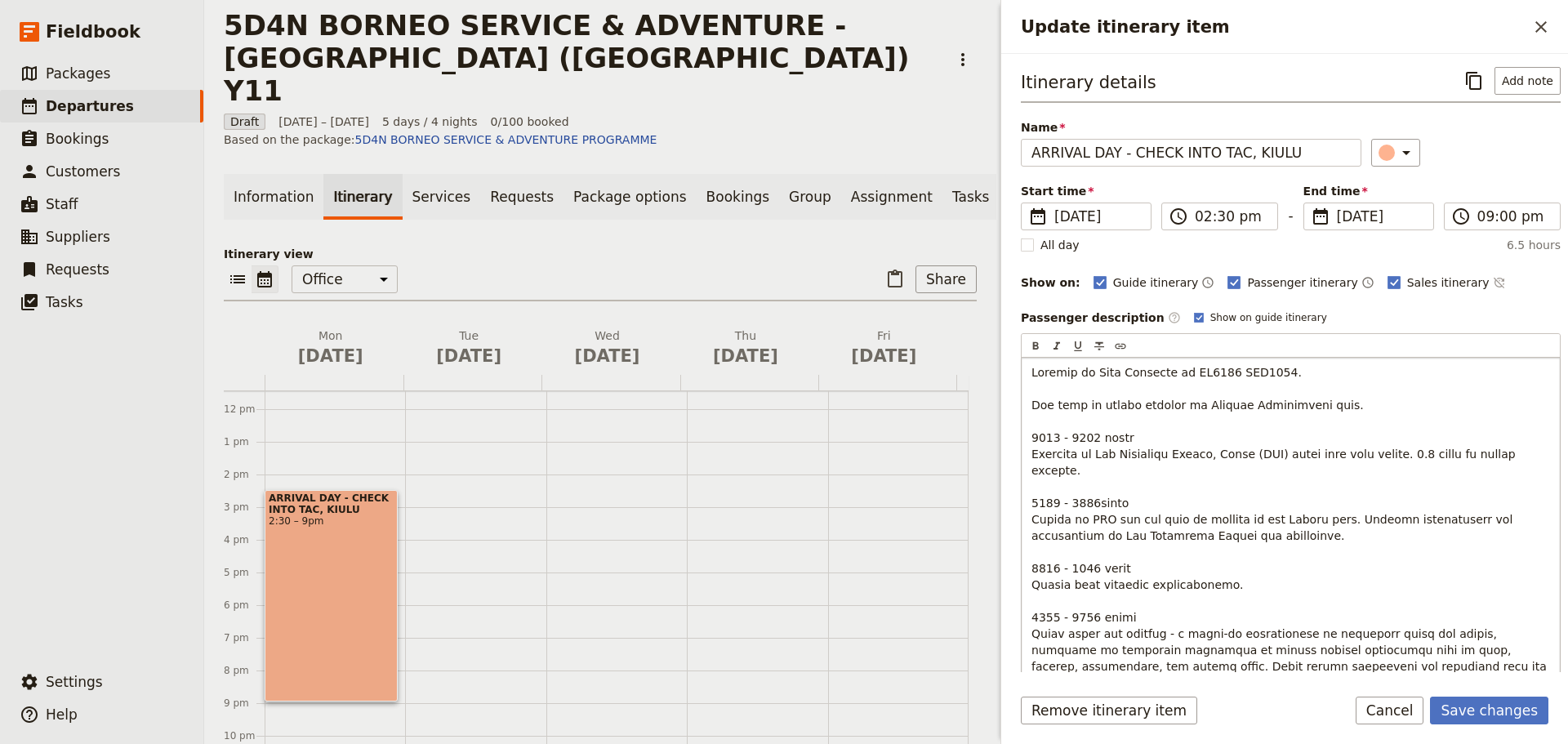
click at [1089, 556] on span "Update itinerary item" at bounding box center [1291, 625] width 519 height 519
click at [1235, 570] on p "Update itinerary item" at bounding box center [1291, 625] width 519 height 523
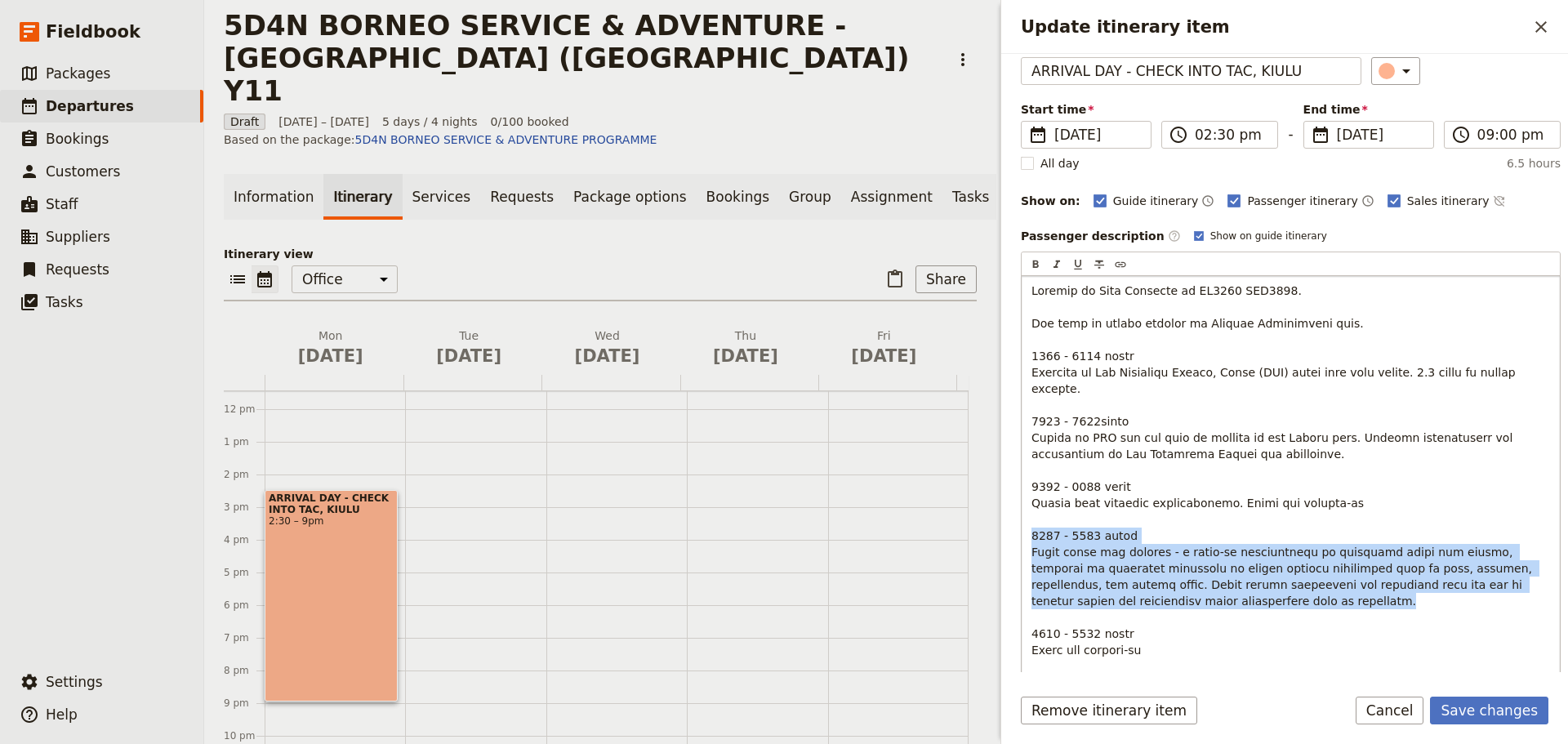
drag, startPoint x: 1031, startPoint y: 518, endPoint x: 1517, endPoint y: 578, distance: 489.7
click at [1517, 578] on div "Update itinerary item" at bounding box center [1290, 535] width 538 height 519
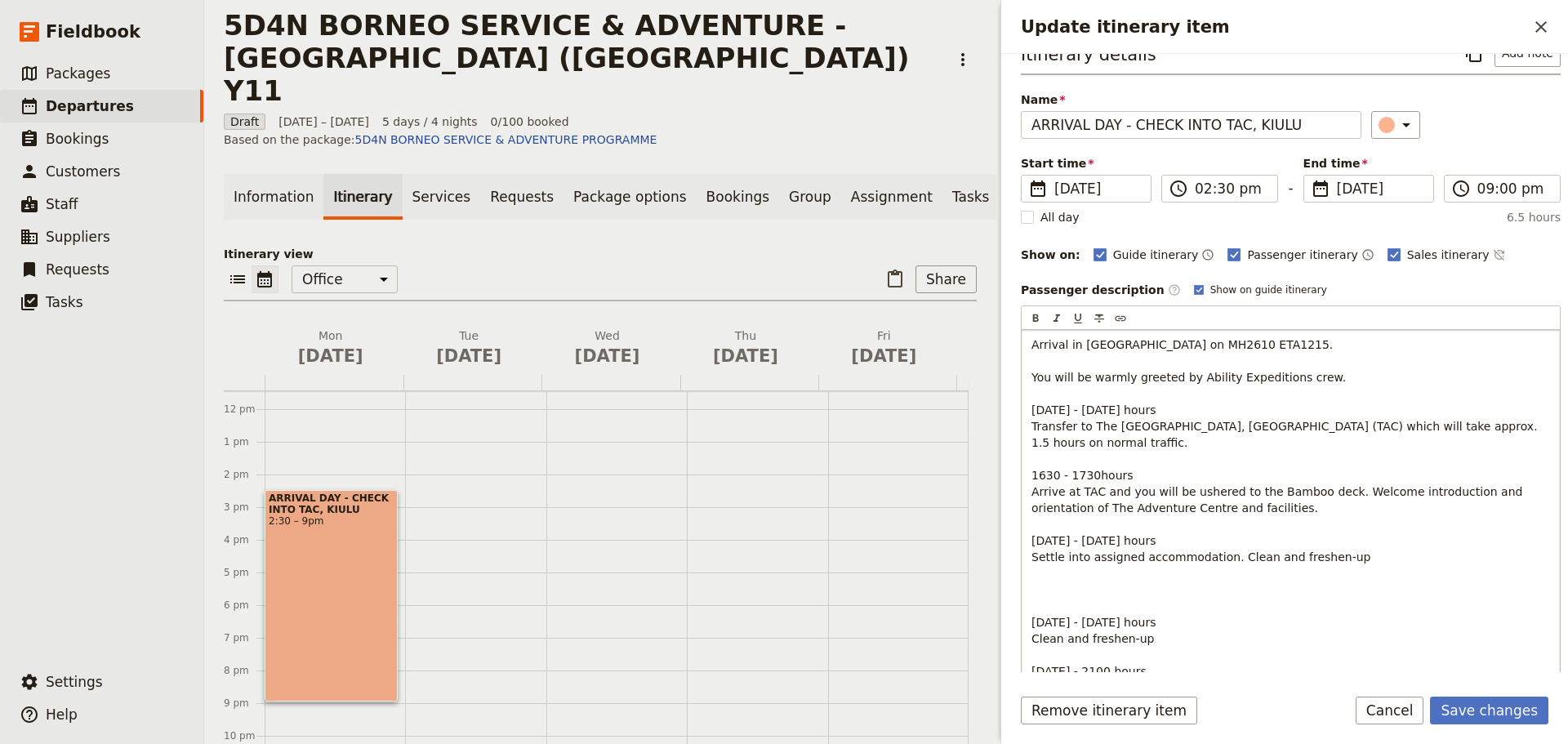
scroll to position [0, 0]
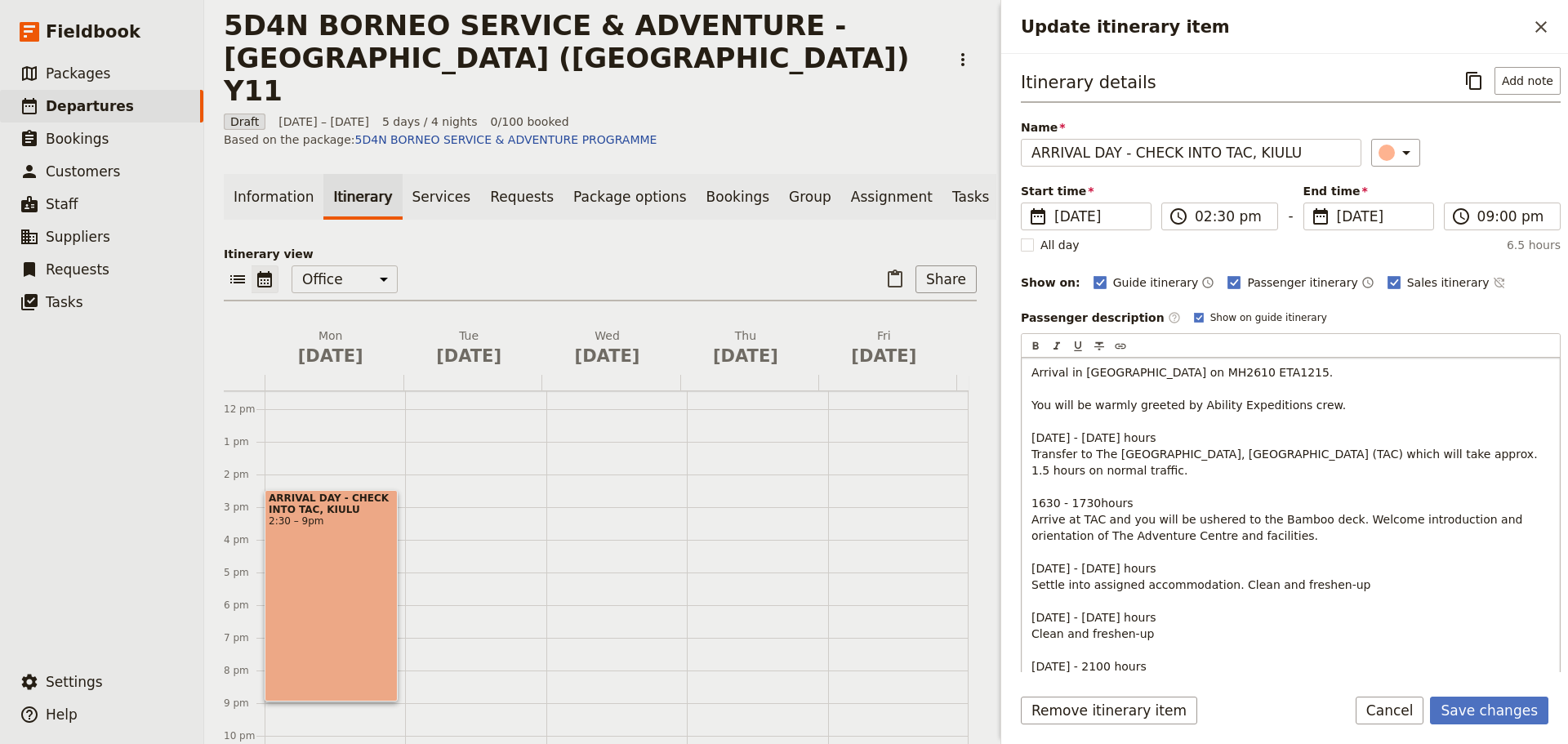
click at [1054, 605] on span "Arrival in [GEOGRAPHIC_DATA] on MH2610 ETA1215. You will be warmly greeted by A…" at bounding box center [1286, 577] width 509 height 422
click at [1059, 605] on span "Arrival in [GEOGRAPHIC_DATA] on MH2610 ETA1215. You will be warmly greeted by A…" at bounding box center [1286, 577] width 509 height 422
drag, startPoint x: 1034, startPoint y: 605, endPoint x: 1200, endPoint y: 631, distance: 168.0
click at [1200, 631] on p "Arrival in [GEOGRAPHIC_DATA] on MH2610 ETA1215. You will be warmly greeted by A…" at bounding box center [1291, 576] width 519 height 425
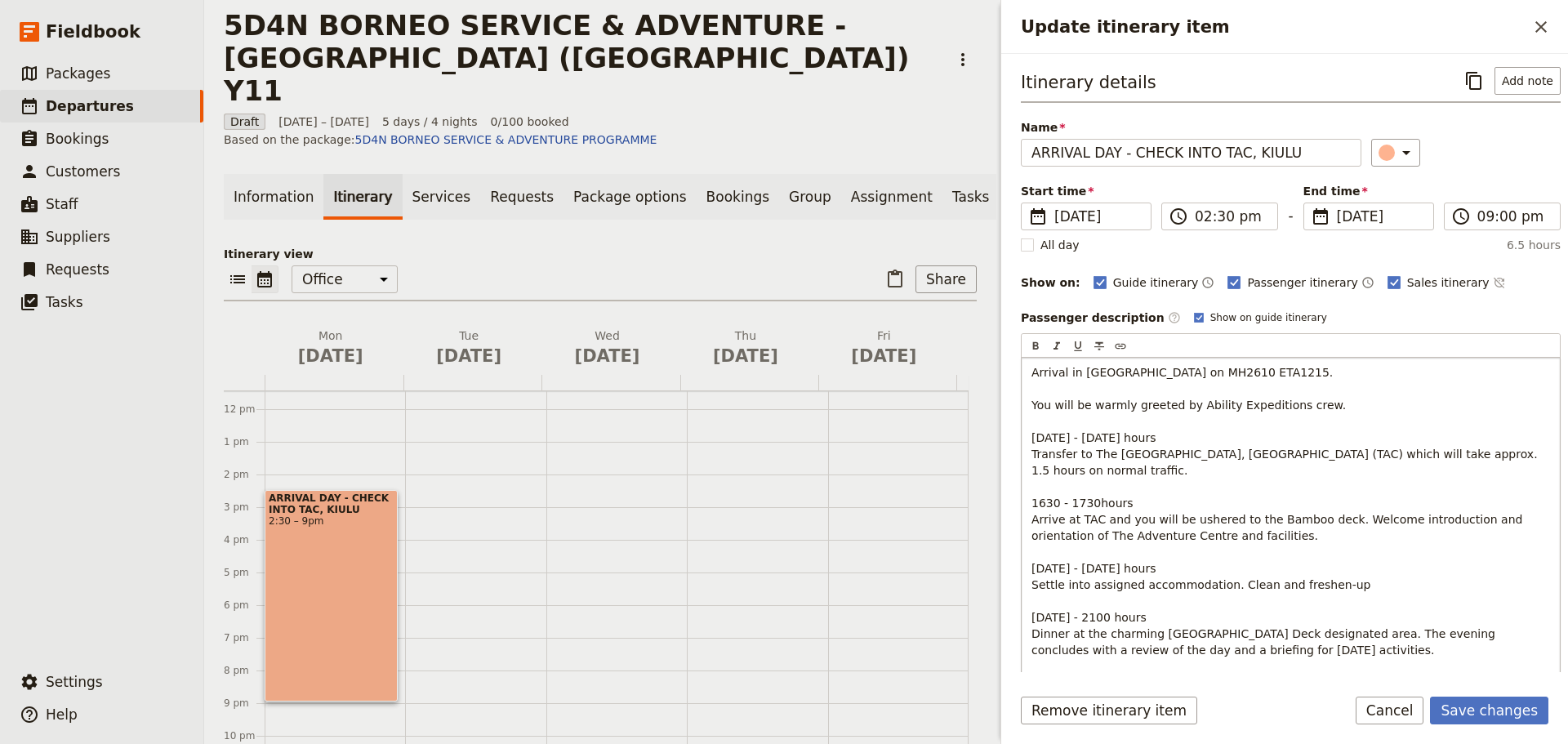
click at [1054, 603] on span "Arrival in [GEOGRAPHIC_DATA] on MH2610 ETA1215. You will be warmly greeted by A…" at bounding box center [1286, 552] width 509 height 373
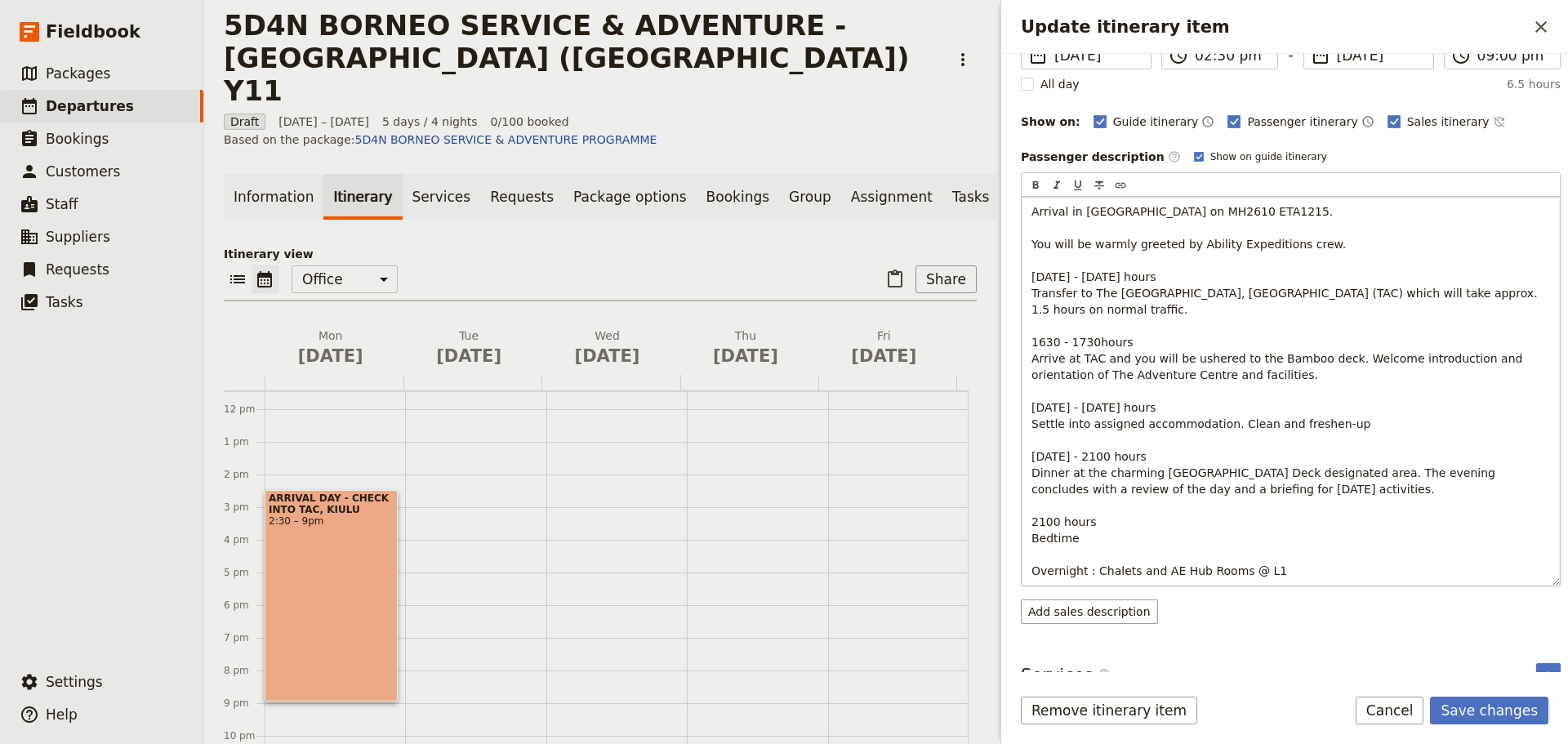
scroll to position [164, 0]
click at [1261, 555] on p "Arrival in [GEOGRAPHIC_DATA] on MH2610 ETA1215. You will be warmly greeted by A…" at bounding box center [1291, 389] width 519 height 376
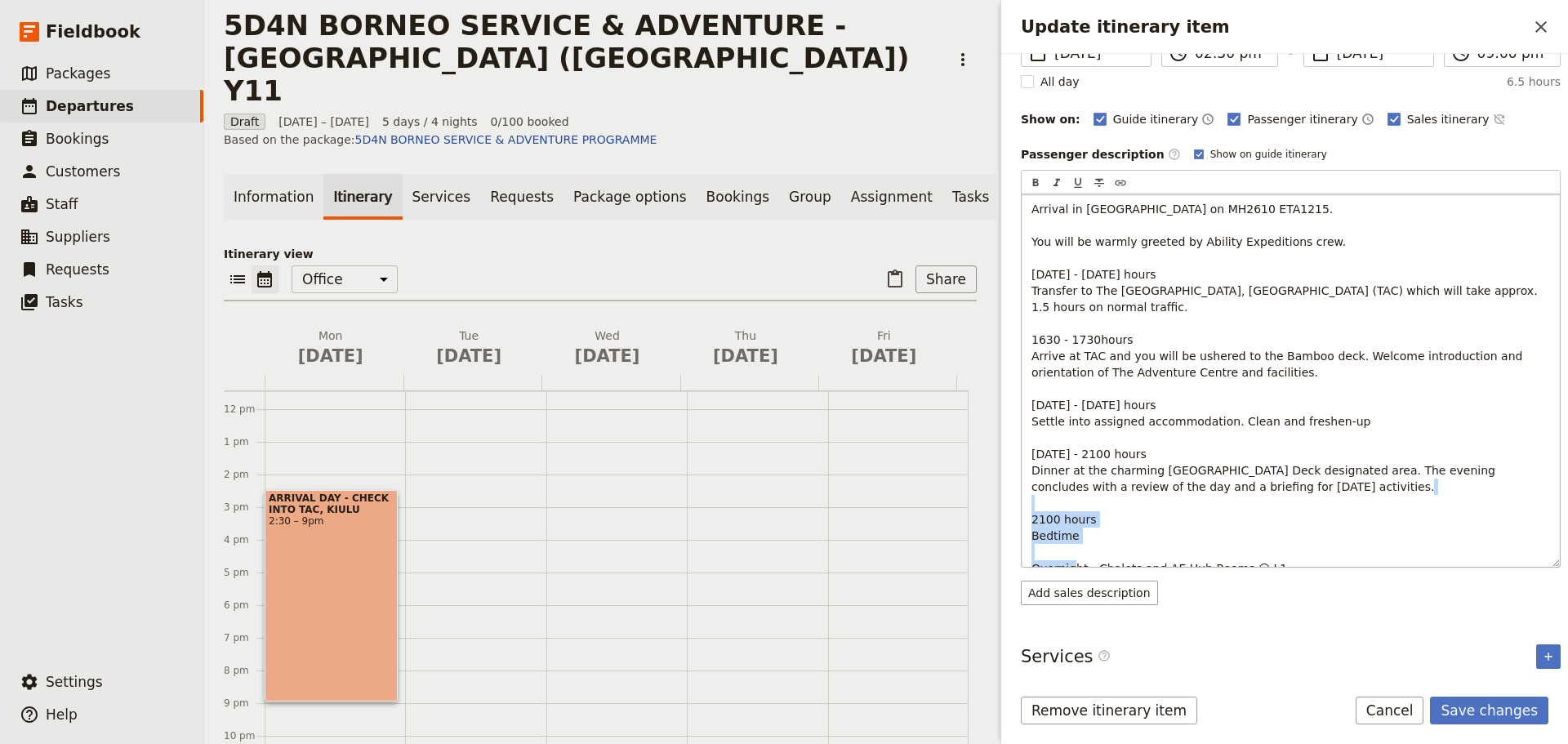
drag, startPoint x: 1267, startPoint y: 554, endPoint x: 1090, endPoint y: 565, distance: 177.3
click at [1090, 565] on div "Arrival in [GEOGRAPHIC_DATA] on MH2610 ETA1215. You will be warmly greeted by A…" at bounding box center [1290, 381] width 538 height 373
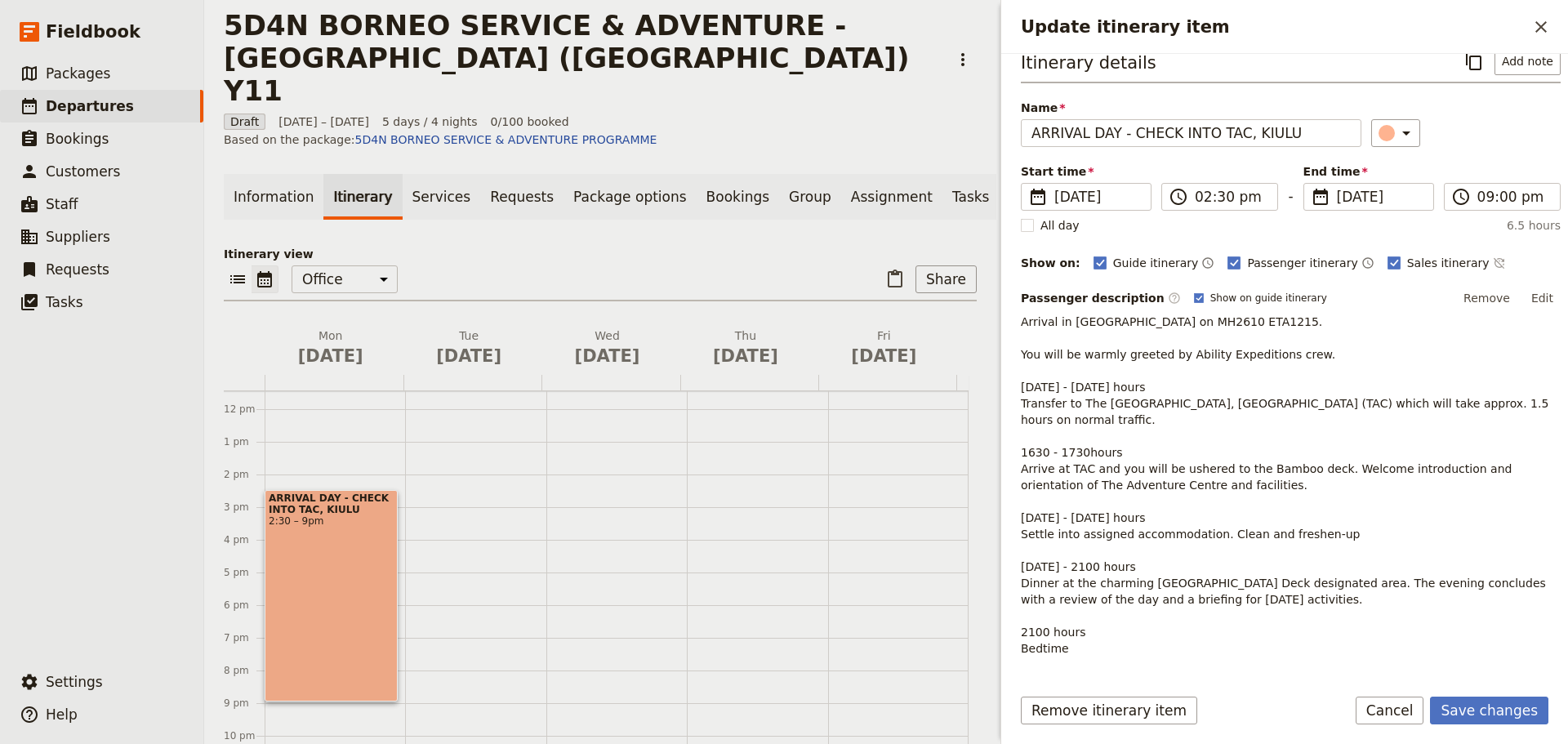
click at [1140, 669] on p "Arrival in [GEOGRAPHIC_DATA] on MH2610 ETA1215. You will be warmly greeted by A…" at bounding box center [1290, 501] width 540 height 376
click at [1528, 297] on button "Edit" at bounding box center [1542, 298] width 37 height 25
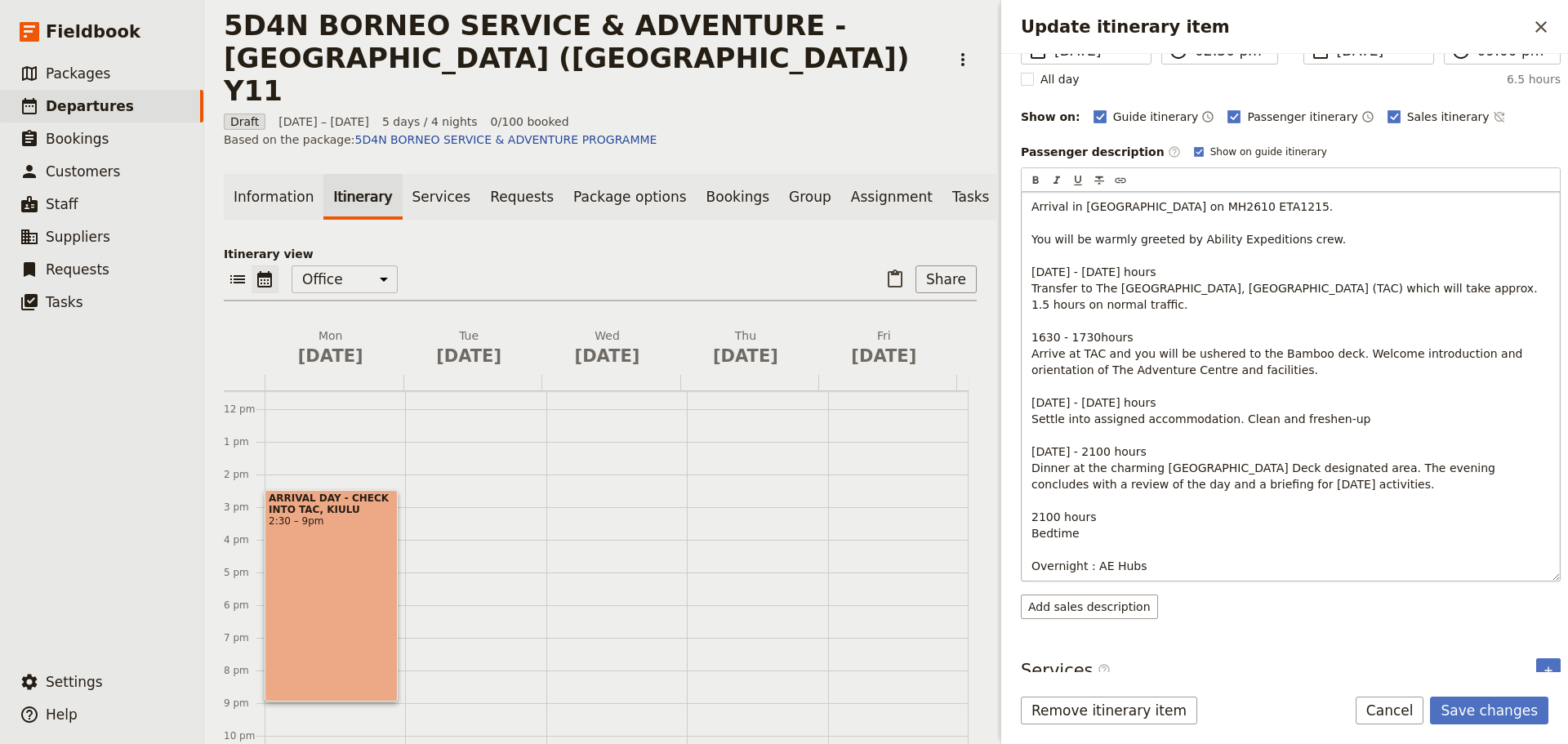
scroll to position [167, 0]
click at [1154, 549] on p "Arrival in [GEOGRAPHIC_DATA] on MH2610 ETA1215. You will be warmly greeted by A…" at bounding box center [1291, 384] width 519 height 376
drag, startPoint x: 1155, startPoint y: 546, endPoint x: 1143, endPoint y: 546, distance: 12.0
click at [1143, 546] on p "Arrival in [GEOGRAPHIC_DATA] on MH2610 ETA1215. You will be warmly greeted by A…" at bounding box center [1291, 384] width 519 height 376
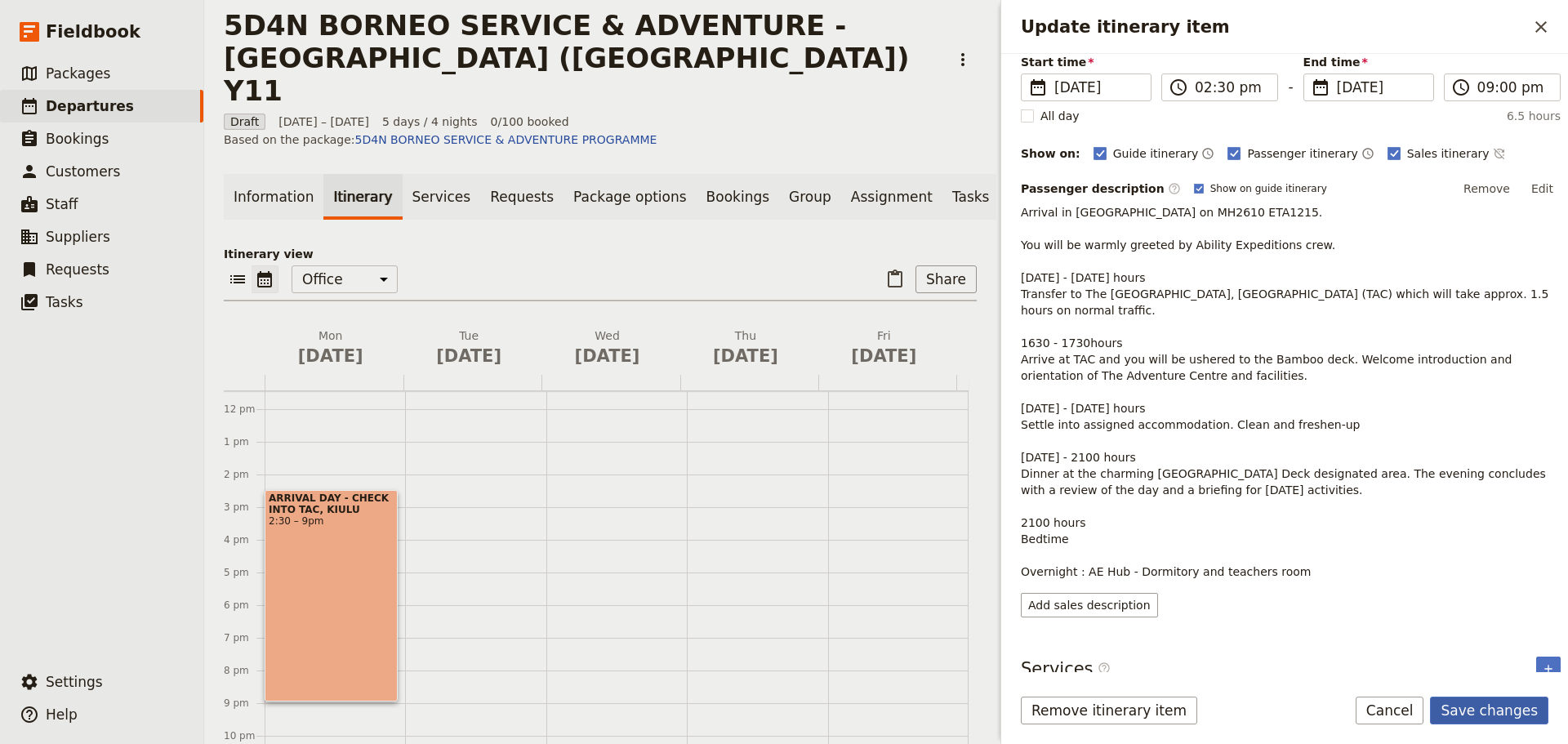
click at [1484, 705] on button "Save changes" at bounding box center [1488, 711] width 118 height 28
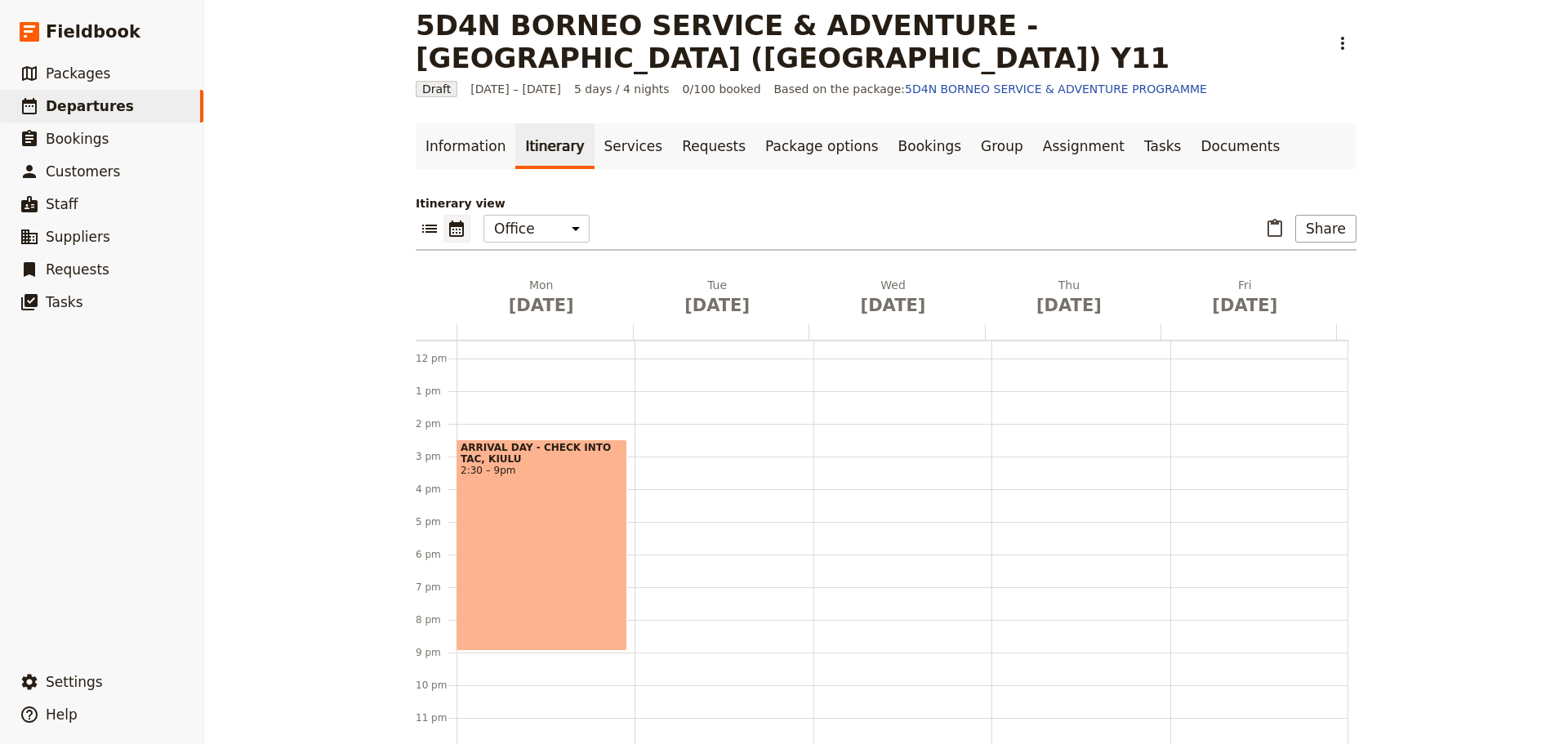
click at [521, 324] on div at bounding box center [545, 332] width 177 height 16
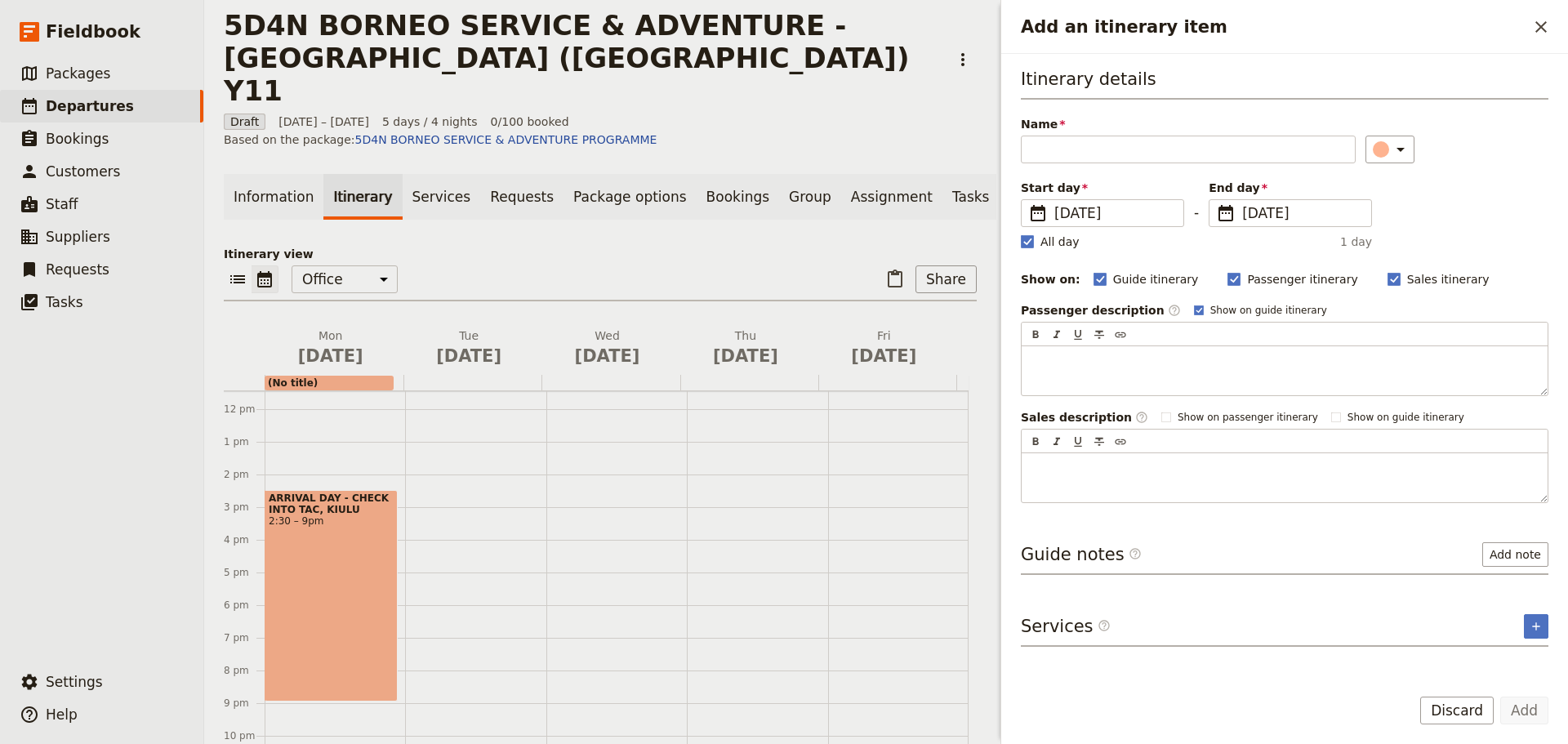
click at [1076, 135] on div "Name" at bounding box center [1187, 140] width 335 height 47
click at [1072, 150] on input "Name" at bounding box center [1187, 150] width 335 height 28
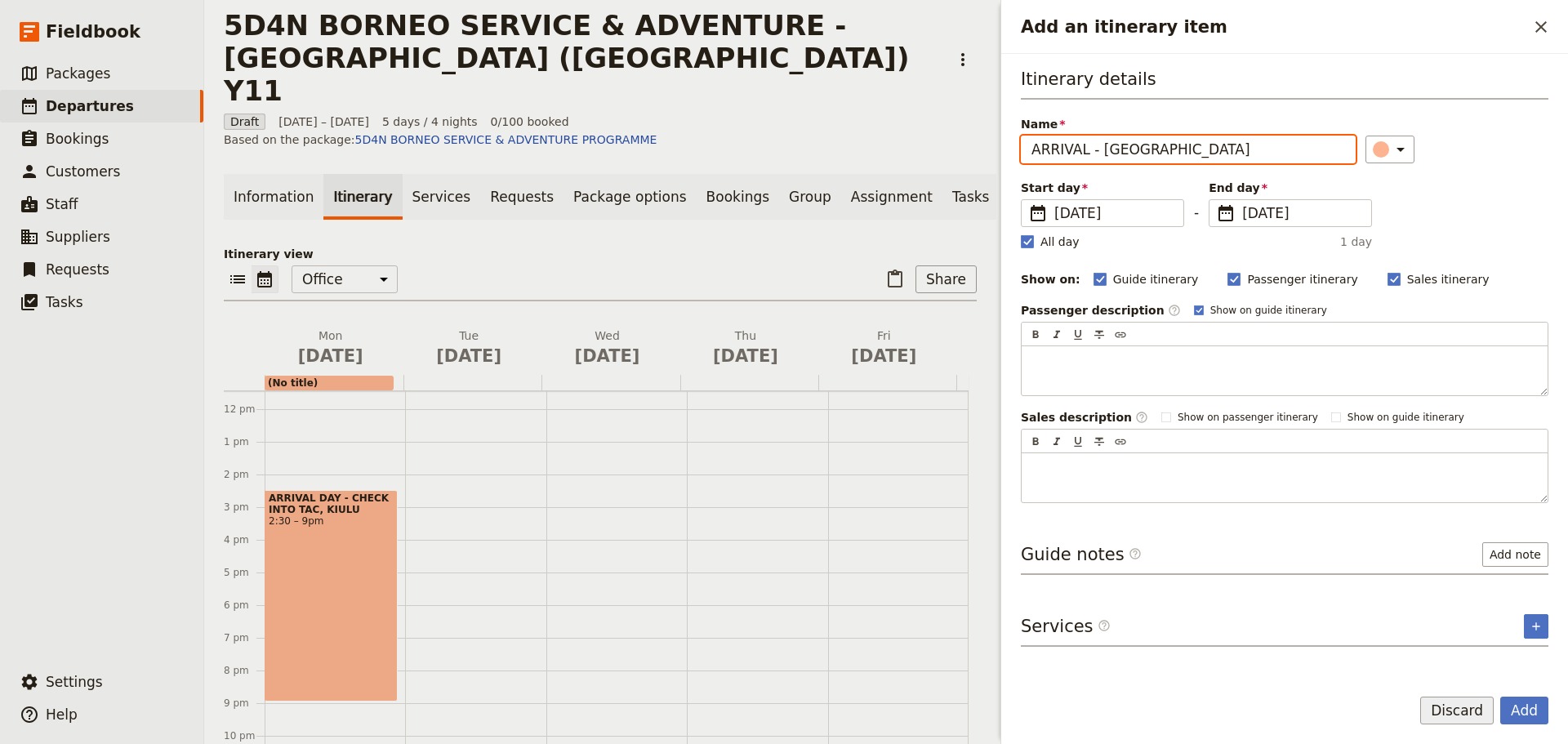
type input "ARRIVAL - [GEOGRAPHIC_DATA]"
click at [1473, 719] on button "Discard" at bounding box center [1457, 711] width 74 height 28
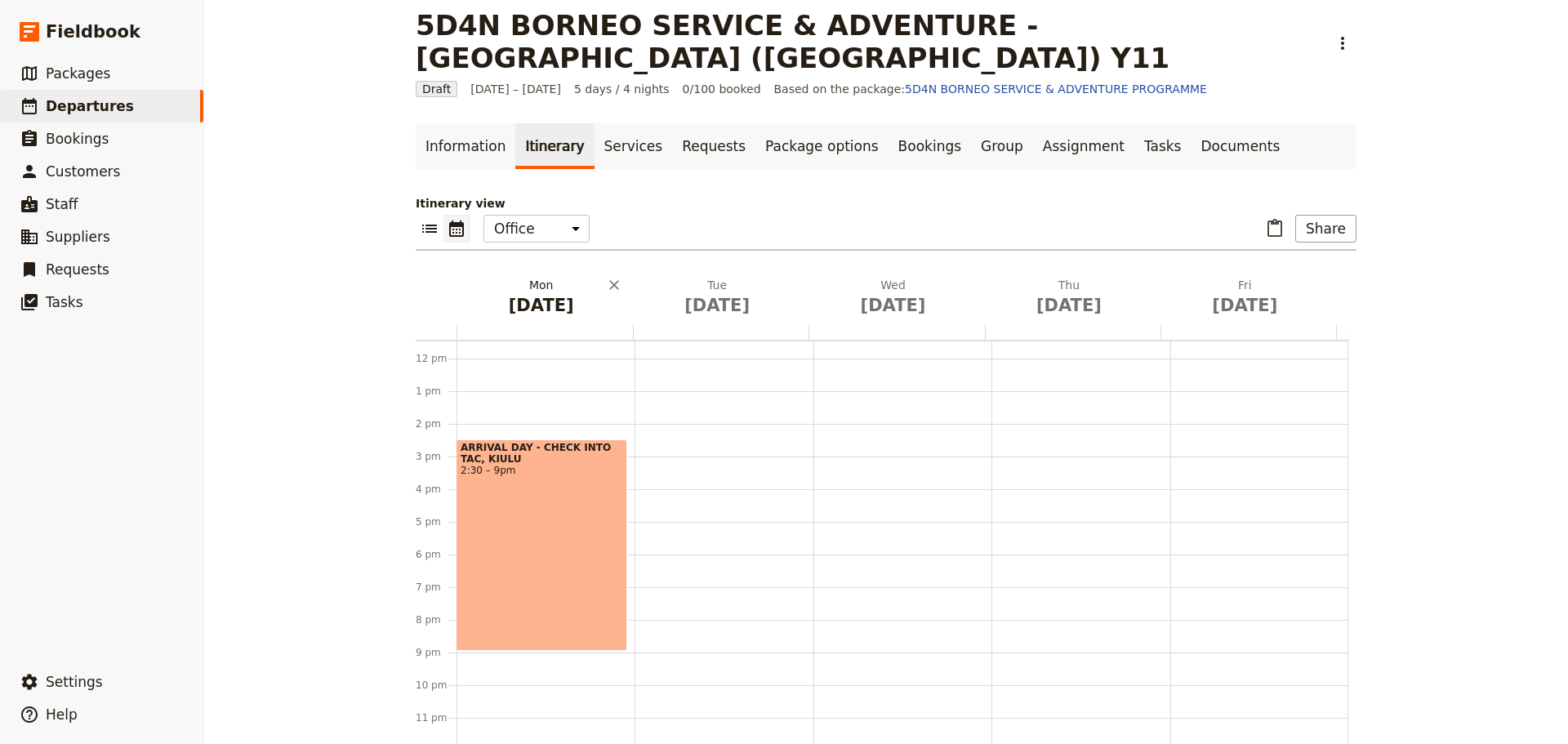
click at [553, 293] on span "[DATE]" at bounding box center [541, 305] width 156 height 25
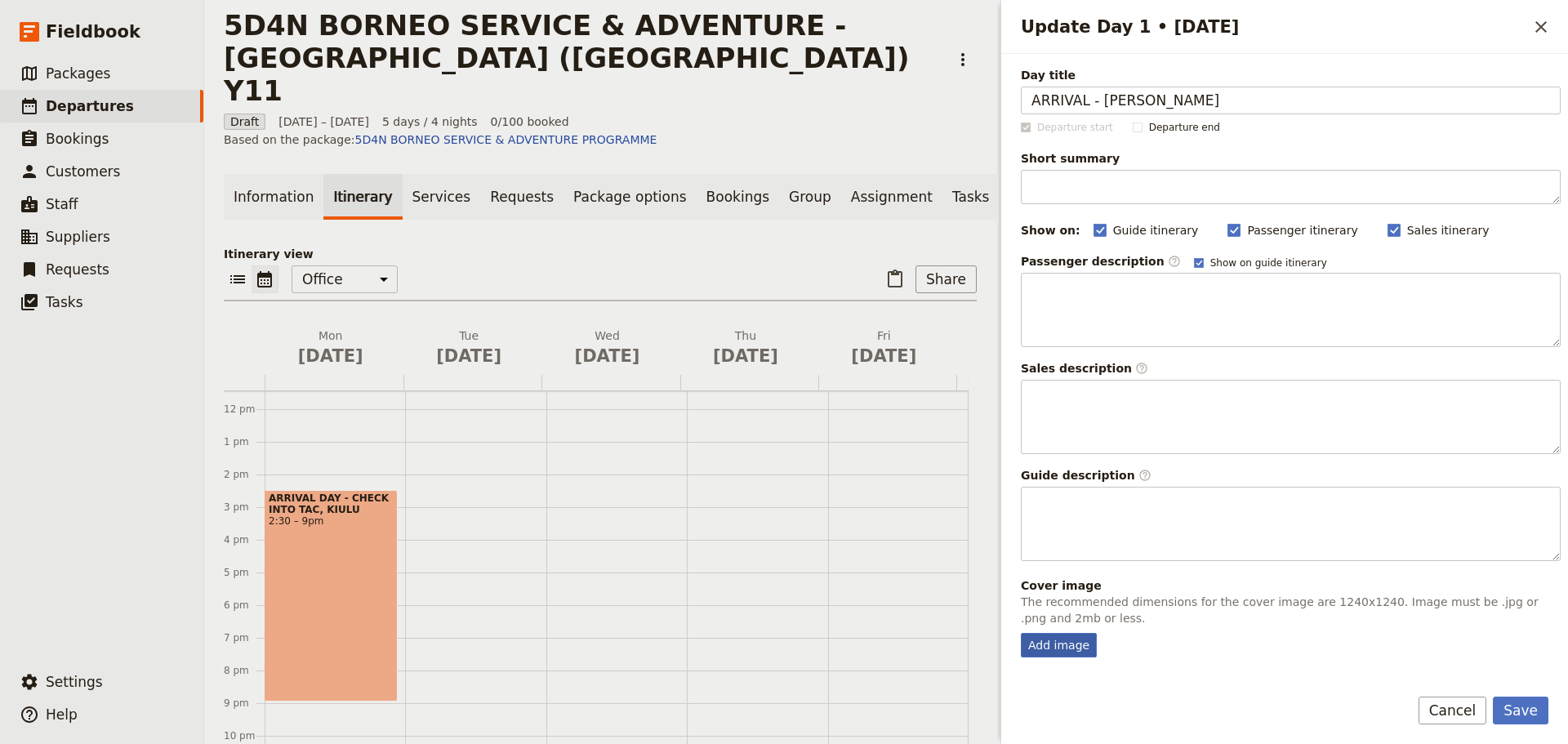
type input "ARRIVAL - [PERSON_NAME]"
click at [1047, 653] on div "Add image" at bounding box center [1058, 645] width 76 height 25
click at [1020, 633] on input "Add image" at bounding box center [1020, 632] width 1 height 1
type input "C:\fakepath\pakej-percutian-ke-sabah-tahun-2018.jpg"
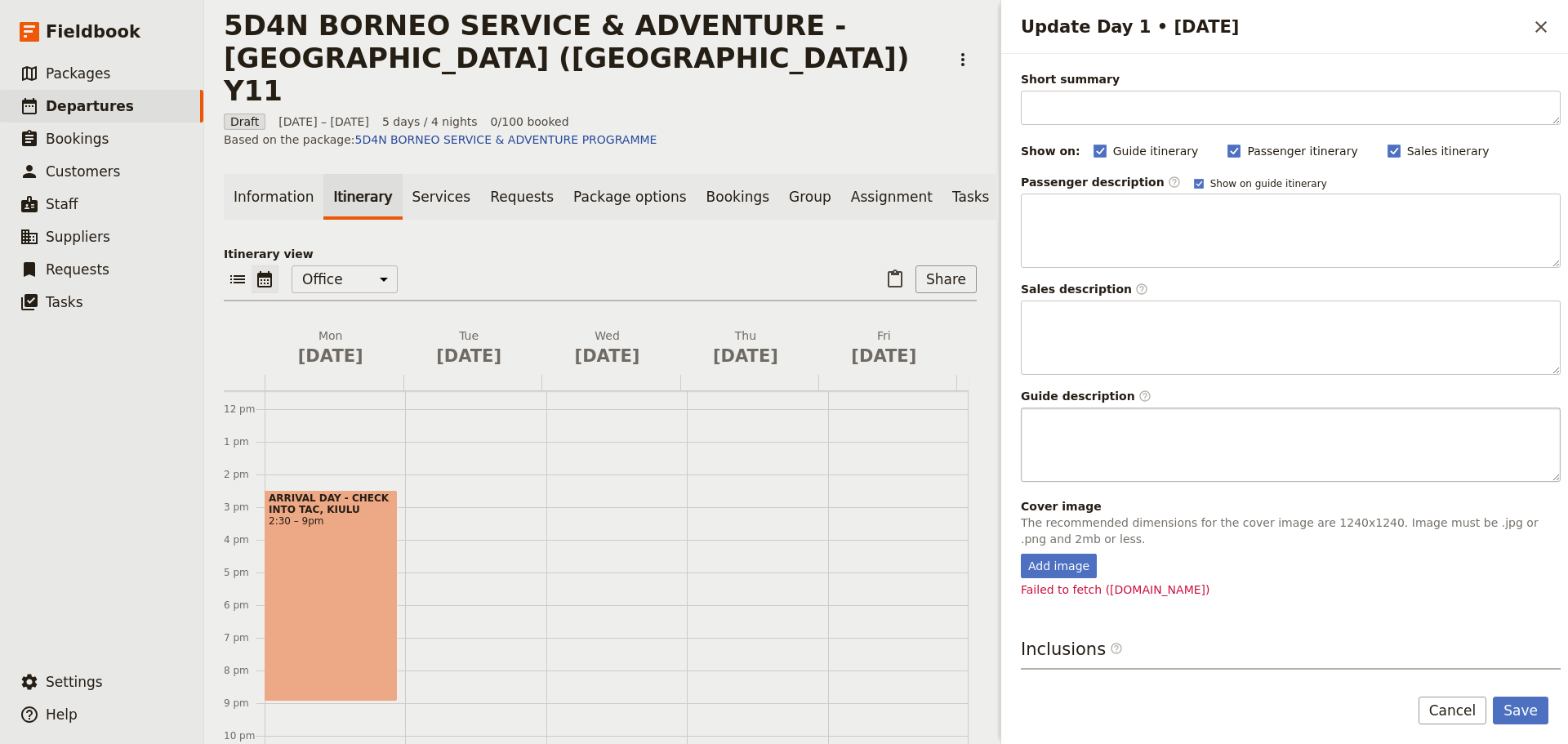
scroll to position [81, 0]
click at [1044, 565] on div "Add image" at bounding box center [1058, 564] width 76 height 25
click at [1020, 551] on input "Add image" at bounding box center [1020, 551] width 1 height 1
click at [1535, 712] on button "Save" at bounding box center [1520, 711] width 55 height 28
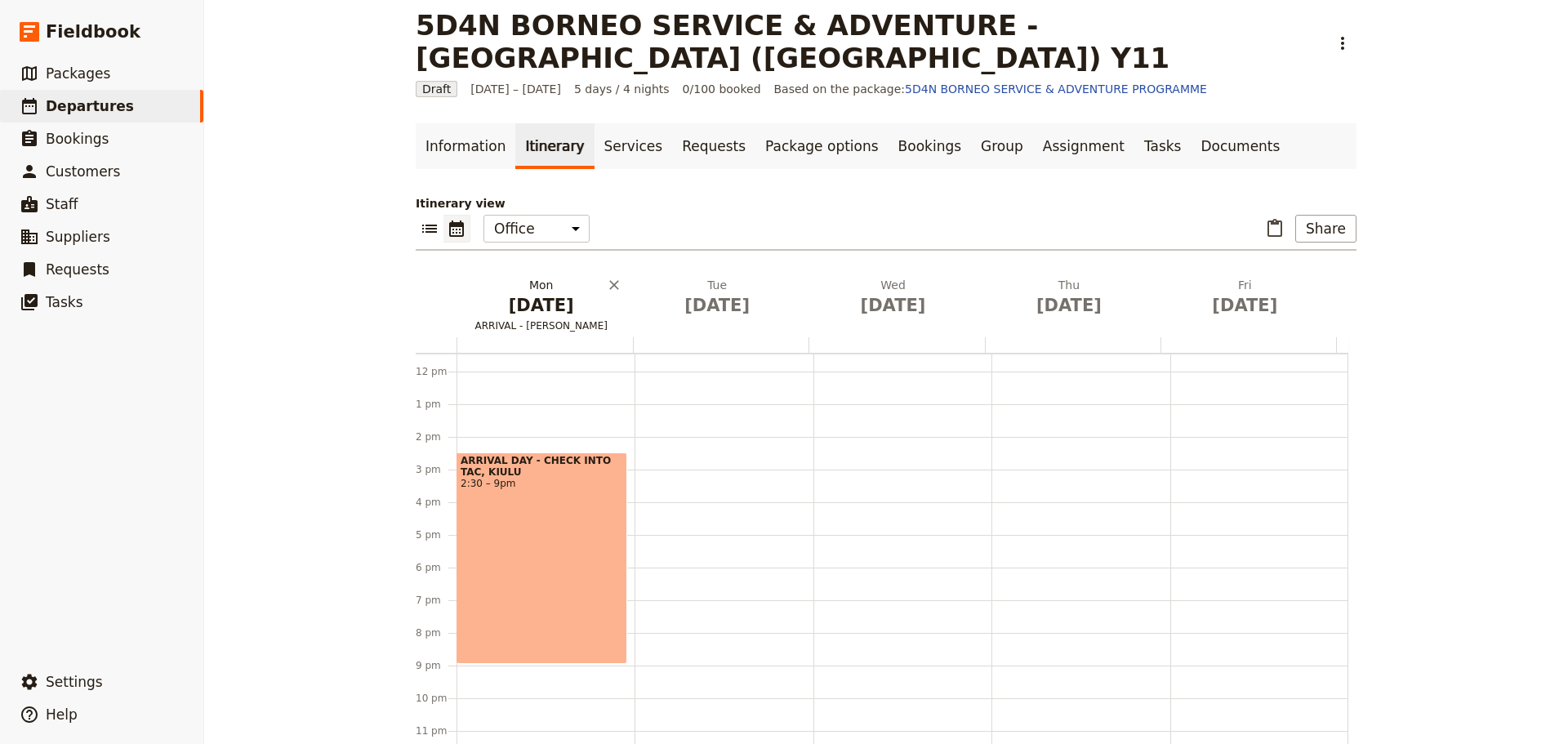
click at [547, 293] on span "[DATE]" at bounding box center [541, 305] width 156 height 25
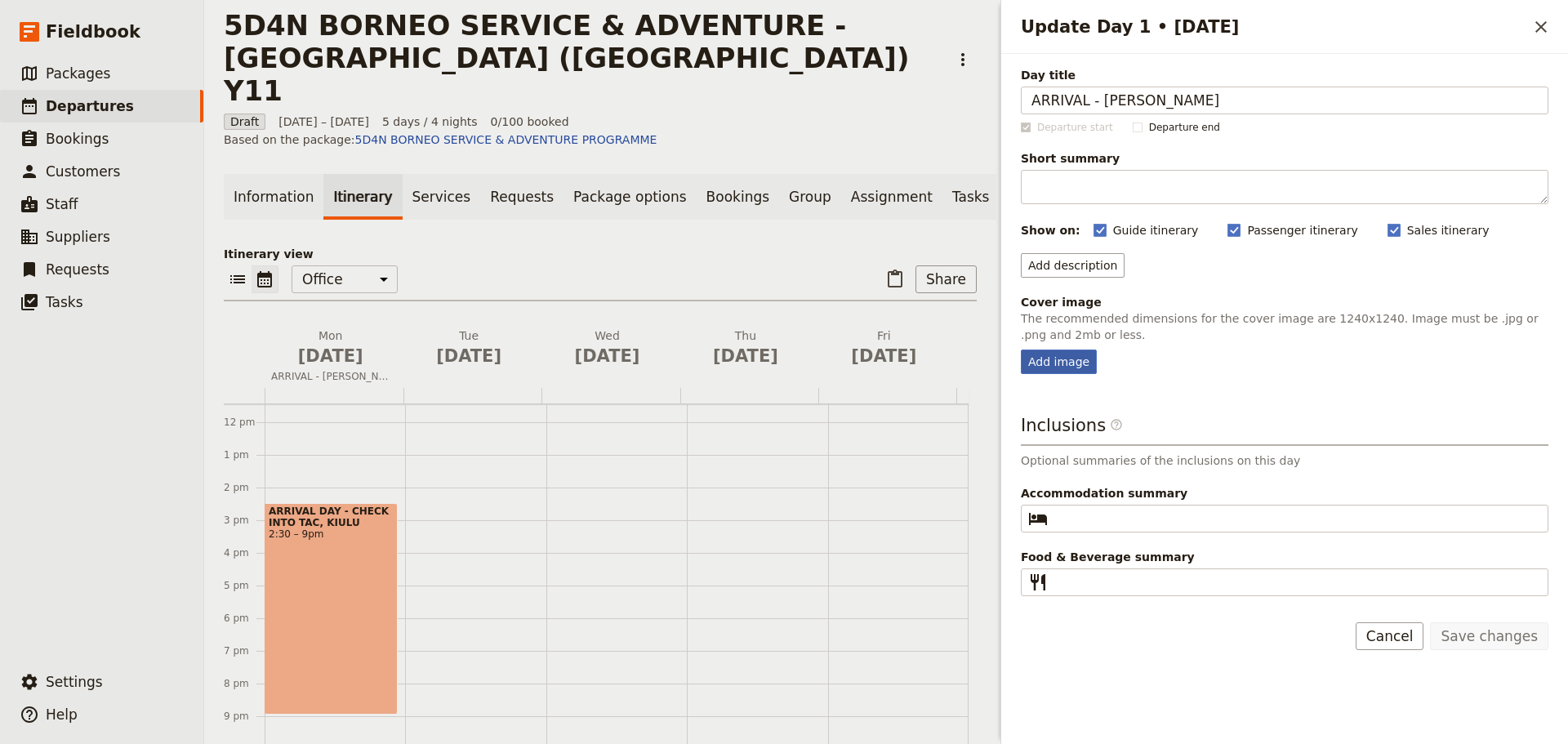
click at [1051, 358] on div "Add image" at bounding box center [1058, 361] width 76 height 25
click at [1020, 349] on input "Add image" at bounding box center [1020, 348] width 1 height 1
type input "C:\fakepath\pakej-percutian-ke-sabah-tahun-2018.jpg"
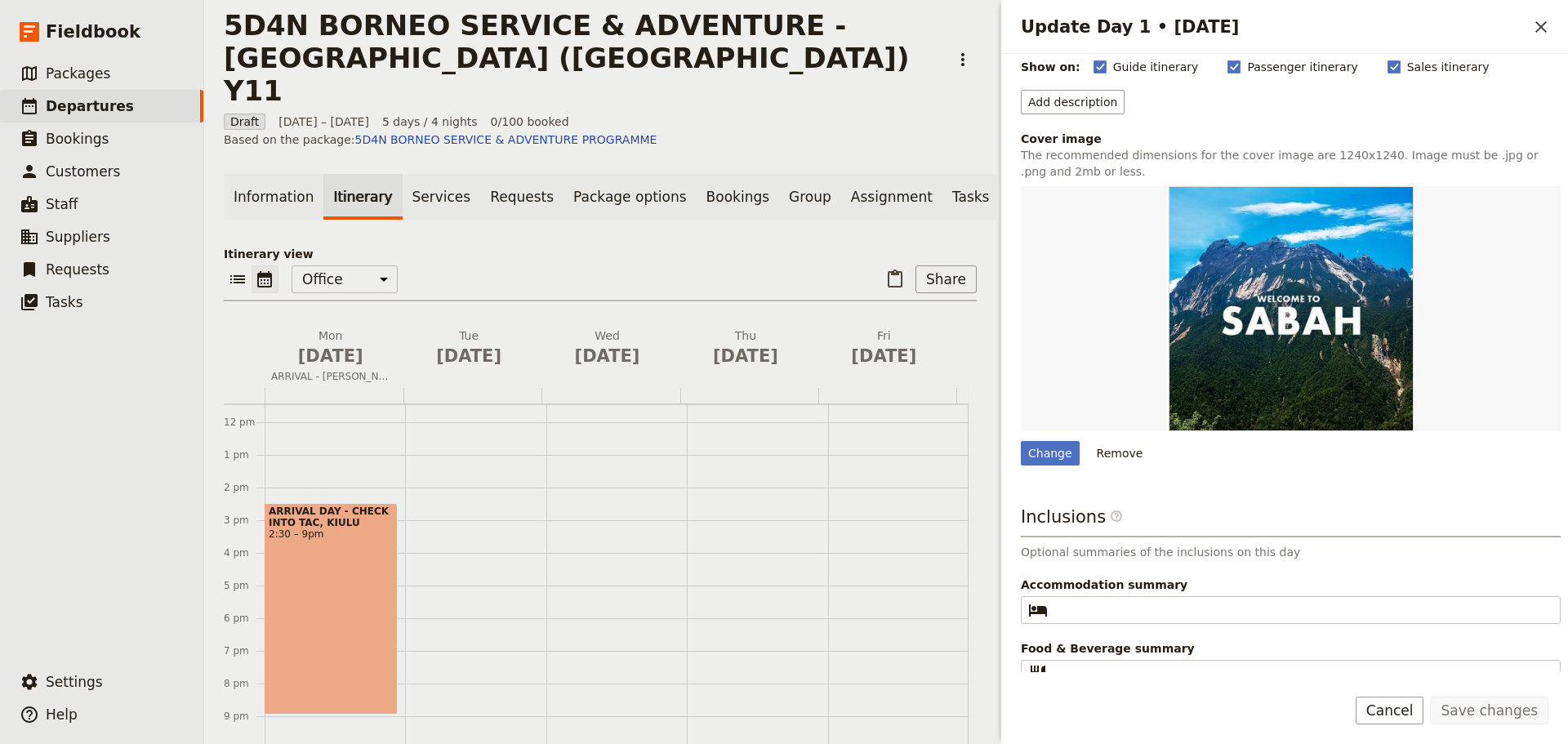
scroll to position [180, 0]
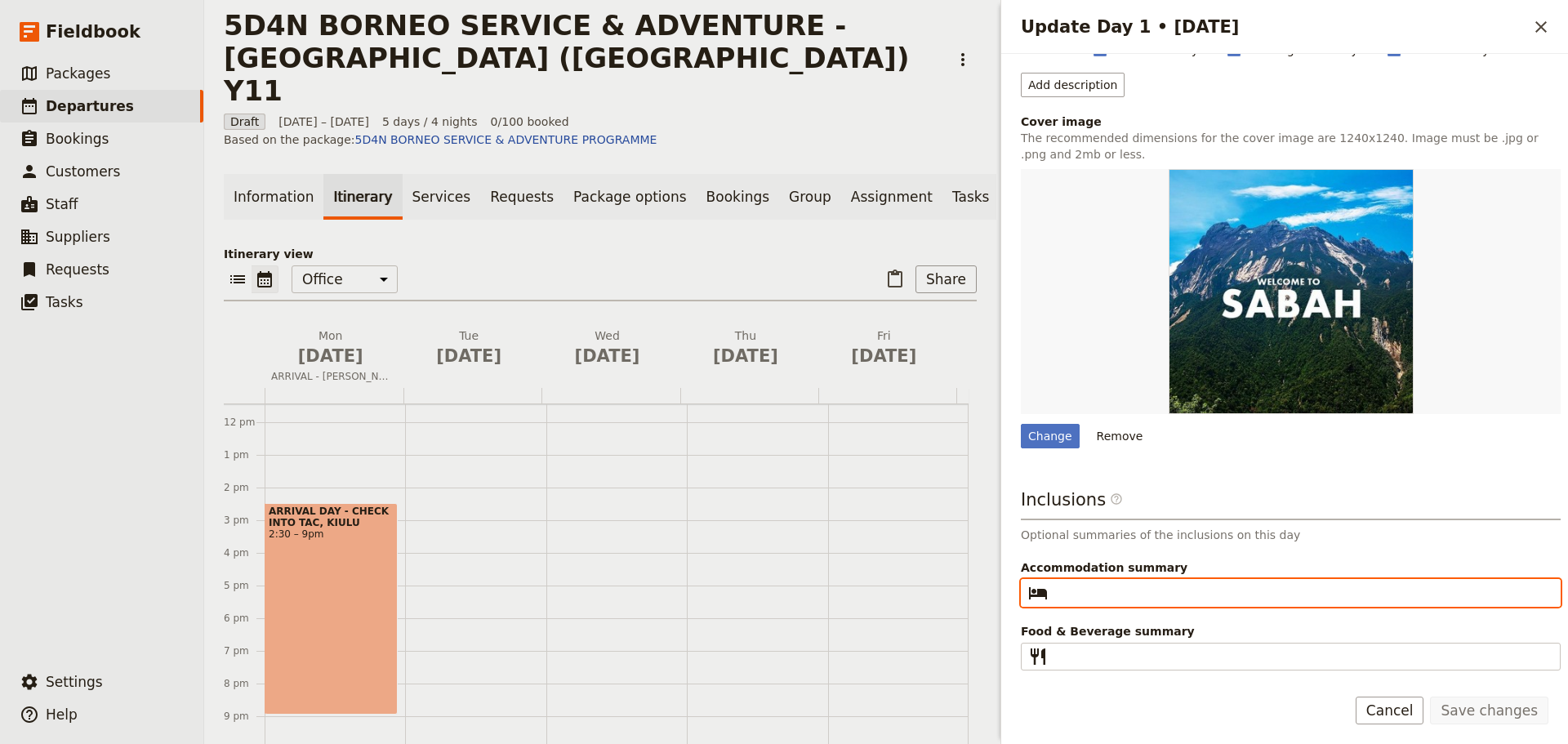
click at [1090, 601] on input "Accommodation summary ​" at bounding box center [1302, 593] width 495 height 19
type input "t"
type input "The [GEOGRAPHIC_DATA], [GEOGRAPHIC_DATA]"
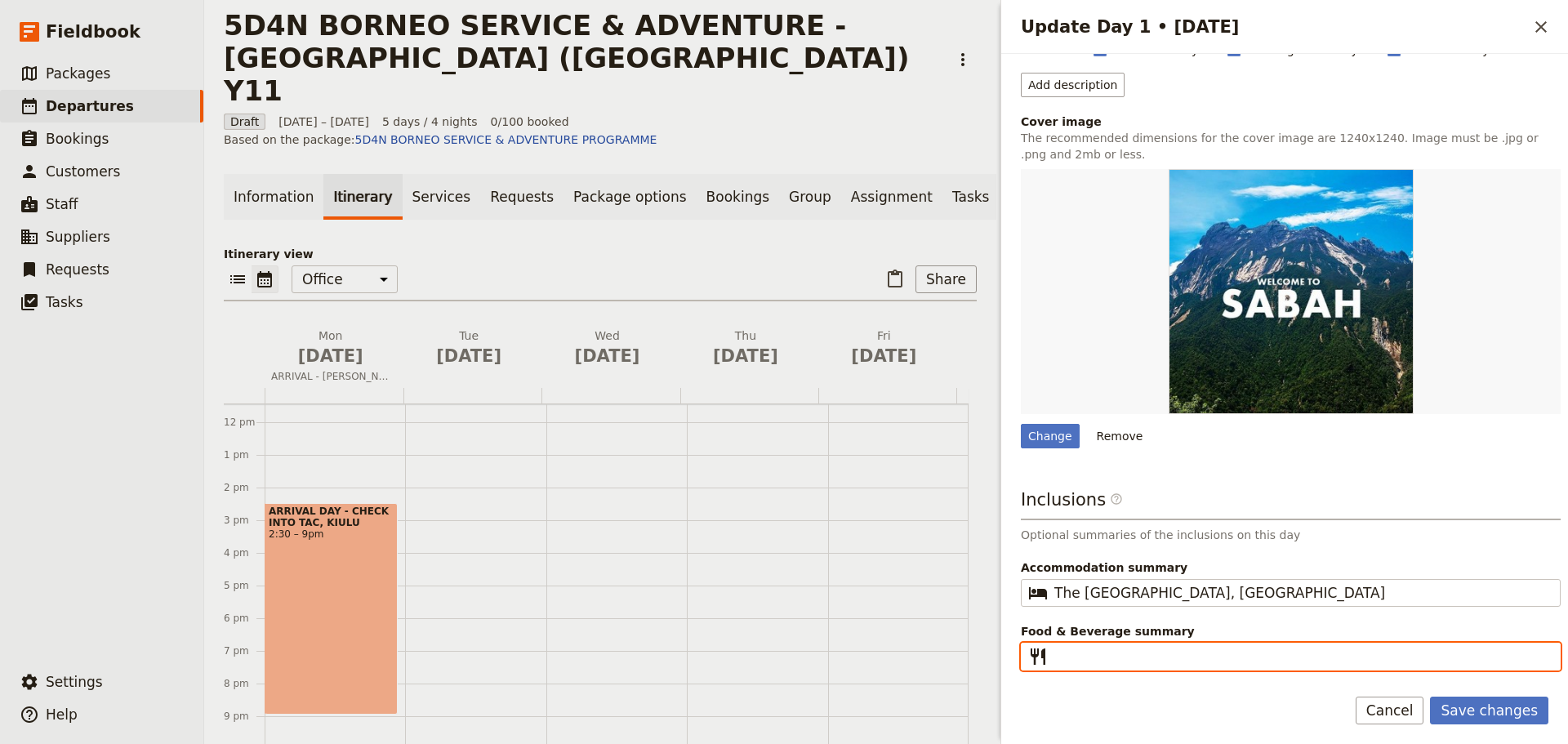
click at [1065, 655] on input "Food & Beverage summary ​" at bounding box center [1302, 656] width 495 height 19
click at [1056, 659] on input "Dinner" at bounding box center [1302, 656] width 495 height 19
type input "Dinner"
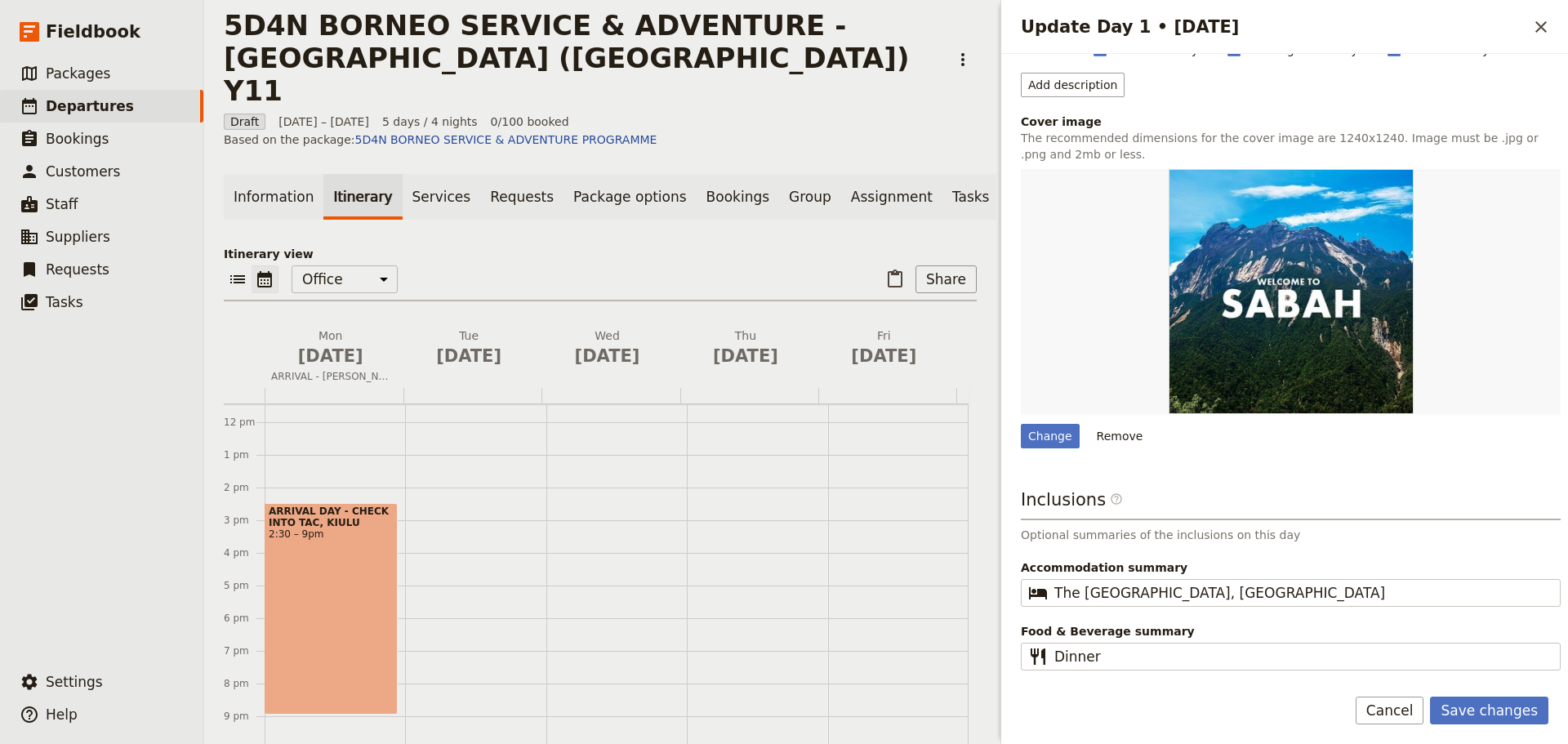
drag, startPoint x: 1484, startPoint y: 704, endPoint x: 1256, endPoint y: 728, distance: 229.3
click at [1256, 728] on div "Save changes Cancel" at bounding box center [1284, 720] width 567 height 47
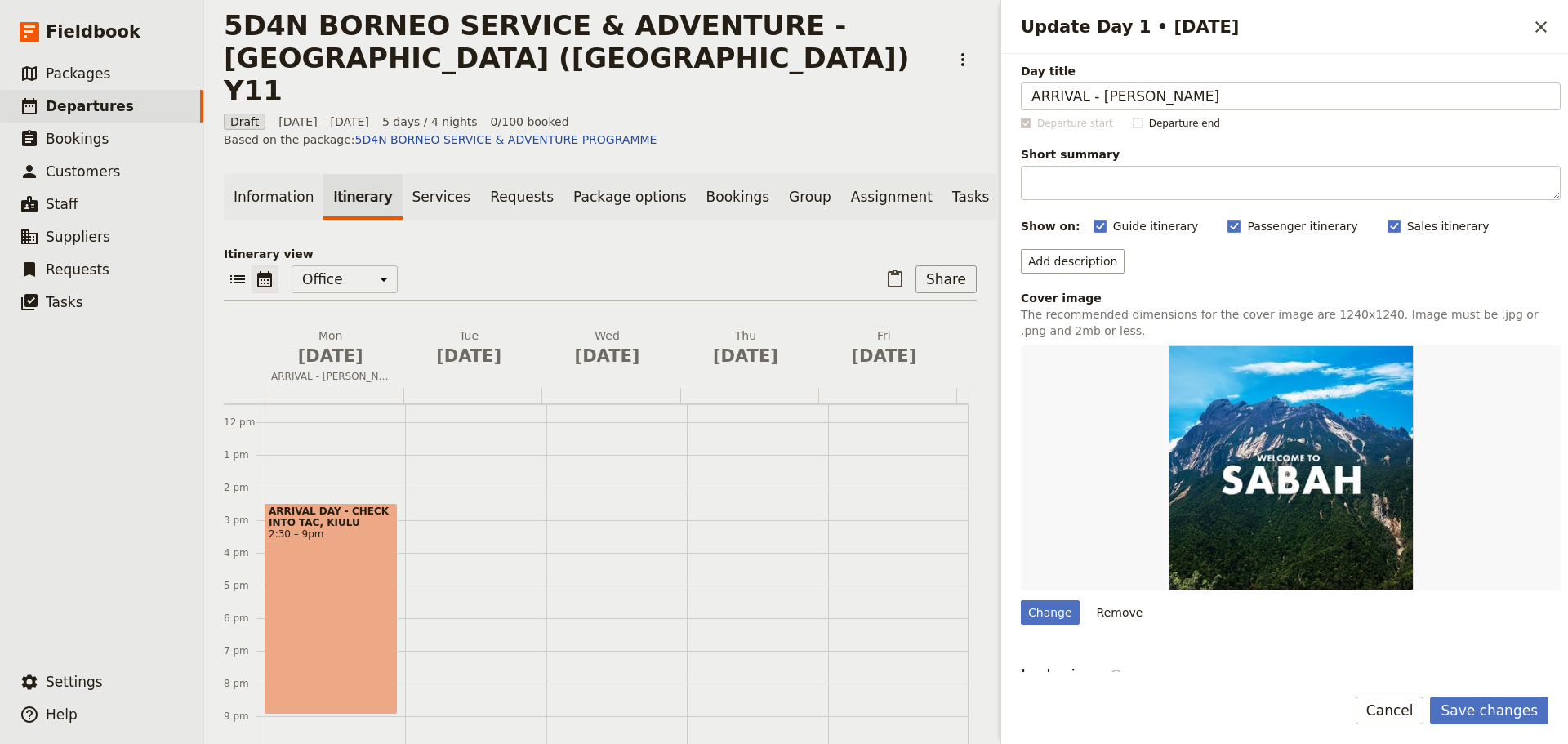
scroll to position [0, 0]
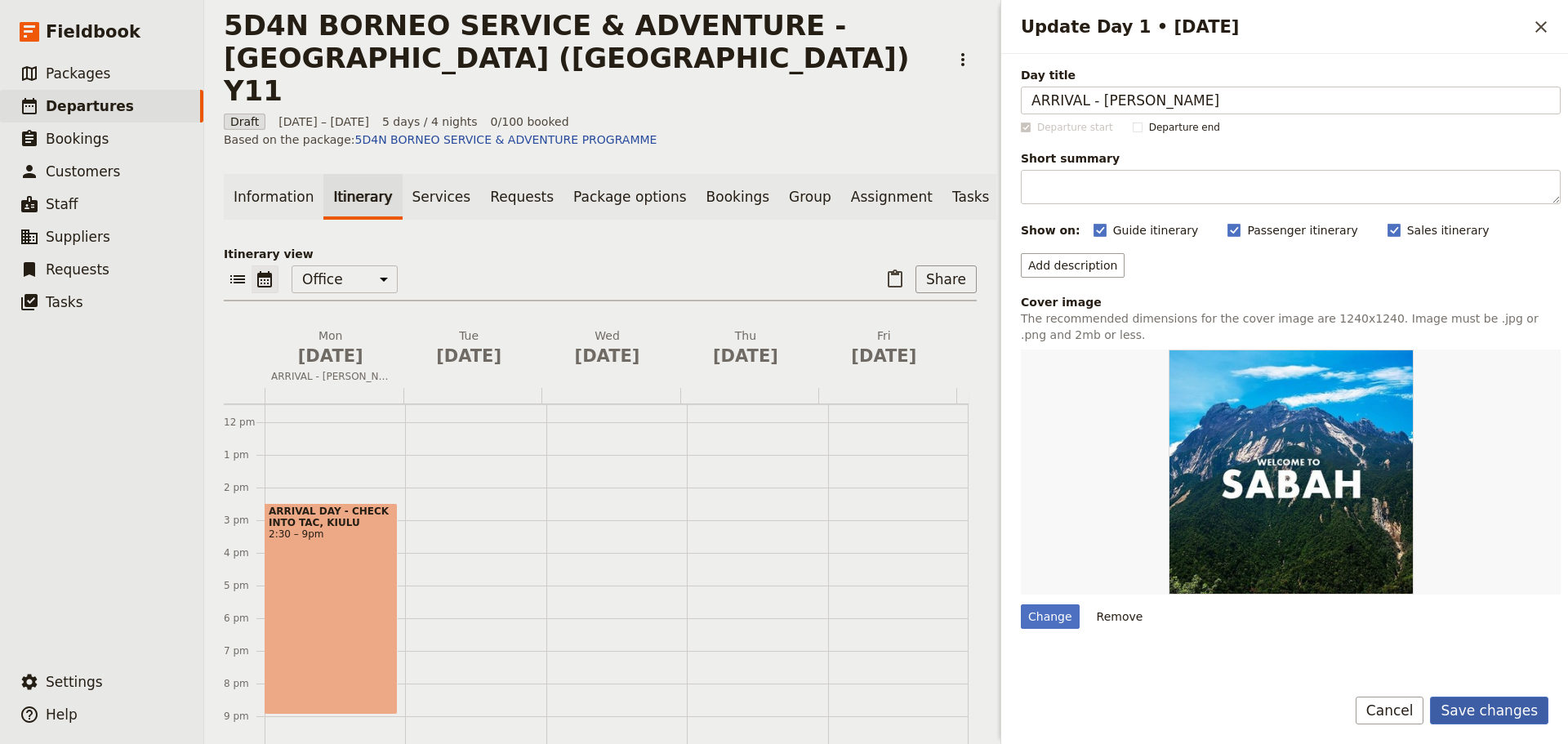
click at [1489, 711] on button "Save changes" at bounding box center [1488, 711] width 118 height 28
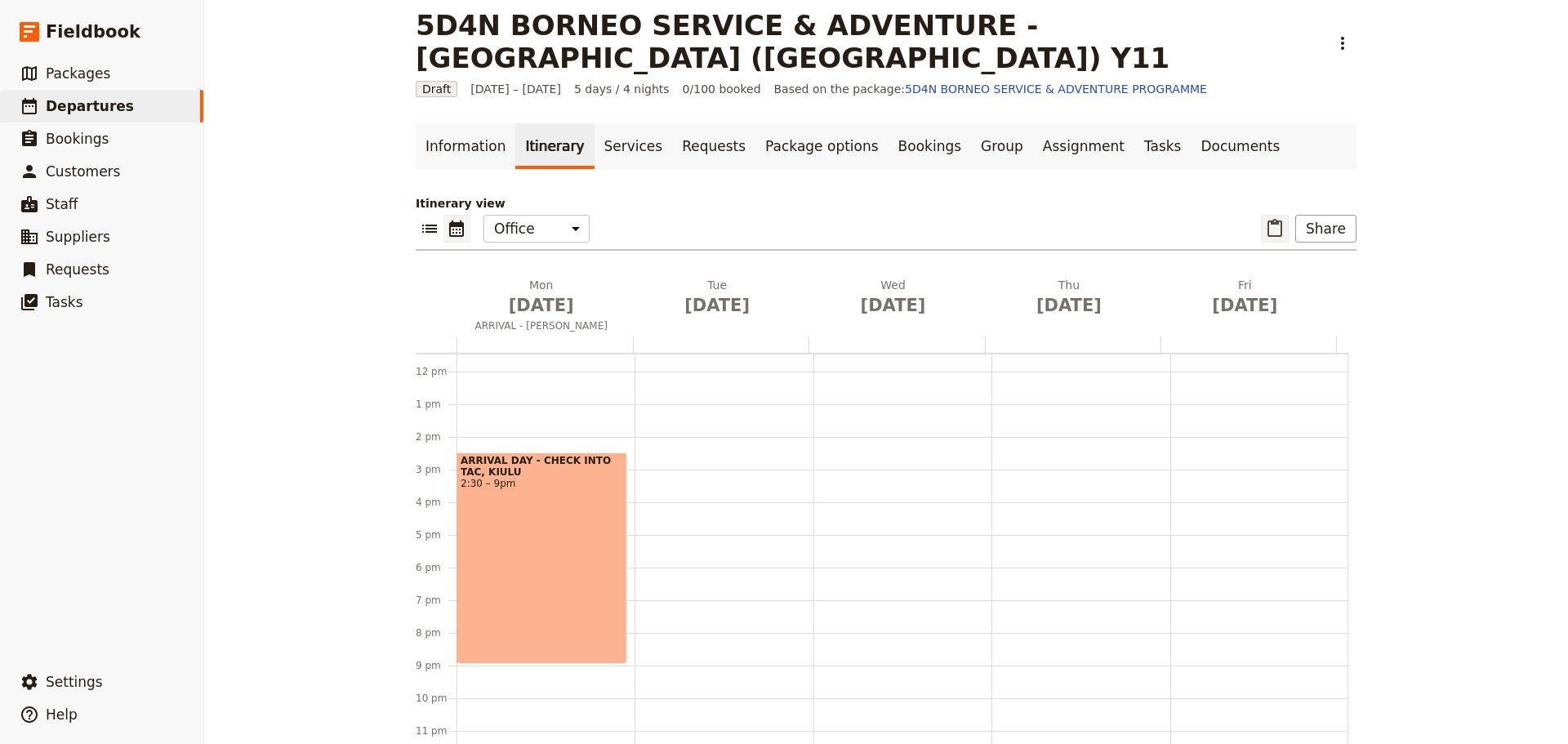
click at [1268, 219] on icon "Paste itinerary item" at bounding box center [1274, 228] width 19 height 19
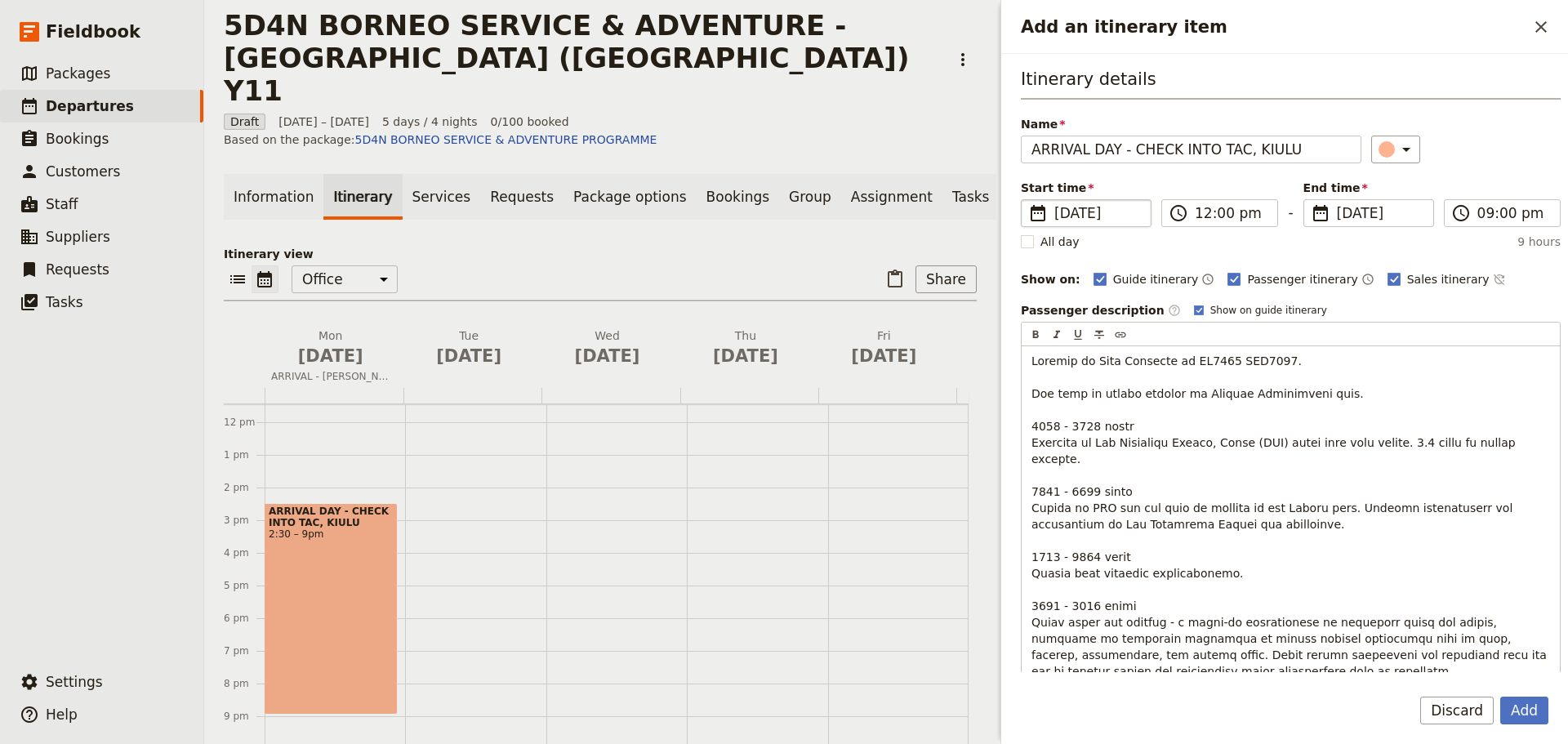
click at [1068, 222] on span "[DATE]" at bounding box center [1097, 213] width 87 height 19
click at [1028, 200] on input "[DATE]" at bounding box center [1027, 200] width 1 height 1
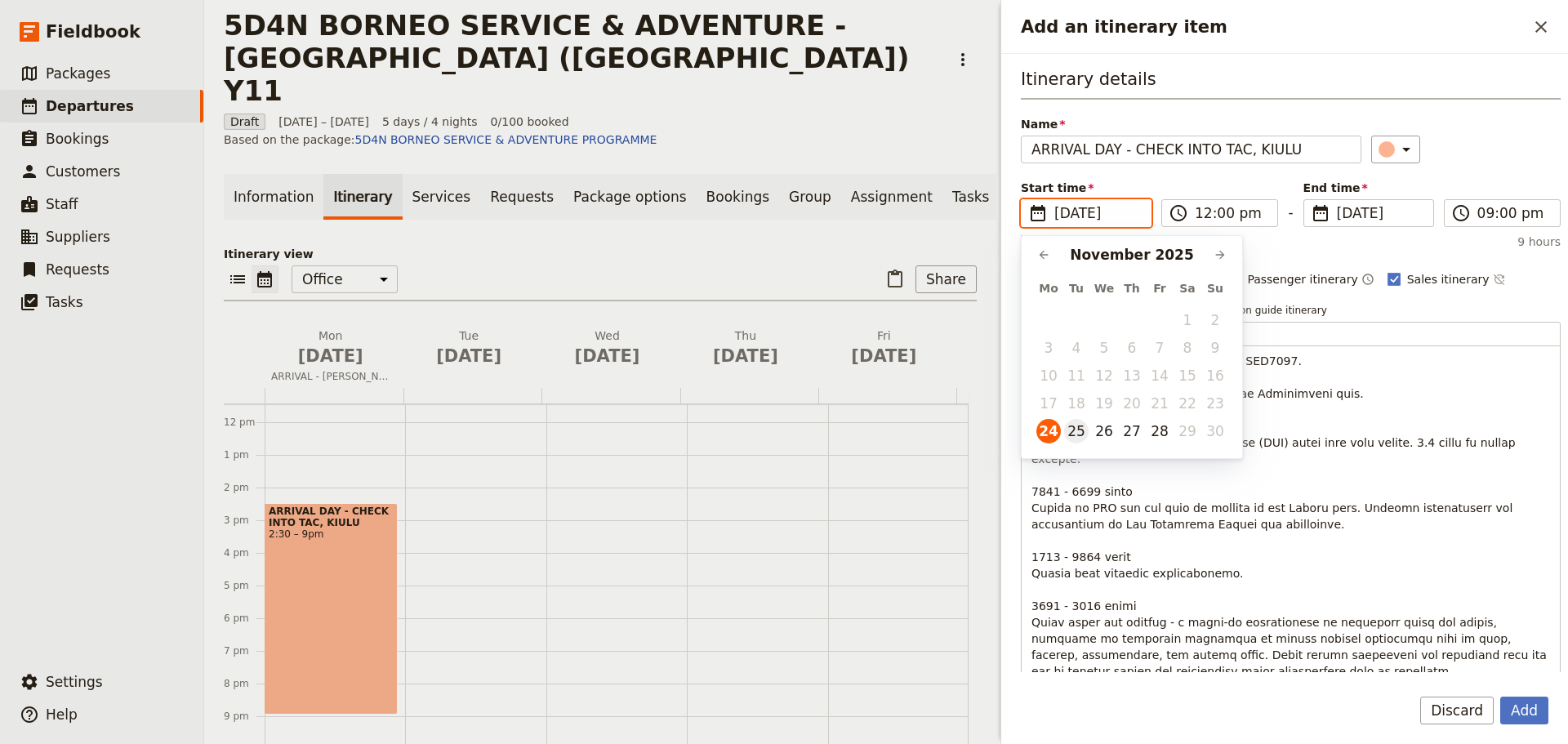
click at [1069, 435] on button "25" at bounding box center [1076, 432] width 24 height 25
type input "[DATE]"
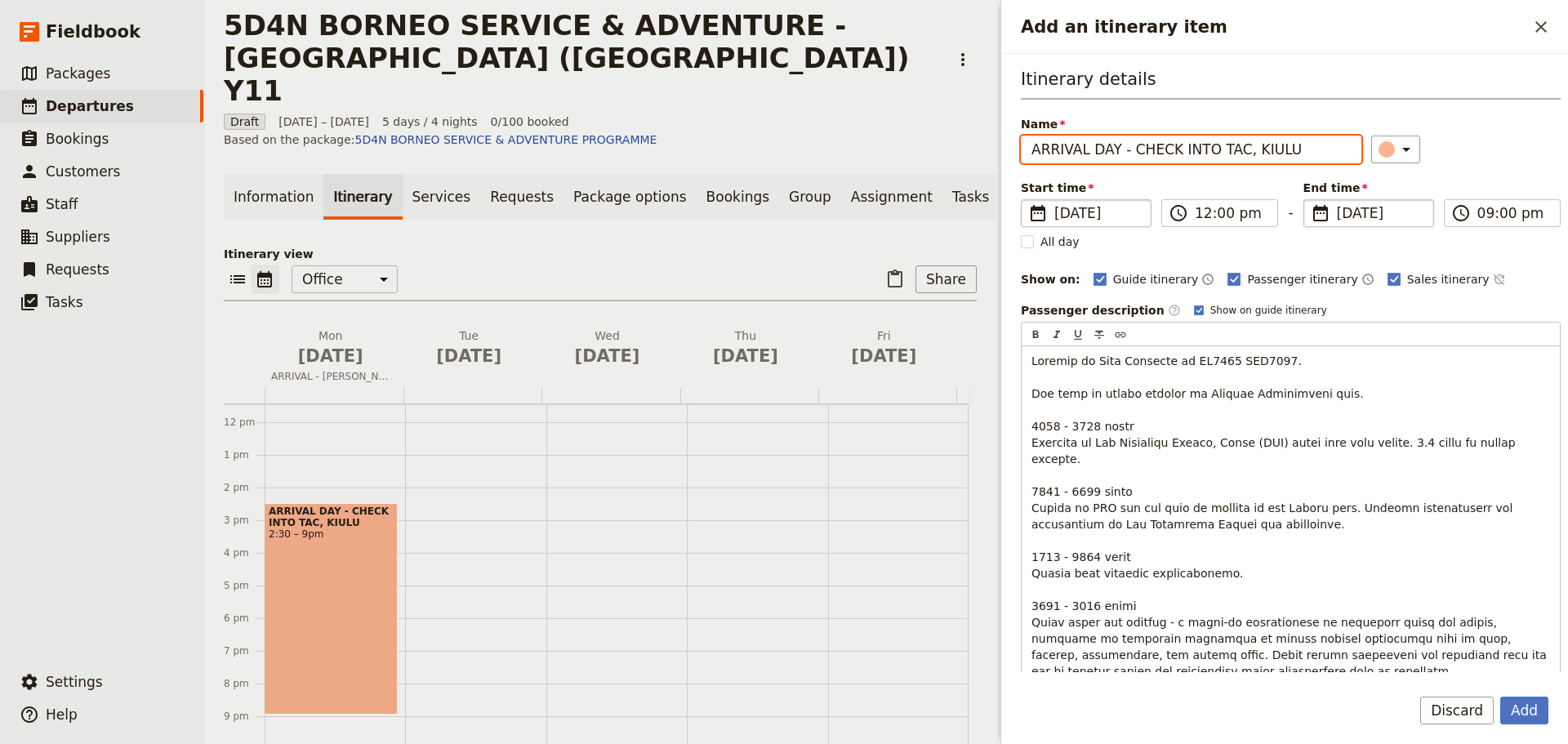
type input "[DATE]"
click at [1342, 221] on span "[DATE]" at bounding box center [1380, 213] width 87 height 19
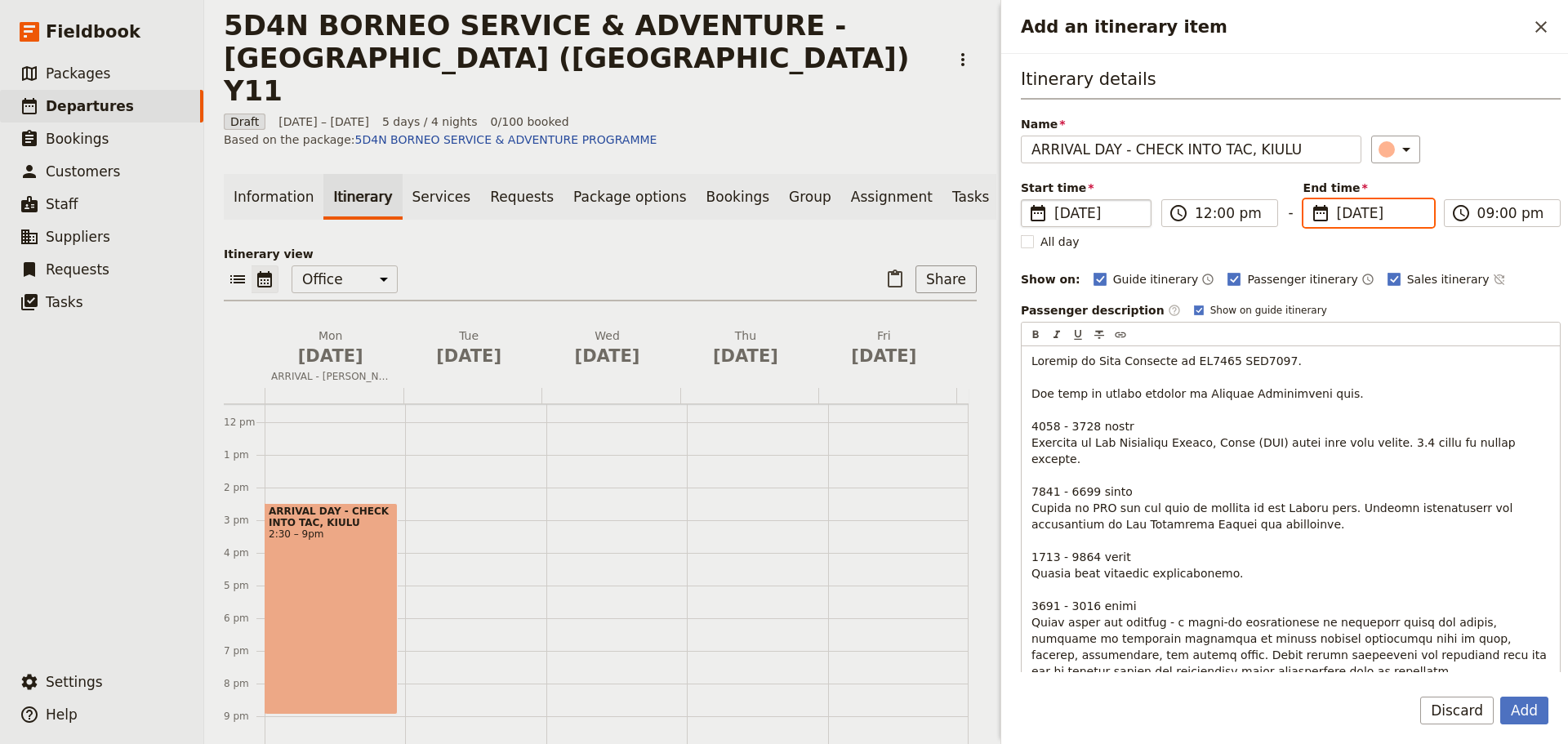
click at [1311, 200] on input "[DATE]" at bounding box center [1310, 200] width 1 height 1
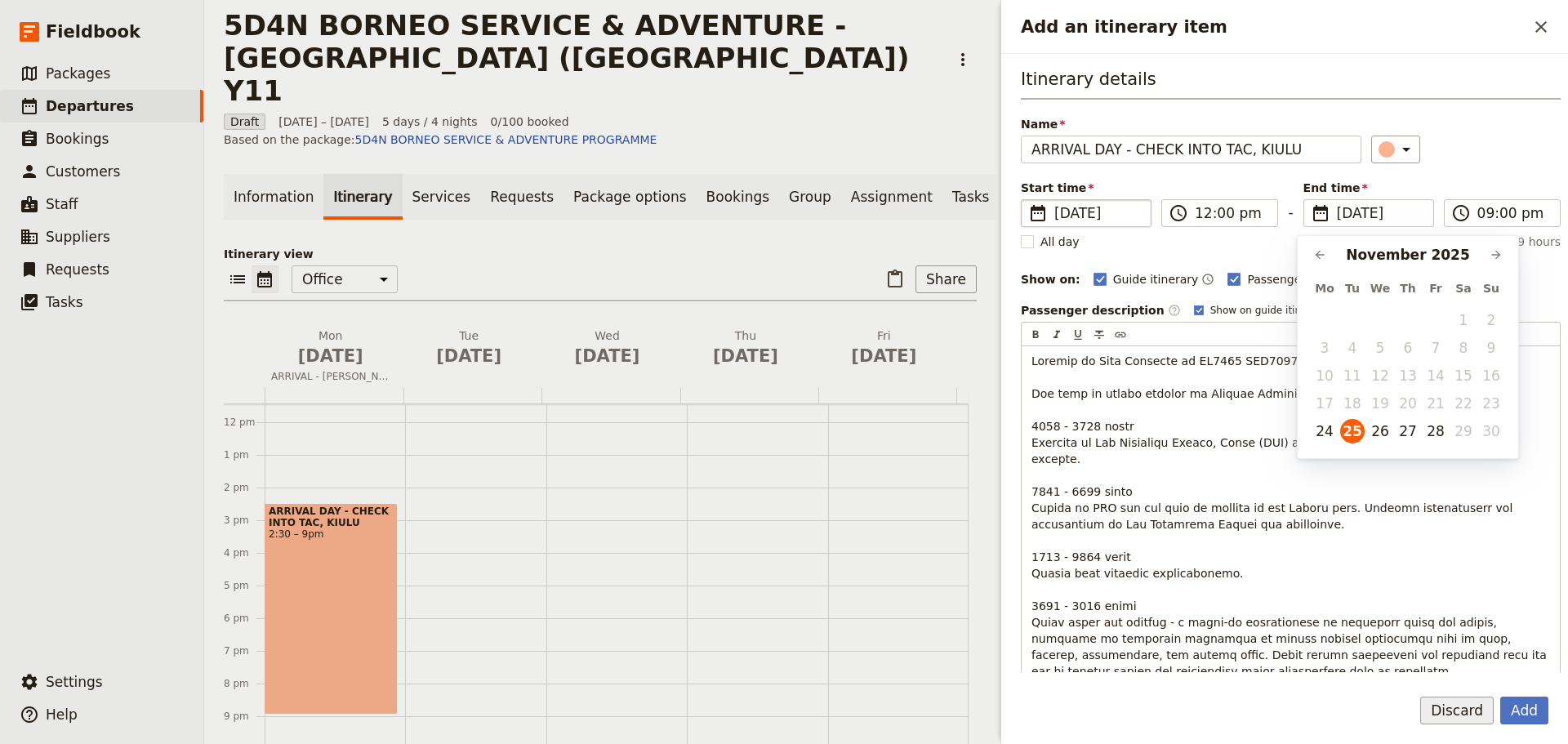
click at [1471, 712] on button "Discard" at bounding box center [1457, 711] width 74 height 28
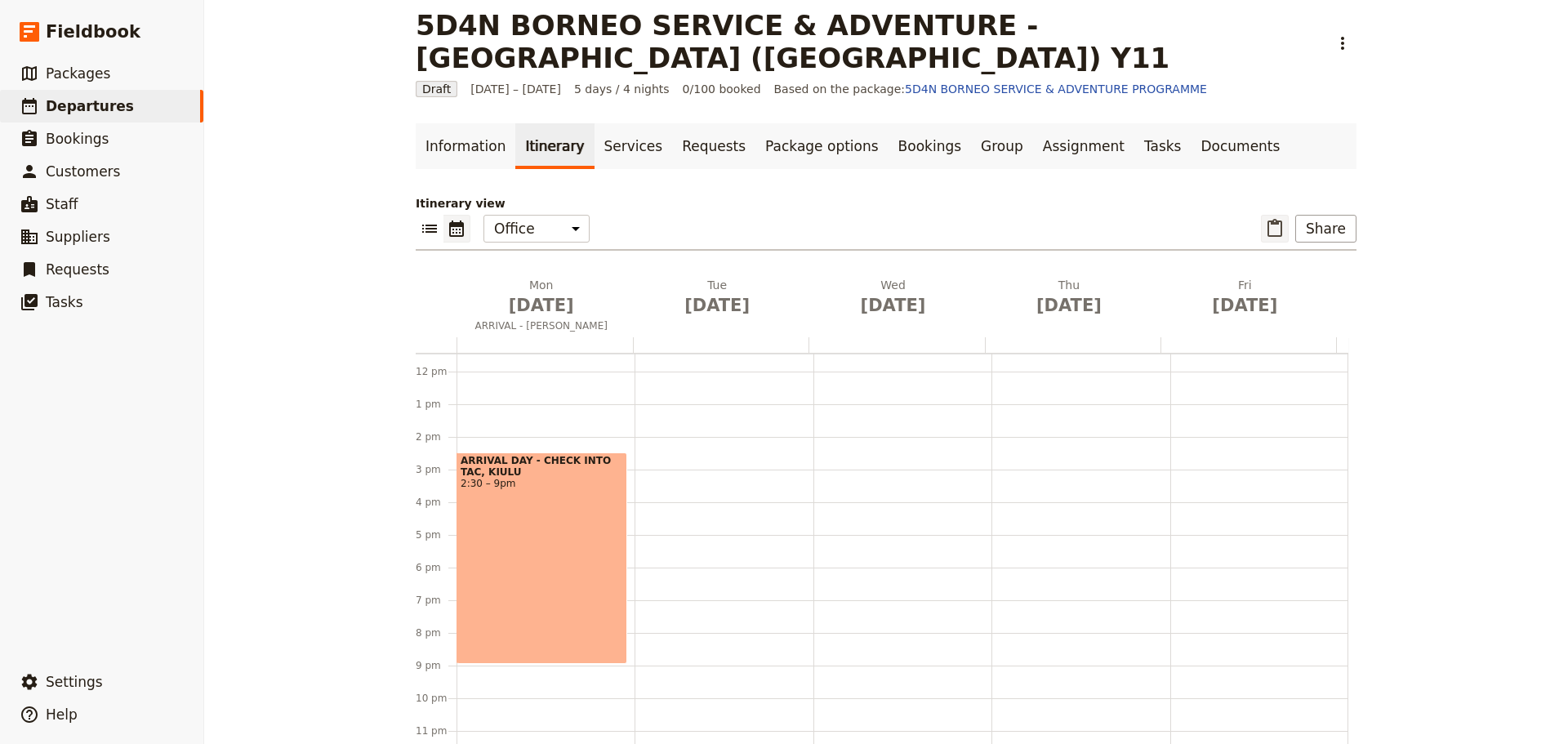
click at [1274, 219] on icon "Paste itinerary item" at bounding box center [1274, 228] width 19 height 19
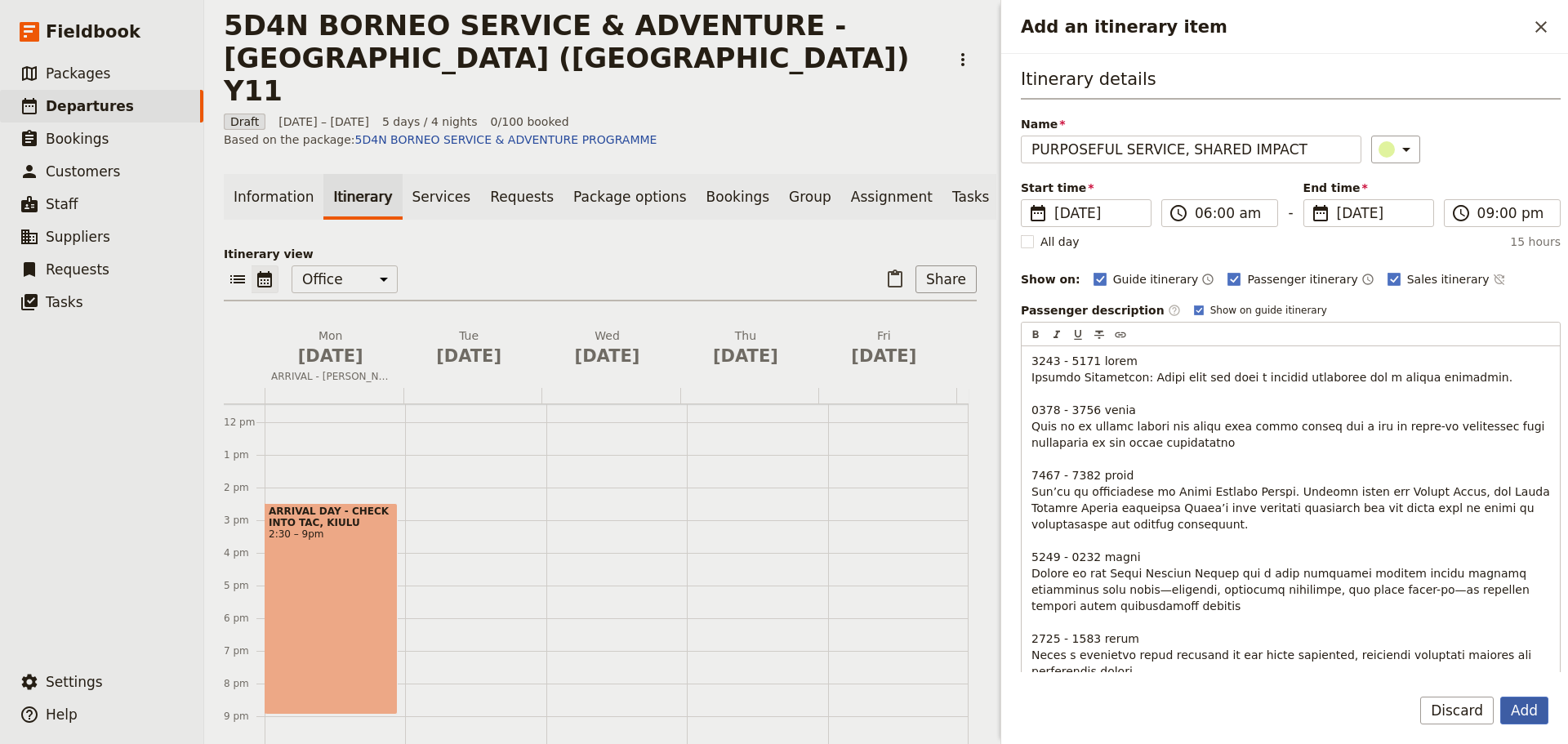
click at [1533, 708] on button "Add" at bounding box center [1523, 711] width 48 height 28
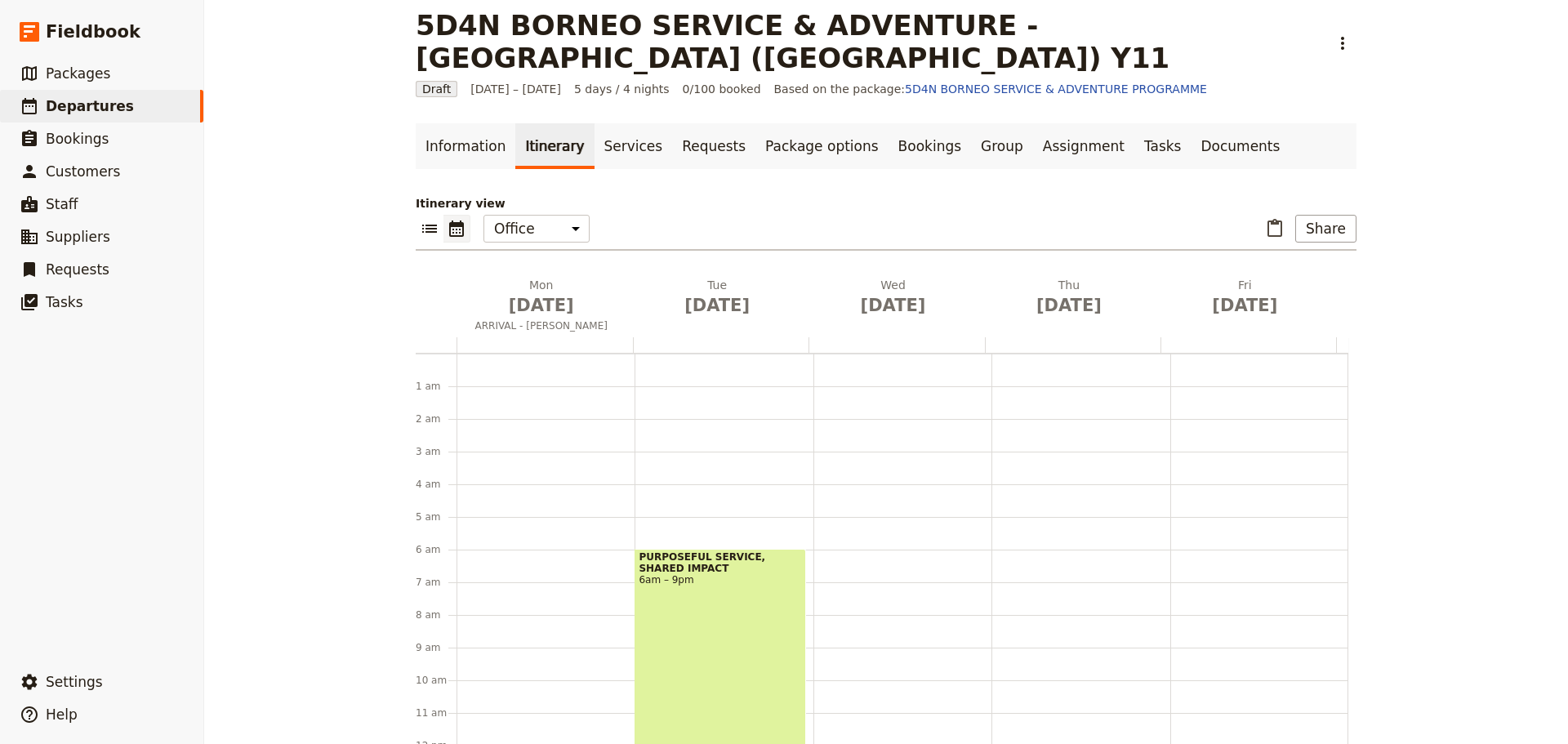
click at [753, 551] on span "PURPOSEFUL SERVICE, SHARED IMPACT" at bounding box center [720, 563] width 163 height 23
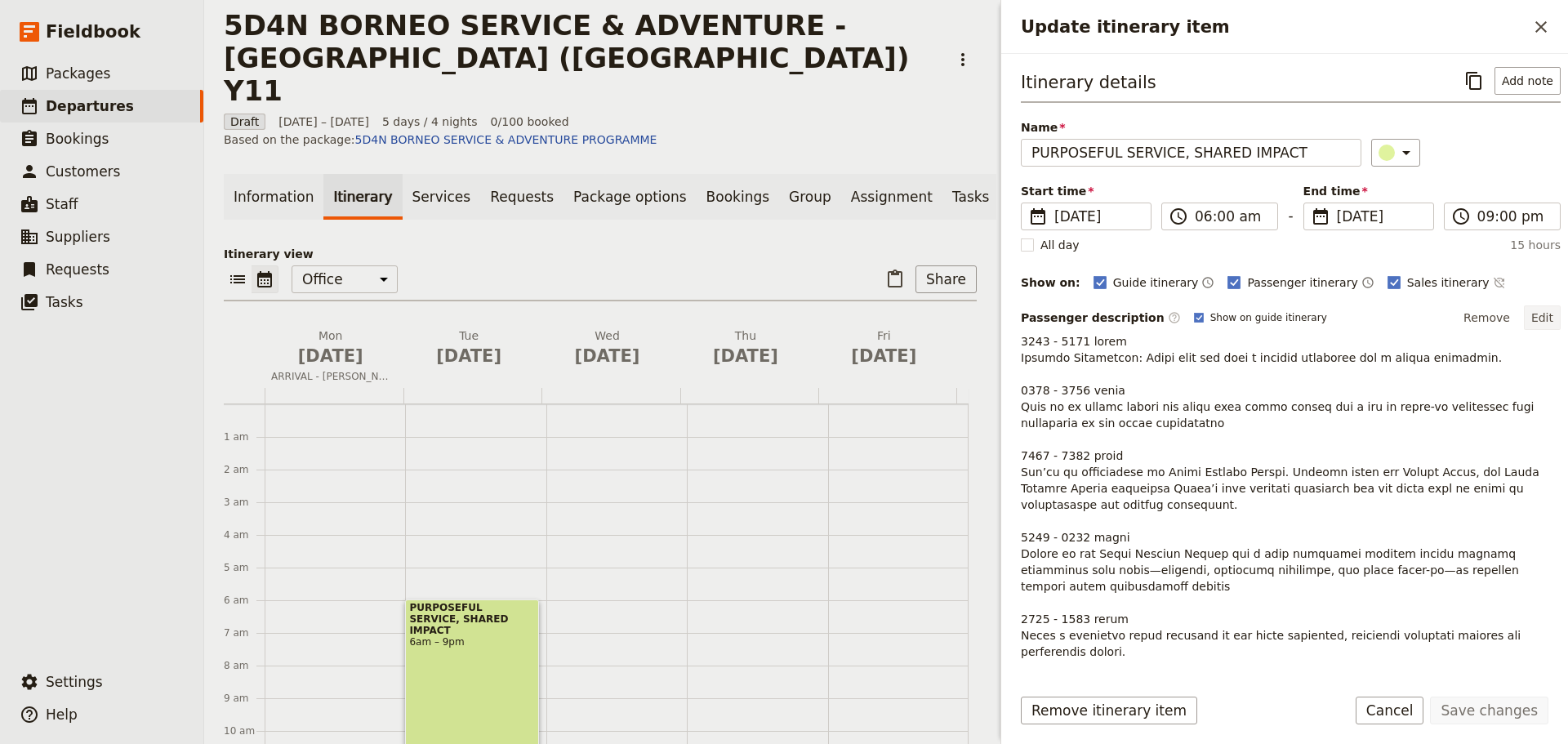
click at [1529, 312] on button "Edit" at bounding box center [1542, 318] width 37 height 25
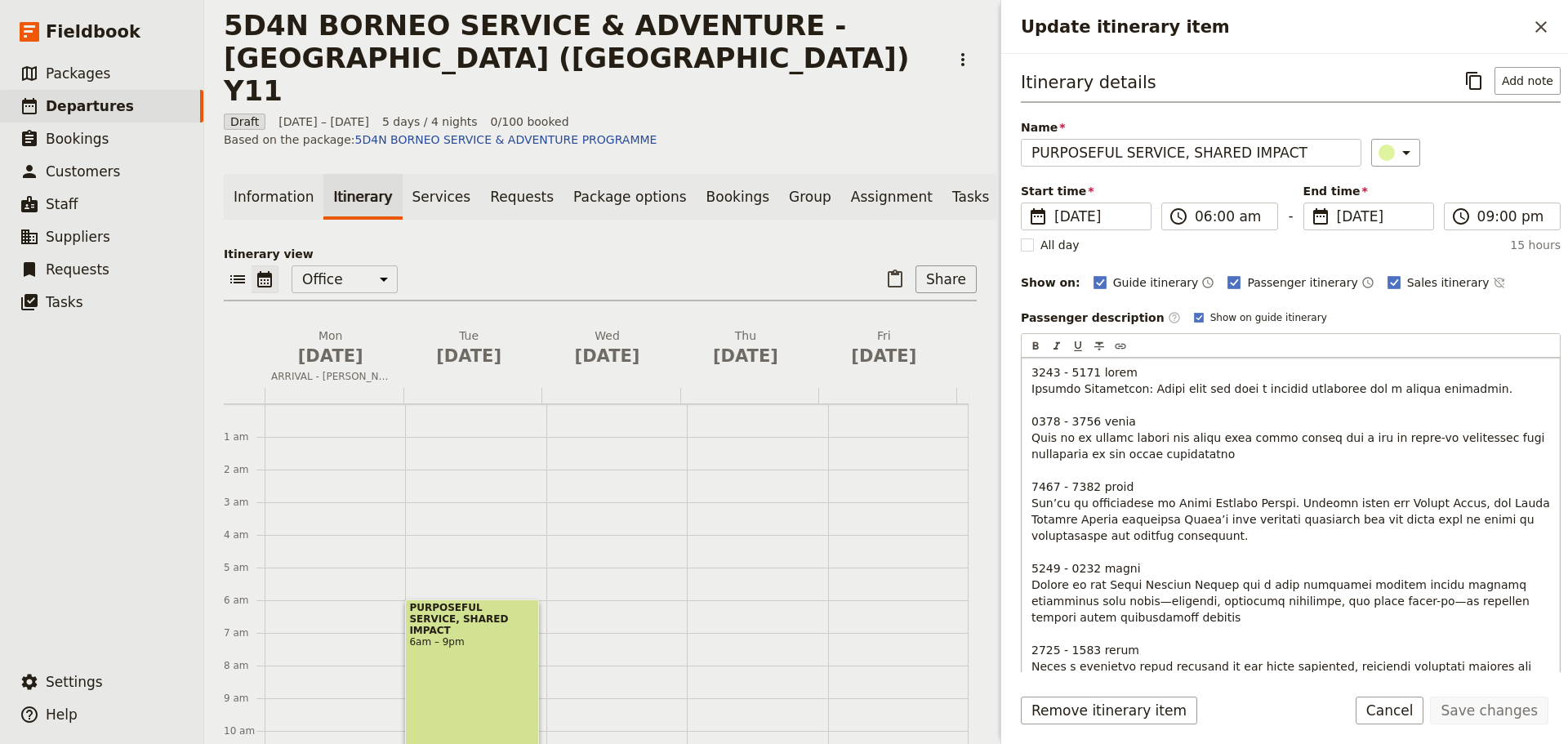
click at [1152, 502] on span "Update itinerary item" at bounding box center [1292, 723] width 522 height 715
drag, startPoint x: 1032, startPoint y: 502, endPoint x: 1301, endPoint y: 509, distance: 269.1
click at [1301, 509] on p "Update itinerary item" at bounding box center [1291, 723] width 519 height 719
click at [1203, 451] on p "Update itinerary item" at bounding box center [1291, 723] width 519 height 719
drag, startPoint x: 1151, startPoint y: 504, endPoint x: 1264, endPoint y: 507, distance: 113.0
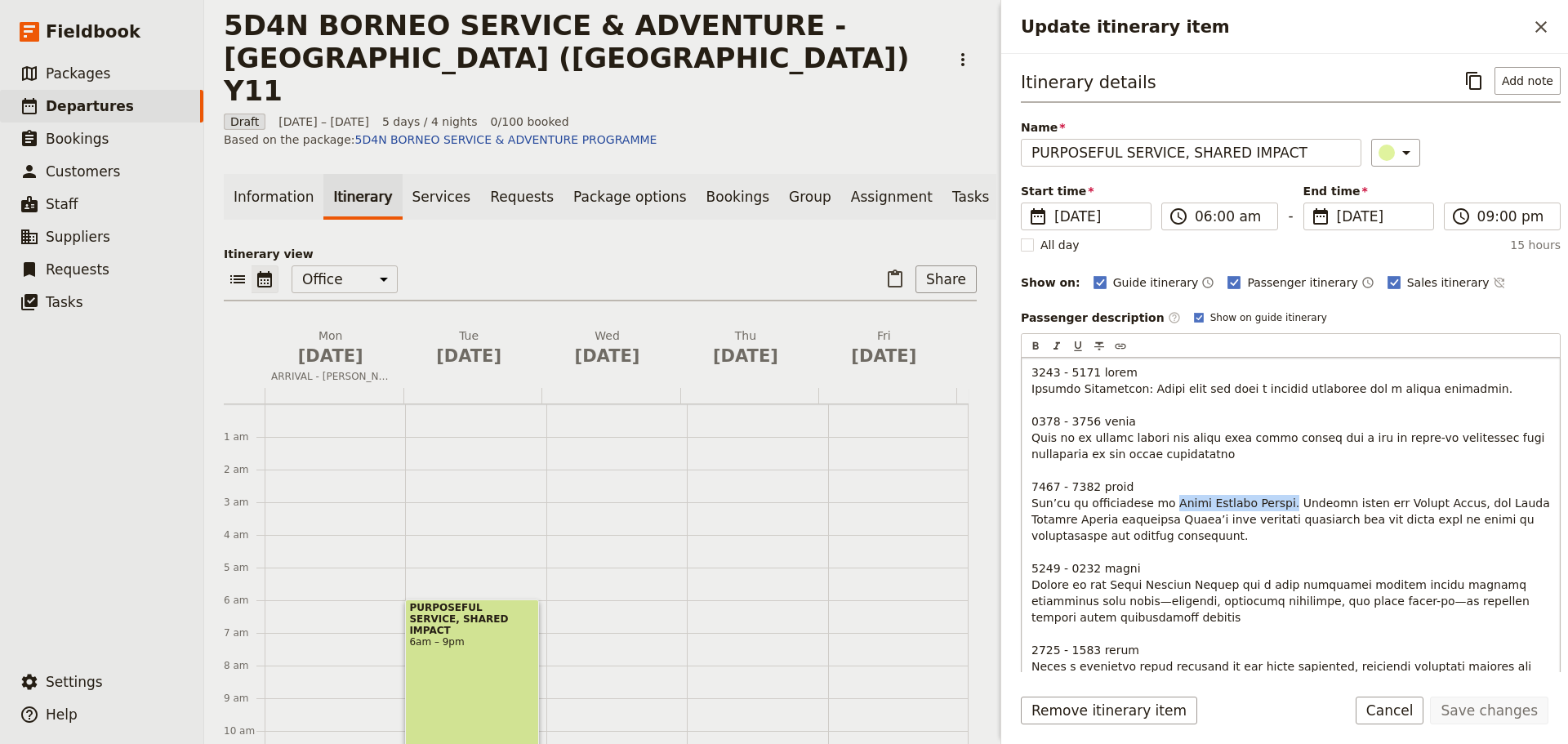
click at [1264, 507] on span "Update itinerary item" at bounding box center [1292, 723] width 522 height 715
drag, startPoint x: 1336, startPoint y: 502, endPoint x: 1398, endPoint y: 498, distance: 62.1
click at [1398, 498] on span "Update itinerary item" at bounding box center [1290, 723] width 517 height 715
click at [1109, 523] on span "Update itinerary item" at bounding box center [1290, 723] width 517 height 715
click at [1203, 519] on span "Update itinerary item" at bounding box center [1292, 723] width 522 height 715
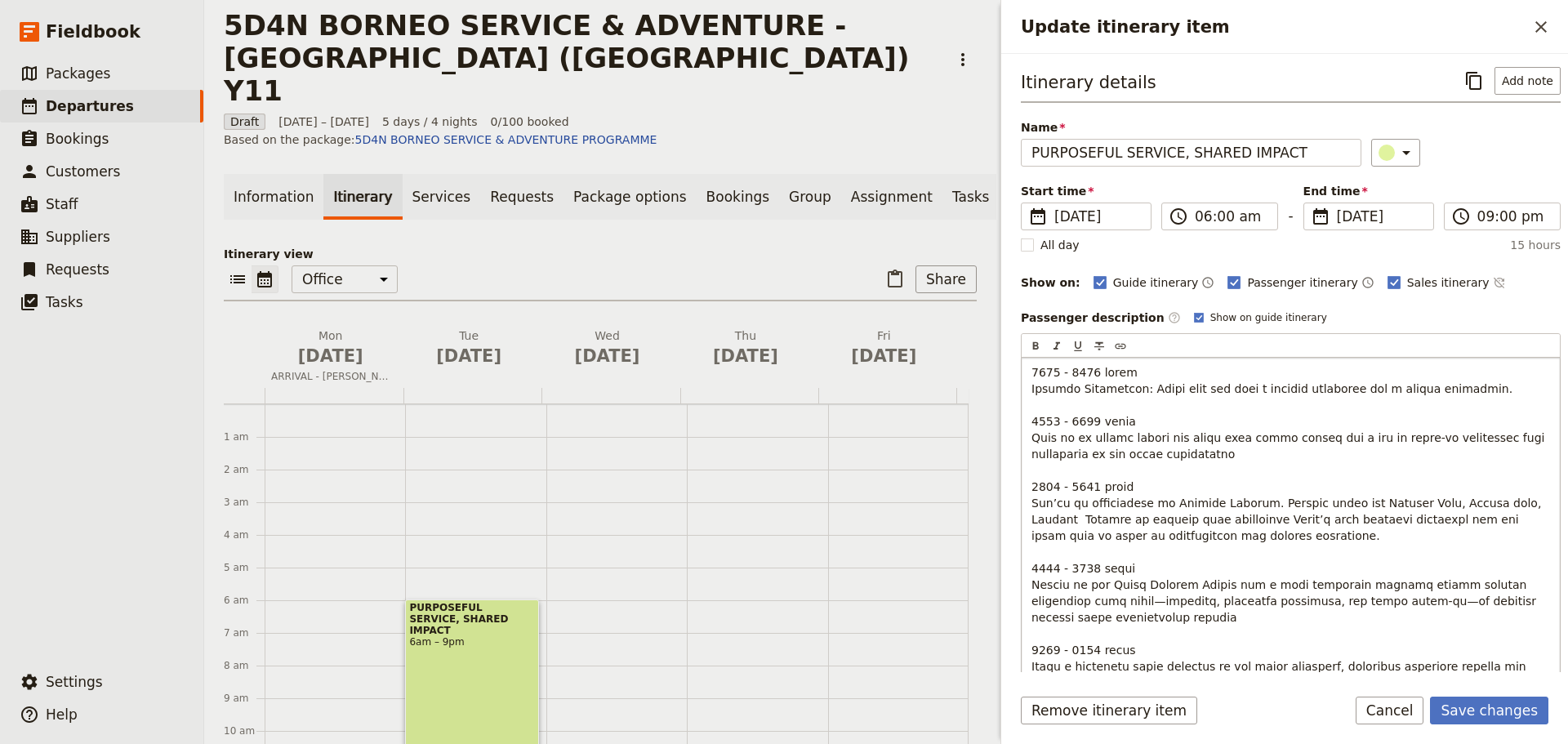
click at [1088, 489] on span "Update itinerary item" at bounding box center [1290, 723] width 517 height 715
click at [1056, 570] on span "Update itinerary item" at bounding box center [1290, 723] width 517 height 715
click at [1088, 566] on span "Update itinerary item" at bounding box center [1290, 723] width 517 height 715
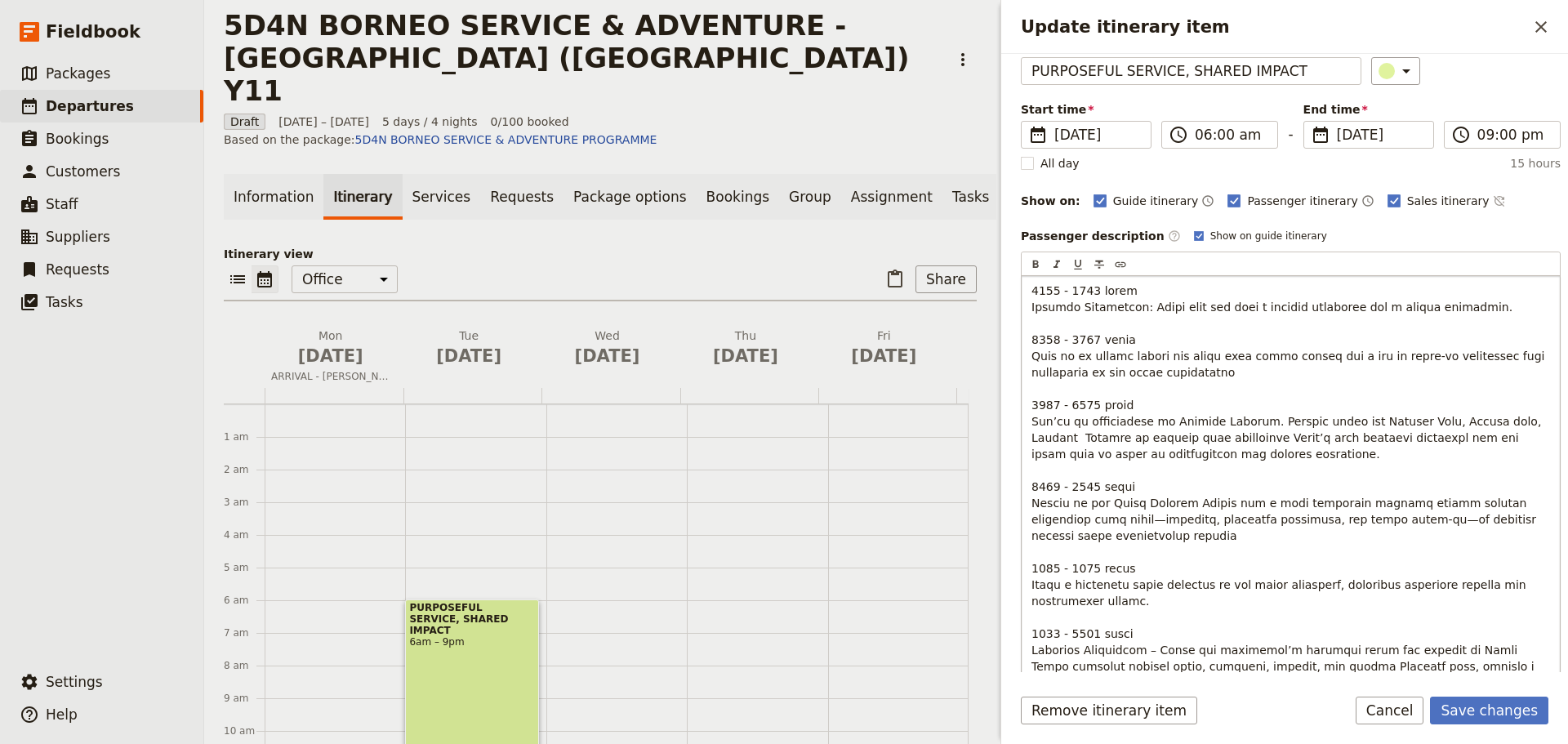
click at [1131, 482] on p "Update itinerary item" at bounding box center [1291, 642] width 519 height 719
click at [1374, 504] on span "Update itinerary item" at bounding box center [1290, 642] width 517 height 715
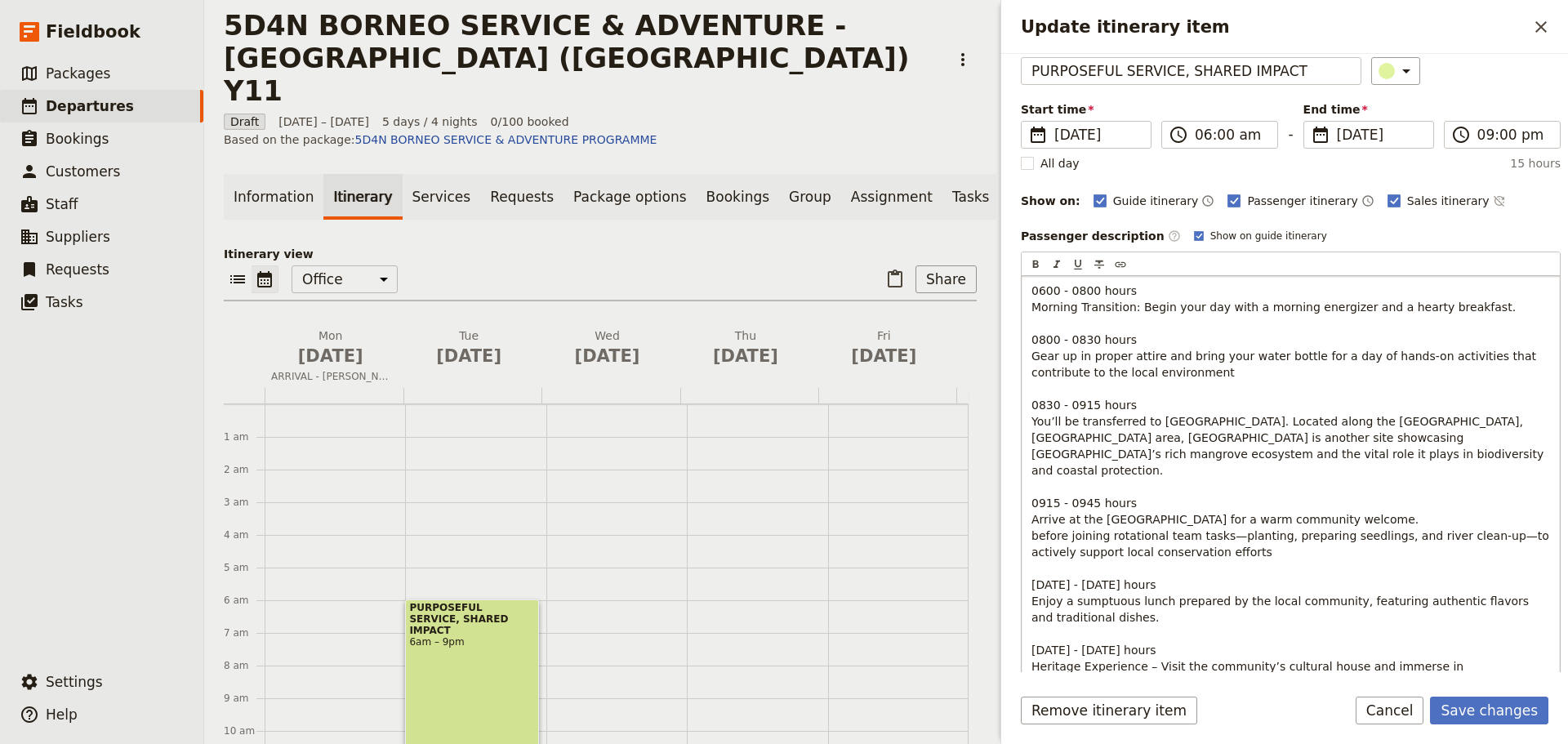
click at [1395, 502] on p "0600 - 0800 hours Morning Transition: Begin your day with a morning energizer a…" at bounding box center [1291, 650] width 519 height 735
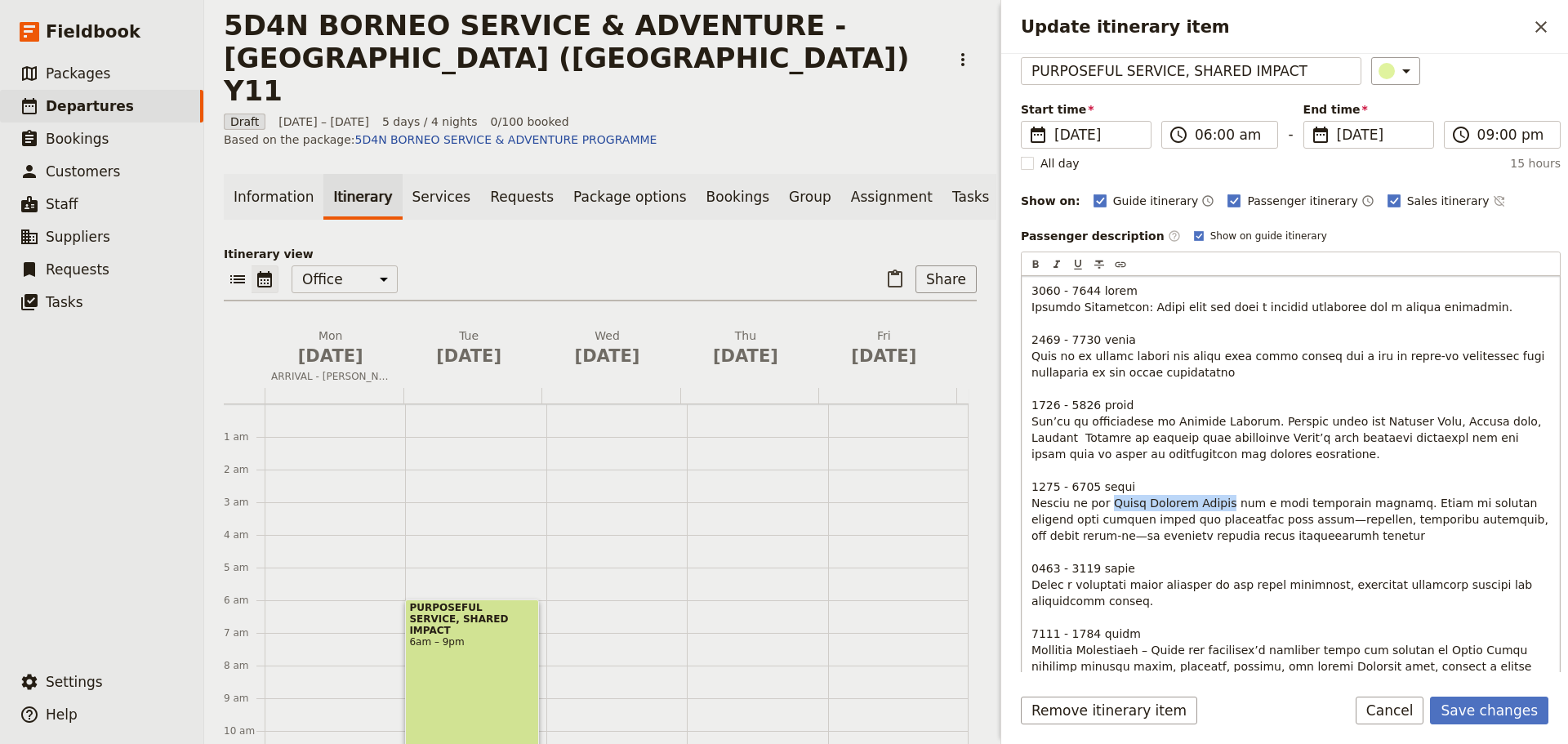
drag, startPoint x: 1096, startPoint y: 501, endPoint x: 1208, endPoint y: 501, distance: 112.0
click at [1208, 501] on span "Update itinerary item" at bounding box center [1292, 642] width 520 height 715
drag, startPoint x: 1198, startPoint y: 425, endPoint x: 1238, endPoint y: 420, distance: 40.3
click at [1238, 420] on span "Update itinerary item" at bounding box center [1290, 642] width 517 height 715
click at [1139, 504] on span "Update itinerary item" at bounding box center [1290, 642] width 517 height 715
